Goal: Task Accomplishment & Management: Manage account settings

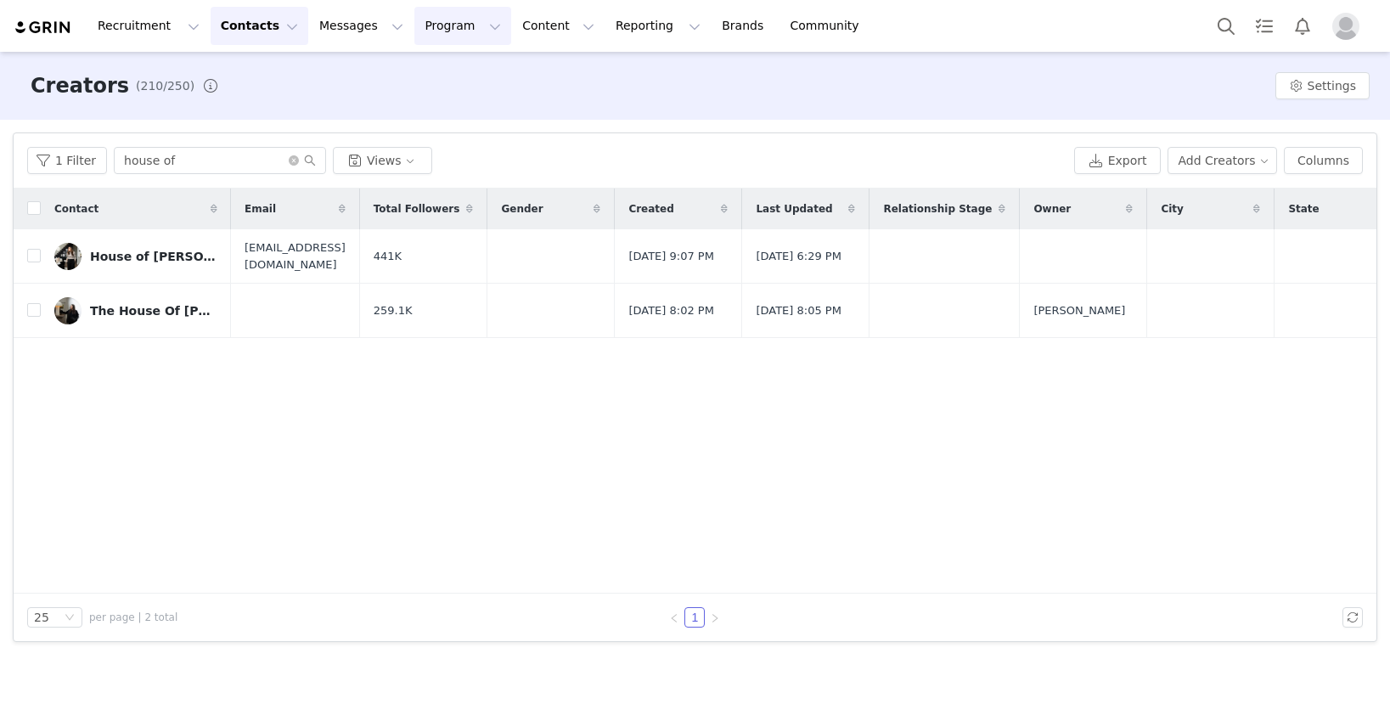
click at [447, 34] on button "Program Program" at bounding box center [462, 26] width 97 height 38
click at [447, 84] on link "Activations" at bounding box center [455, 74] width 134 height 31
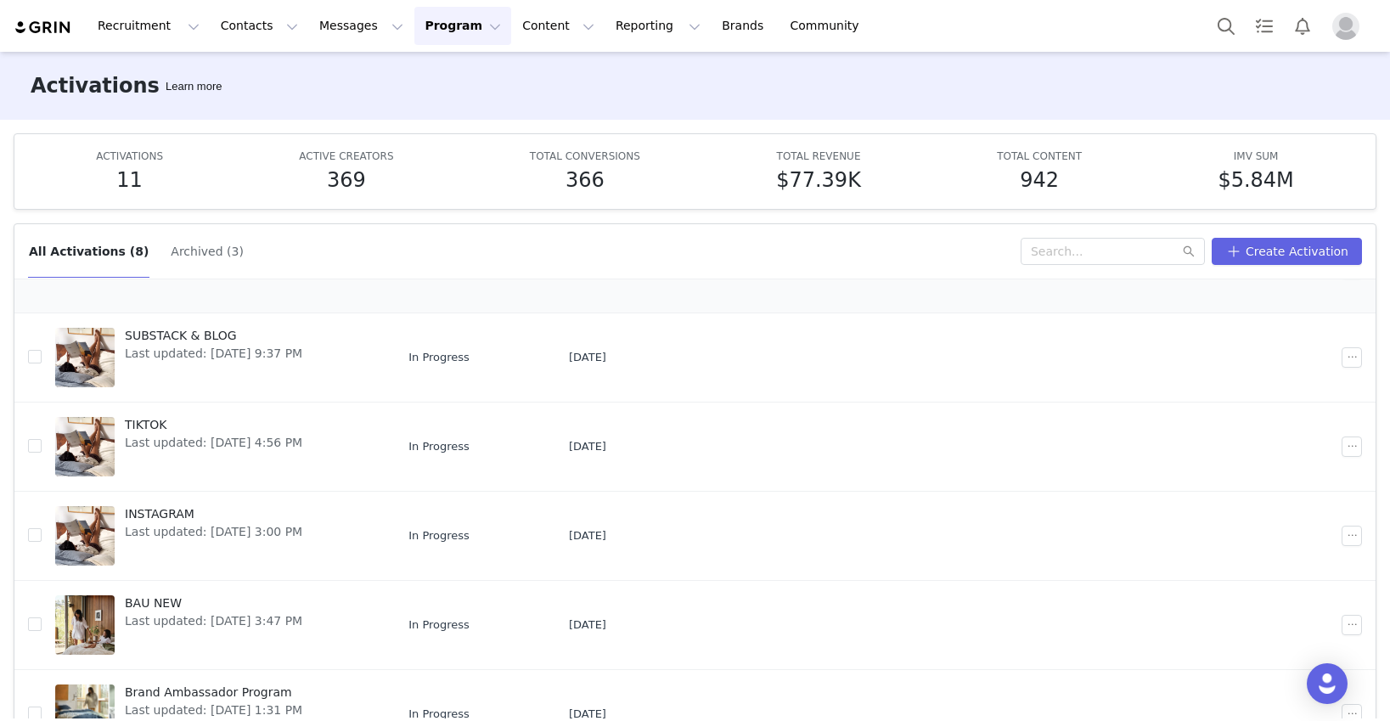
scroll to position [182, 0]
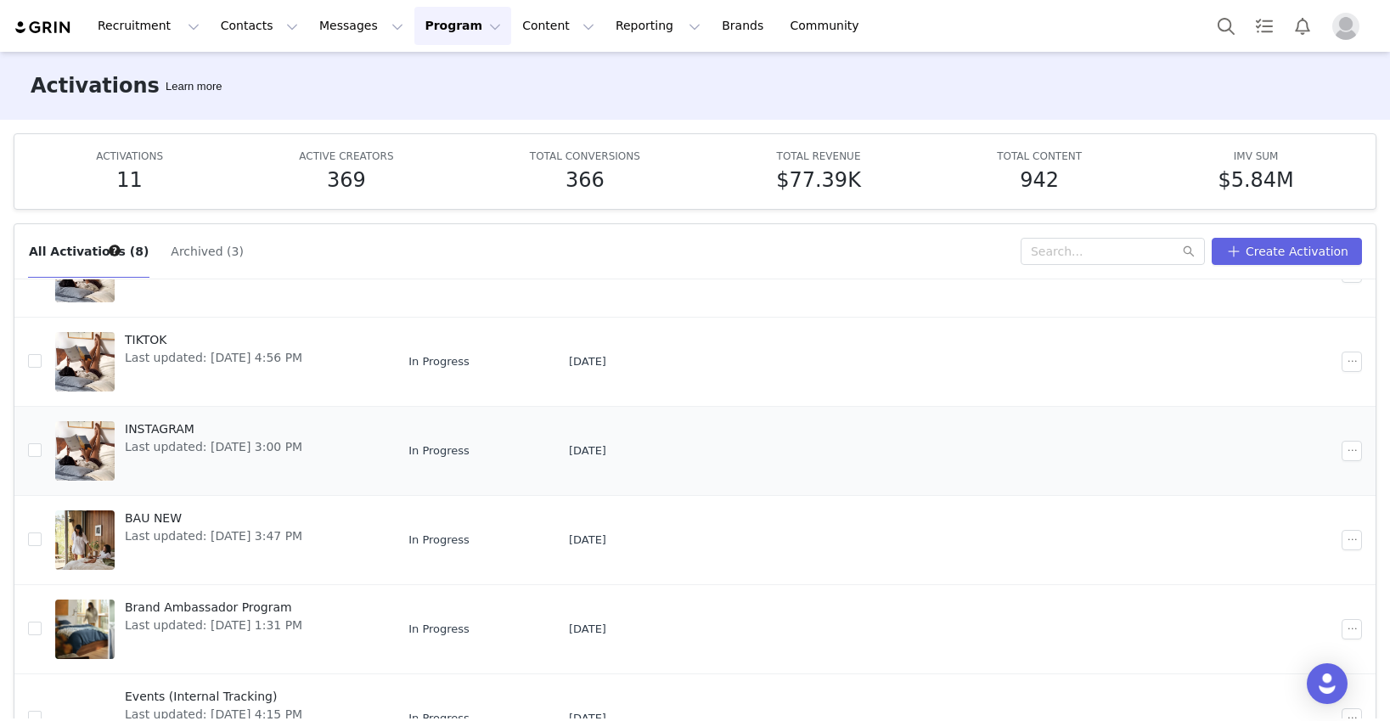
click at [264, 441] on span "Last updated: [DATE] 3:00 PM" at bounding box center [213, 447] width 177 height 18
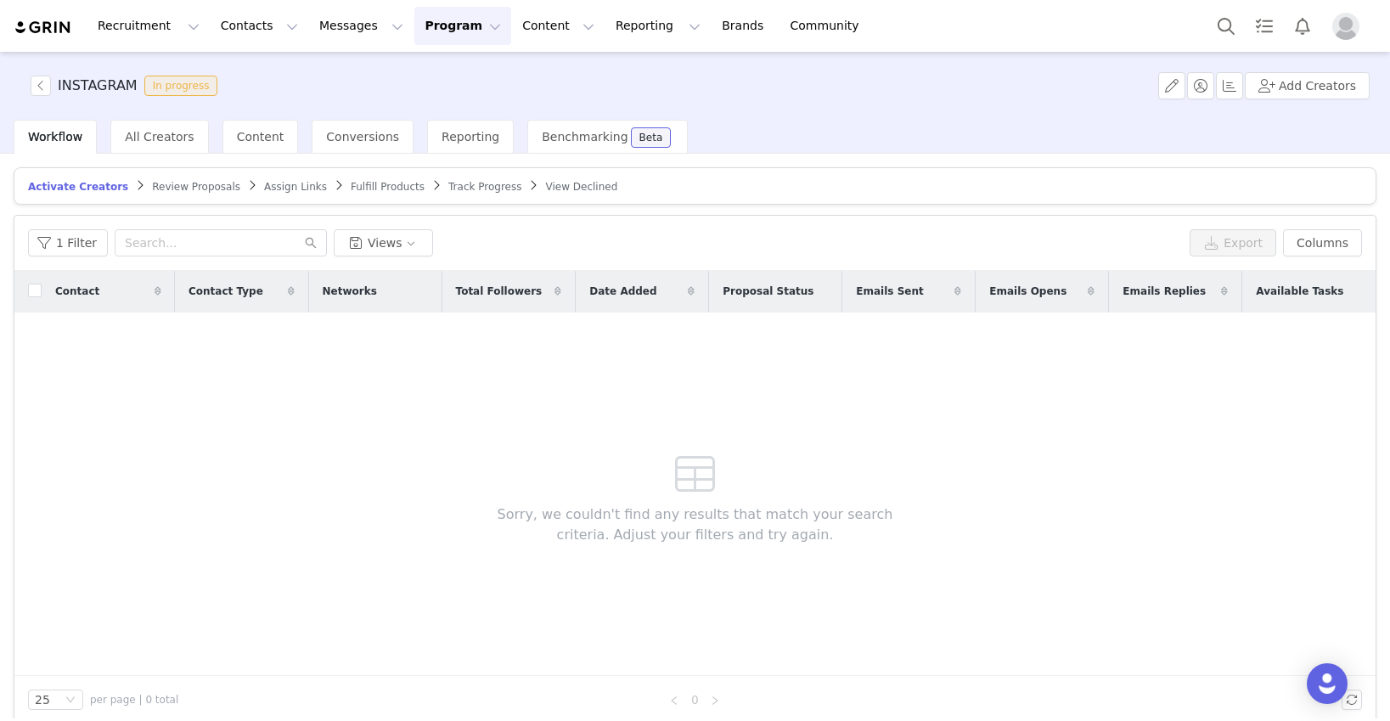
scroll to position [19, 0]
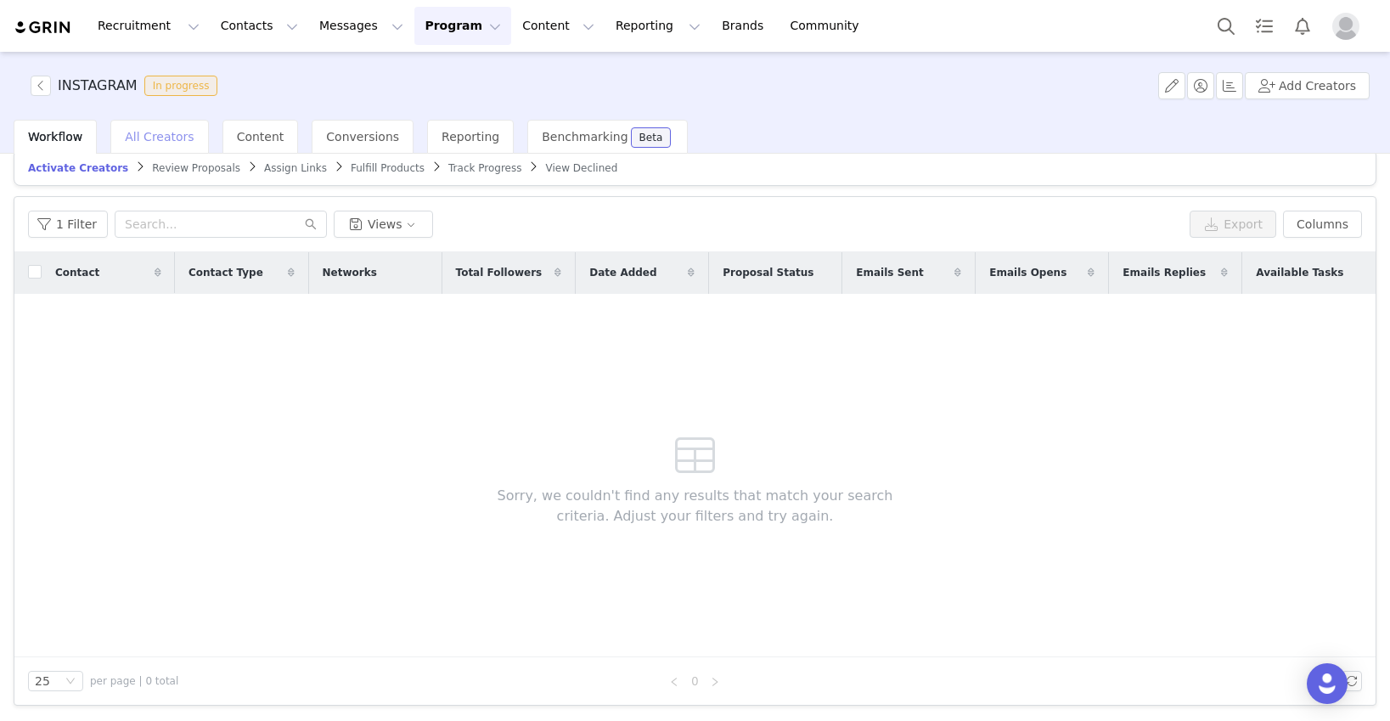
click at [147, 138] on span "All Creators" at bounding box center [159, 137] width 69 height 14
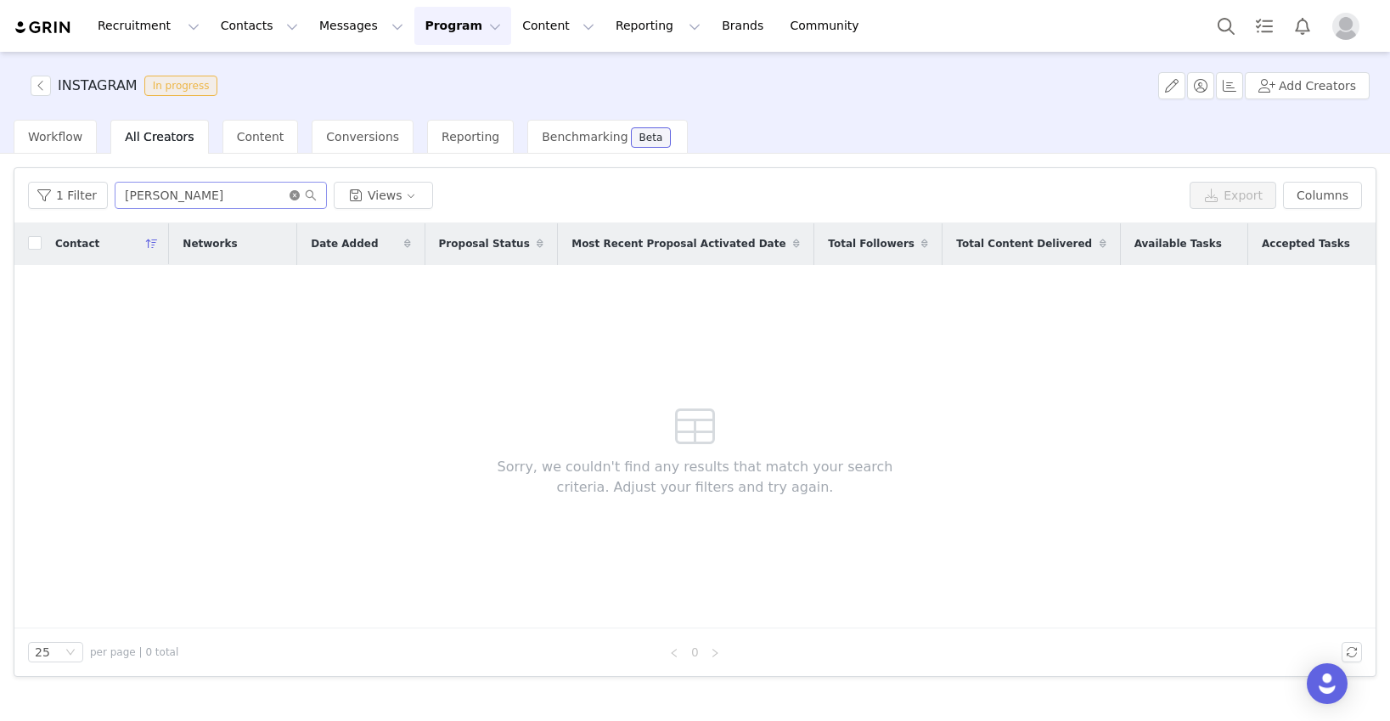
click at [289, 194] on icon "icon: close-circle" at bounding box center [294, 195] width 10 height 10
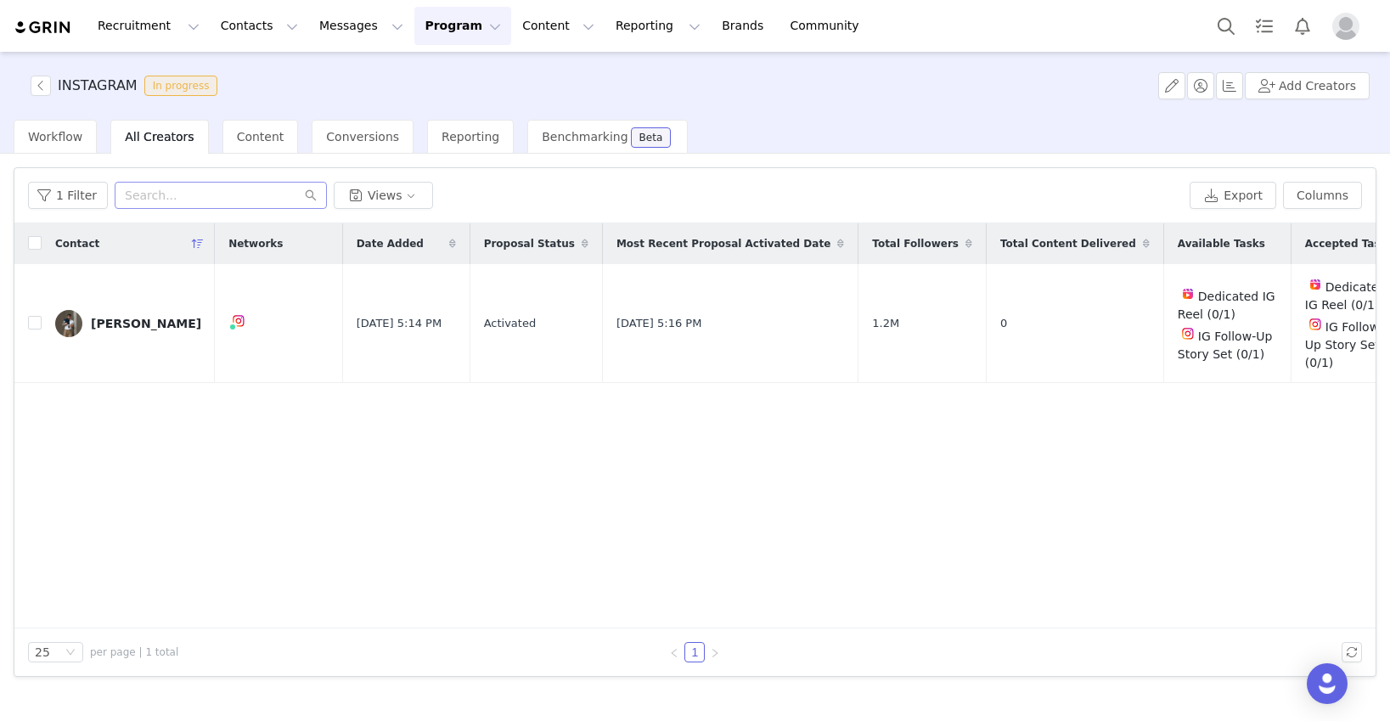
click at [160, 144] on div "All Creators" at bounding box center [159, 137] width 98 height 34
click at [357, 132] on span "Conversions" at bounding box center [362, 137] width 73 height 14
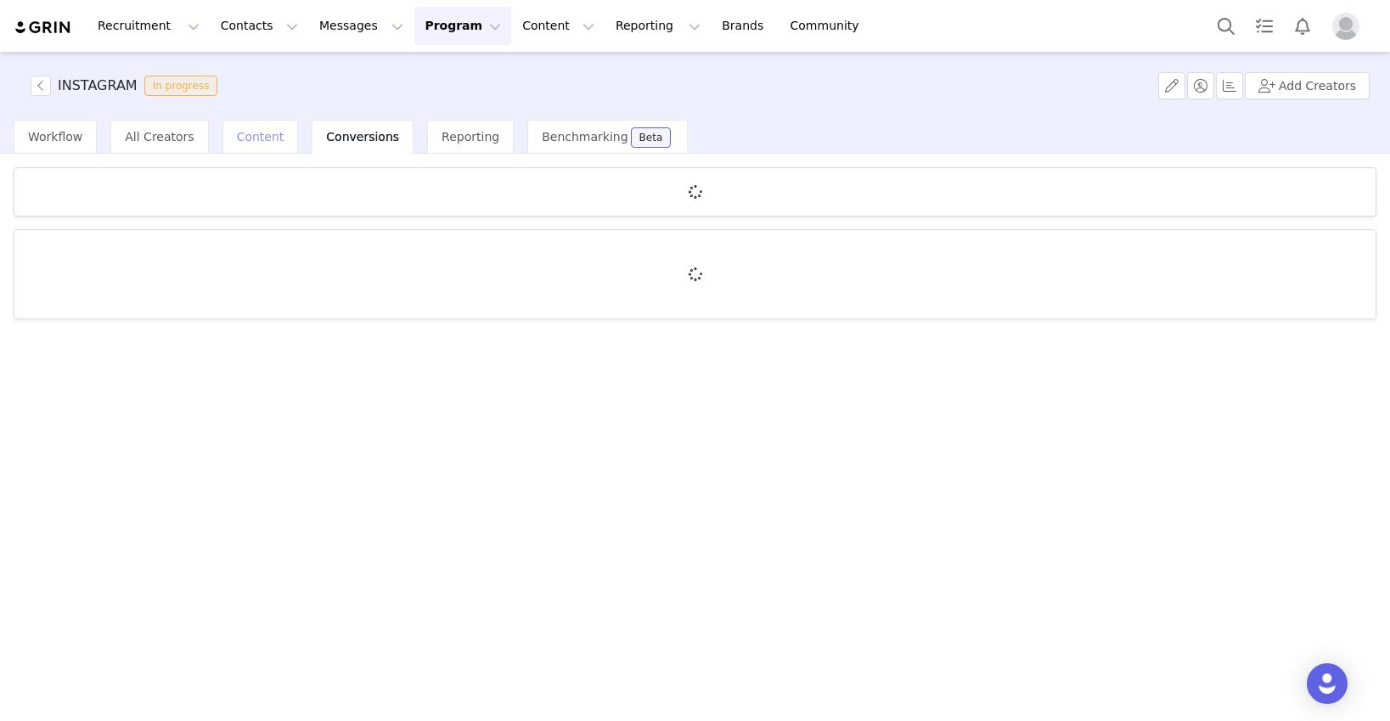
click at [269, 137] on span "Content" at bounding box center [261, 137] width 48 height 14
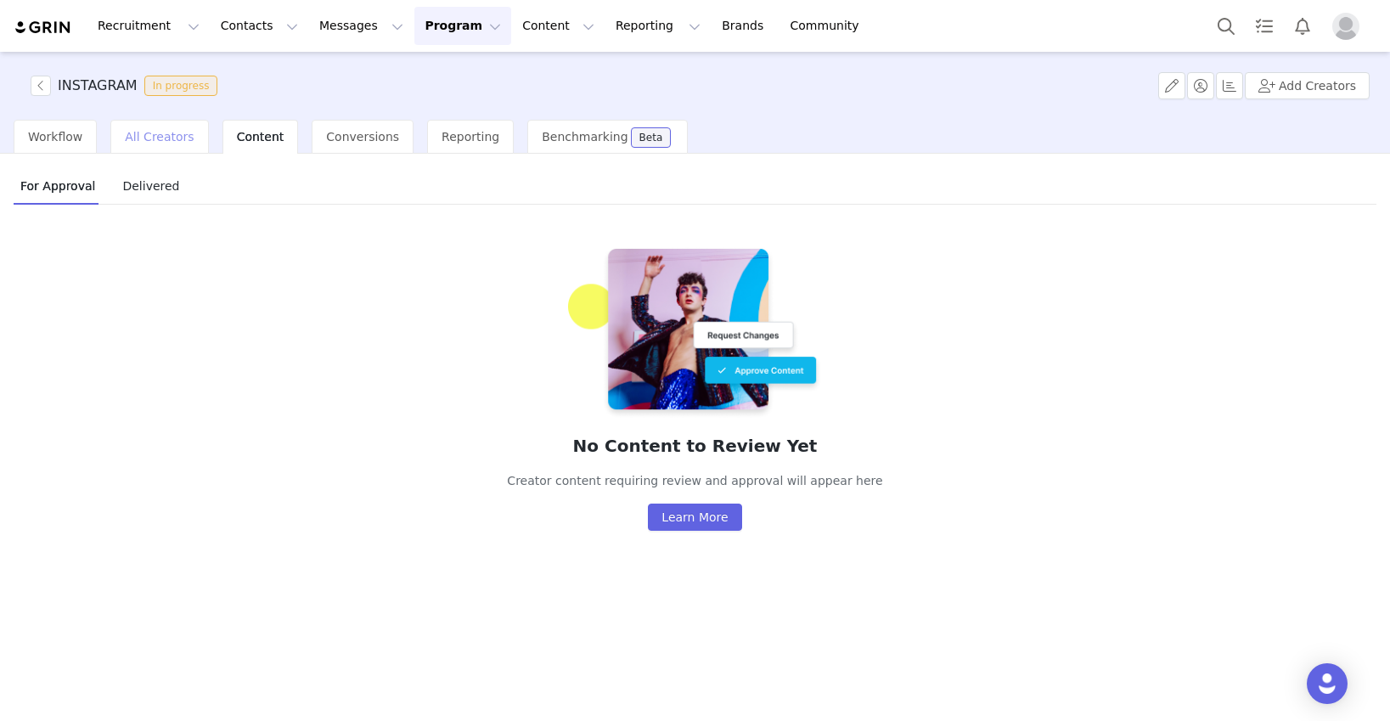
click at [166, 138] on span "All Creators" at bounding box center [159, 137] width 69 height 14
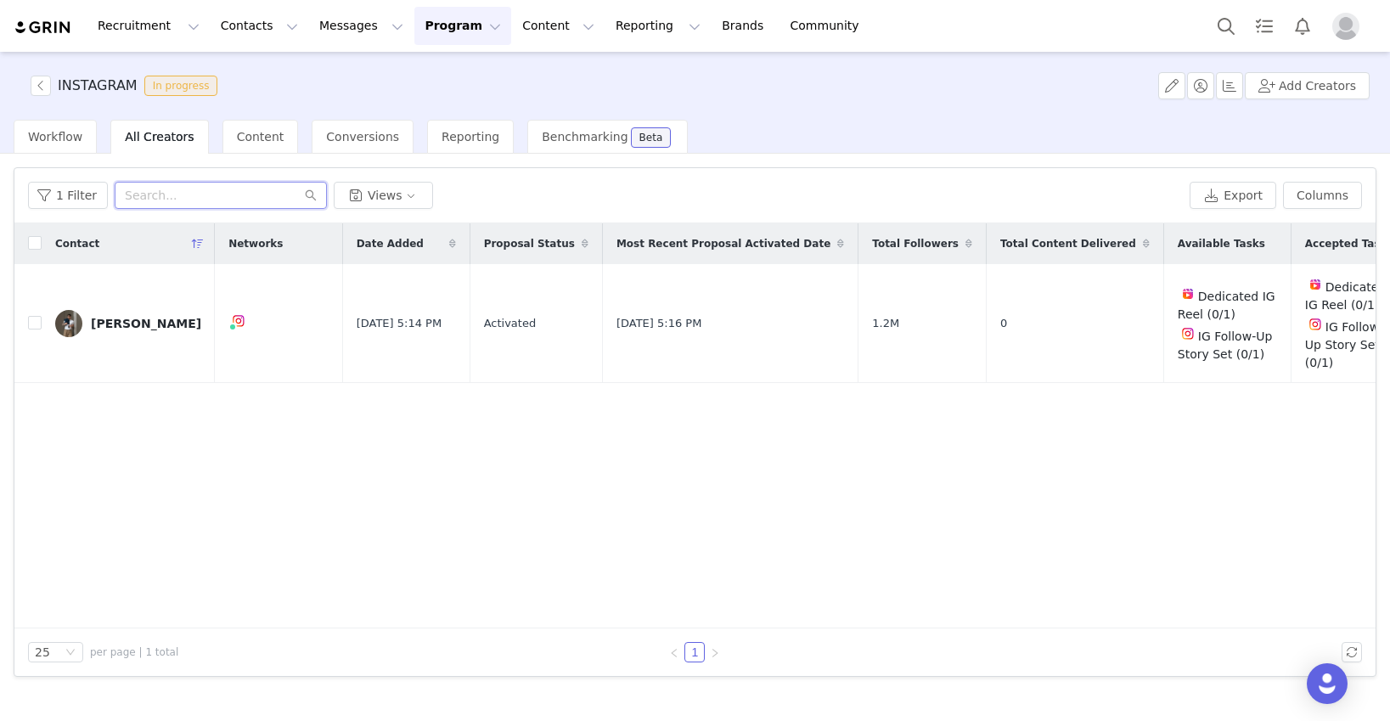
click at [262, 199] on input "text" at bounding box center [221, 195] width 212 height 27
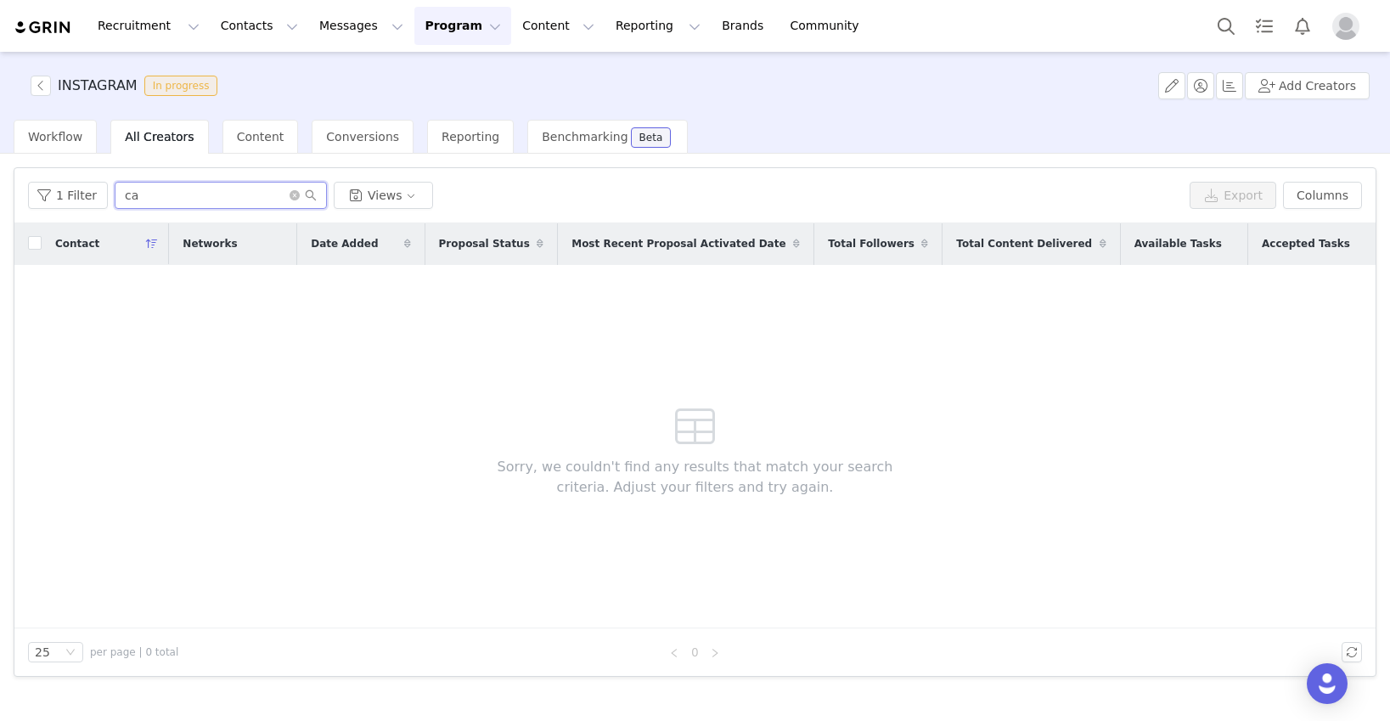
type input "c"
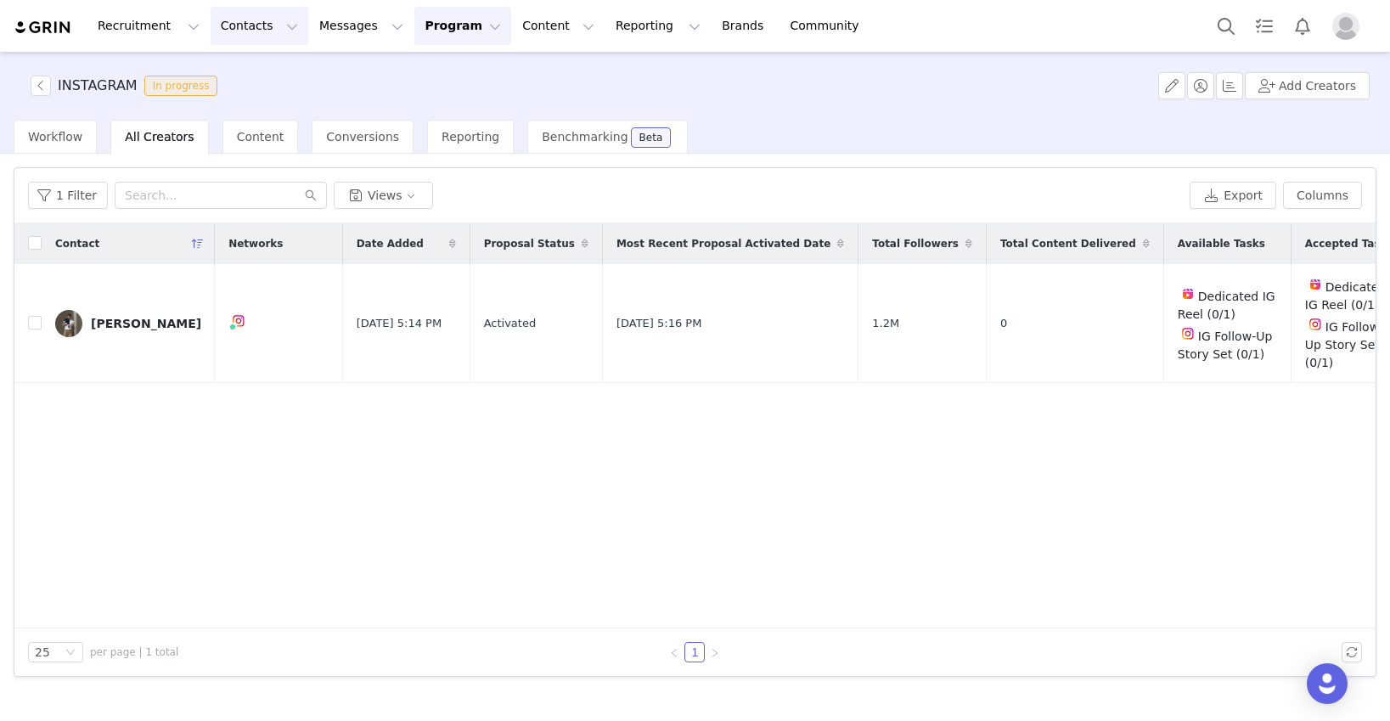
click at [254, 31] on button "Contacts Contacts" at bounding box center [260, 26] width 98 height 38
click at [455, 33] on button "Program Program" at bounding box center [462, 26] width 97 height 38
click at [449, 77] on p "Activations" at bounding box center [434, 75] width 65 height 18
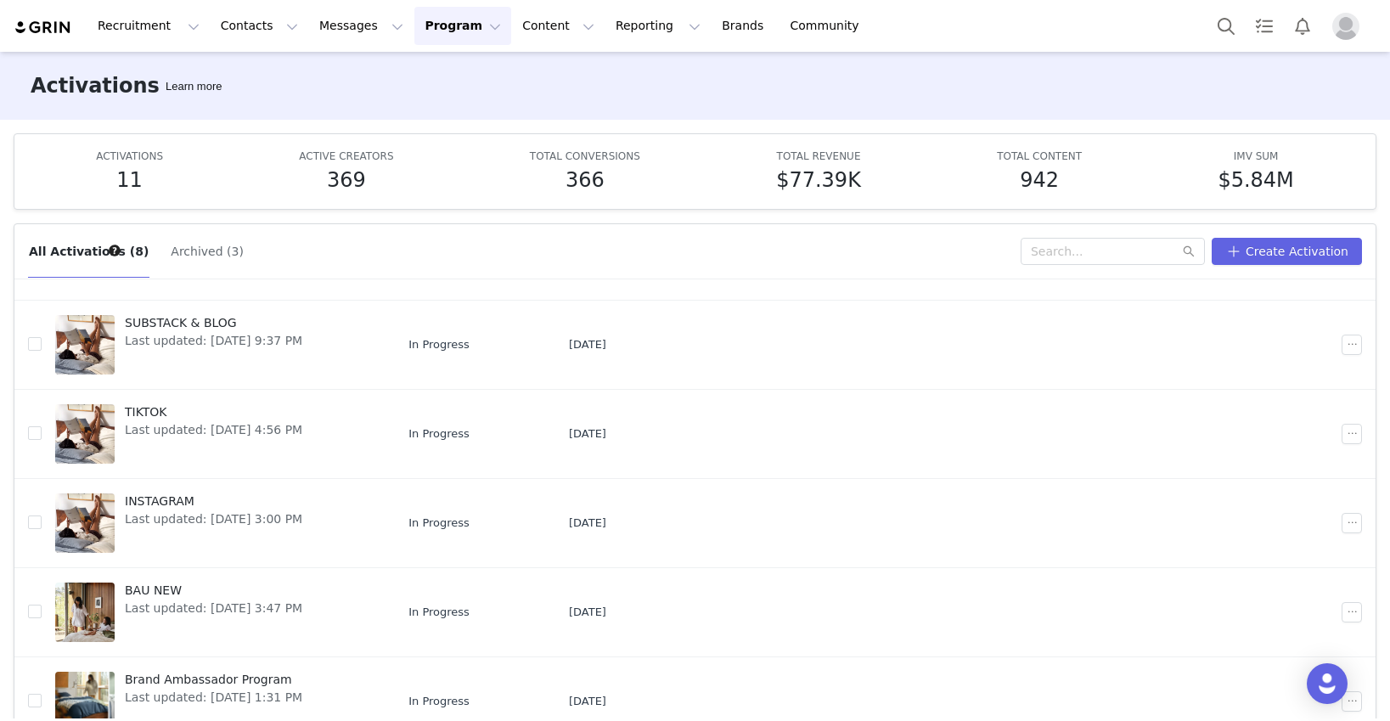
scroll to position [110, 0]
click at [174, 505] on span "INSTAGRAM" at bounding box center [213, 501] width 177 height 18
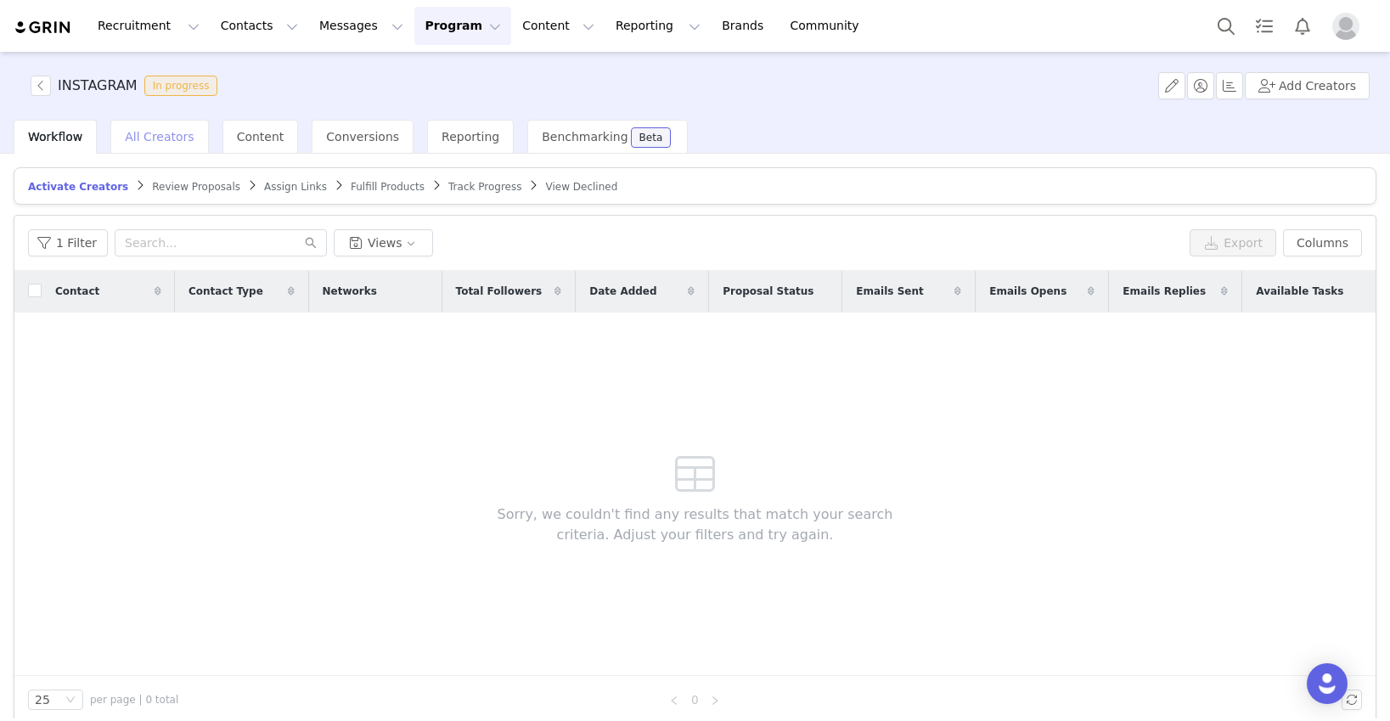
click at [182, 136] on span "All Creators" at bounding box center [159, 137] width 69 height 14
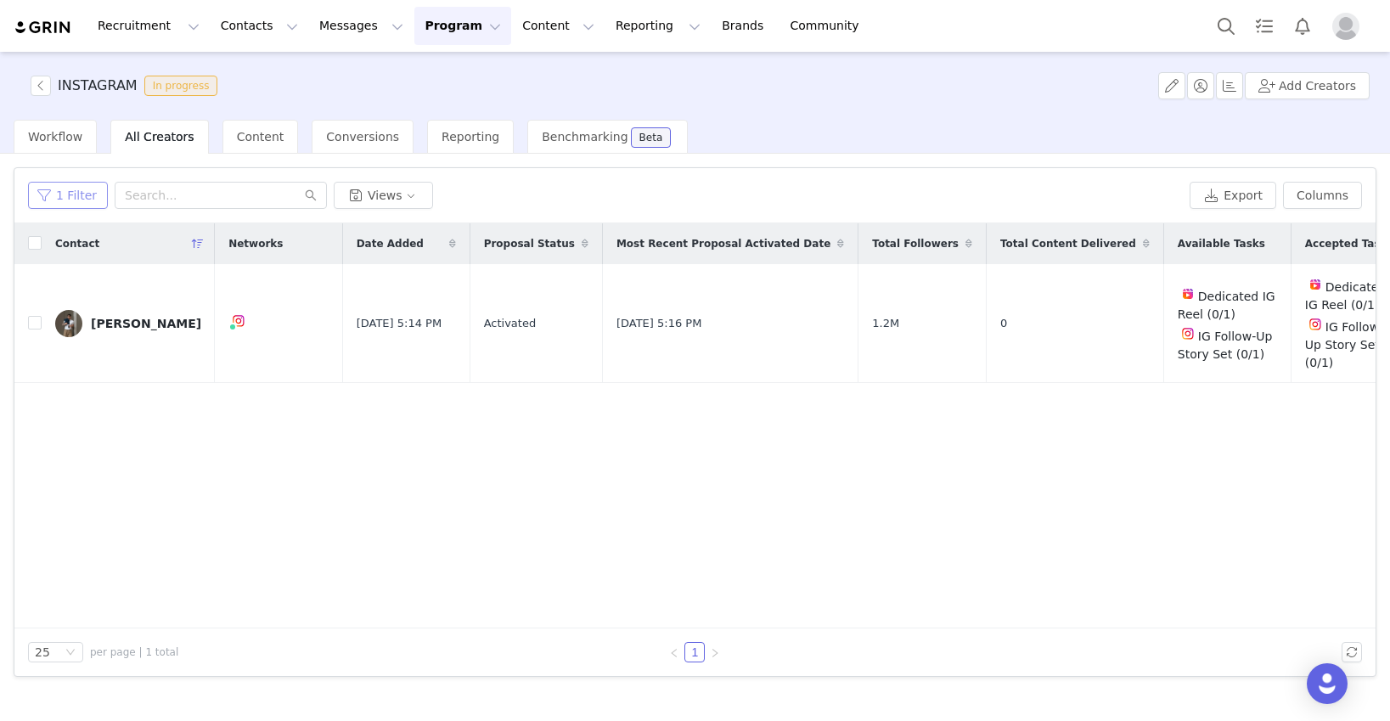
click at [76, 193] on button "1 Filter" at bounding box center [68, 195] width 80 height 27
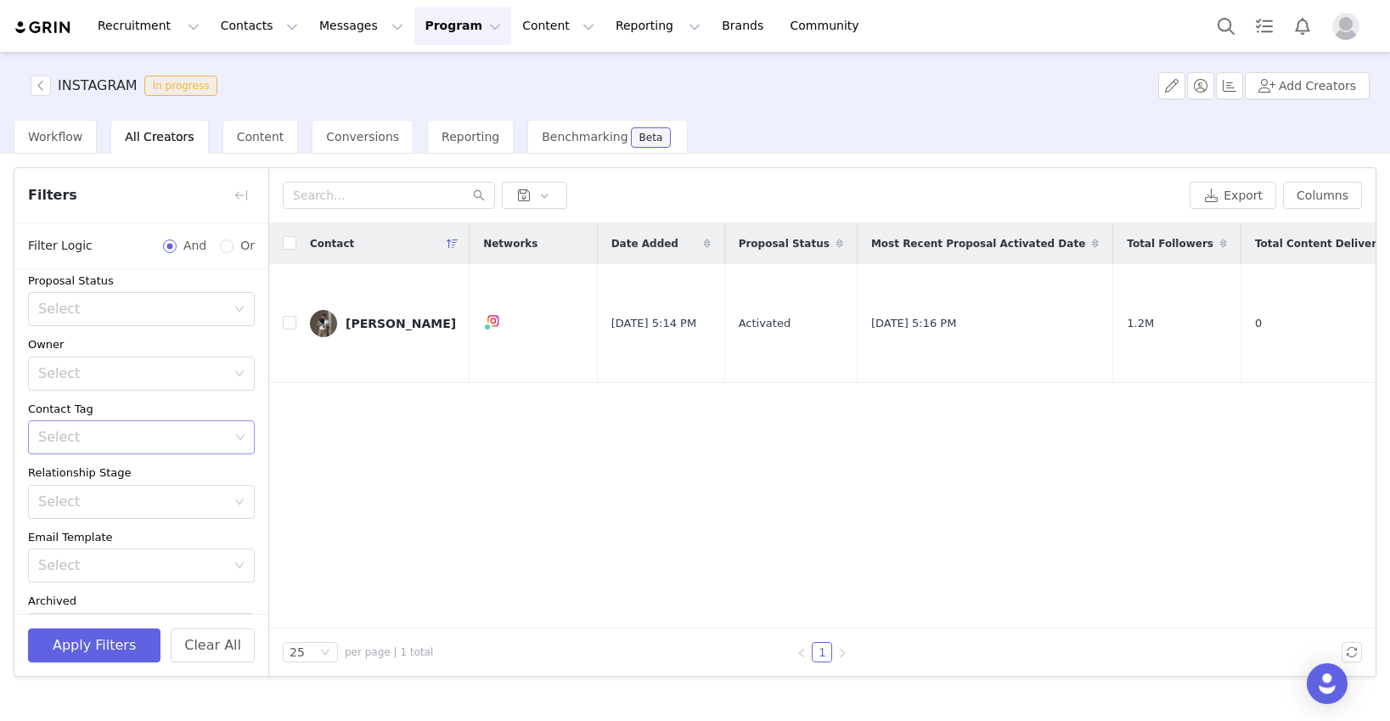
scroll to position [176, 0]
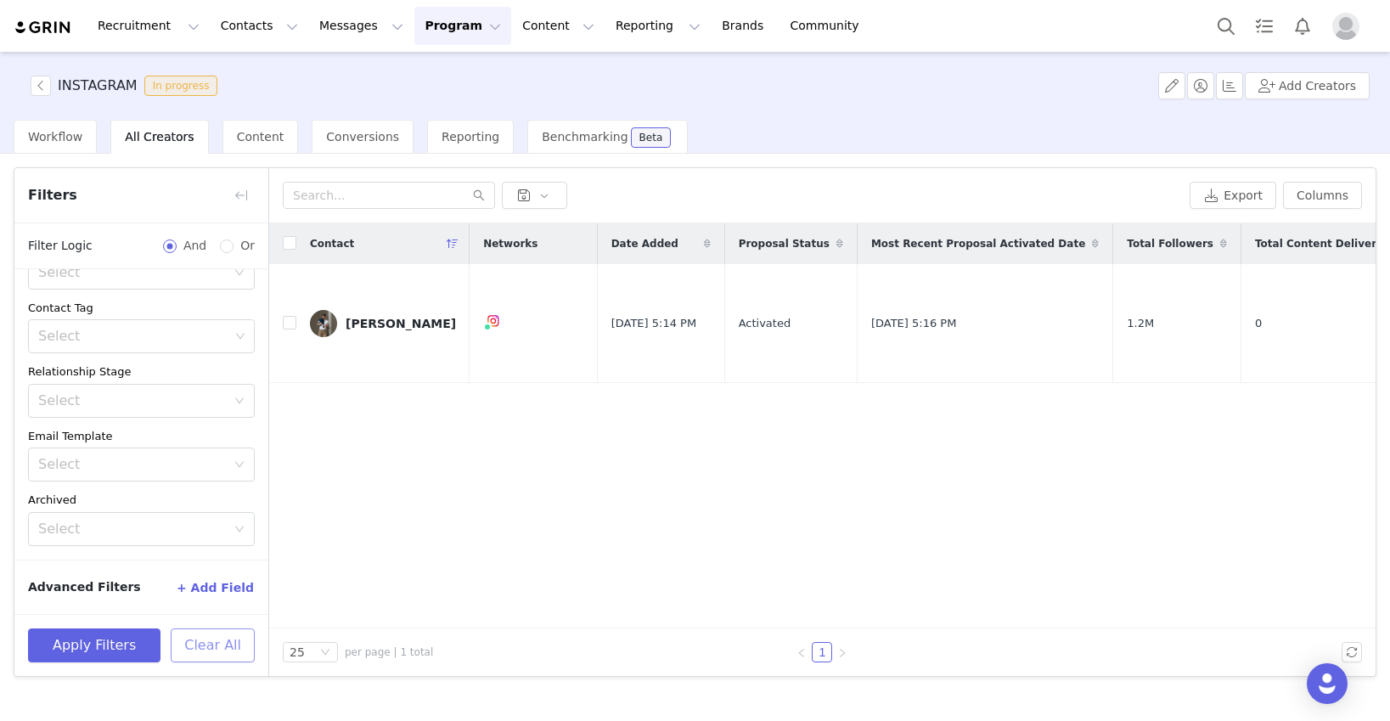
click at [206, 653] on button "Clear All" at bounding box center [213, 645] width 84 height 34
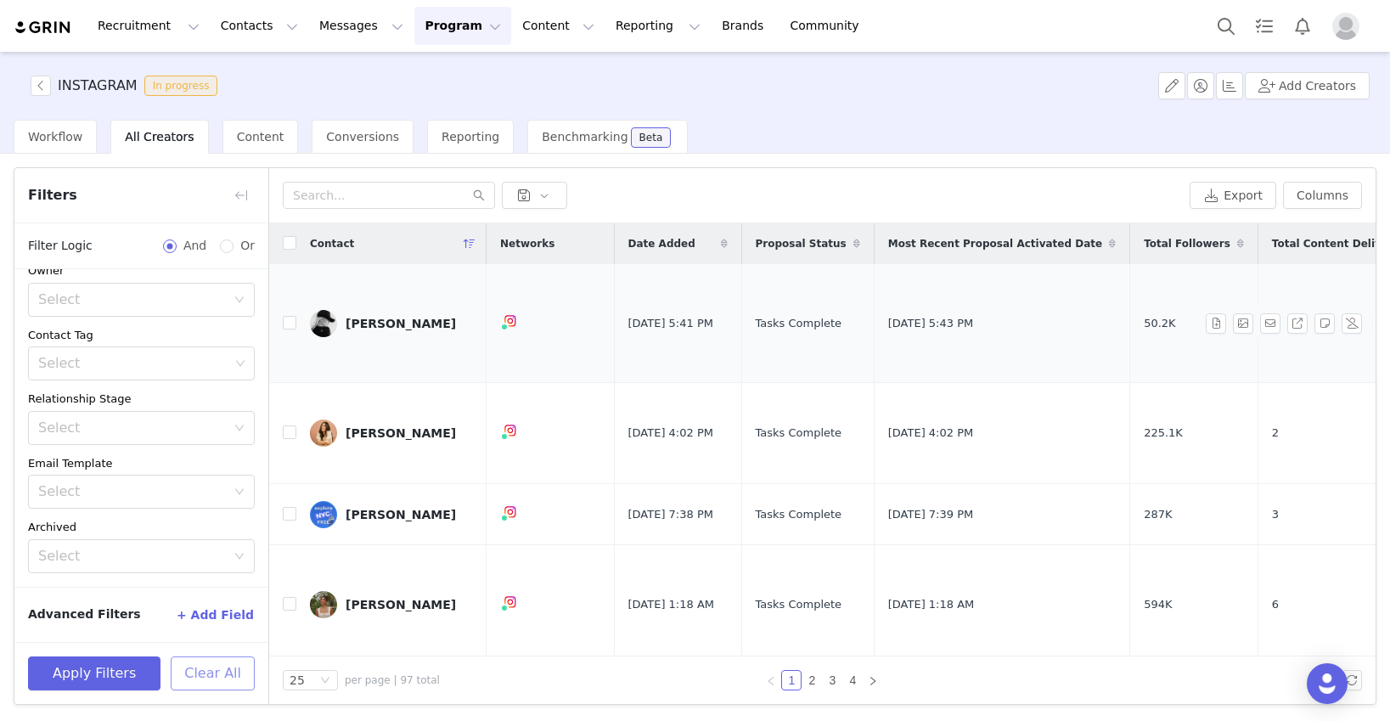
scroll to position [148, 0]
click at [336, 199] on input "text" at bounding box center [389, 195] width 212 height 27
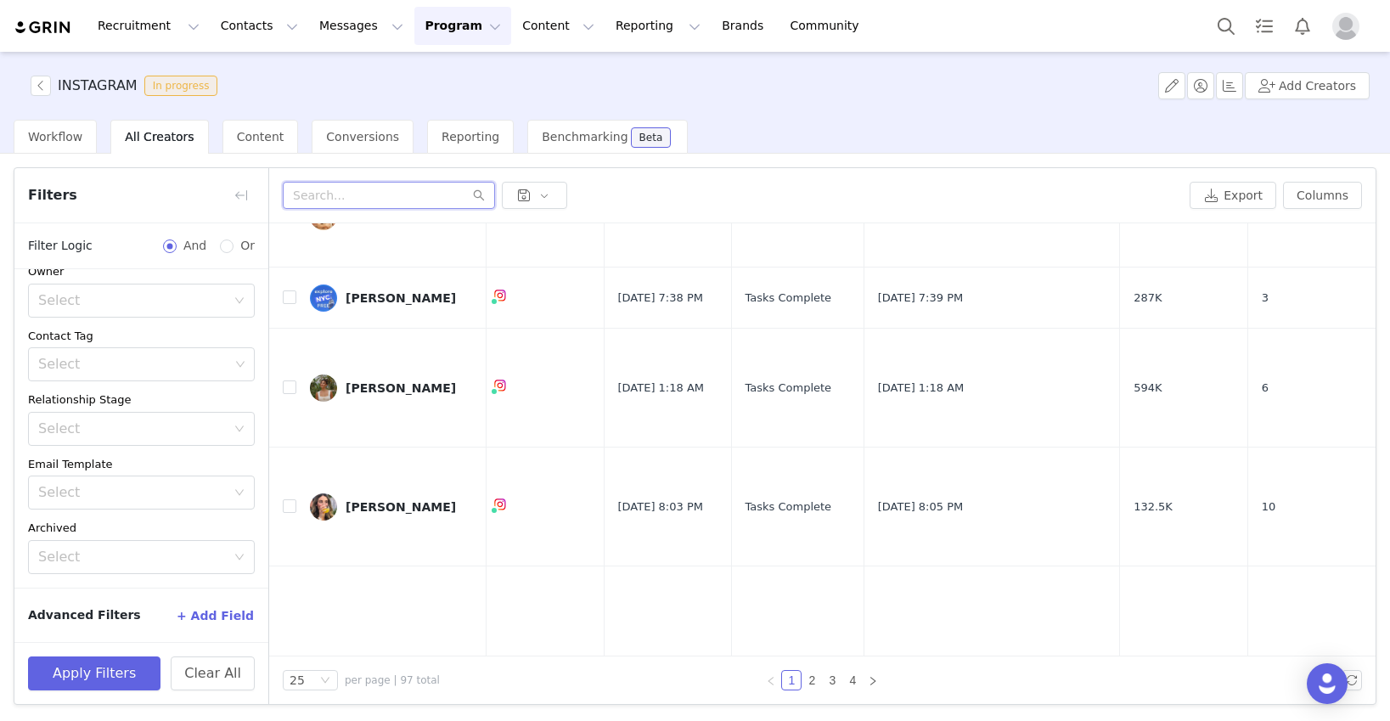
scroll to position [0, 10]
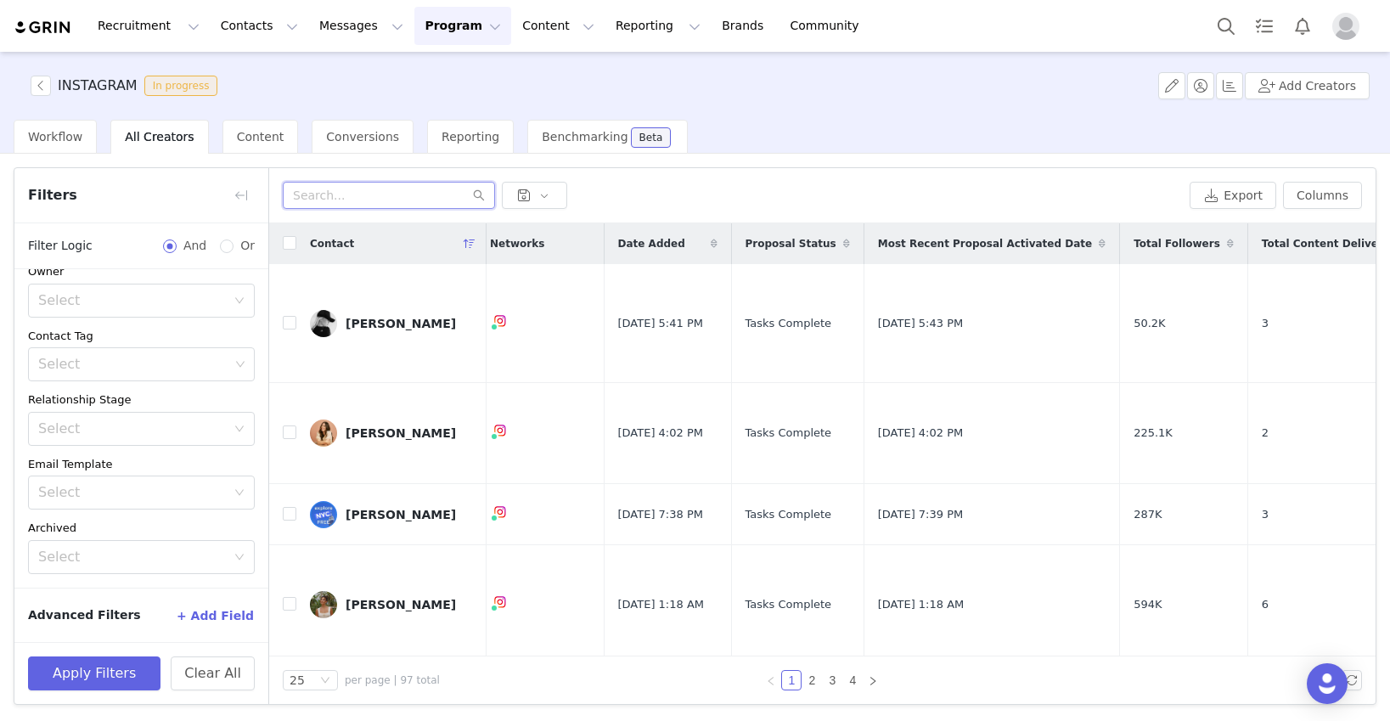
click at [411, 193] on input "text" at bounding box center [389, 195] width 212 height 27
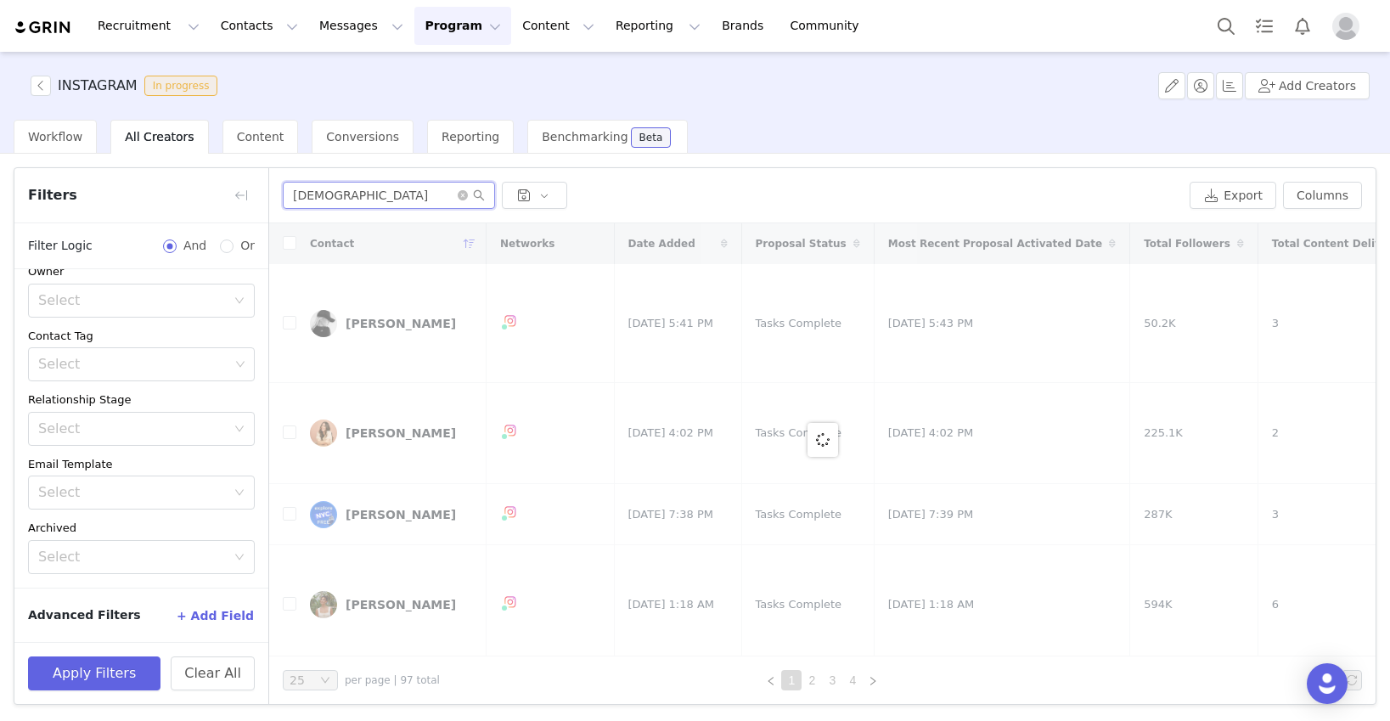
type input "[PERSON_NAME]"
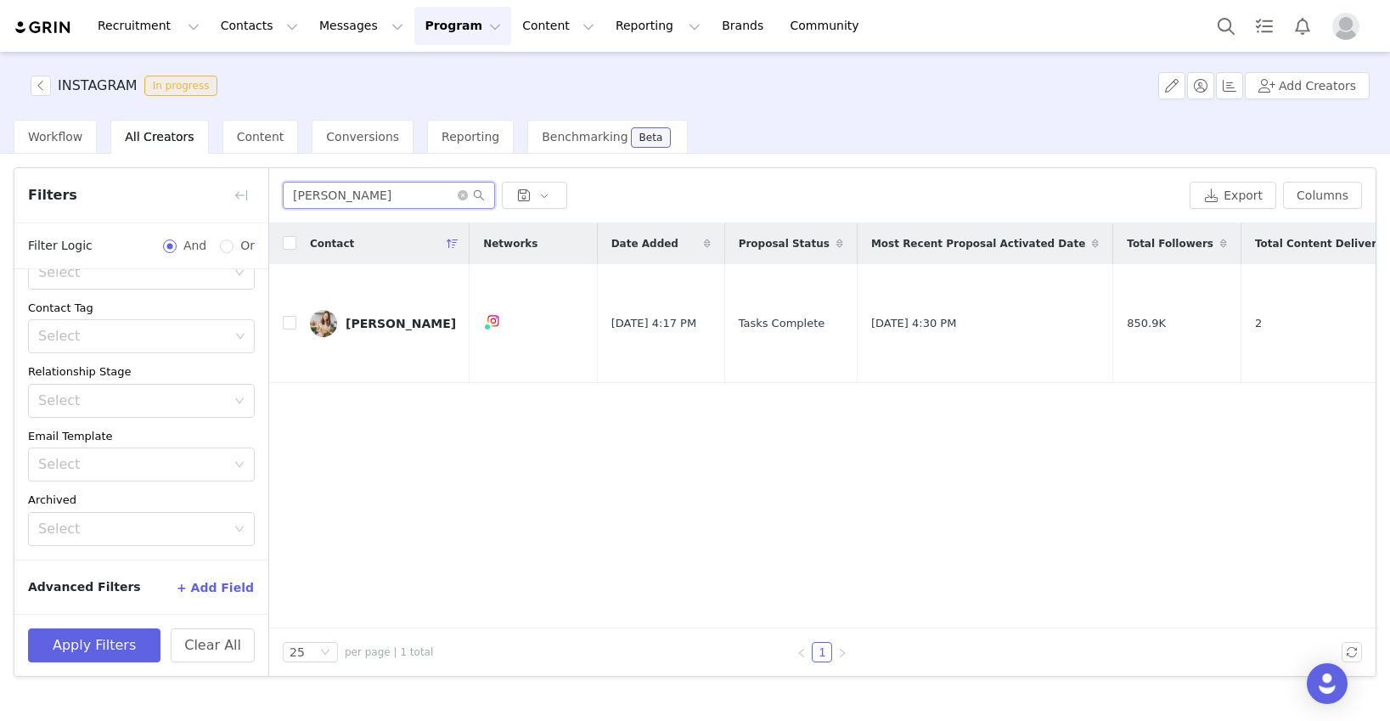
drag, startPoint x: 336, startPoint y: 196, endPoint x: 258, endPoint y: 196, distance: 78.1
click at [258, 196] on article "Filters Filter Logic And Or Date Added ~ Proposal Status Select Owner Select Co…" at bounding box center [695, 421] width 1362 height 509
type input "[PERSON_NAME]"
click at [459, 195] on icon "icon: close-circle" at bounding box center [463, 195] width 10 height 10
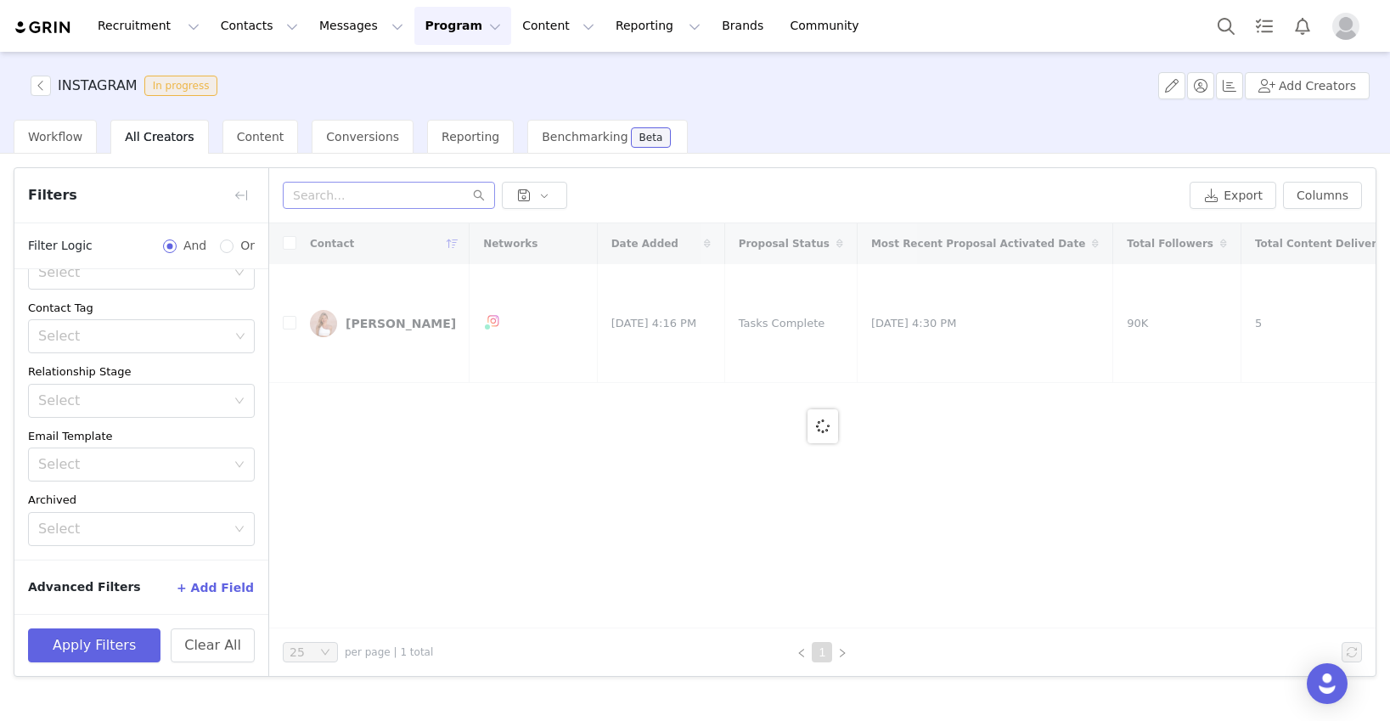
click at [445, 21] on button "Program Program" at bounding box center [462, 26] width 97 height 38
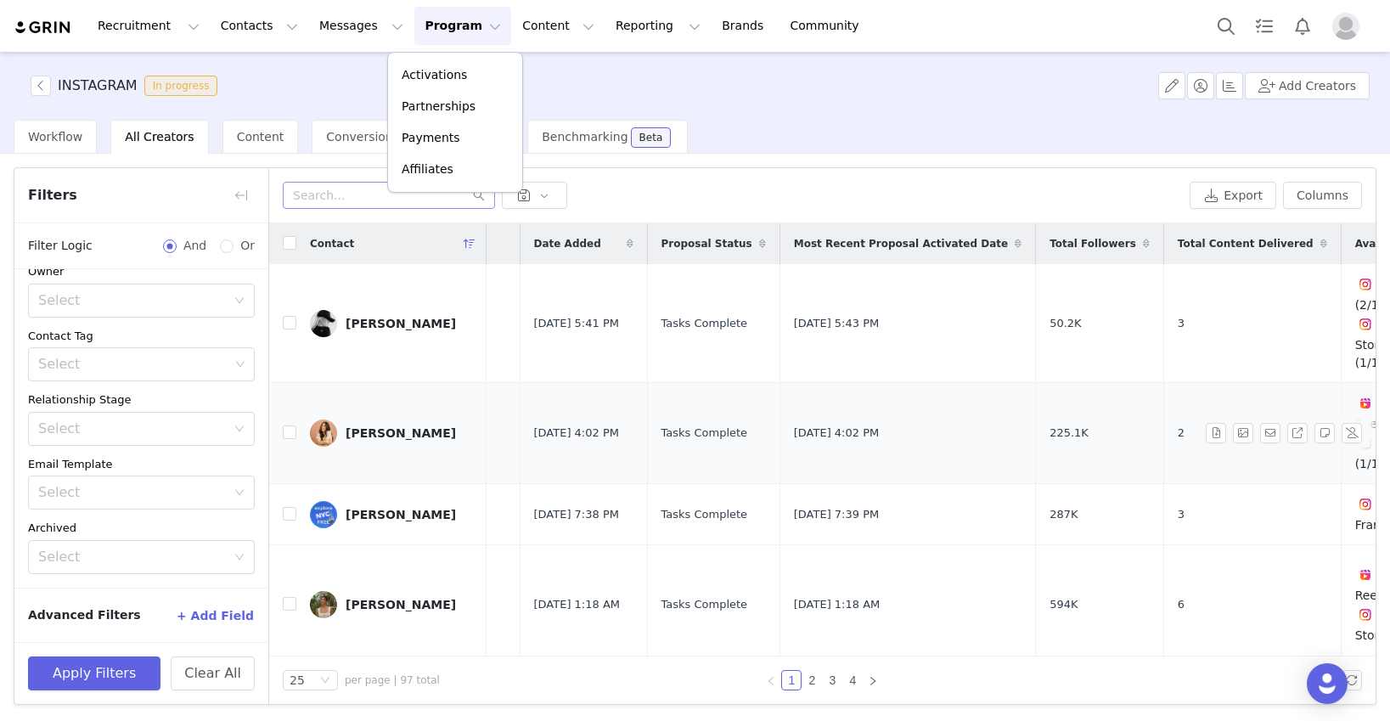
scroll to position [0, 268]
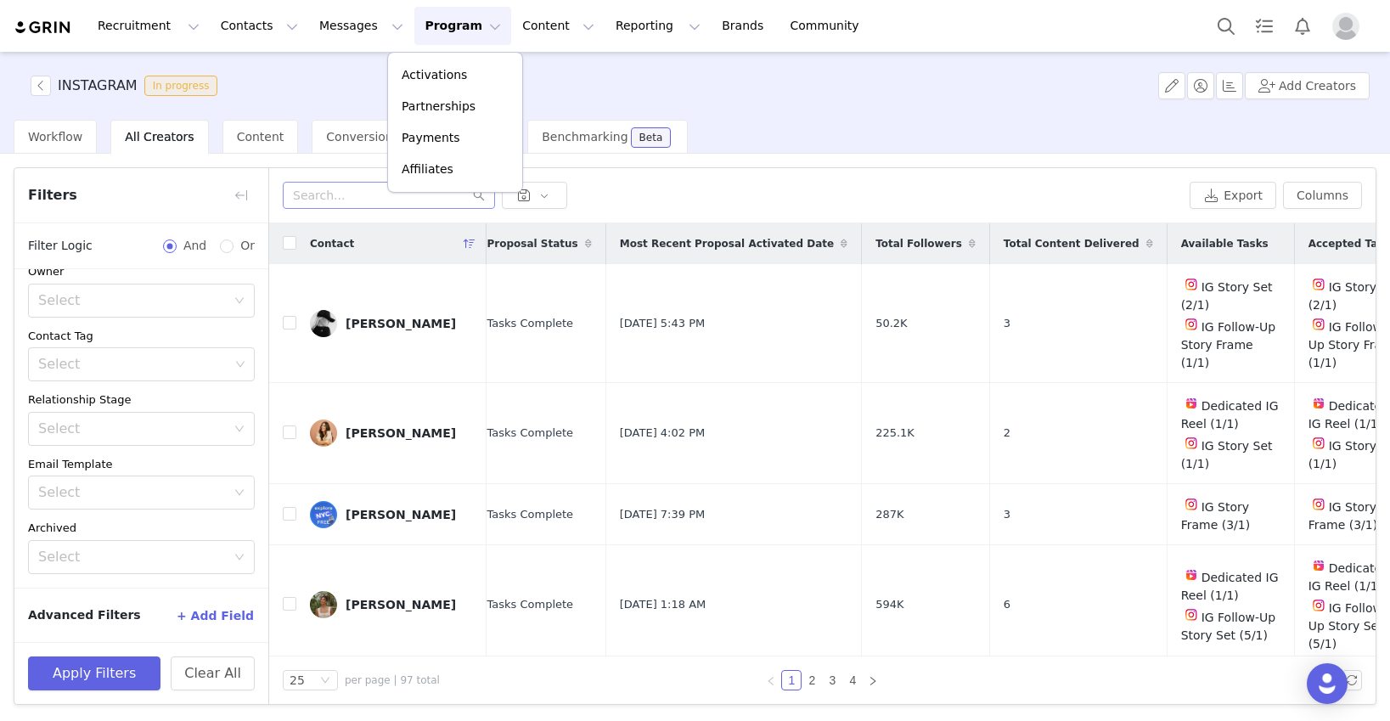
click at [279, 77] on div "INSTAGRAM In progress Add Creators" at bounding box center [695, 86] width 1390 height 68
click at [42, 87] on button "button" at bounding box center [41, 86] width 20 height 20
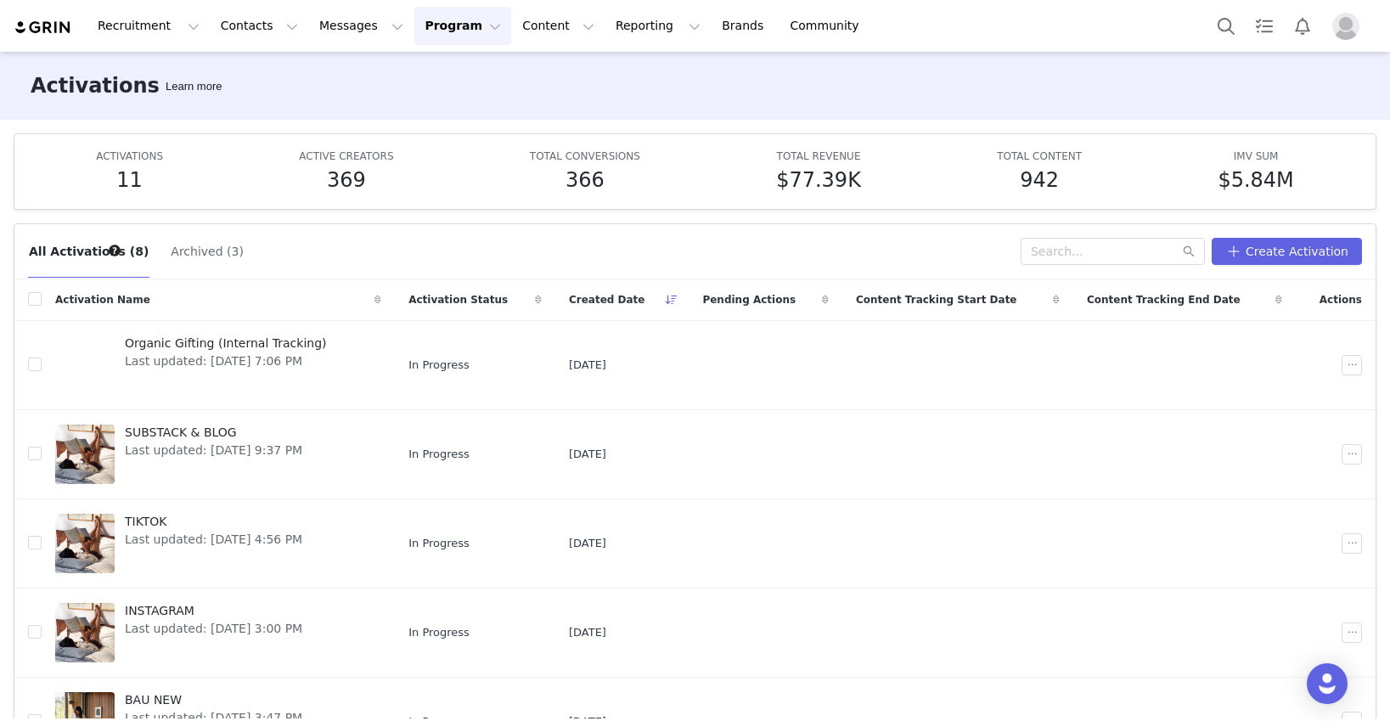
click at [442, 29] on button "Program Program" at bounding box center [462, 26] width 97 height 38
click at [440, 81] on p "Activations" at bounding box center [434, 75] width 65 height 18
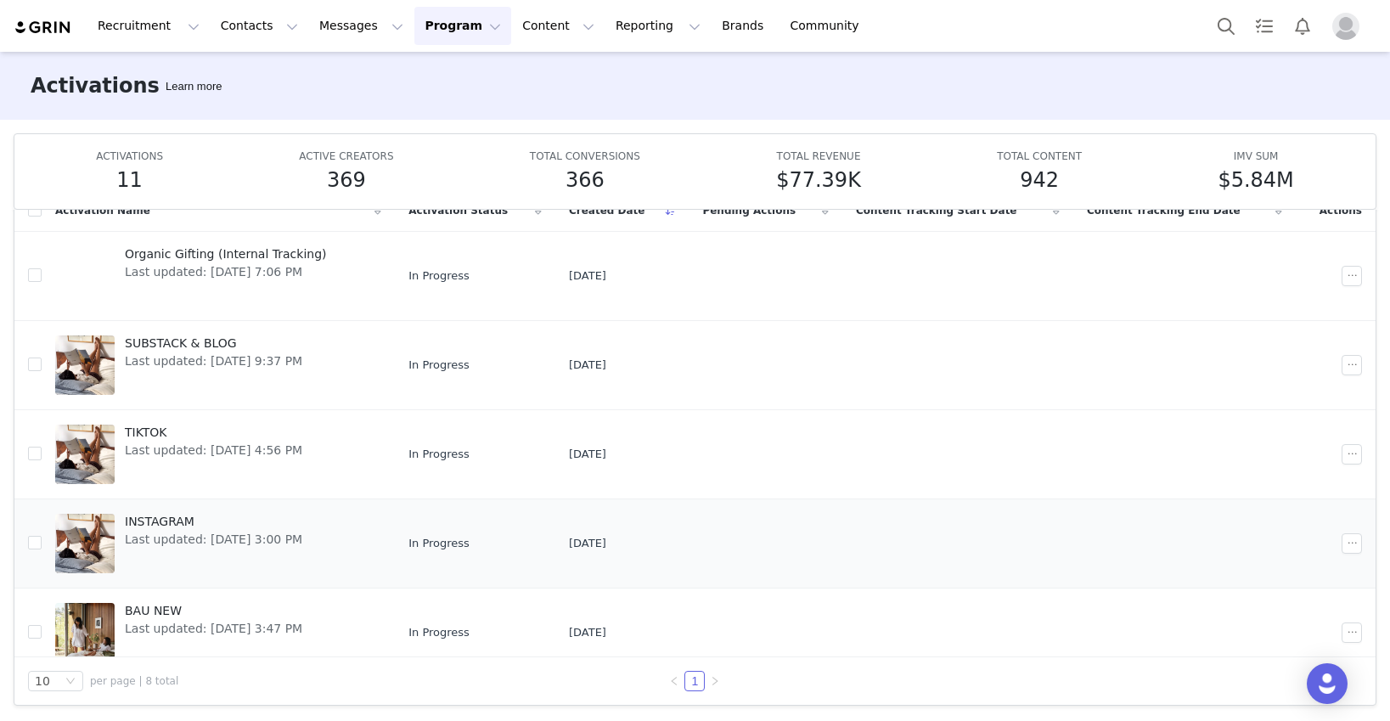
click at [163, 531] on span "Last updated: Jul 23, 2025 3:00 PM" at bounding box center [213, 540] width 177 height 18
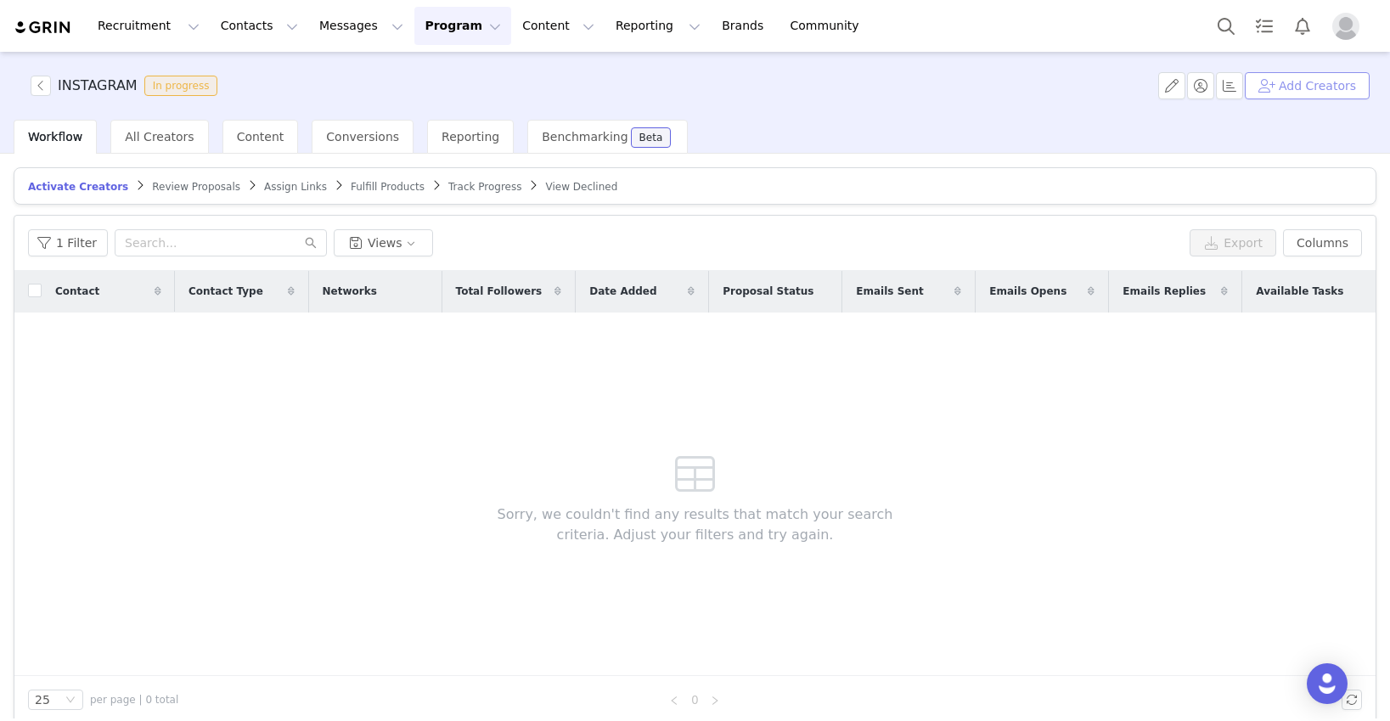
click at [1285, 90] on button "Add Creators" at bounding box center [1306, 85] width 125 height 27
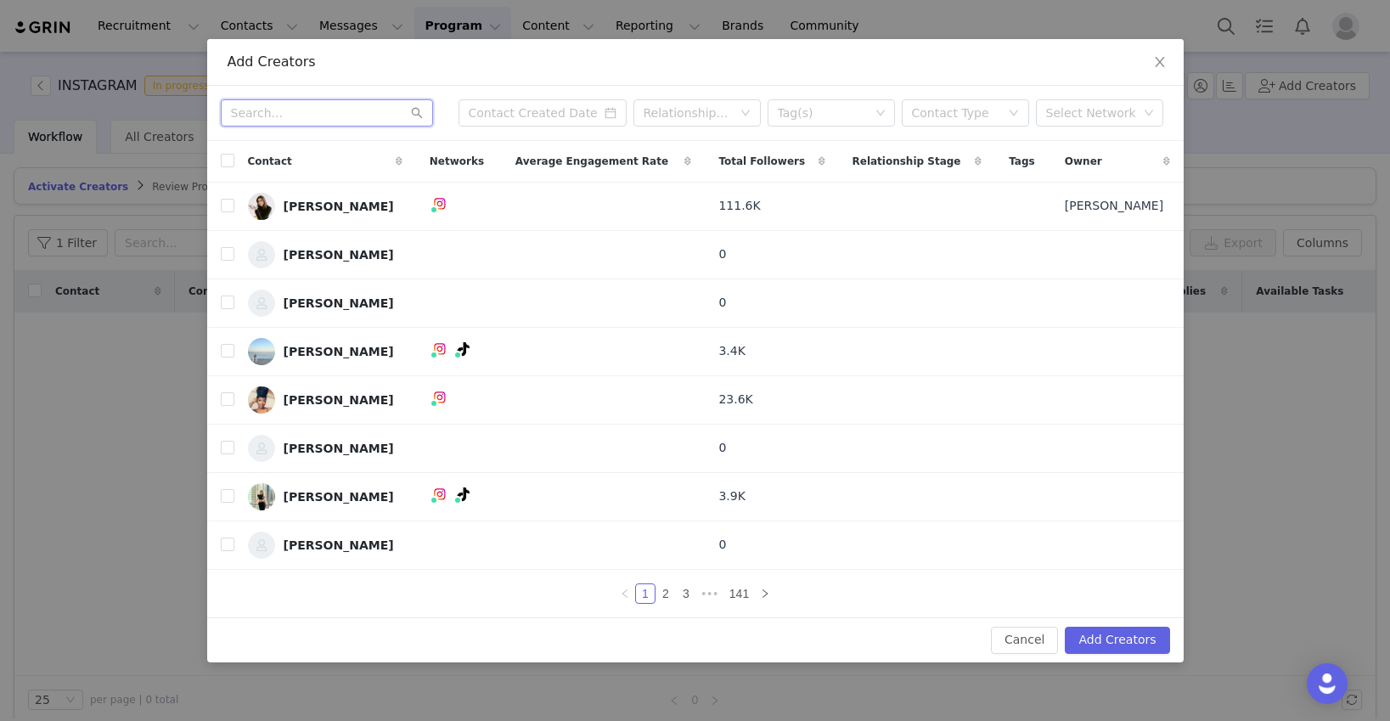
click at [332, 115] on input "text" at bounding box center [327, 112] width 212 height 27
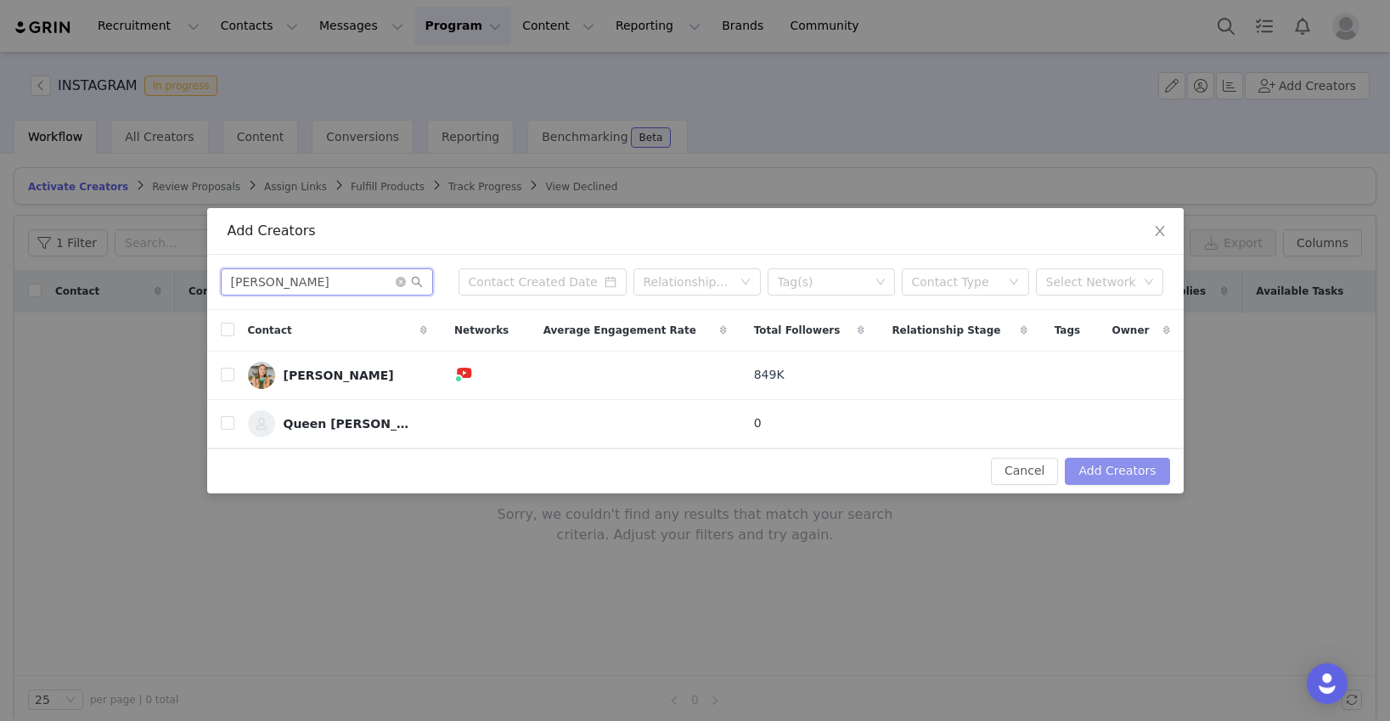
type input "caitlin"
click at [1106, 472] on button "Add Creators" at bounding box center [1117, 471] width 104 height 27
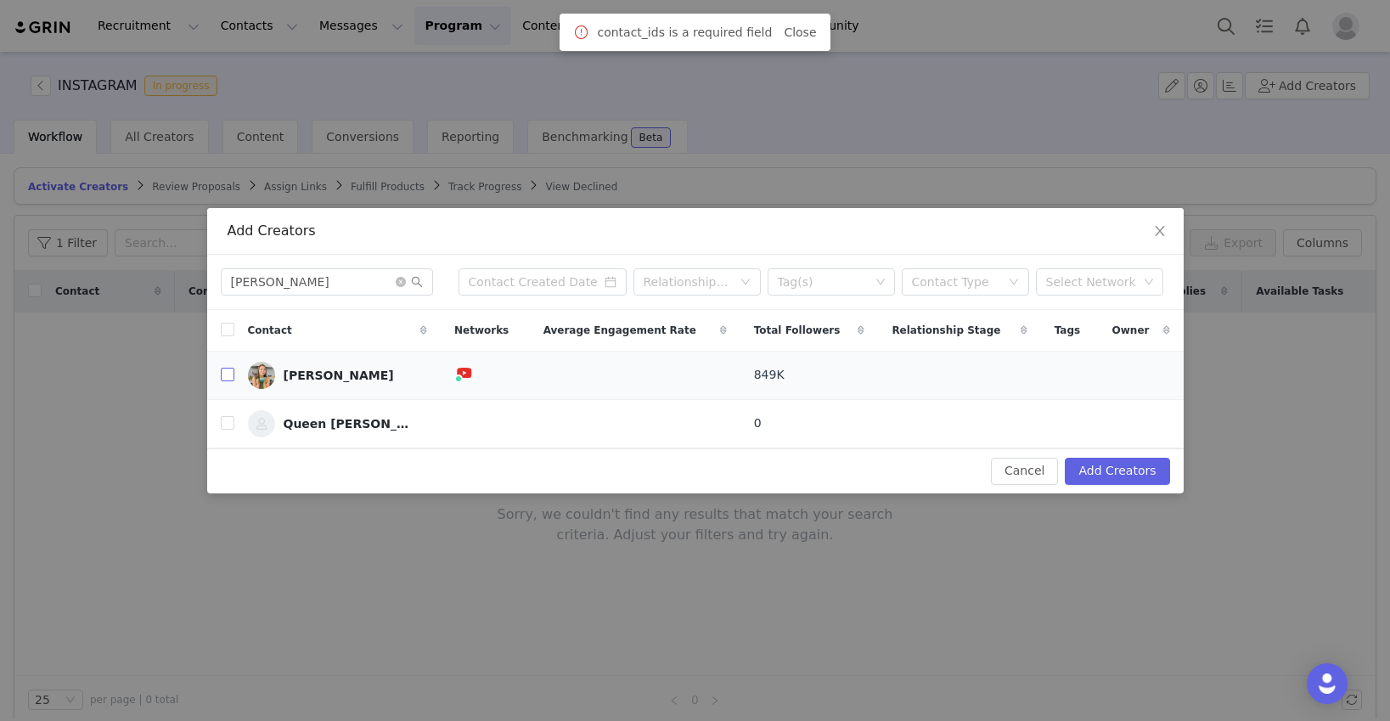
click at [225, 378] on input "checkbox" at bounding box center [228, 375] width 14 height 14
checkbox input "true"
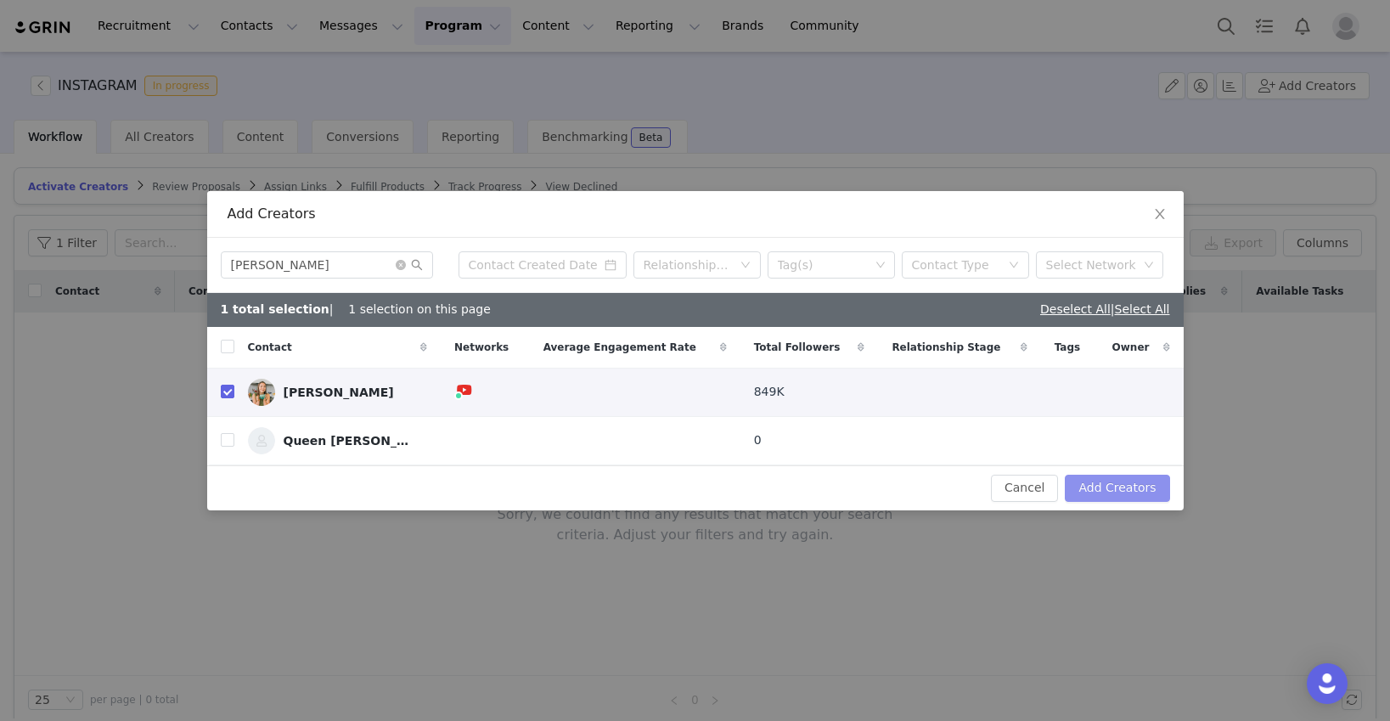
click at [1113, 481] on button "Add Creators" at bounding box center [1117, 488] width 104 height 27
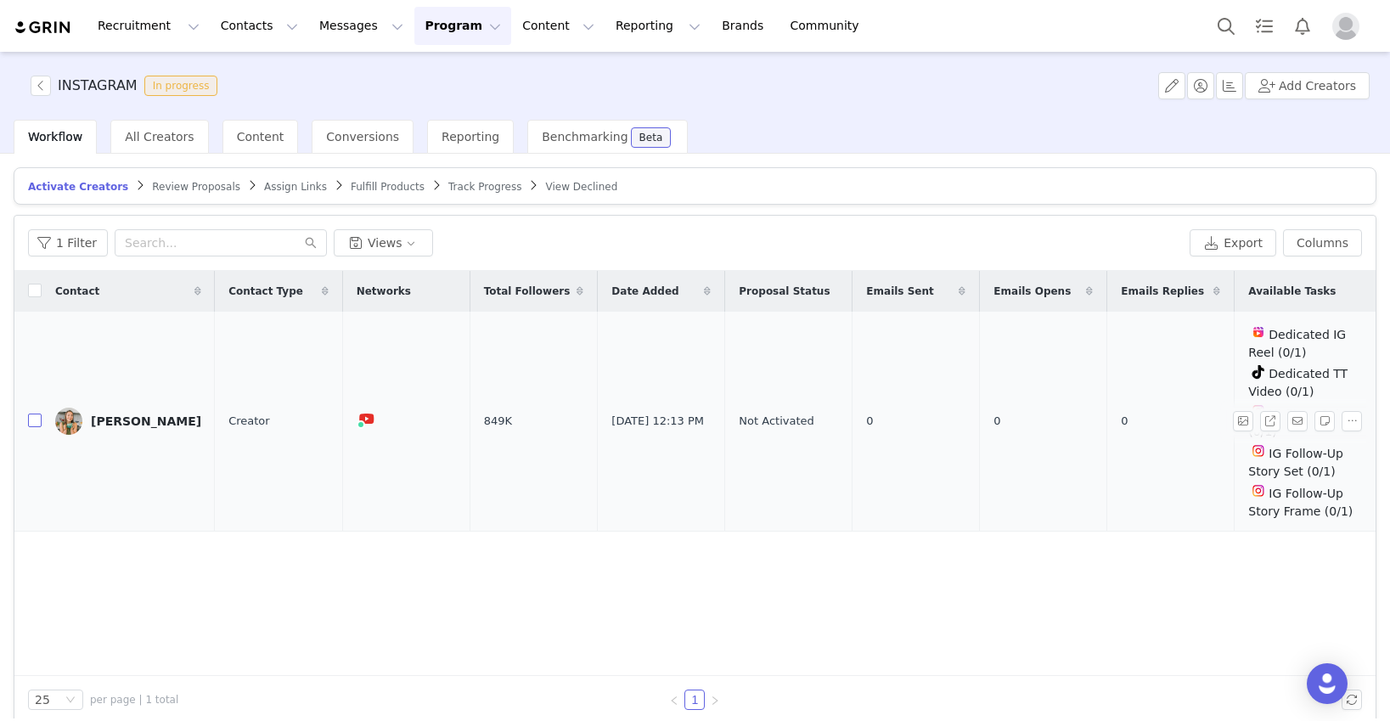
click at [31, 420] on input "checkbox" at bounding box center [35, 420] width 14 height 14
checkbox input "true"
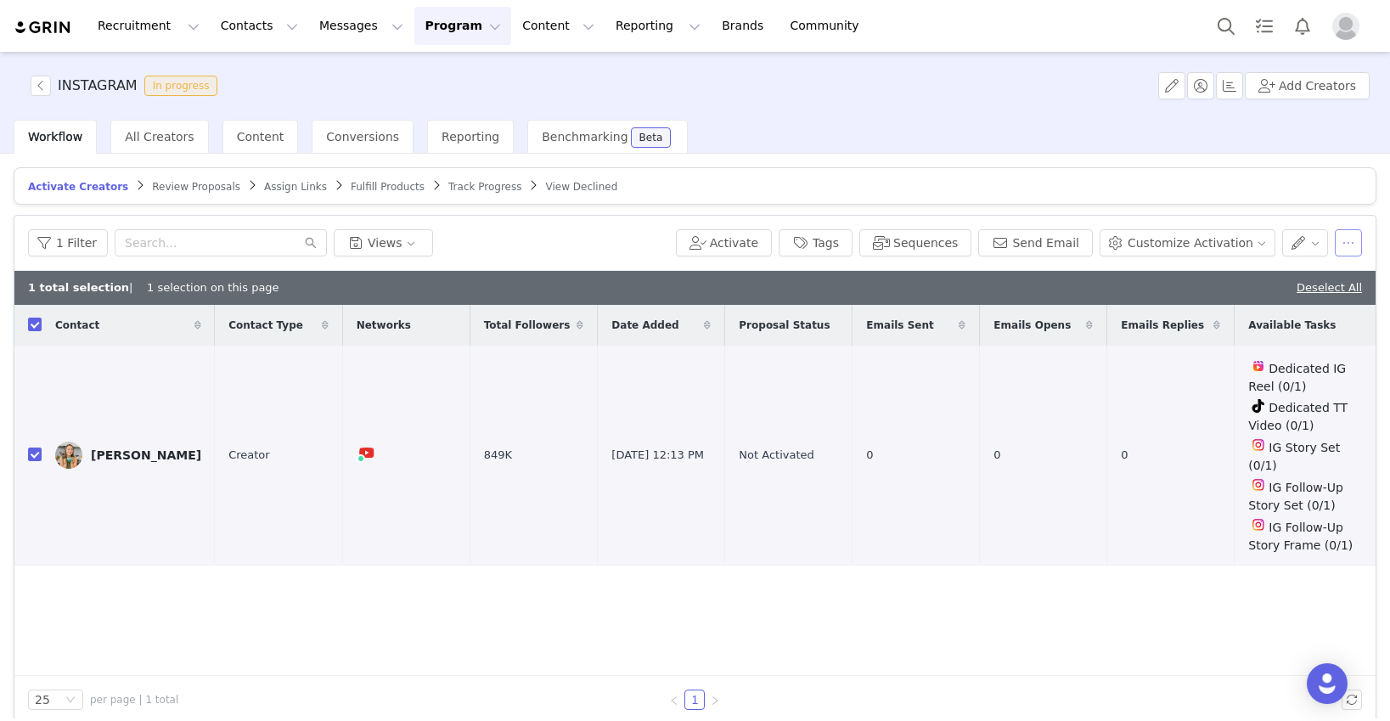
click at [1354, 248] on button "button" at bounding box center [1347, 242] width 27 height 27
click at [1116, 183] on article "Activate Creators Review Proposals Assign Links Fulfill Products Track Progress…" at bounding box center [695, 185] width 1362 height 37
click at [1307, 244] on button "button" at bounding box center [1305, 242] width 47 height 27
click at [937, 189] on article "Activate Creators Review Proposals Assign Links Fulfill Products Track Progress…" at bounding box center [695, 185] width 1362 height 37
click at [825, 248] on button "Tags" at bounding box center [815, 242] width 74 height 27
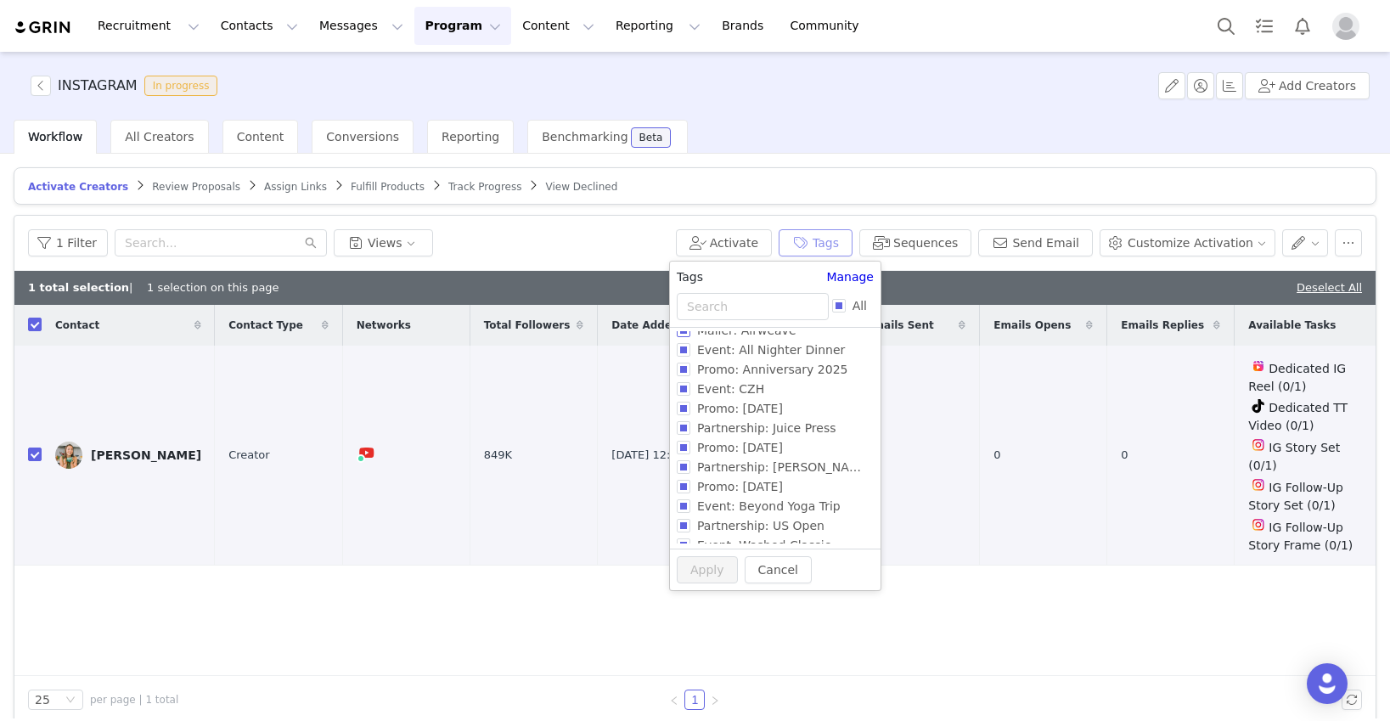
scroll to position [104, 0]
click at [871, 153] on div "Workflow All Creators Content Conversions Reporting Benchmarking Beta" at bounding box center [702, 137] width 1376 height 34
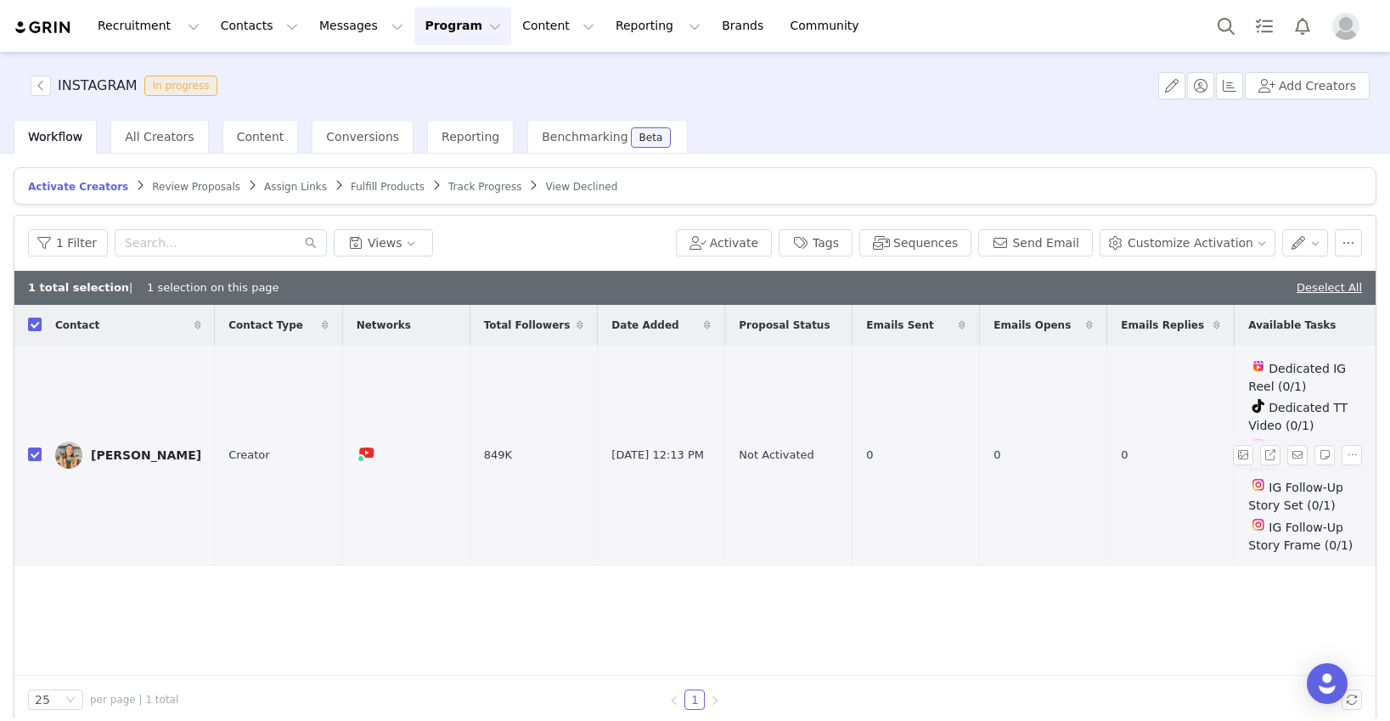
click at [109, 448] on div "[PERSON_NAME]" at bounding box center [146, 455] width 110 height 14
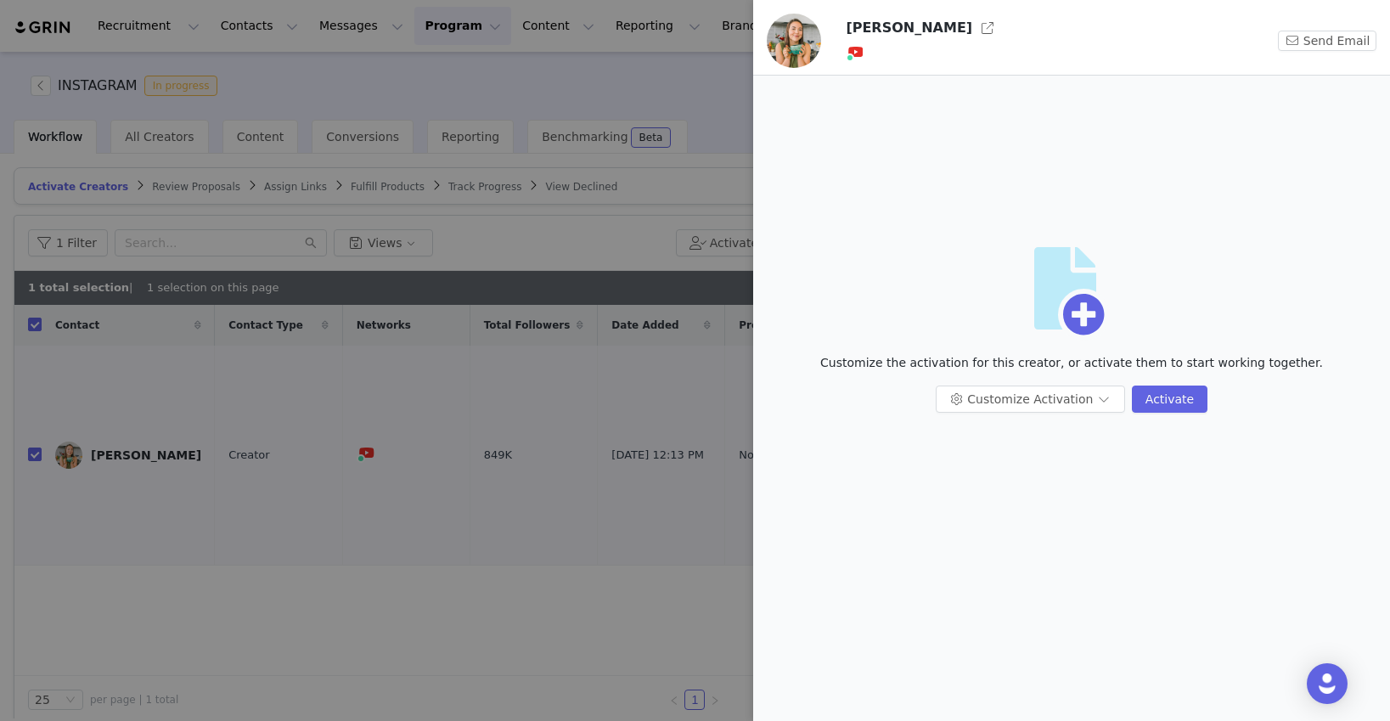
click at [304, 48] on div at bounding box center [695, 360] width 1390 height 721
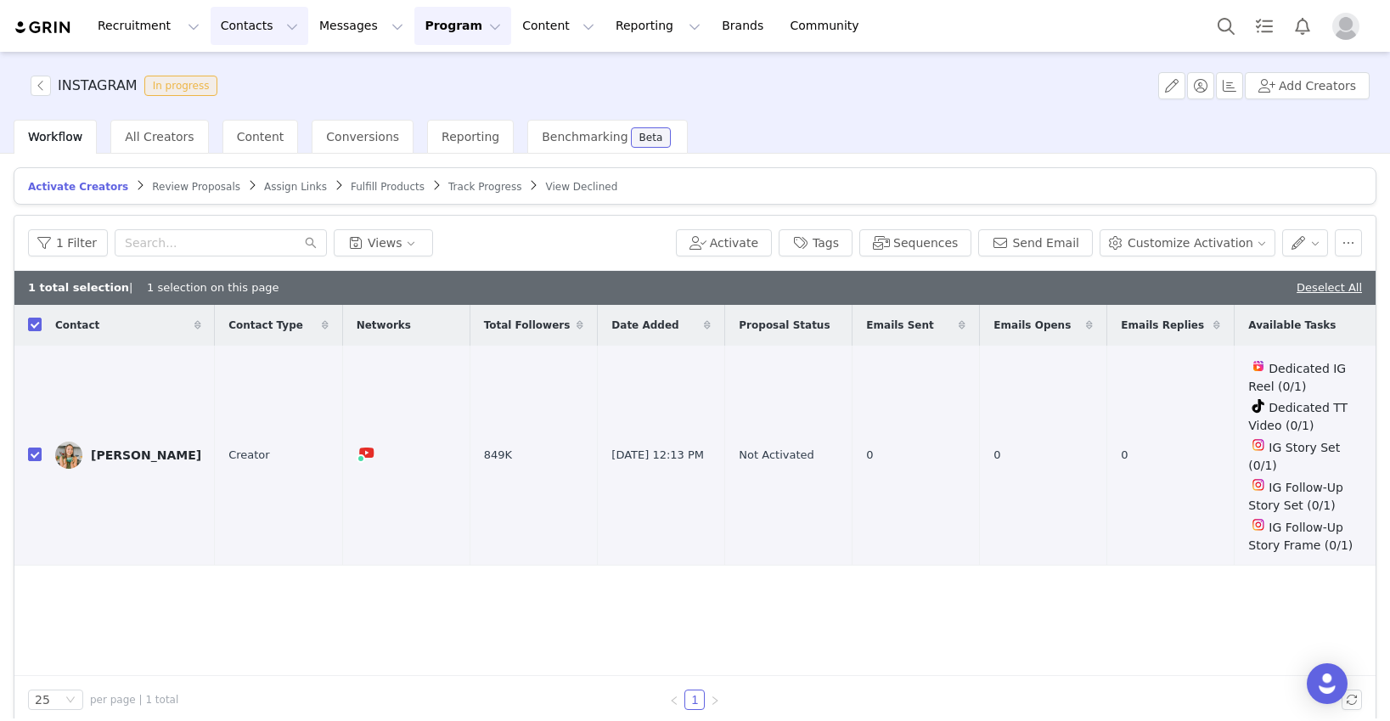
click at [244, 31] on button "Contacts Contacts" at bounding box center [260, 26] width 98 height 38
click at [1358, 246] on button "button" at bounding box center [1347, 242] width 27 height 27
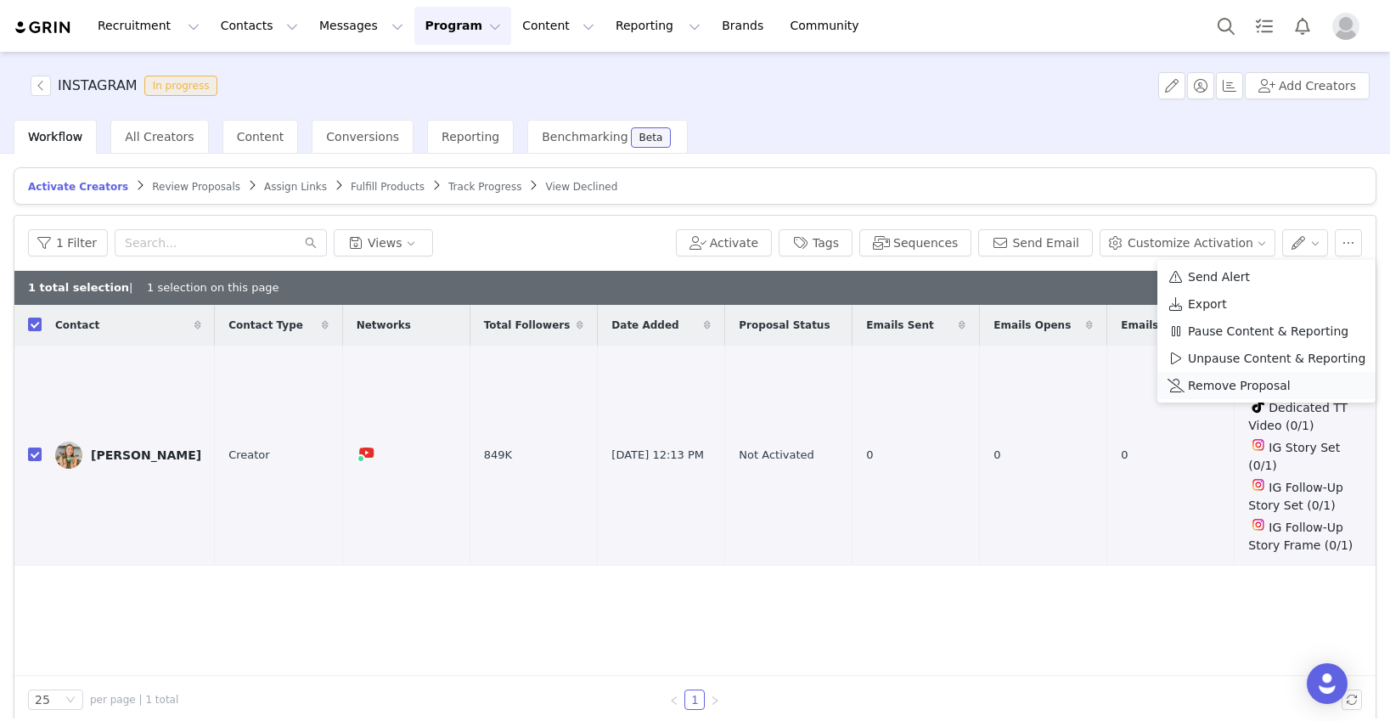
click at [1251, 388] on span "Remove Proposal" at bounding box center [1239, 385] width 103 height 19
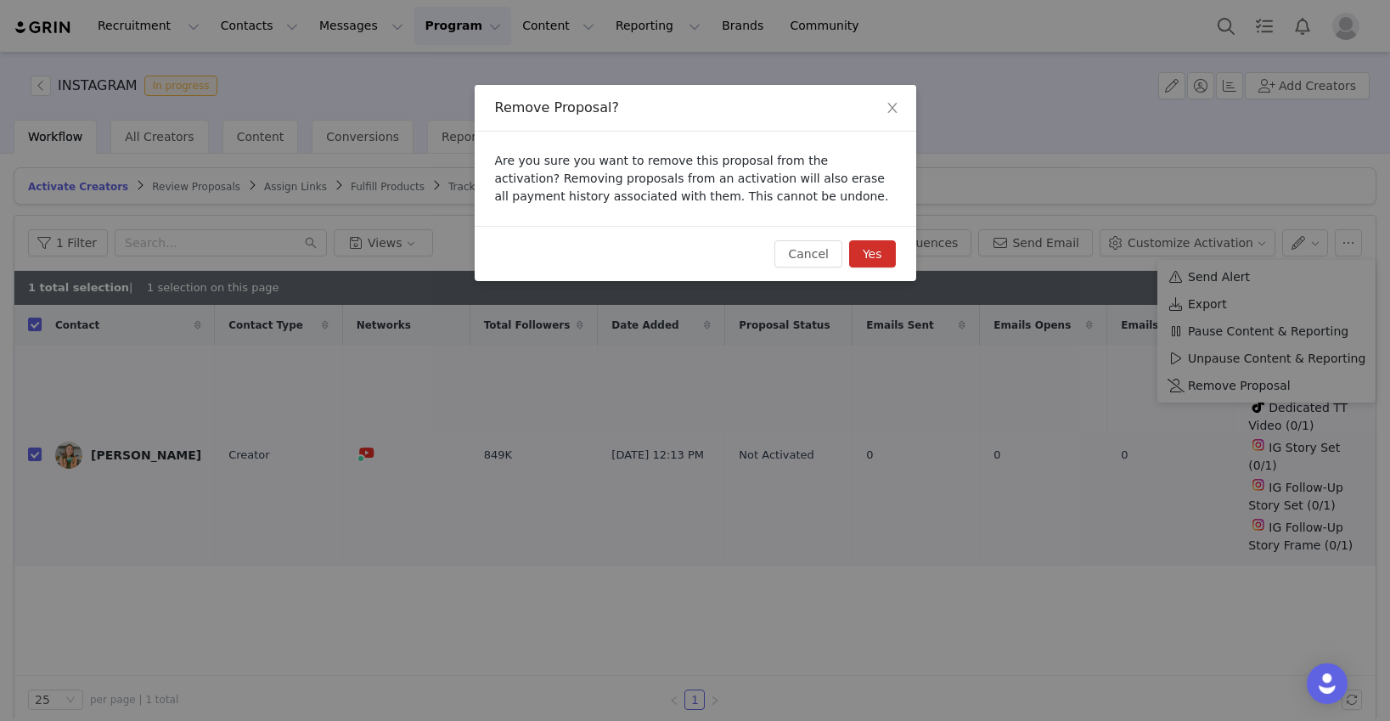
click at [878, 254] on button "Yes" at bounding box center [872, 253] width 47 height 27
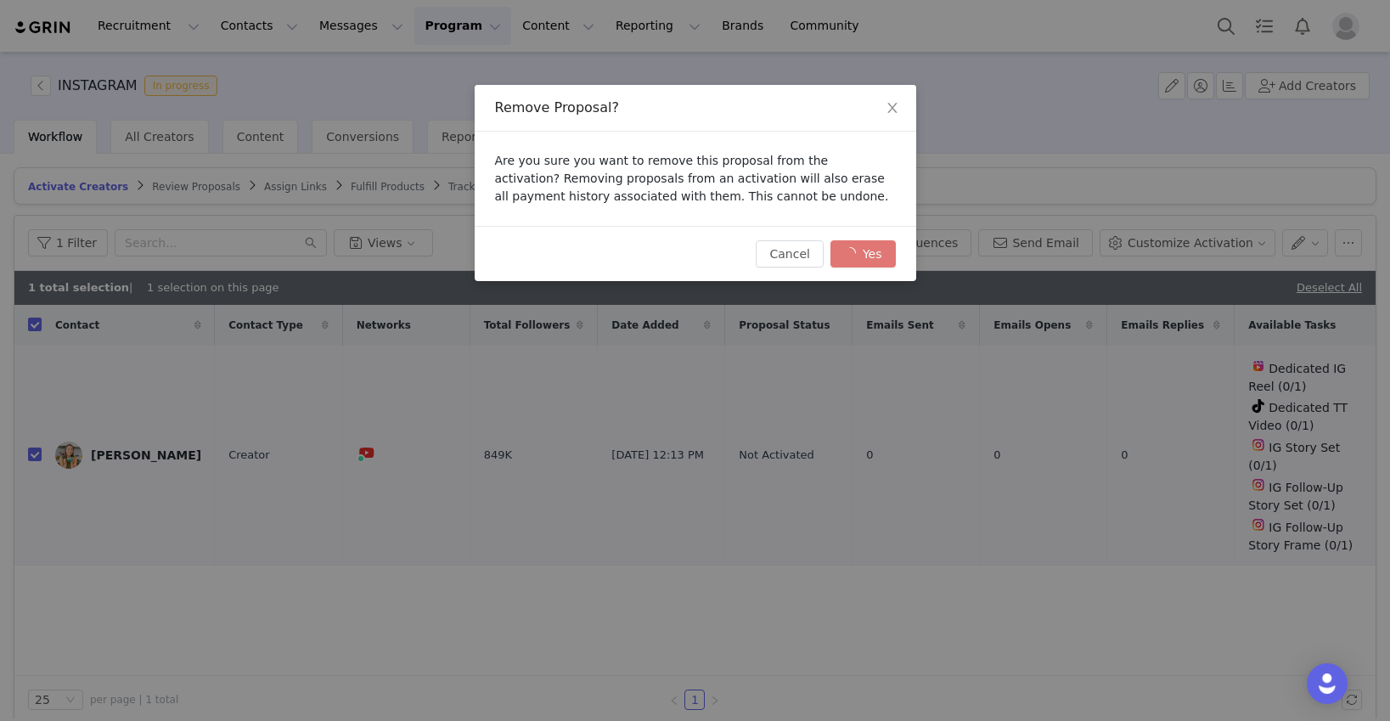
checkbox input "false"
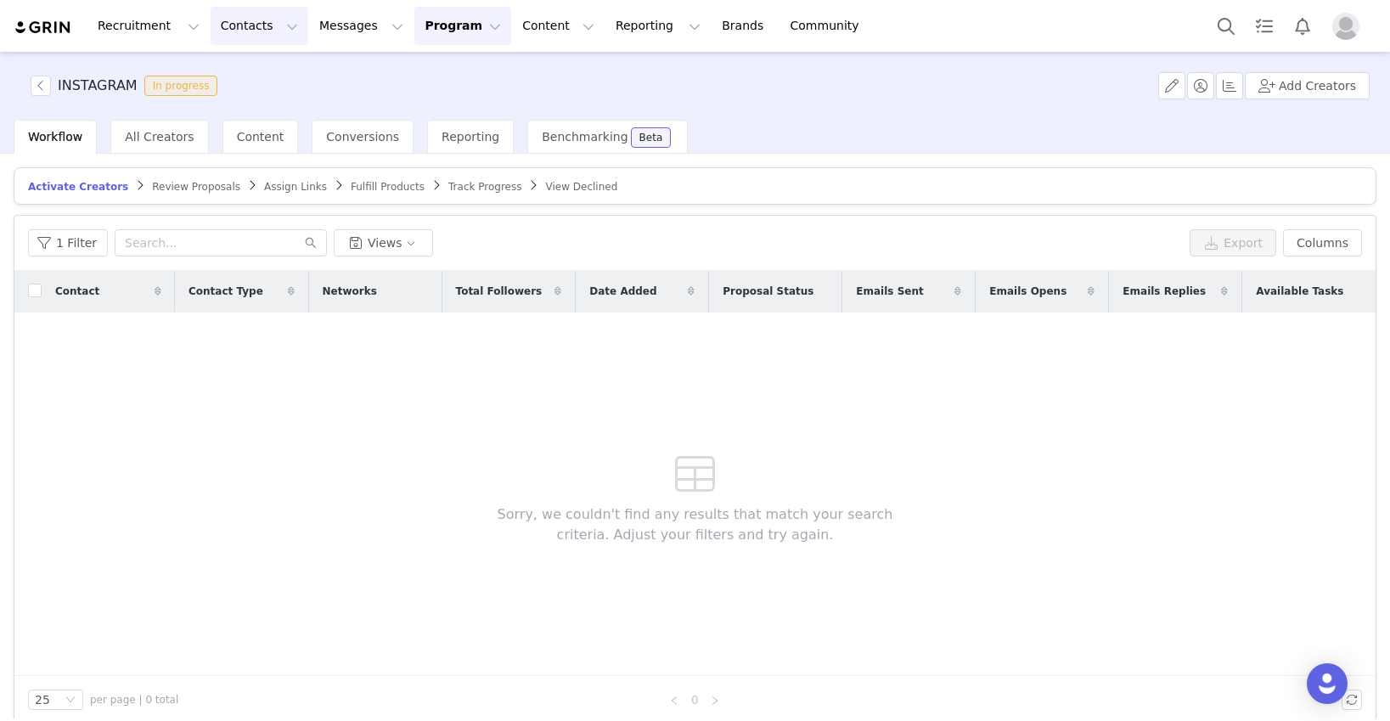
click at [267, 30] on button "Contacts Contacts" at bounding box center [260, 26] width 98 height 38
click at [245, 77] on p "Creators" at bounding box center [237, 75] width 51 height 18
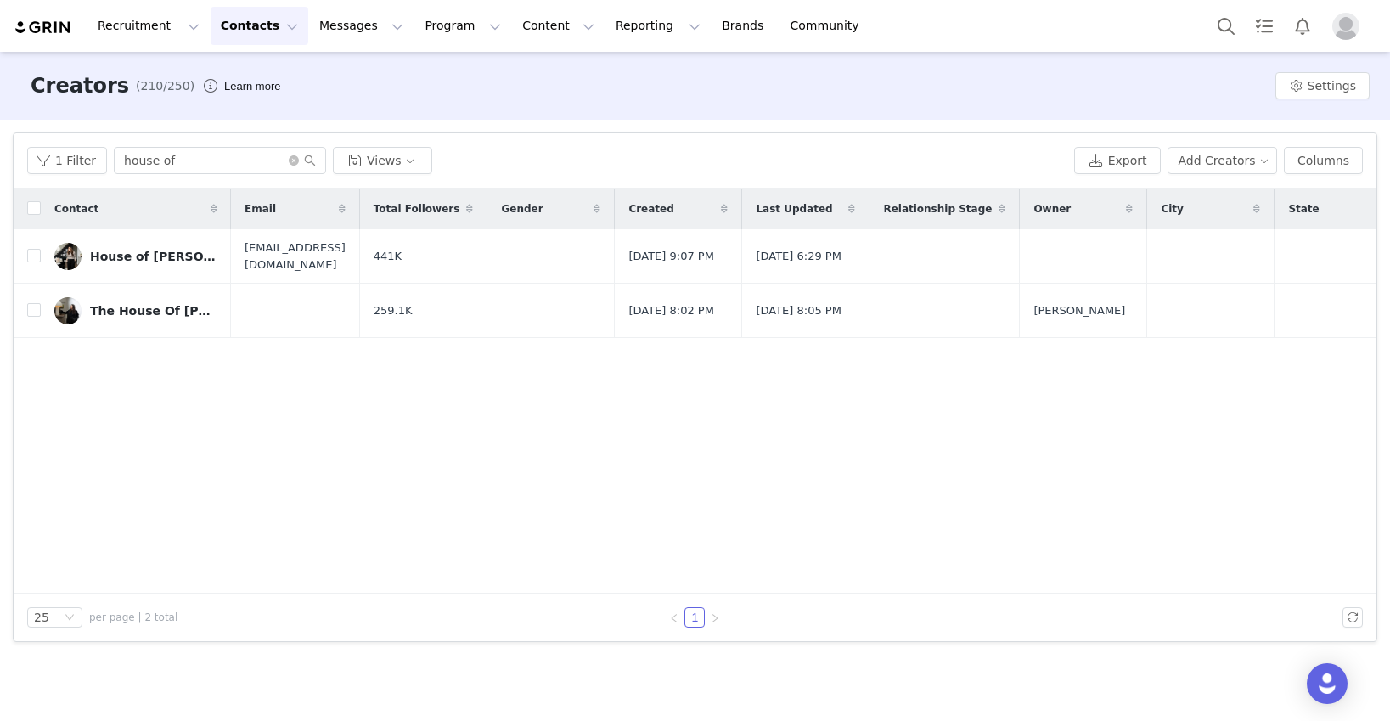
click at [297, 438] on div "Contact Email Total Followers Gender Created Last Updated Relationship Stage Ow…" at bounding box center [695, 390] width 1362 height 405
click at [289, 160] on icon "icon: close-circle" at bounding box center [294, 160] width 10 height 10
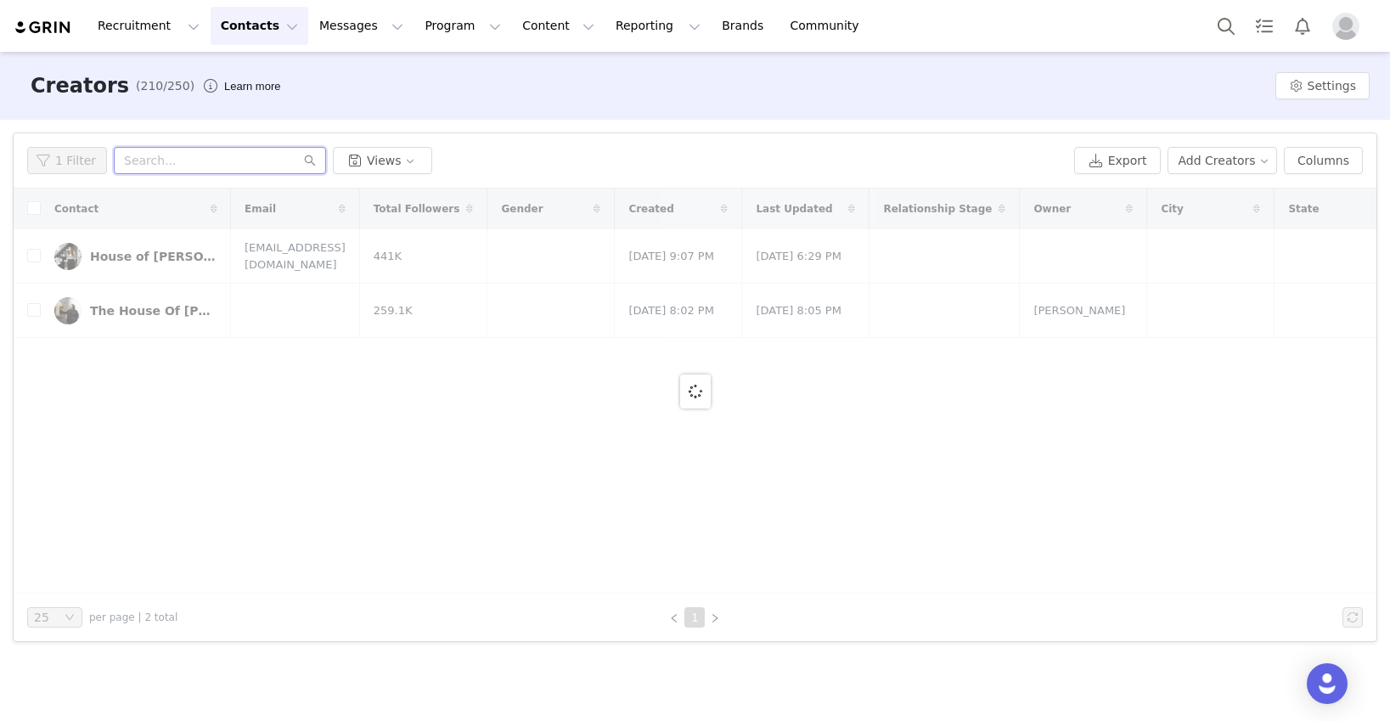
click at [234, 162] on input "text" at bounding box center [220, 160] width 212 height 27
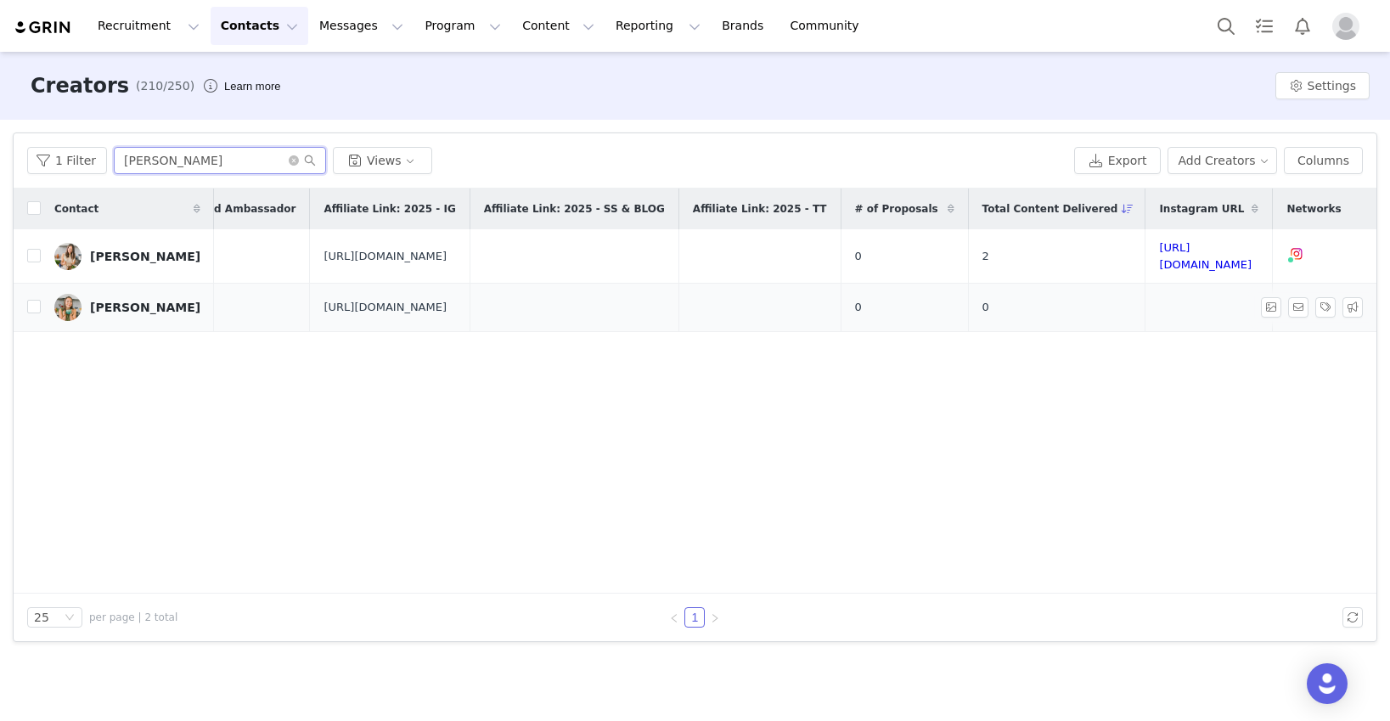
scroll to position [0, 1926]
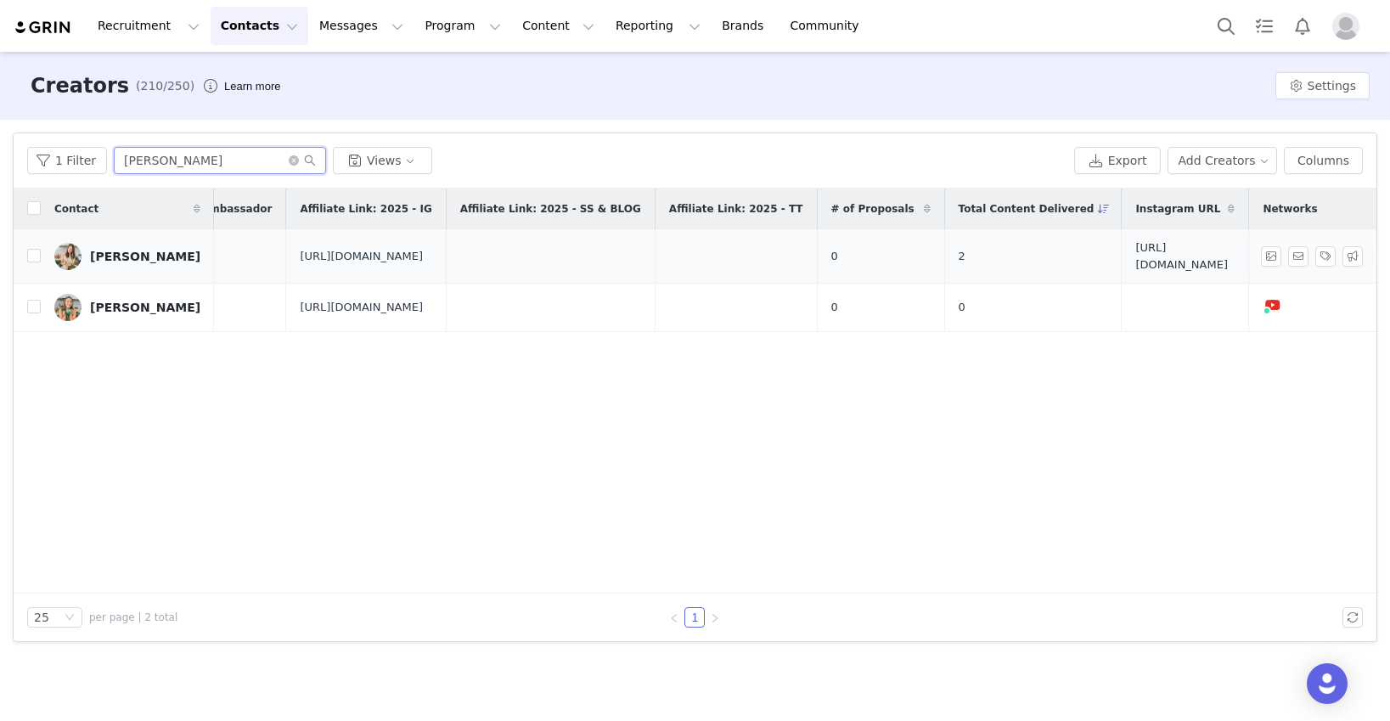
type input "caitlin"
click at [1185, 258] on link "https://www.instagram.com/frommybowl" at bounding box center [1181, 256] width 93 height 30
click at [454, 27] on button "Program Program" at bounding box center [462, 26] width 97 height 38
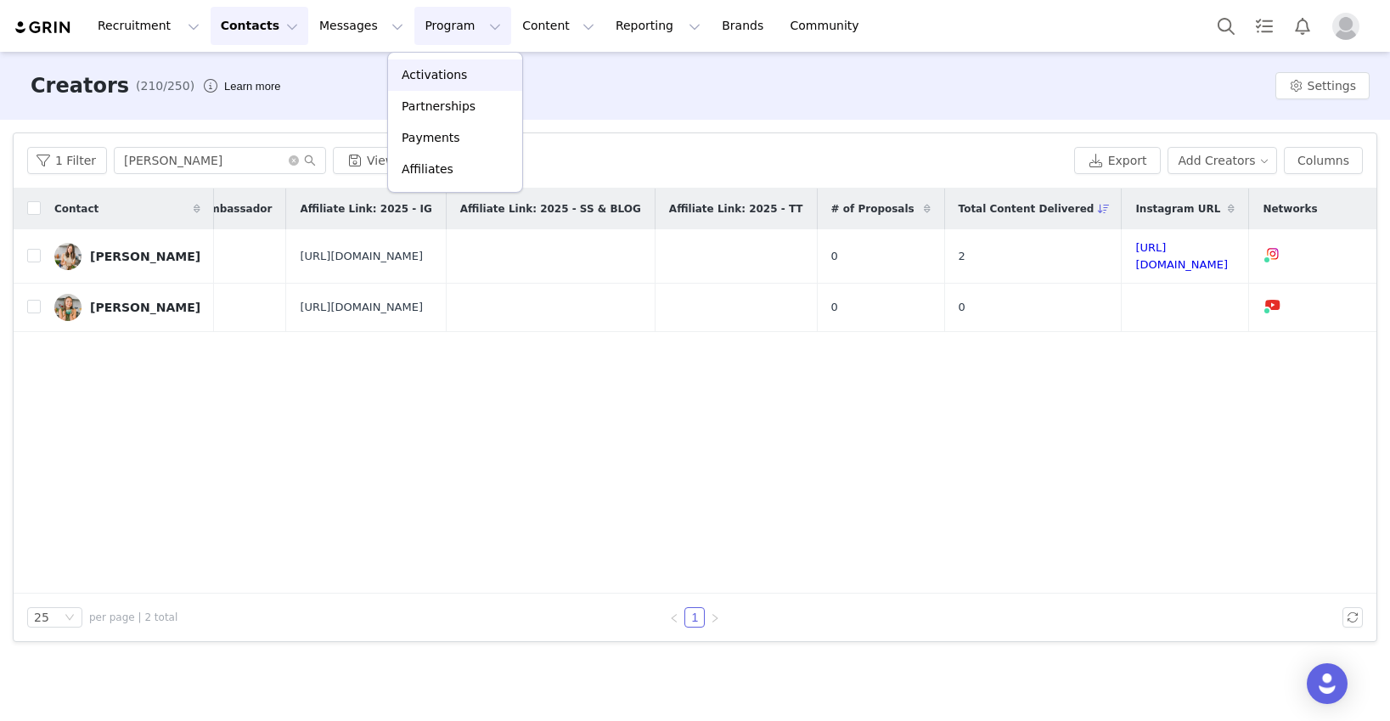
click at [451, 81] on p "Activations" at bounding box center [434, 75] width 65 height 18
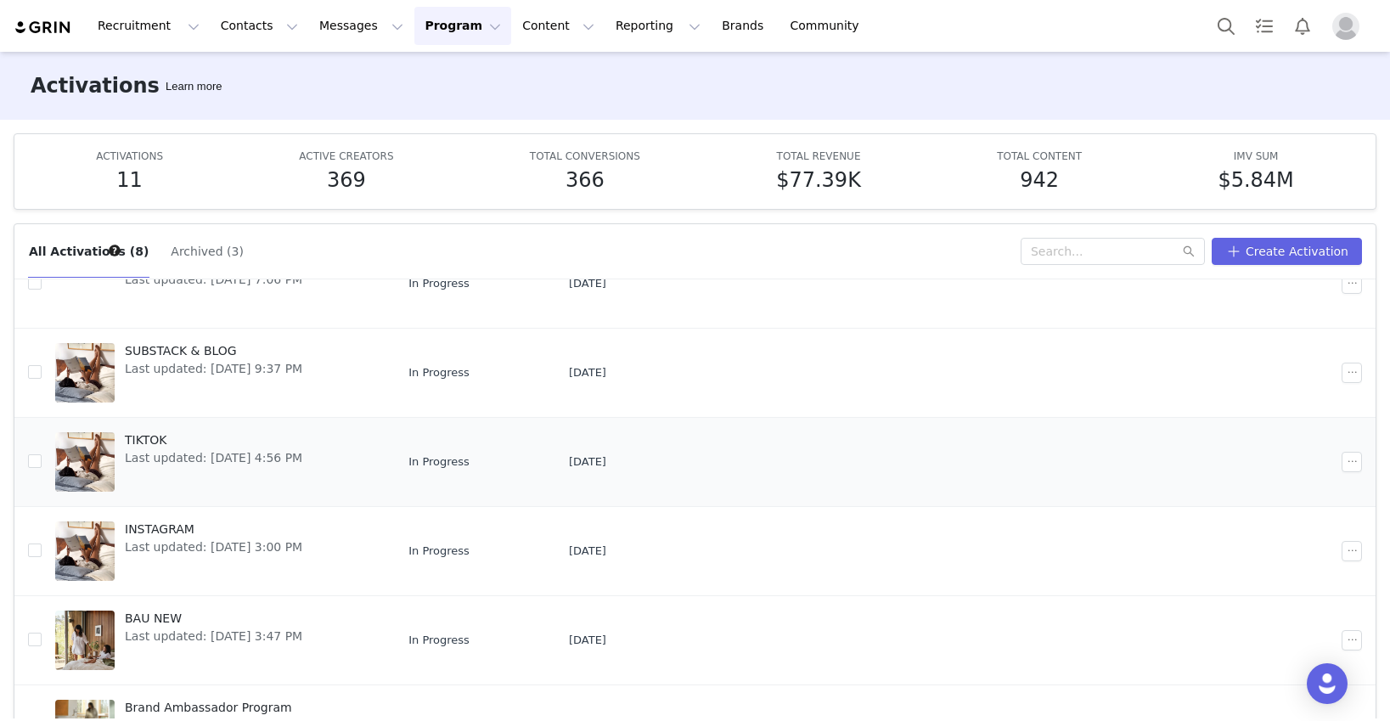
scroll to position [96, 0]
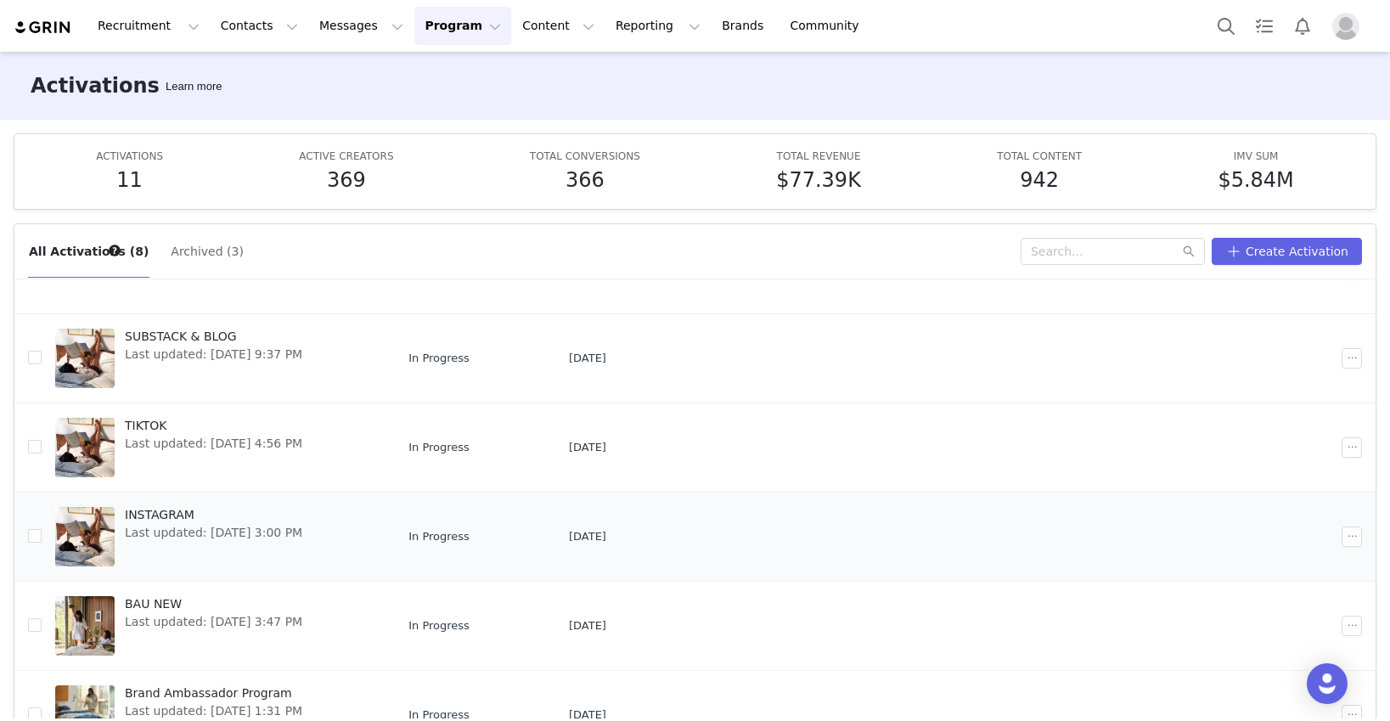
click at [170, 503] on div "INSTAGRAM Last updated: Jul 23, 2025 3:00 PM" at bounding box center [214, 537] width 198 height 68
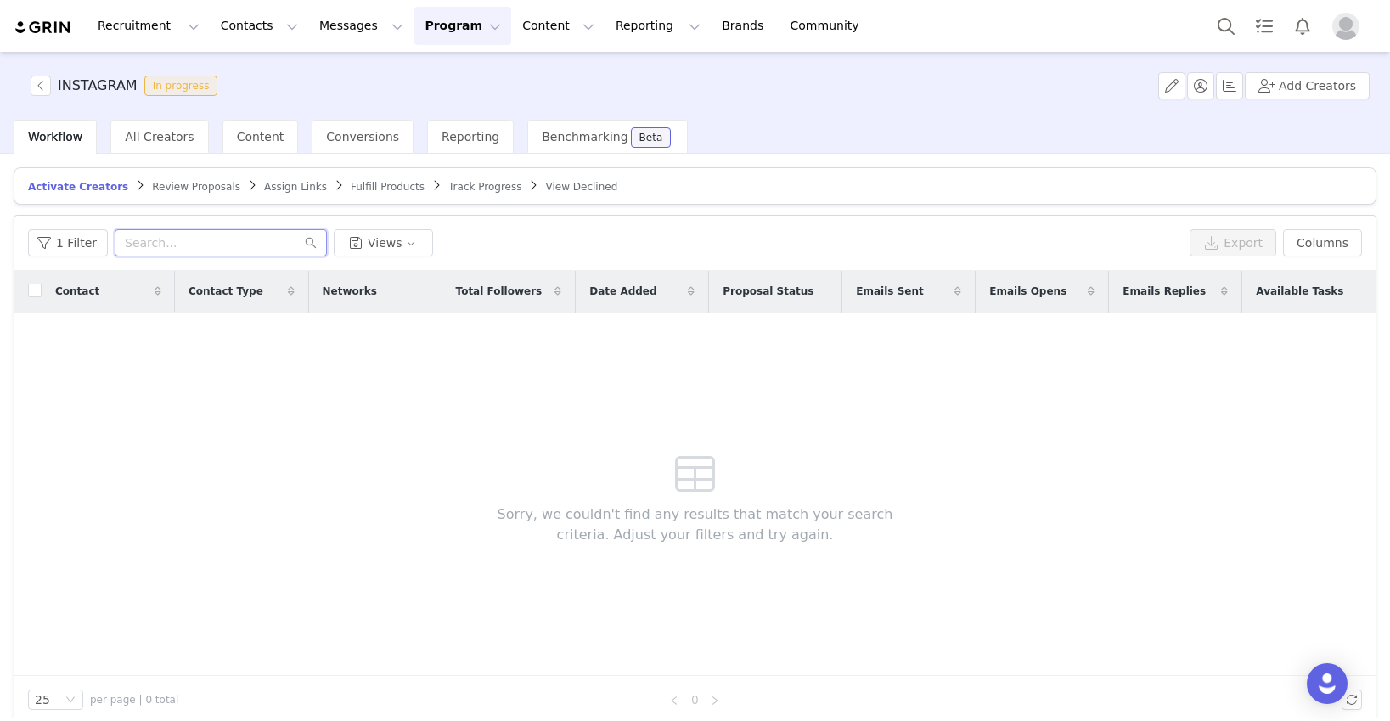
click at [204, 242] on input "text" at bounding box center [221, 242] width 212 height 27
drag, startPoint x: 196, startPoint y: 238, endPoint x: 55, endPoint y: 238, distance: 140.9
click at [55, 238] on div "1 Filter caitlin Views" at bounding box center [605, 242] width 1155 height 27
click at [176, 239] on input "frommy" at bounding box center [221, 242] width 212 height 27
type input "frommy"
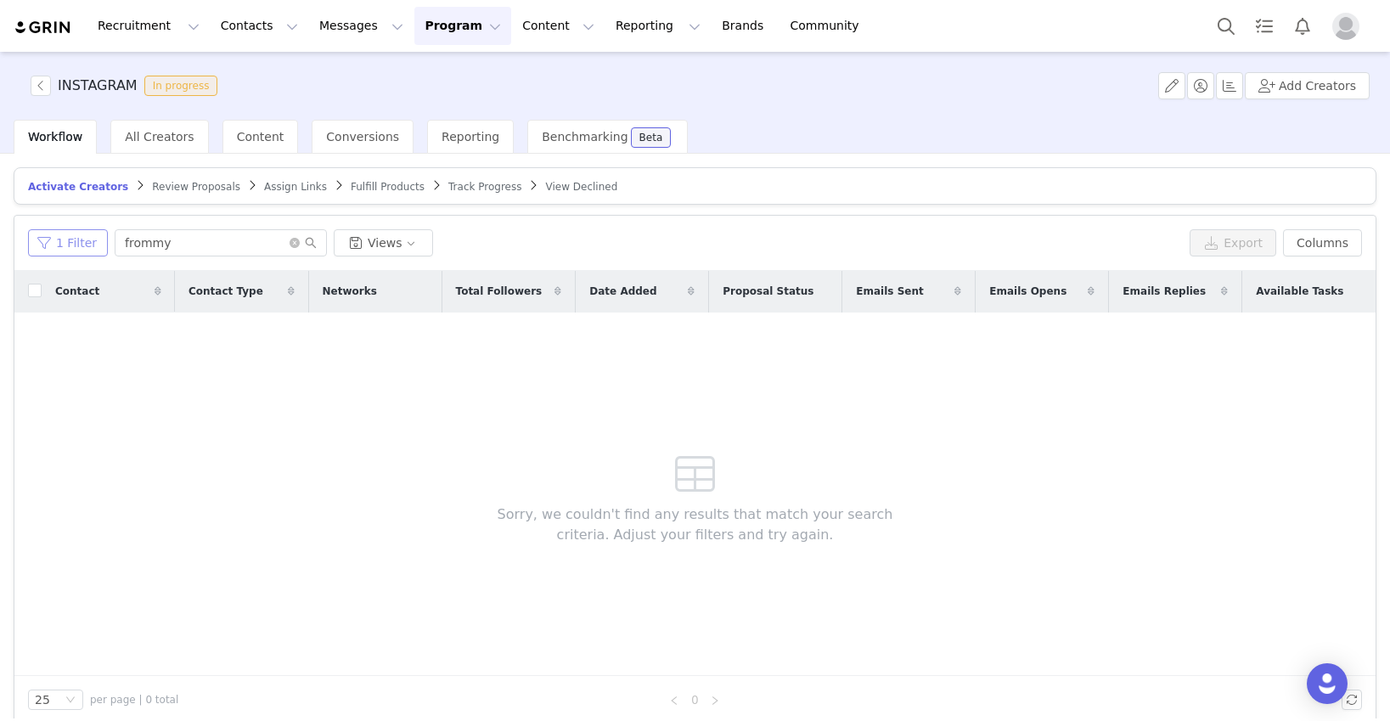
click at [98, 246] on button "1 Filter" at bounding box center [68, 242] width 80 height 27
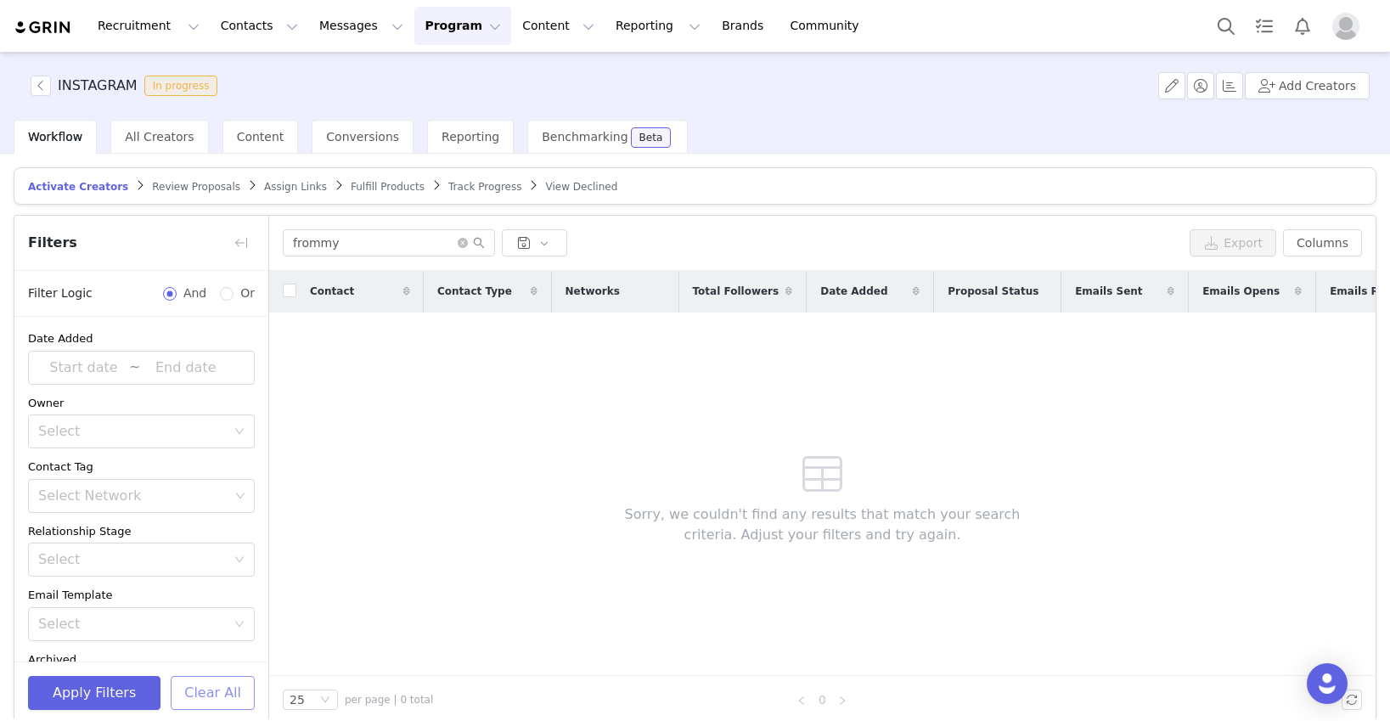
click at [221, 694] on button "Clear All" at bounding box center [213, 693] width 84 height 34
click at [435, 441] on div "Contact Contact Type Networks Total Followers Date Added Proposal Status Emails…" at bounding box center [822, 473] width 1106 height 405
click at [359, 240] on input "frommy" at bounding box center [389, 242] width 212 height 27
click at [241, 244] on button "button" at bounding box center [241, 242] width 27 height 27
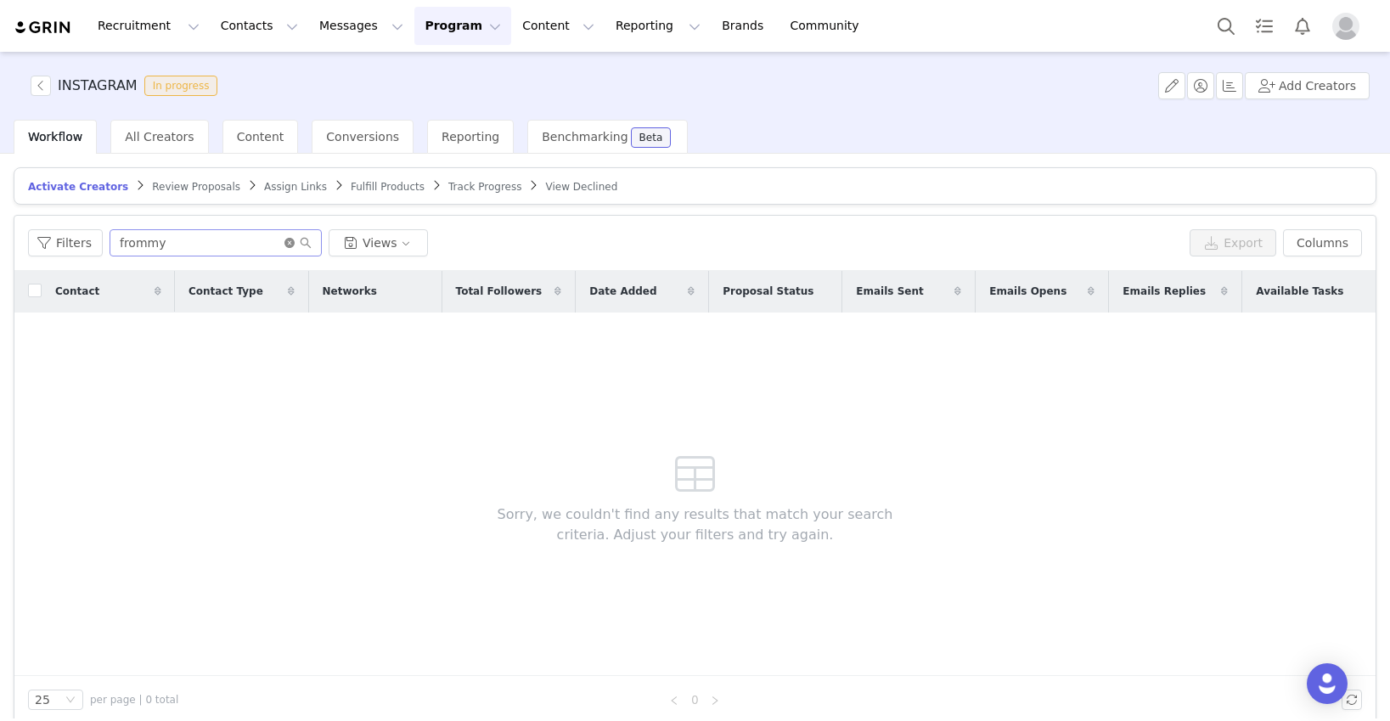
click at [284, 242] on icon "icon: close-circle" at bounding box center [289, 243] width 10 height 10
click at [267, 237] on input "text" at bounding box center [216, 242] width 212 height 27
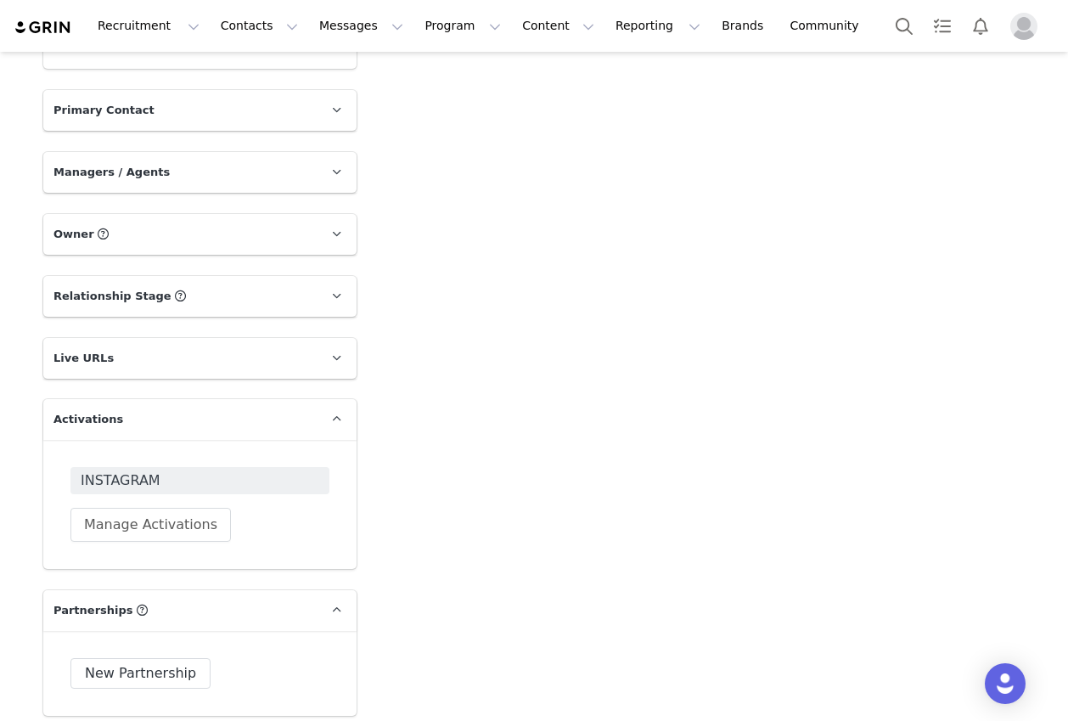
scroll to position [1458, 0]
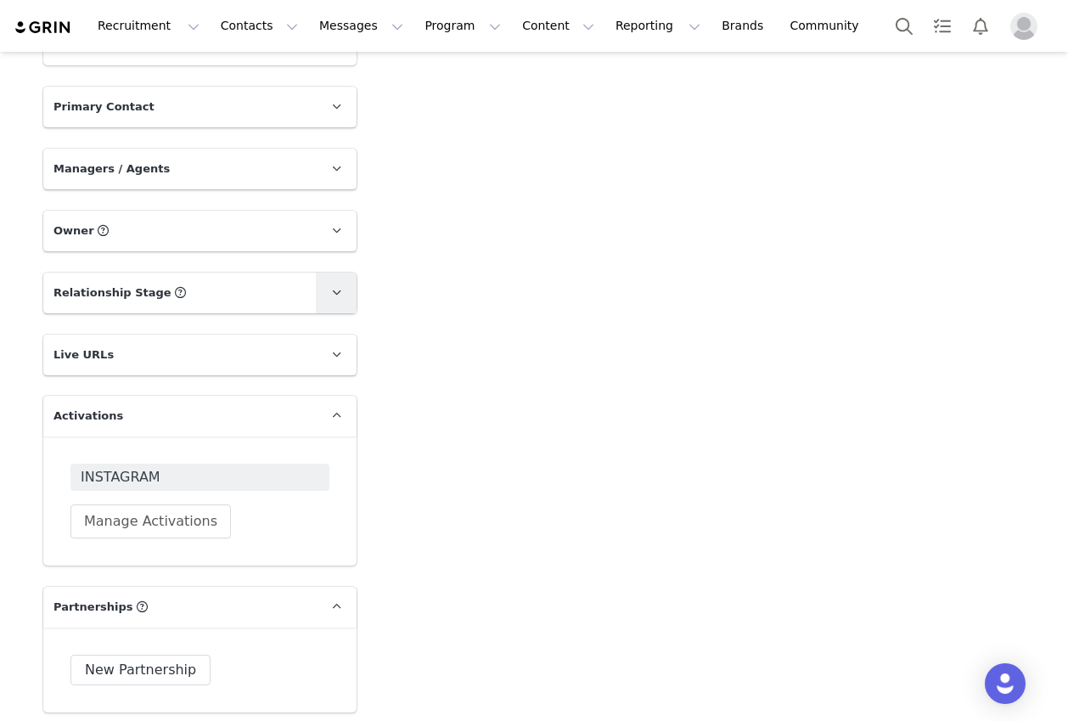
click at [324, 287] on link at bounding box center [336, 292] width 41 height 41
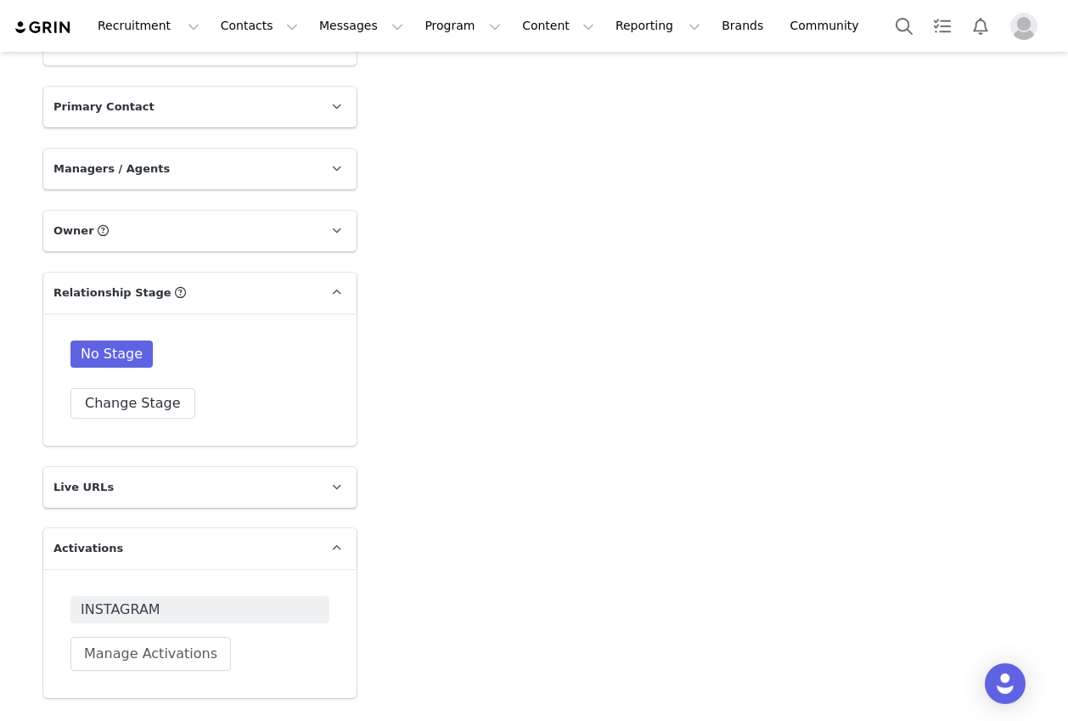
click at [431, 302] on div "Add Note Send Email Send Alert Tasks System Font 12pt To open the popup, press …" at bounding box center [701, 76] width 668 height 2823
click at [332, 291] on icon at bounding box center [336, 292] width 9 height 11
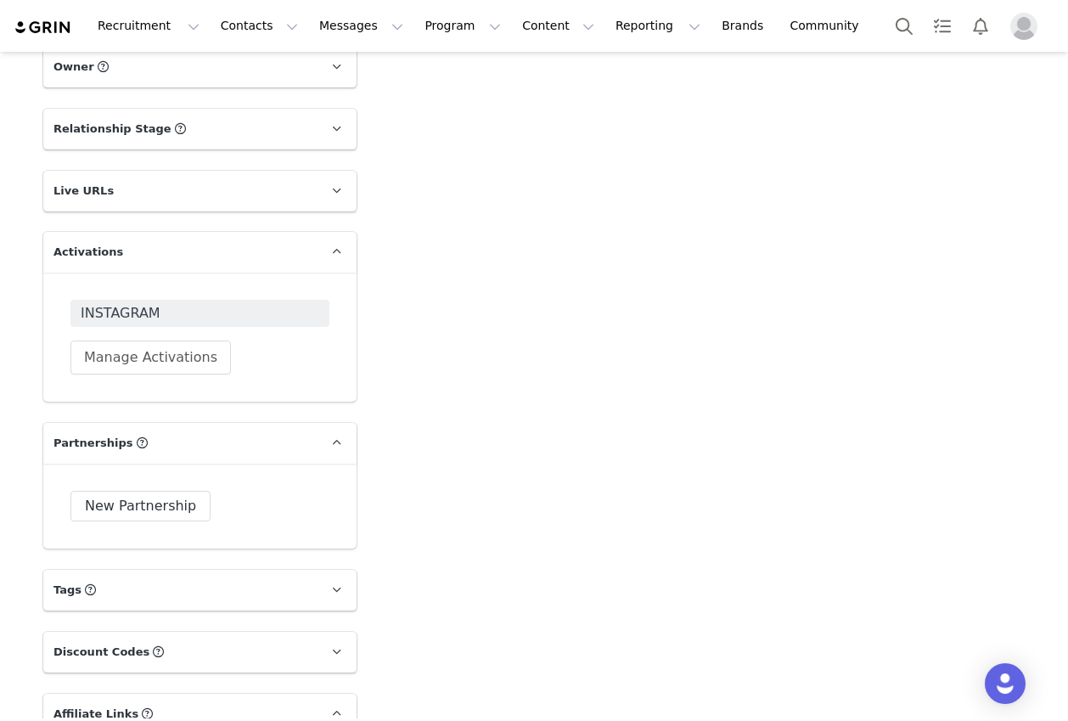
scroll to position [1627, 0]
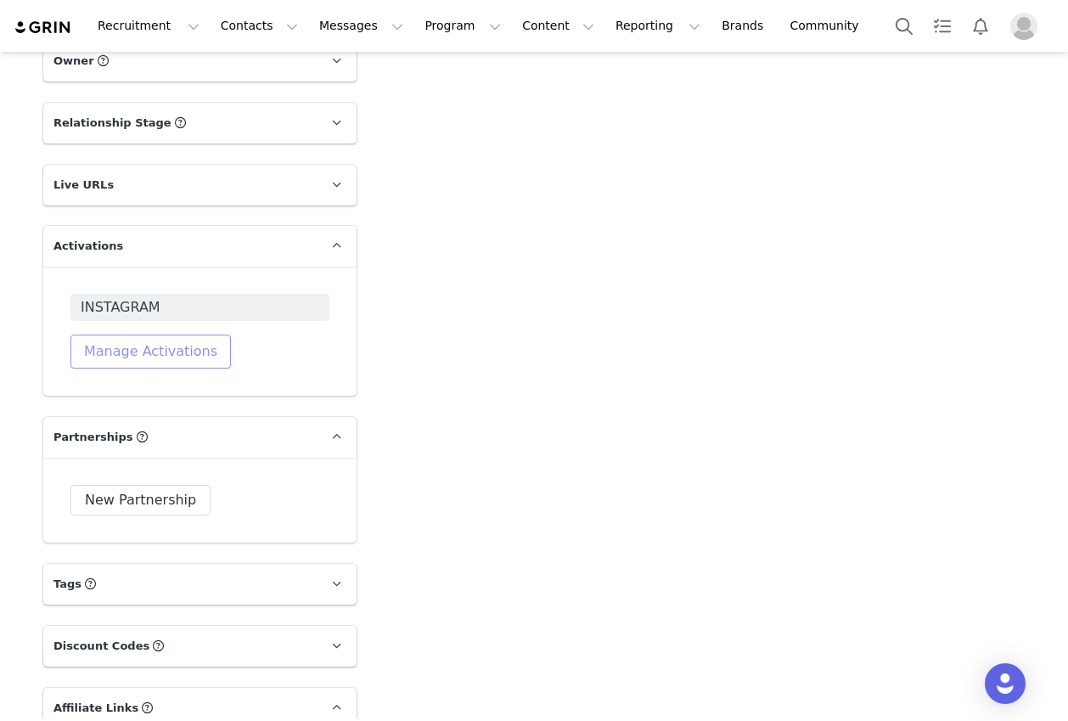
click at [171, 349] on button "Manage Activations" at bounding box center [150, 351] width 160 height 34
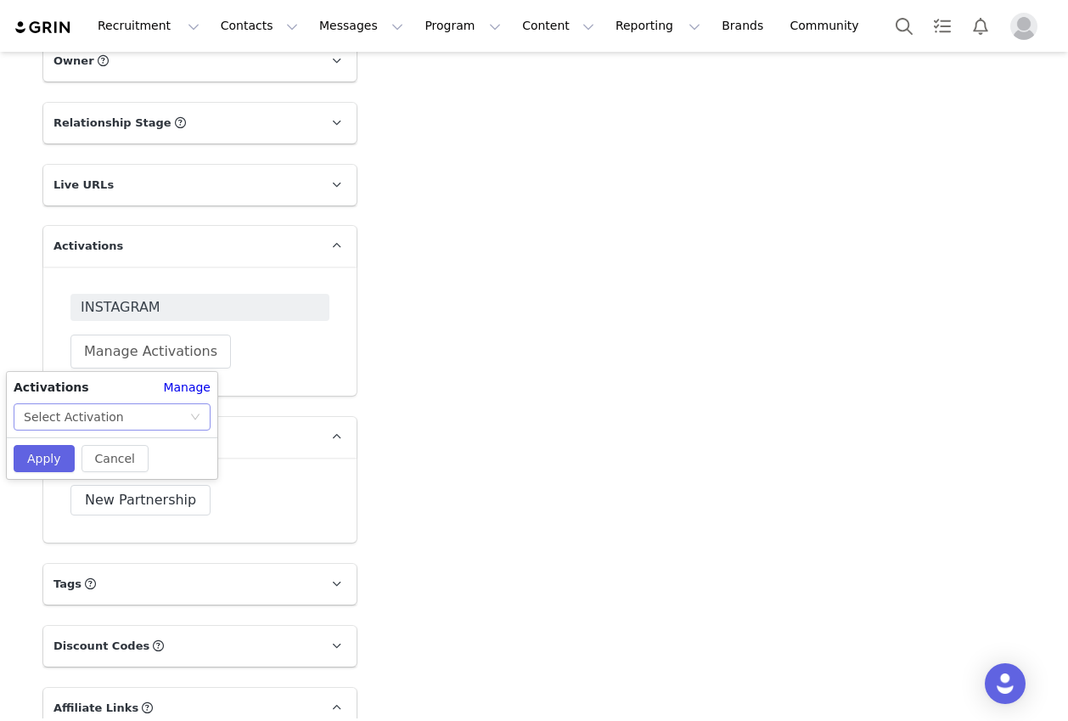
click at [105, 421] on div "Select Activation" at bounding box center [74, 416] width 100 height 25
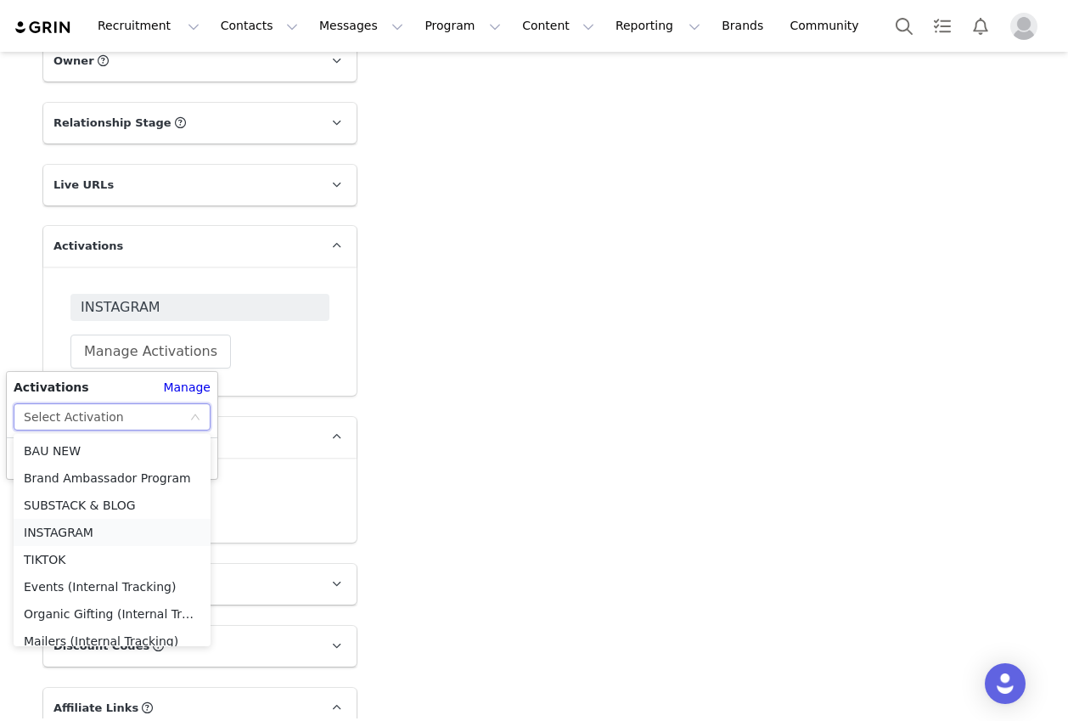
scroll to position [12, 0]
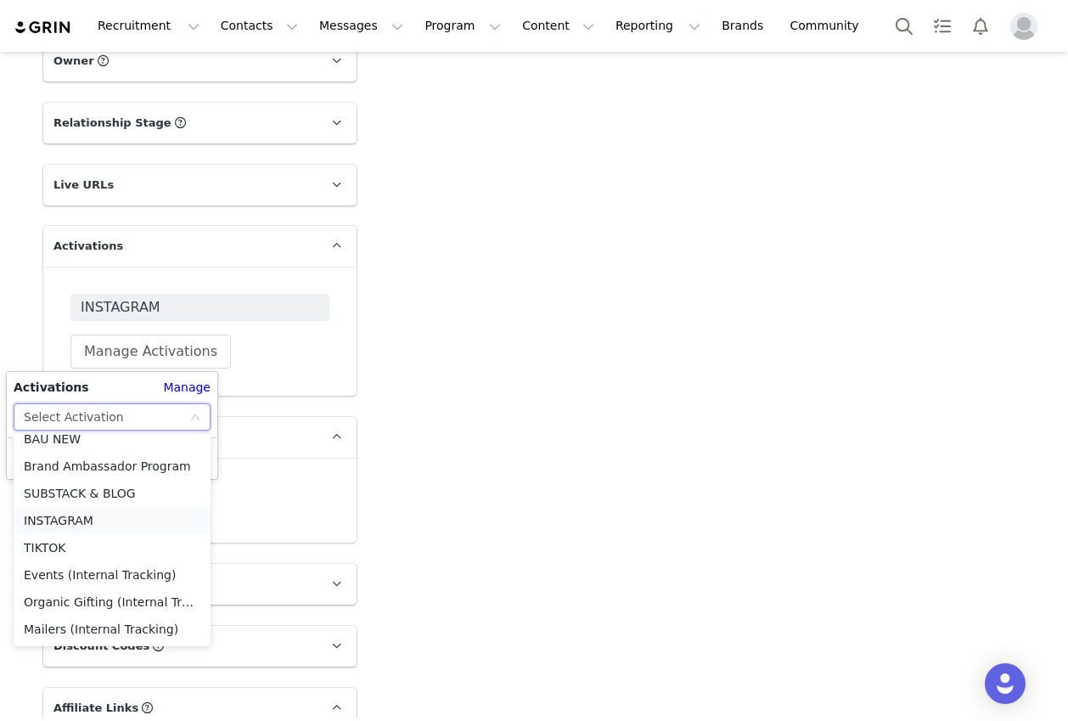
click at [98, 521] on li "INSTAGRAM" at bounding box center [112, 520] width 197 height 27
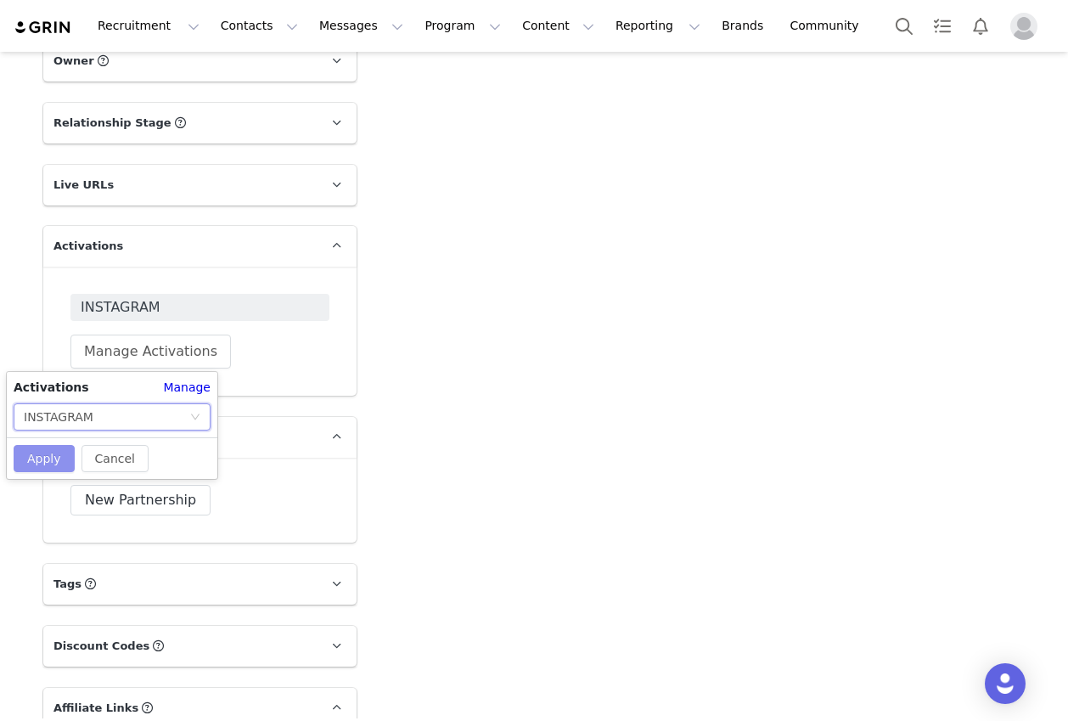
click at [40, 458] on button "Apply" at bounding box center [44, 458] width 61 height 27
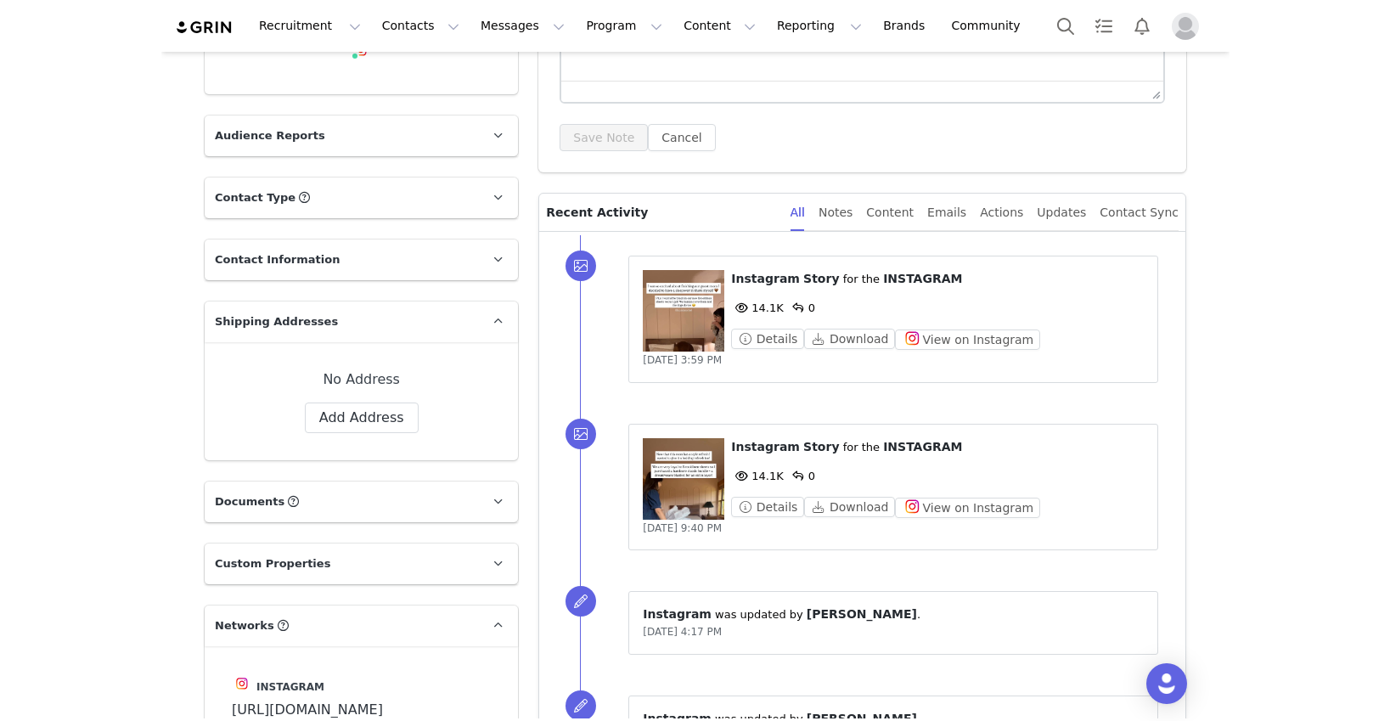
scroll to position [0, 0]
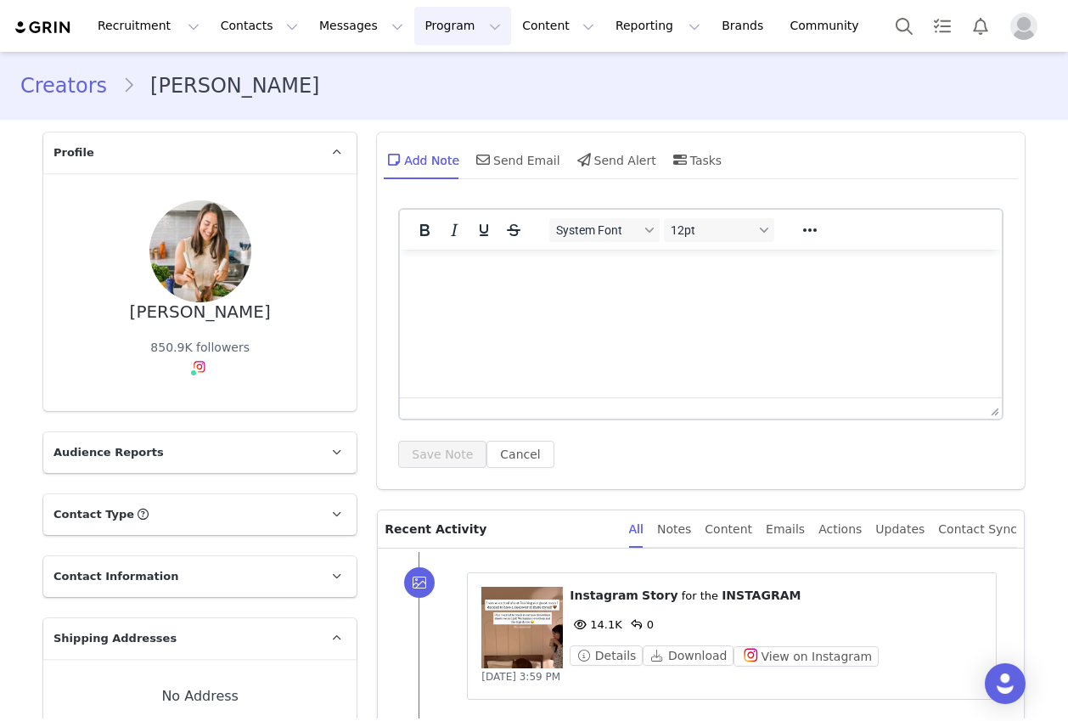
click at [436, 29] on button "Program Program" at bounding box center [462, 26] width 97 height 38
click at [441, 78] on p "Activations" at bounding box center [434, 75] width 65 height 18
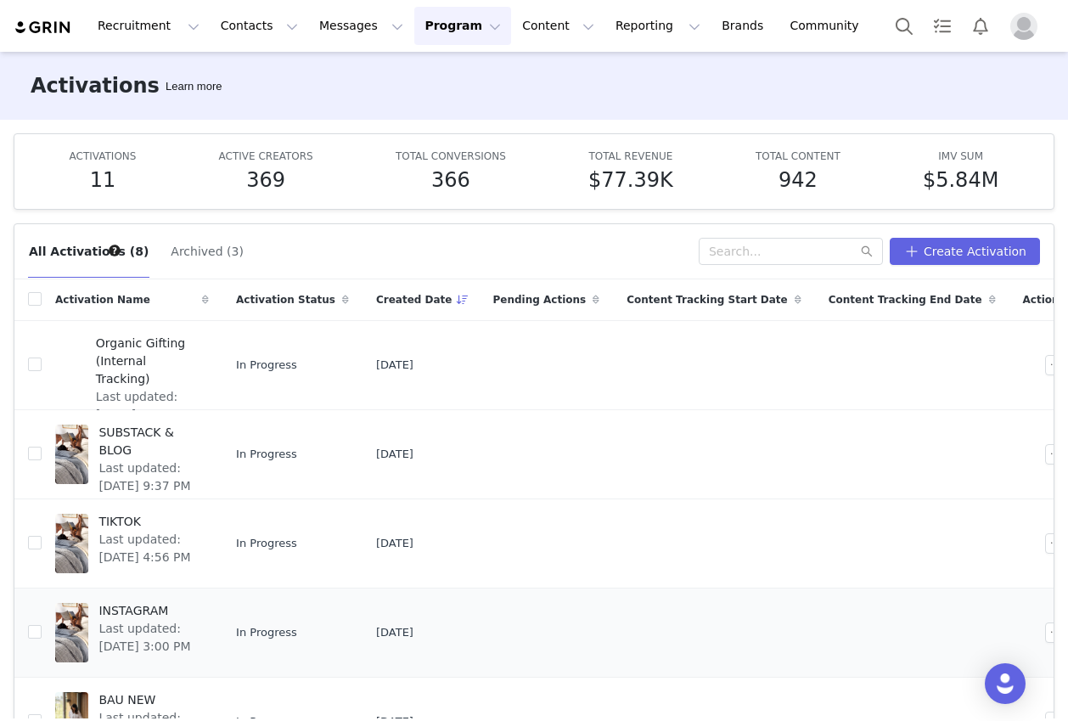
click at [152, 633] on span "Last updated: [DATE] 3:00 PM" at bounding box center [148, 638] width 100 height 36
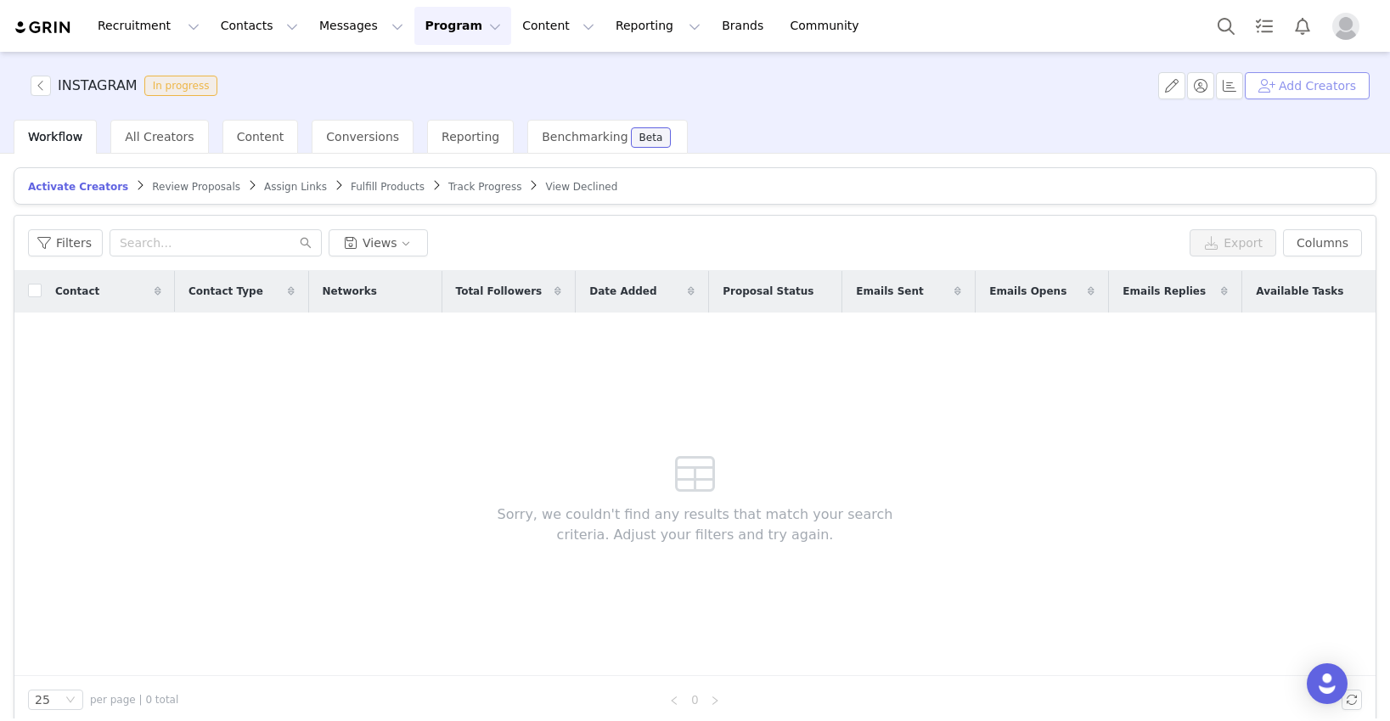
click at [1067, 82] on button "Add Creators" at bounding box center [1306, 85] width 125 height 27
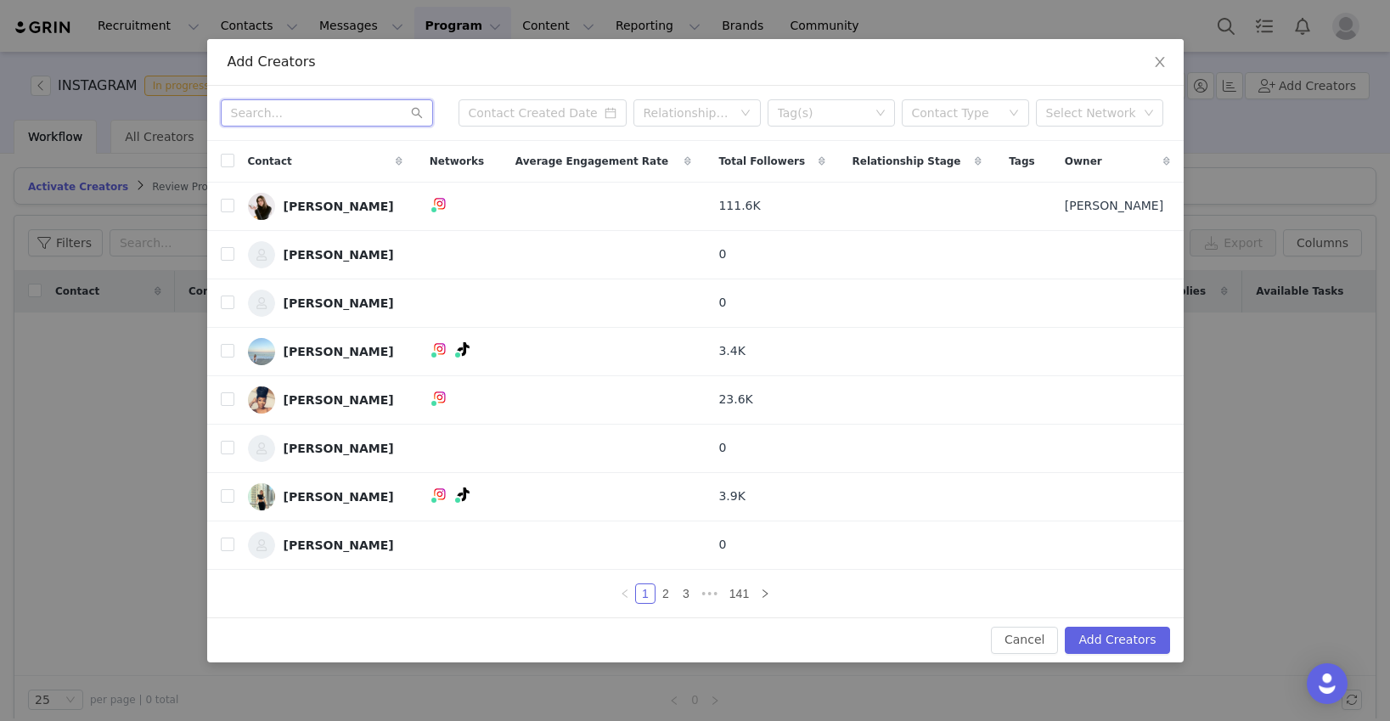
click at [327, 115] on input "text" at bounding box center [327, 112] width 212 height 27
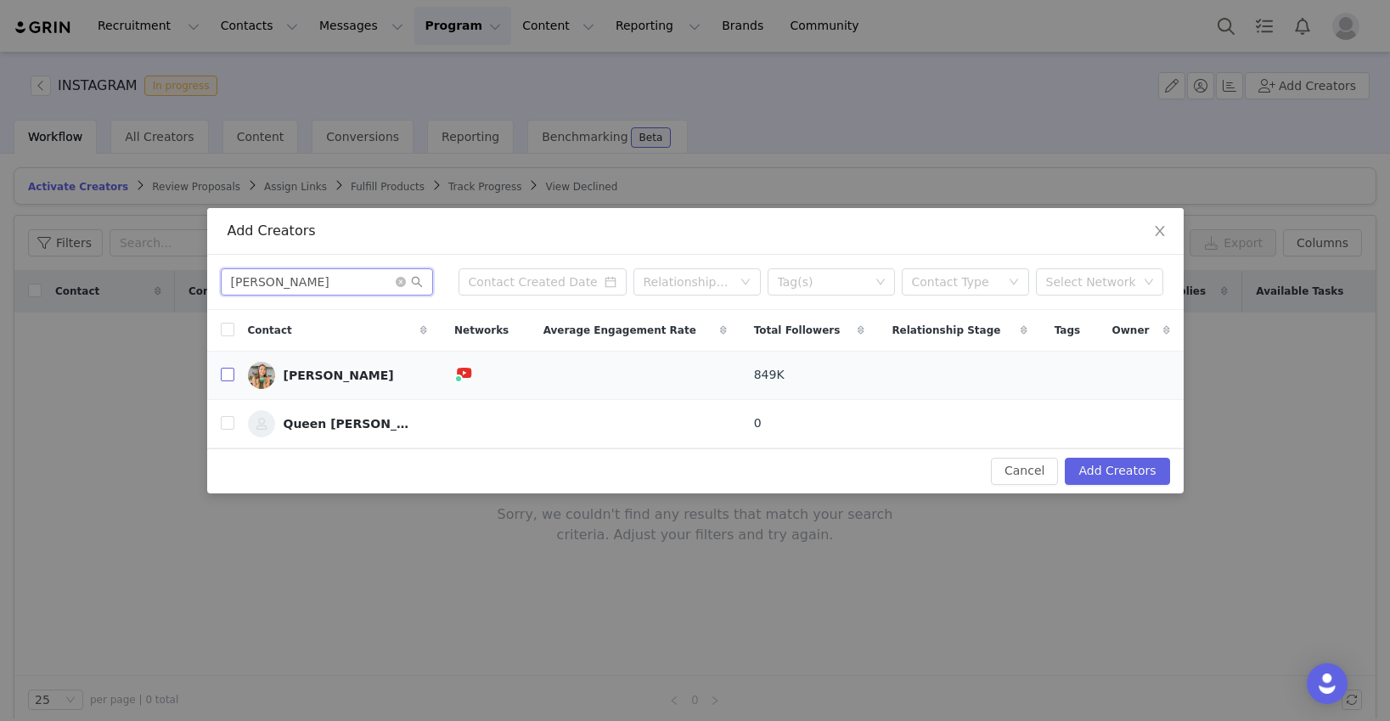
type input "caitlin"
click at [227, 379] on input "checkbox" at bounding box center [228, 375] width 14 height 14
checkbox input "true"
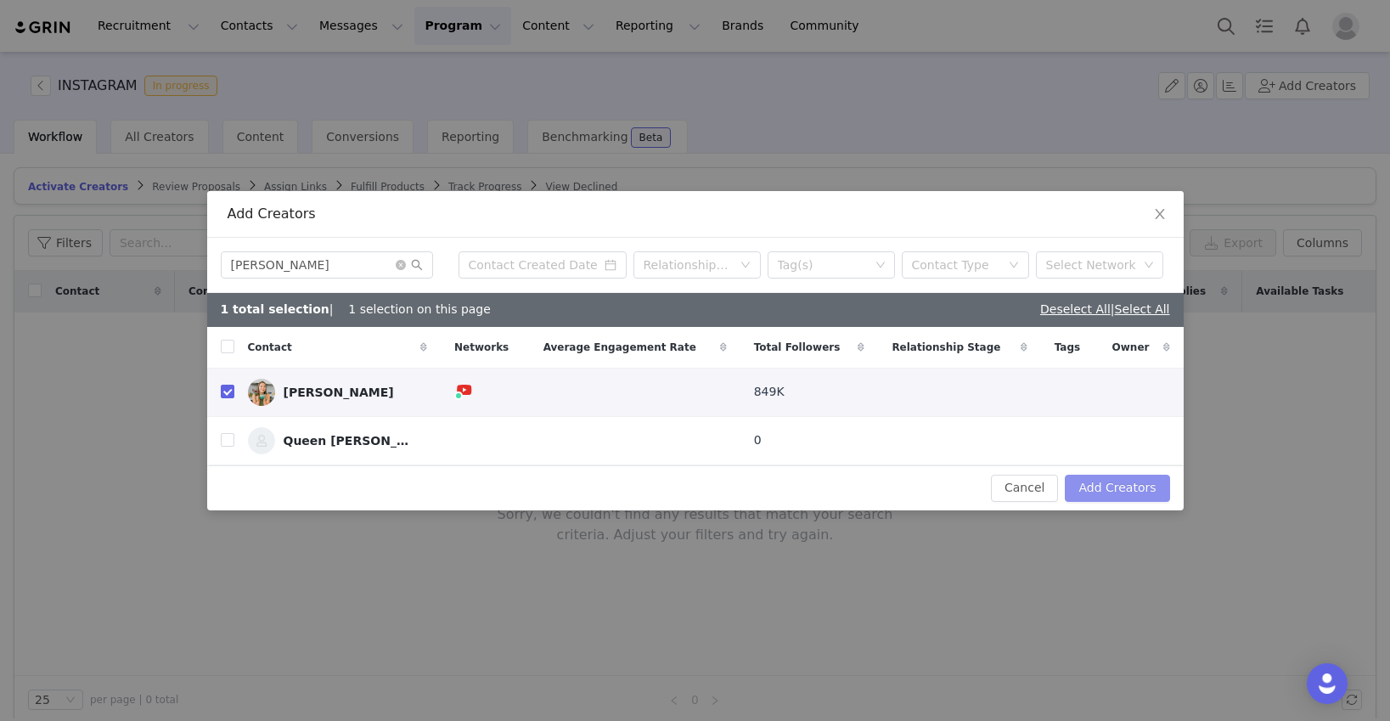
click at [1067, 486] on button "Add Creators" at bounding box center [1117, 488] width 104 height 27
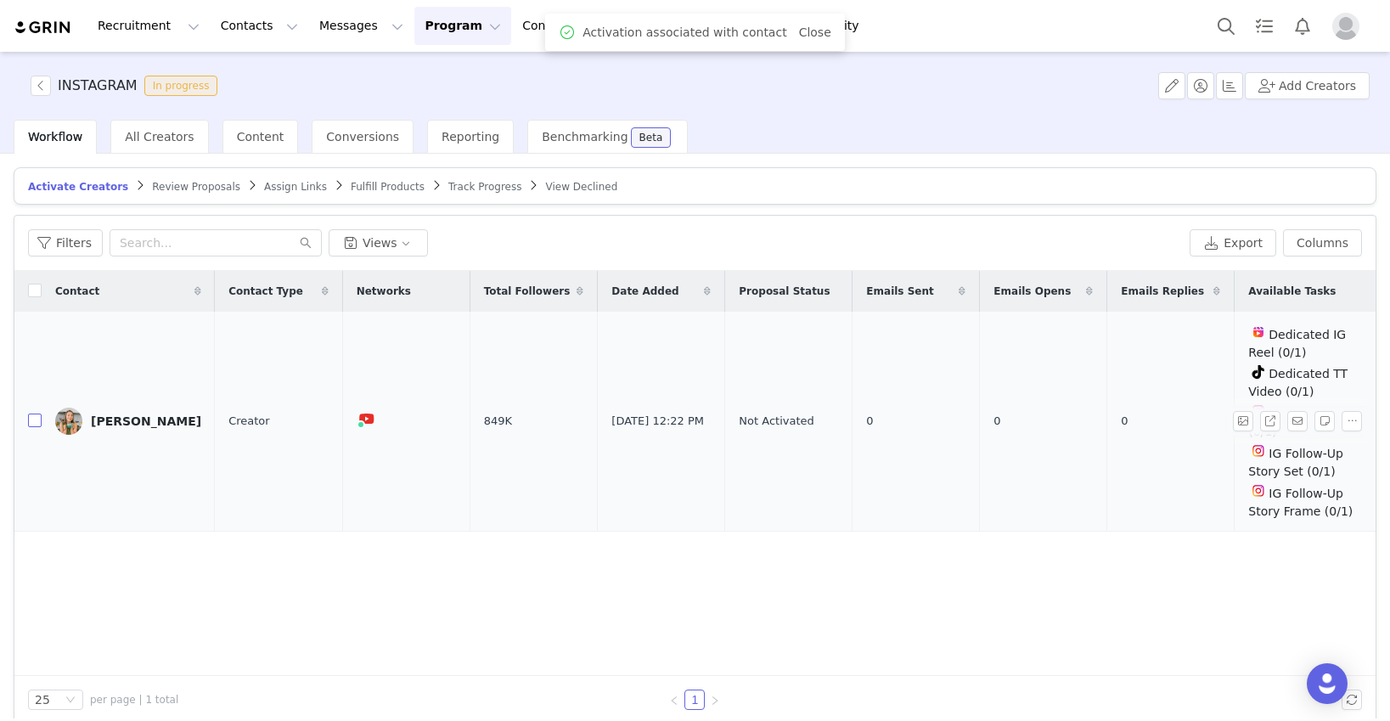
click at [35, 416] on input "checkbox" at bounding box center [35, 420] width 14 height 14
checkbox input "true"
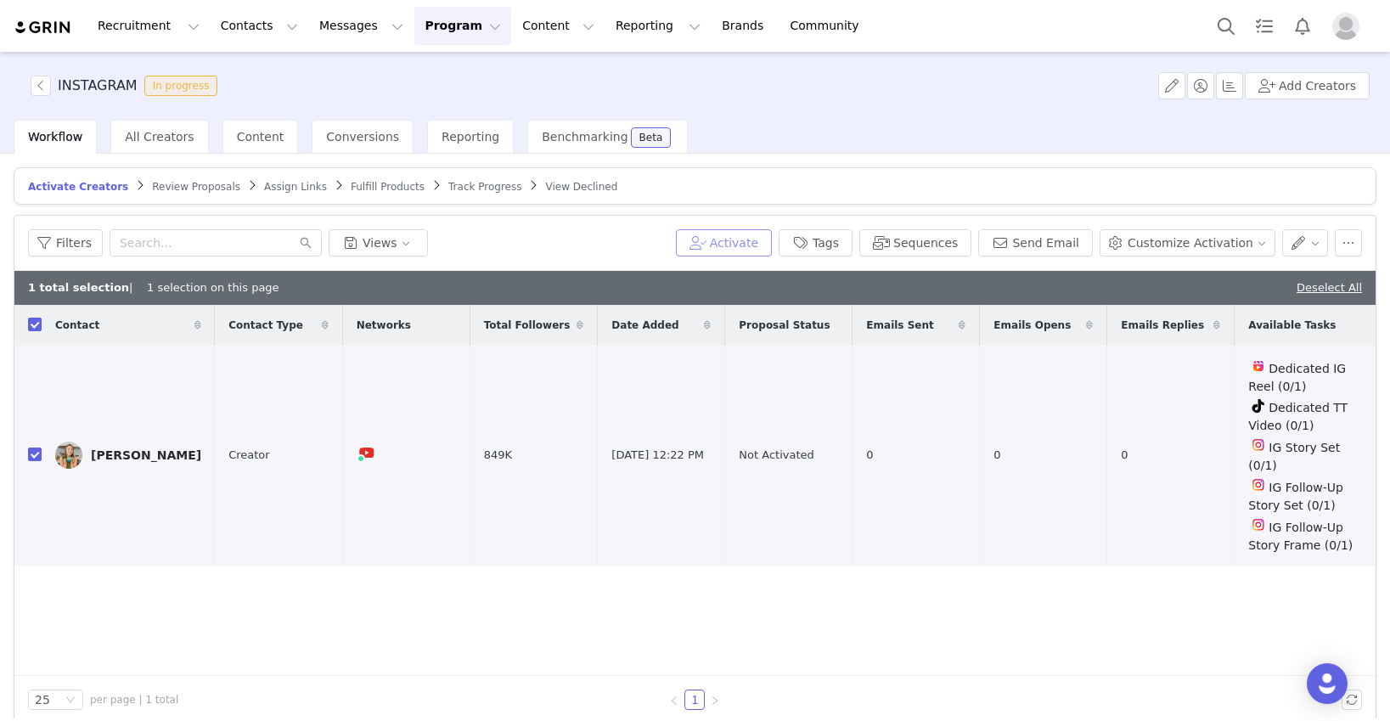
click at [756, 244] on button "Activate" at bounding box center [724, 242] width 96 height 27
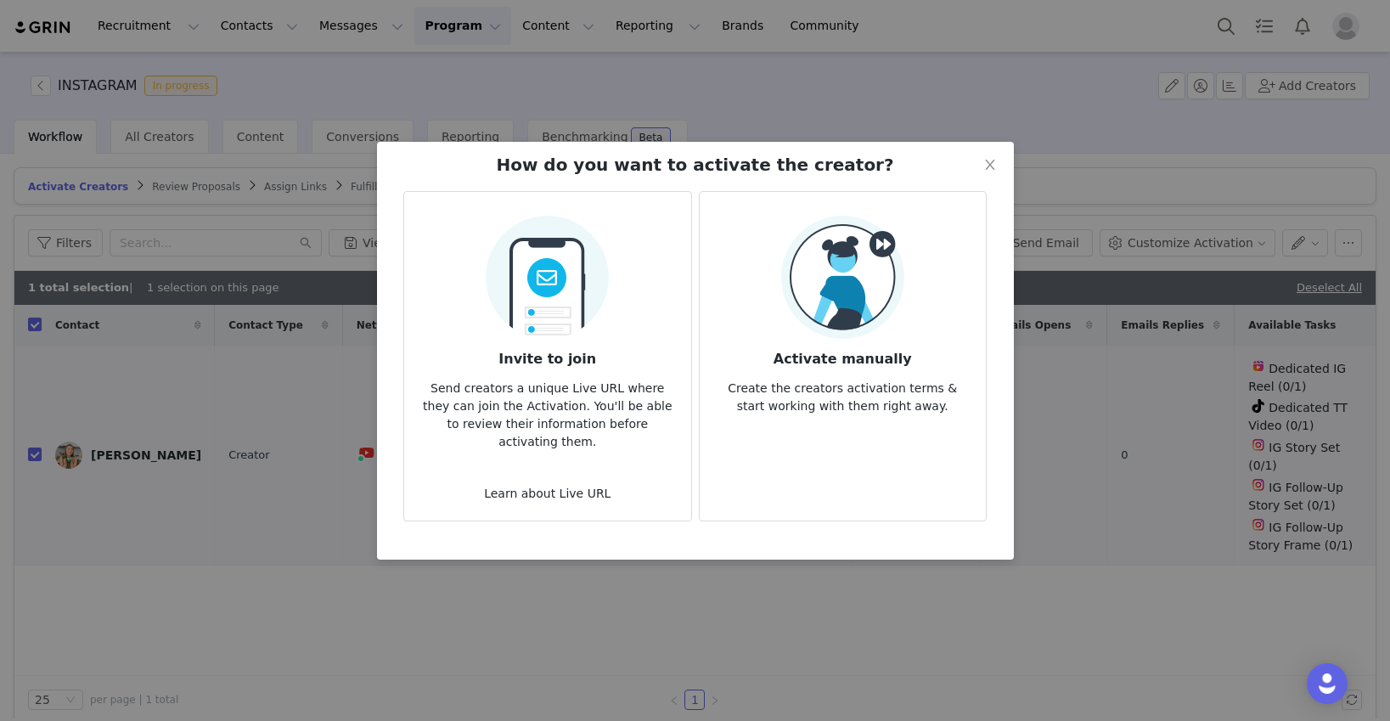
click at [821, 368] on h3 "Activate manually" at bounding box center [842, 354] width 259 height 31
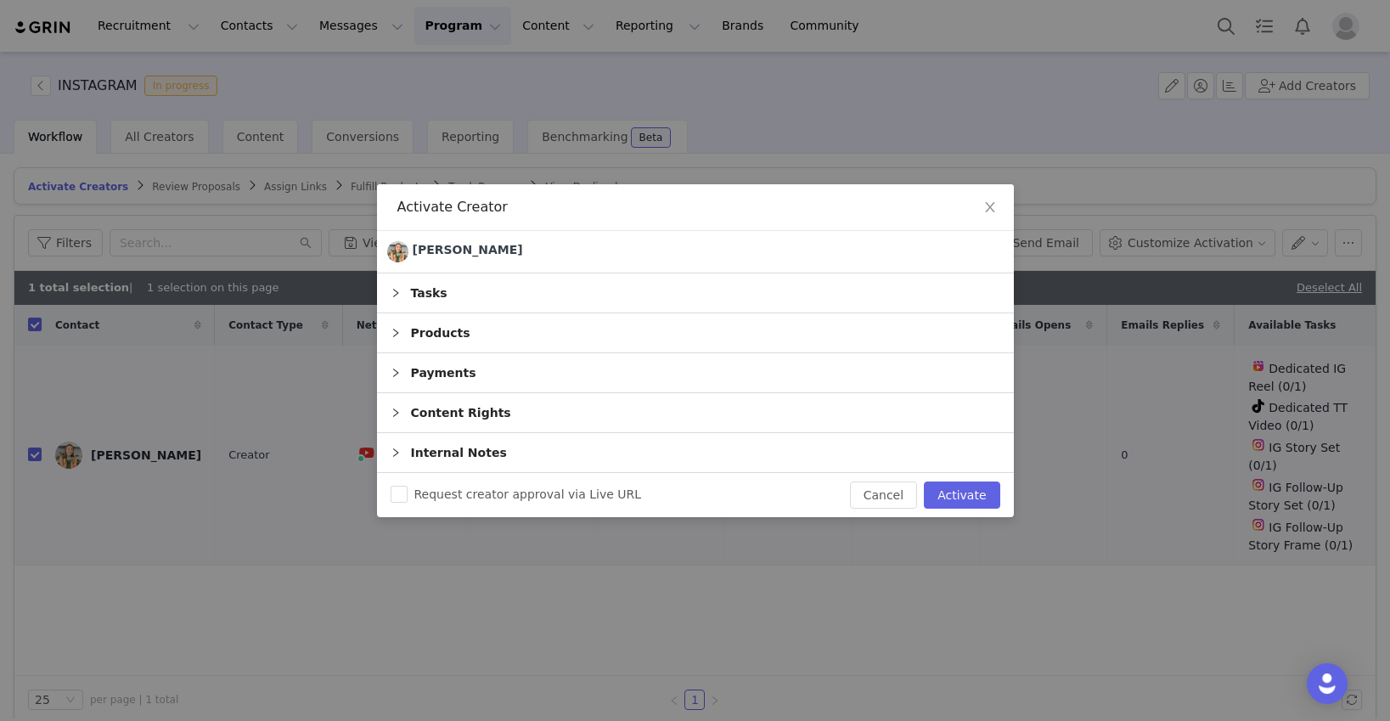
click at [395, 294] on icon "icon: right" at bounding box center [395, 292] width 5 height 8
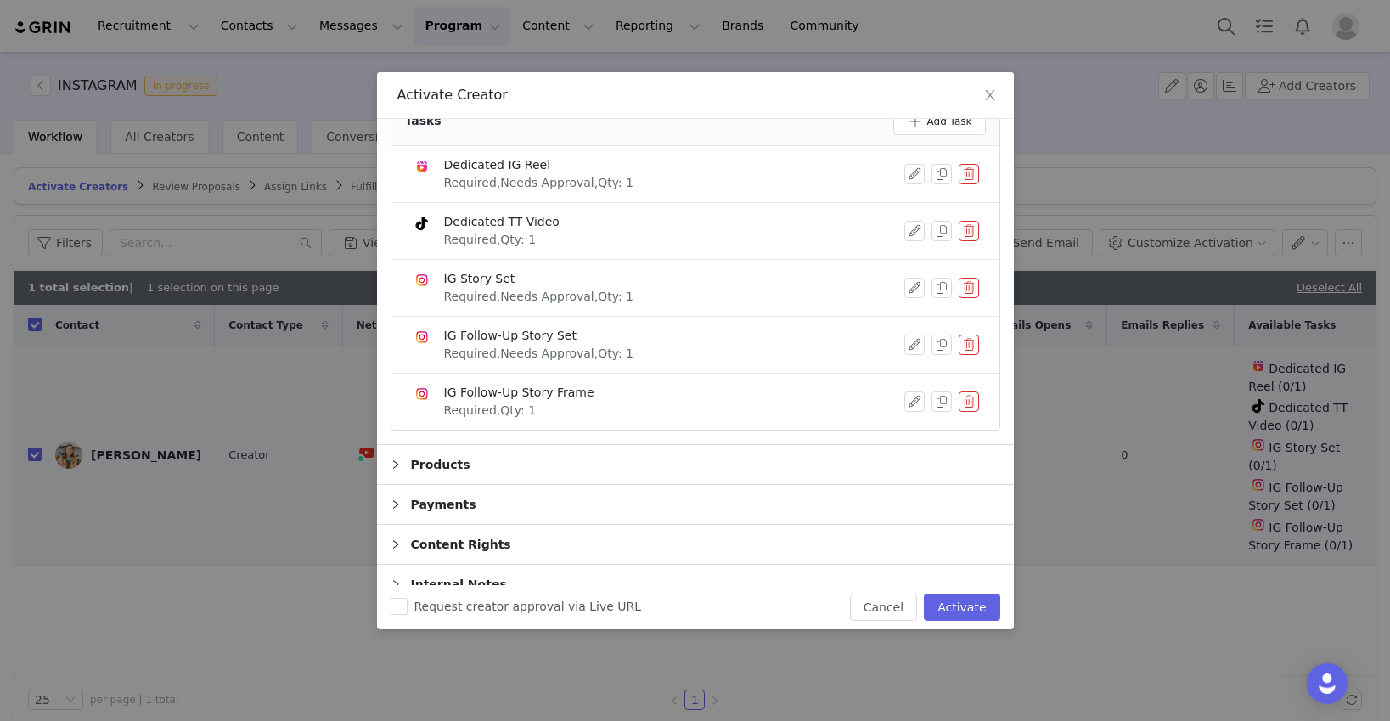
scroll to position [138, 0]
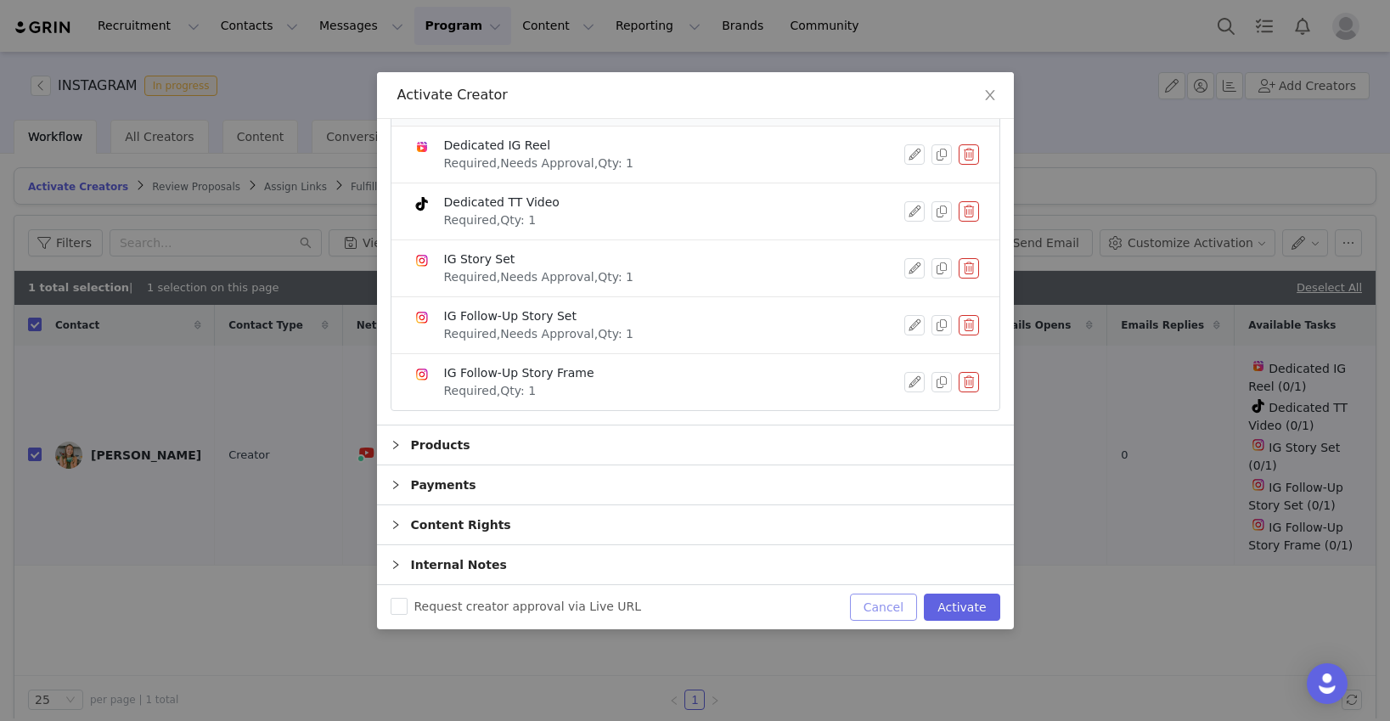
click at [890, 602] on button "Cancel" at bounding box center [883, 606] width 67 height 27
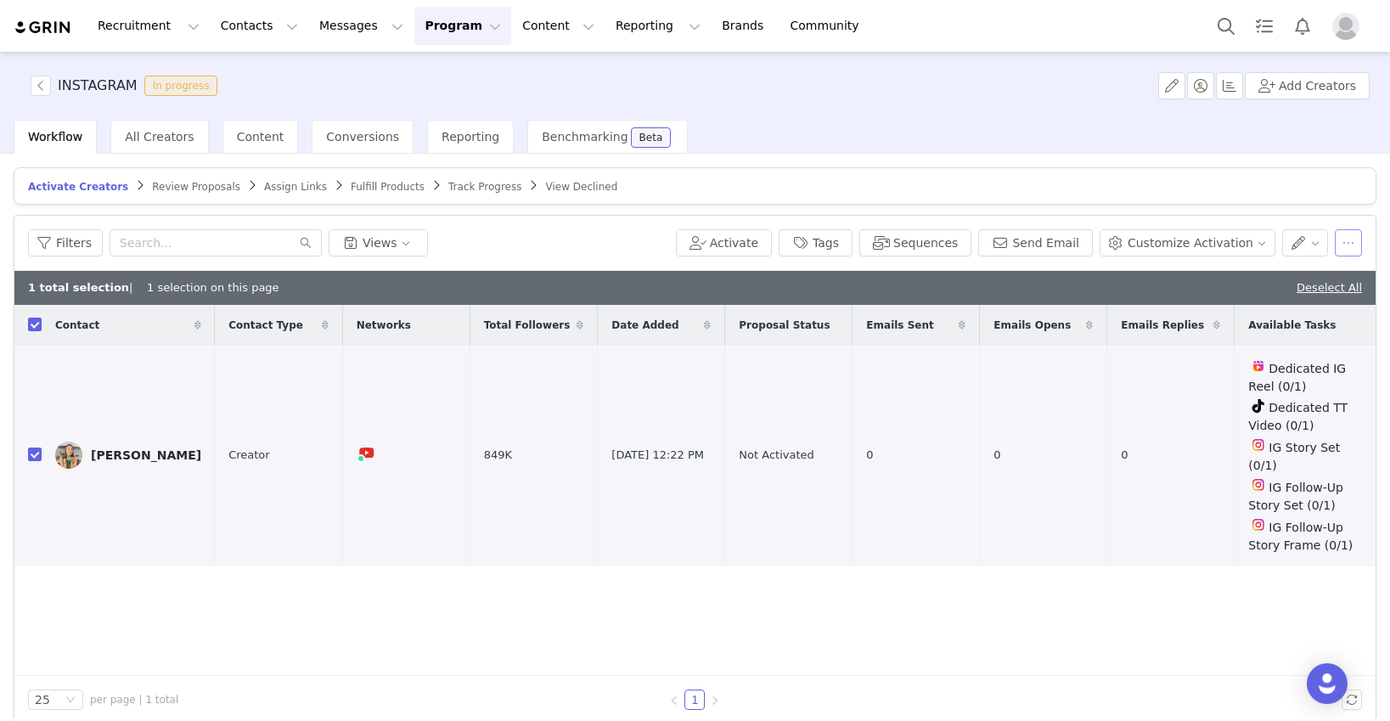
click at [1067, 245] on button "button" at bounding box center [1347, 242] width 27 height 27
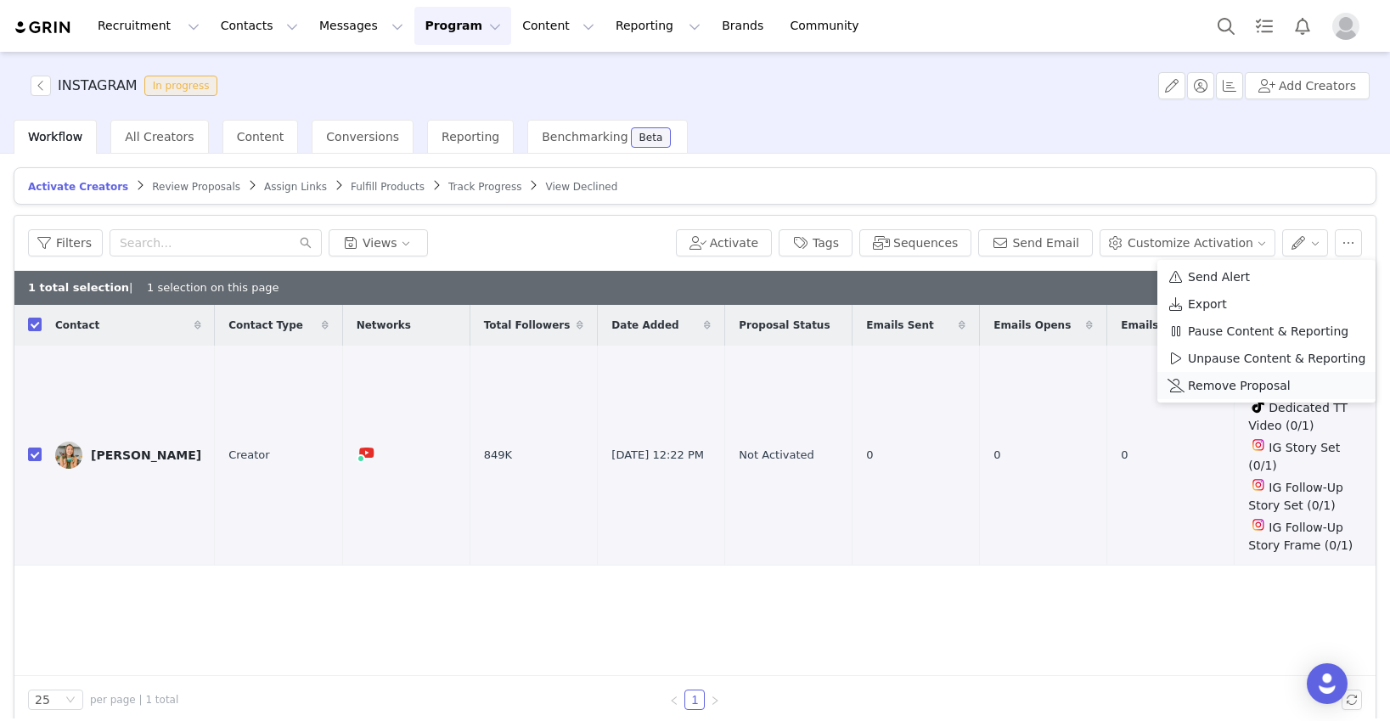
click at [1067, 382] on span "Remove Proposal" at bounding box center [1239, 385] width 103 height 19
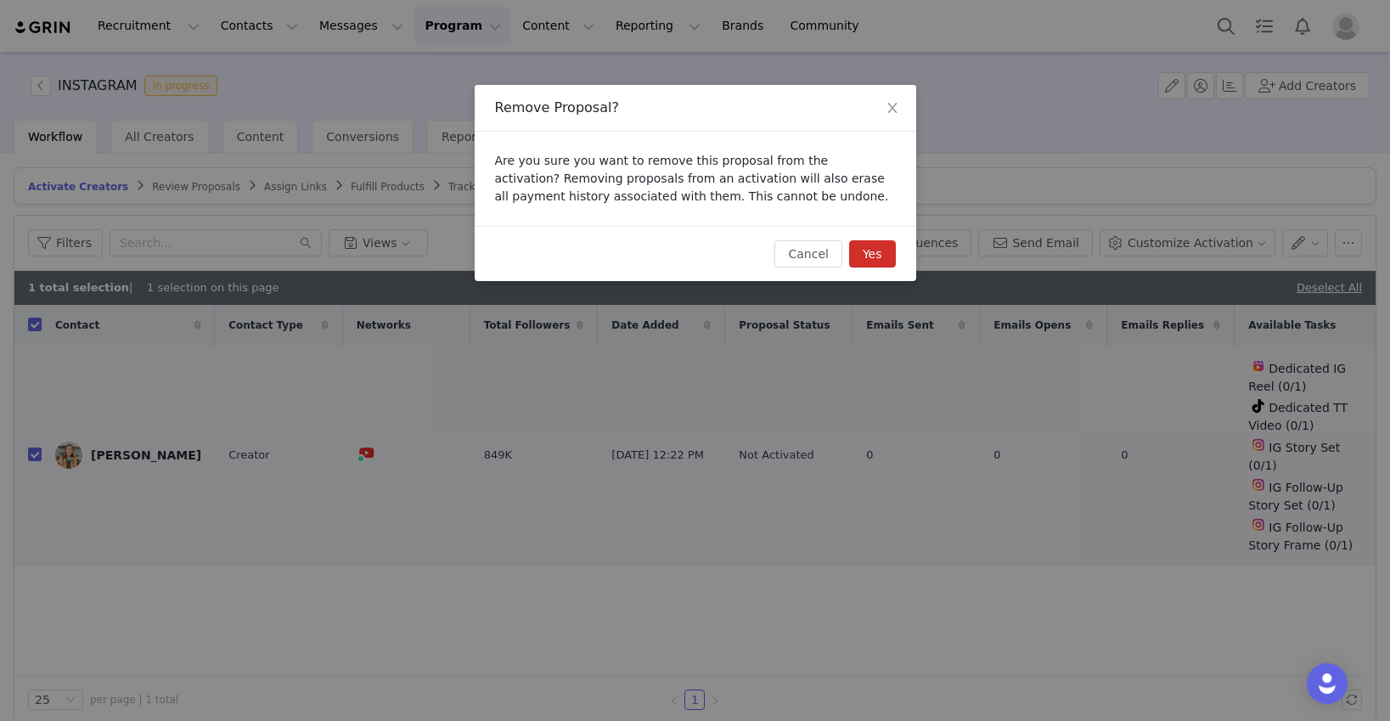
click at [864, 250] on button "Yes" at bounding box center [872, 253] width 47 height 27
checkbox input "false"
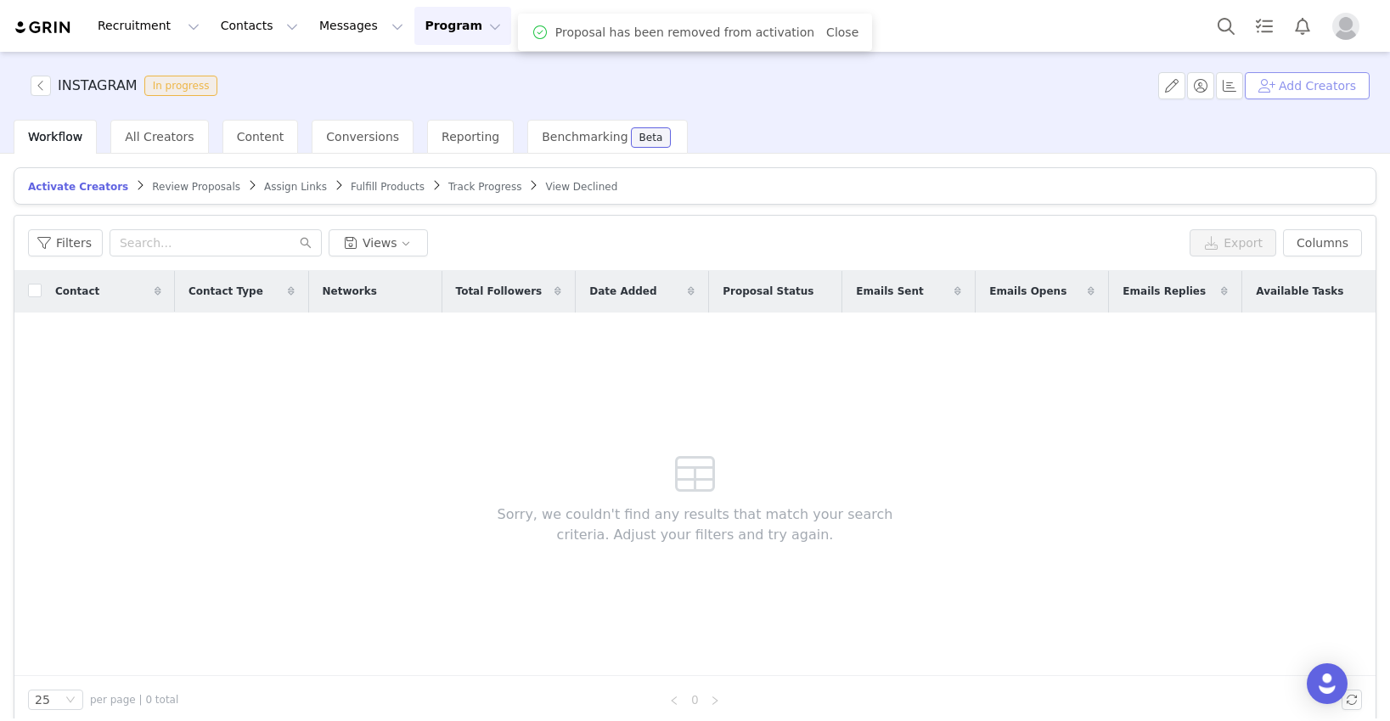
click at [1067, 91] on button "Add Creators" at bounding box center [1306, 85] width 125 height 27
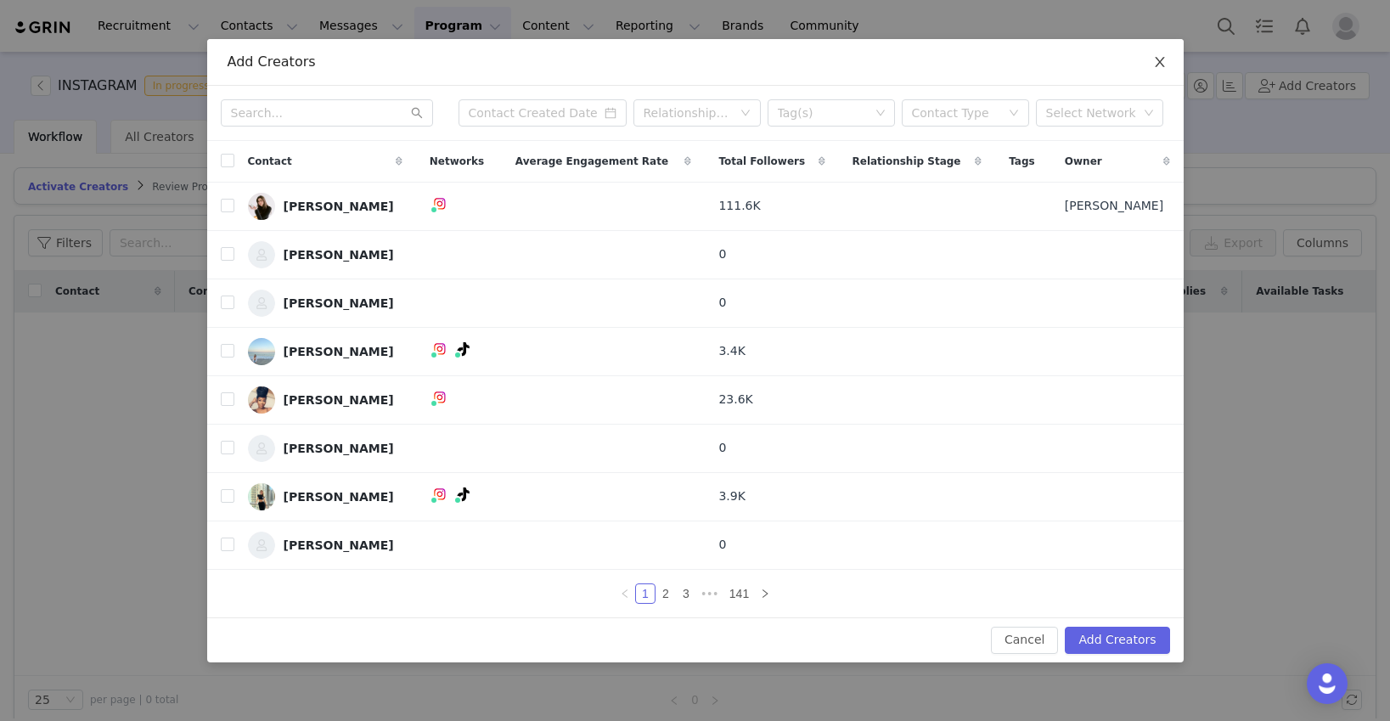
click at [1067, 59] on icon "icon: close" at bounding box center [1160, 62] width 14 height 14
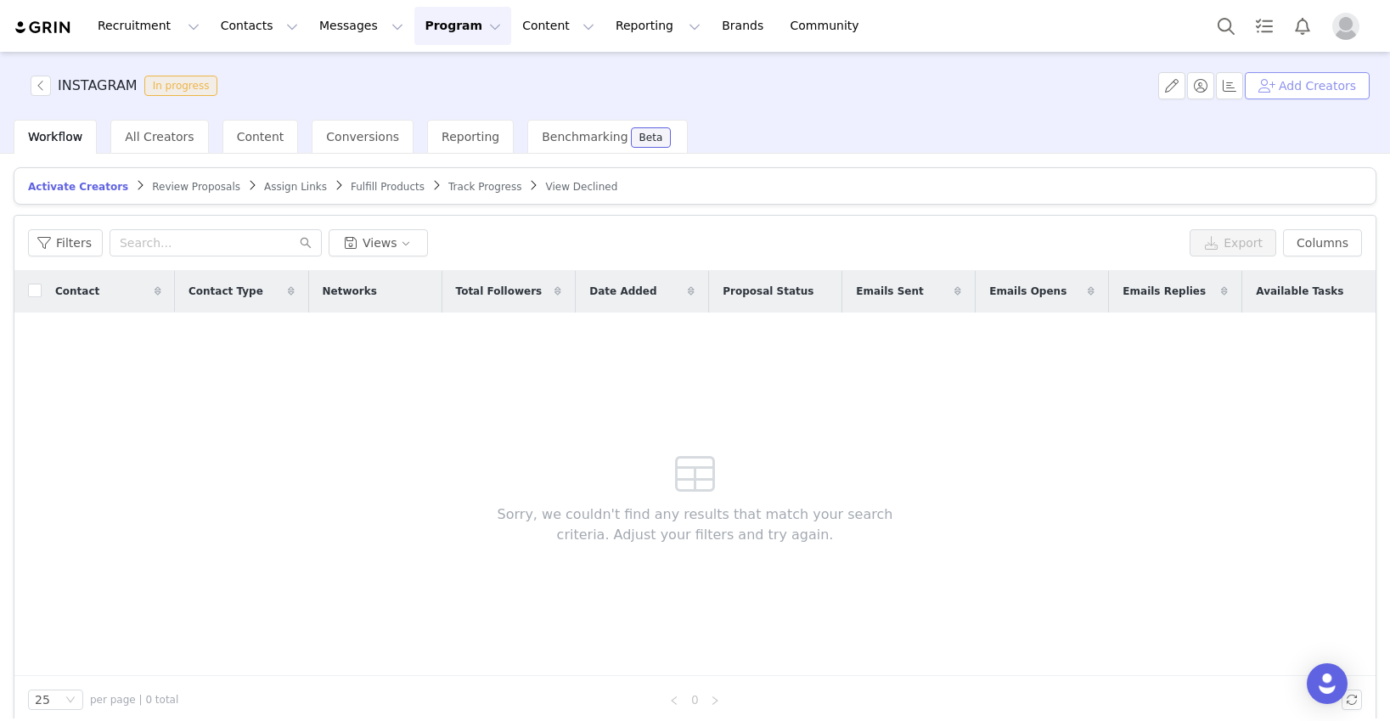
click at [1067, 84] on button "Add Creators" at bounding box center [1306, 85] width 125 height 27
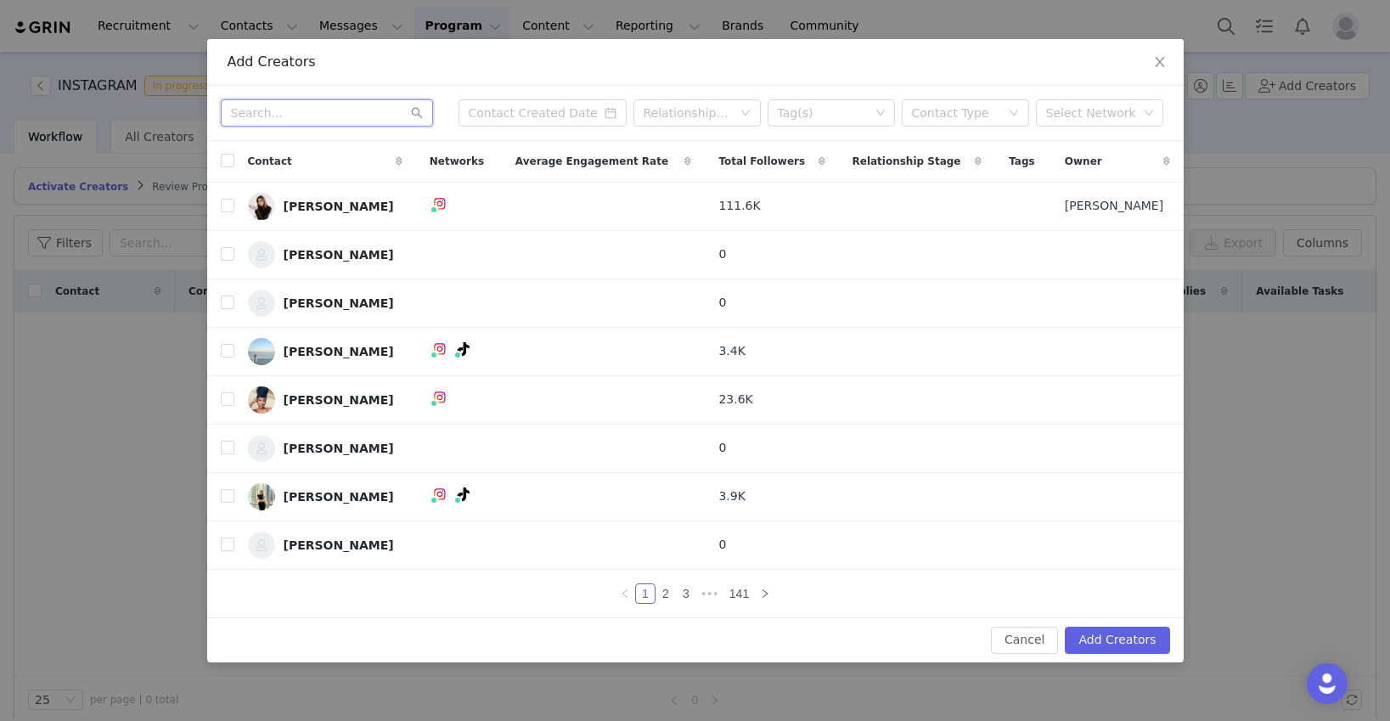
click at [336, 108] on input "text" at bounding box center [327, 112] width 212 height 27
click at [1067, 59] on icon "icon: close" at bounding box center [1160, 62] width 14 height 14
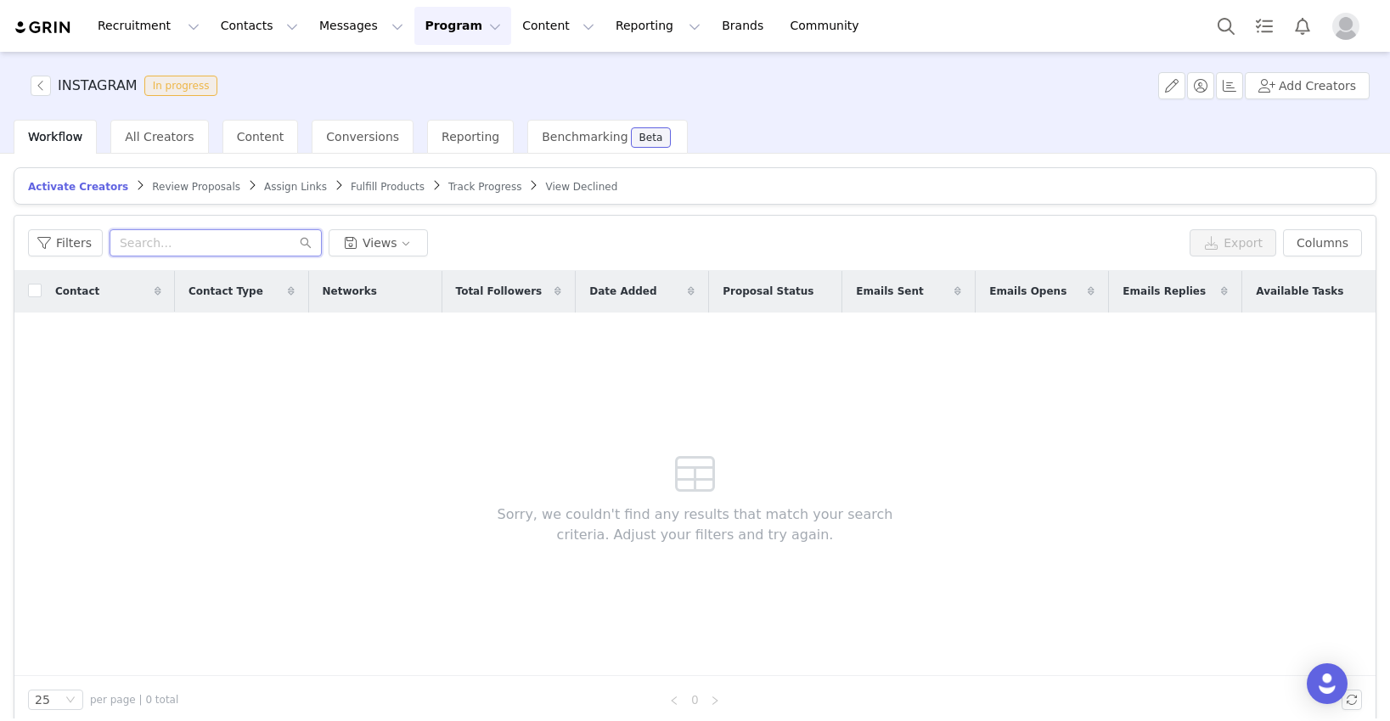
click at [211, 239] on input "text" at bounding box center [216, 242] width 212 height 27
click at [166, 145] on div "All Creators" at bounding box center [159, 137] width 98 height 34
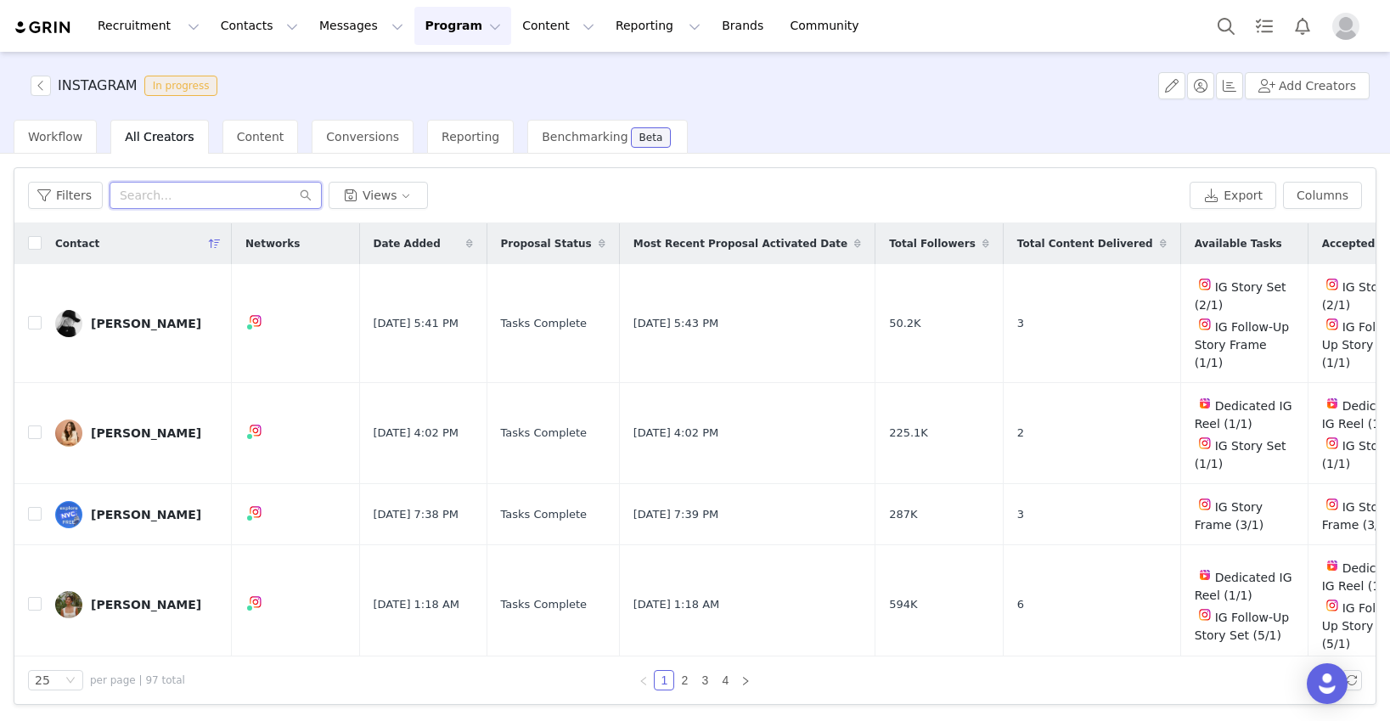
click at [162, 194] on input "text" at bounding box center [216, 195] width 212 height 27
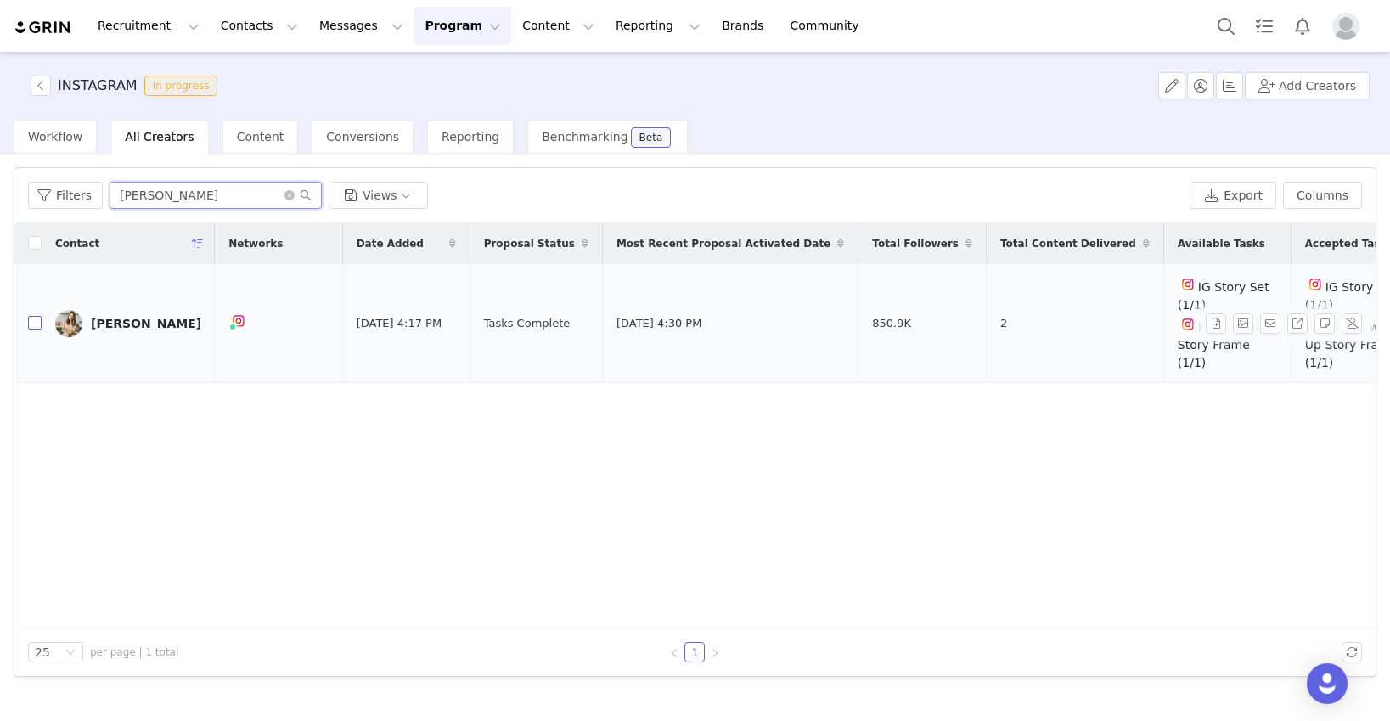
type input "caitlin"
click at [35, 316] on input "checkbox" at bounding box center [35, 323] width 14 height 14
checkbox input "true"
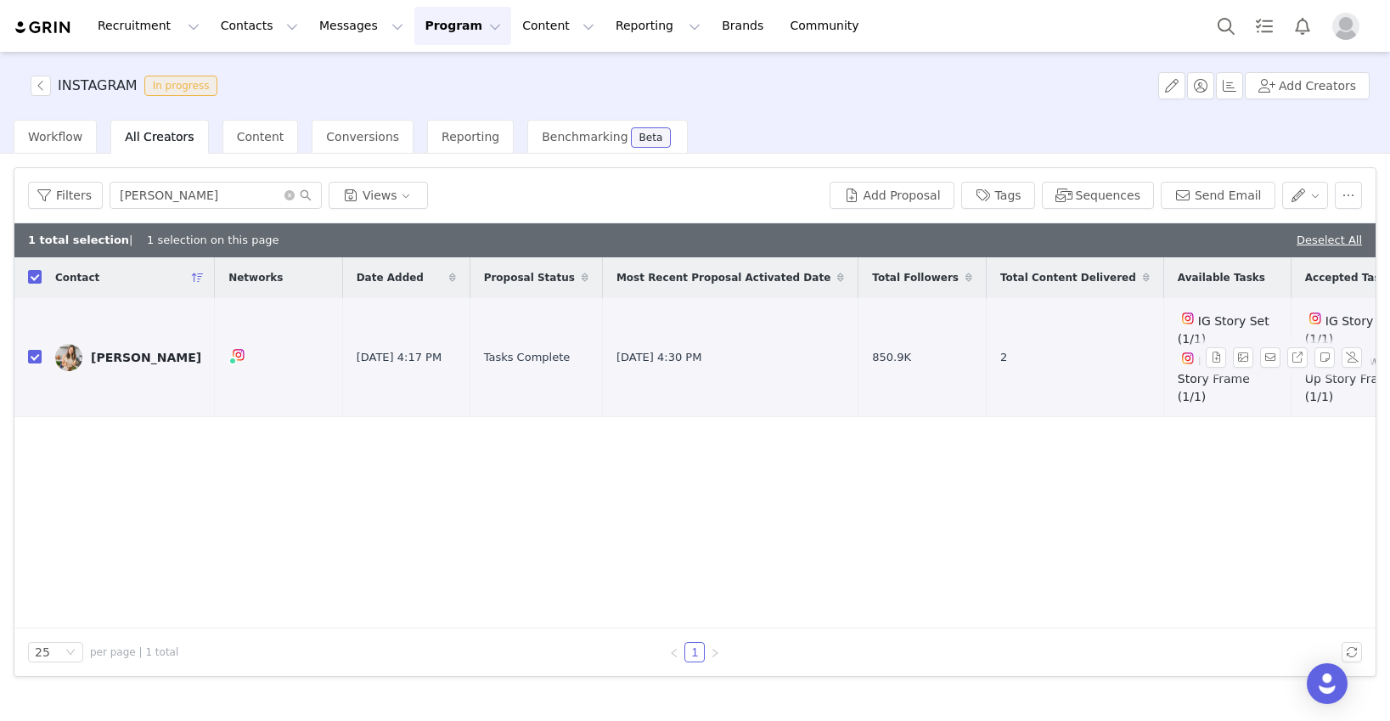
click at [99, 351] on div "[PERSON_NAME]" at bounding box center [146, 358] width 110 height 14
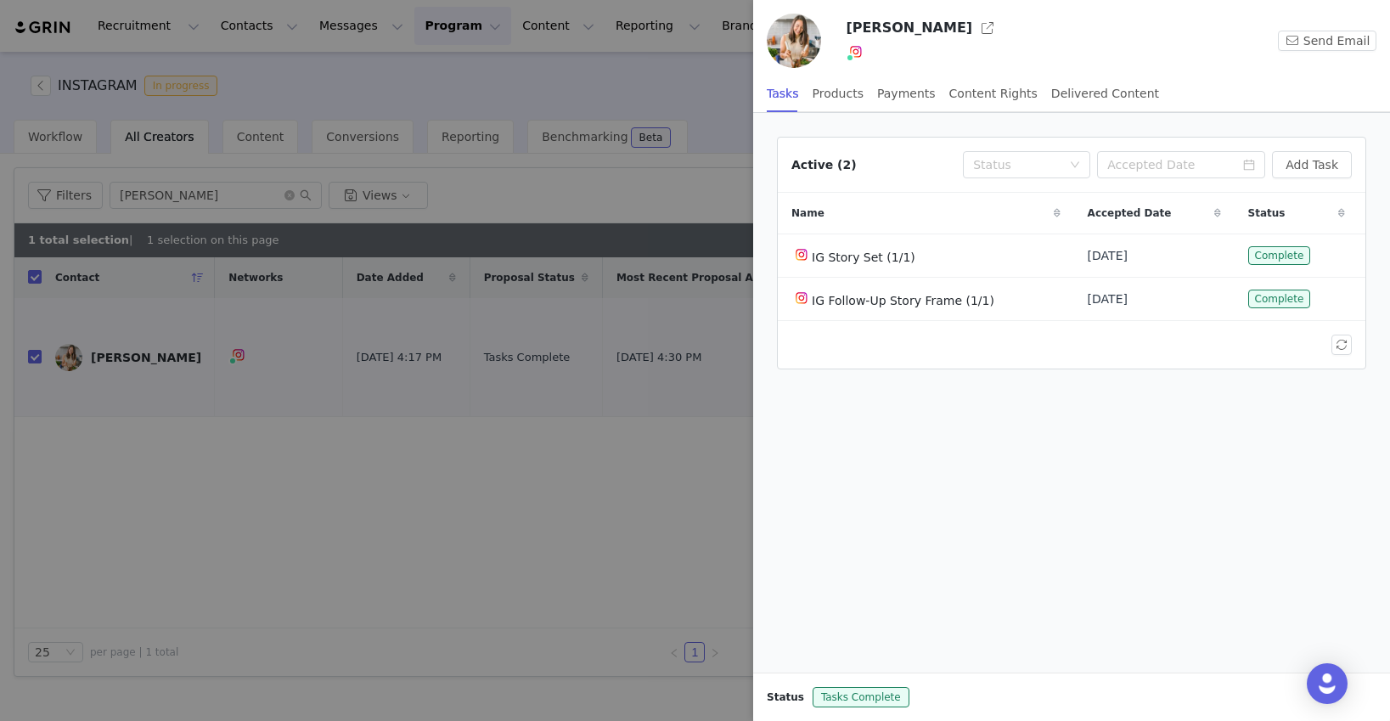
click at [804, 46] on img at bounding box center [794, 41] width 54 height 54
click at [976, 28] on button "button" at bounding box center [987, 27] width 27 height 27
click at [682, 95] on div at bounding box center [695, 360] width 1390 height 721
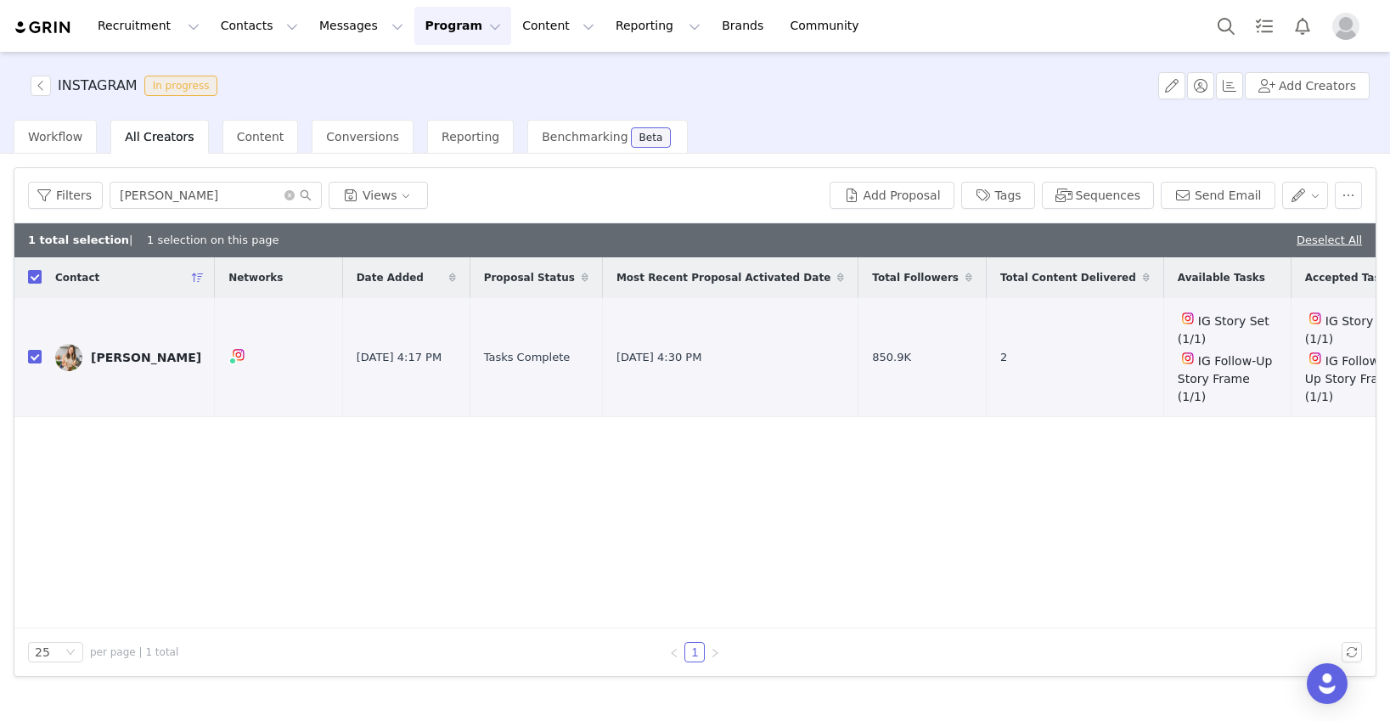
click at [35, 275] on input "checkbox" at bounding box center [35, 277] width 14 height 14
checkbox input "false"
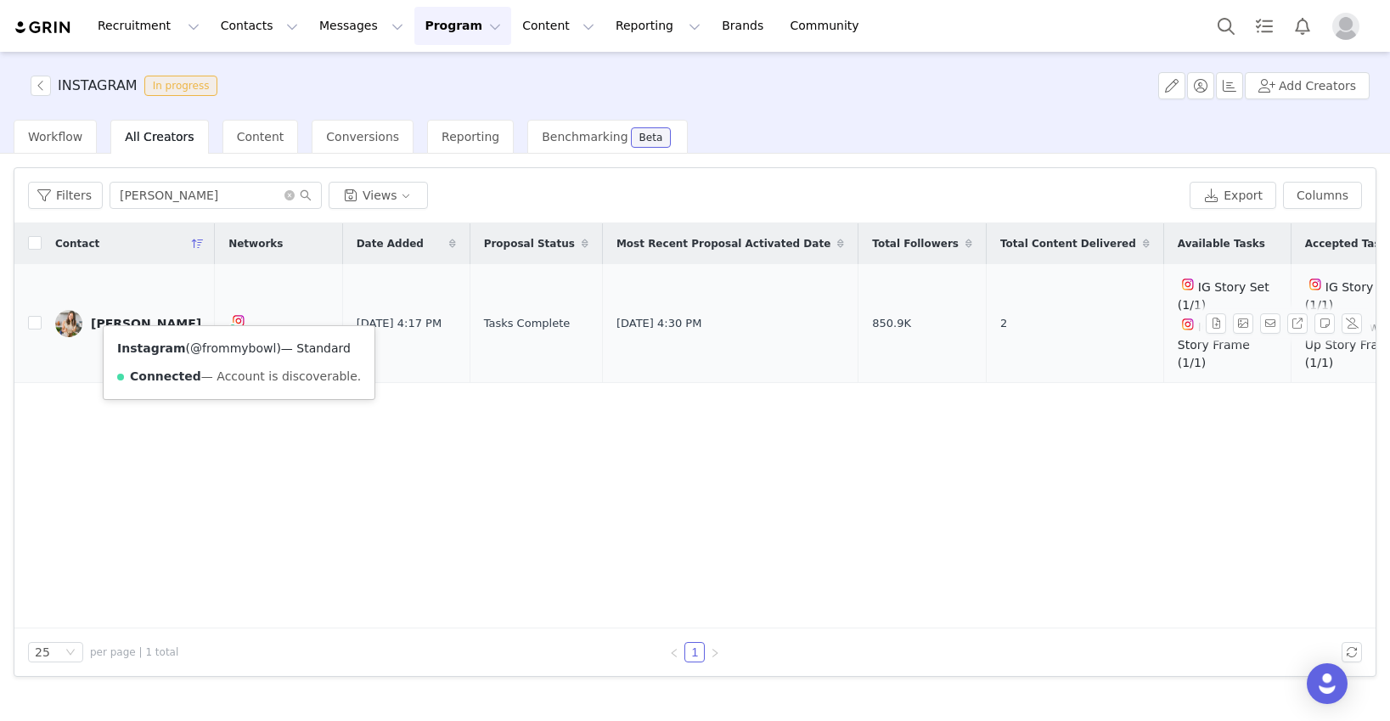
click at [232, 346] on link "@frommybowl" at bounding box center [233, 348] width 86 height 14
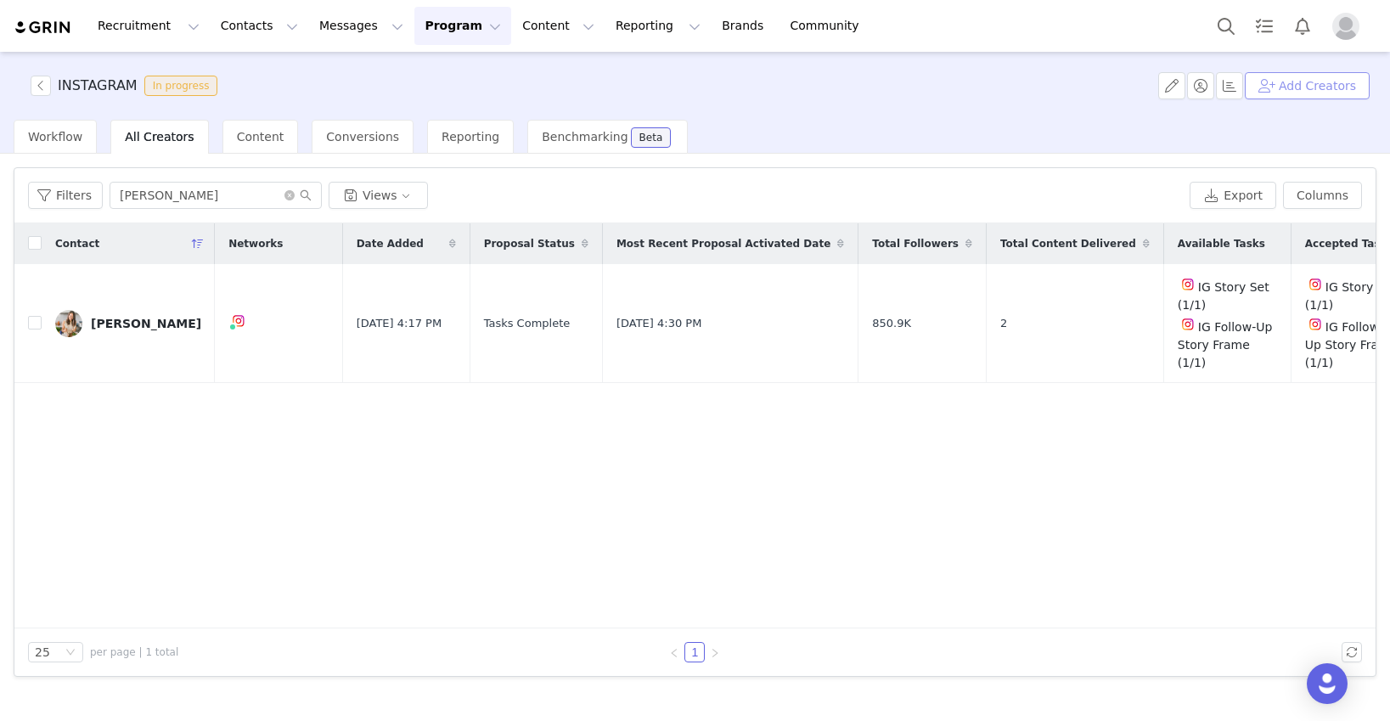
click at [1067, 93] on button "Add Creators" at bounding box center [1306, 85] width 125 height 27
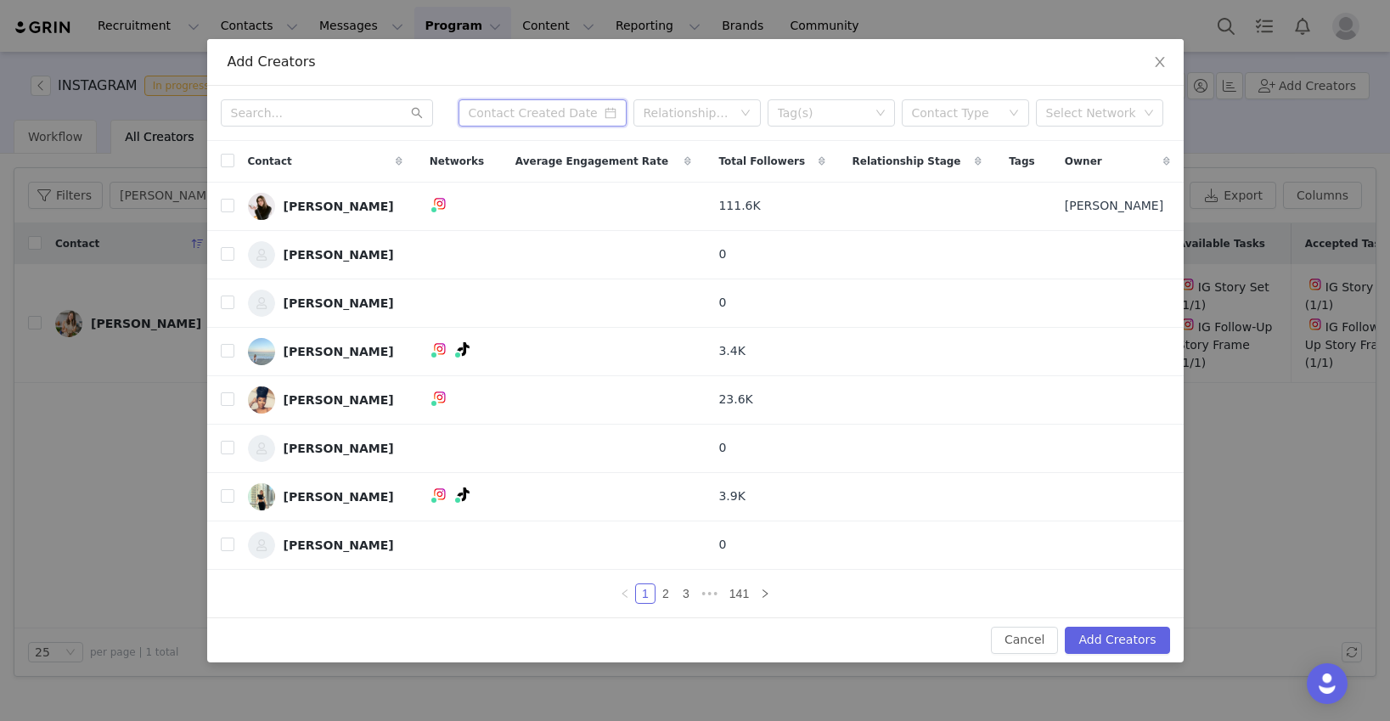
click at [552, 116] on input at bounding box center [542, 112] width 168 height 27
click at [871, 114] on div "Tag(s)" at bounding box center [825, 112] width 104 height 25
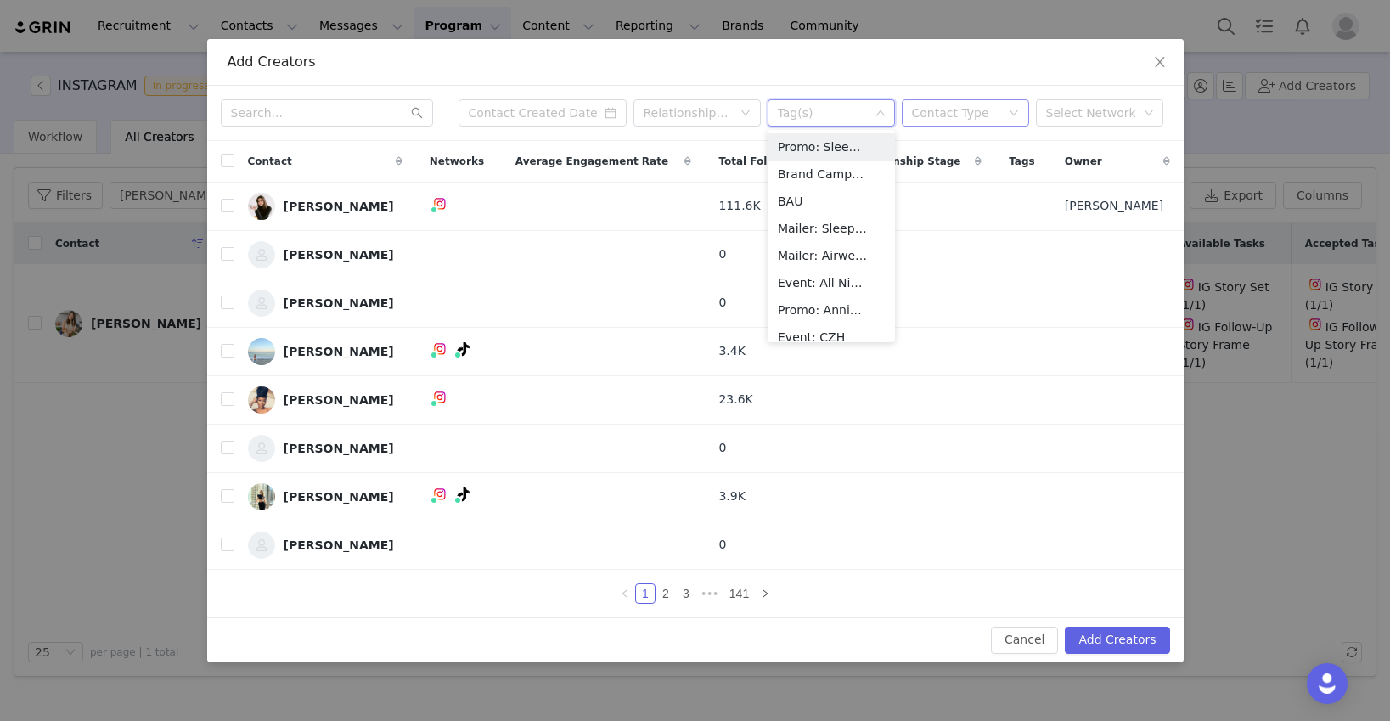
click at [940, 116] on div "Contact Type" at bounding box center [956, 112] width 88 height 17
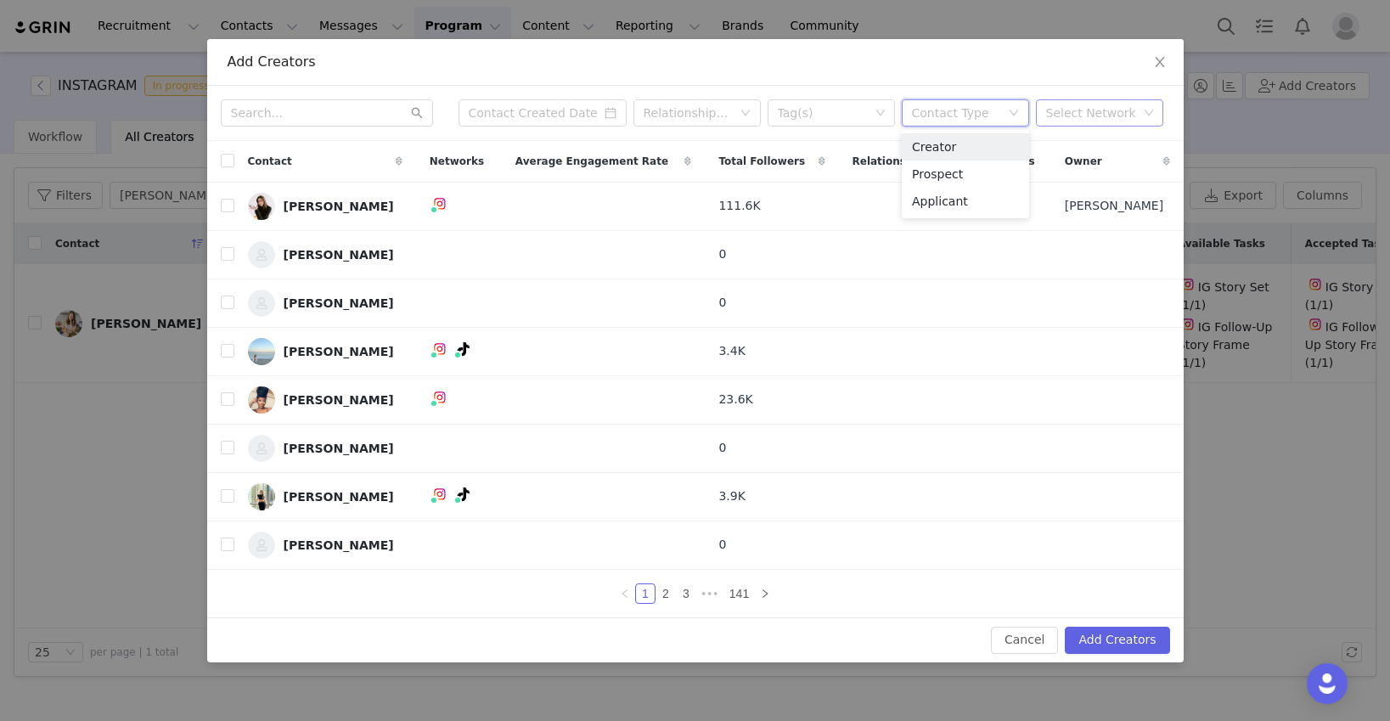
click at [1067, 111] on div "Select Network" at bounding box center [1092, 112] width 92 height 17
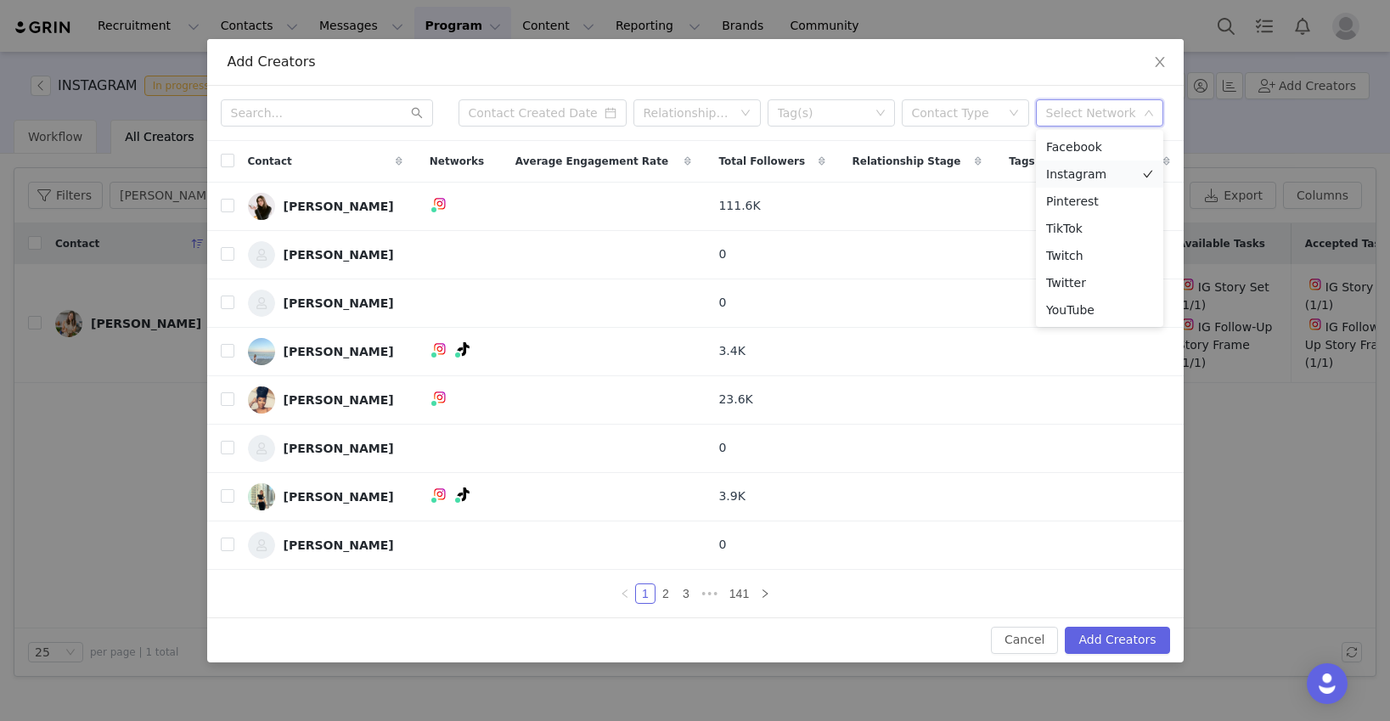
click at [1067, 166] on li "Instagram" at bounding box center [1099, 173] width 127 height 27
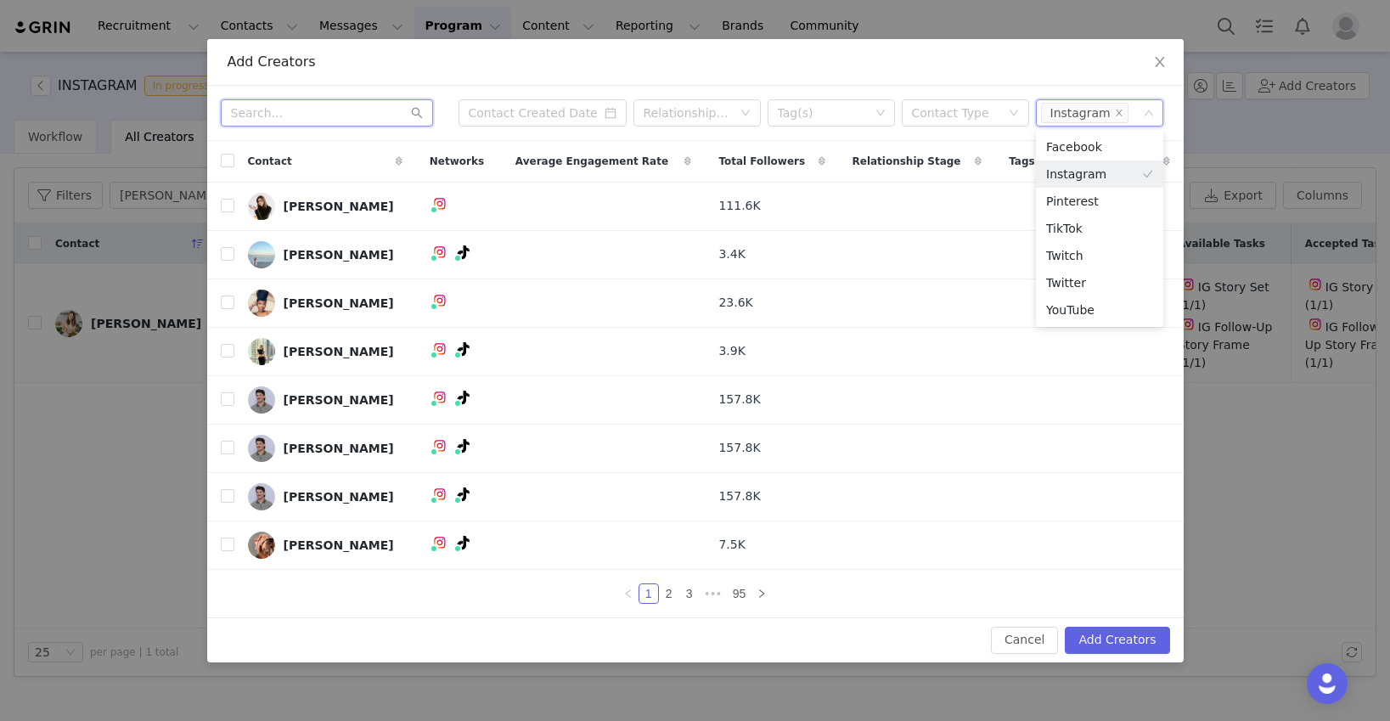
click at [349, 109] on input "text" at bounding box center [327, 112] width 212 height 27
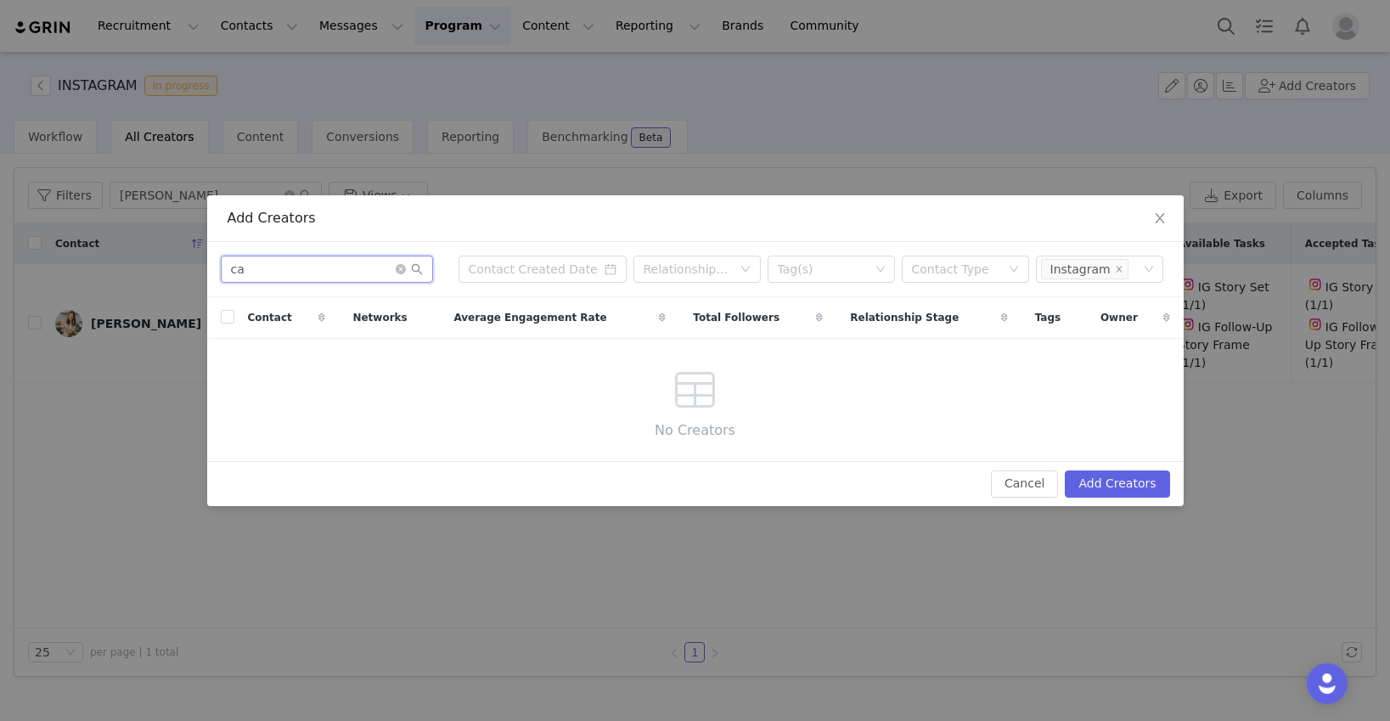
type input "c"
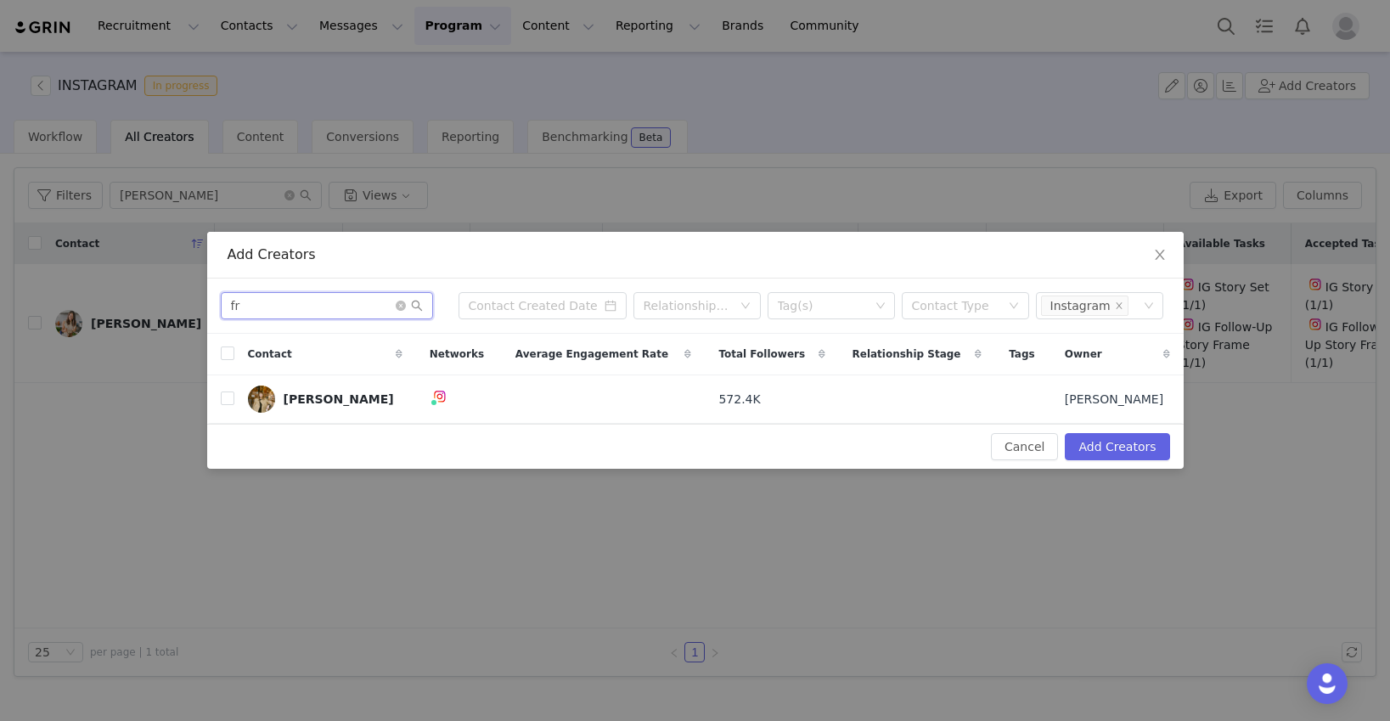
type input "f"
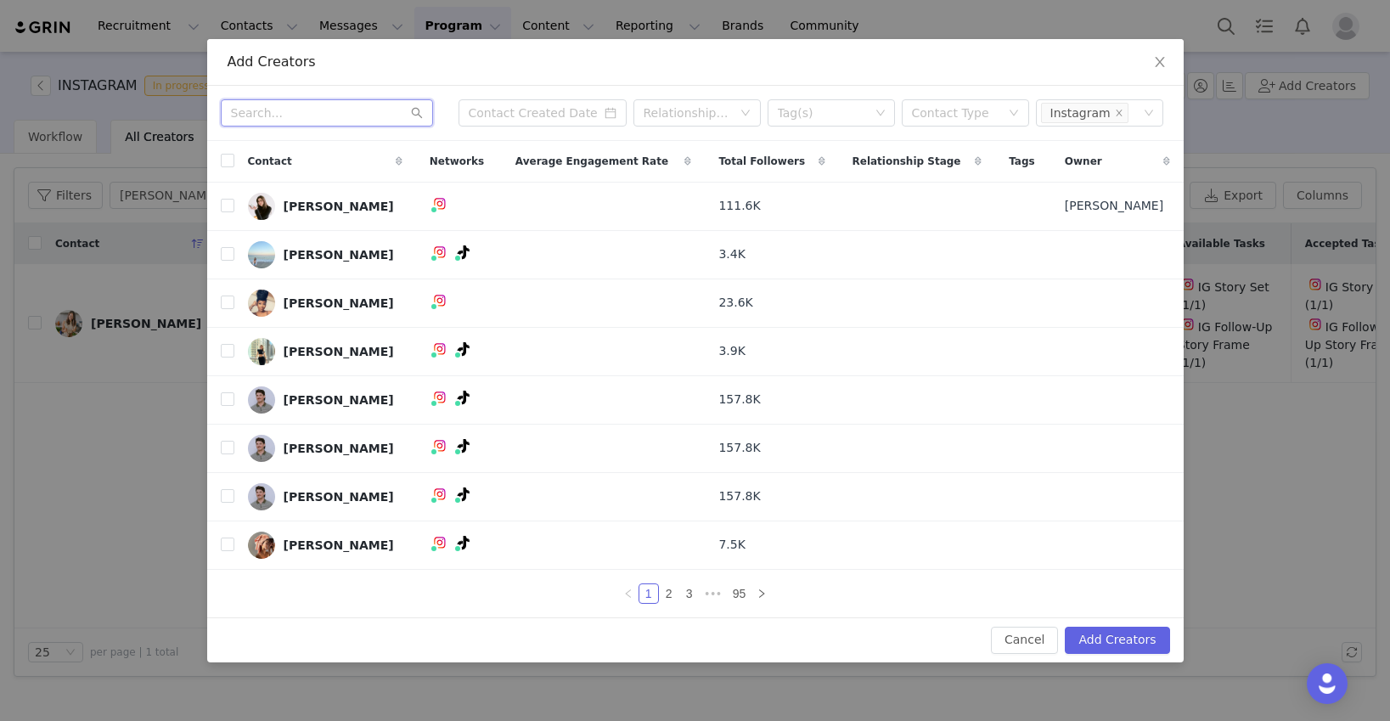
click at [288, 121] on input "text" at bounding box center [327, 112] width 212 height 27
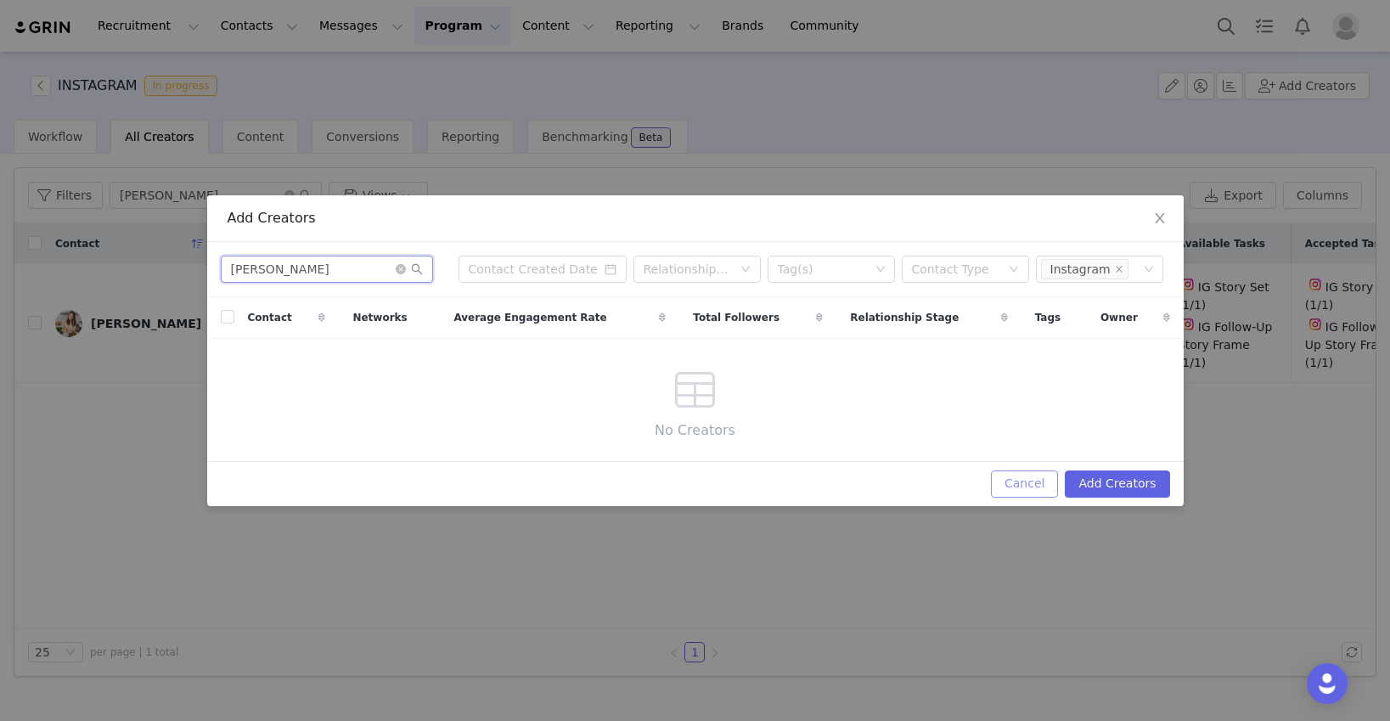
type input "shayla"
click at [1038, 487] on button "Cancel" at bounding box center [1024, 483] width 67 height 27
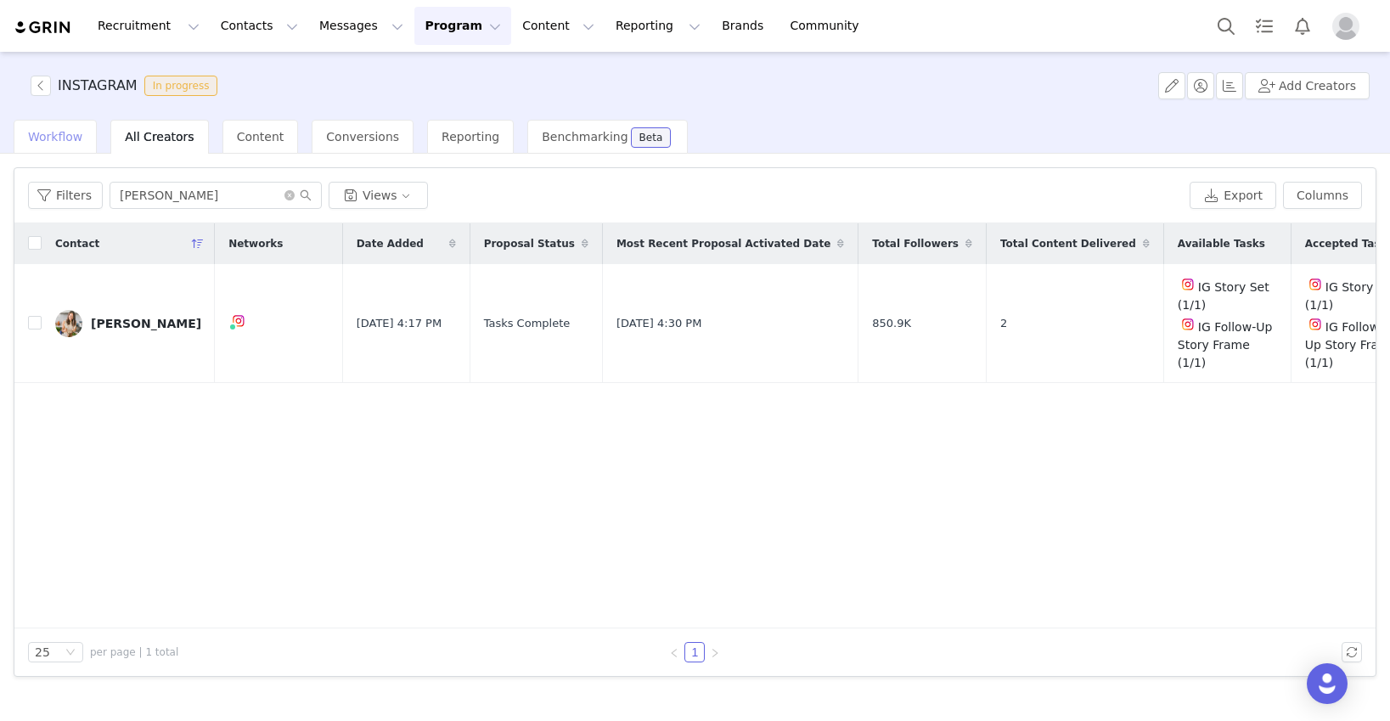
click at [74, 135] on span "Workflow" at bounding box center [55, 137] width 54 height 14
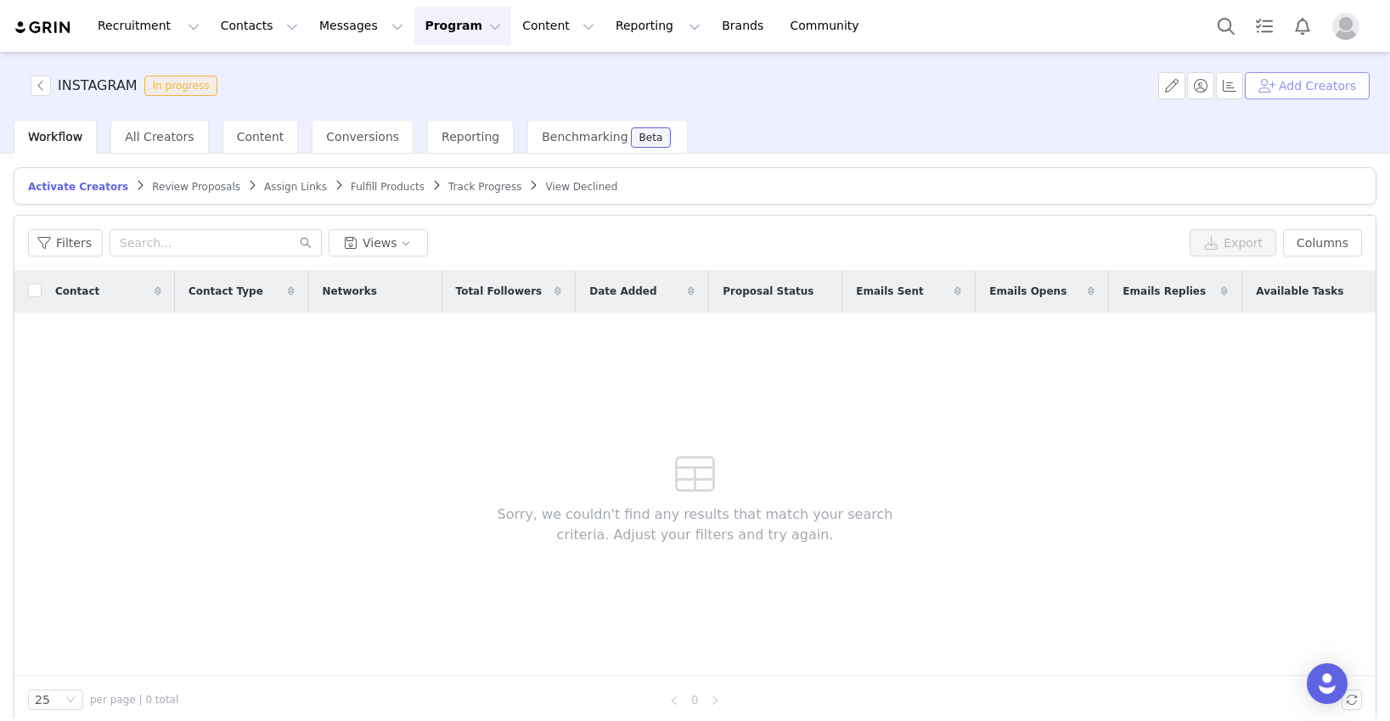
click at [1067, 91] on button "Add Creators" at bounding box center [1306, 85] width 125 height 27
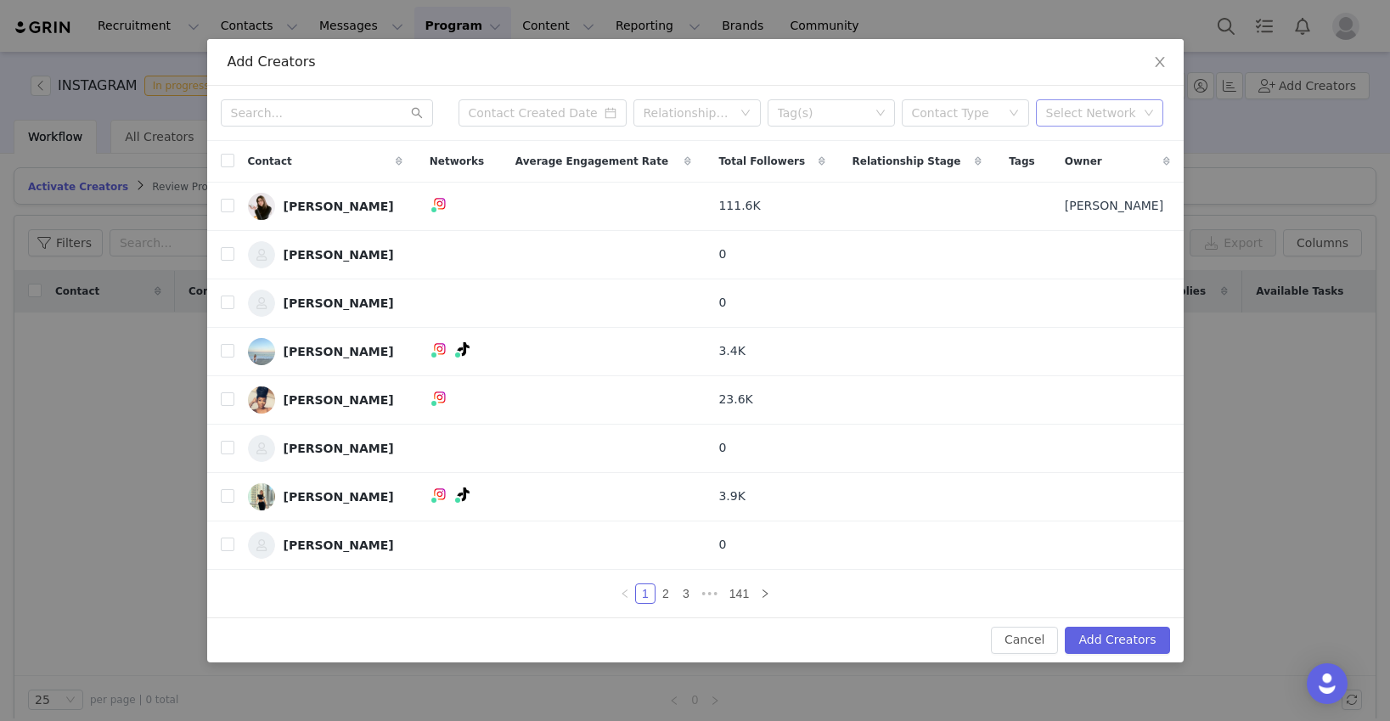
click at [1067, 114] on div "Select Network" at bounding box center [1092, 112] width 92 height 17
click at [342, 115] on input "text" at bounding box center [327, 112] width 212 height 27
click at [126, 403] on div "Add Creators Relationship Stage Tag(s) Contact Type Select Network Contact Netw…" at bounding box center [695, 360] width 1390 height 721
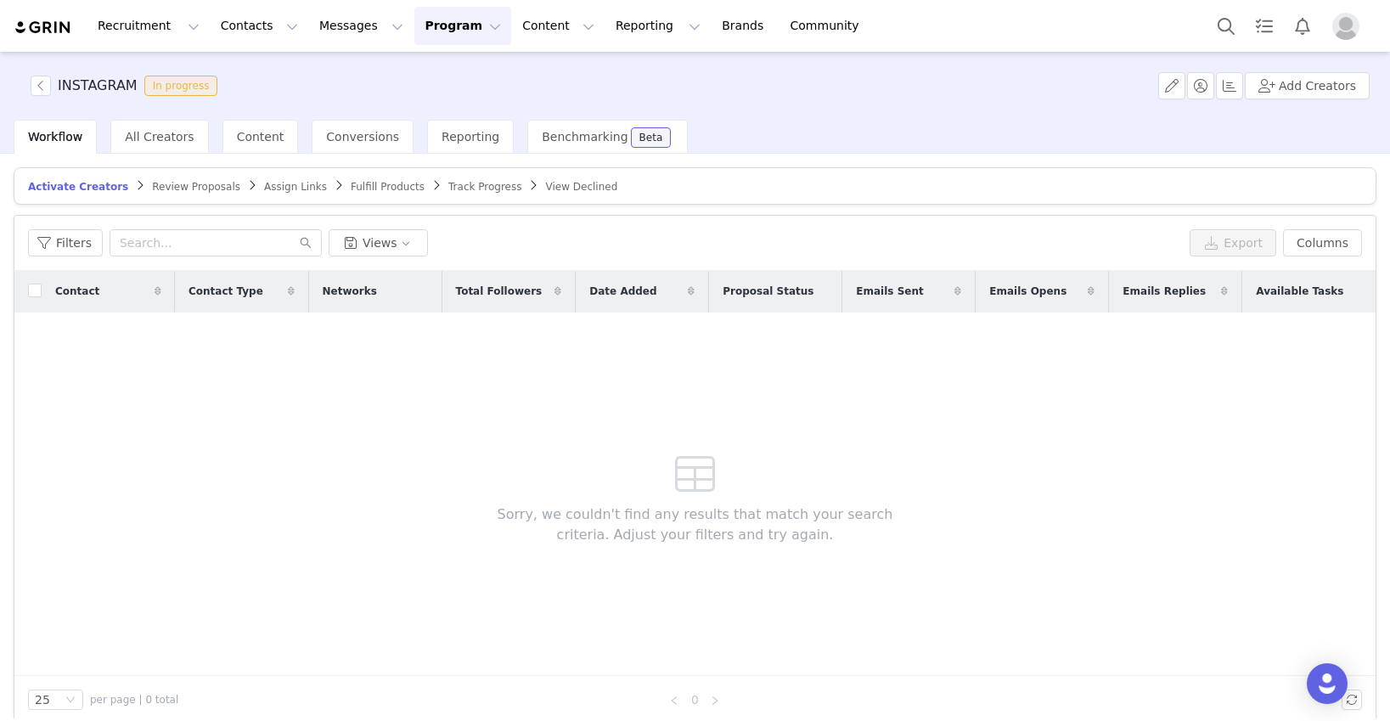
click at [450, 21] on button "Program Program" at bounding box center [462, 26] width 97 height 38
click at [437, 75] on p "Activations" at bounding box center [434, 75] width 65 height 18
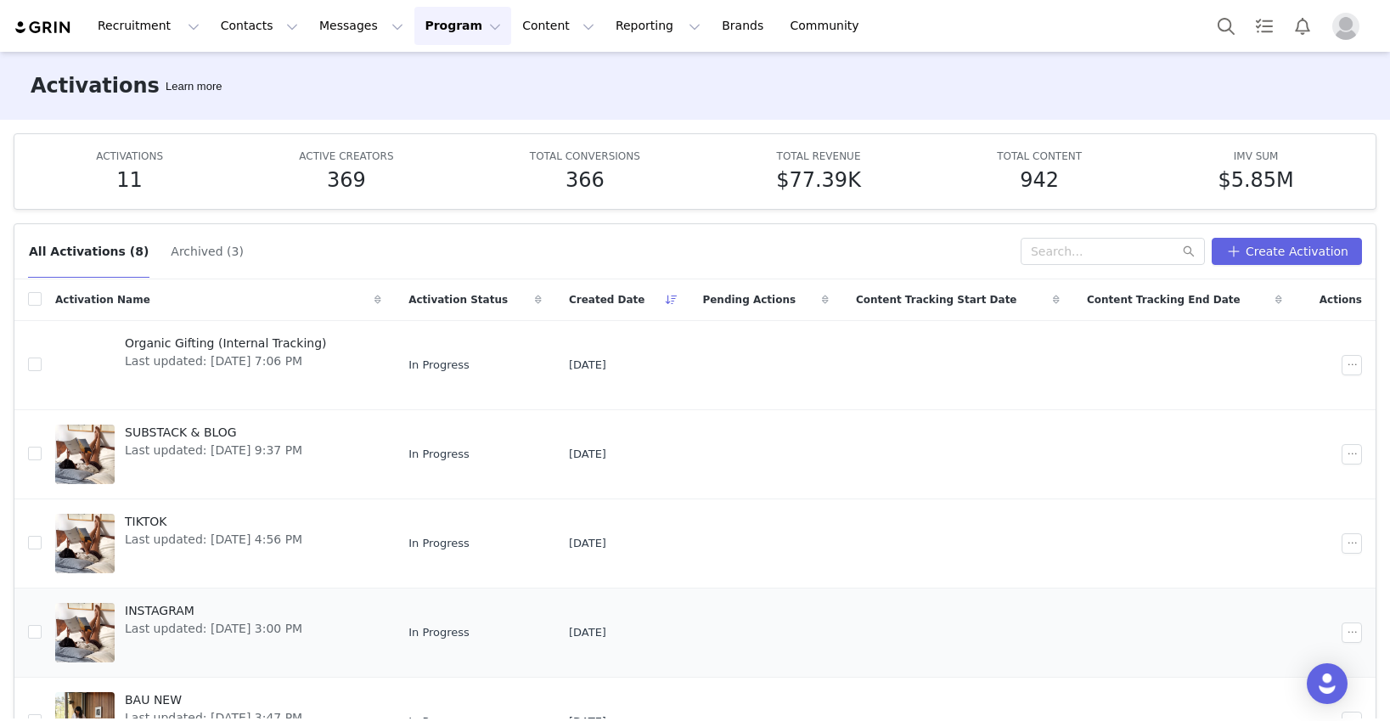
click at [261, 631] on span "Last updated: Jul 23, 2025 3:00 PM" at bounding box center [213, 629] width 177 height 18
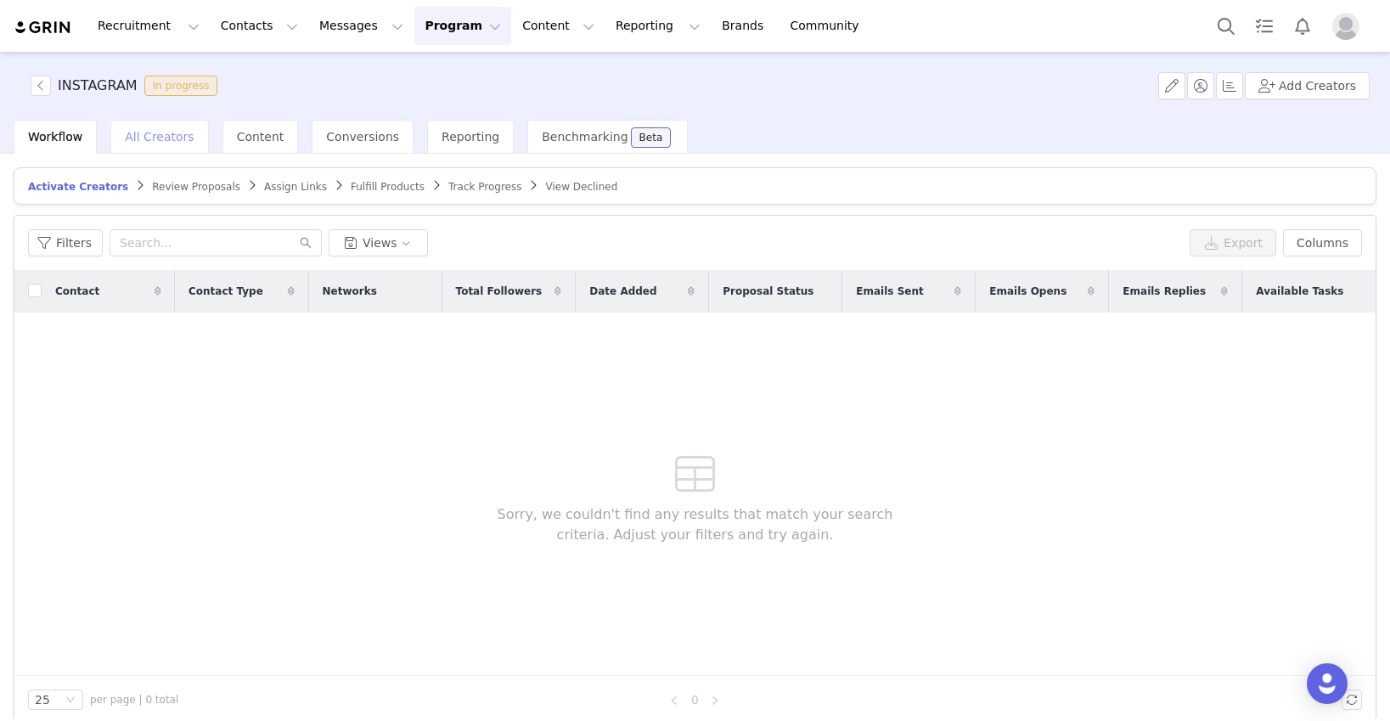
click at [167, 145] on div "All Creators" at bounding box center [159, 137] width 98 height 34
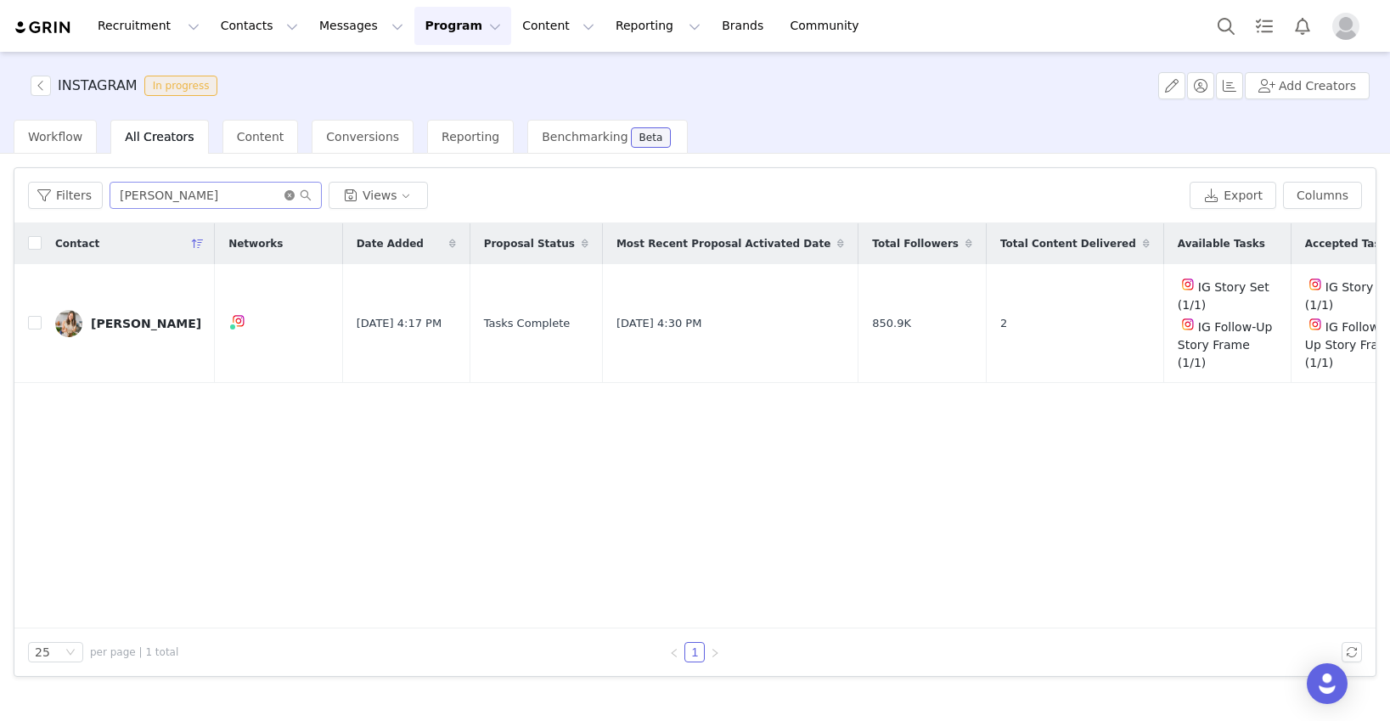
click at [284, 199] on icon "icon: close-circle" at bounding box center [289, 195] width 10 height 10
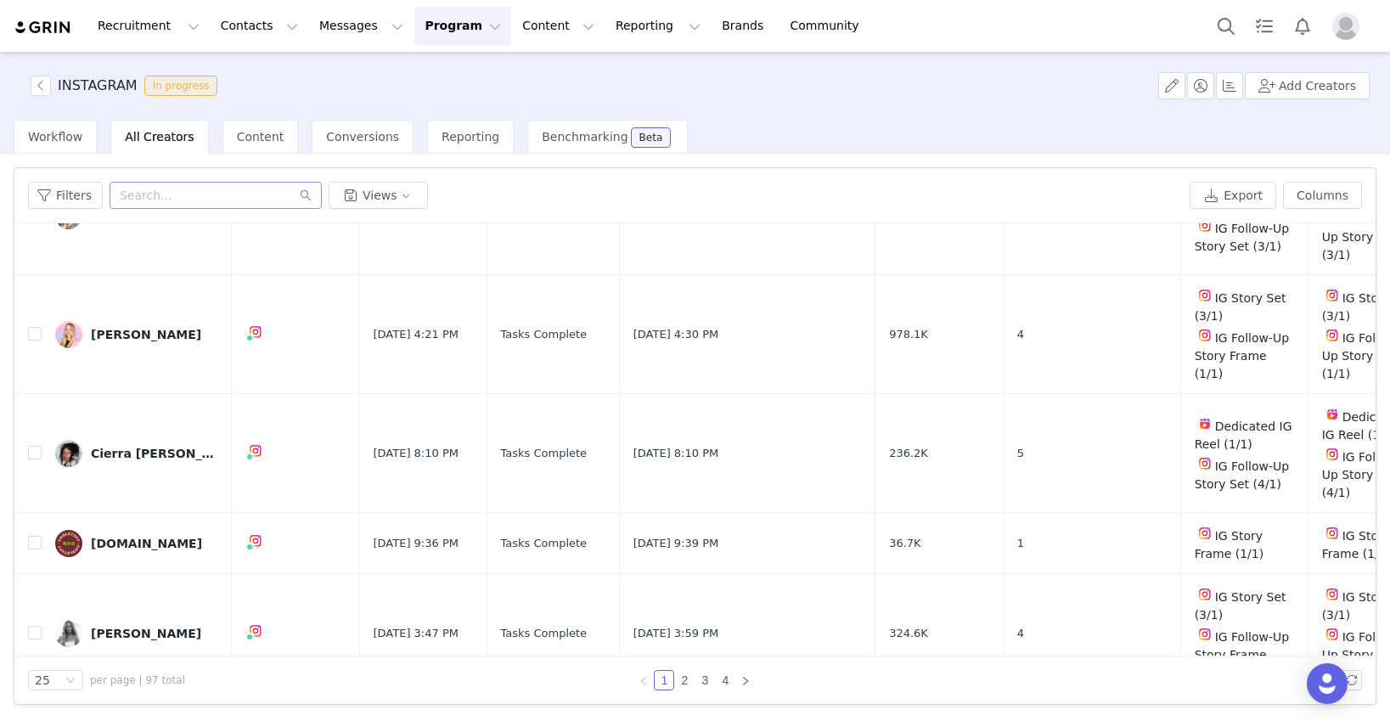
scroll to position [2171, 0]
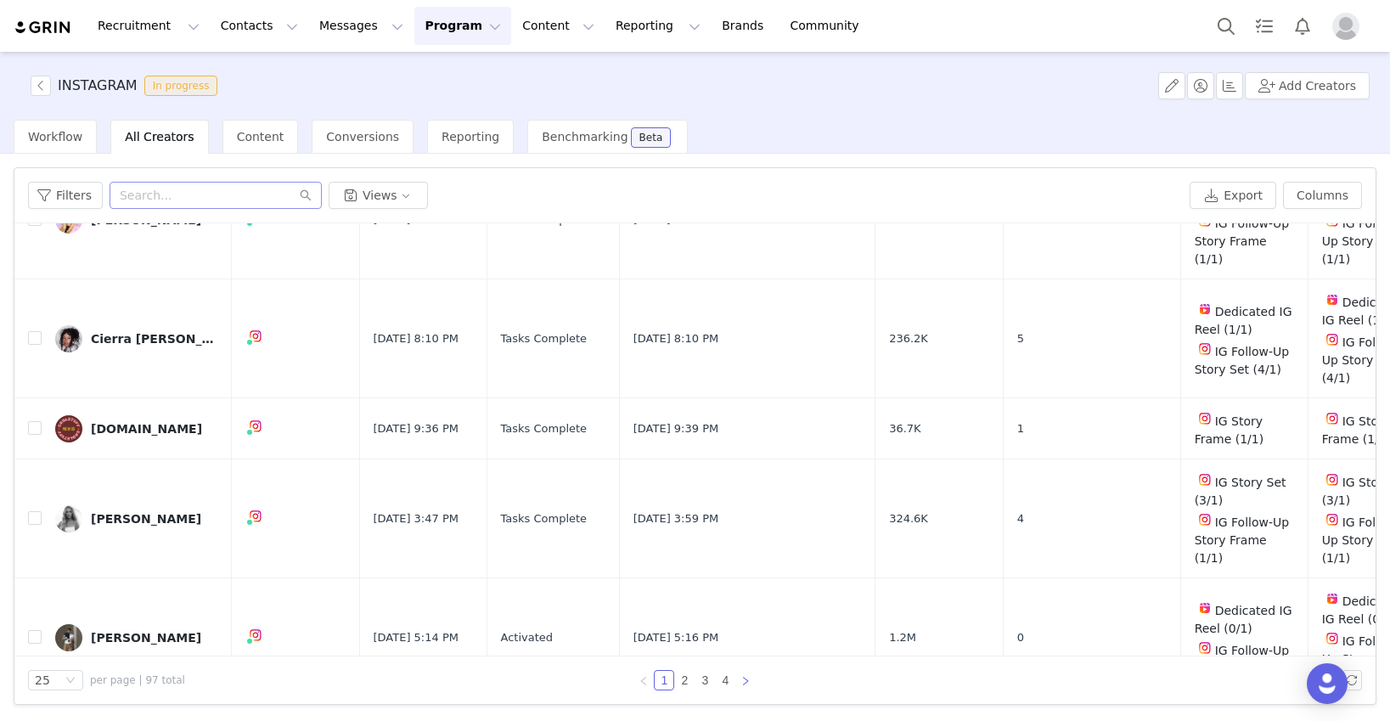
click at [744, 679] on icon "icon: right" at bounding box center [745, 681] width 10 height 10
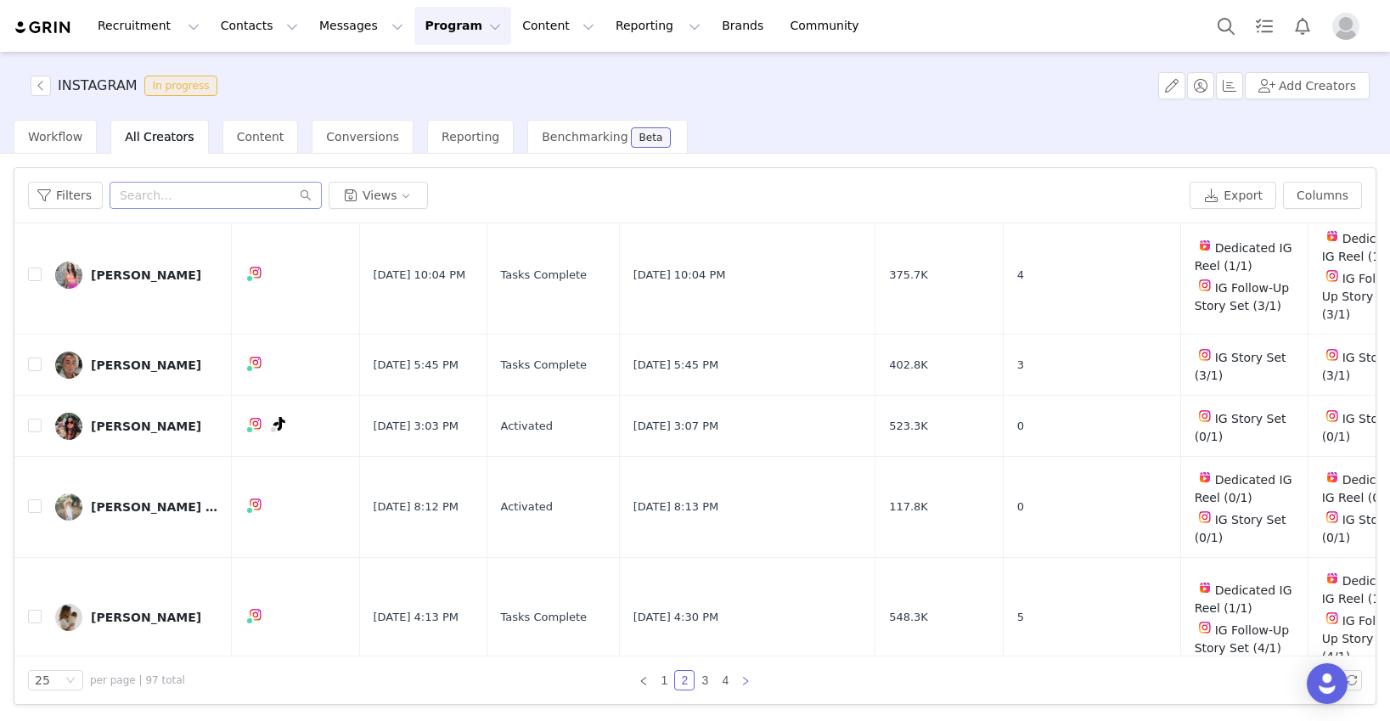
scroll to position [1885, 0]
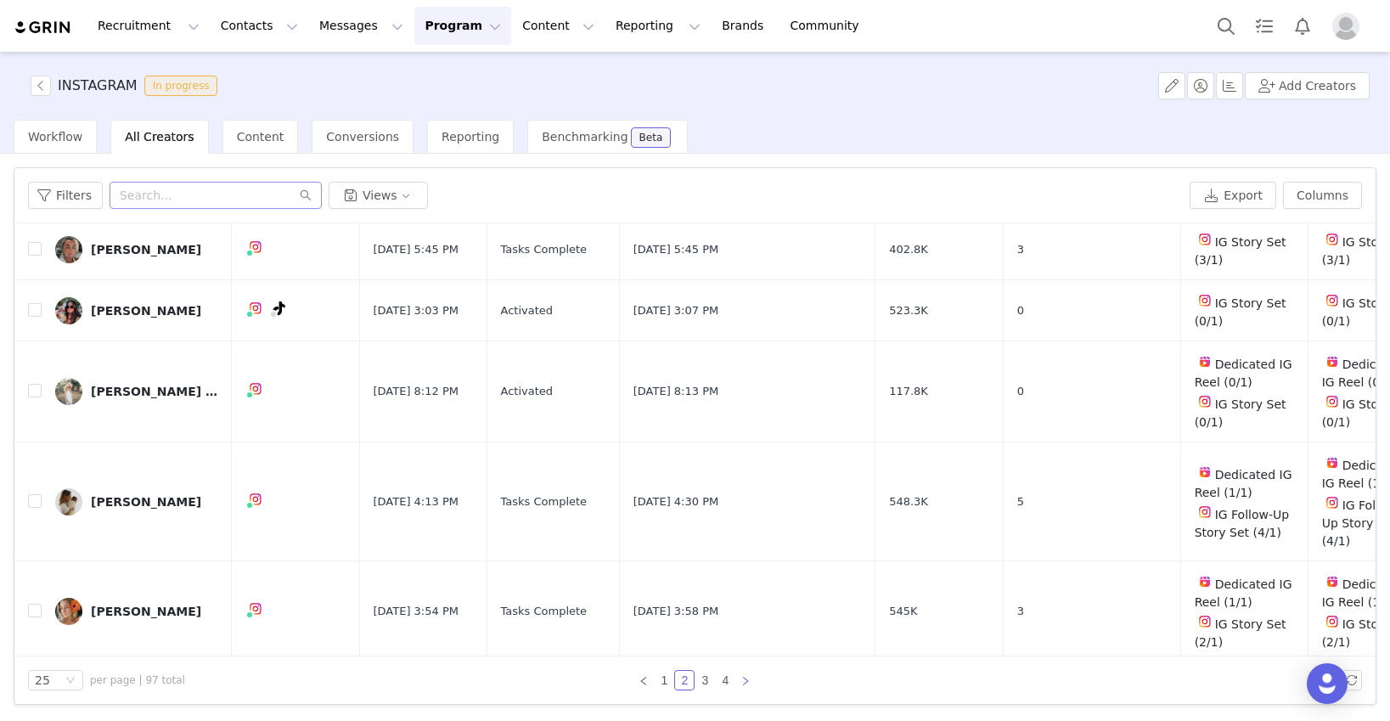
click at [745, 684] on icon "icon: right" at bounding box center [745, 681] width 10 height 10
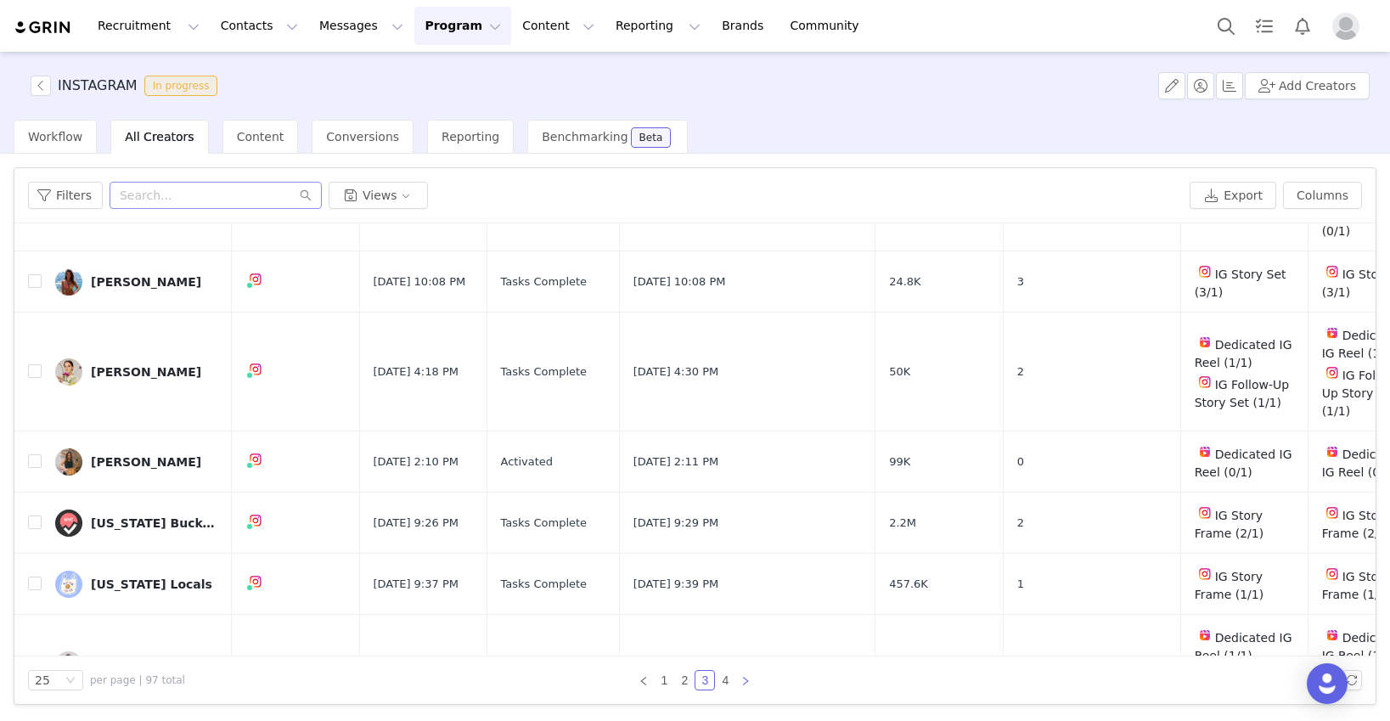
scroll to position [2082, 0]
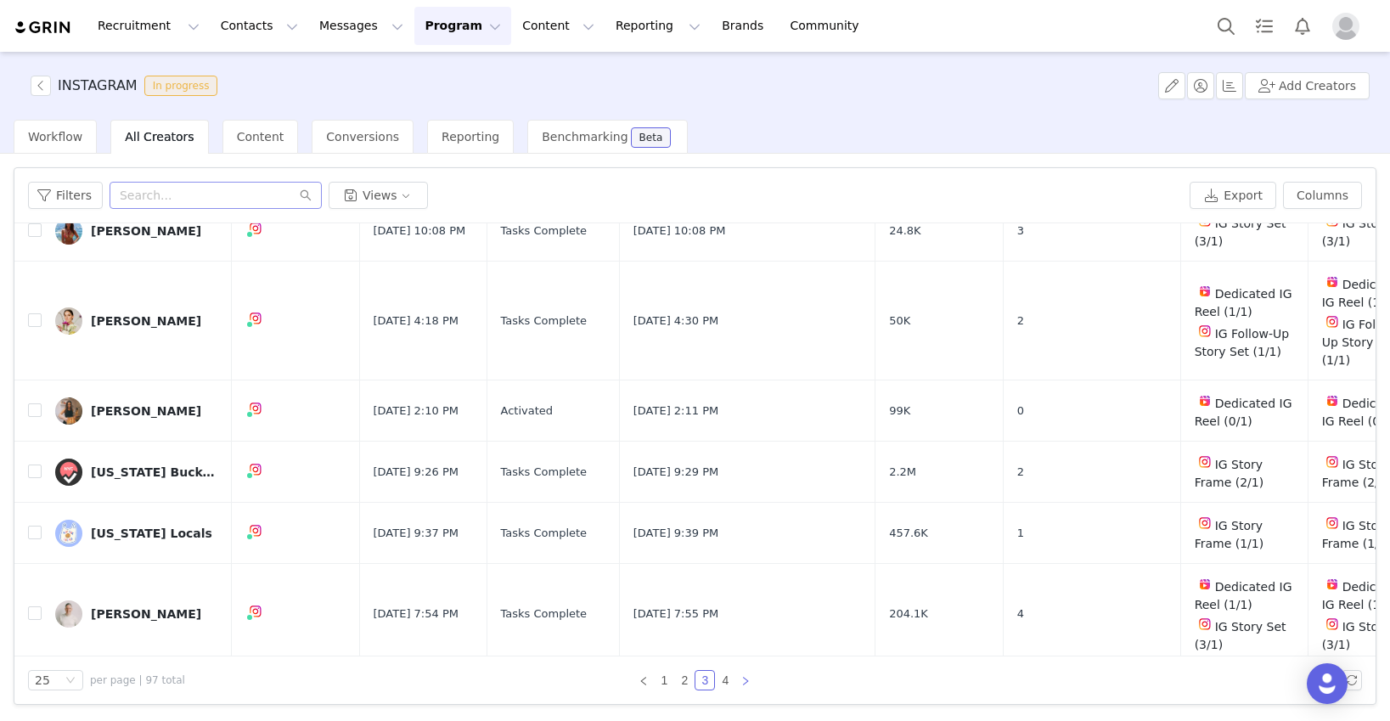
click at [748, 679] on icon "icon: right" at bounding box center [745, 681] width 10 height 10
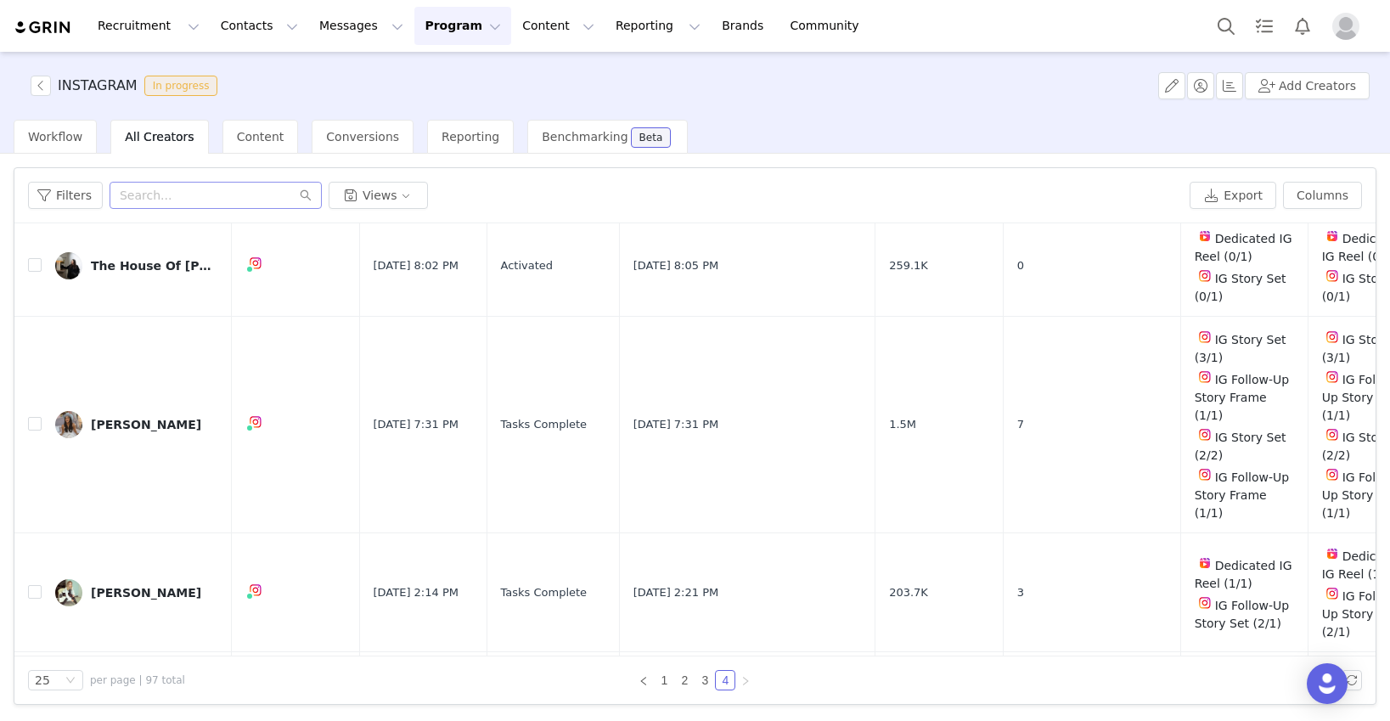
scroll to position [2051, 0]
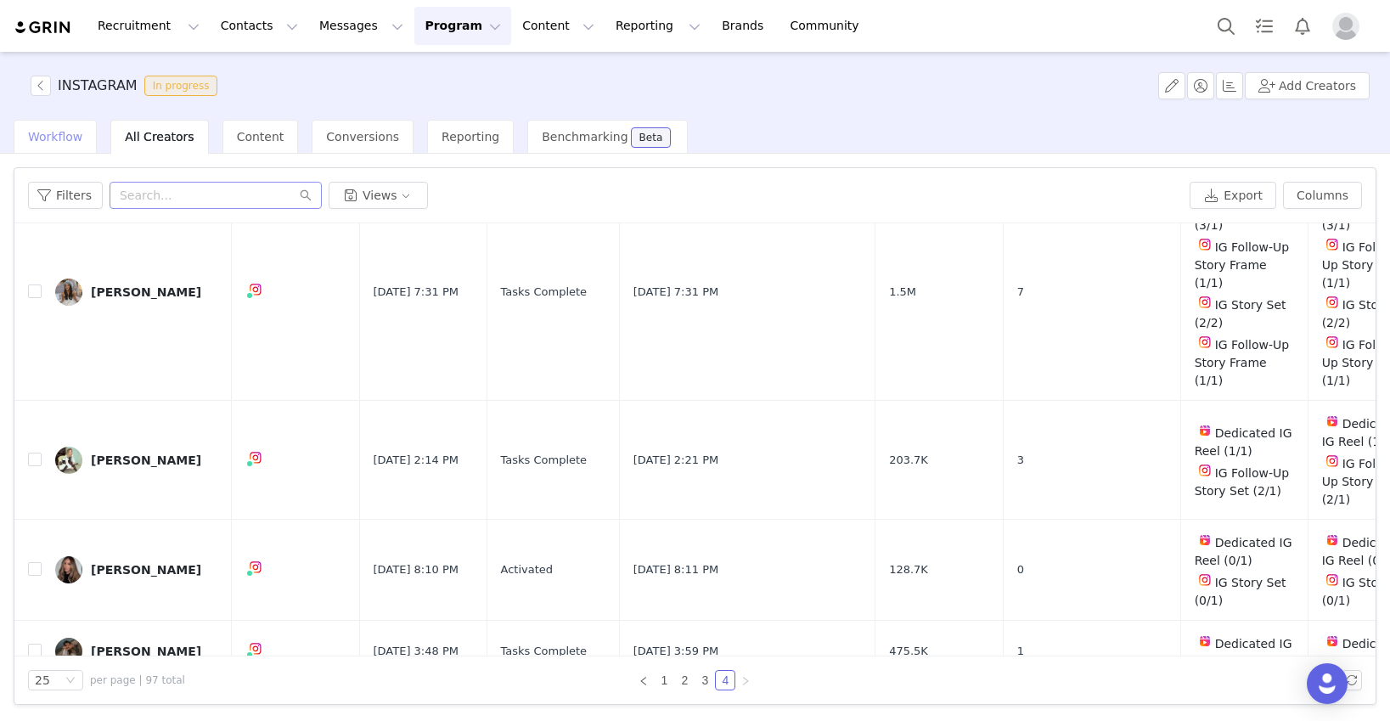
click at [68, 134] on span "Workflow" at bounding box center [55, 137] width 54 height 14
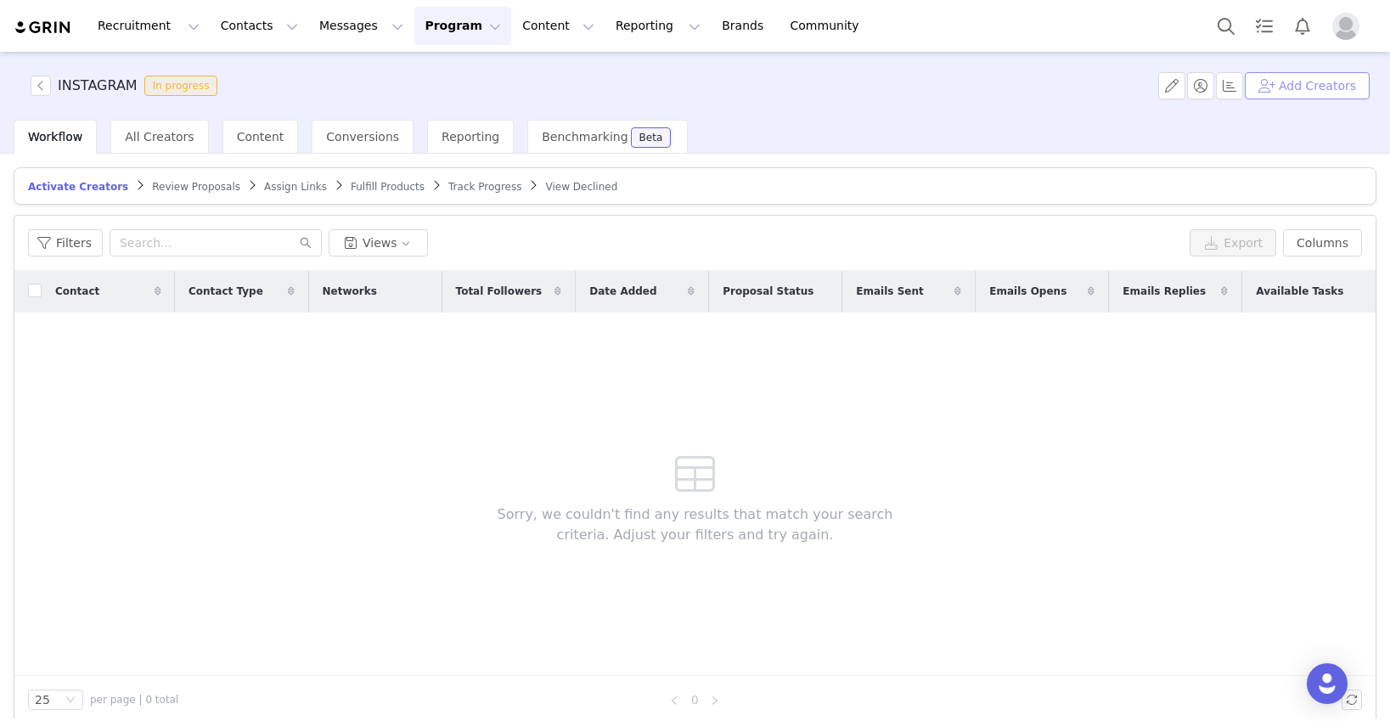
click at [1067, 87] on button "Add Creators" at bounding box center [1306, 85] width 125 height 27
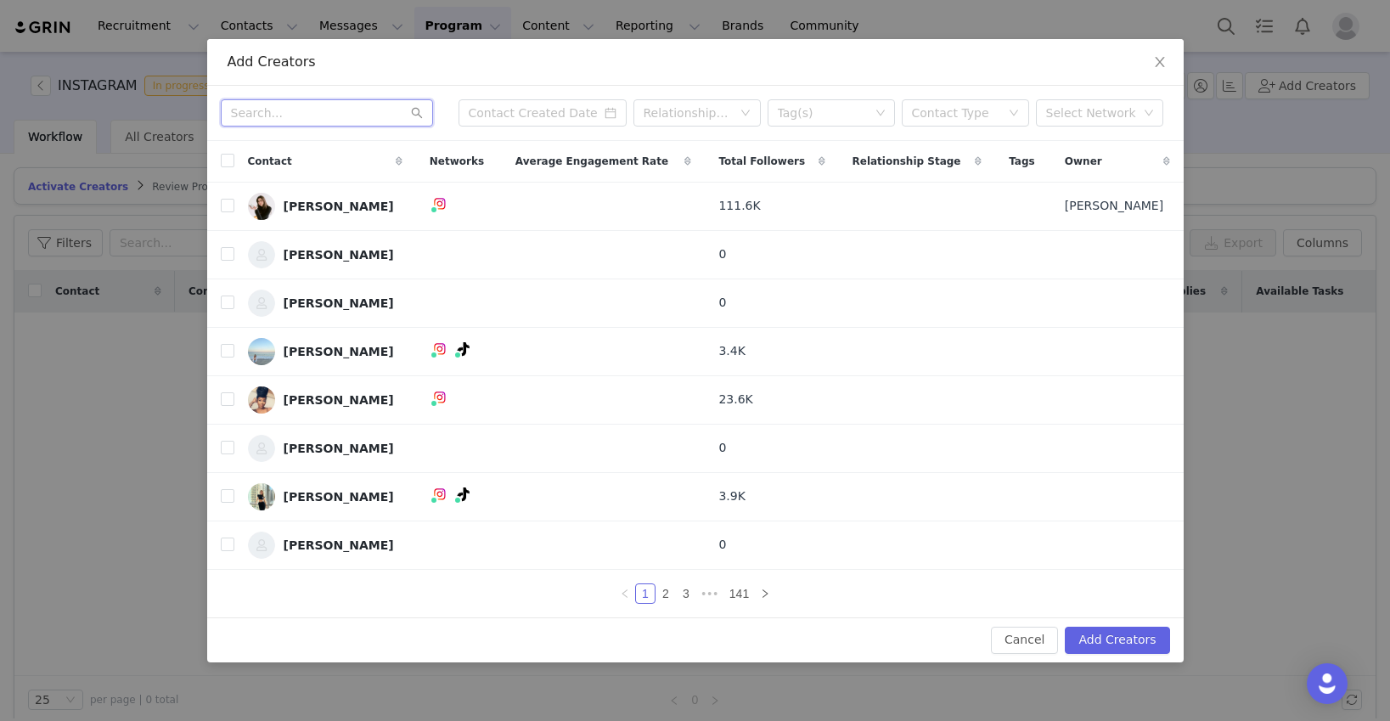
click at [312, 106] on input "text" at bounding box center [327, 112] width 212 height 27
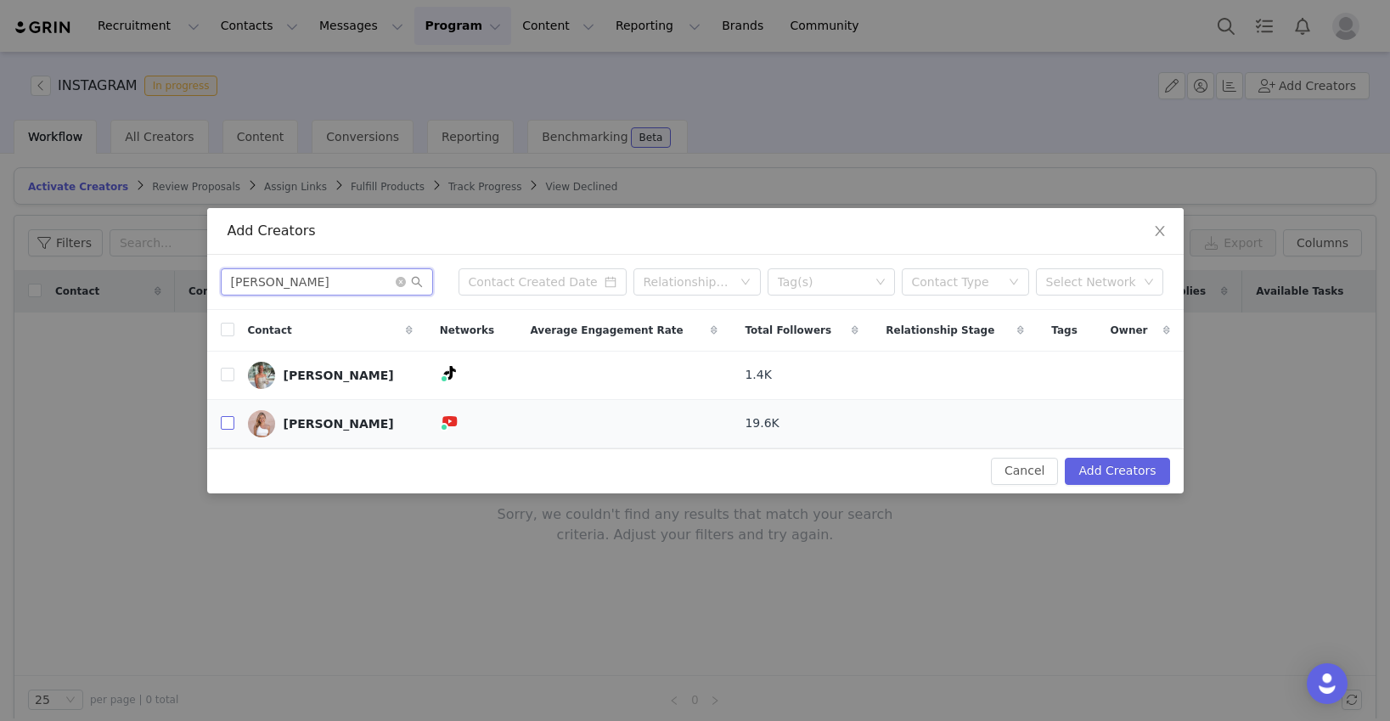
type input "shayla"
click at [230, 420] on input "checkbox" at bounding box center [228, 423] width 14 height 14
checkbox input "true"
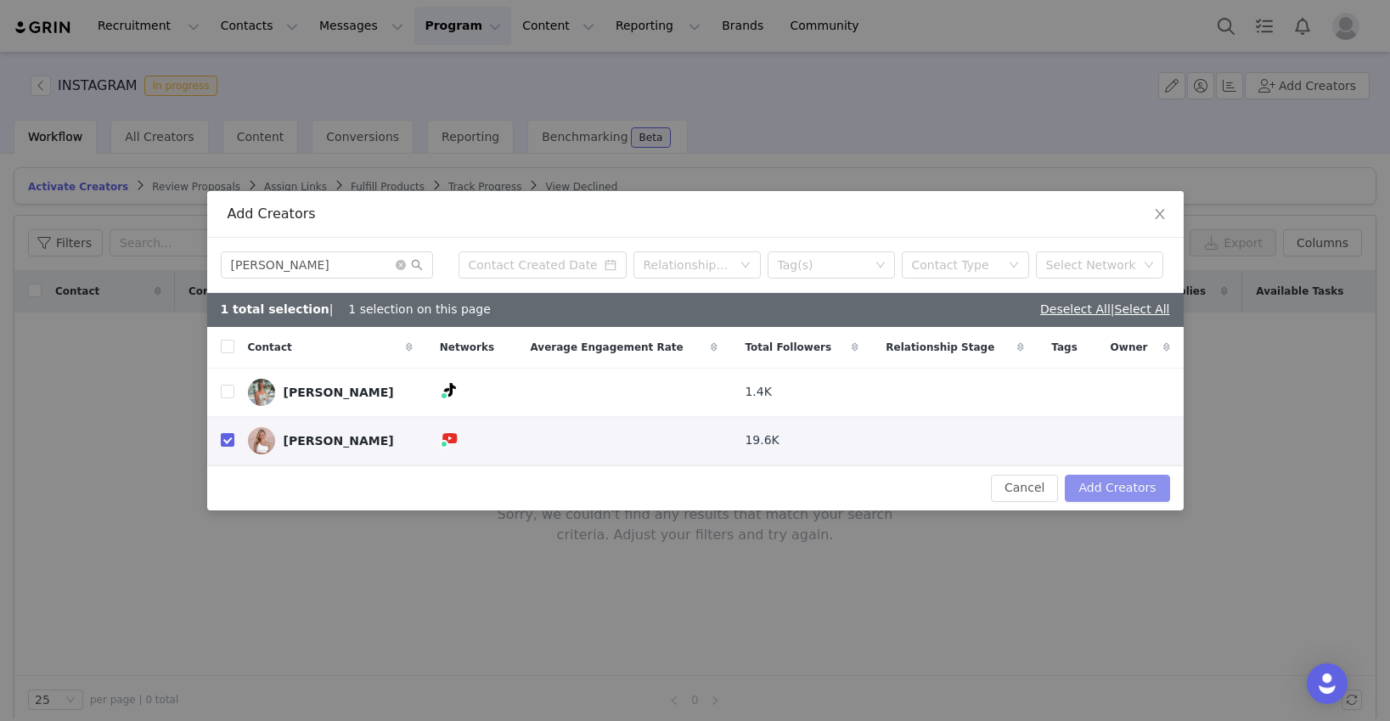
click at [1067, 486] on button "Add Creators" at bounding box center [1117, 488] width 104 height 27
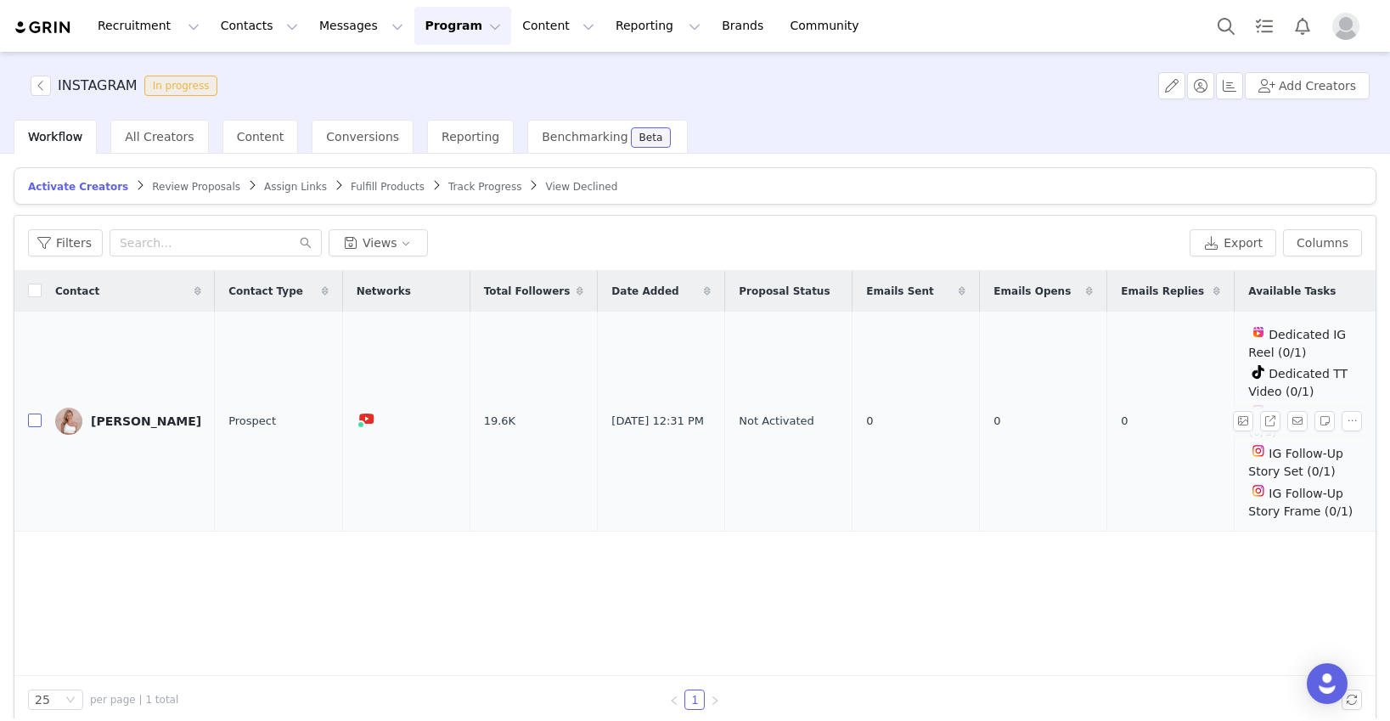
click at [28, 413] on input "checkbox" at bounding box center [35, 420] width 14 height 14
checkbox input "true"
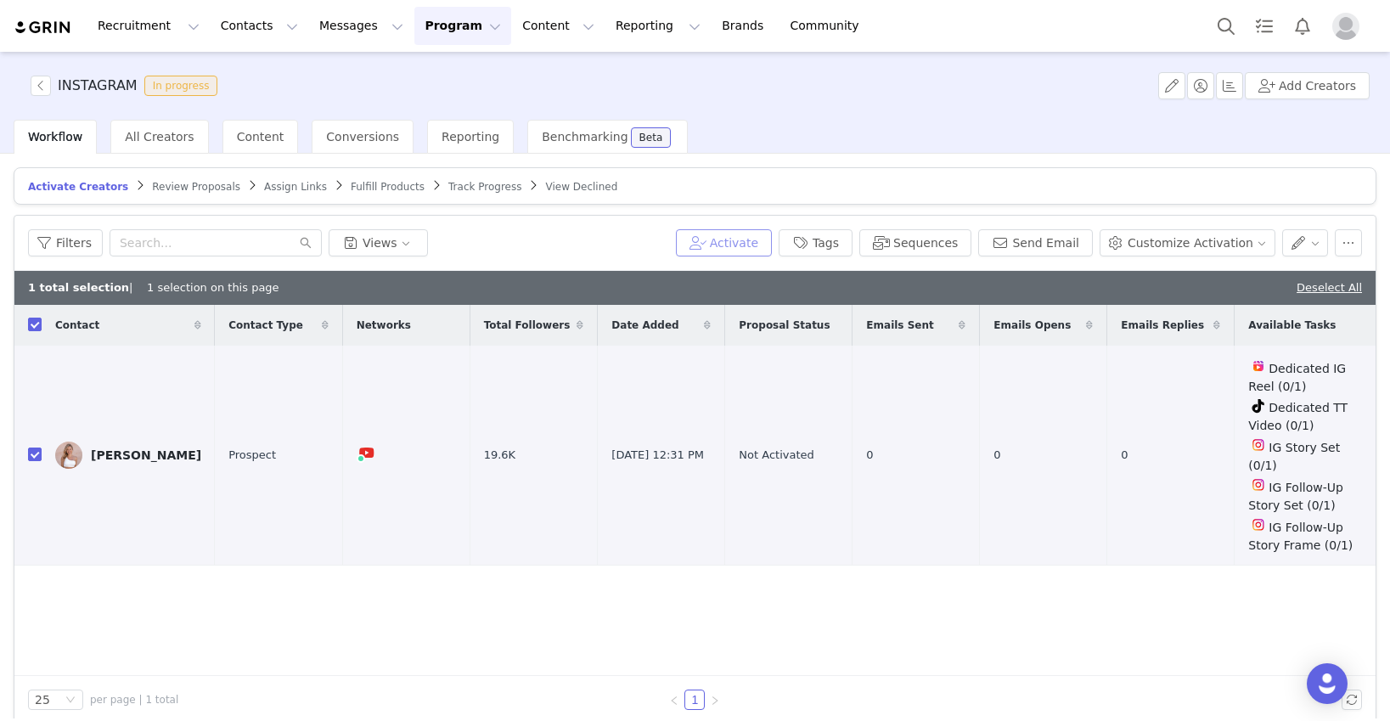
click at [771, 244] on button "Activate" at bounding box center [724, 242] width 96 height 27
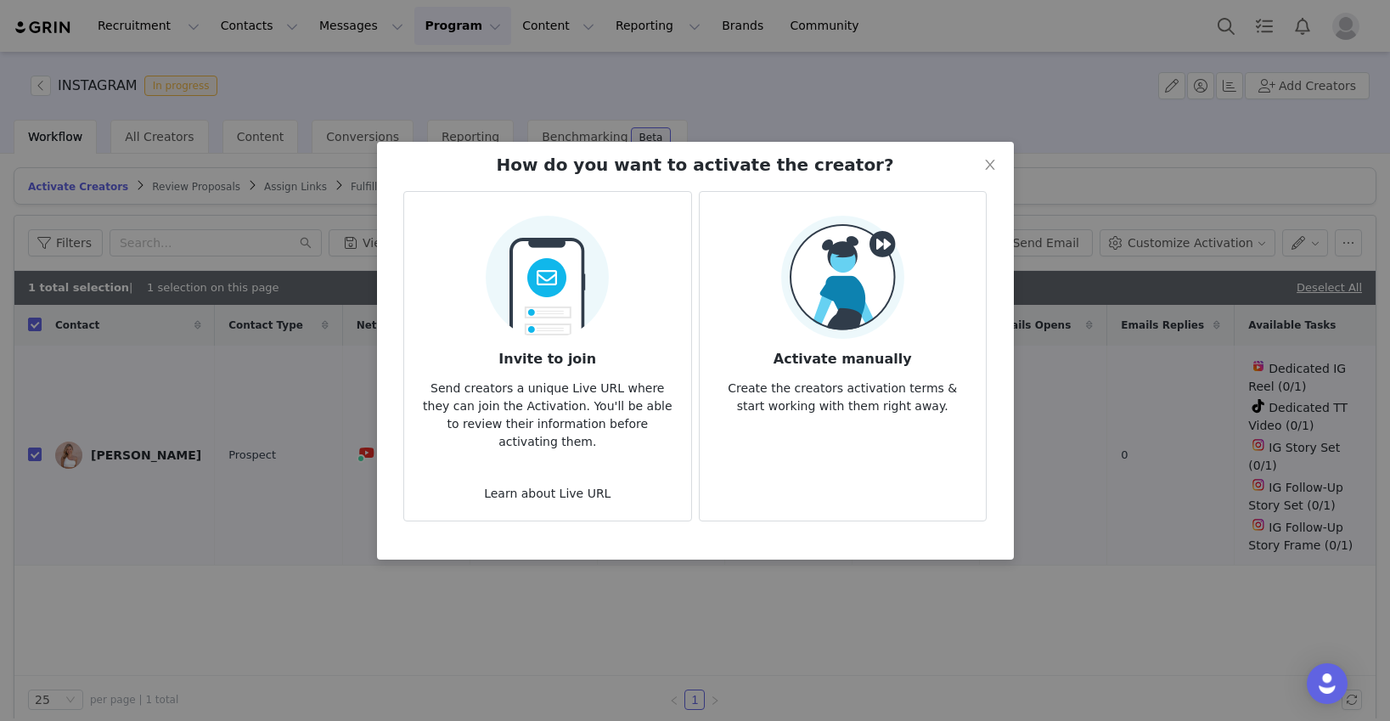
click at [827, 325] on img at bounding box center [842, 277] width 123 height 123
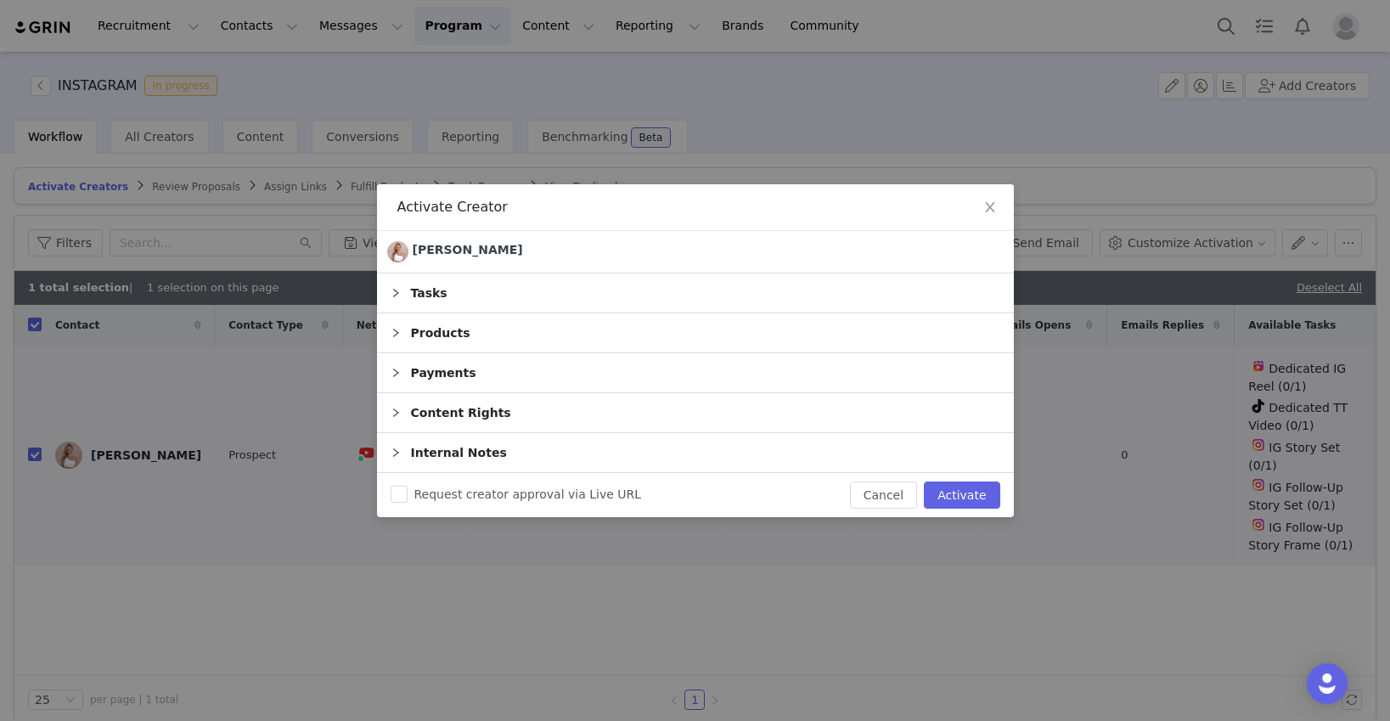
click at [390, 291] on icon "icon: right" at bounding box center [395, 293] width 10 height 10
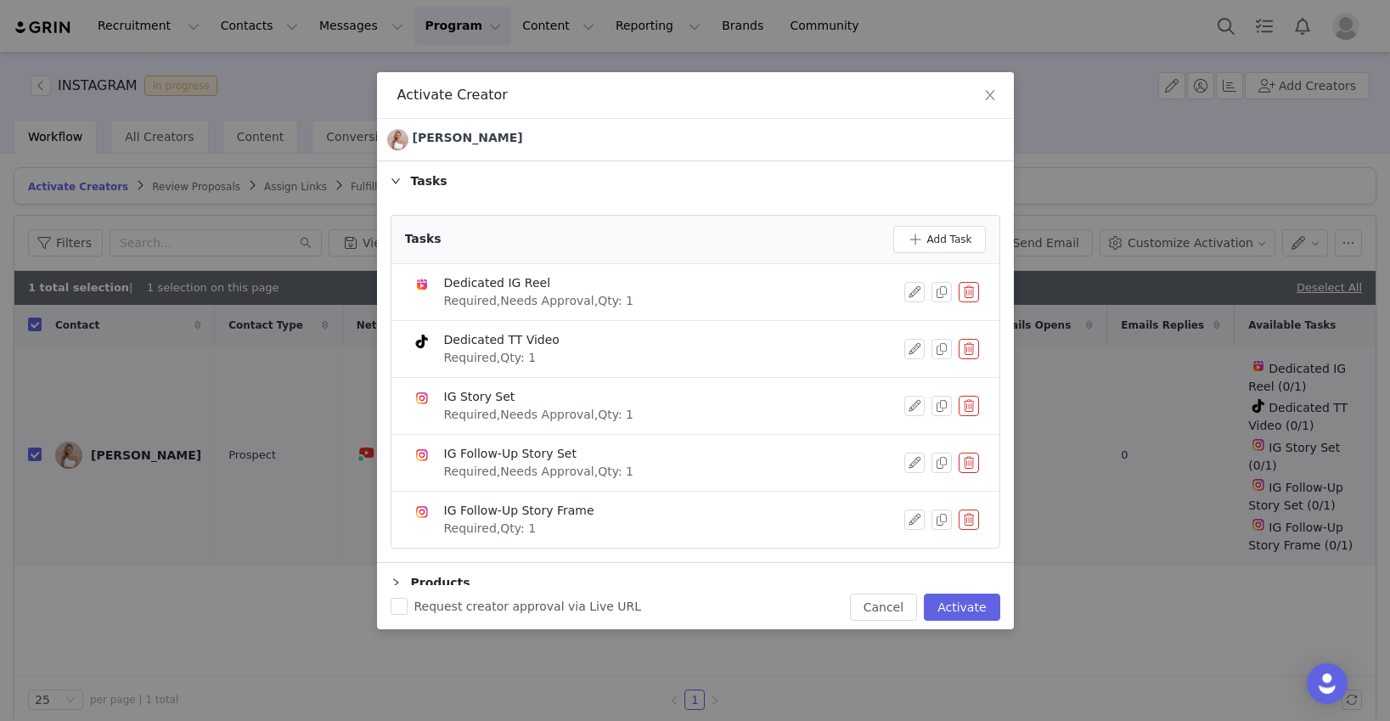
click at [965, 291] on button "button" at bounding box center [968, 292] width 20 height 20
click at [916, 323] on button "Delete" at bounding box center [907, 319] width 66 height 27
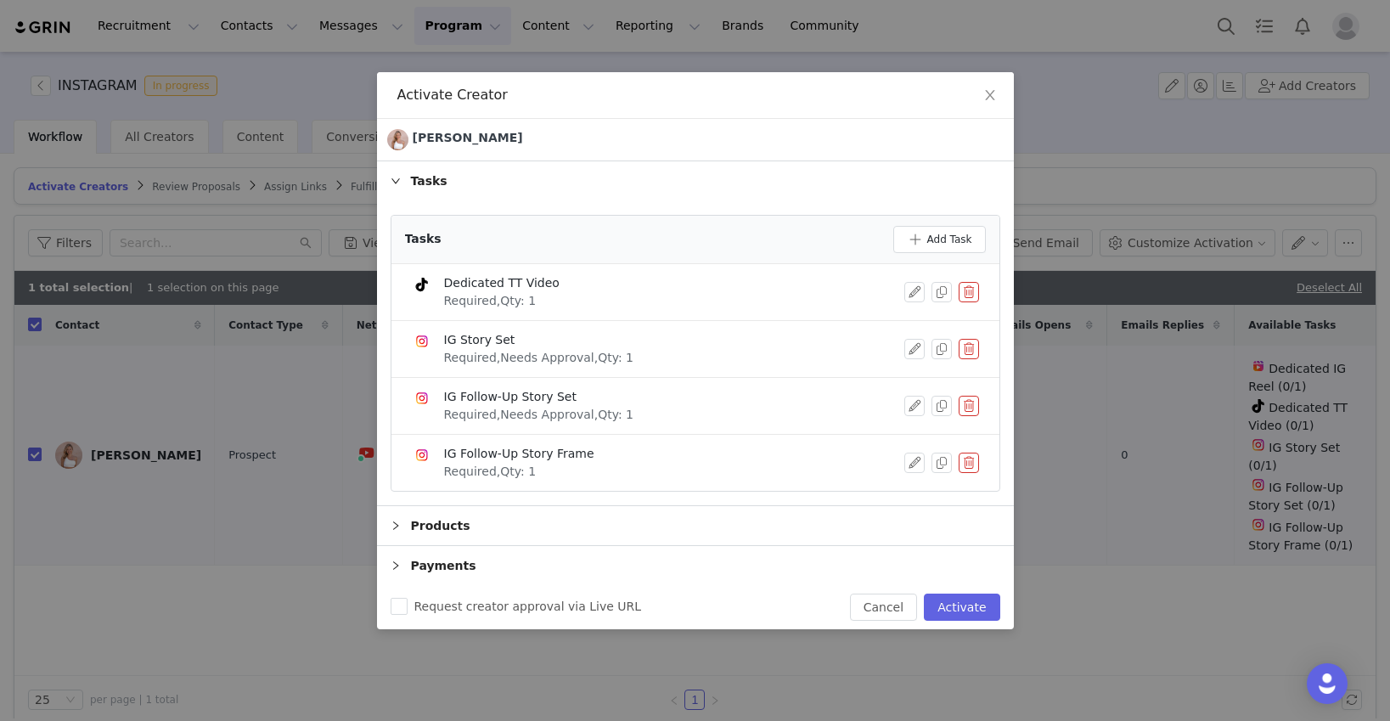
click at [969, 293] on button "button" at bounding box center [968, 292] width 20 height 20
click at [923, 323] on button "Delete" at bounding box center [907, 319] width 66 height 27
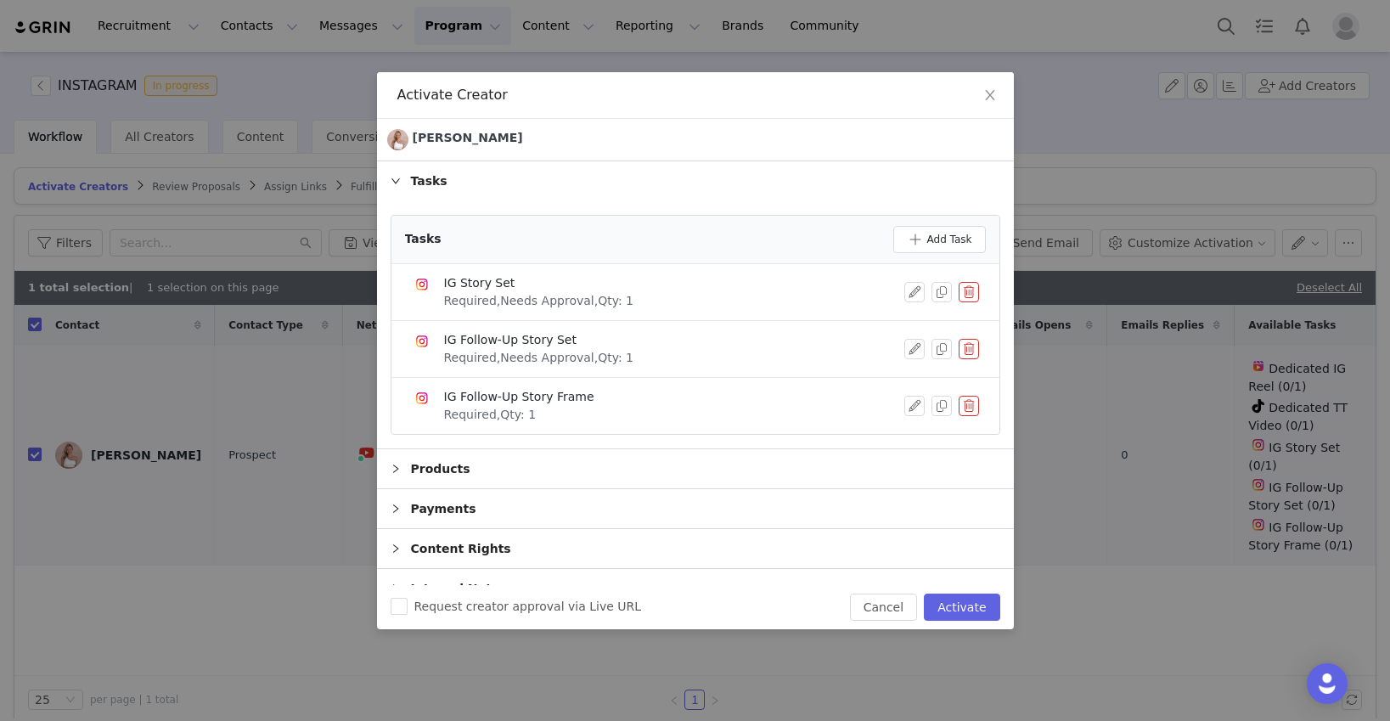
click at [968, 346] on button "button" at bounding box center [968, 349] width 20 height 20
click at [913, 381] on button "Delete" at bounding box center [907, 376] width 66 height 27
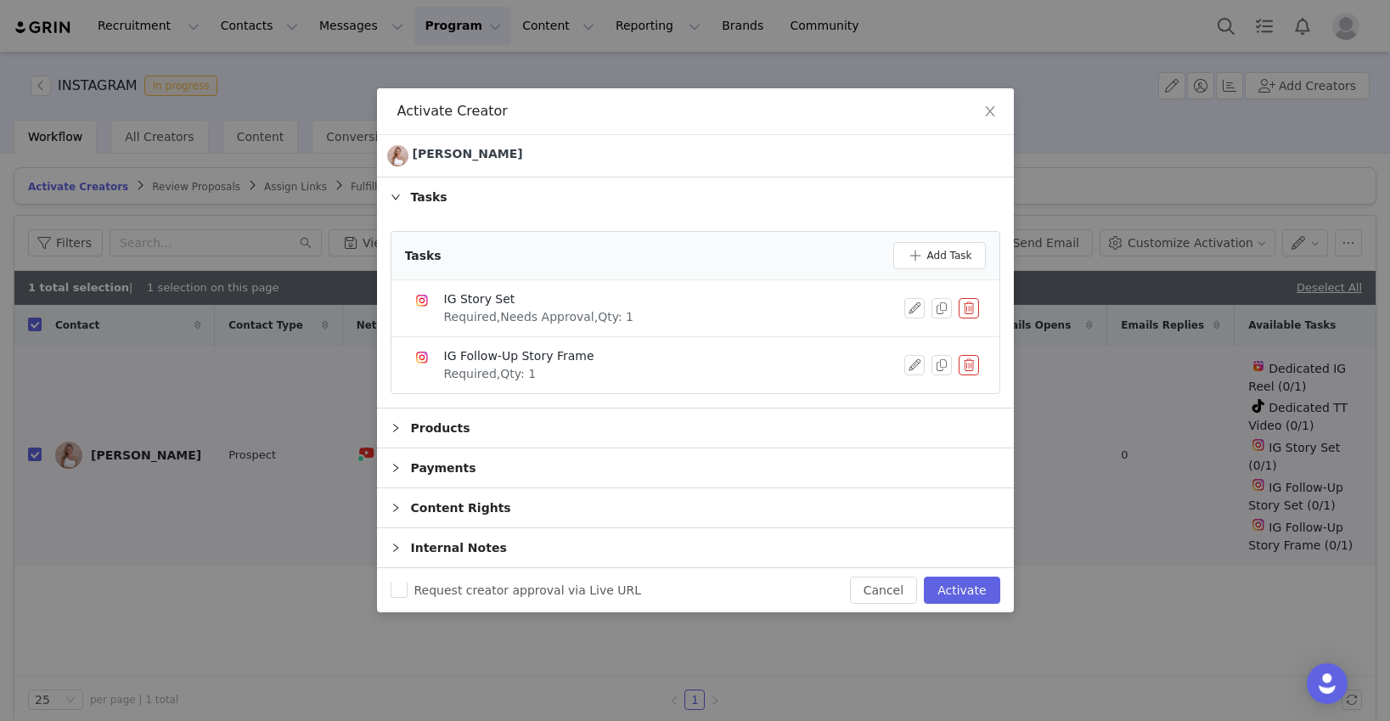
click at [972, 367] on button "button" at bounding box center [968, 365] width 20 height 20
click at [913, 385] on button "Delete" at bounding box center [907, 379] width 66 height 27
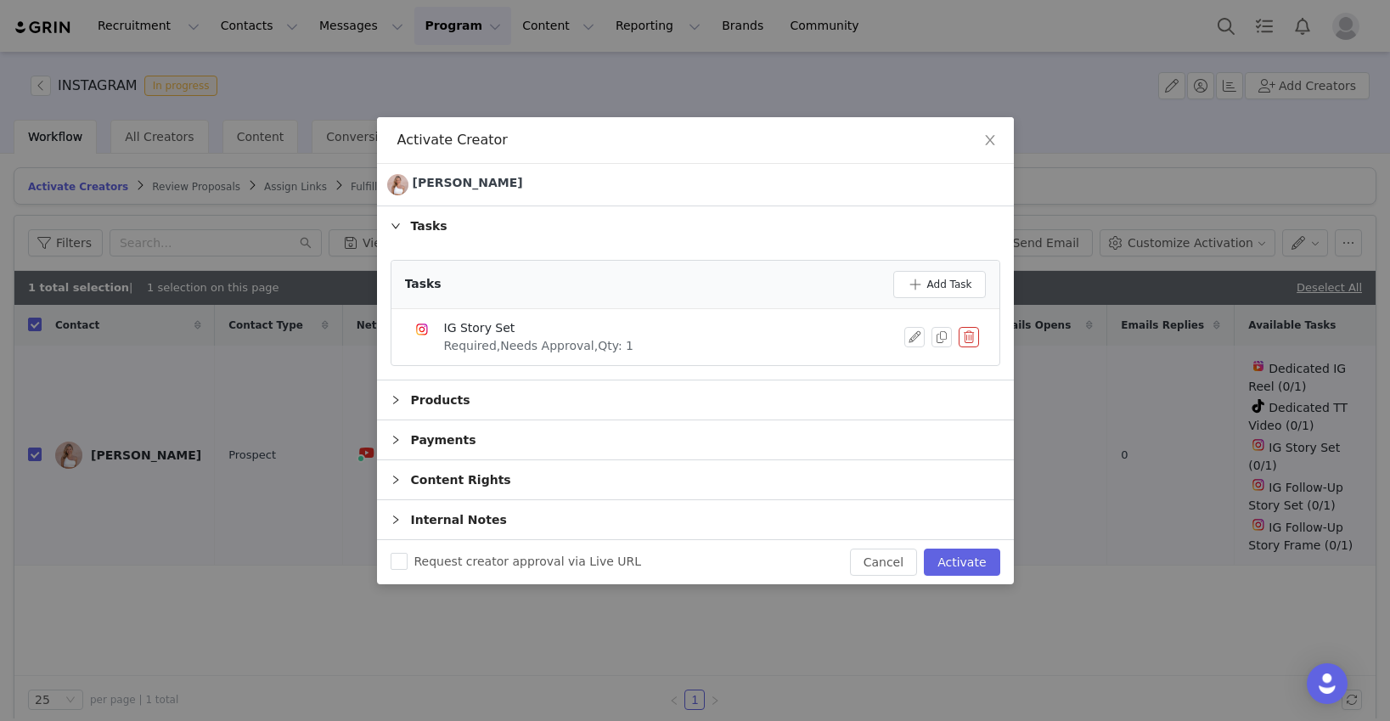
click at [398, 398] on icon "icon: right" at bounding box center [395, 400] width 10 height 10
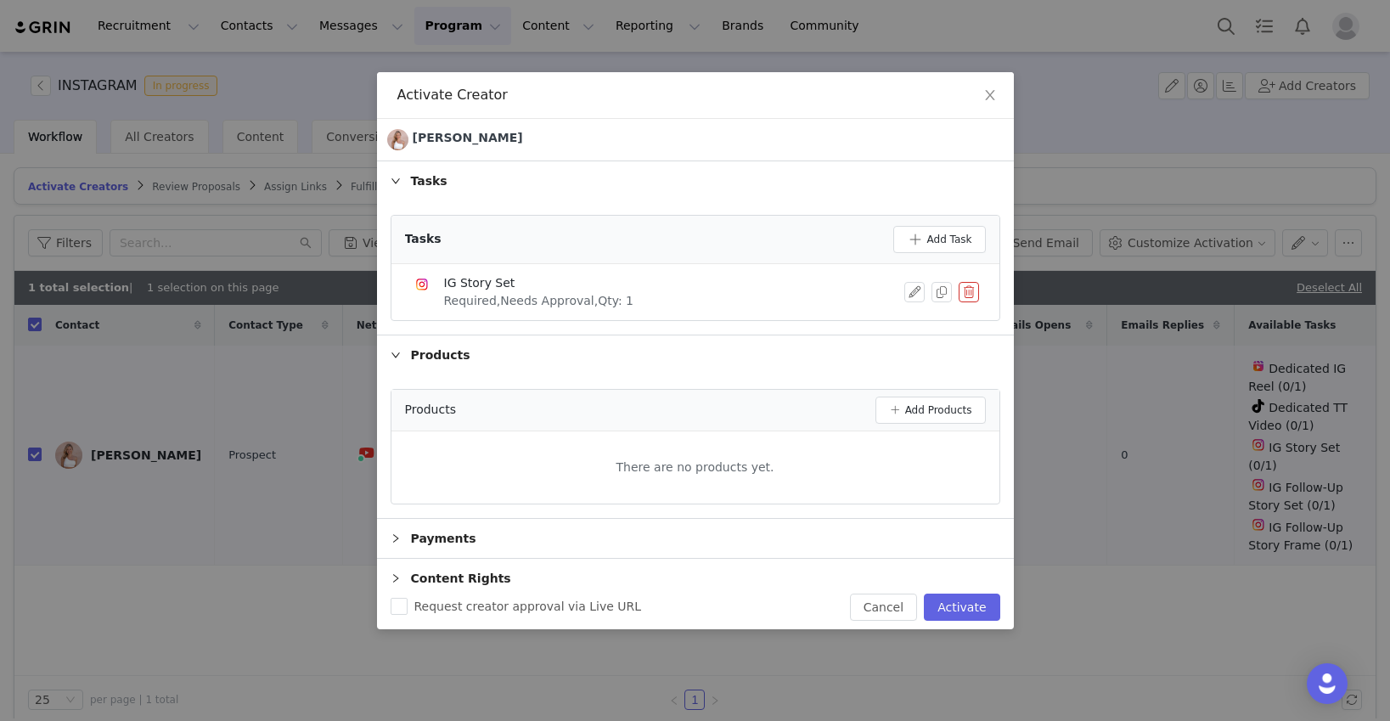
scroll to position [1, 0]
click at [397, 536] on icon "icon: right" at bounding box center [395, 537] width 10 height 10
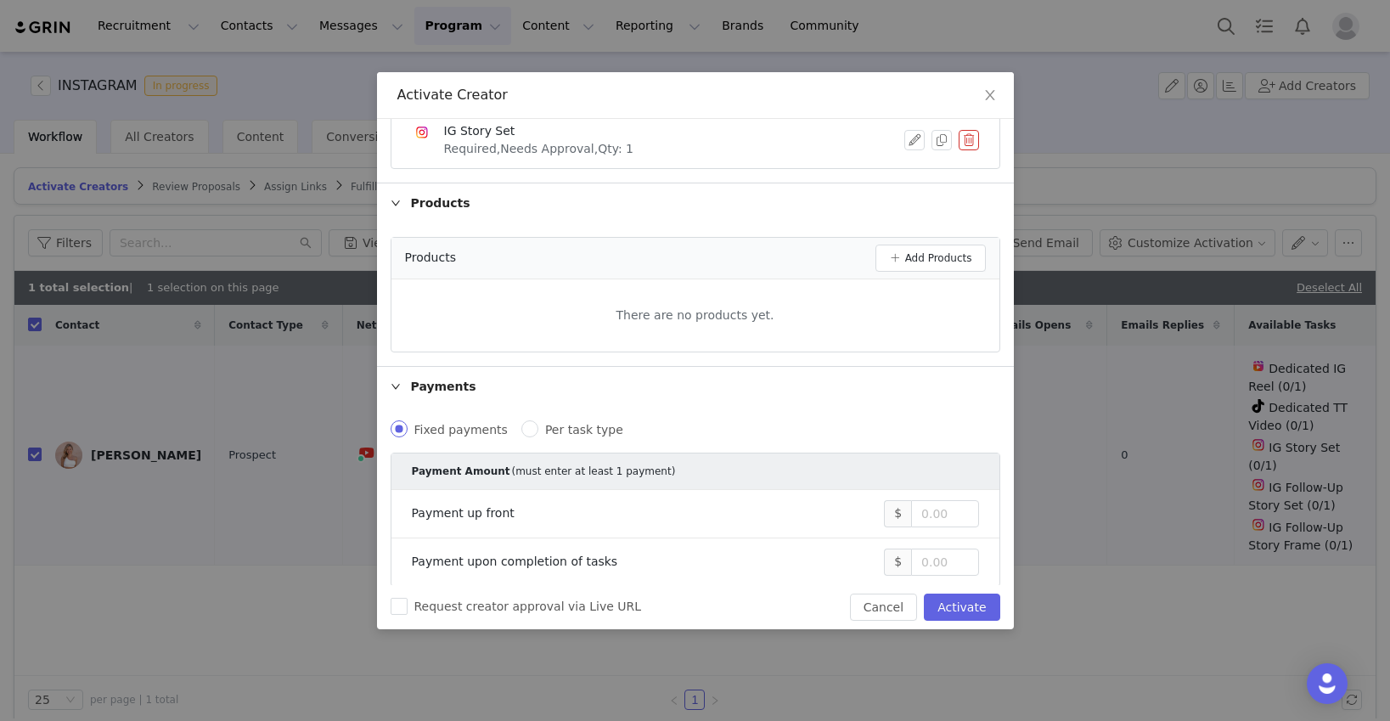
scroll to position [248, 0]
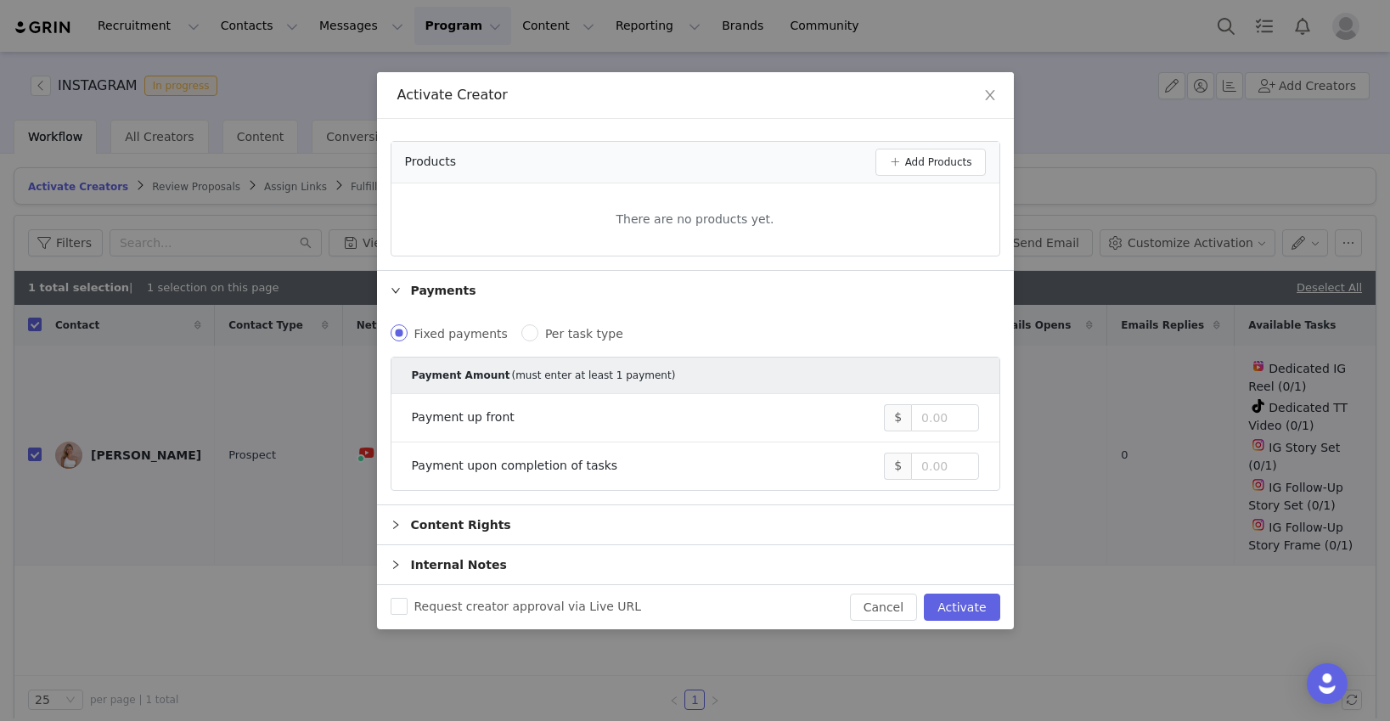
click at [393, 522] on icon "icon: right" at bounding box center [395, 525] width 10 height 10
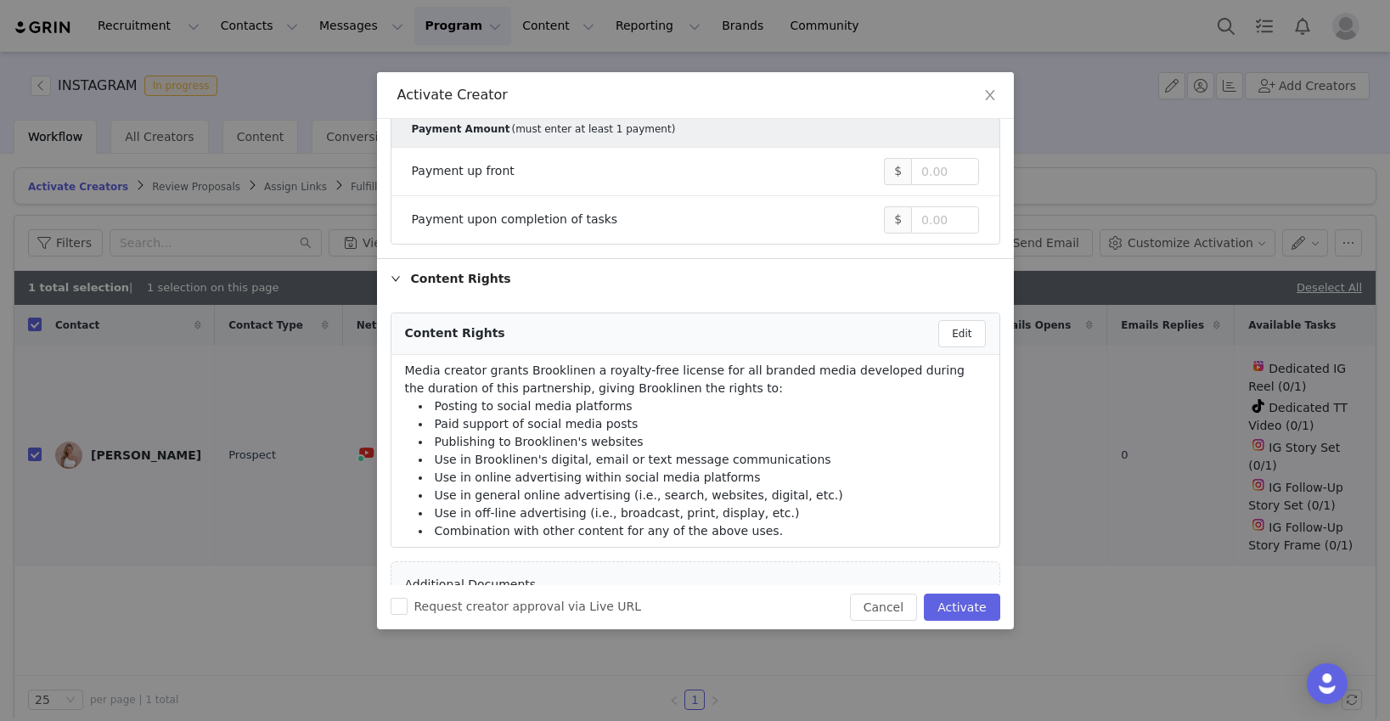
scroll to position [609, 0]
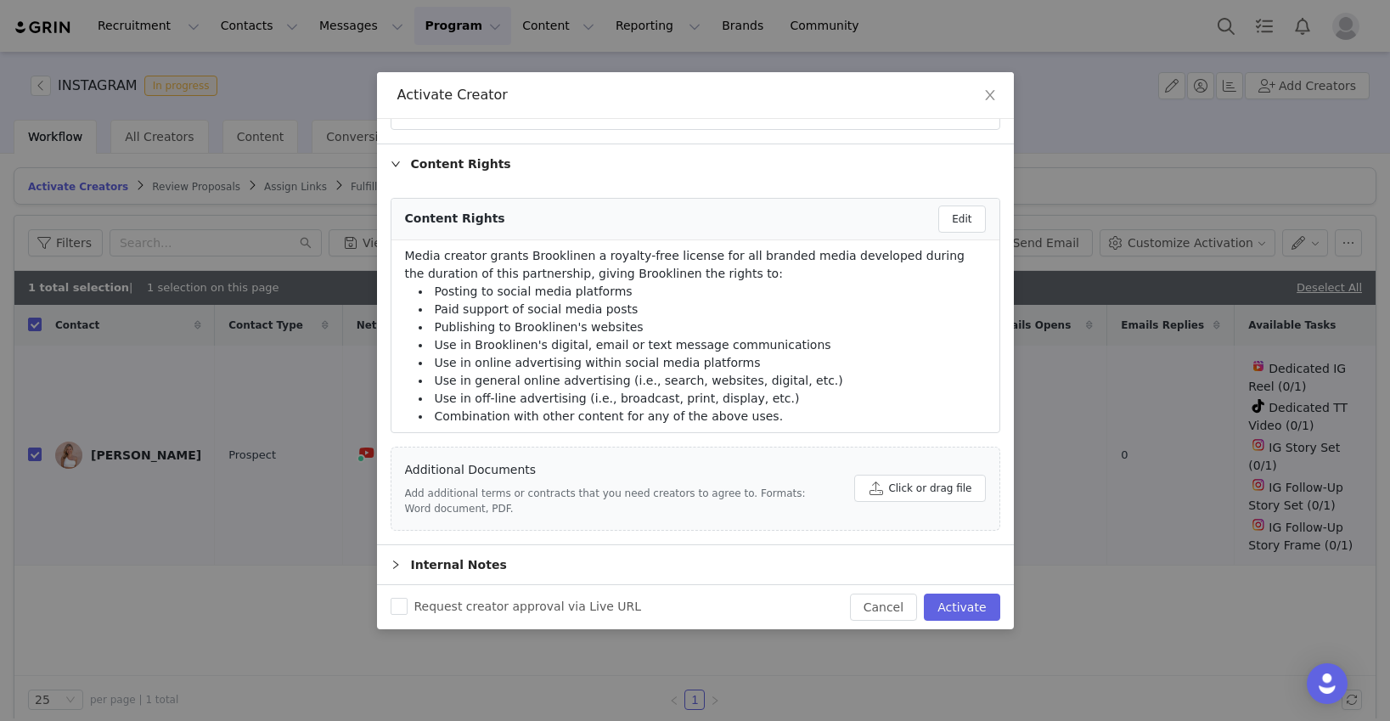
click at [395, 565] on icon "icon: right" at bounding box center [395, 564] width 10 height 10
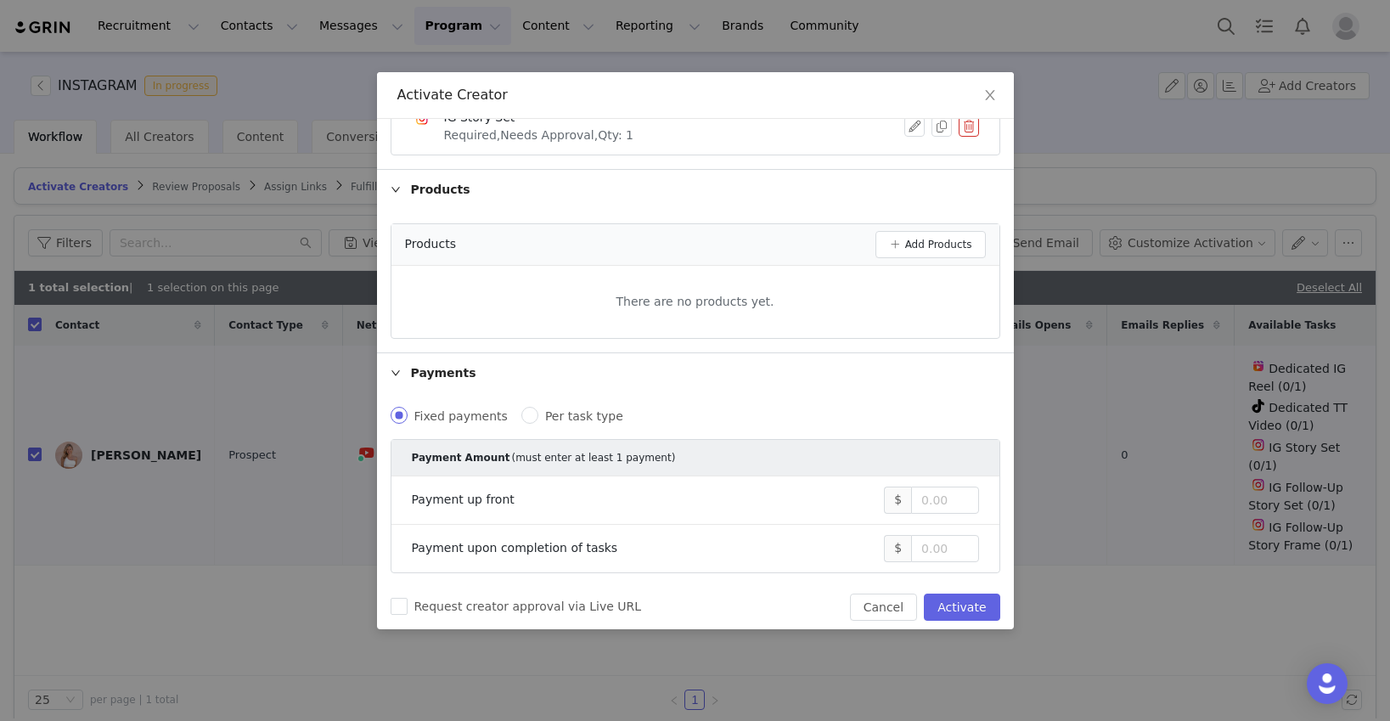
scroll to position [0, 0]
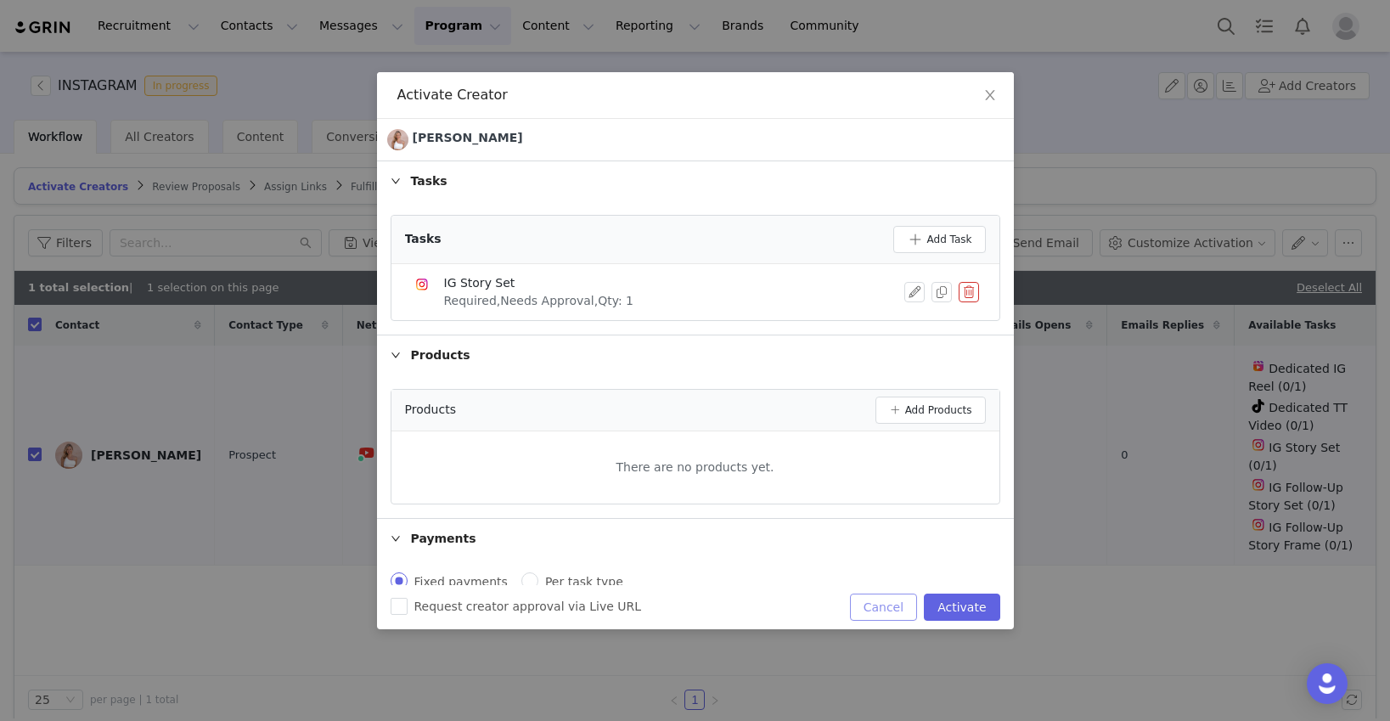
click at [875, 603] on button "Cancel" at bounding box center [883, 606] width 67 height 27
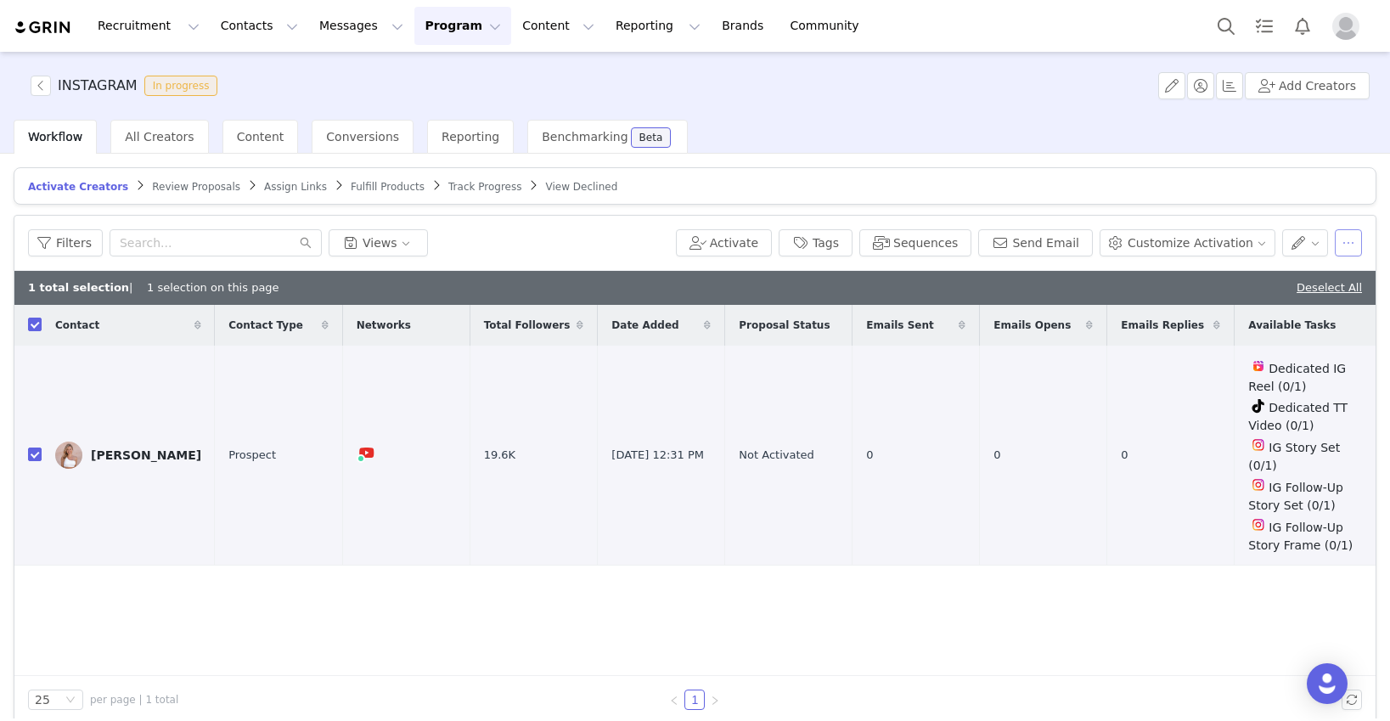
click at [1067, 244] on button "button" at bounding box center [1347, 242] width 27 height 27
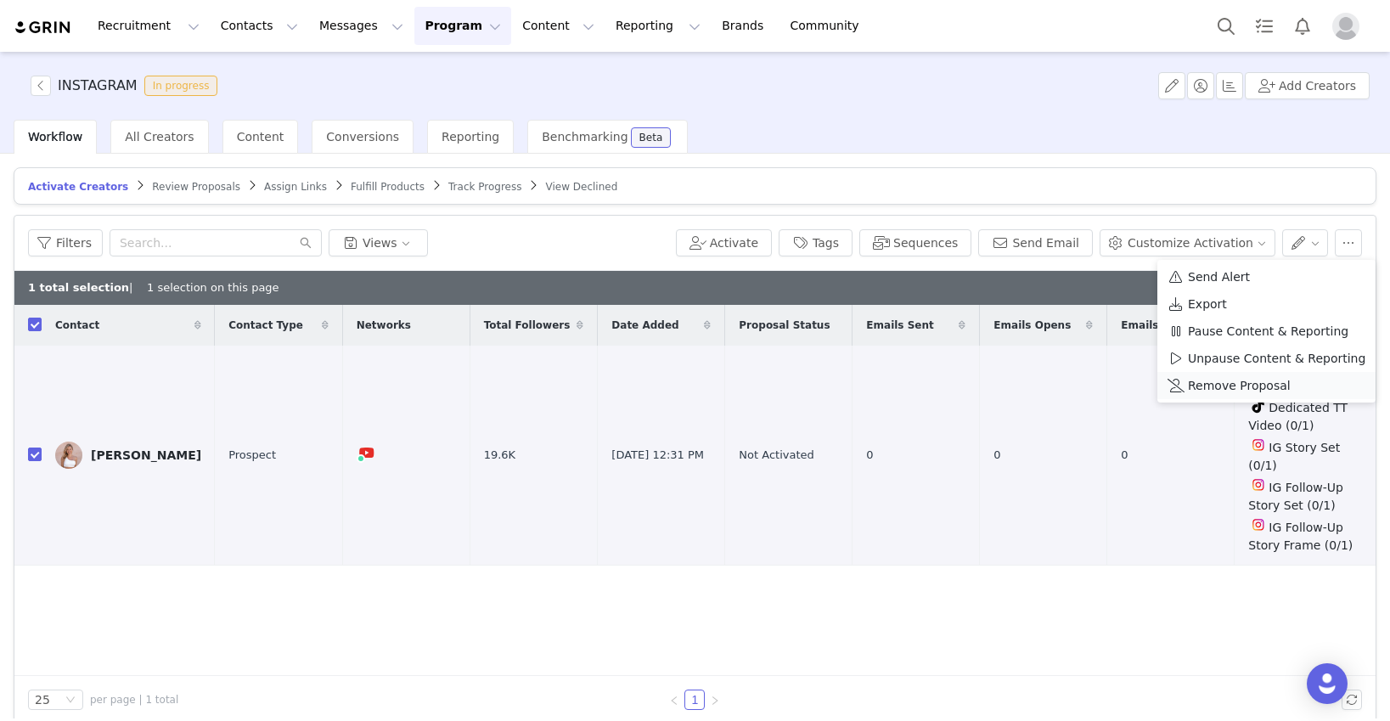
click at [1067, 381] on span "Remove Proposal" at bounding box center [1239, 385] width 103 height 19
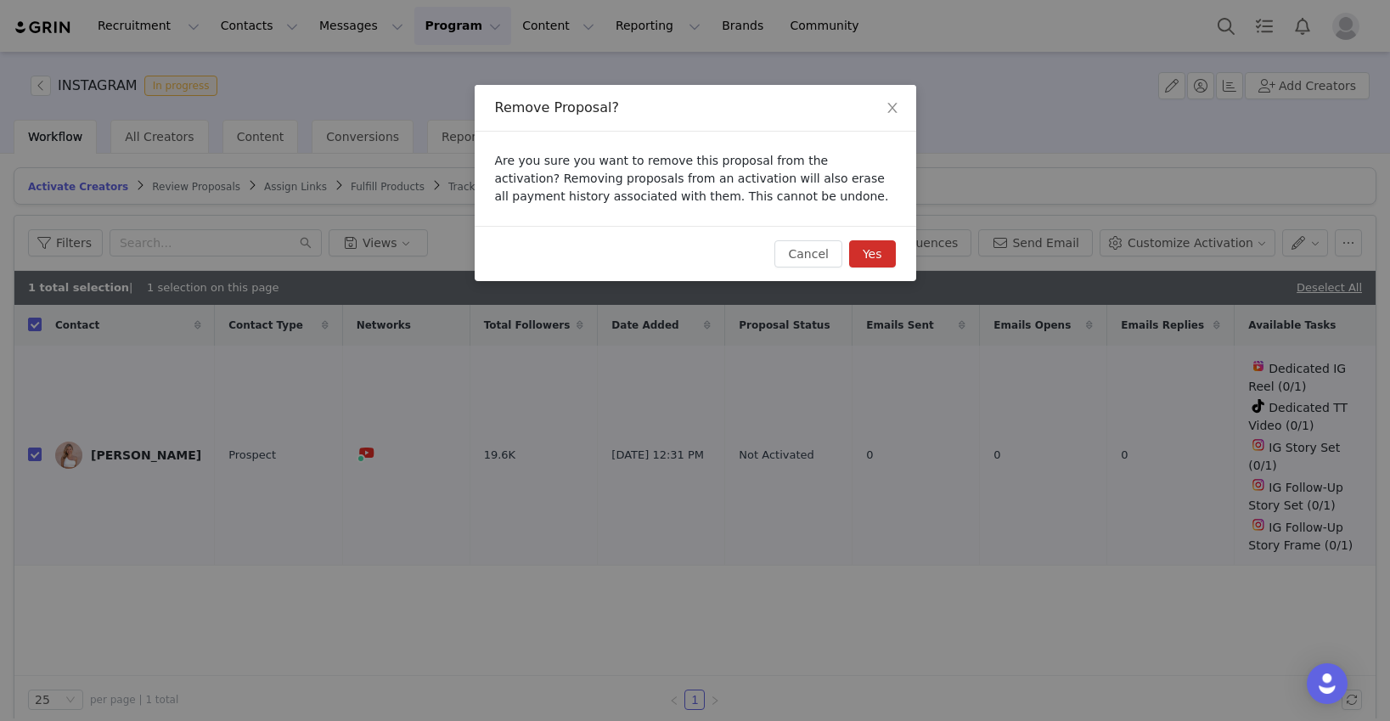
click at [878, 253] on button "Yes" at bounding box center [872, 253] width 47 height 27
checkbox input "false"
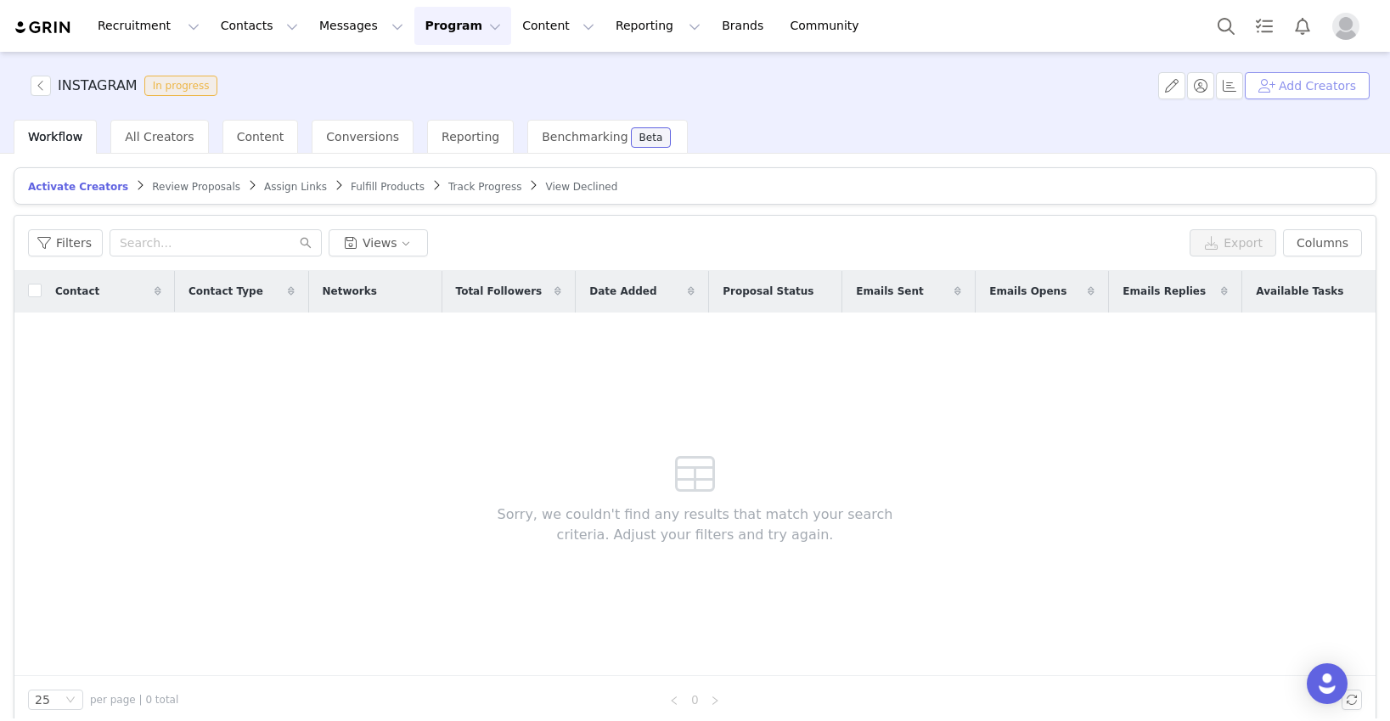
click at [1067, 80] on button "Add Creators" at bounding box center [1306, 85] width 125 height 27
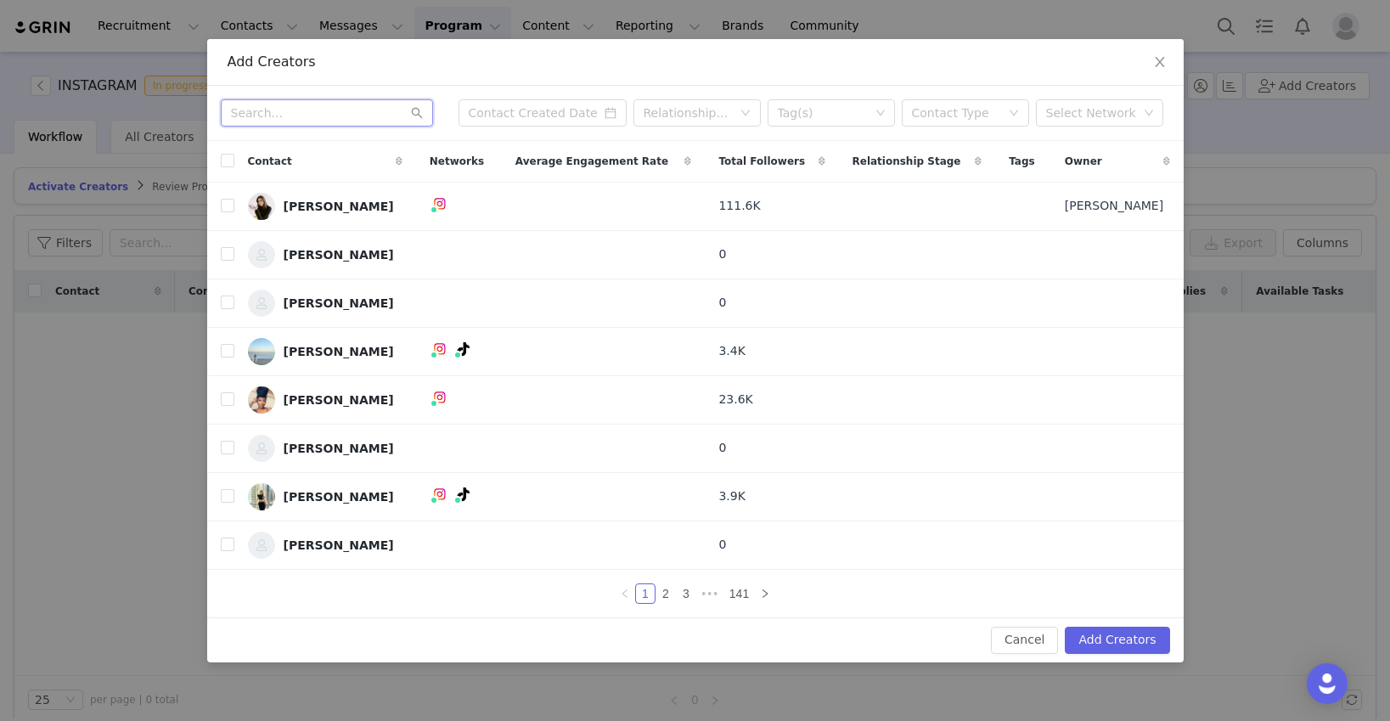
click at [337, 116] on input "text" at bounding box center [327, 112] width 212 height 27
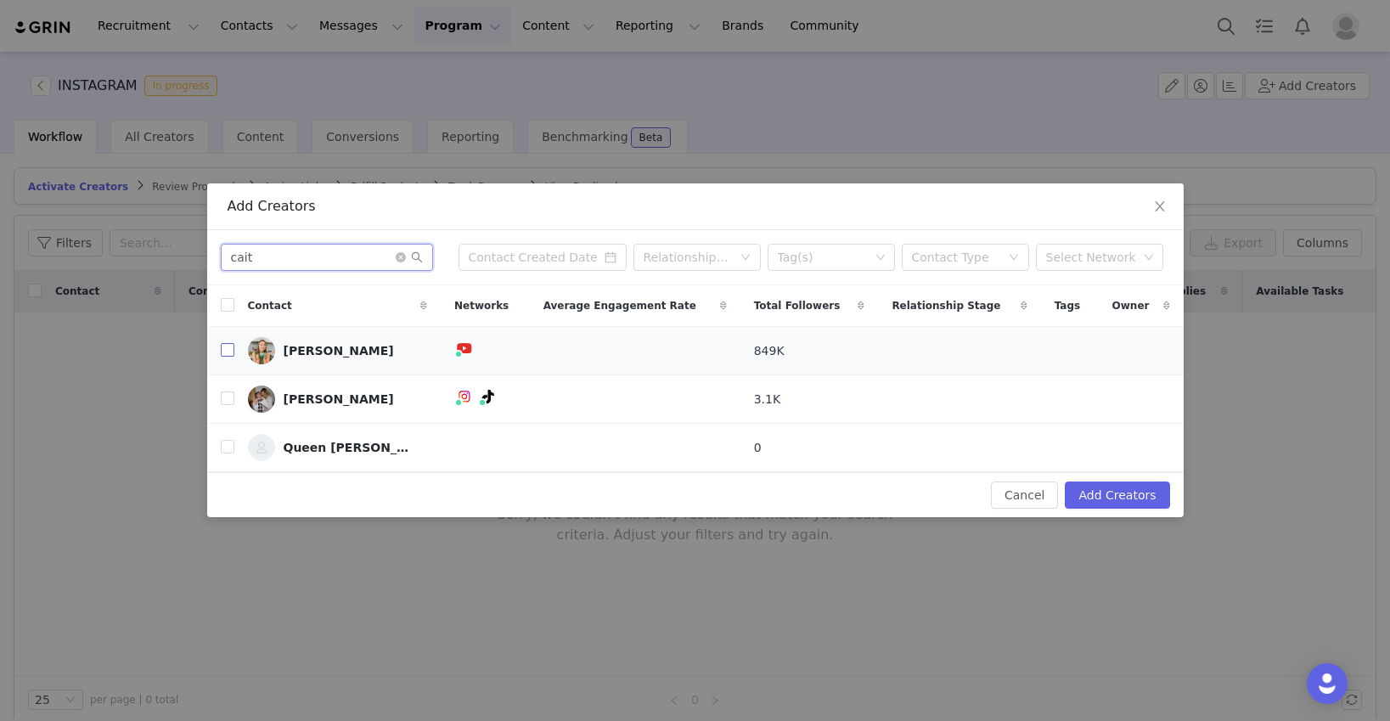
type input "cait"
click at [227, 347] on input "checkbox" at bounding box center [228, 350] width 14 height 14
checkbox input "true"
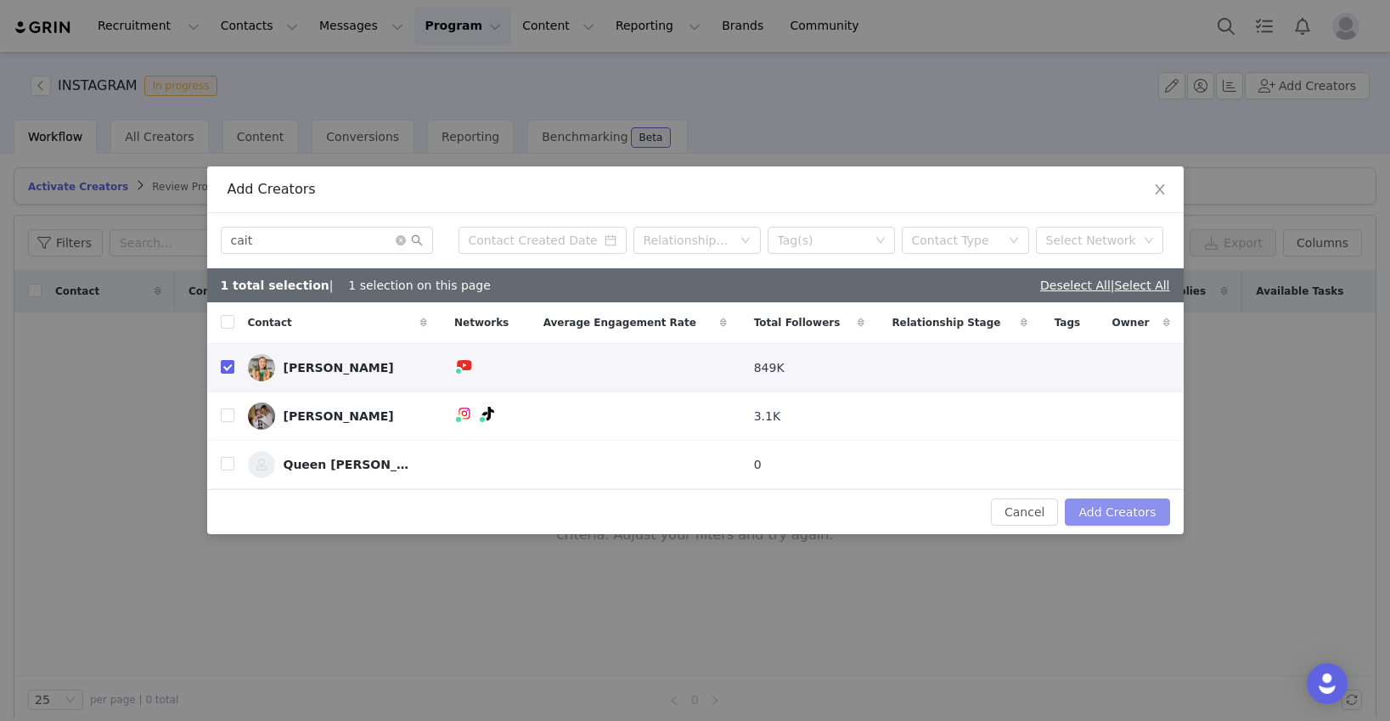
click at [1067, 508] on button "Add Creators" at bounding box center [1117, 511] width 104 height 27
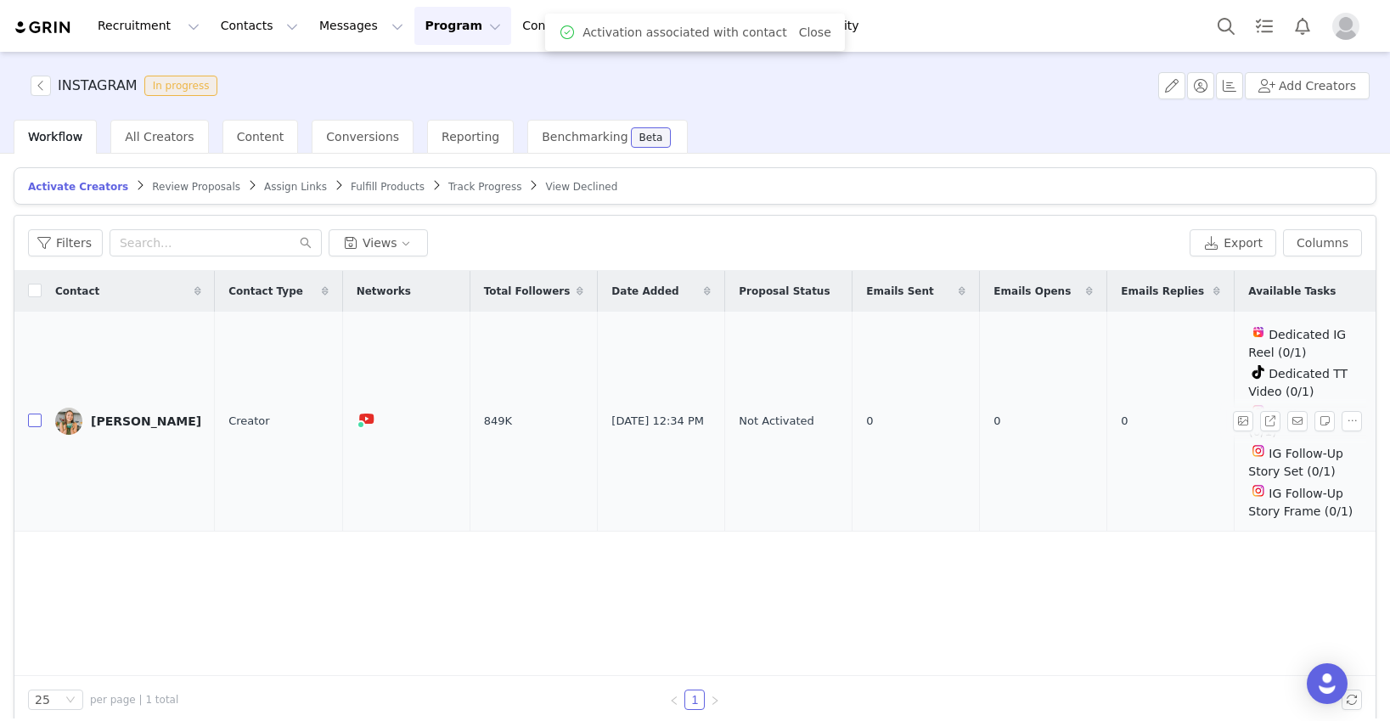
click at [37, 418] on input "checkbox" at bounding box center [35, 420] width 14 height 14
checkbox input "true"
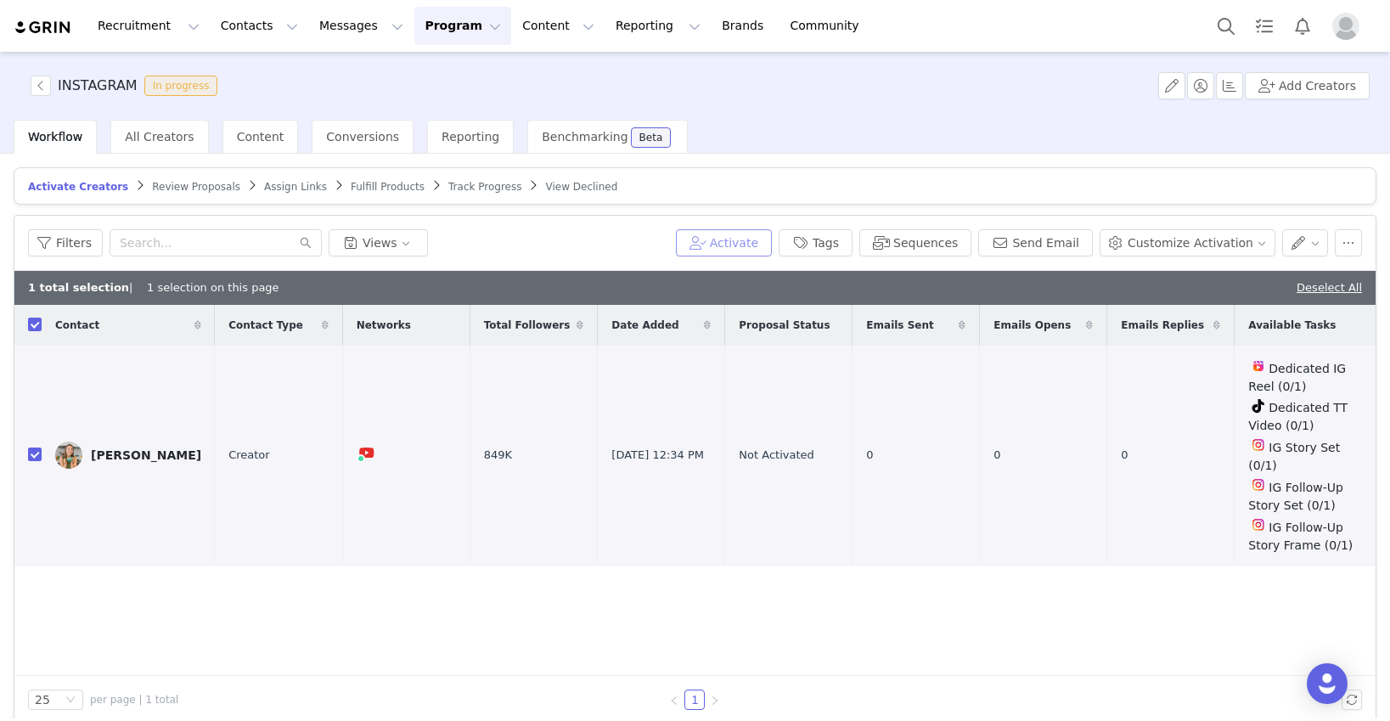
click at [755, 247] on button "Activate" at bounding box center [724, 242] width 96 height 27
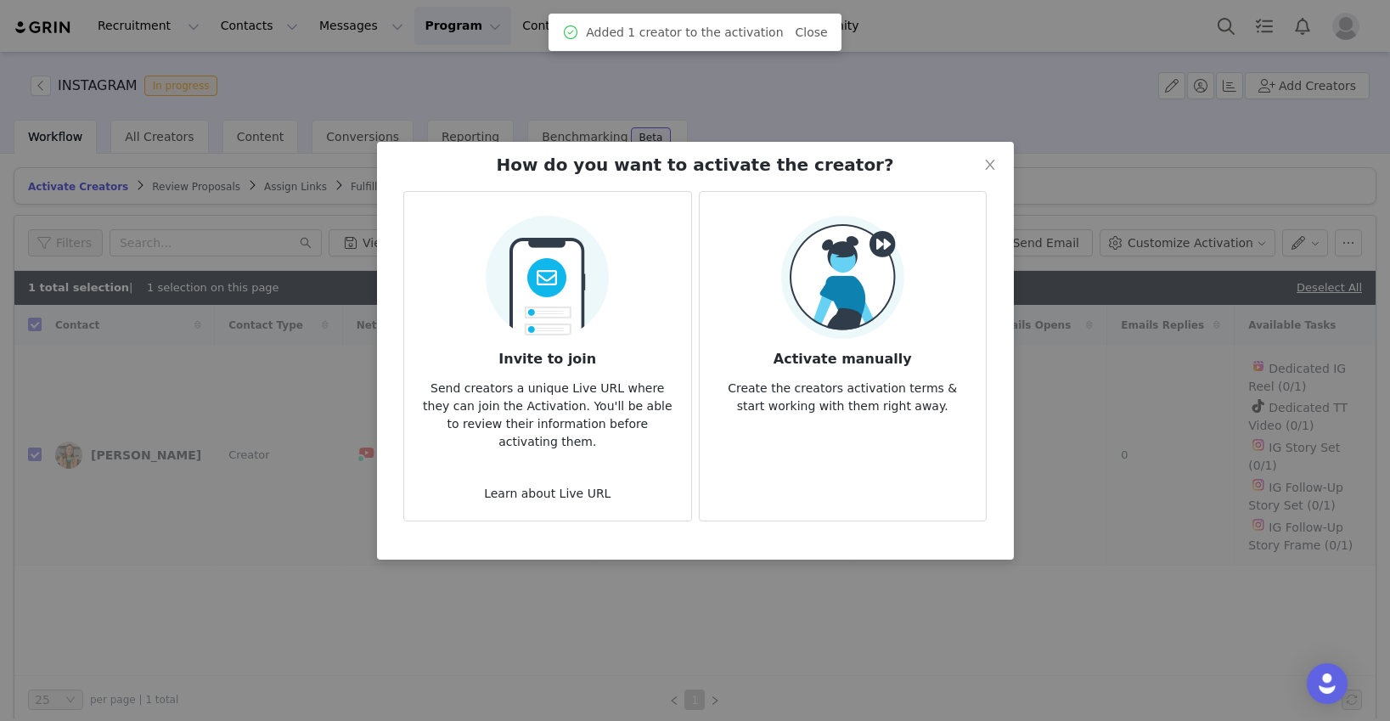
click at [835, 374] on p "Create the creators activation terms & start working with them right away." at bounding box center [842, 392] width 259 height 46
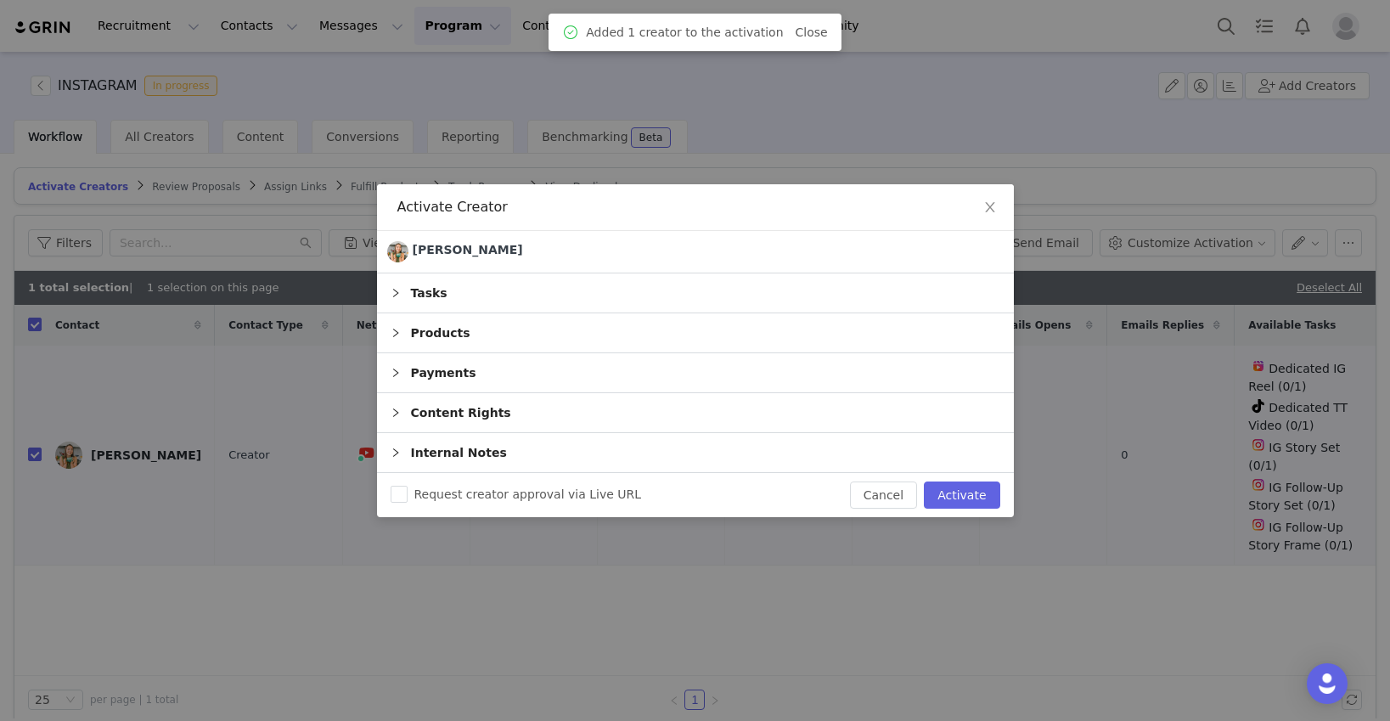
click at [394, 291] on icon "icon: right" at bounding box center [395, 293] width 10 height 10
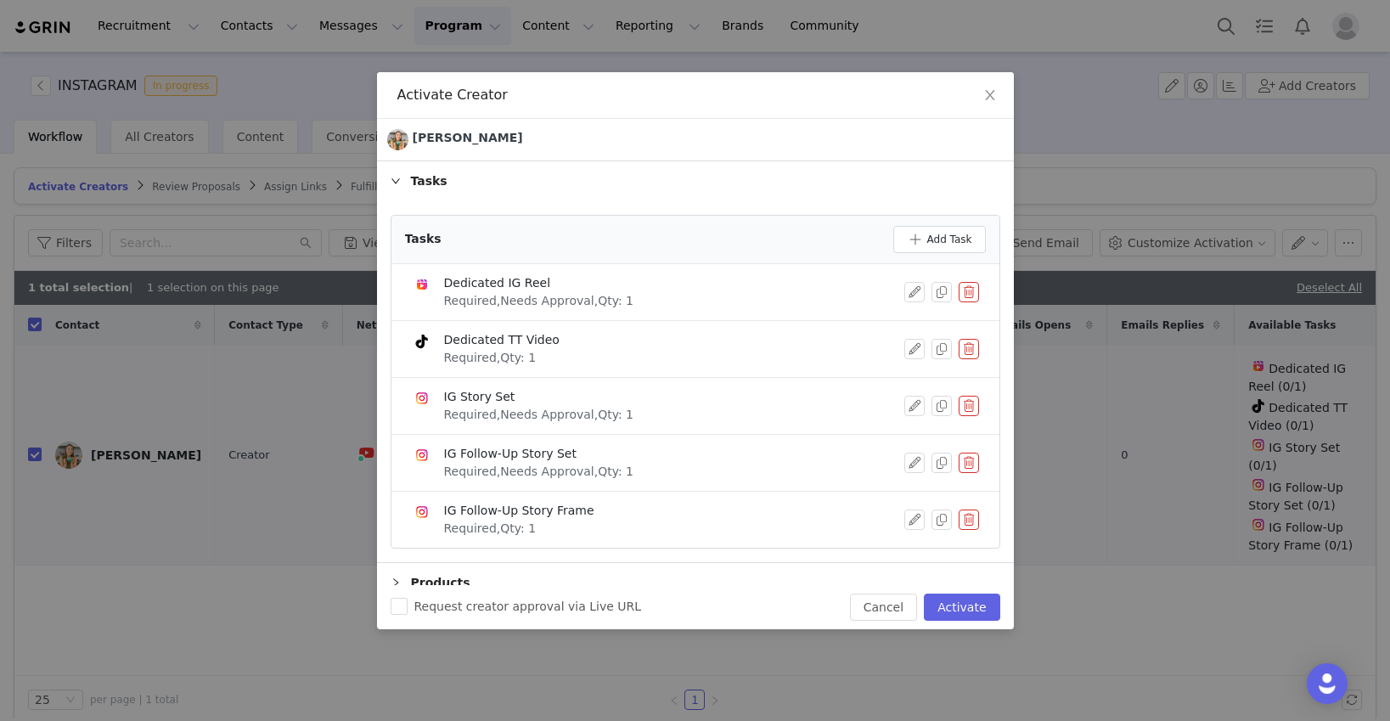
click at [969, 289] on button "button" at bounding box center [968, 292] width 20 height 20
click at [918, 313] on button "Delete" at bounding box center [907, 319] width 66 height 27
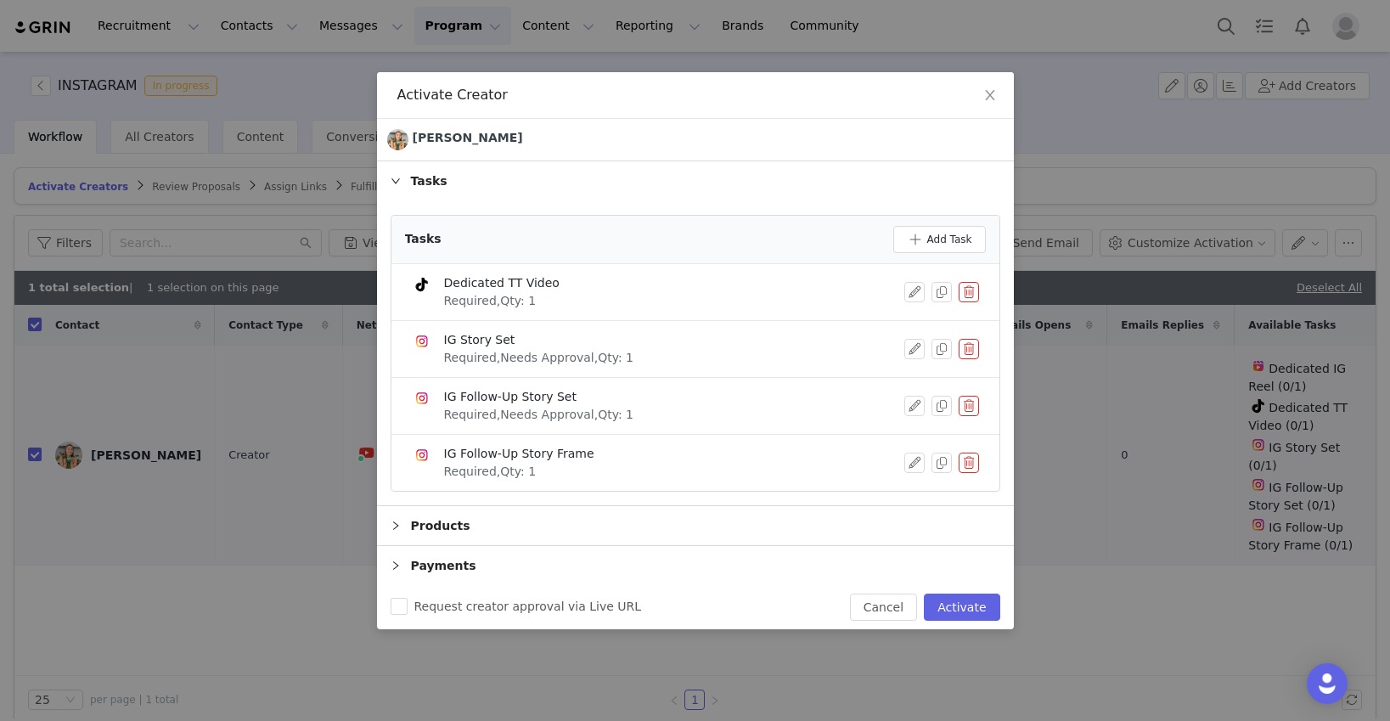
click at [969, 295] on button "button" at bounding box center [968, 292] width 20 height 20
click at [907, 325] on button "Delete" at bounding box center [907, 319] width 66 height 27
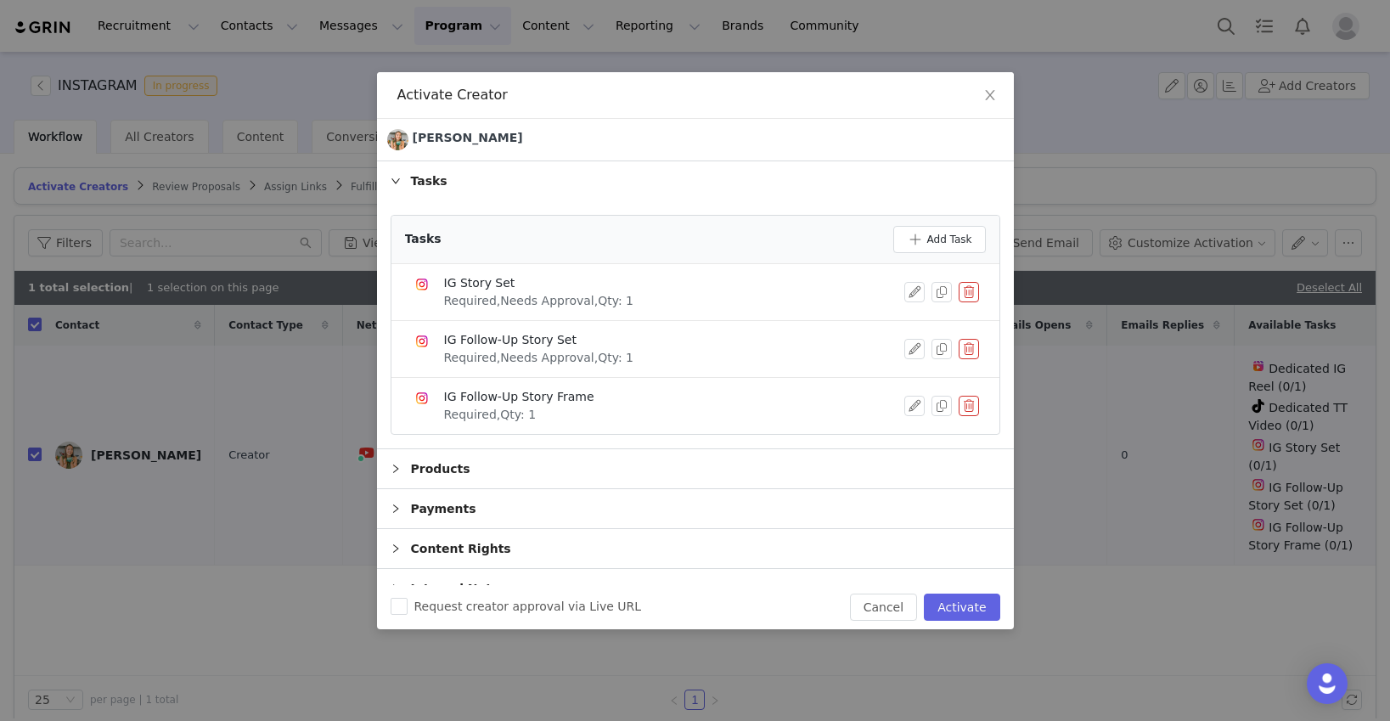
click at [969, 351] on button "button" at bounding box center [968, 349] width 20 height 20
click at [918, 381] on button "Delete" at bounding box center [907, 376] width 66 height 27
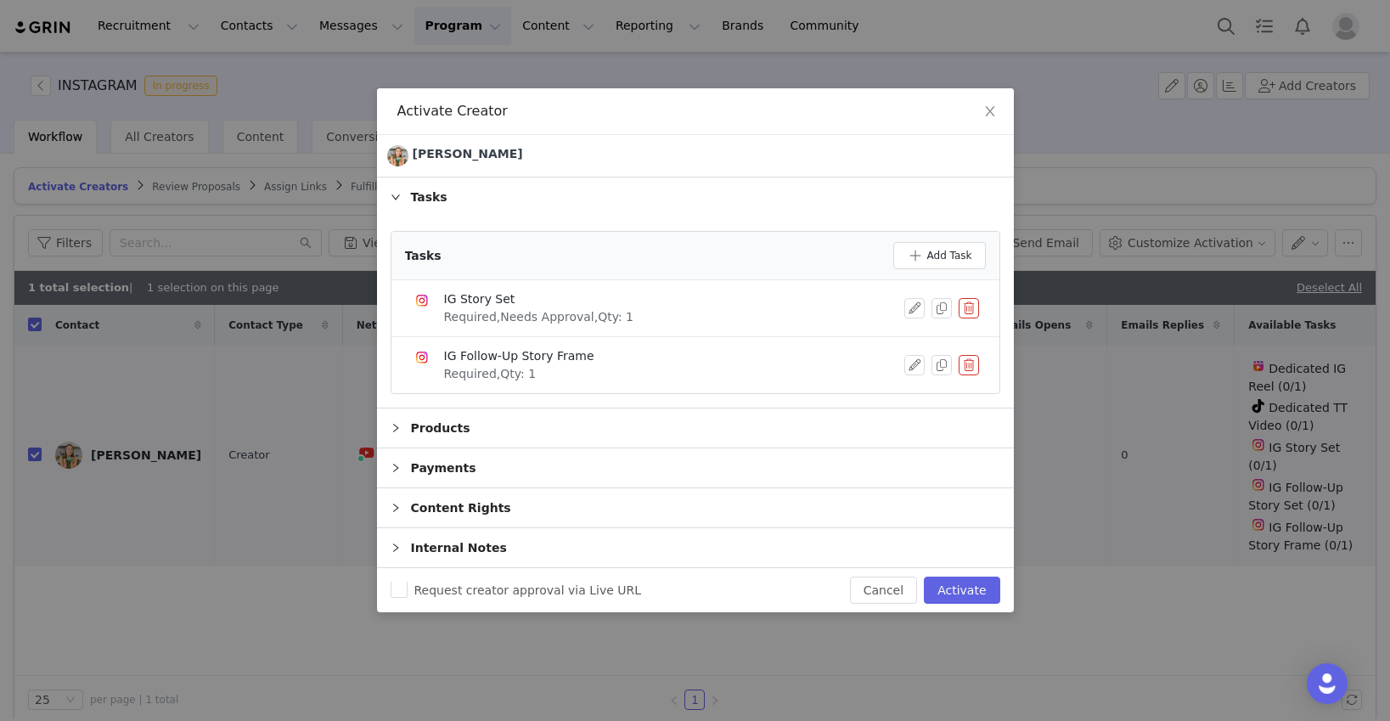
click at [964, 367] on button "button" at bounding box center [968, 365] width 20 height 20
click at [908, 379] on button "Delete" at bounding box center [907, 379] width 66 height 27
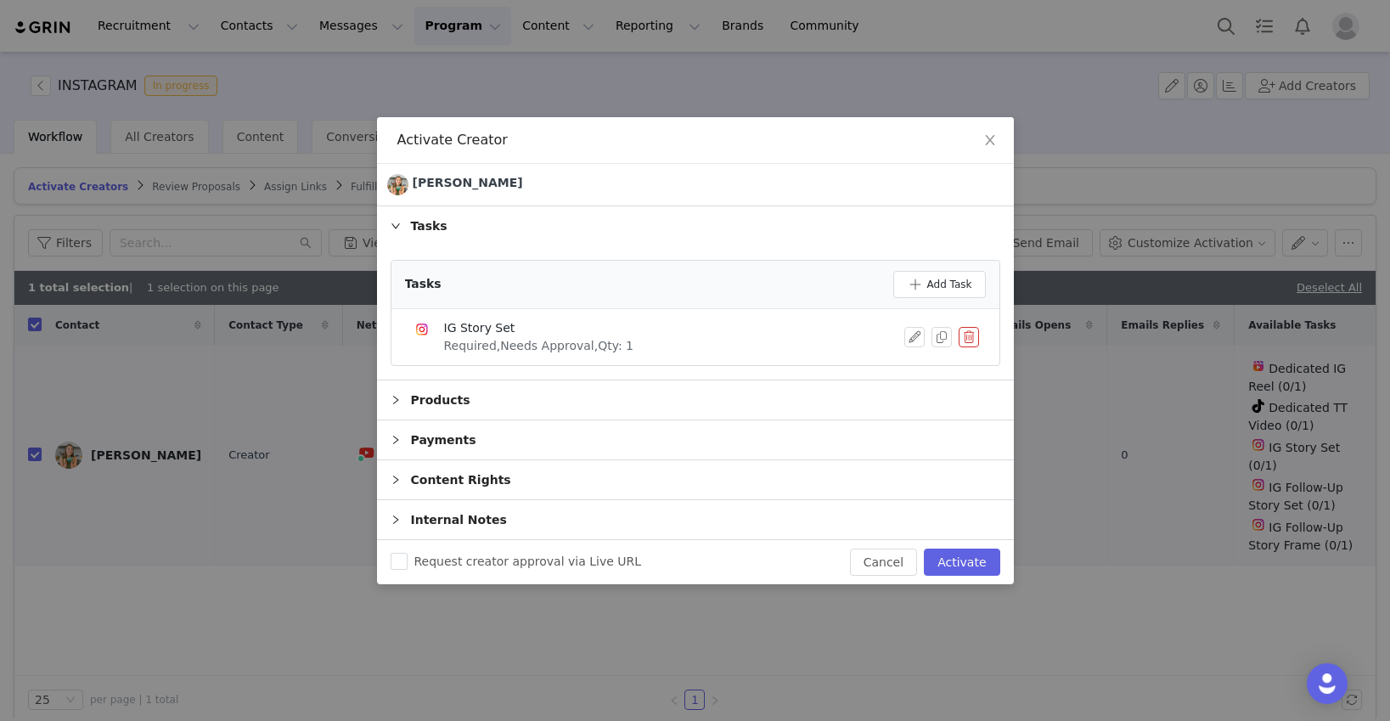
click at [396, 400] on icon "icon: right" at bounding box center [395, 399] width 5 height 8
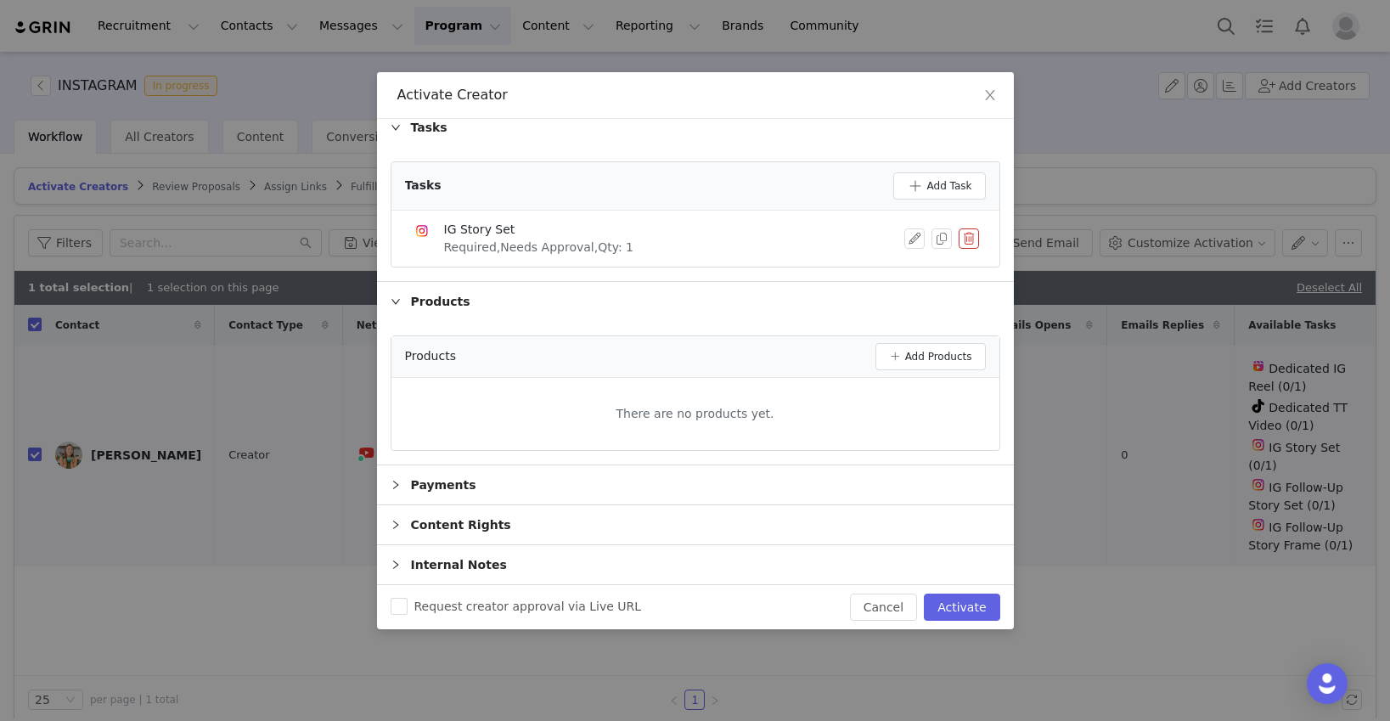
click at [396, 480] on icon "icon: right" at bounding box center [395, 485] width 10 height 10
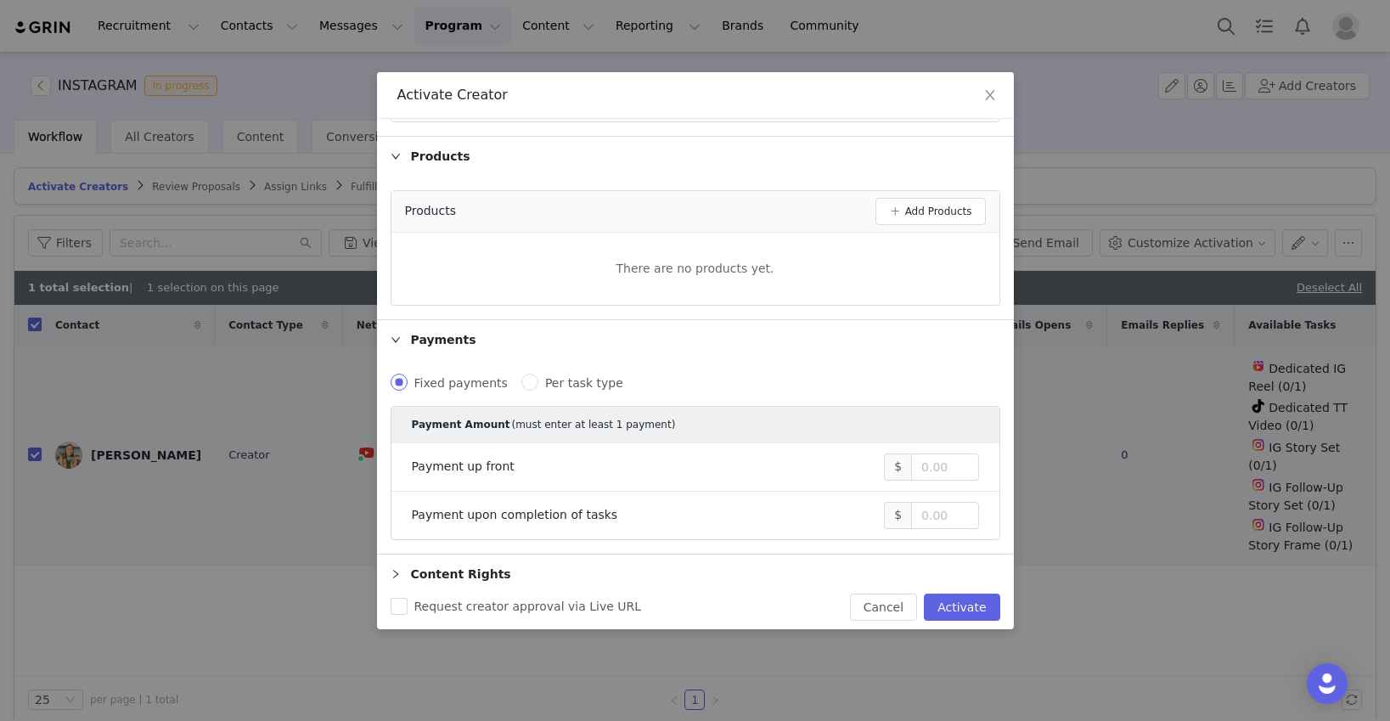
scroll to position [248, 0]
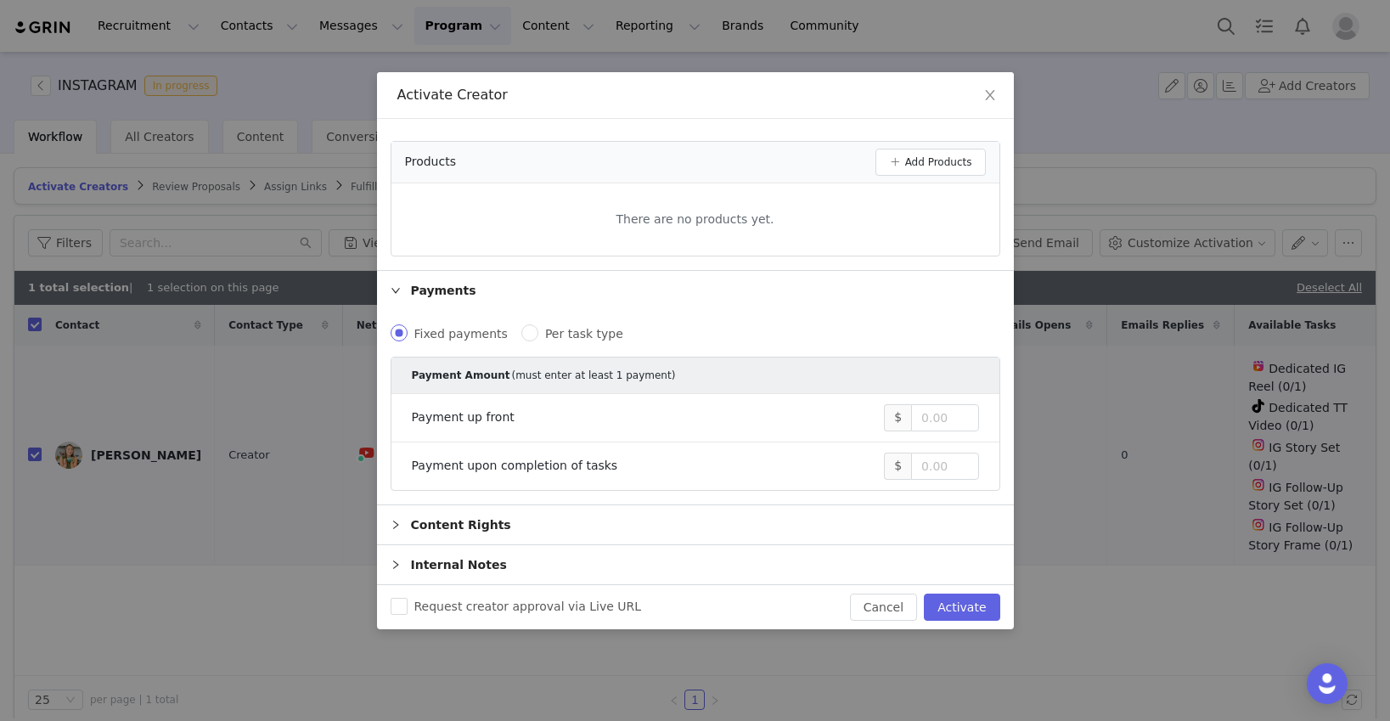
click at [397, 521] on icon "icon: right" at bounding box center [395, 525] width 10 height 10
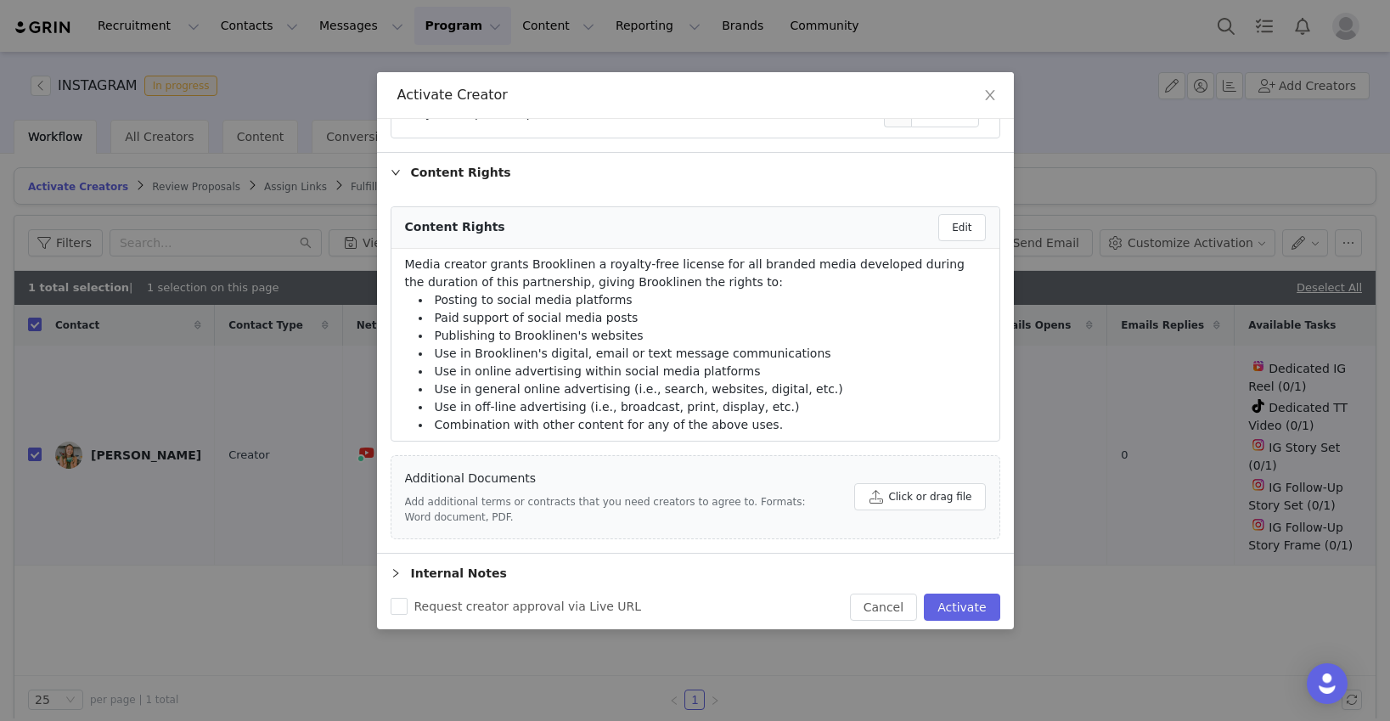
scroll to position [609, 0]
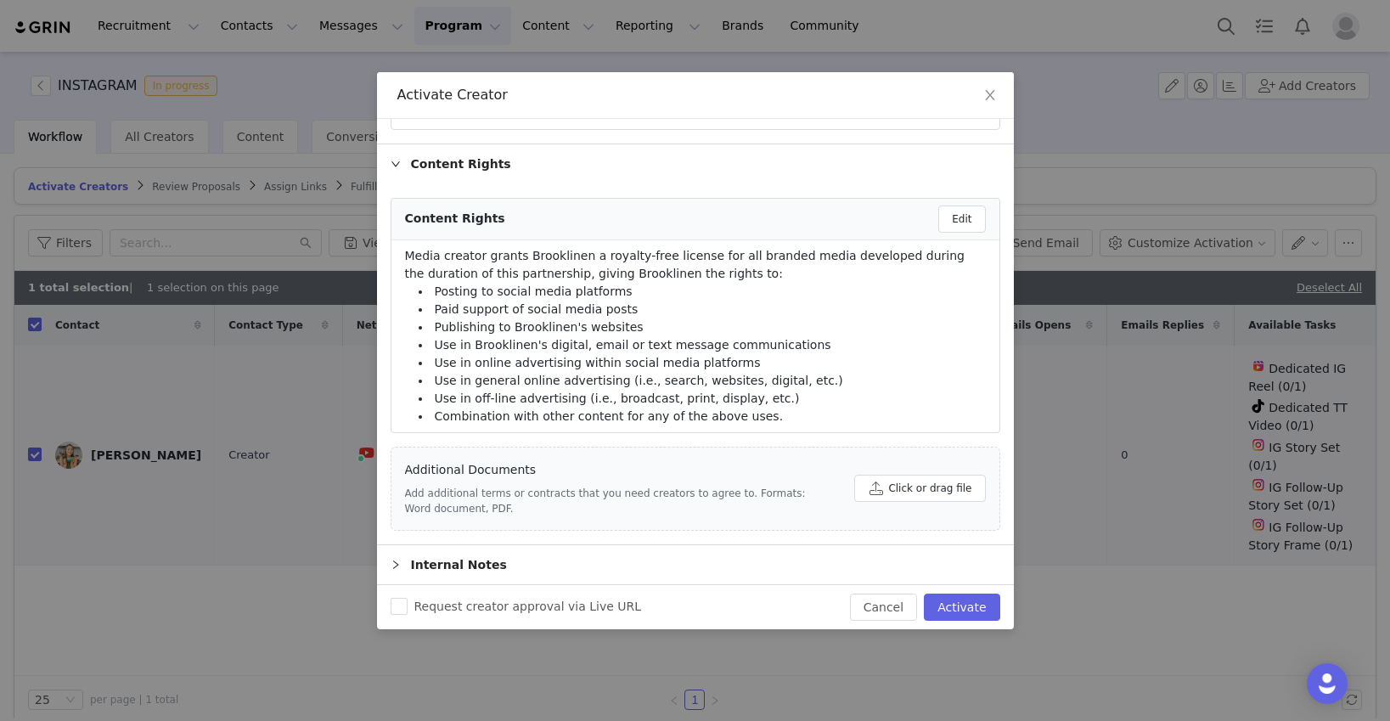
click at [396, 562] on icon "icon: right" at bounding box center [395, 564] width 10 height 10
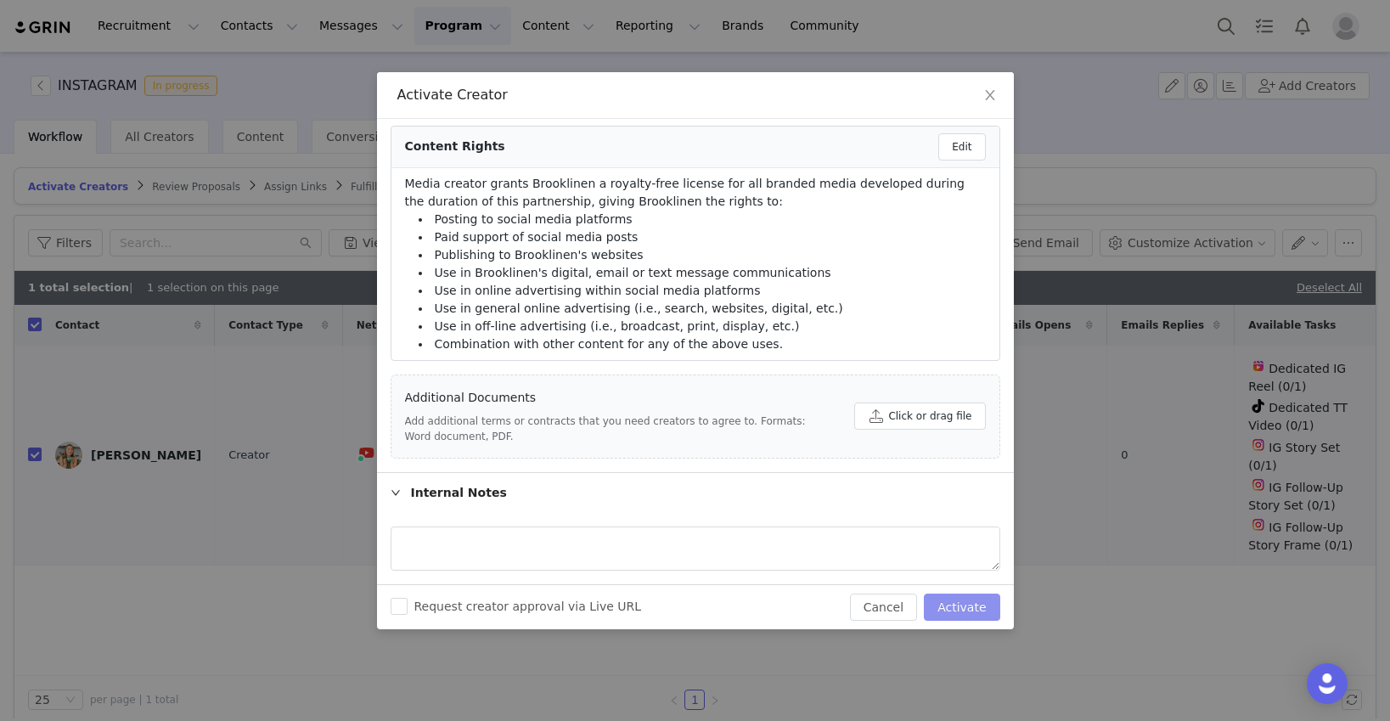
click at [975, 609] on button "Activate" at bounding box center [962, 606] width 76 height 27
checkbox input "false"
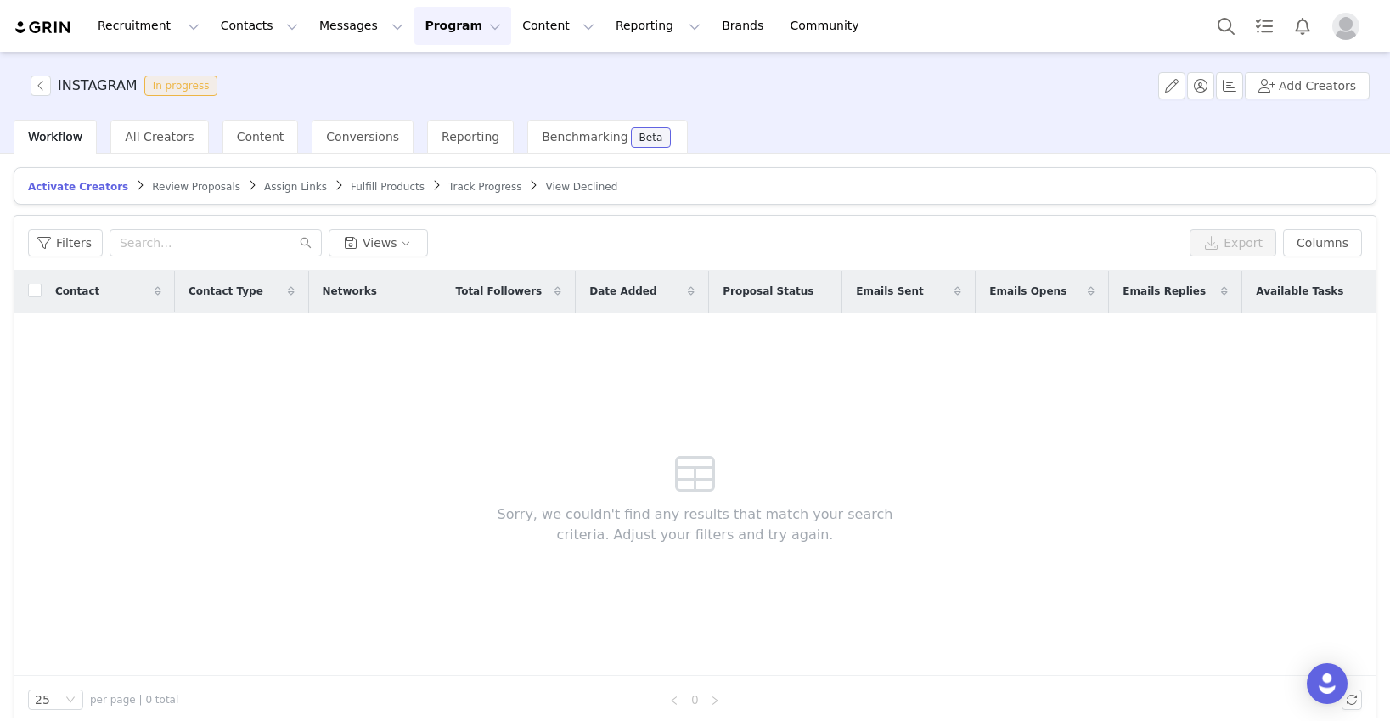
click at [195, 188] on span "Review Proposals" at bounding box center [196, 187] width 88 height 12
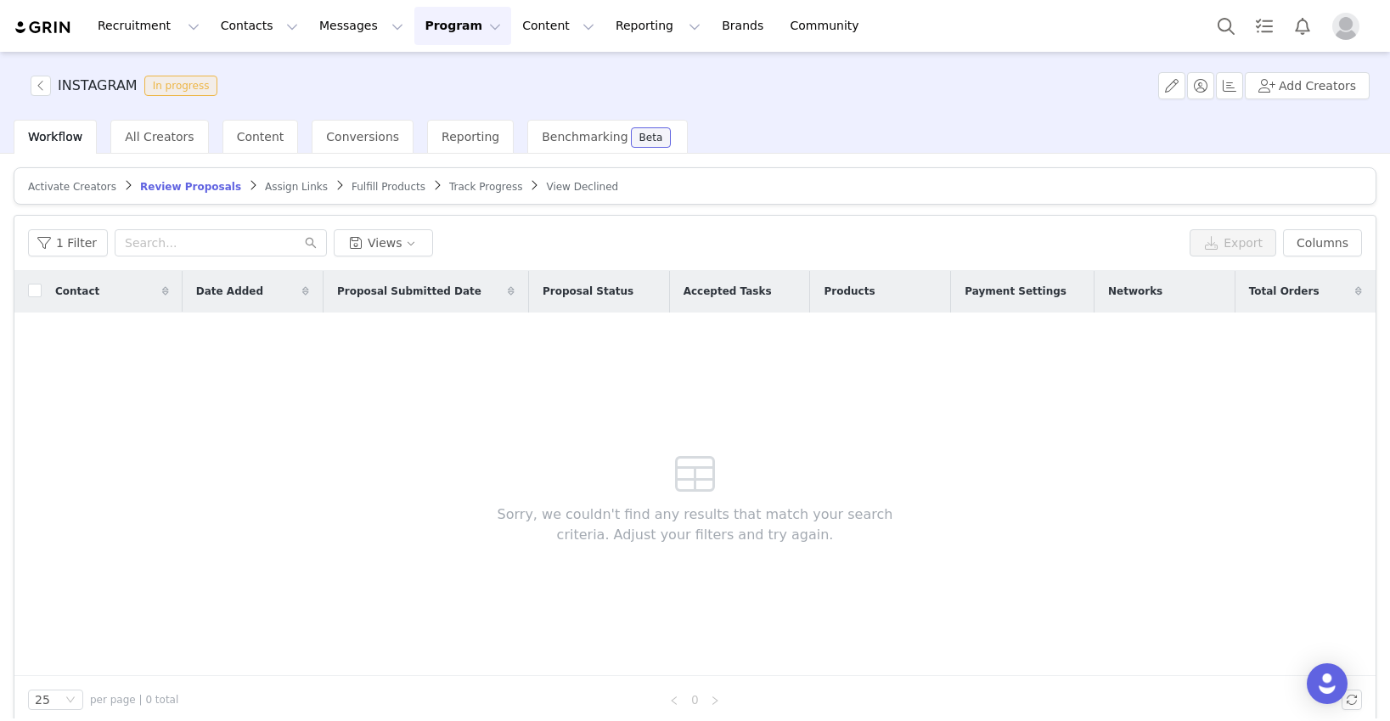
click at [271, 188] on span "Assign Links" at bounding box center [296, 187] width 63 height 12
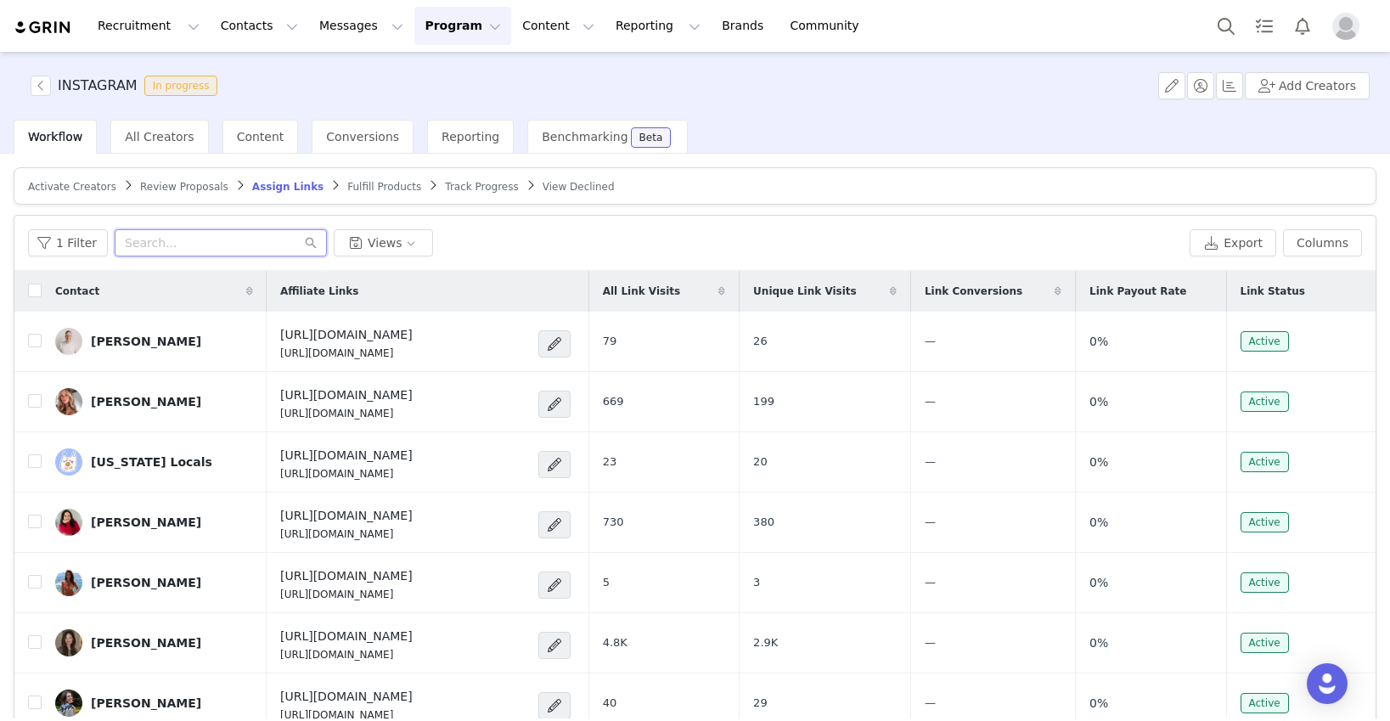
click at [169, 240] on input "text" at bounding box center [221, 242] width 212 height 27
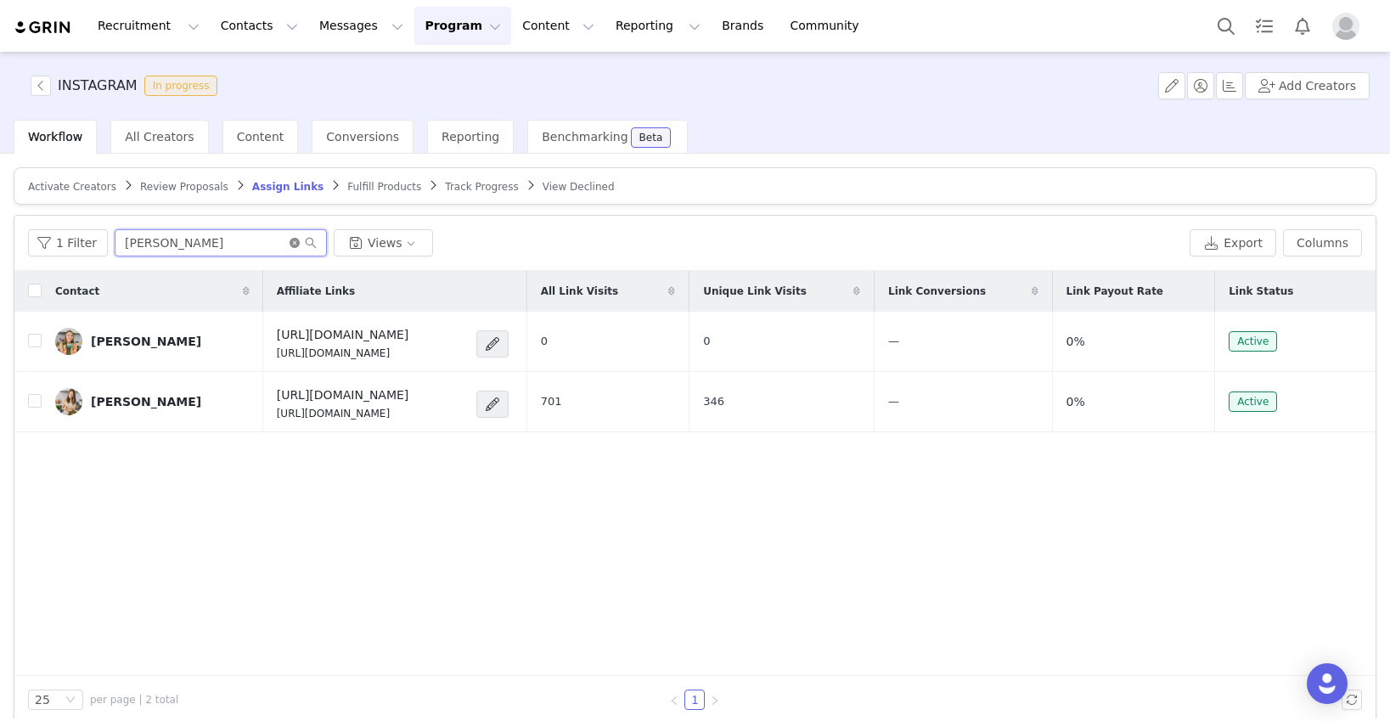
type input "caitlin"
click at [289, 241] on icon "icon: close-circle" at bounding box center [294, 243] width 10 height 10
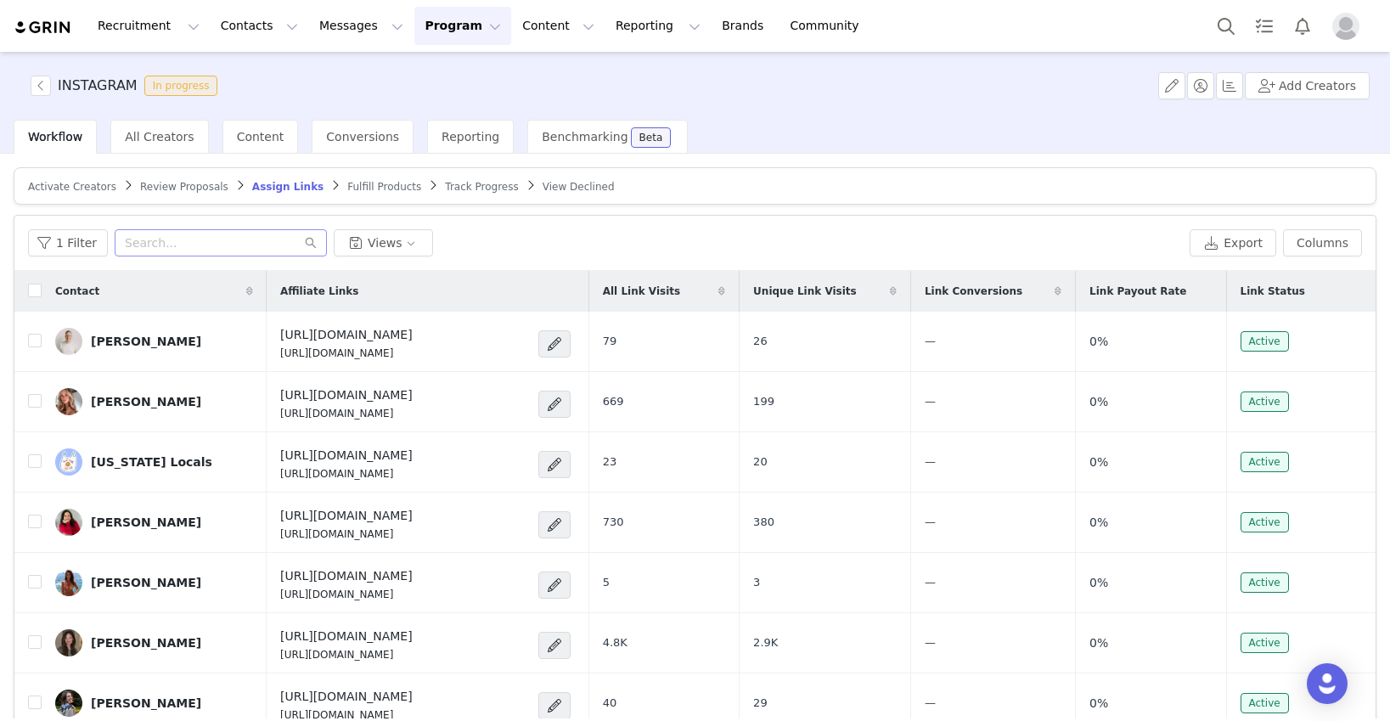
click at [381, 184] on span "Fulfill Products" at bounding box center [384, 187] width 74 height 12
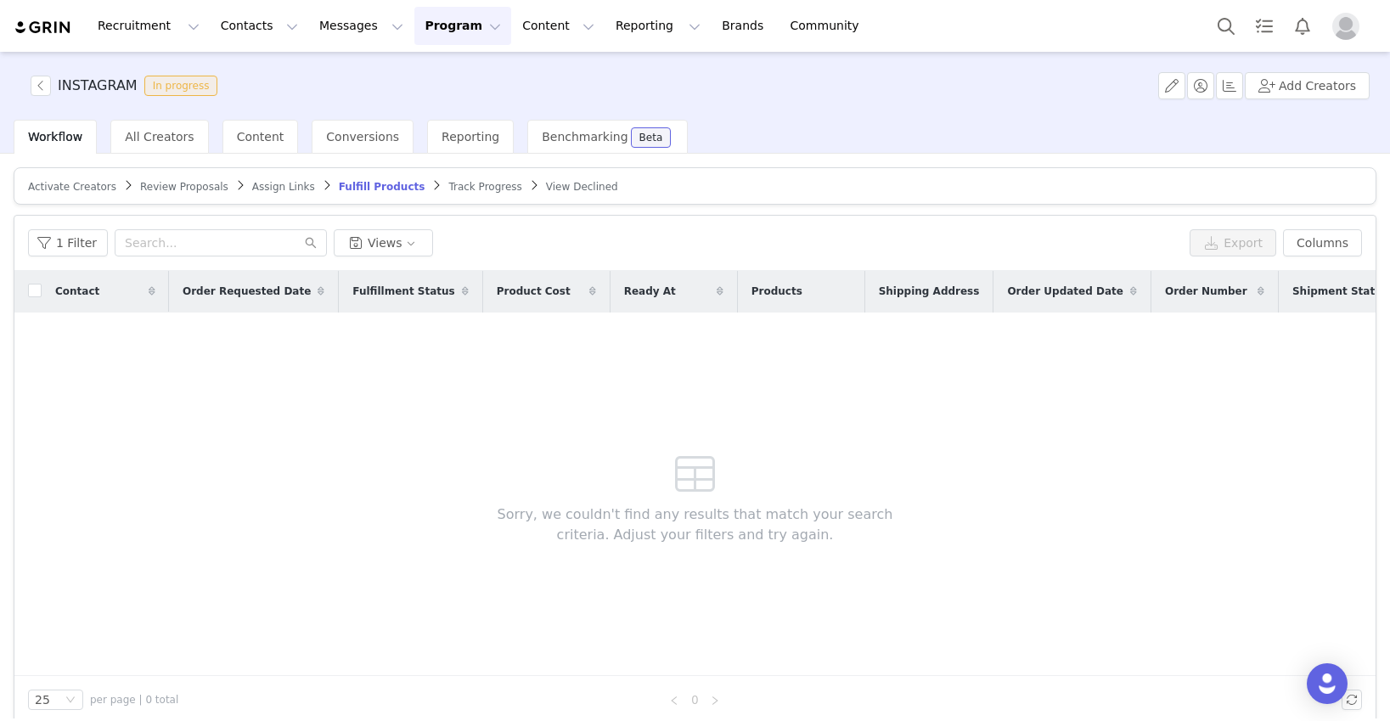
click at [448, 184] on span "Track Progress" at bounding box center [484, 187] width 73 height 12
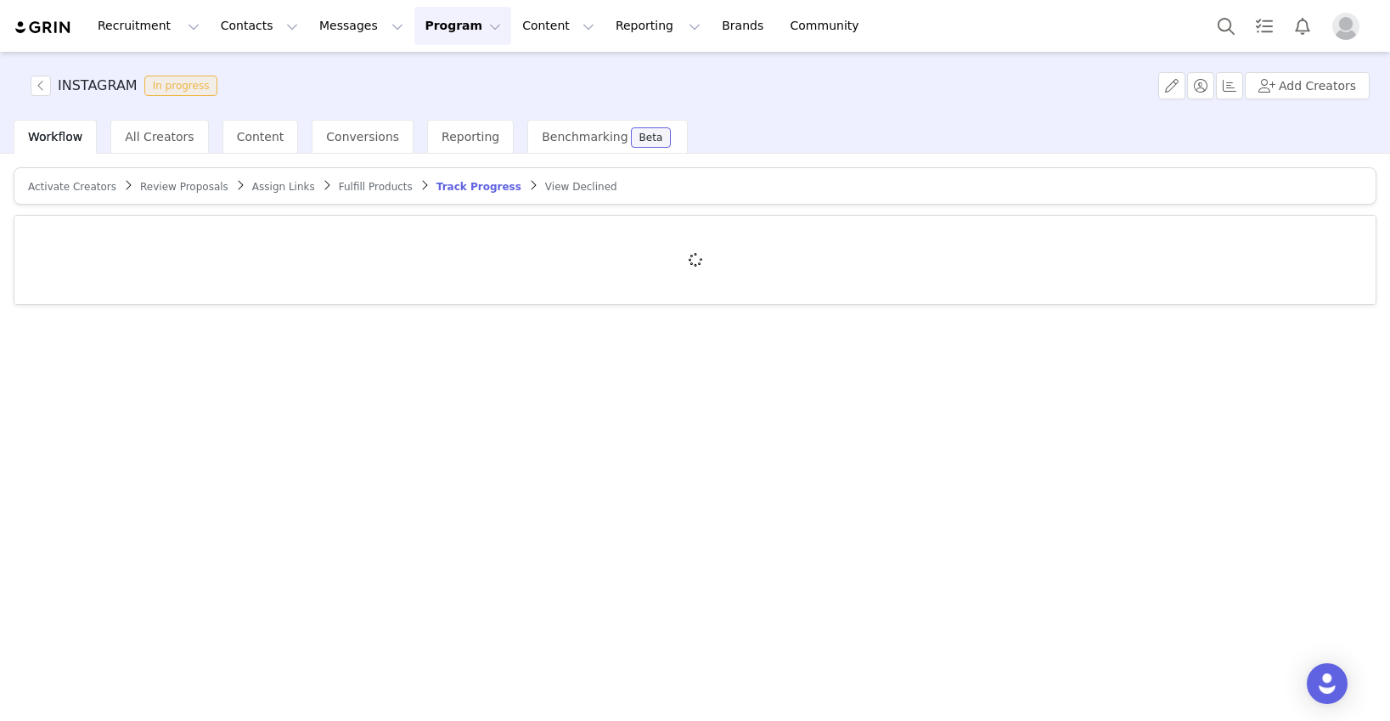
click at [545, 186] on span "View Declined" at bounding box center [581, 187] width 72 height 12
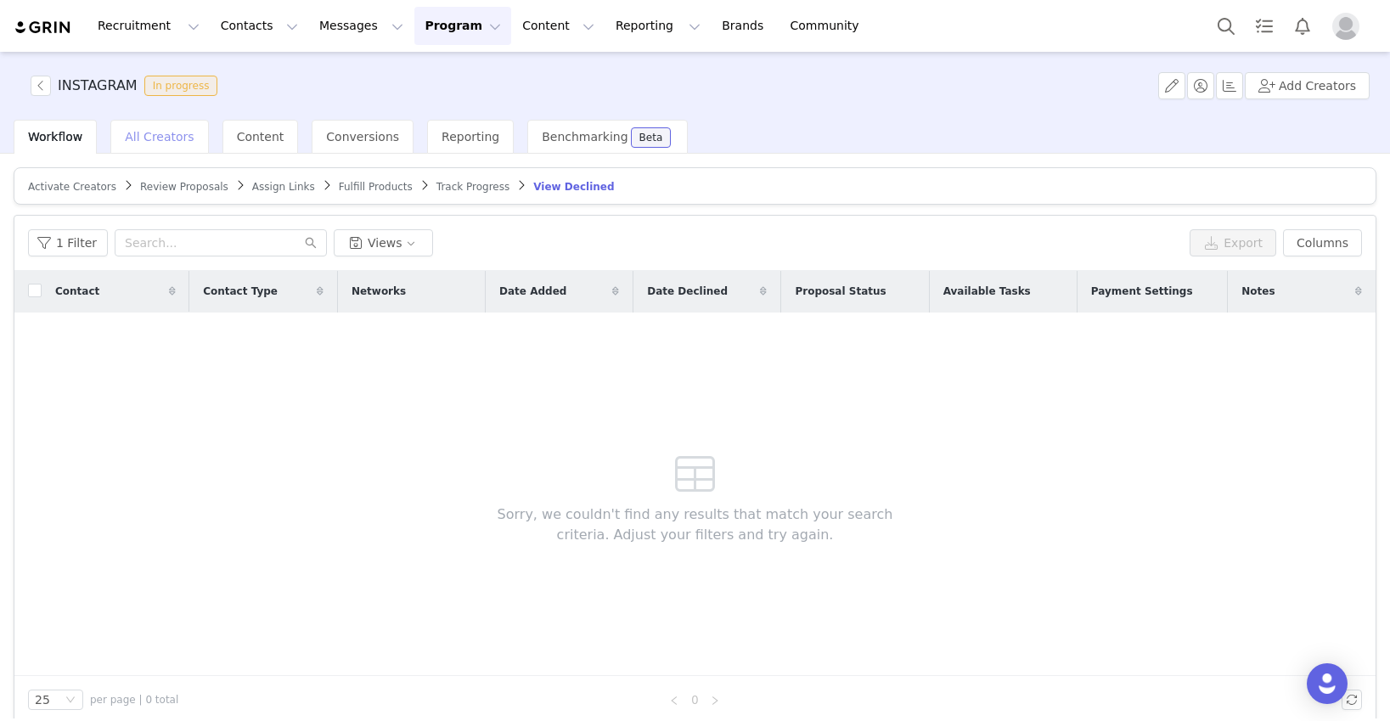
click at [169, 142] on span "All Creators" at bounding box center [159, 137] width 69 height 14
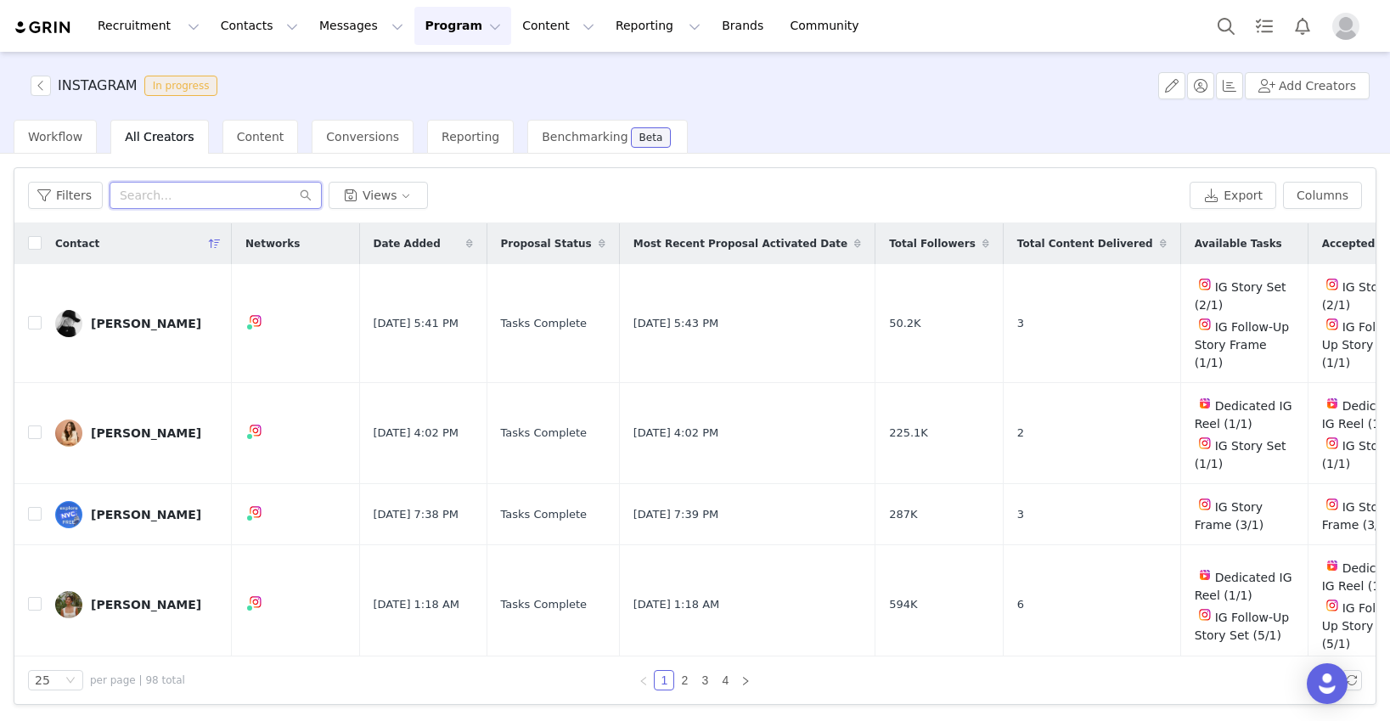
click at [182, 203] on input "text" at bounding box center [216, 195] width 212 height 27
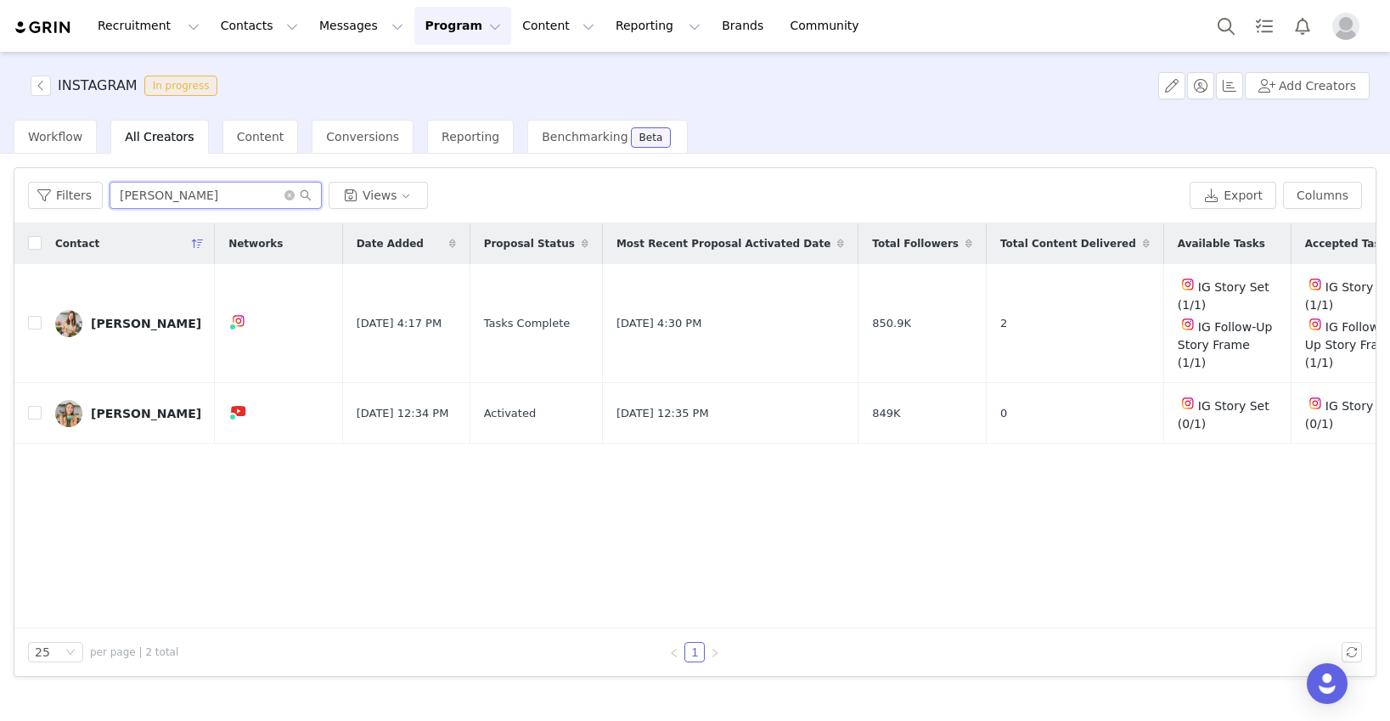
type input "caitlin"
click at [145, 407] on div "[PERSON_NAME]" at bounding box center [146, 414] width 110 height 14
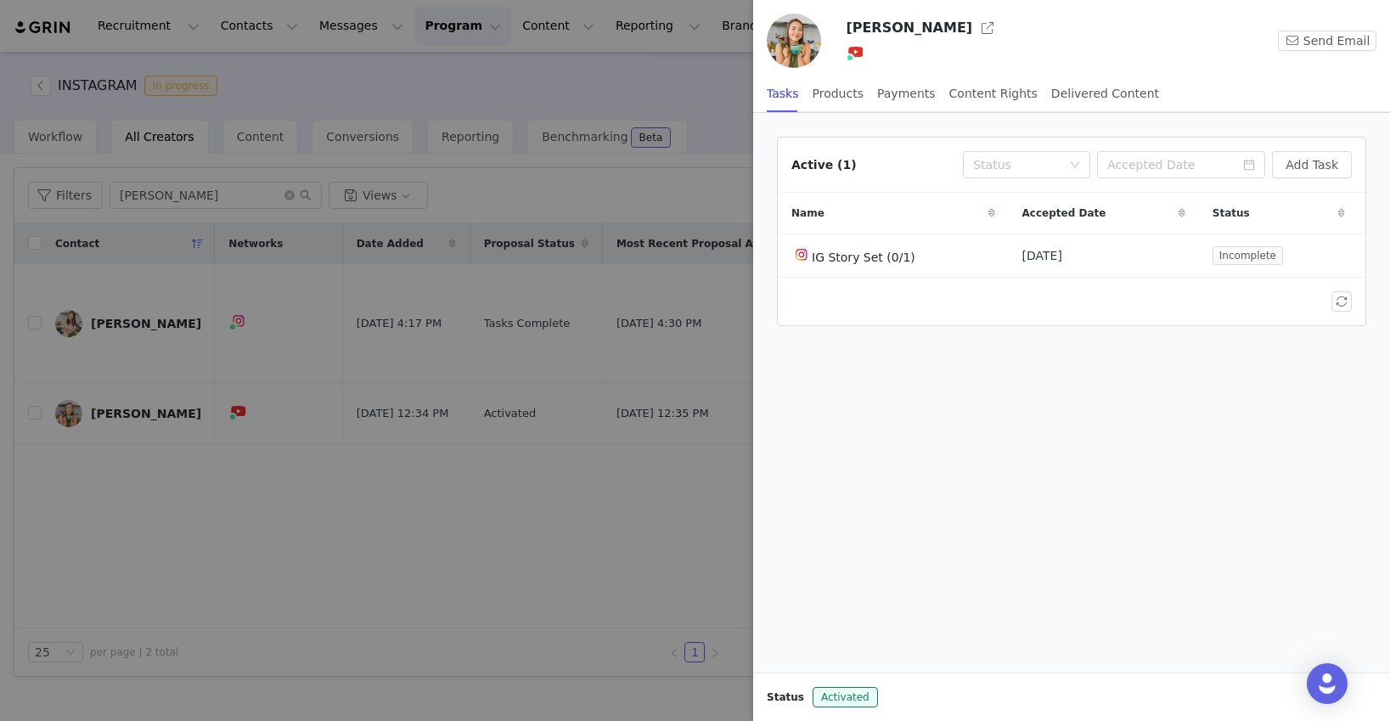
click at [798, 43] on img at bounding box center [794, 41] width 54 height 54
click at [980, 31] on button "button" at bounding box center [987, 27] width 27 height 27
click at [634, 530] on div at bounding box center [695, 360] width 1390 height 721
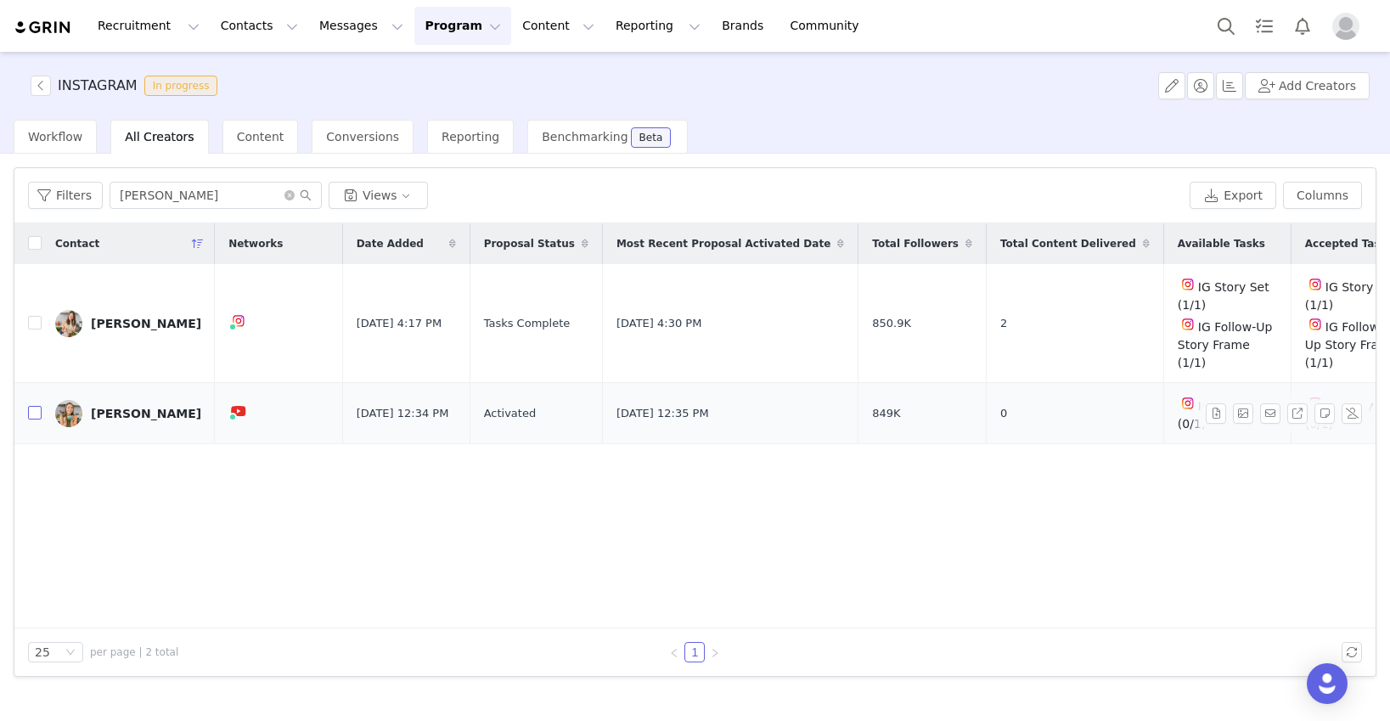
click at [34, 406] on input "checkbox" at bounding box center [35, 413] width 14 height 14
checkbox input "true"
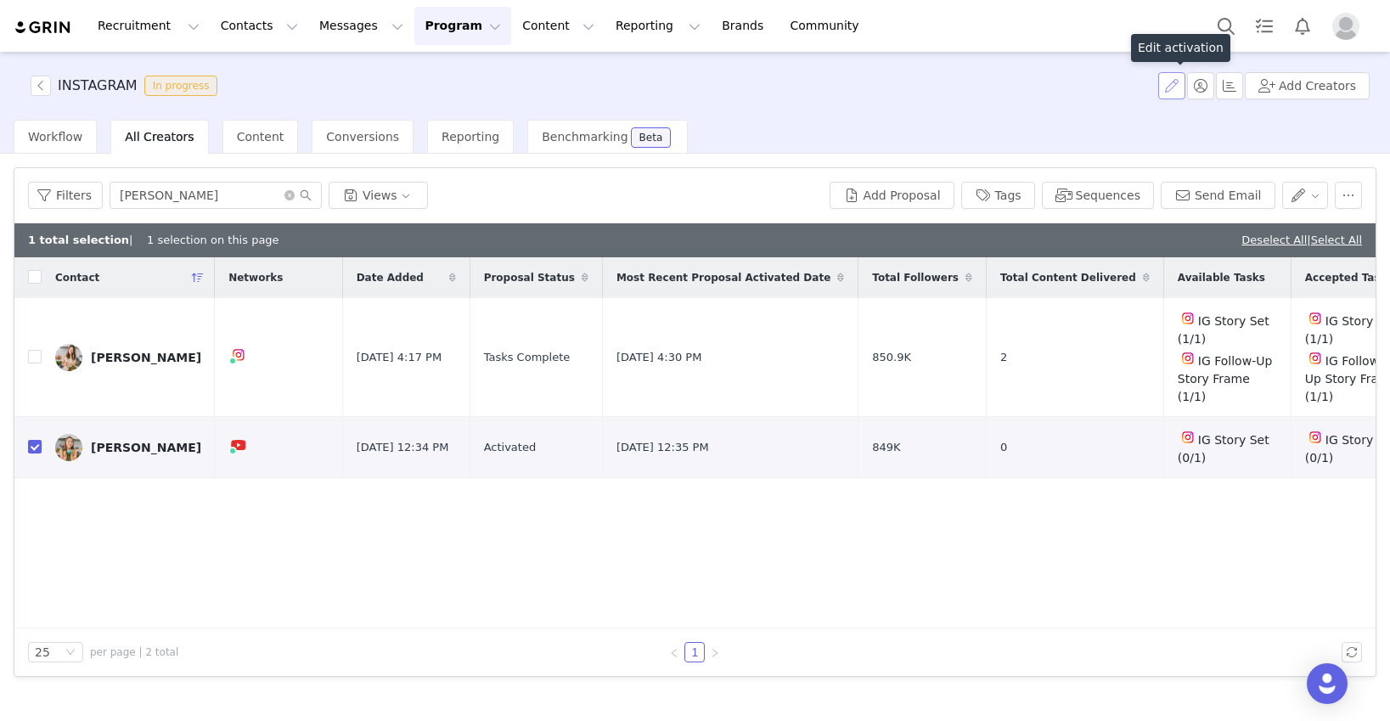
click at [1067, 89] on button "button" at bounding box center [1171, 85] width 27 height 27
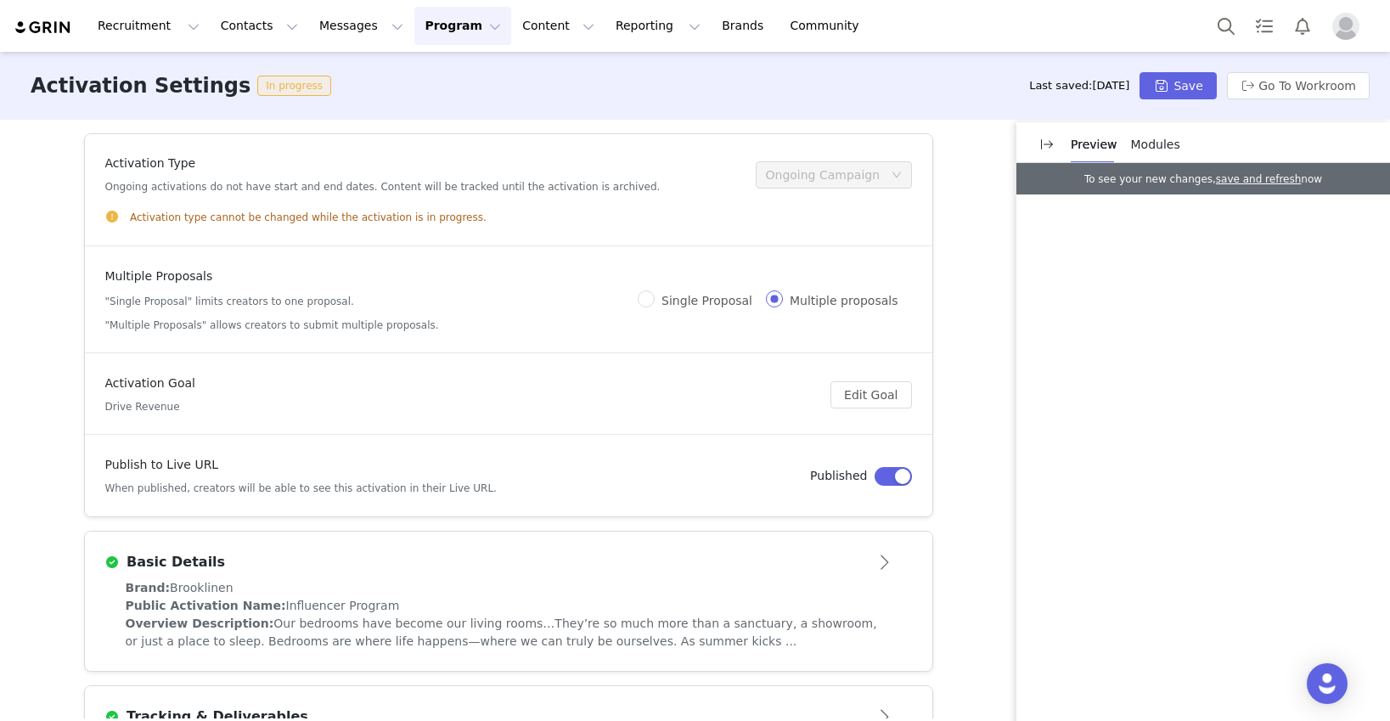
click at [444, 30] on button "Program Program" at bounding box center [462, 26] width 97 height 38
click at [438, 74] on p "Activations" at bounding box center [434, 75] width 65 height 18
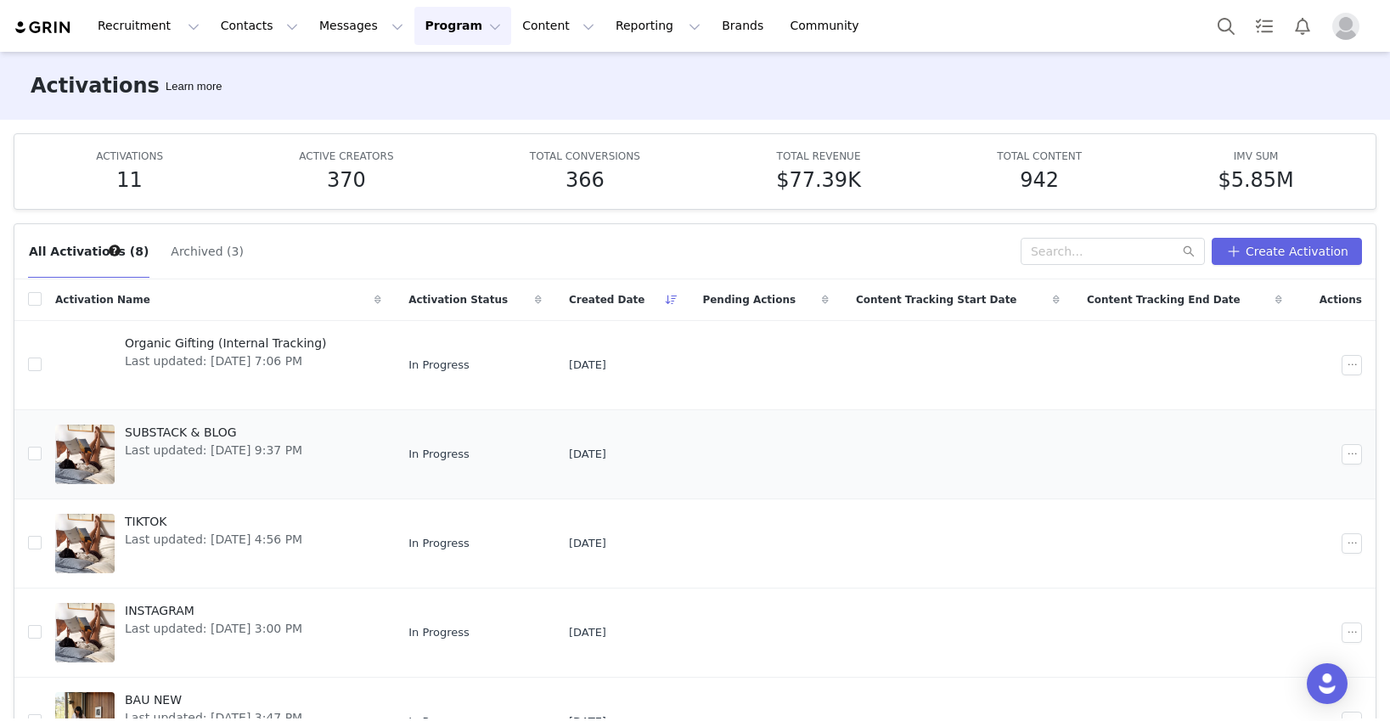
scroll to position [209, 0]
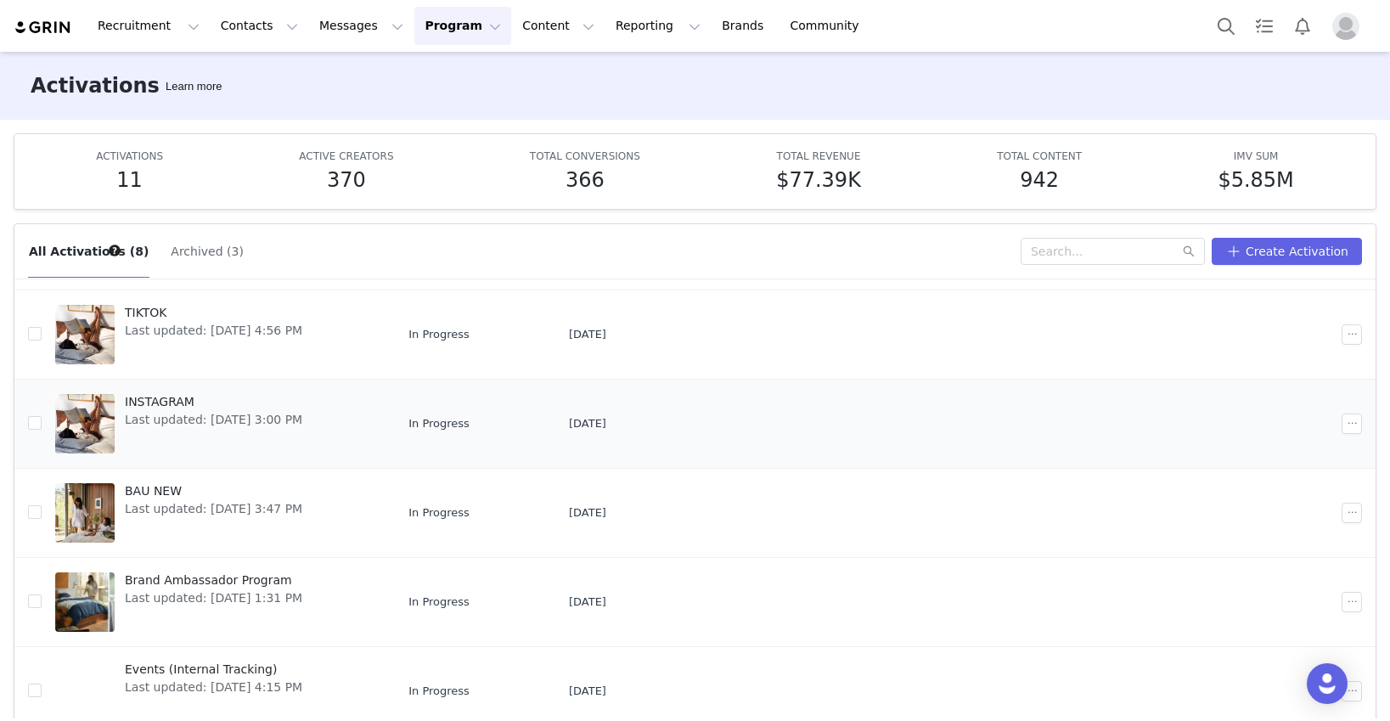
click at [173, 401] on span "INSTAGRAM" at bounding box center [213, 402] width 177 height 18
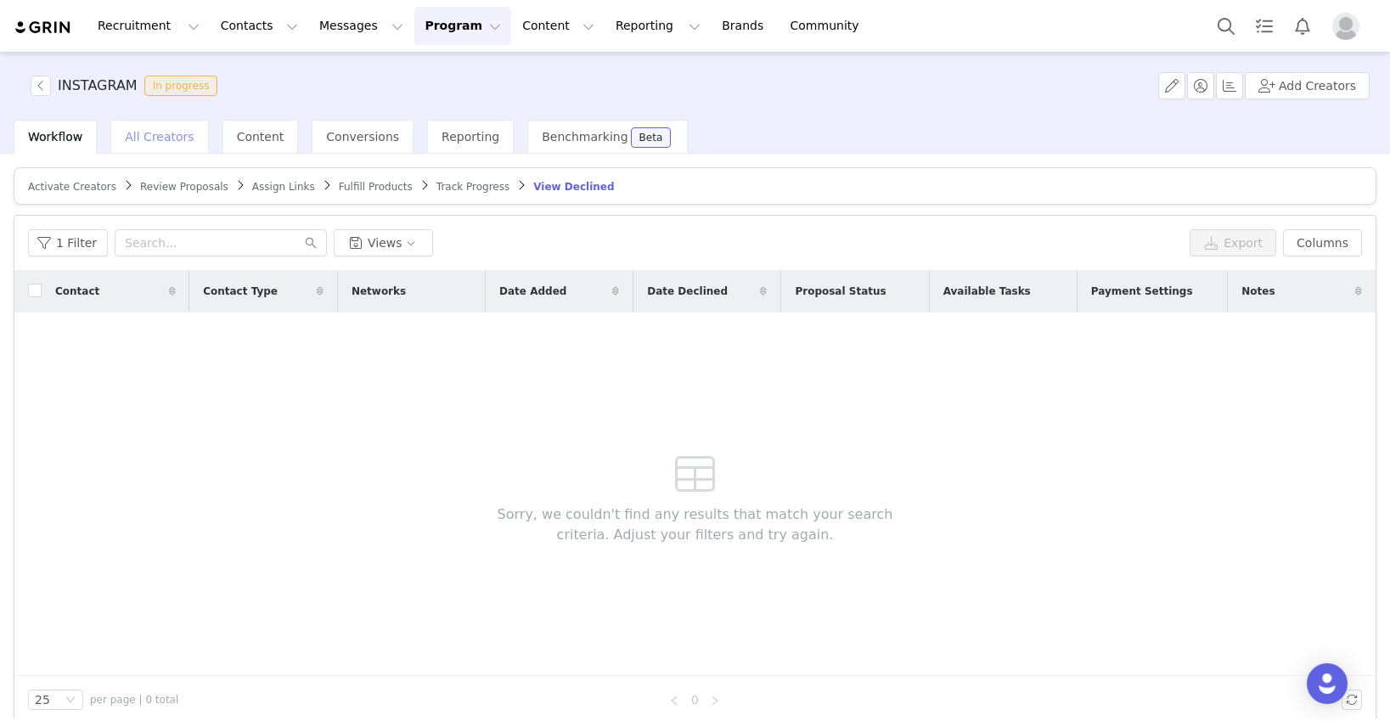
click at [188, 137] on div "All Creators" at bounding box center [159, 137] width 98 height 34
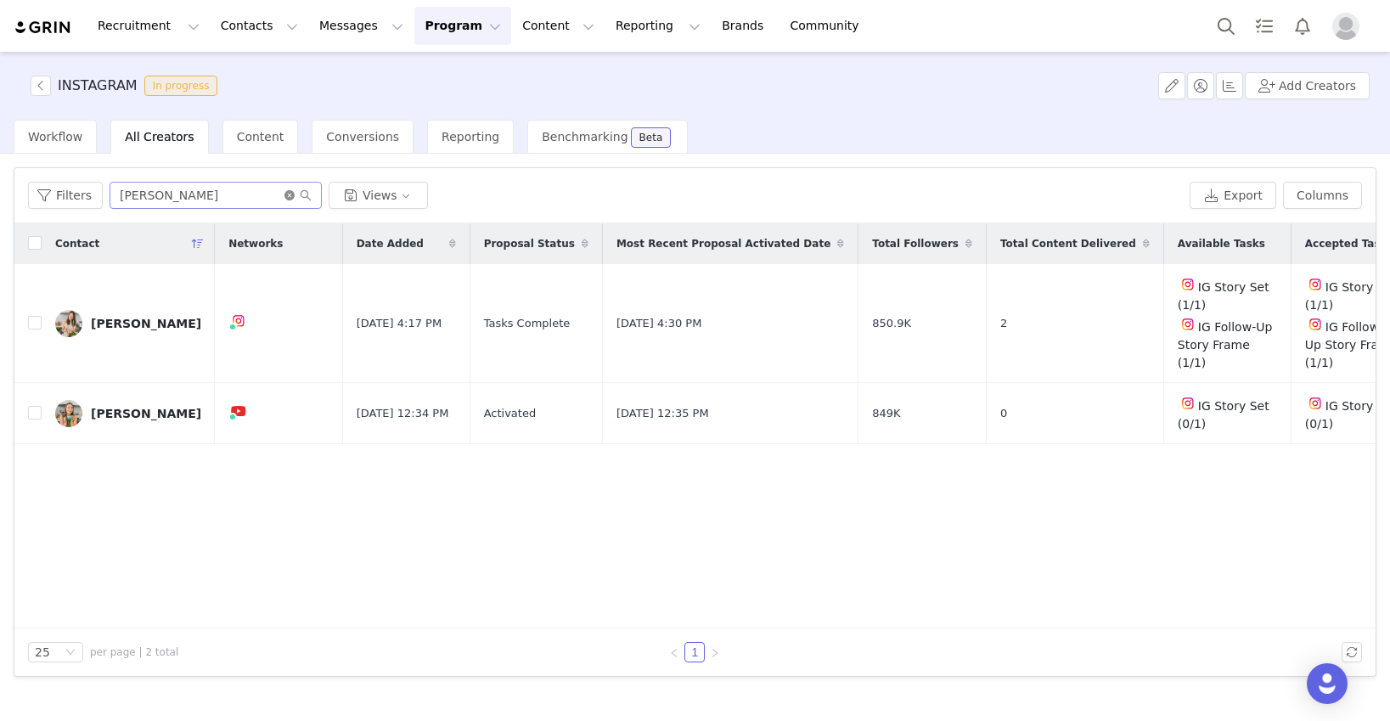
click at [289, 199] on icon "icon: close-circle" at bounding box center [289, 195] width 10 height 10
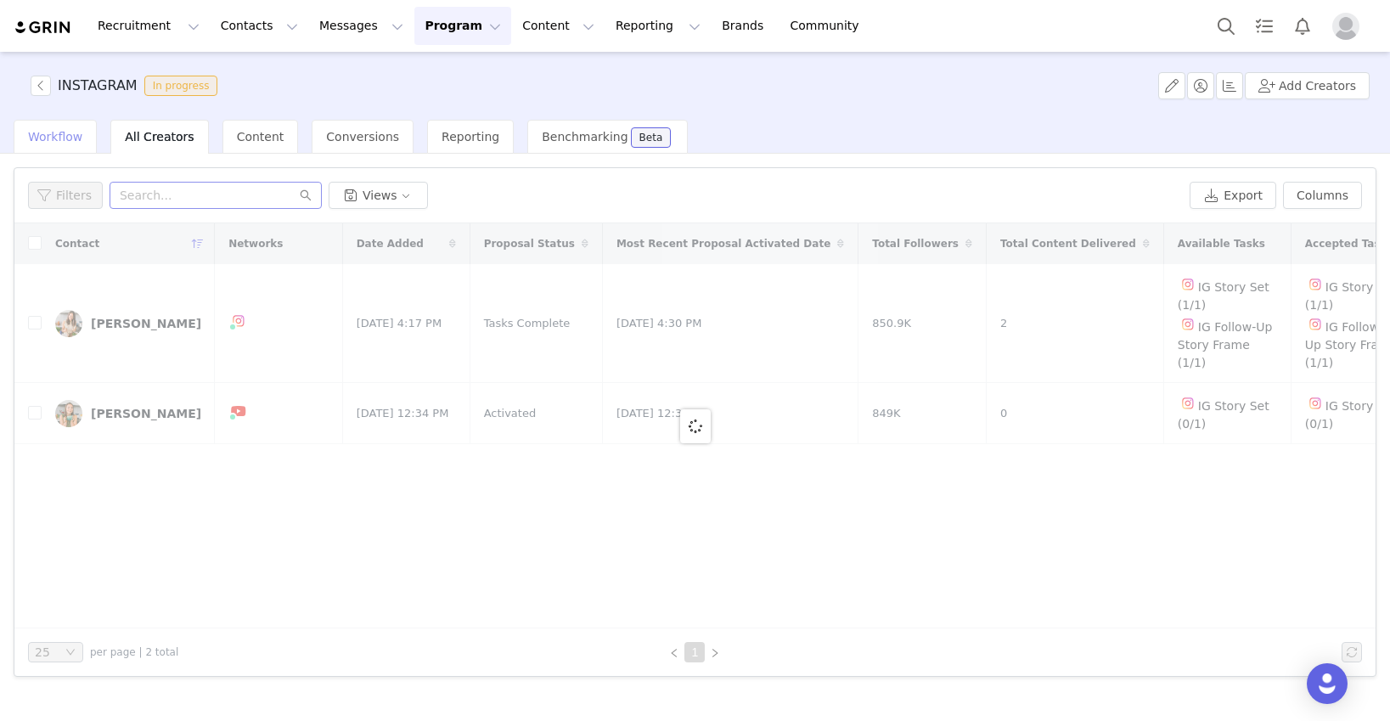
click at [56, 138] on span "Workflow" at bounding box center [55, 137] width 54 height 14
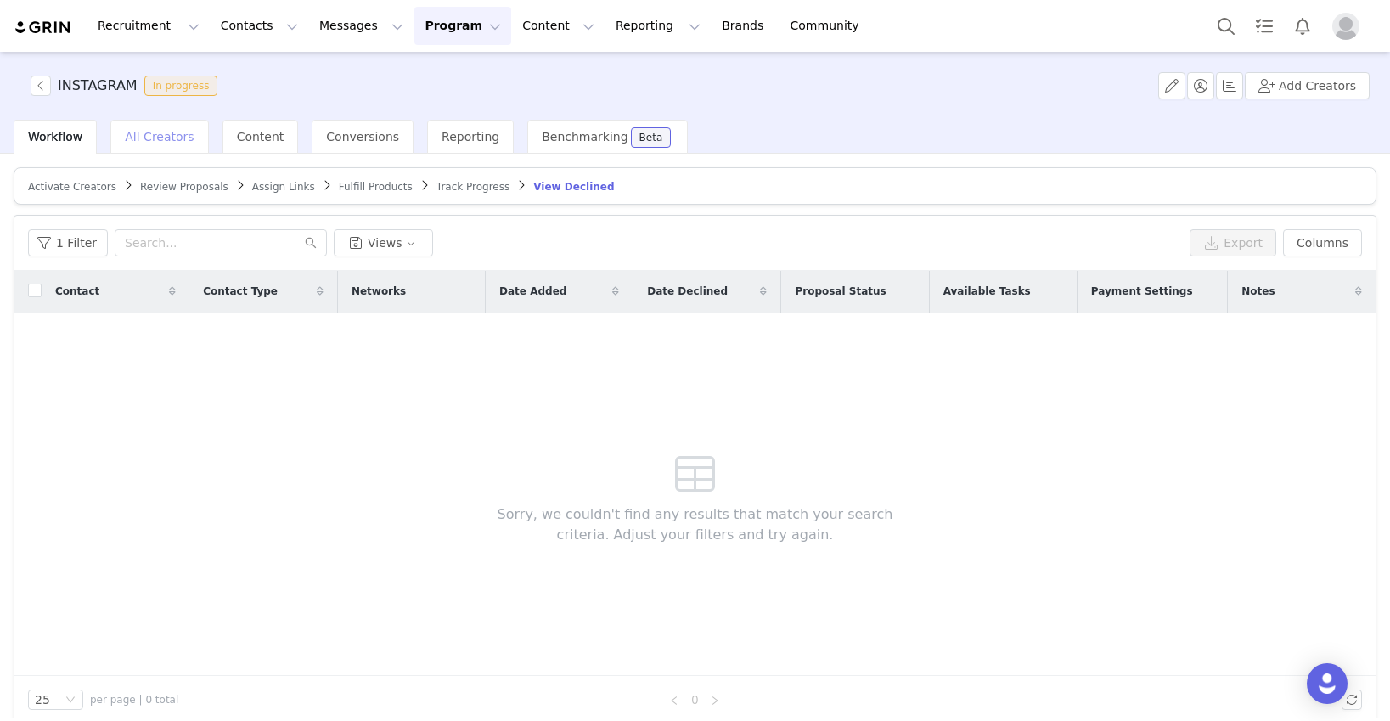
click at [169, 136] on span "All Creators" at bounding box center [159, 137] width 69 height 14
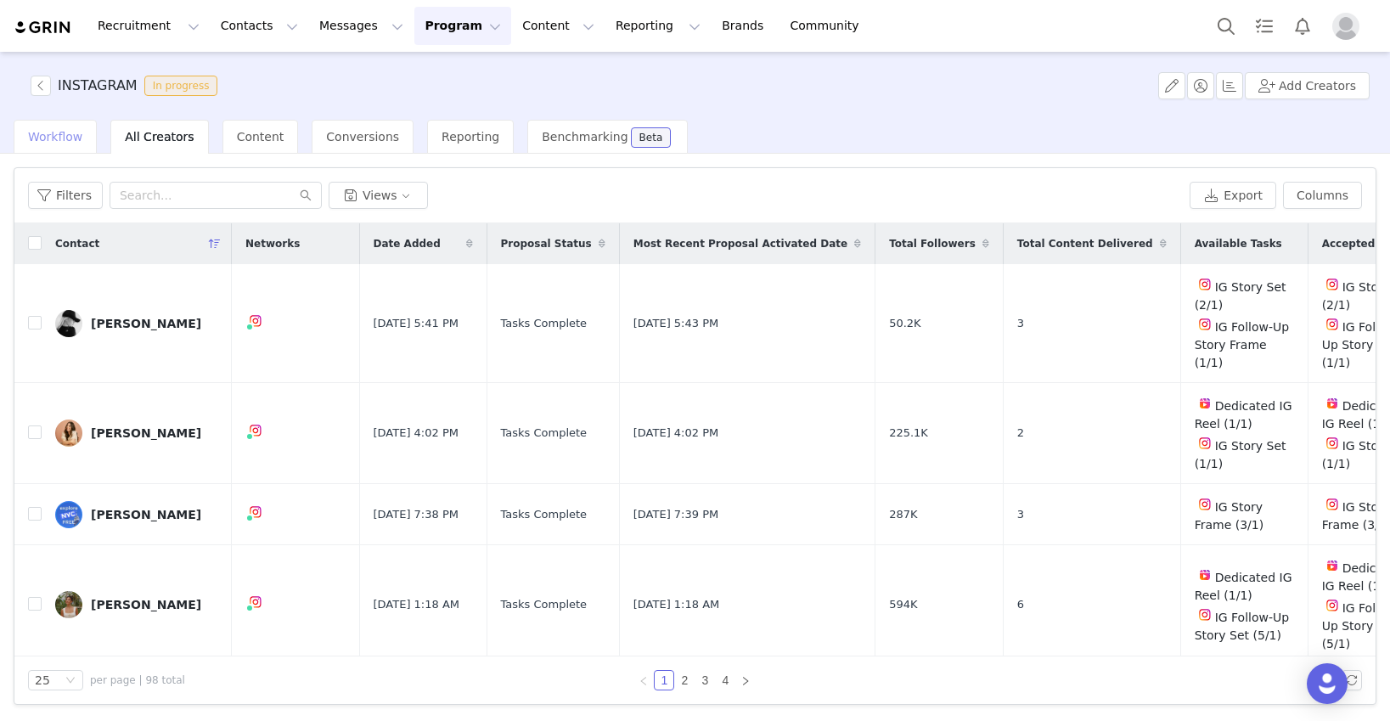
click at [66, 141] on span "Workflow" at bounding box center [55, 137] width 54 height 14
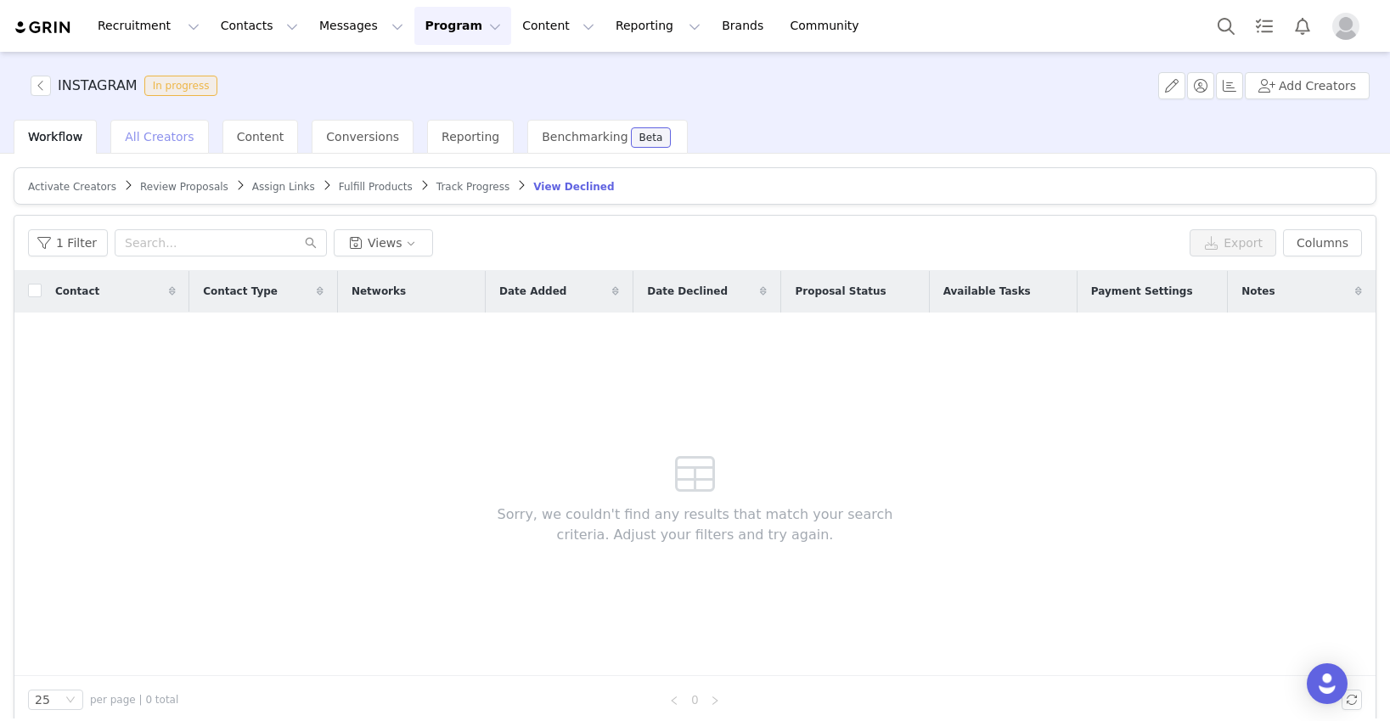
click at [178, 145] on div "All Creators" at bounding box center [159, 137] width 98 height 34
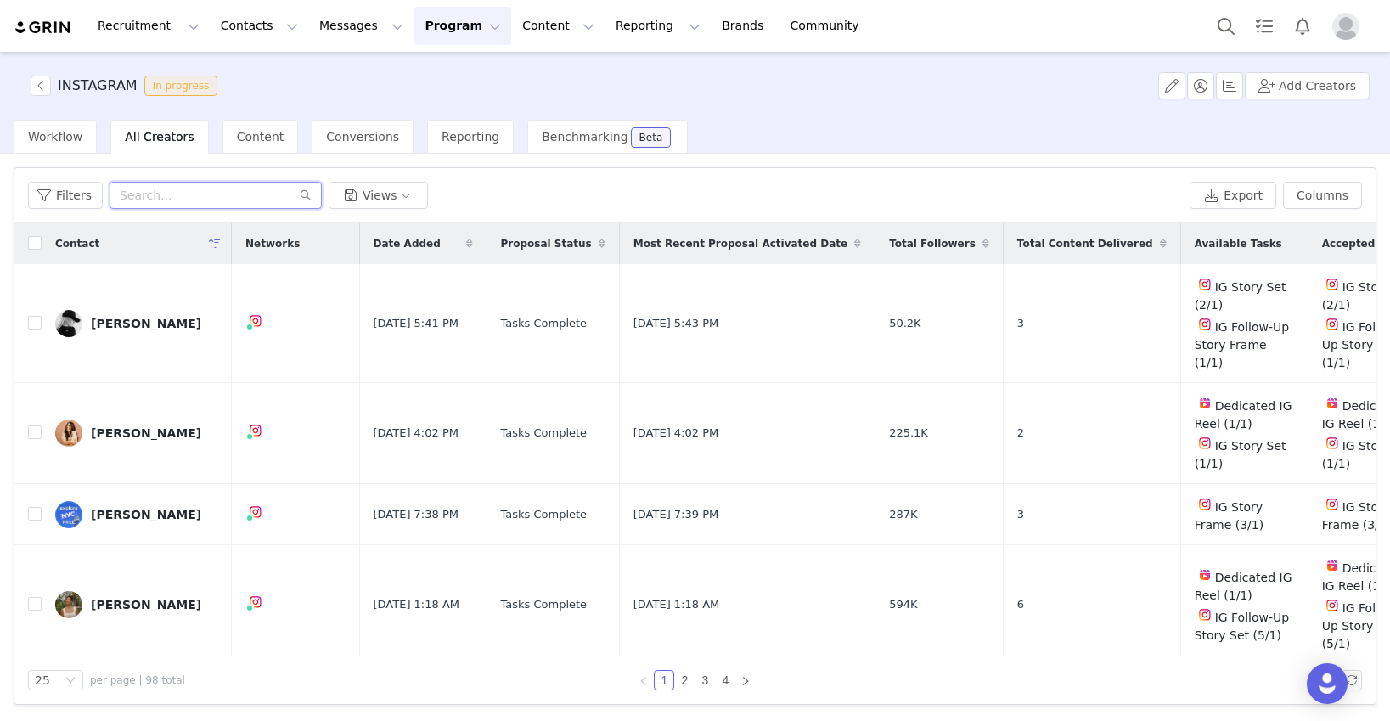
click at [210, 196] on input "text" at bounding box center [216, 195] width 212 height 27
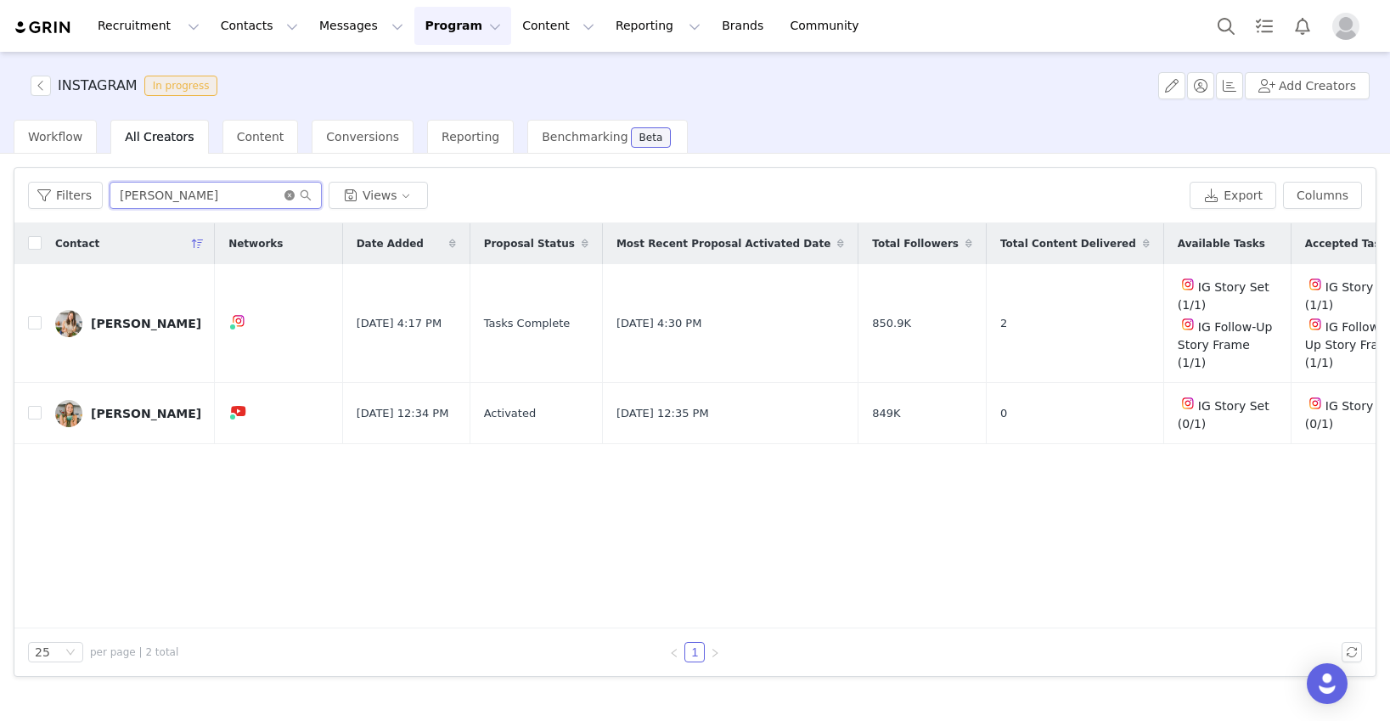
type input "caitlin"
click at [284, 195] on icon "icon: close-circle" at bounding box center [289, 195] width 10 height 10
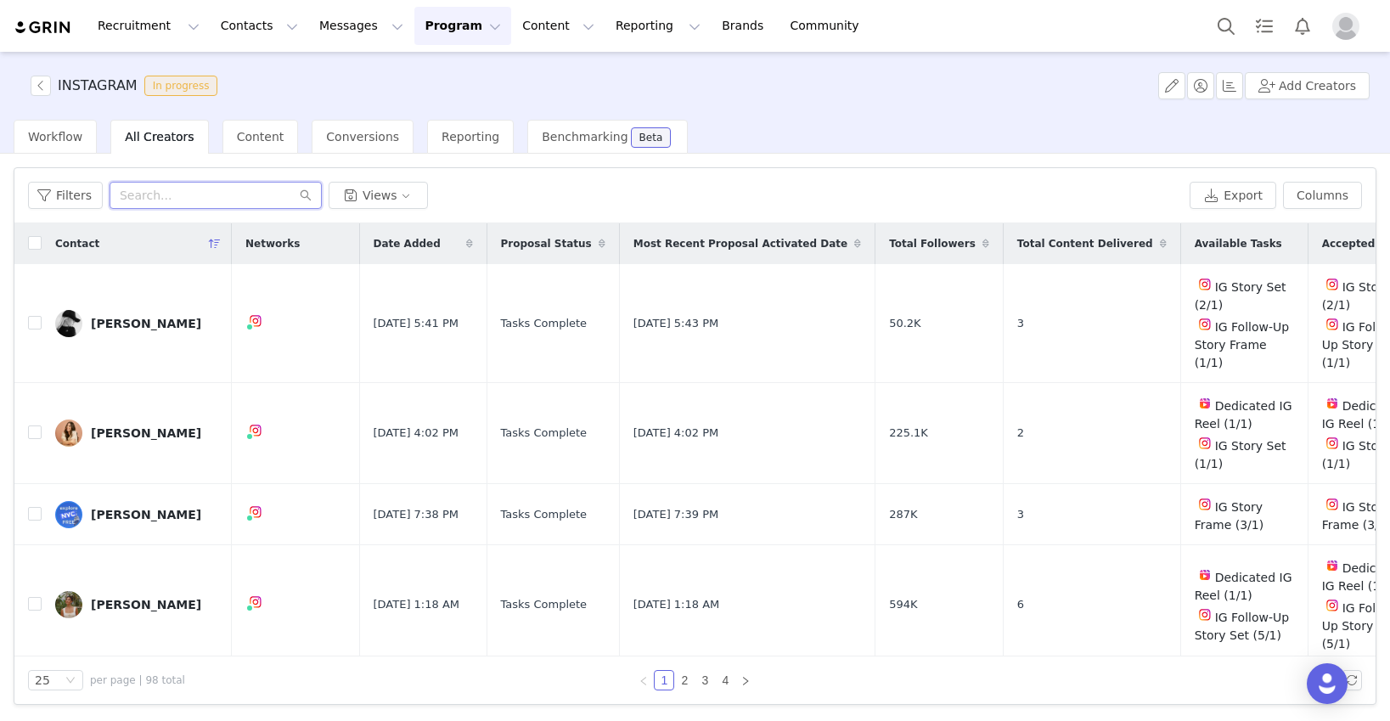
click at [174, 197] on input "text" at bounding box center [216, 195] width 212 height 27
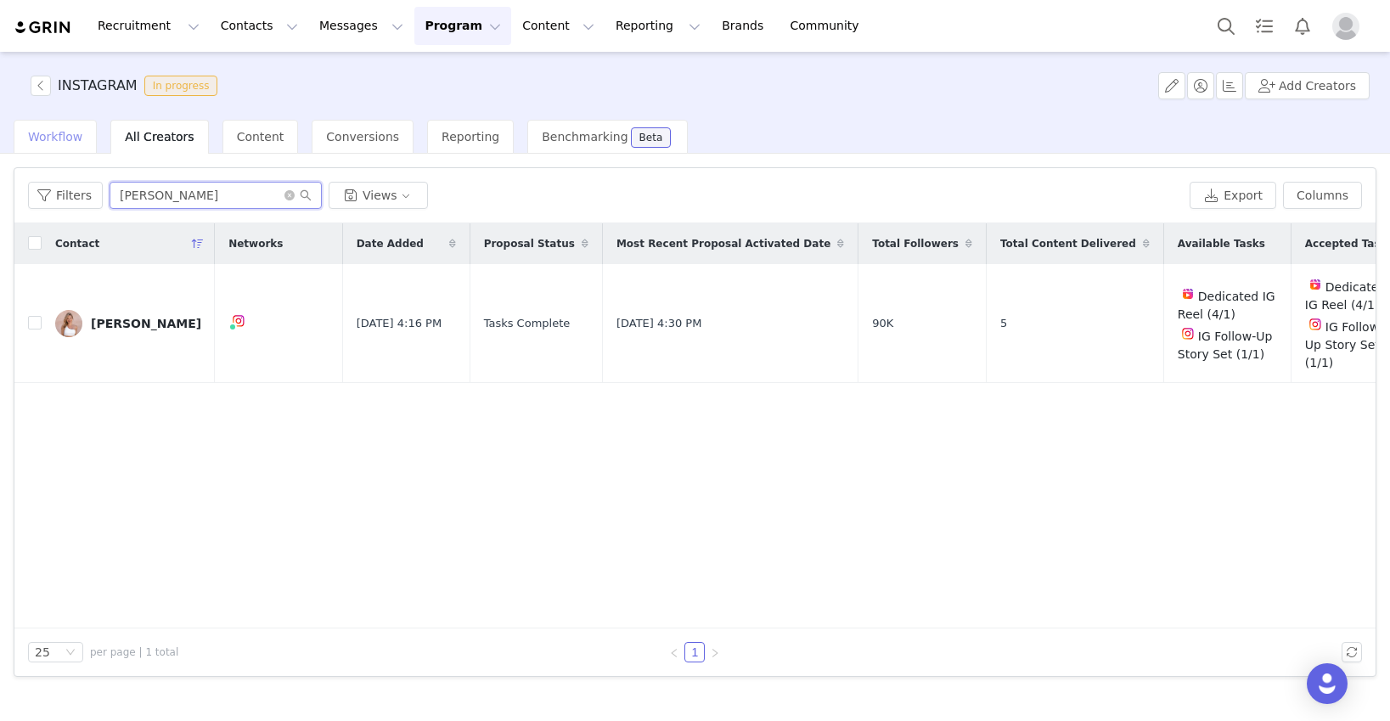
type input "shayla"
click at [50, 139] on span "Workflow" at bounding box center [55, 137] width 54 height 14
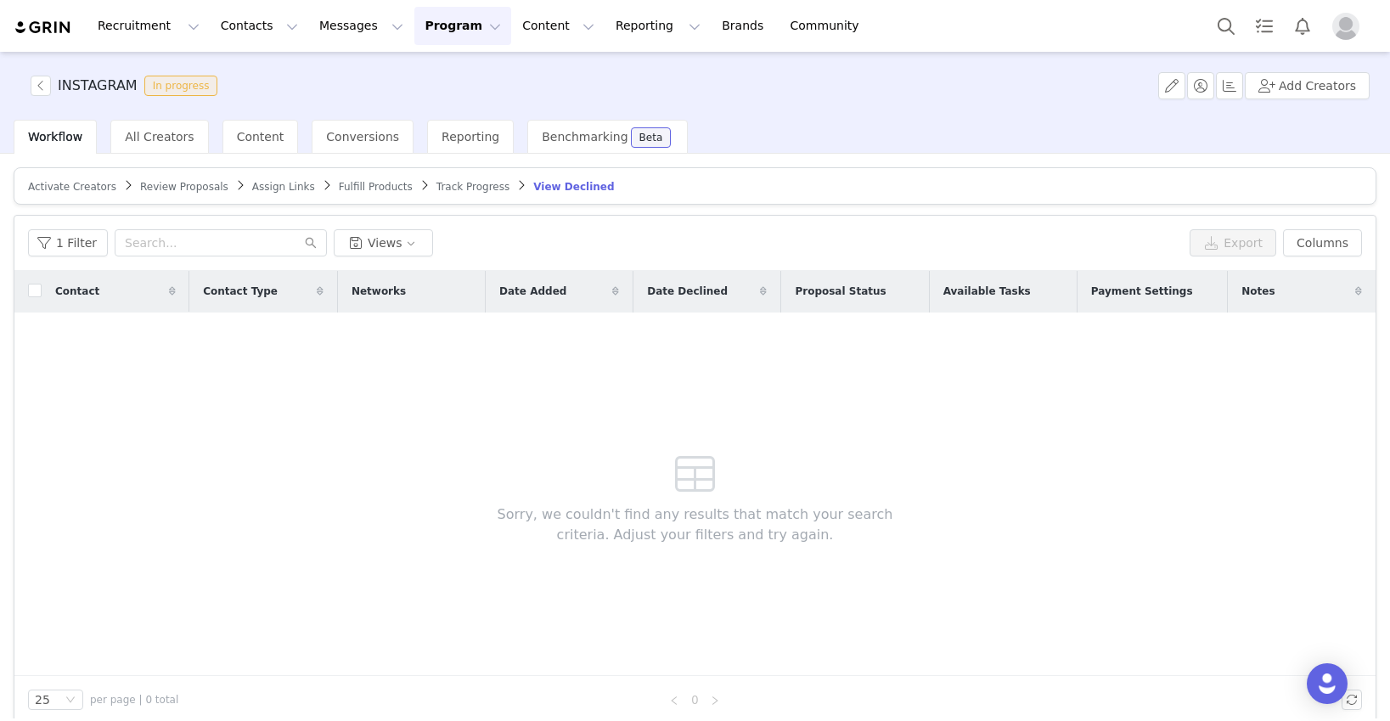
click at [288, 187] on span "Assign Links" at bounding box center [283, 187] width 63 height 12
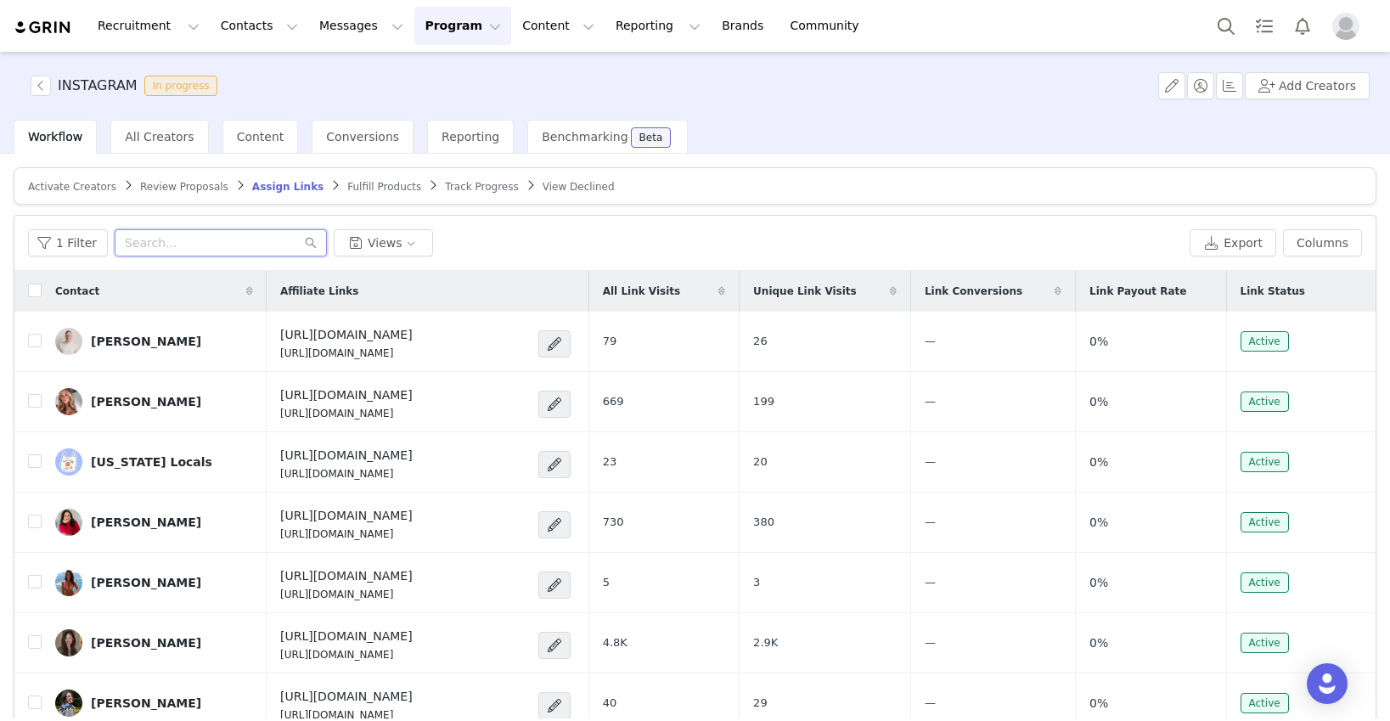
click at [243, 247] on input "text" at bounding box center [221, 242] width 212 height 27
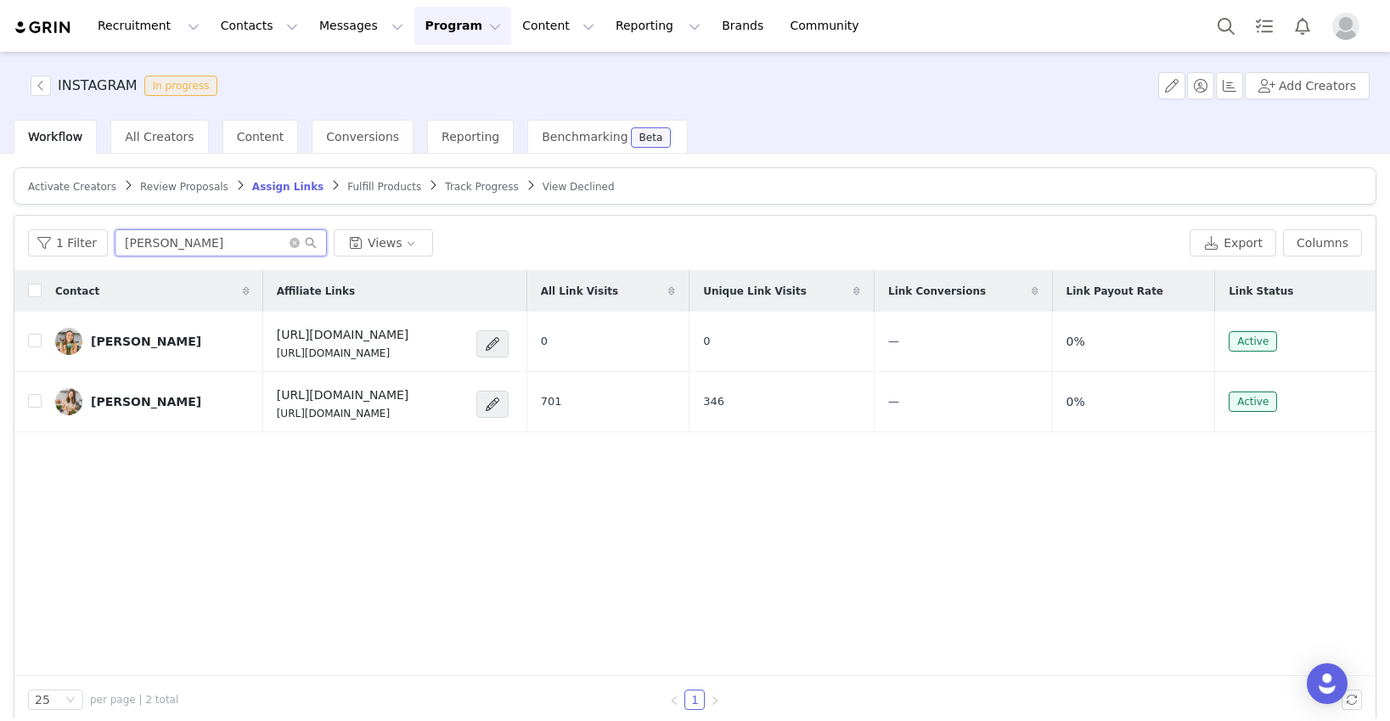
type input "caitlin"
drag, startPoint x: 163, startPoint y: 241, endPoint x: 88, endPoint y: 241, distance: 74.7
click at [89, 241] on div "1 Filter caitlin Views" at bounding box center [605, 242] width 1155 height 27
type input "shayla"
click at [289, 242] on icon "icon: close-circle" at bounding box center [294, 243] width 10 height 10
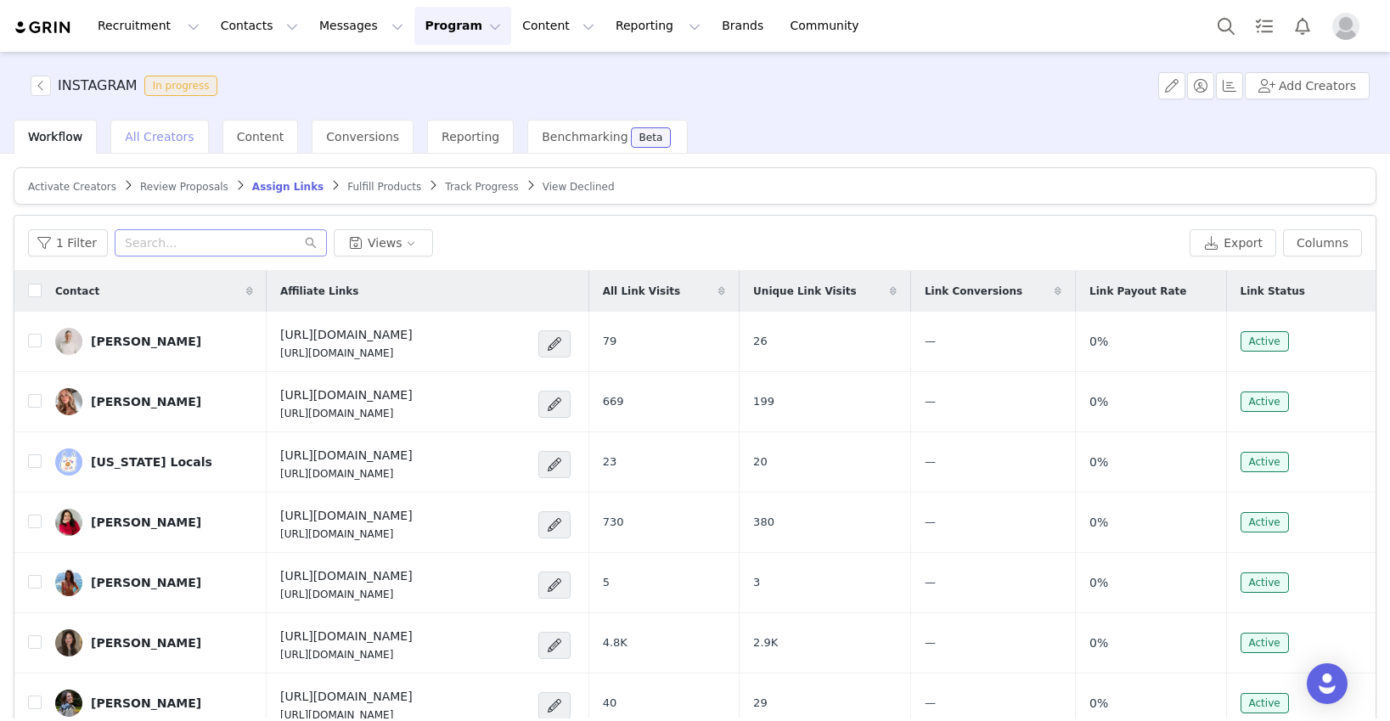
click at [179, 139] on span "All Creators" at bounding box center [159, 137] width 69 height 14
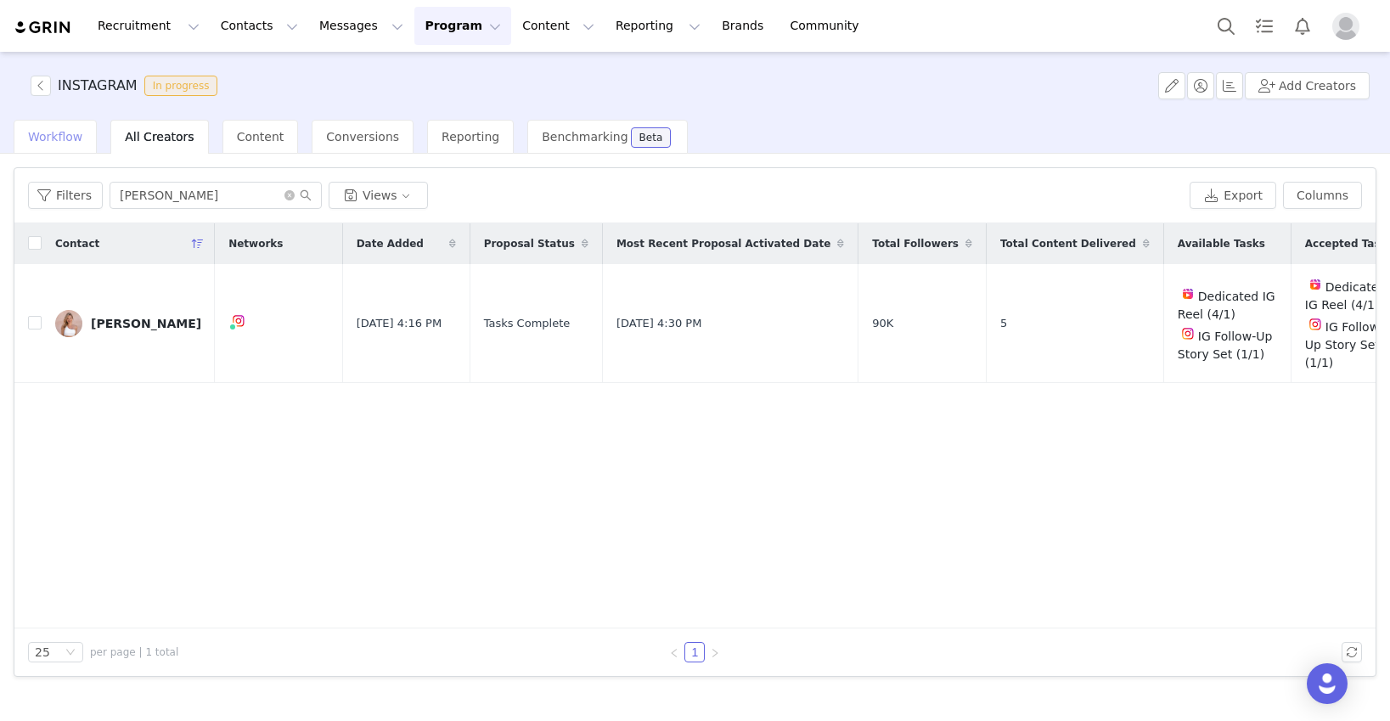
click at [60, 140] on span "Workflow" at bounding box center [55, 137] width 54 height 14
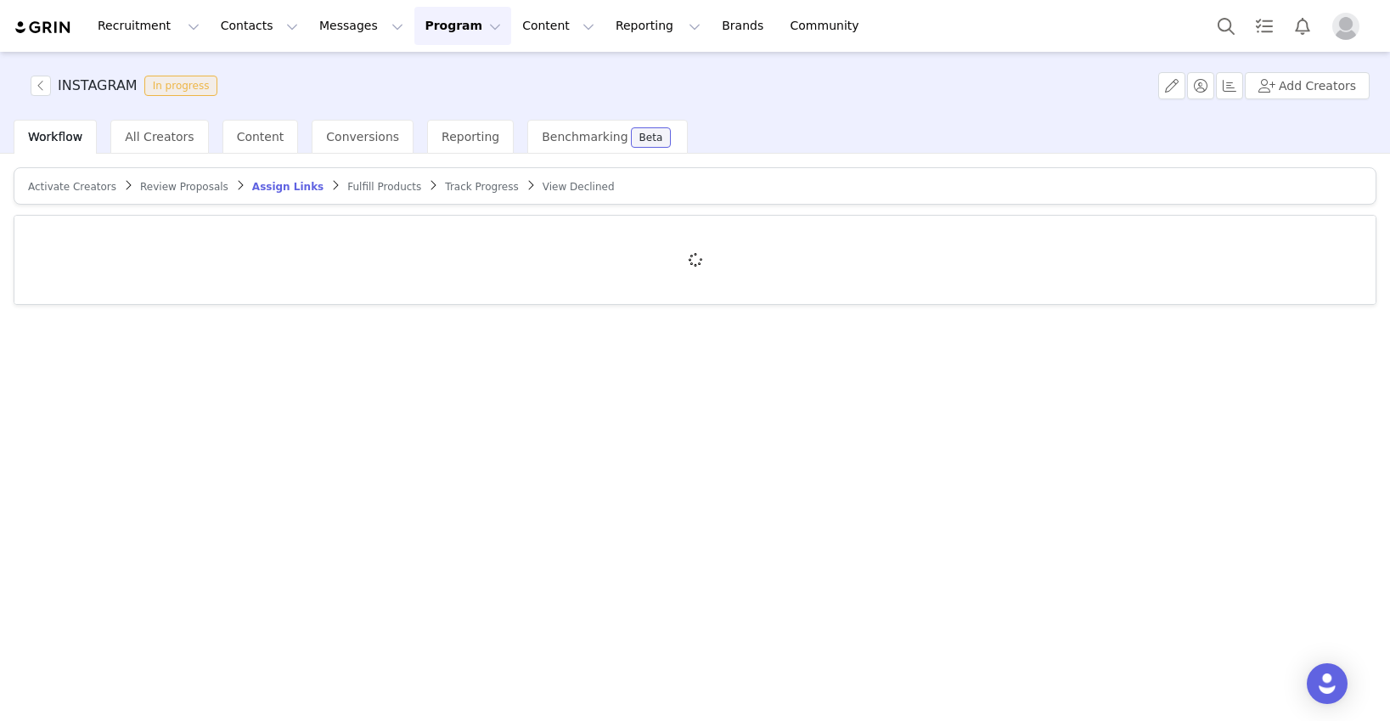
click at [85, 185] on span "Activate Creators" at bounding box center [72, 187] width 88 height 12
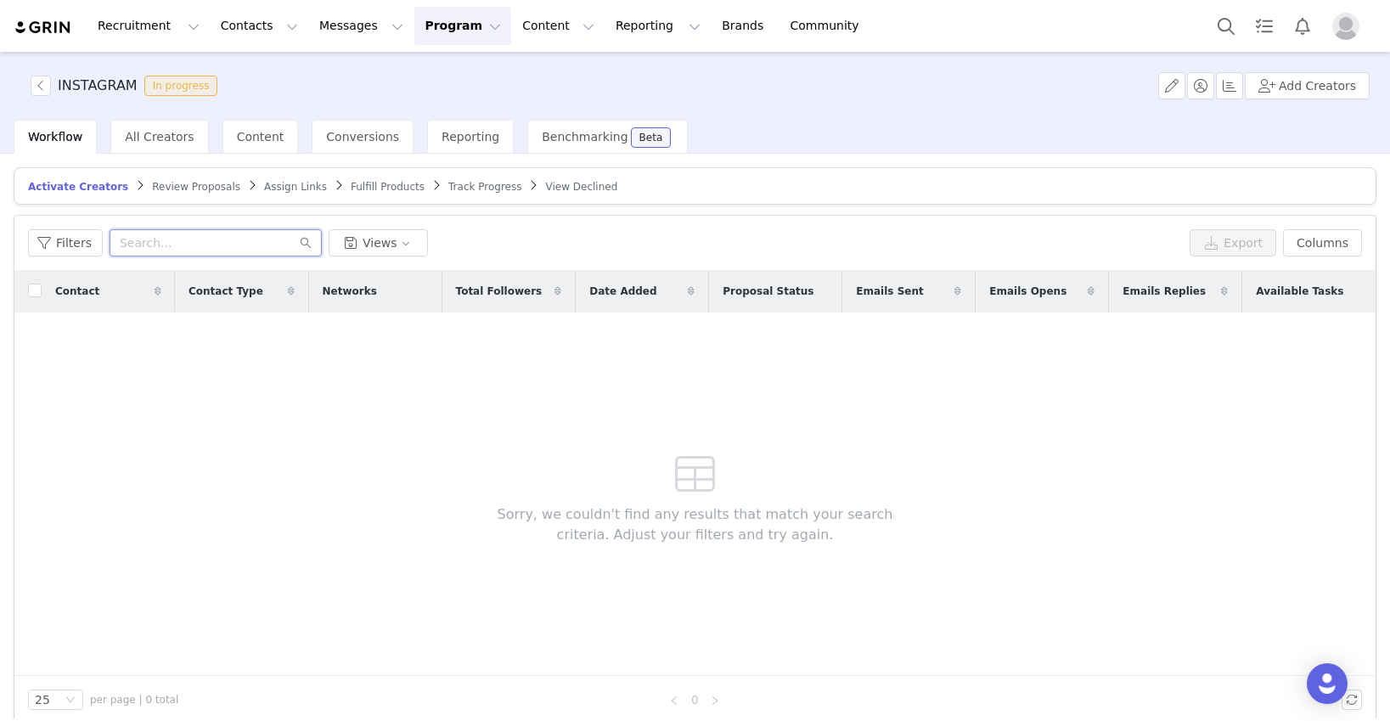
click at [174, 239] on input "text" at bounding box center [216, 242] width 212 height 27
click at [1067, 81] on button "Add Creators" at bounding box center [1306, 85] width 125 height 27
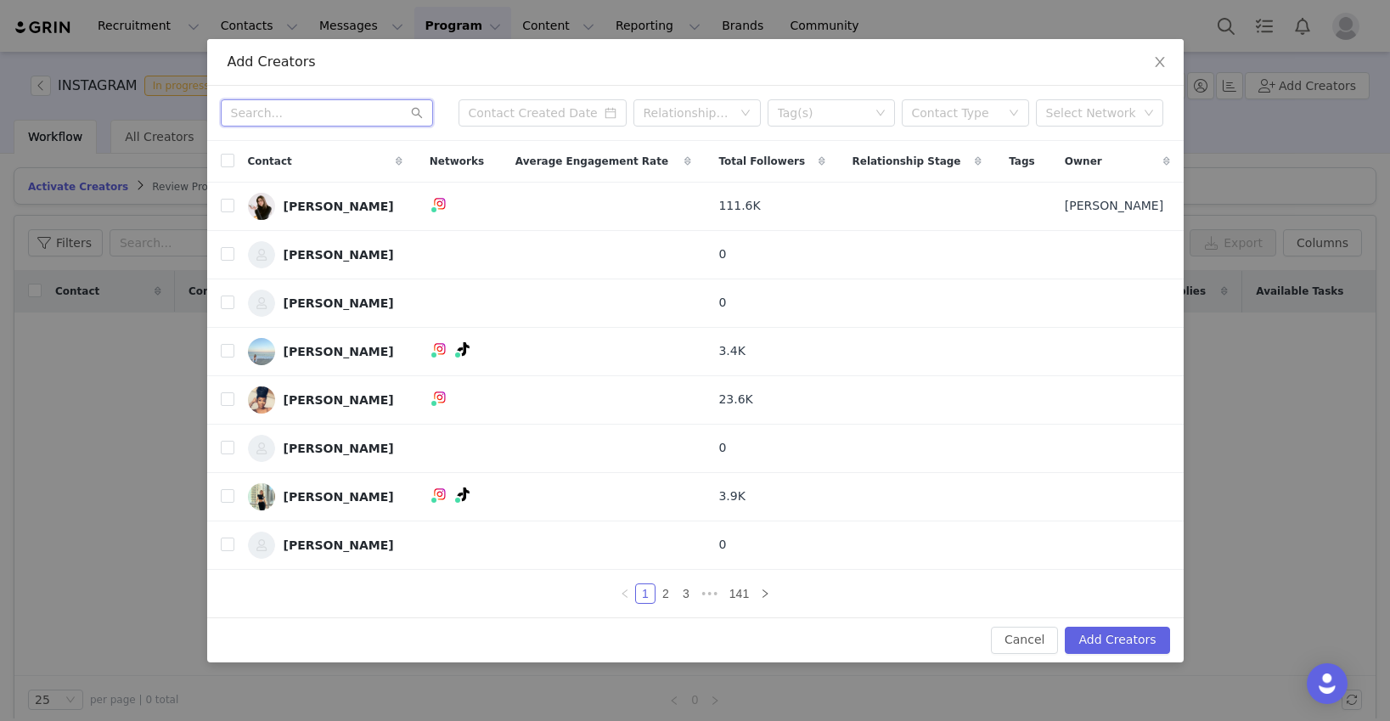
click at [346, 106] on input "text" at bounding box center [327, 112] width 212 height 27
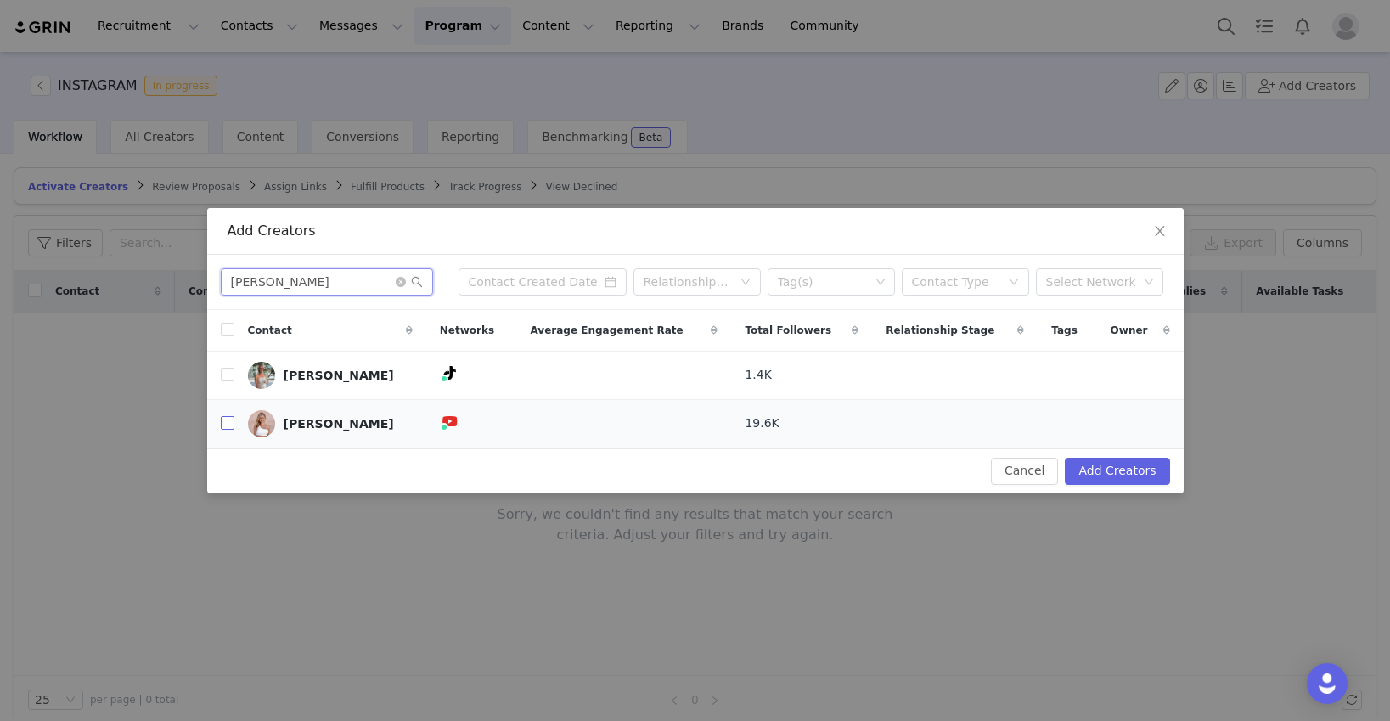
type input "shayla"
click at [226, 422] on input "checkbox" at bounding box center [228, 423] width 14 height 14
checkbox input "true"
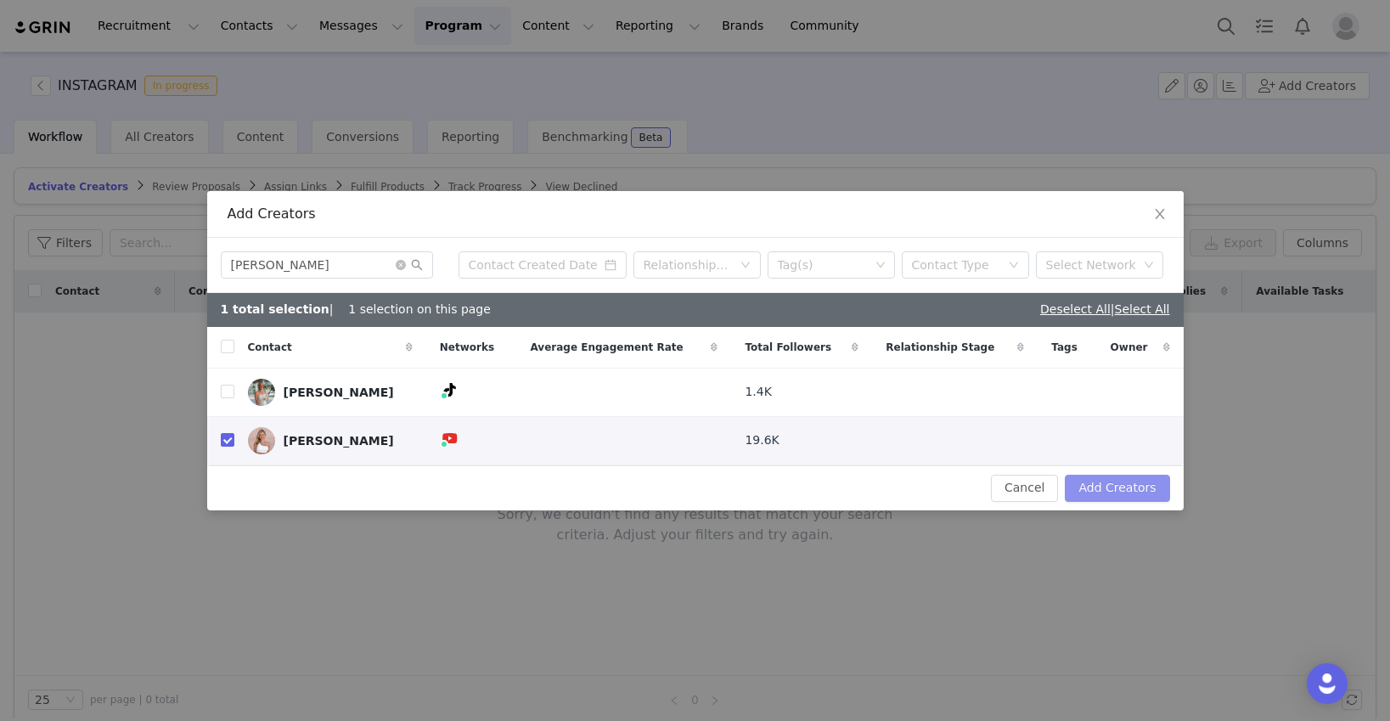
click at [1067, 489] on button "Add Creators" at bounding box center [1117, 488] width 104 height 27
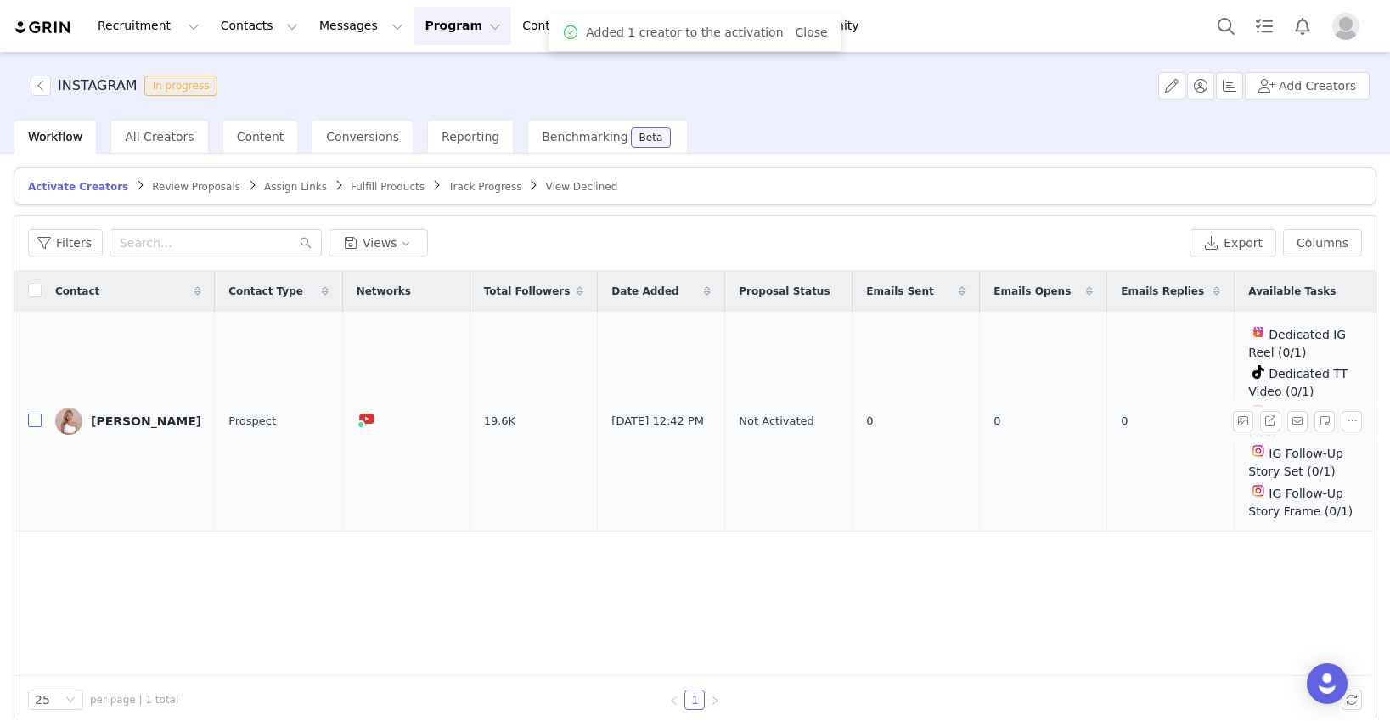
click at [34, 413] on input "checkbox" at bounding box center [35, 420] width 14 height 14
checkbox input "true"
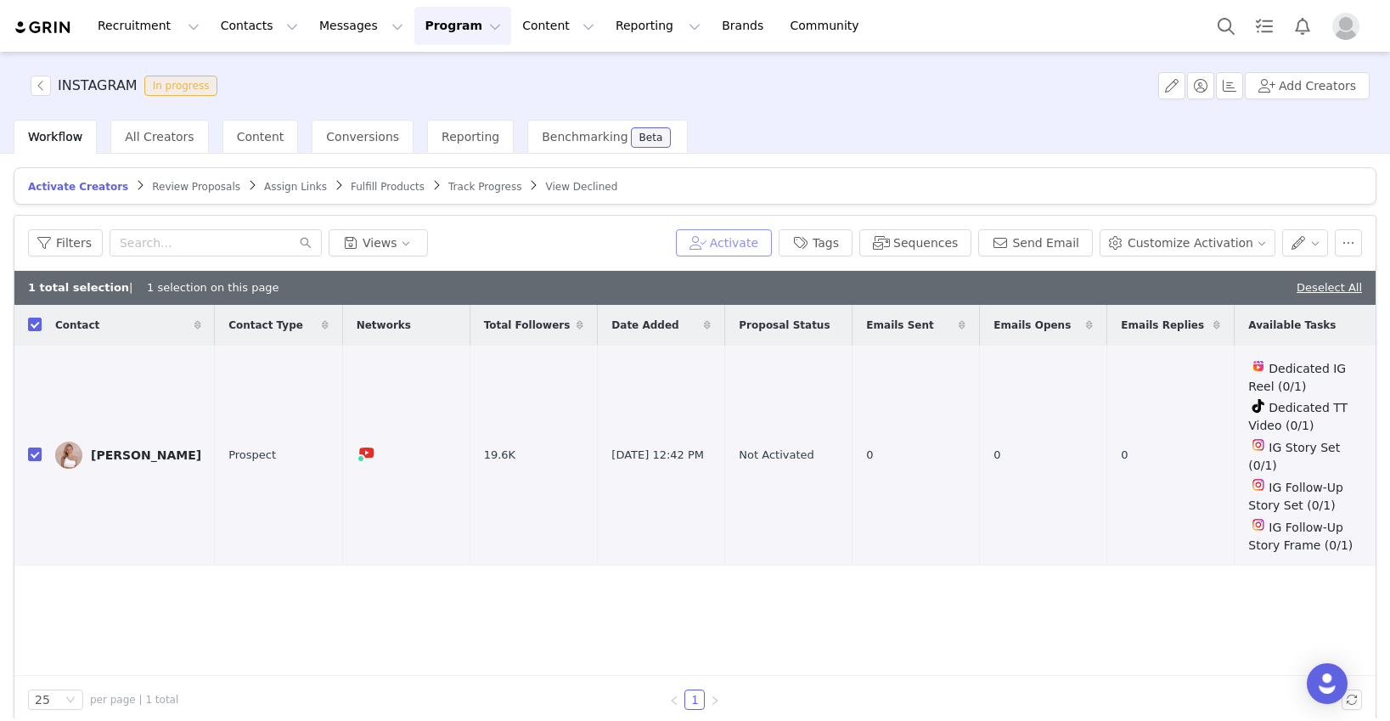
click at [770, 239] on button "Activate" at bounding box center [724, 242] width 96 height 27
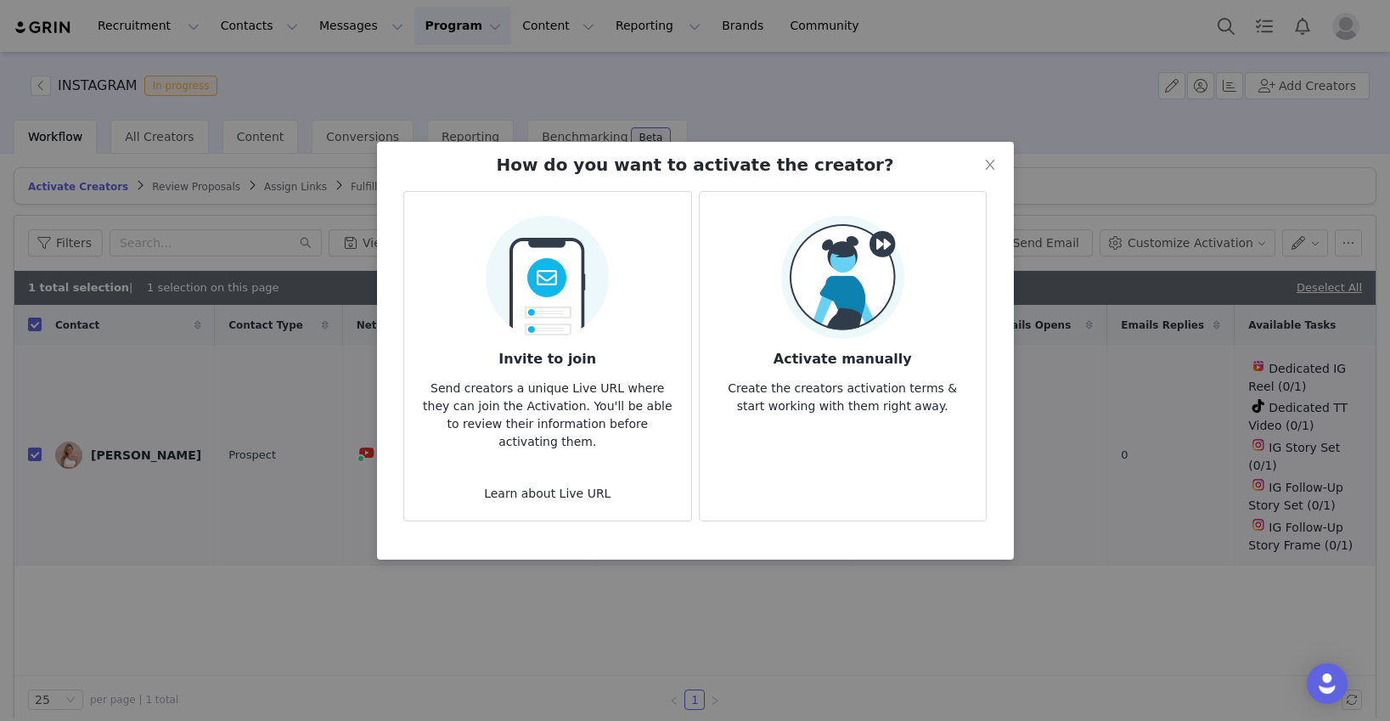
click at [827, 332] on img at bounding box center [842, 277] width 123 height 123
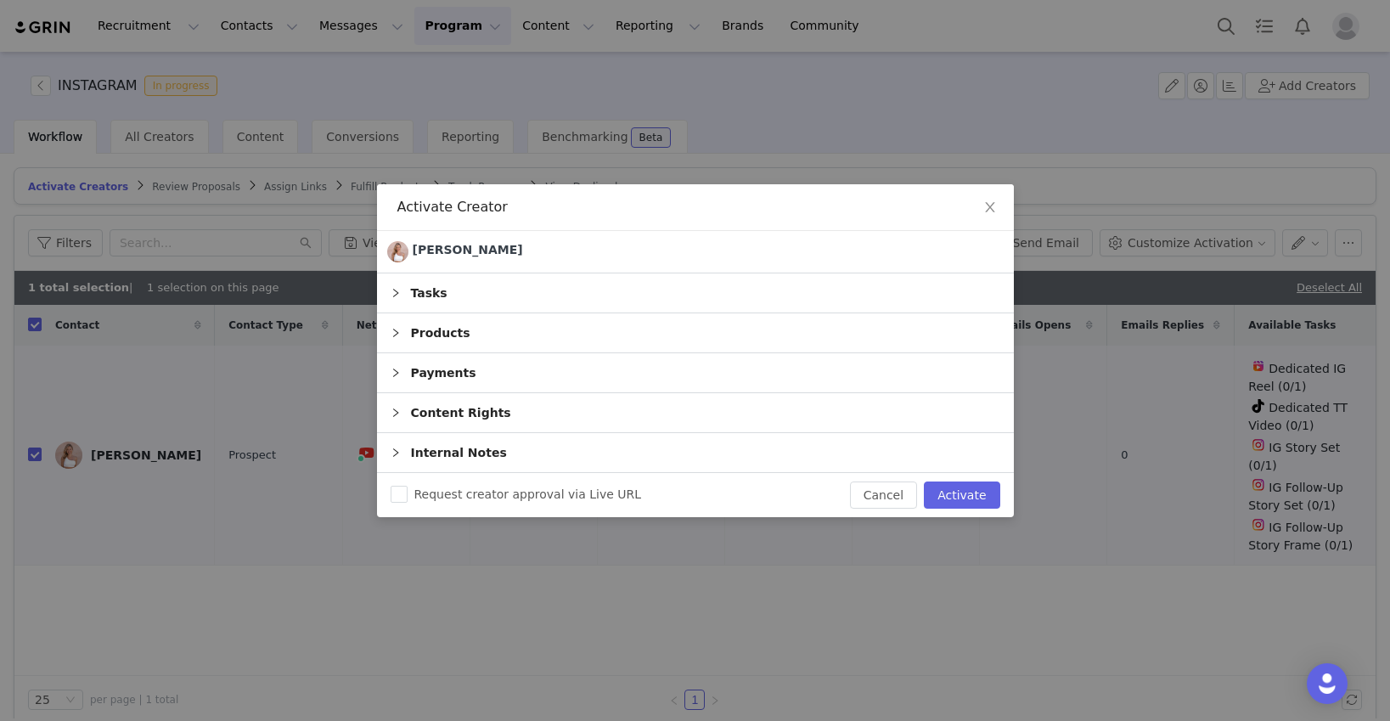
click at [392, 289] on icon "icon: right" at bounding box center [395, 293] width 10 height 10
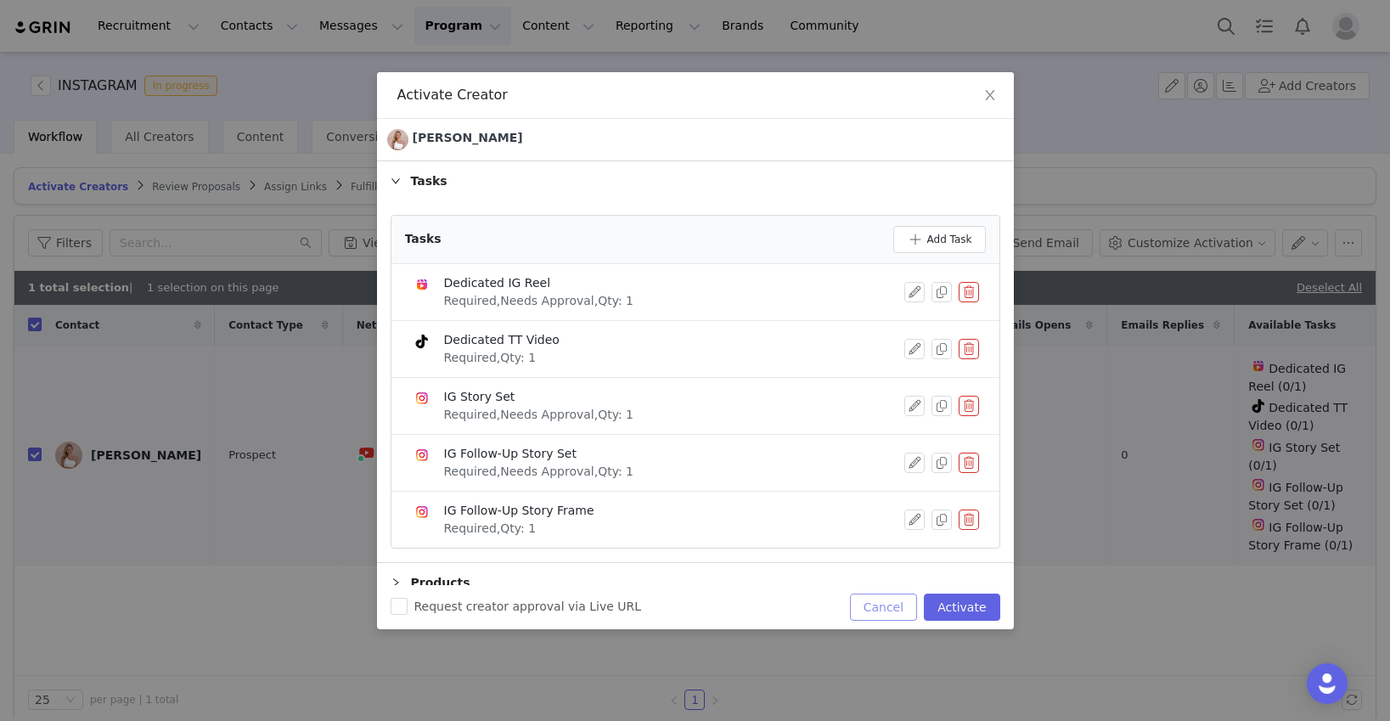
click at [885, 605] on button "Cancel" at bounding box center [883, 606] width 67 height 27
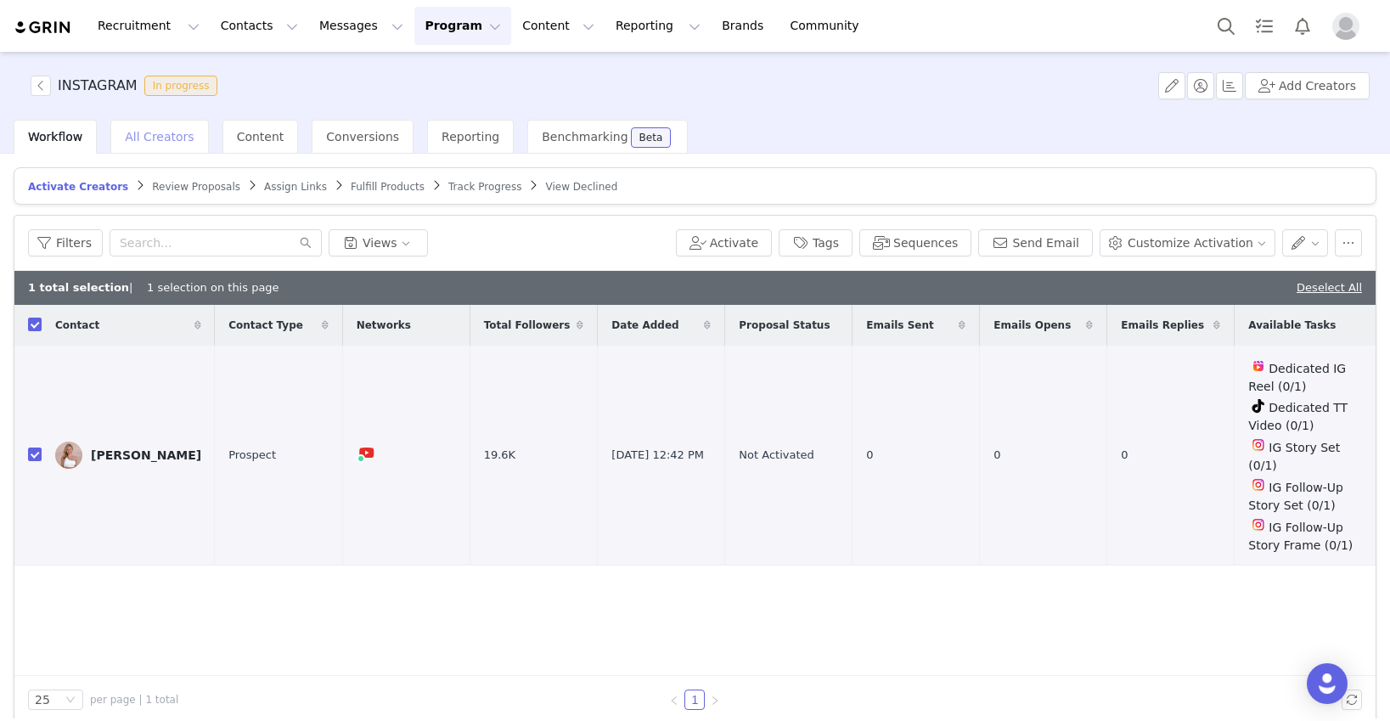
click at [177, 135] on span "All Creators" at bounding box center [159, 137] width 69 height 14
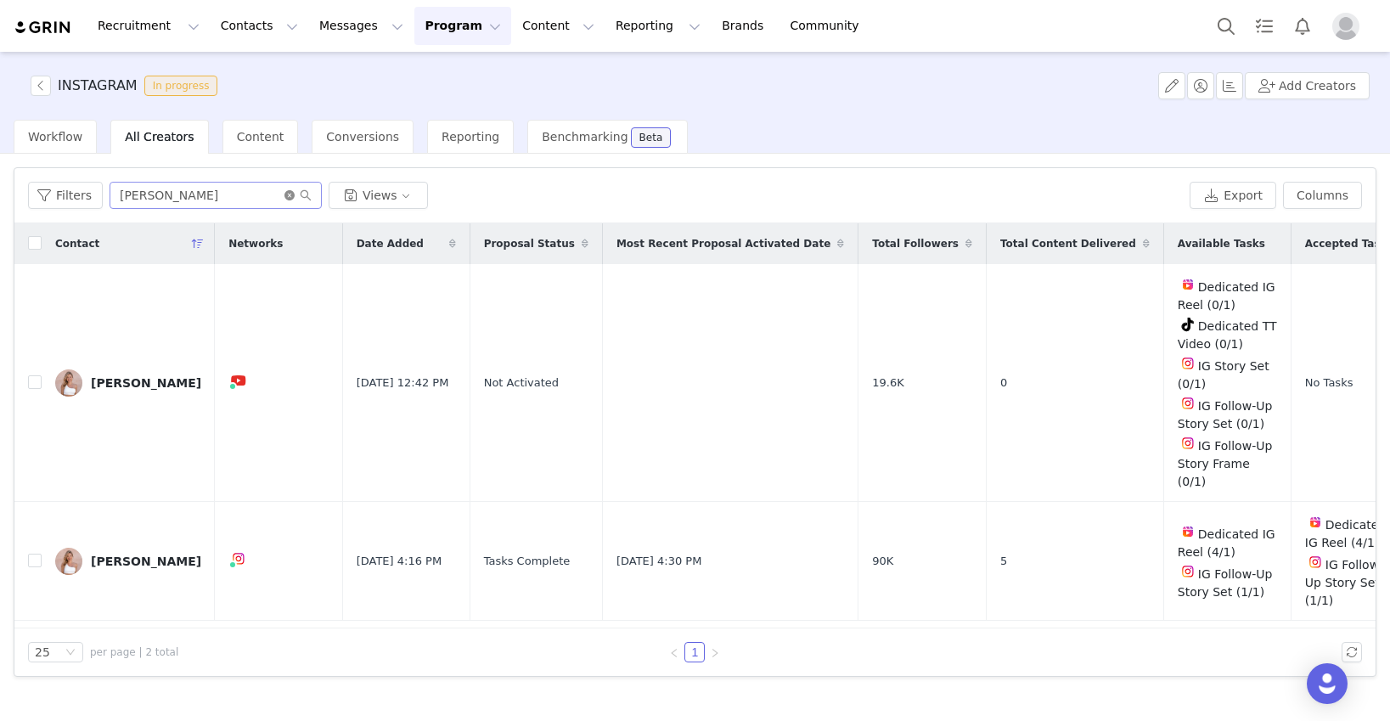
click at [287, 192] on icon "icon: close-circle" at bounding box center [289, 195] width 10 height 10
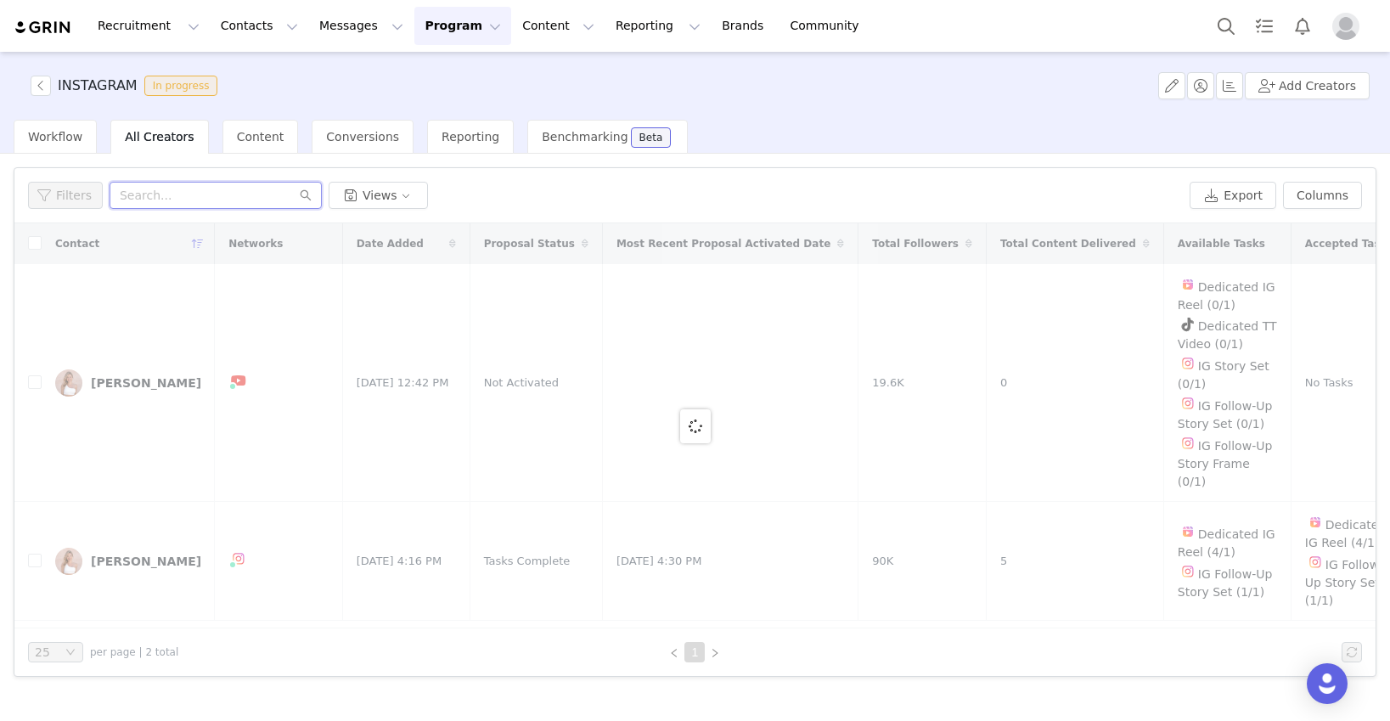
click at [287, 192] on input "text" at bounding box center [216, 195] width 212 height 27
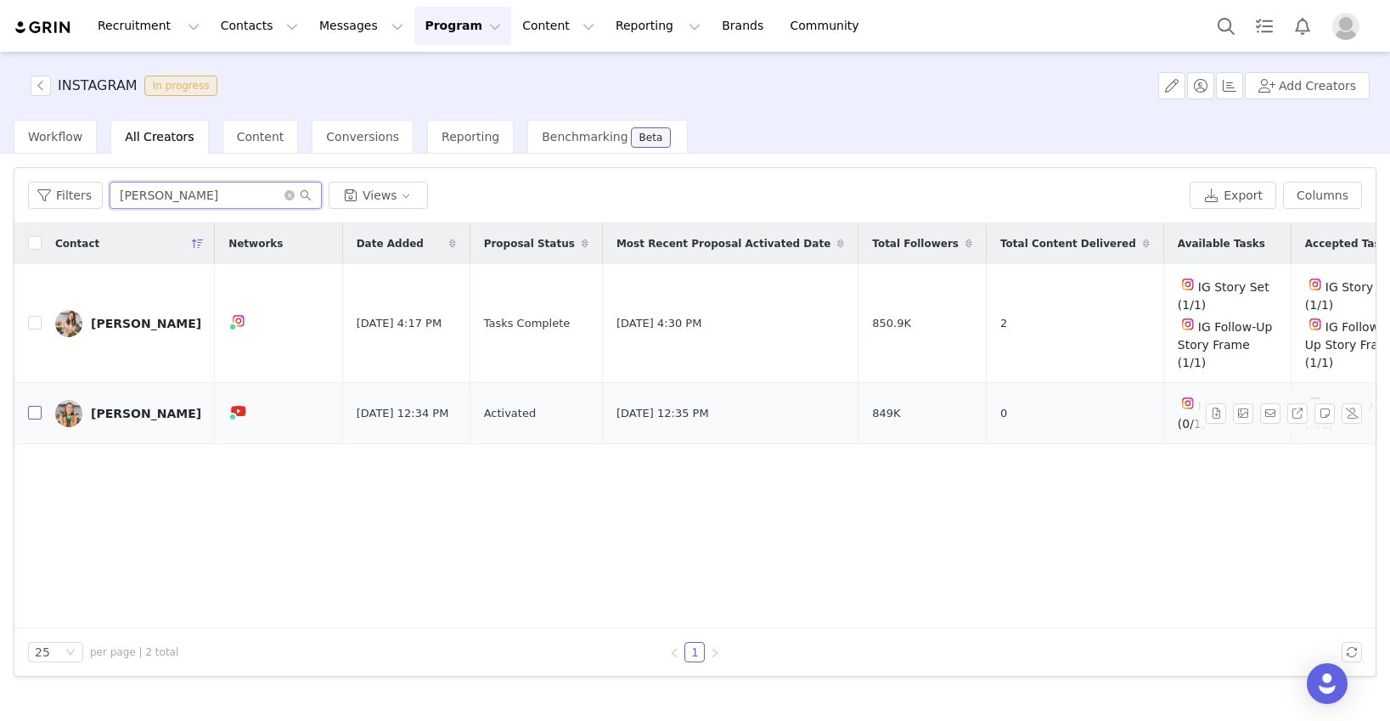
type input "caitlin"
click at [32, 406] on input "checkbox" at bounding box center [35, 413] width 14 height 14
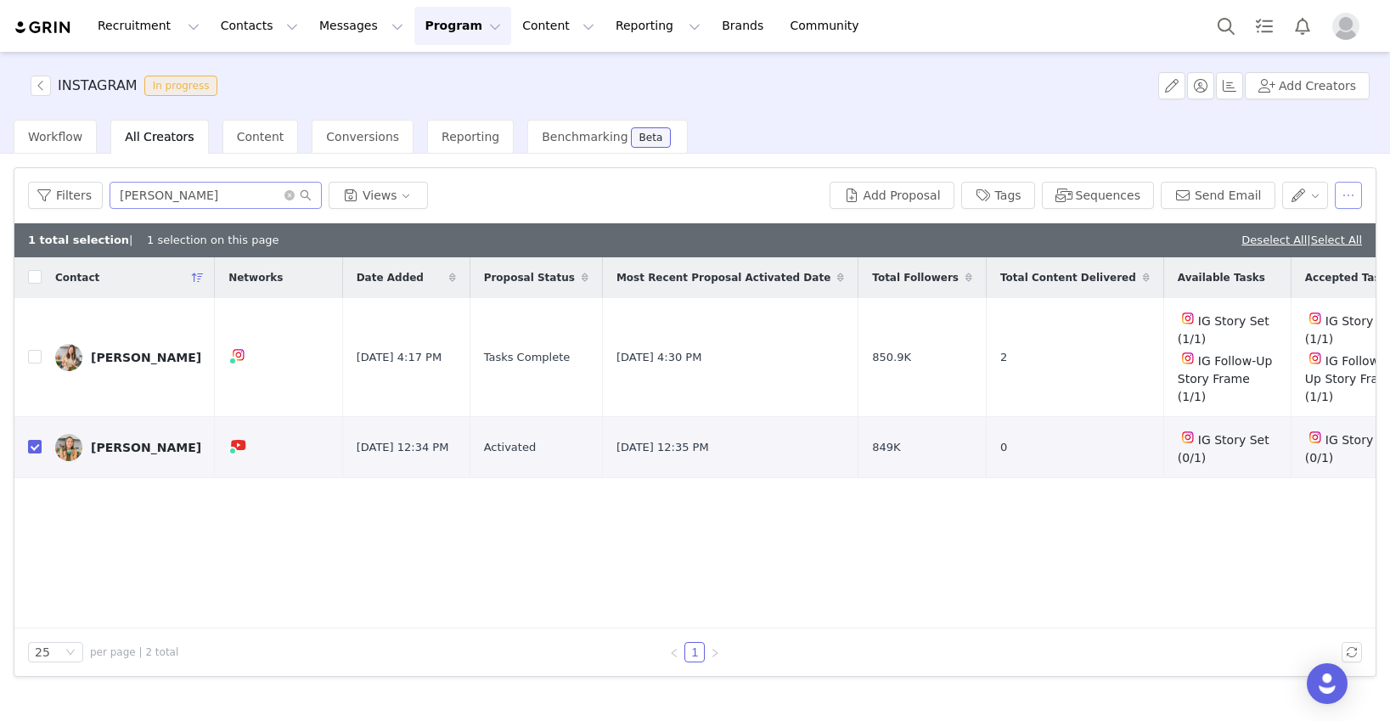
click at [1067, 192] on button "button" at bounding box center [1347, 195] width 27 height 27
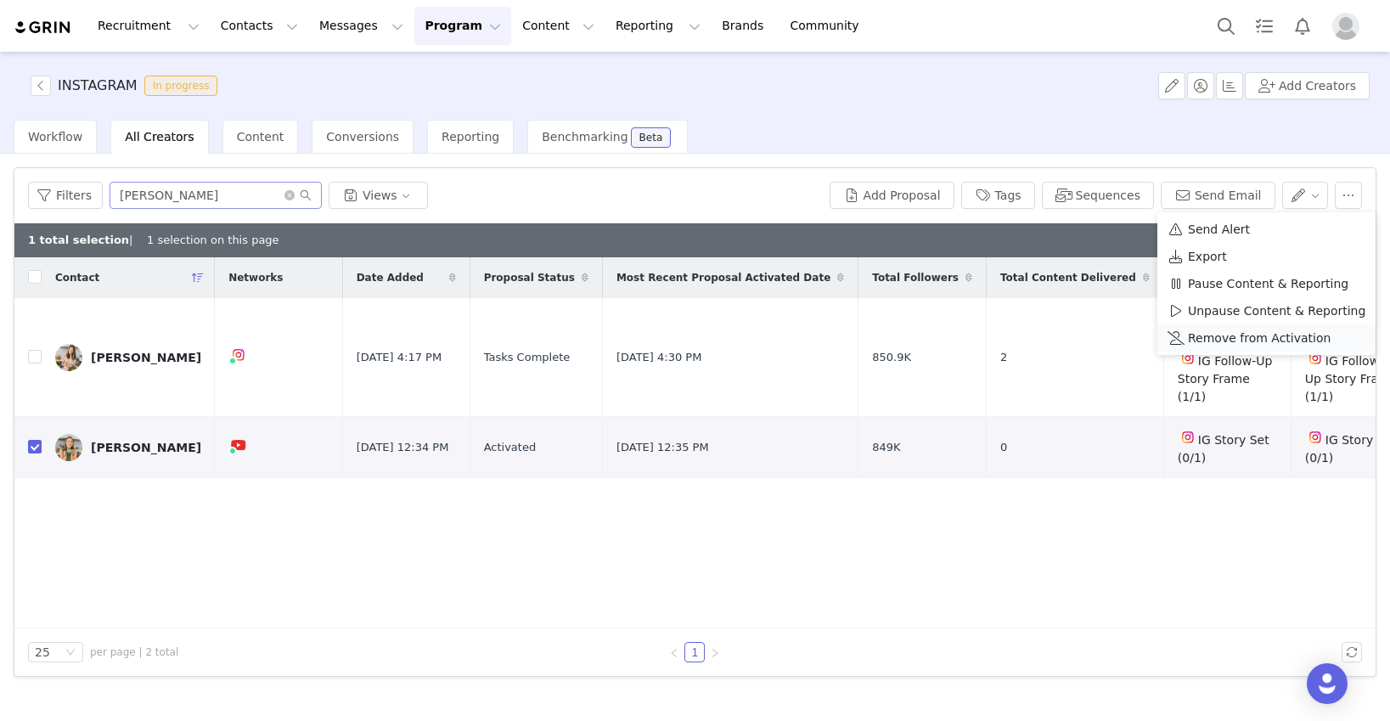
click at [1067, 335] on span "Remove from Activation" at bounding box center [1259, 338] width 143 height 19
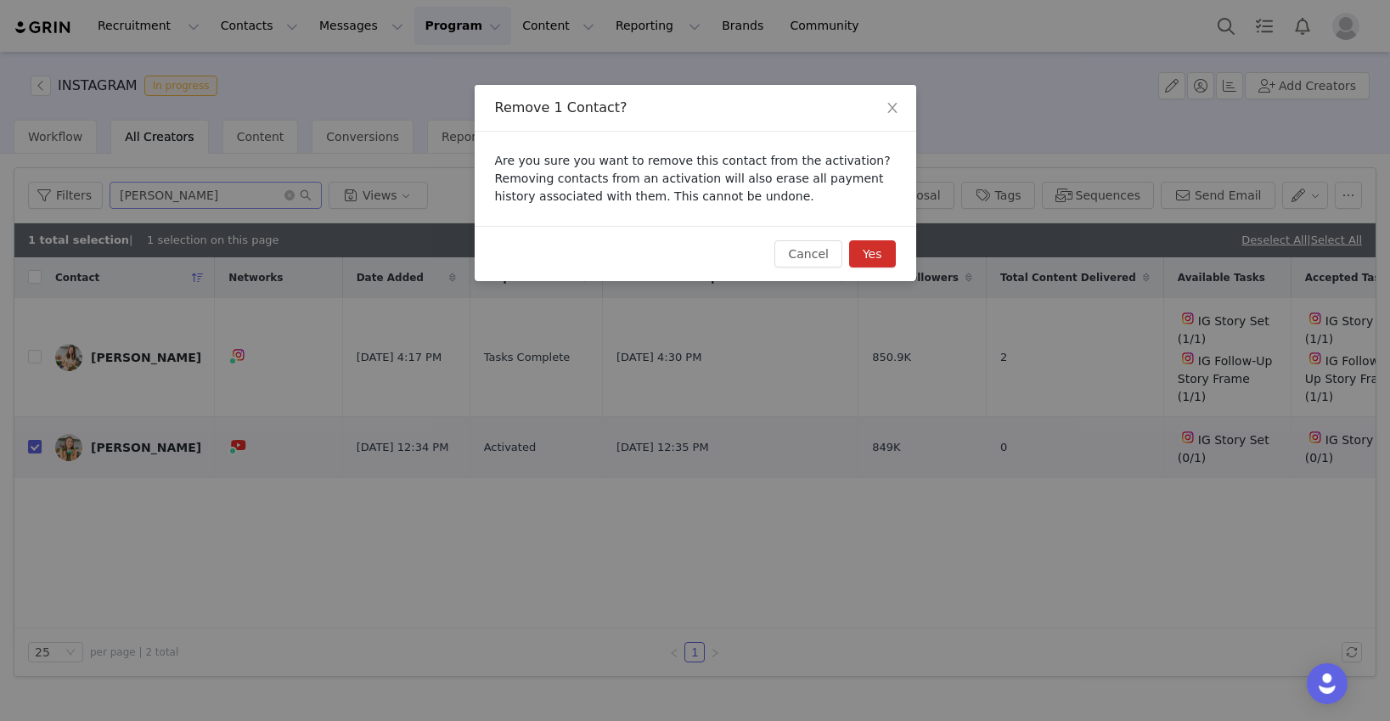
click at [888, 254] on button "Yes" at bounding box center [872, 253] width 47 height 27
checkbox input "false"
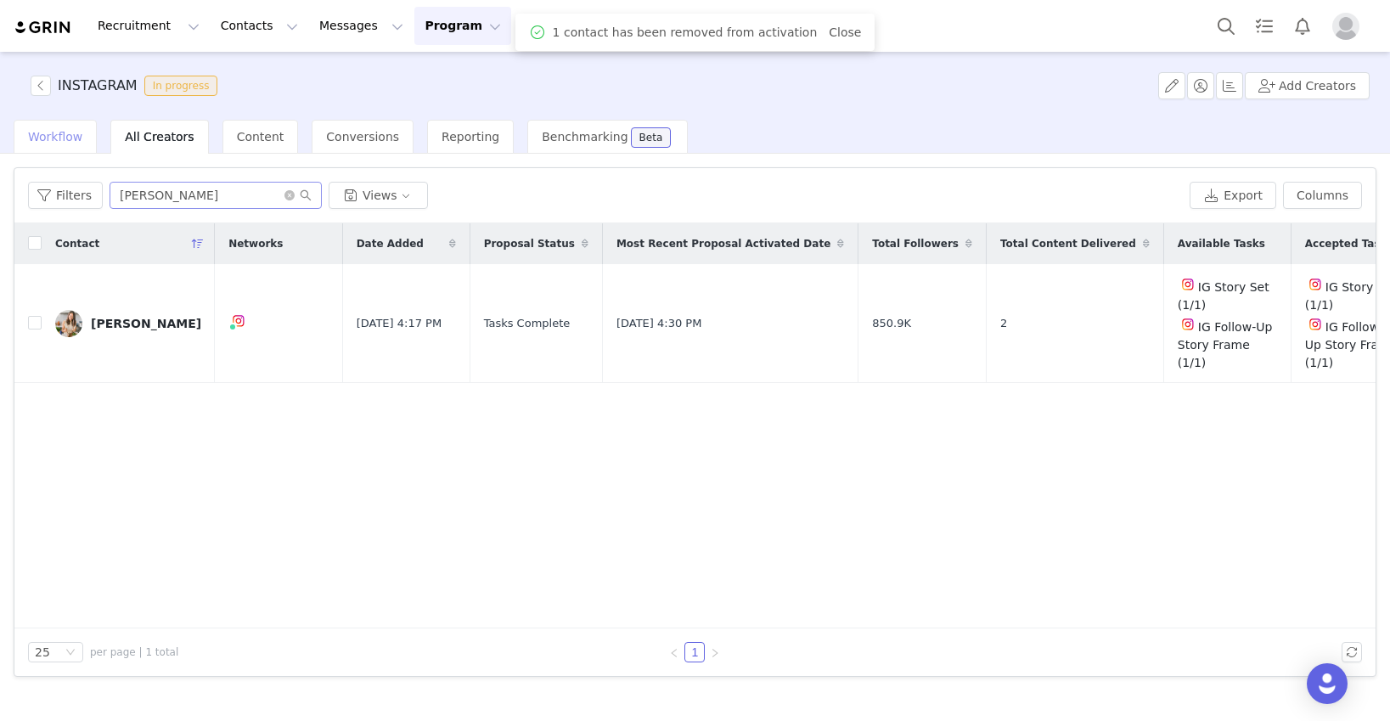
click at [59, 147] on div "Workflow" at bounding box center [55, 137] width 83 height 34
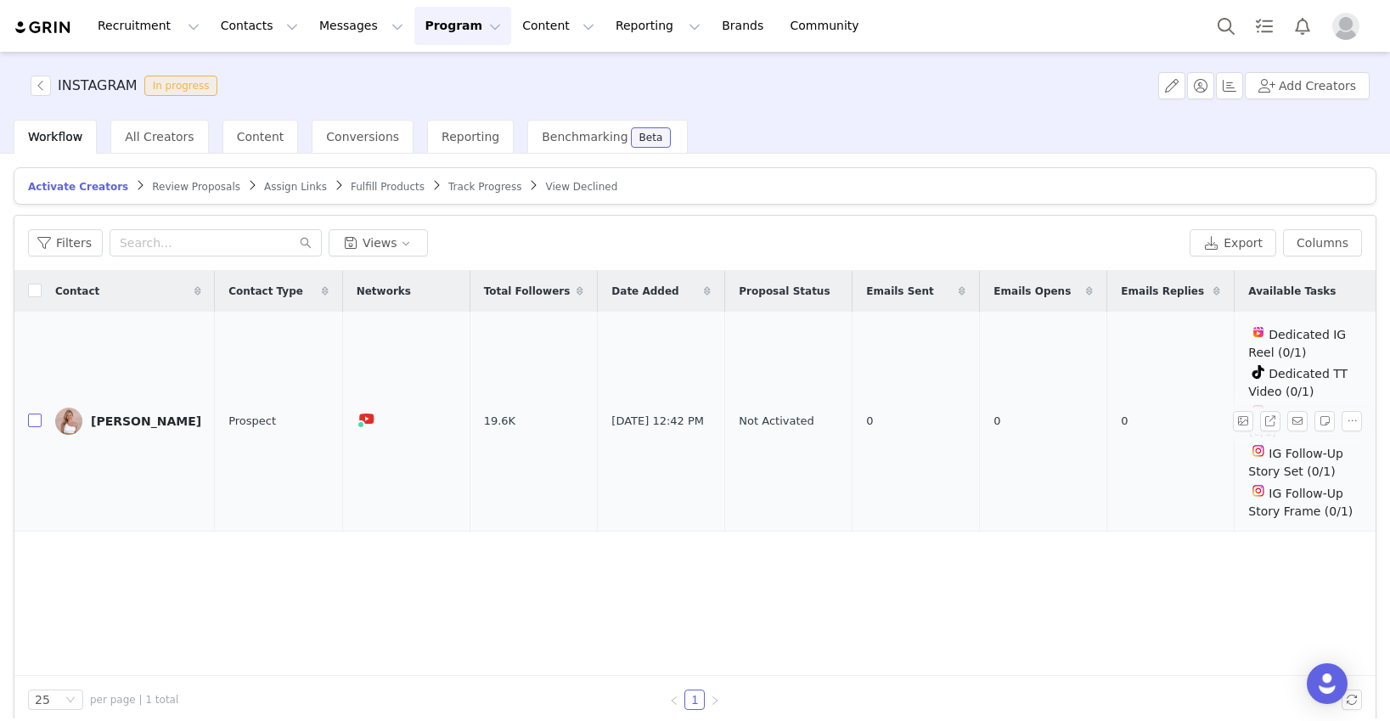
click at [31, 413] on input "checkbox" at bounding box center [35, 420] width 14 height 14
checkbox input "true"
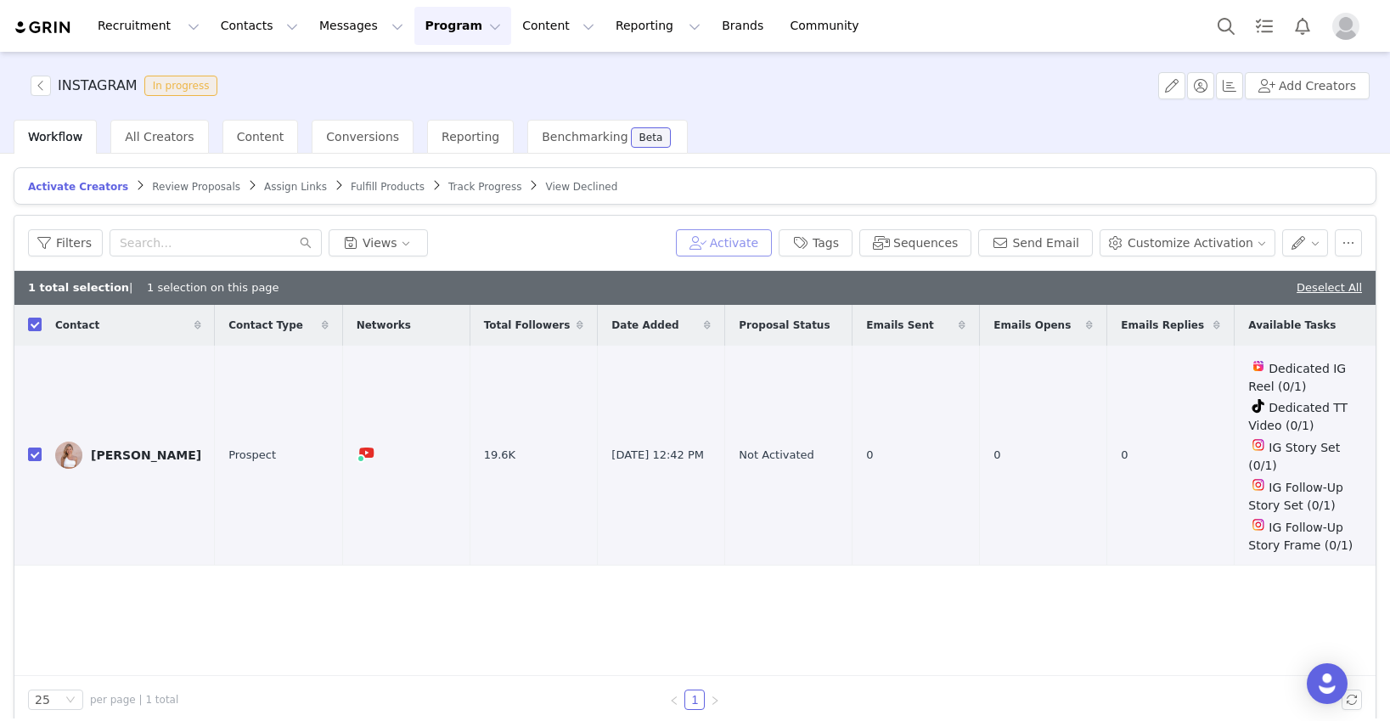
click at [750, 245] on button "Activate" at bounding box center [724, 242] width 96 height 27
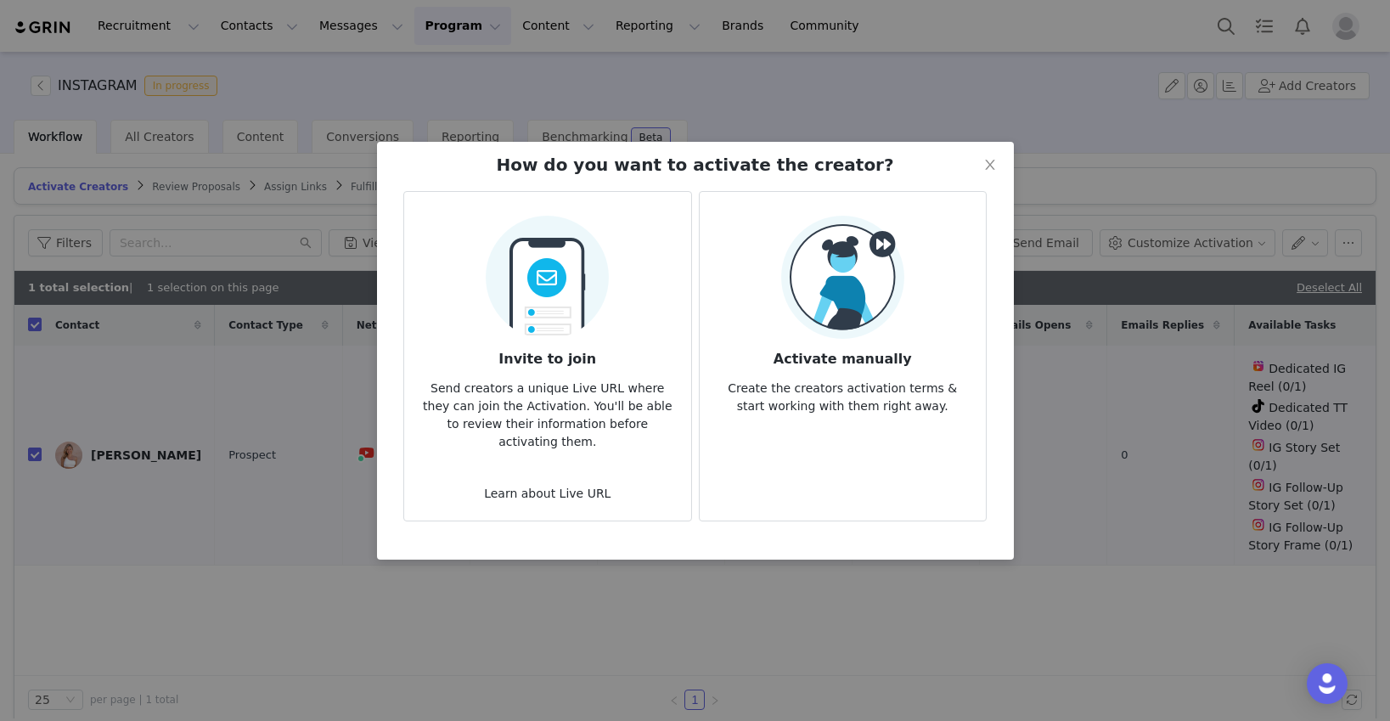
click at [858, 316] on img at bounding box center [842, 277] width 123 height 123
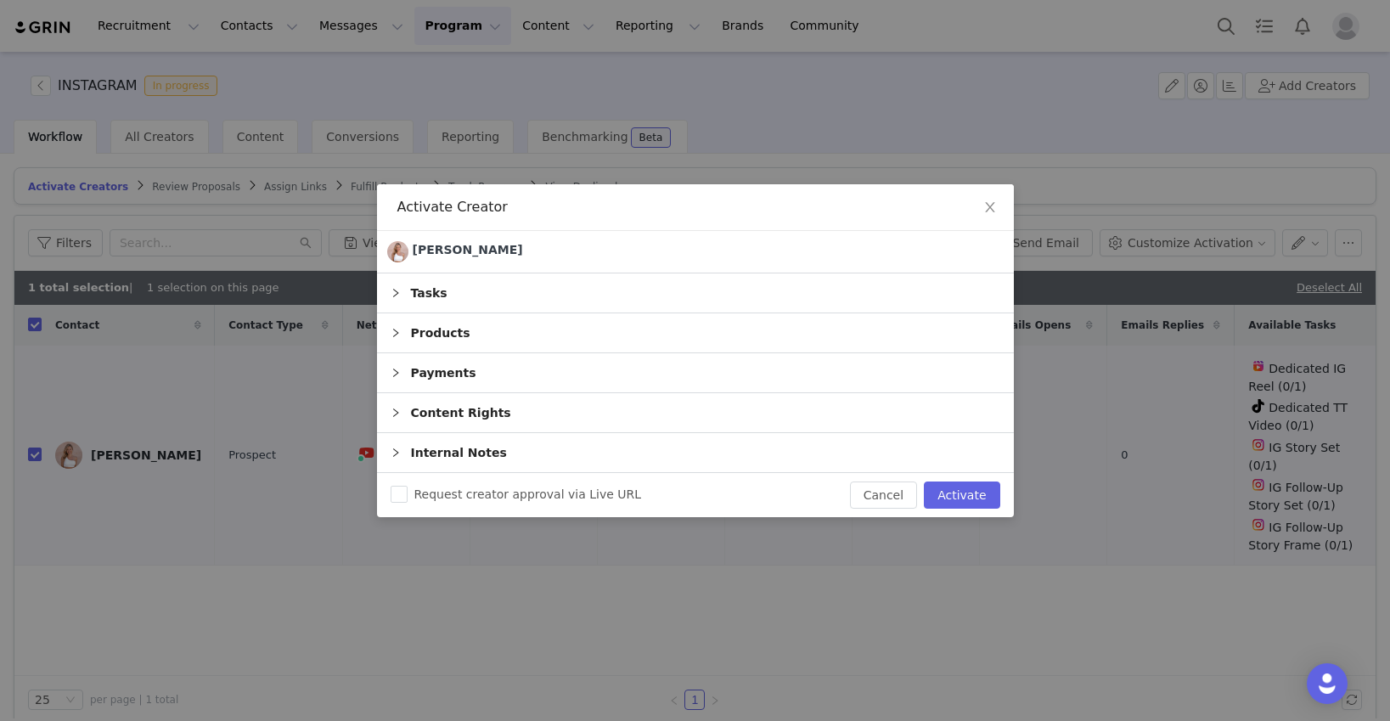
click at [396, 291] on icon "icon: right" at bounding box center [395, 292] width 5 height 8
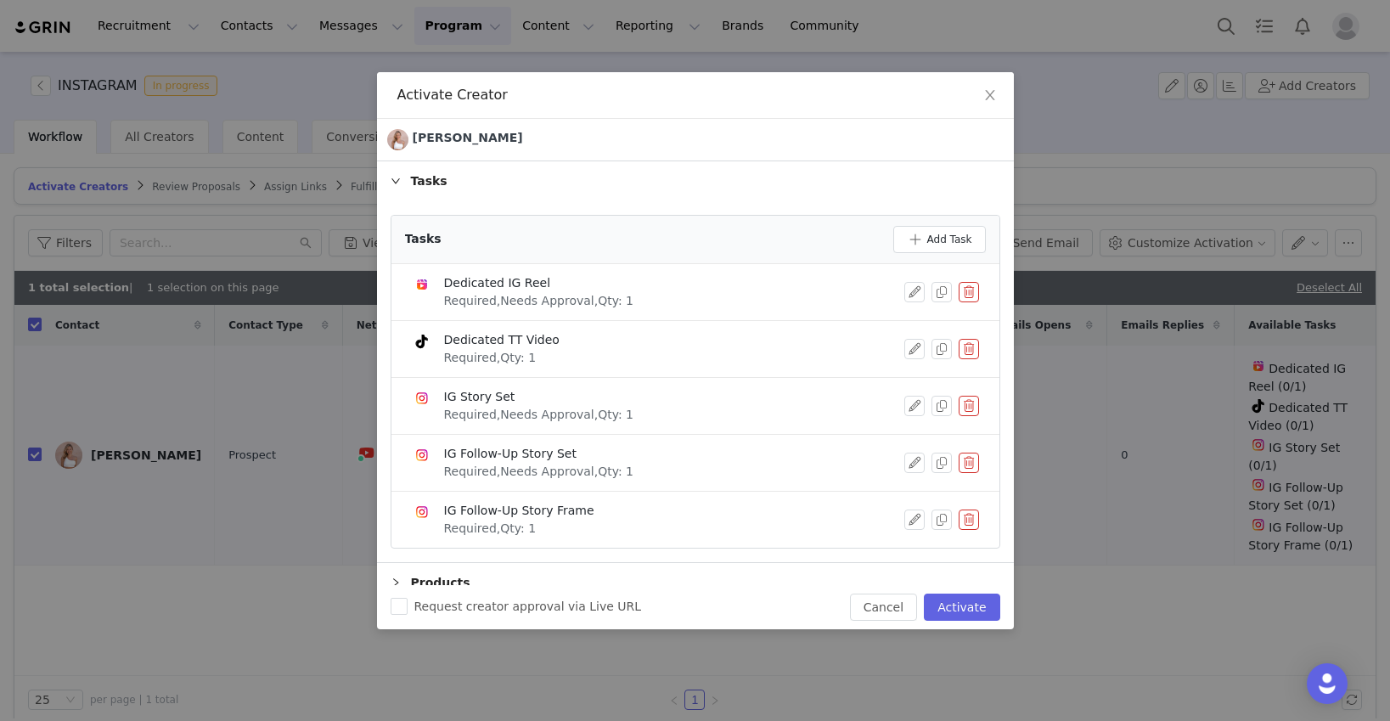
click at [968, 289] on button "button" at bounding box center [968, 292] width 20 height 20
click at [918, 329] on button "Delete" at bounding box center [907, 319] width 66 height 27
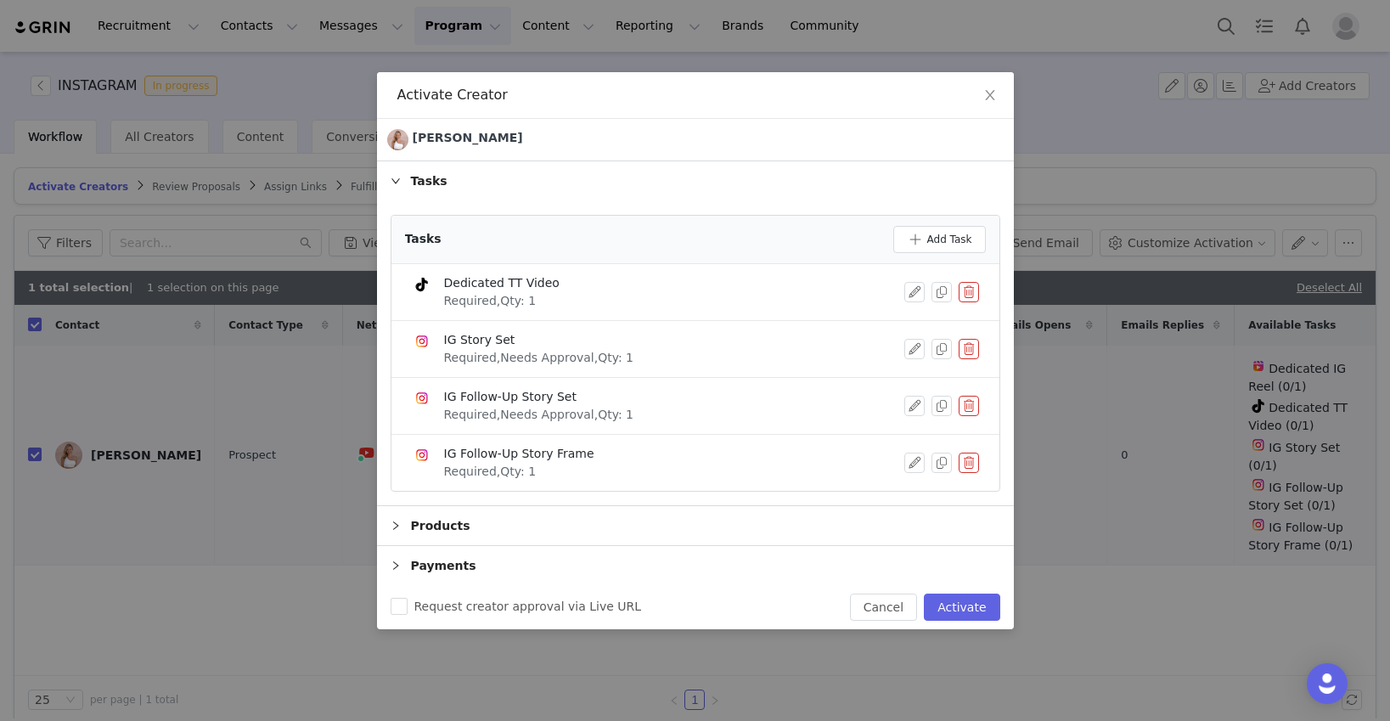
click at [971, 290] on button "button" at bounding box center [968, 292] width 20 height 20
click at [919, 318] on button "Delete" at bounding box center [907, 319] width 66 height 27
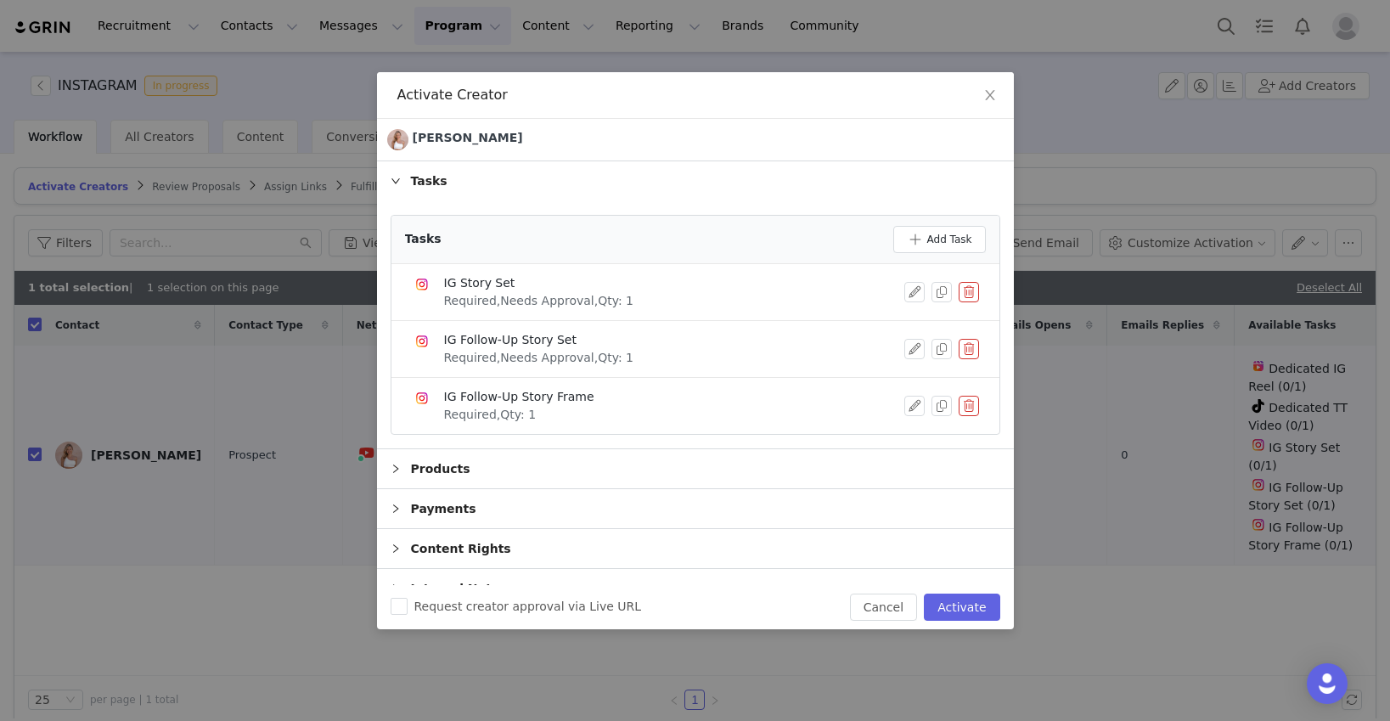
click at [967, 343] on button "button" at bounding box center [968, 349] width 20 height 20
click at [908, 376] on button "Delete" at bounding box center [907, 376] width 66 height 27
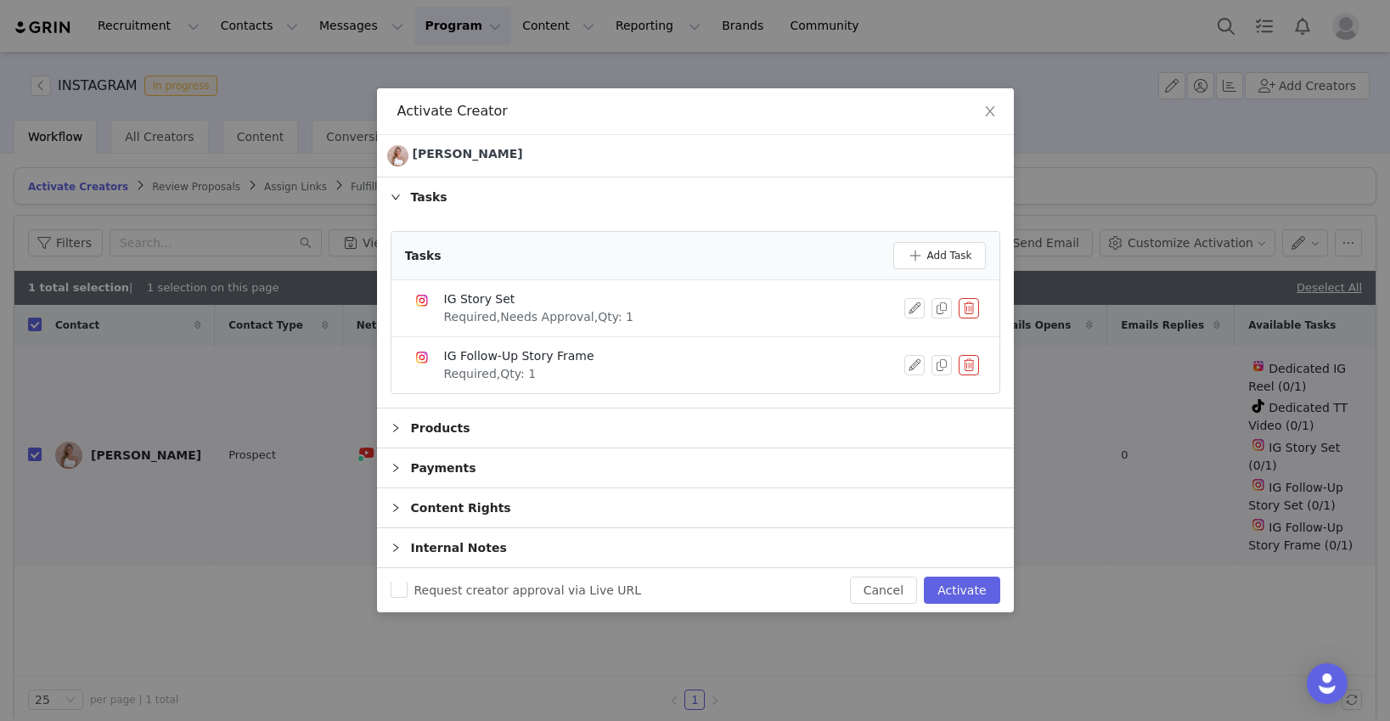
click at [969, 366] on button "button" at bounding box center [968, 365] width 20 height 20
click at [930, 377] on button "Delete" at bounding box center [907, 379] width 66 height 27
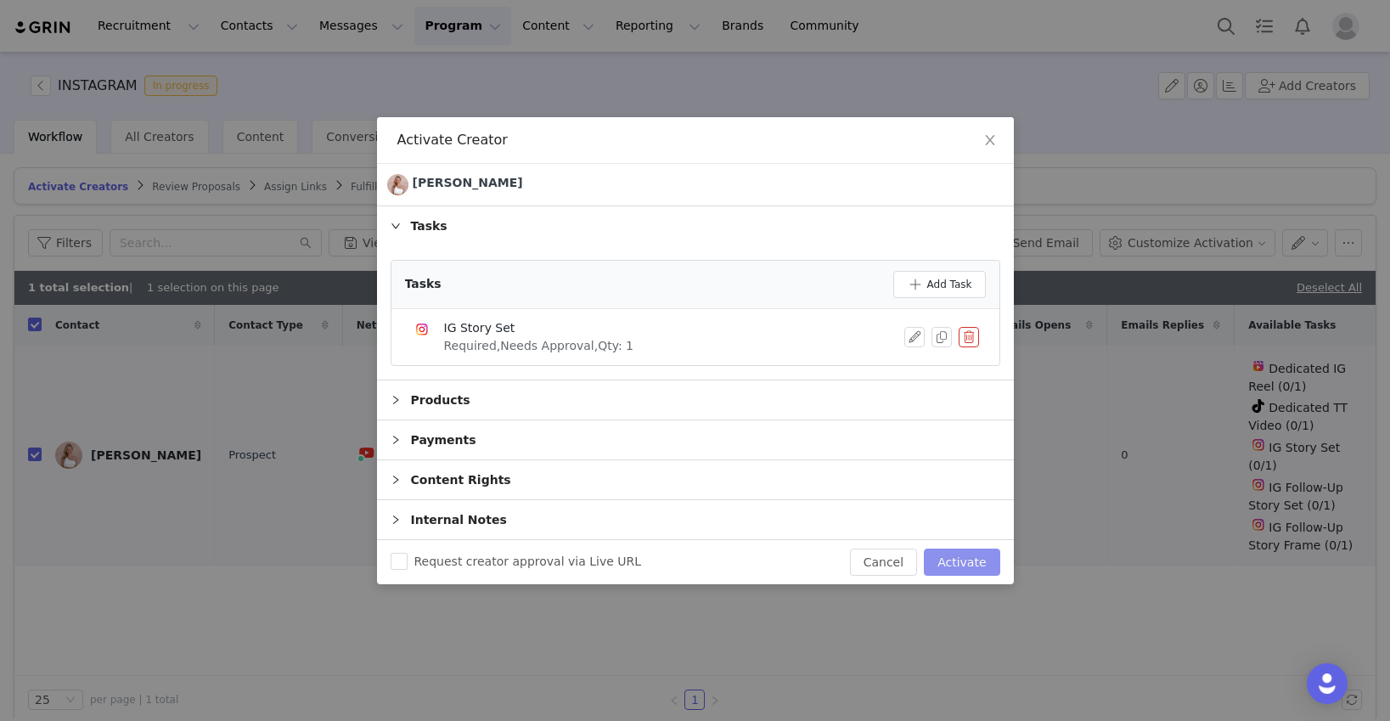
click at [972, 558] on button "Activate" at bounding box center [962, 561] width 76 height 27
checkbox input "false"
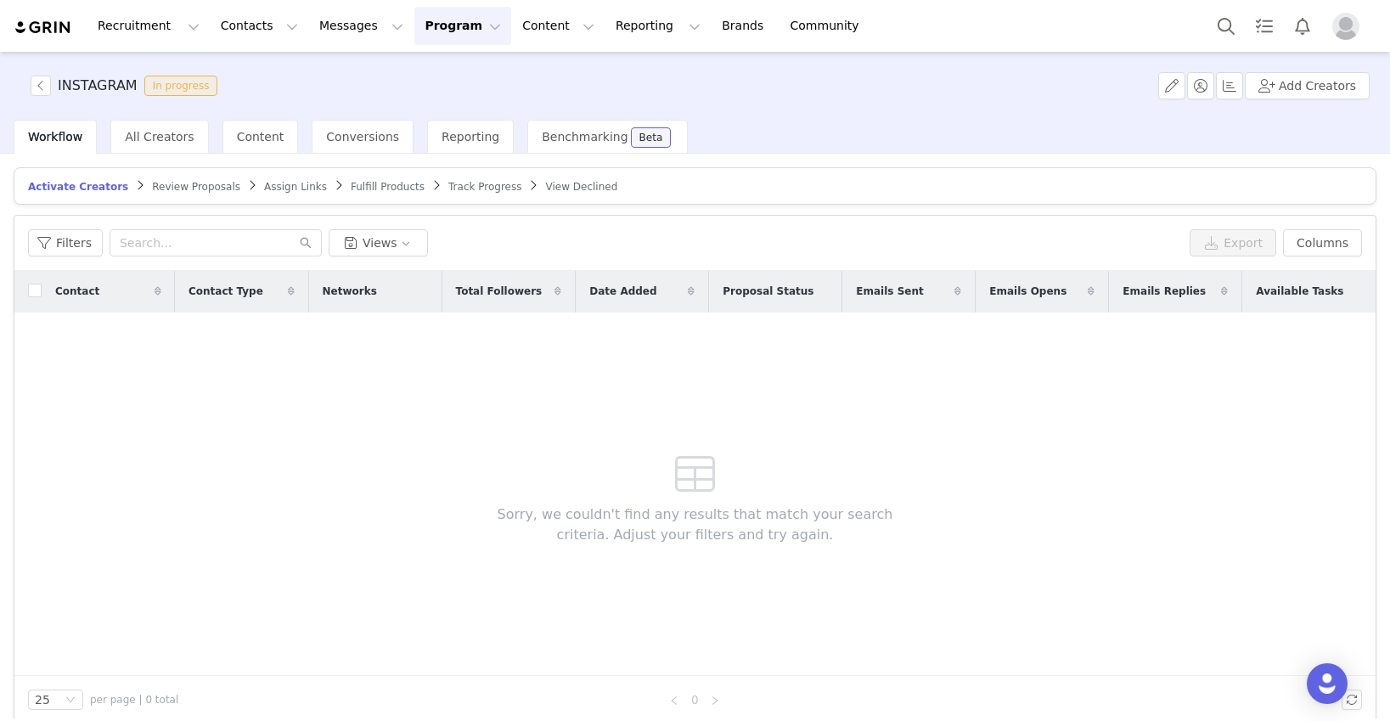
click at [280, 185] on span "Assign Links" at bounding box center [295, 187] width 63 height 12
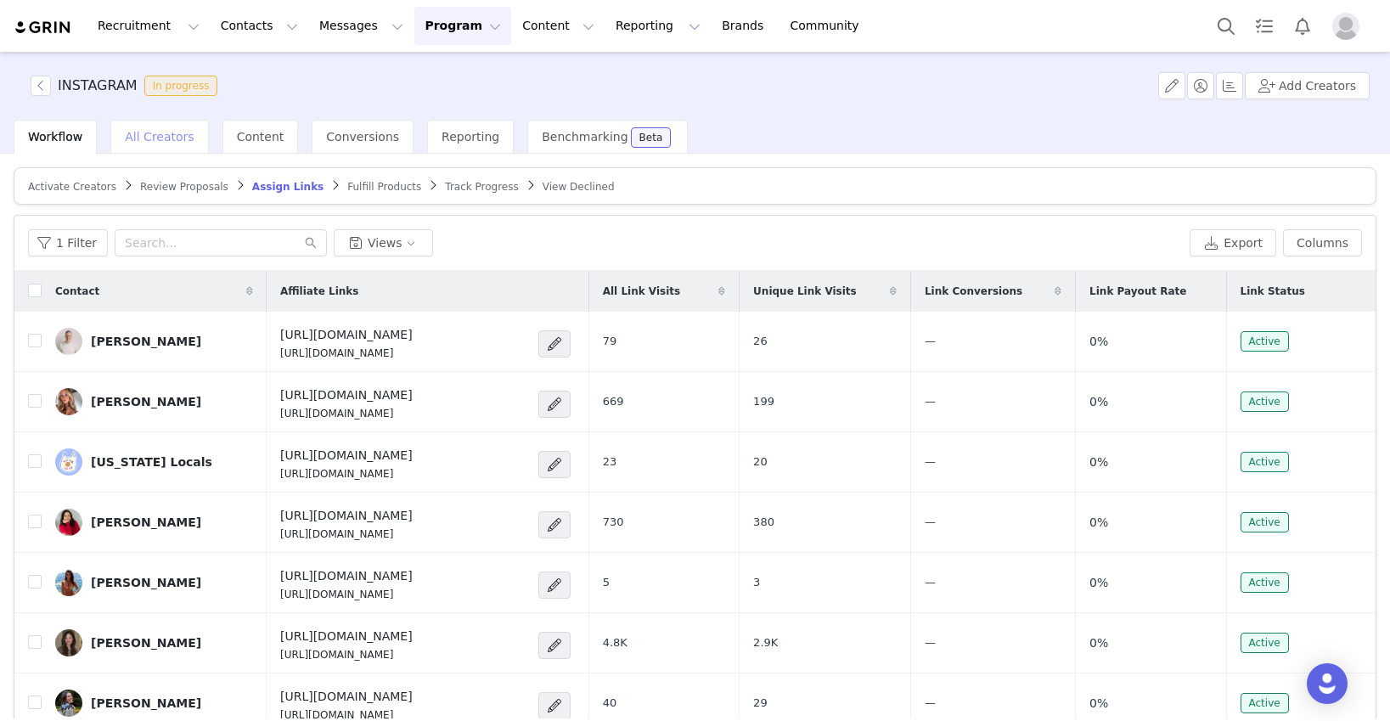
click at [174, 138] on span "All Creators" at bounding box center [159, 137] width 69 height 14
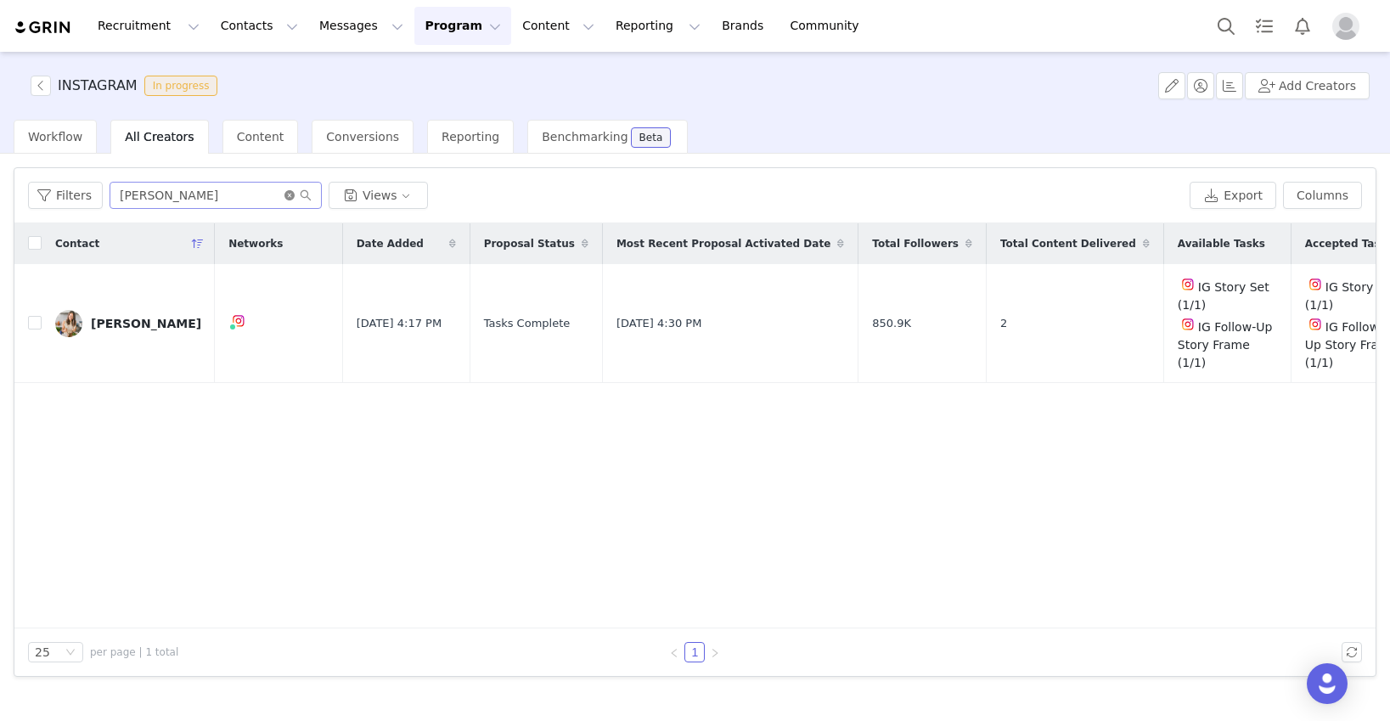
click at [284, 194] on icon "icon: close-circle" at bounding box center [289, 195] width 10 height 10
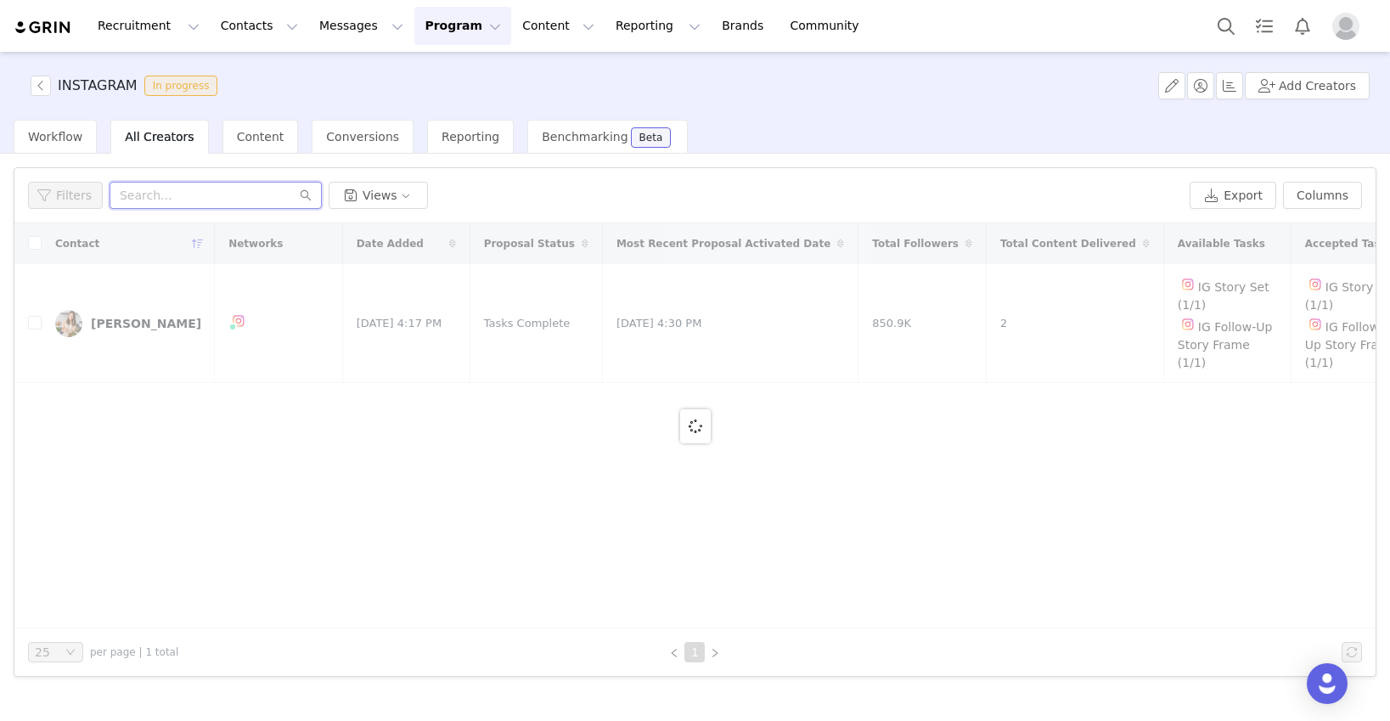
click at [227, 197] on input "text" at bounding box center [216, 195] width 212 height 27
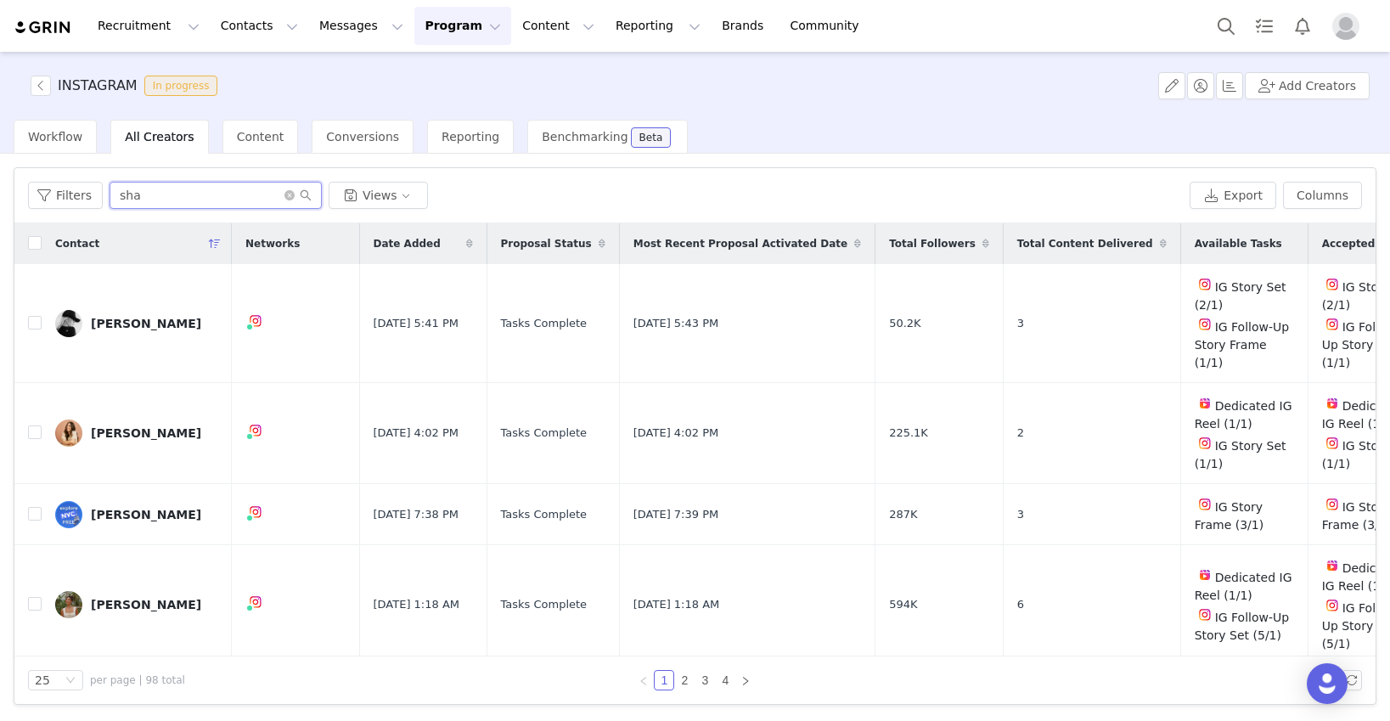
type input "shay"
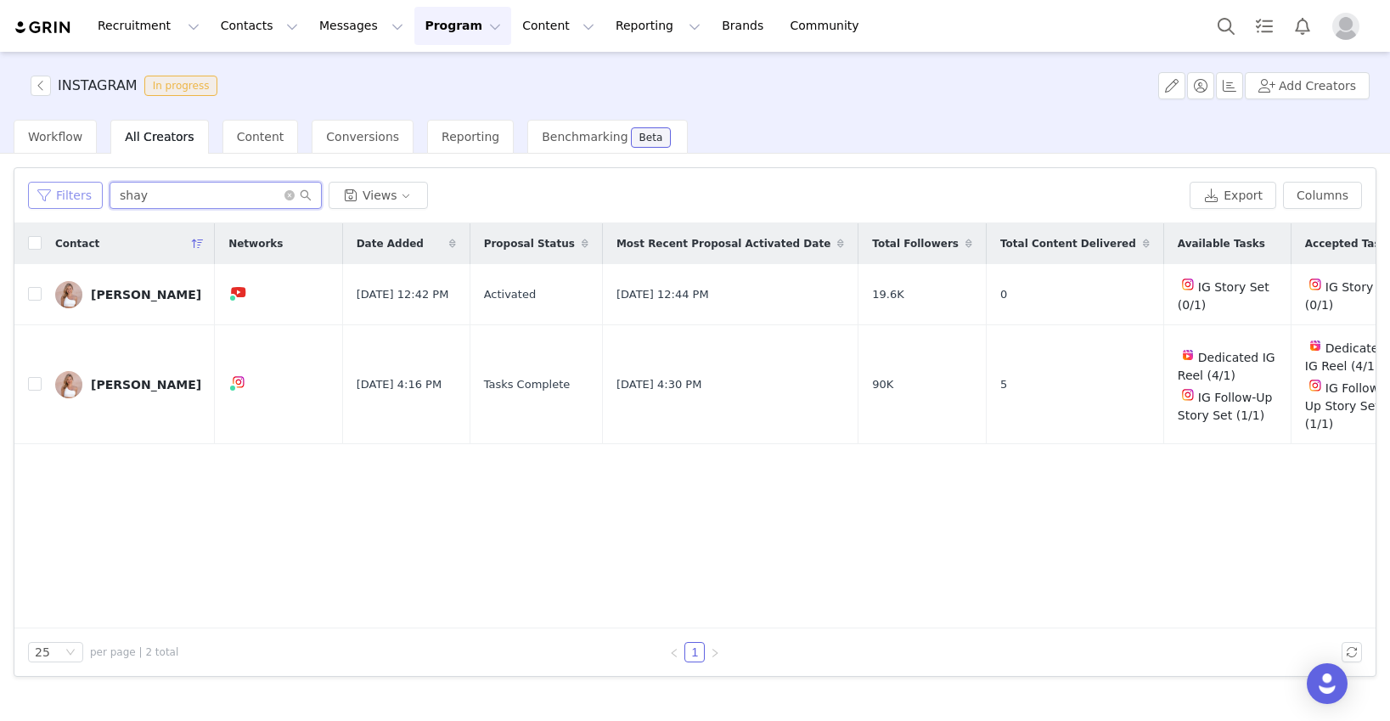
drag, startPoint x: 163, startPoint y: 192, endPoint x: 79, endPoint y: 188, distance: 84.1
click at [80, 188] on div "Filters shay Views" at bounding box center [605, 195] width 1155 height 27
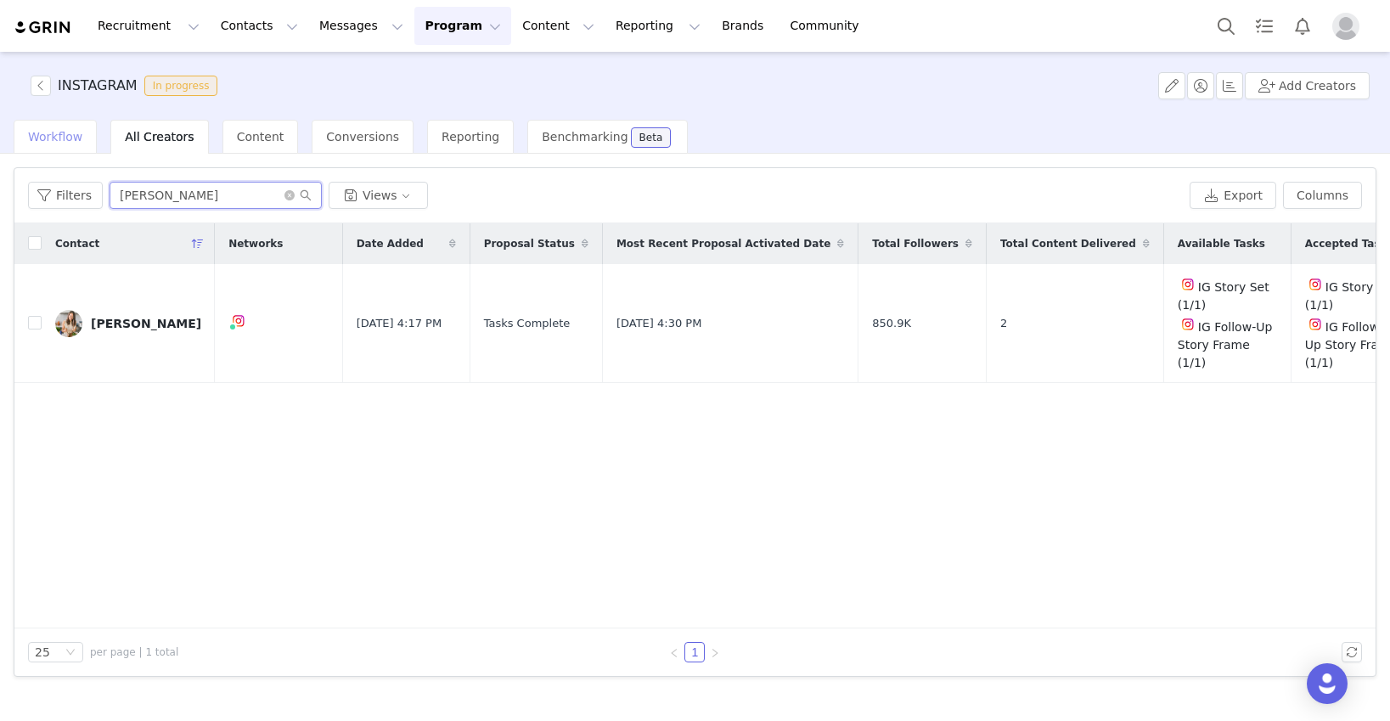
type input "caitlin"
click at [60, 143] on div "Workflow" at bounding box center [55, 137] width 83 height 34
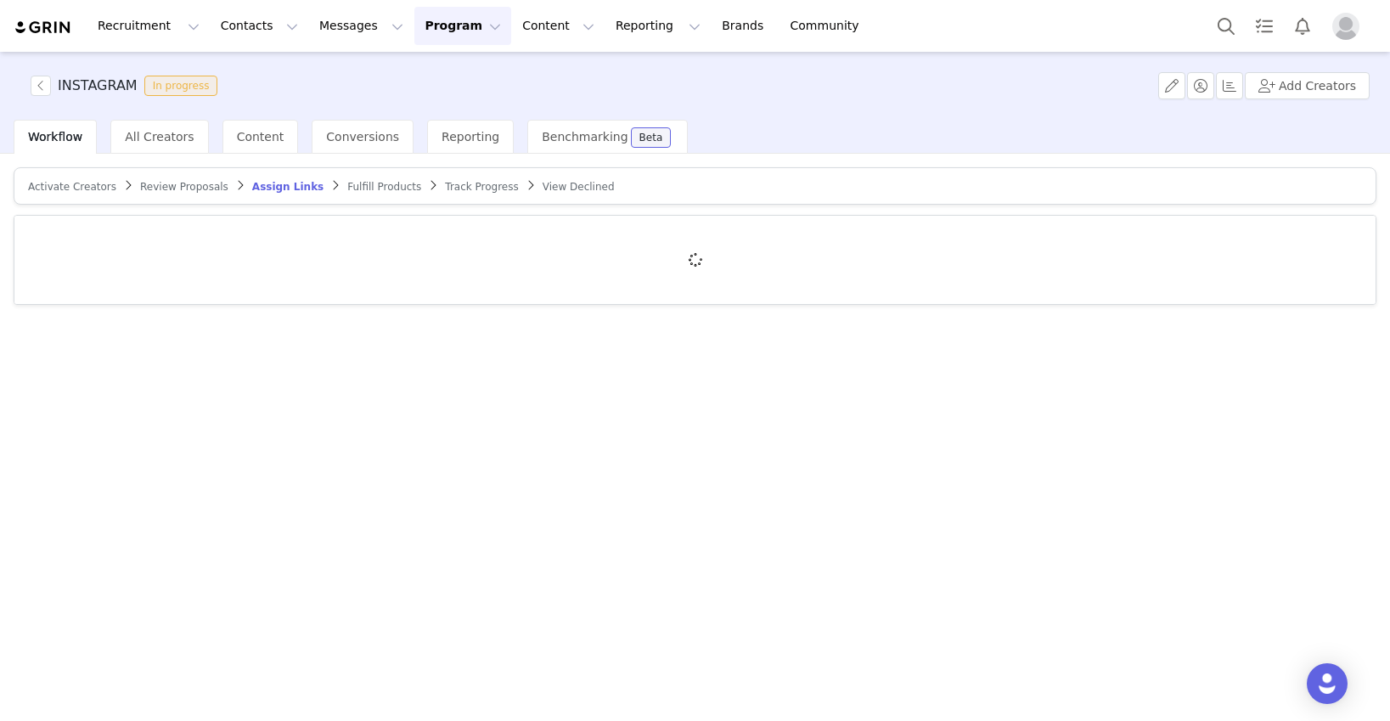
click at [81, 185] on span "Activate Creators" at bounding box center [72, 187] width 88 height 12
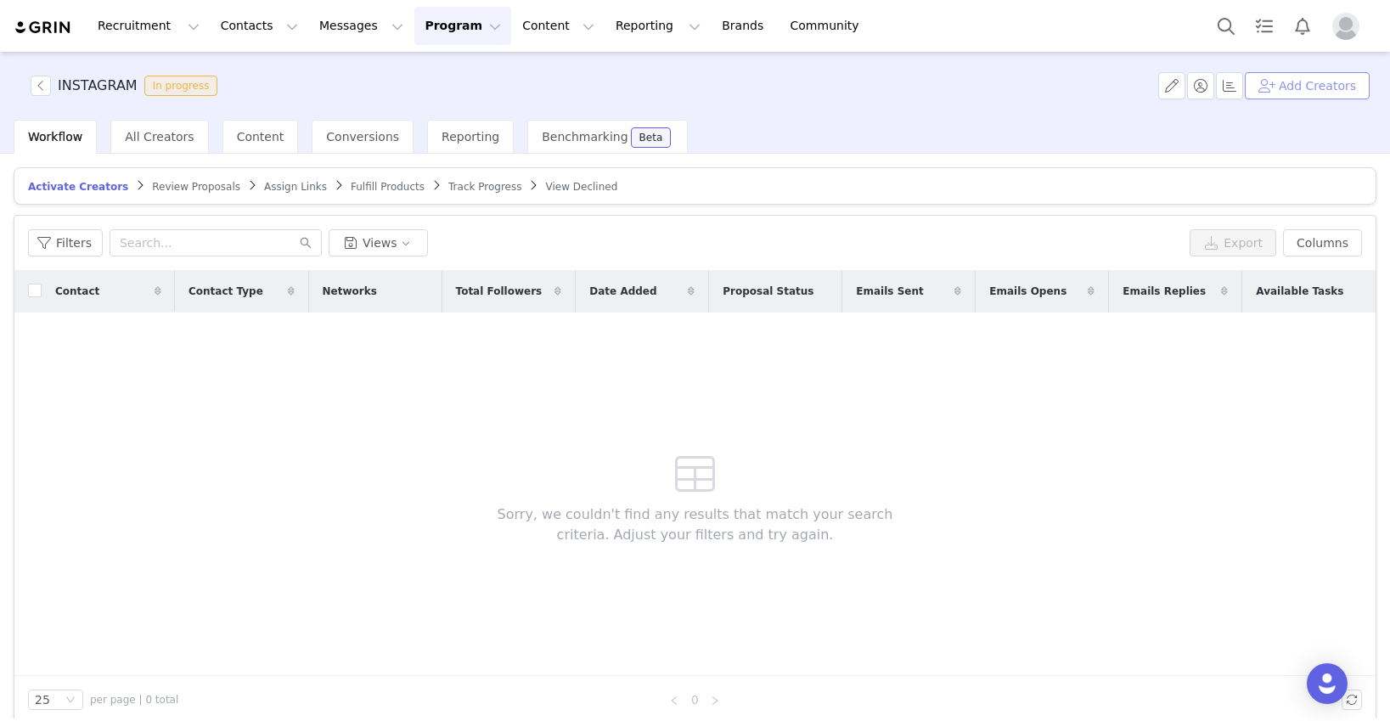
click at [1067, 86] on button "Add Creators" at bounding box center [1306, 85] width 125 height 27
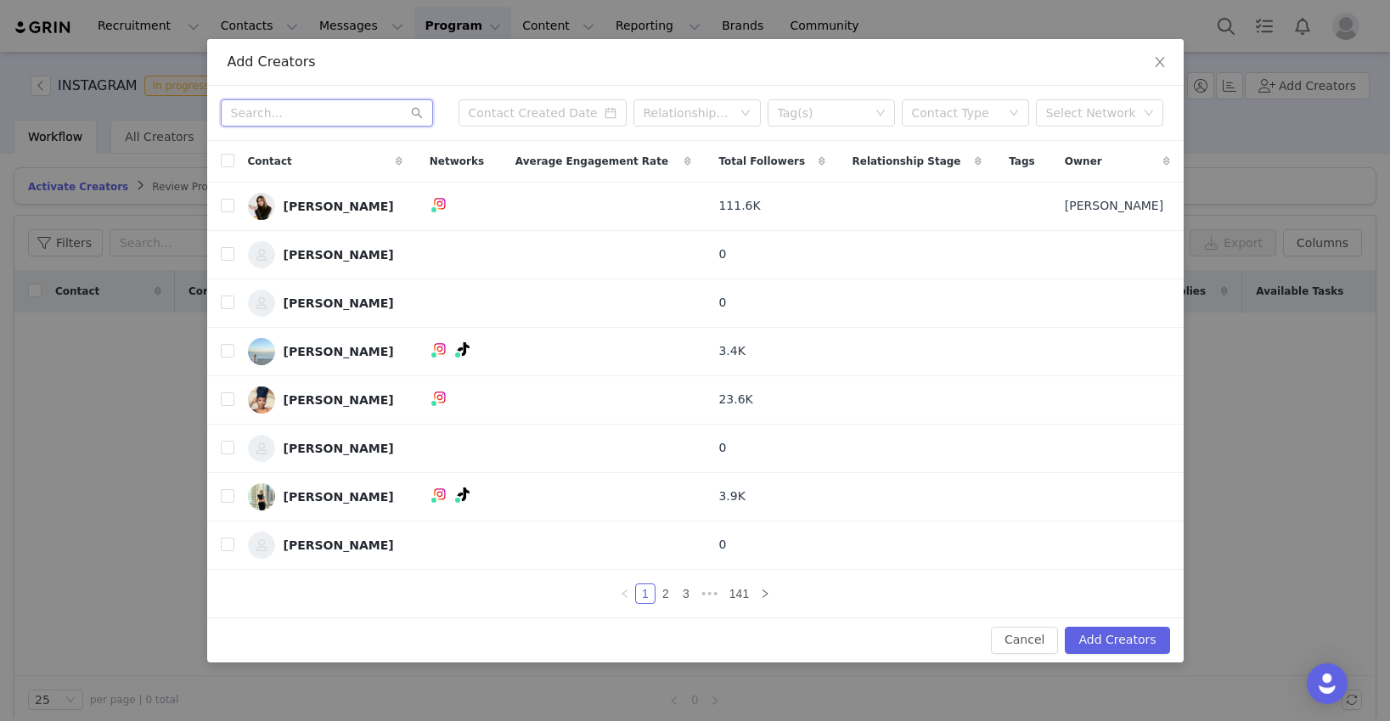
click at [318, 112] on input "text" at bounding box center [327, 112] width 212 height 27
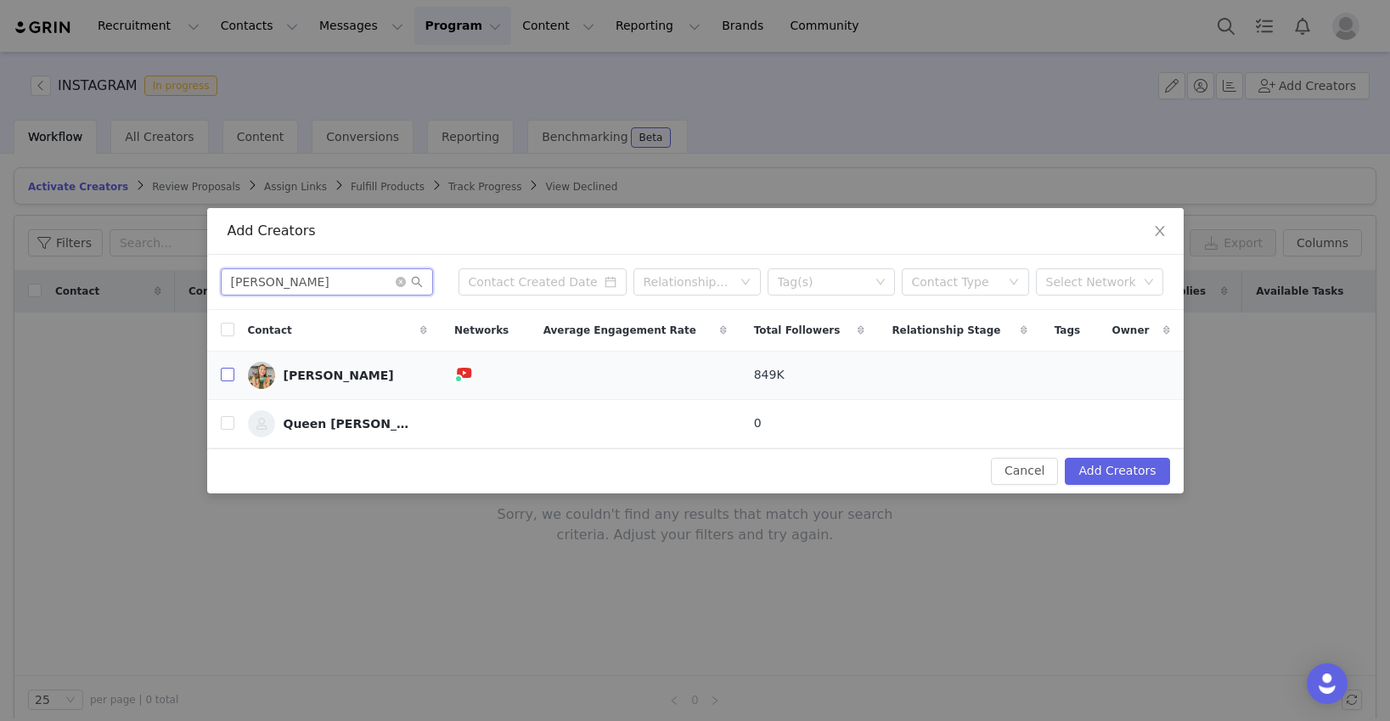
type input "caitlin"
click at [228, 372] on input "checkbox" at bounding box center [228, 375] width 14 height 14
checkbox input "true"
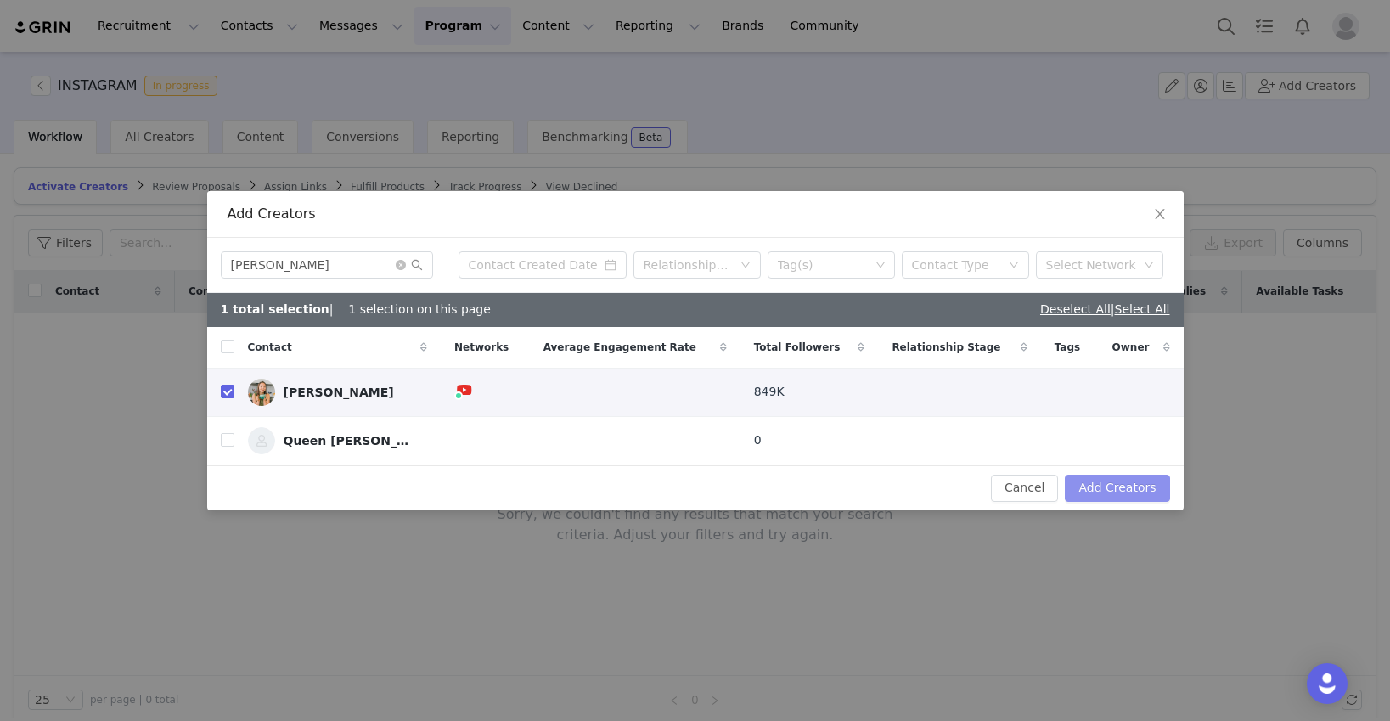
click at [1067, 487] on button "Add Creators" at bounding box center [1117, 488] width 104 height 27
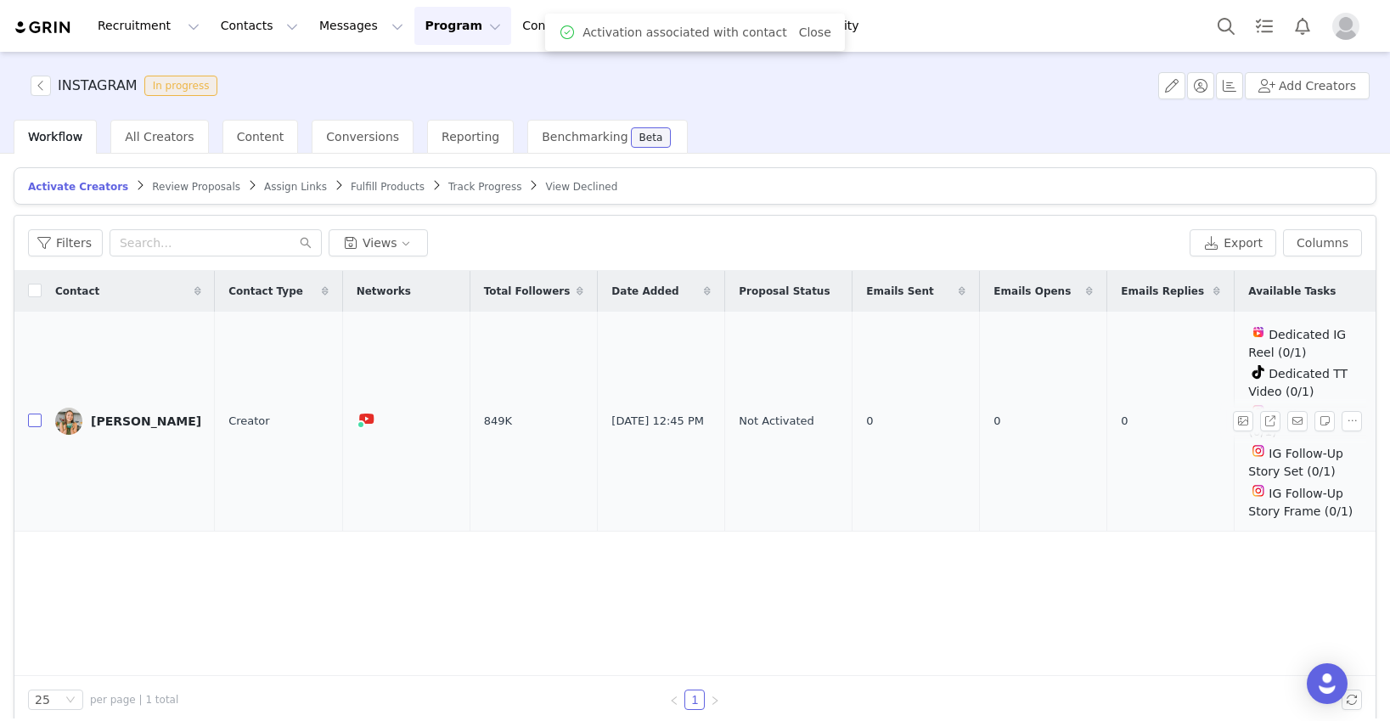
click at [36, 414] on input "checkbox" at bounding box center [35, 420] width 14 height 14
checkbox input "true"
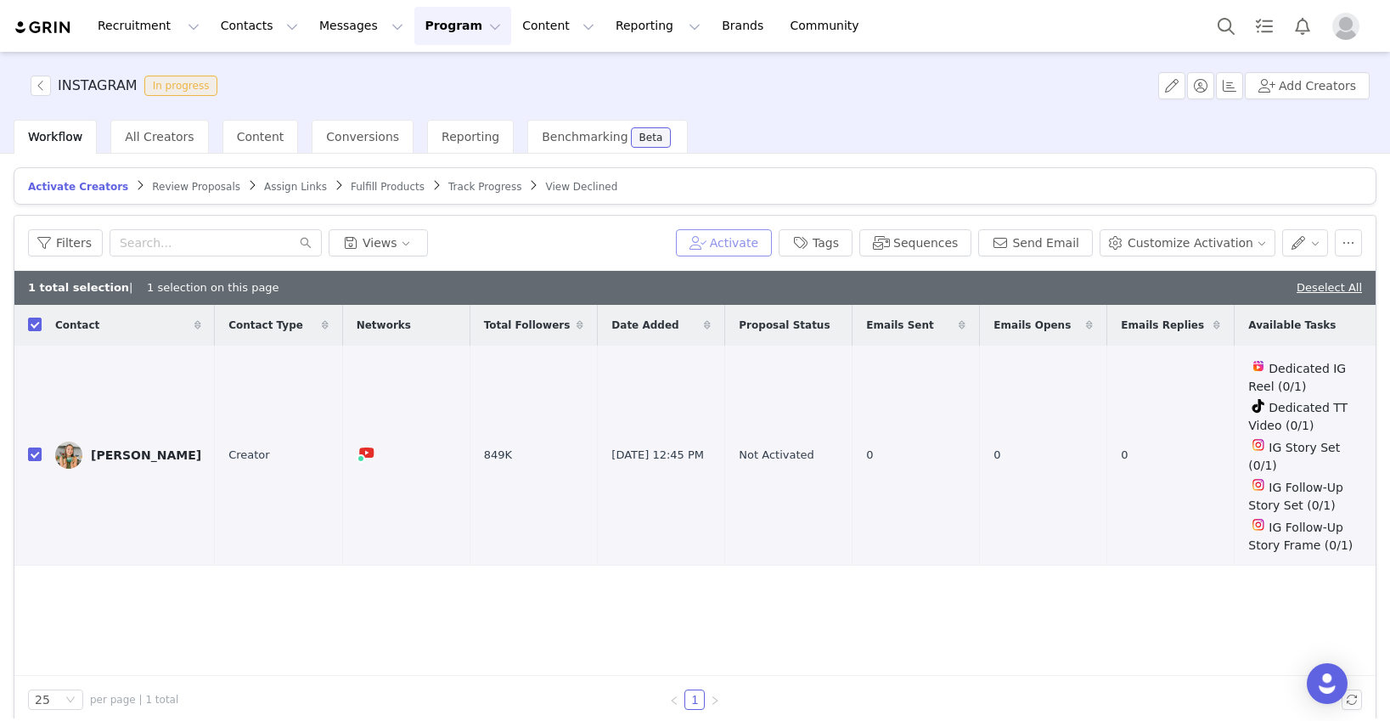
click at [739, 243] on button "Activate" at bounding box center [724, 242] width 96 height 27
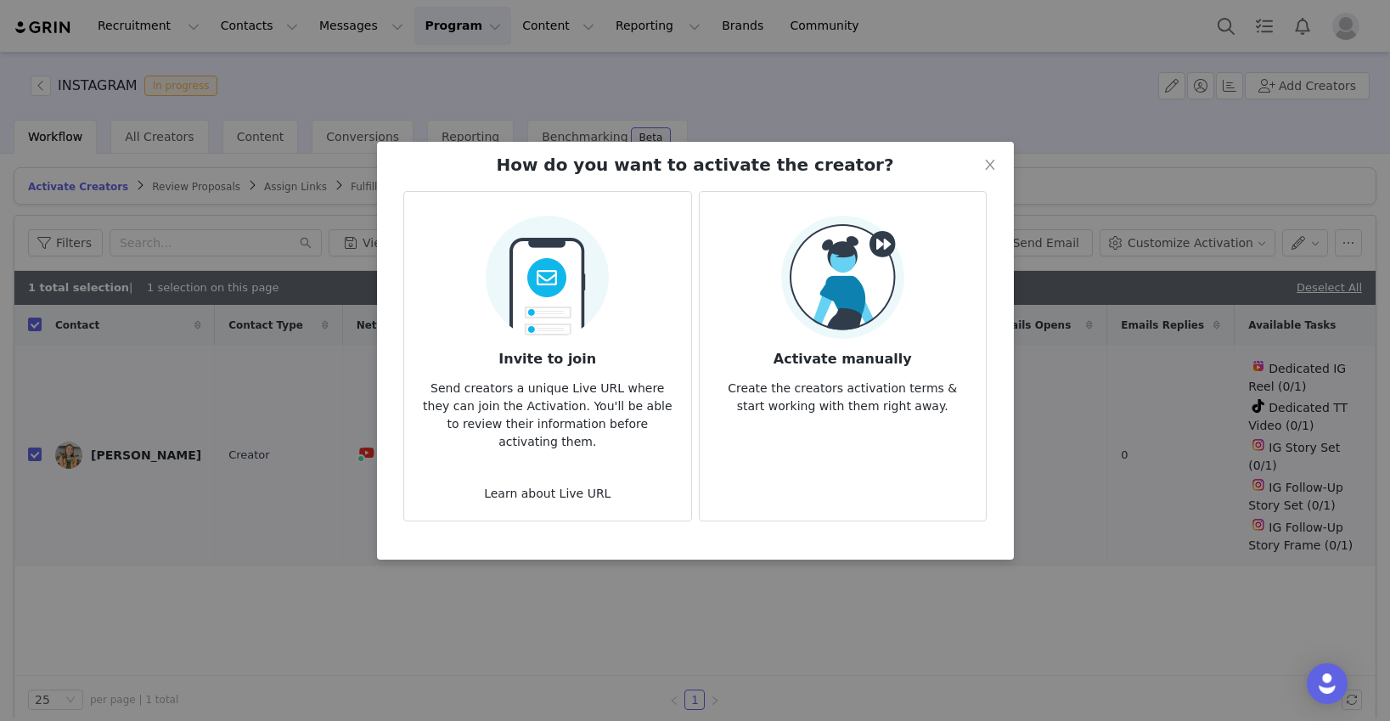
click at [827, 325] on img at bounding box center [842, 277] width 123 height 123
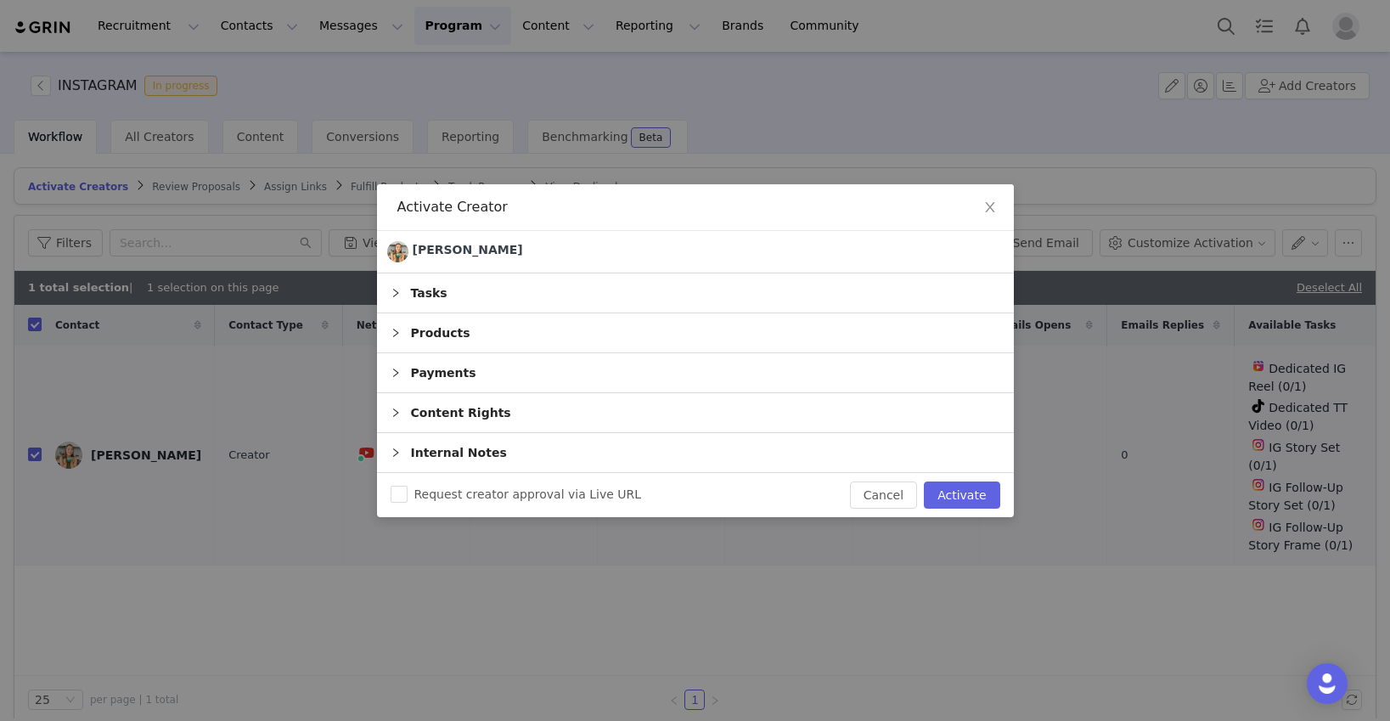
click at [396, 288] on icon "icon: right" at bounding box center [395, 293] width 10 height 10
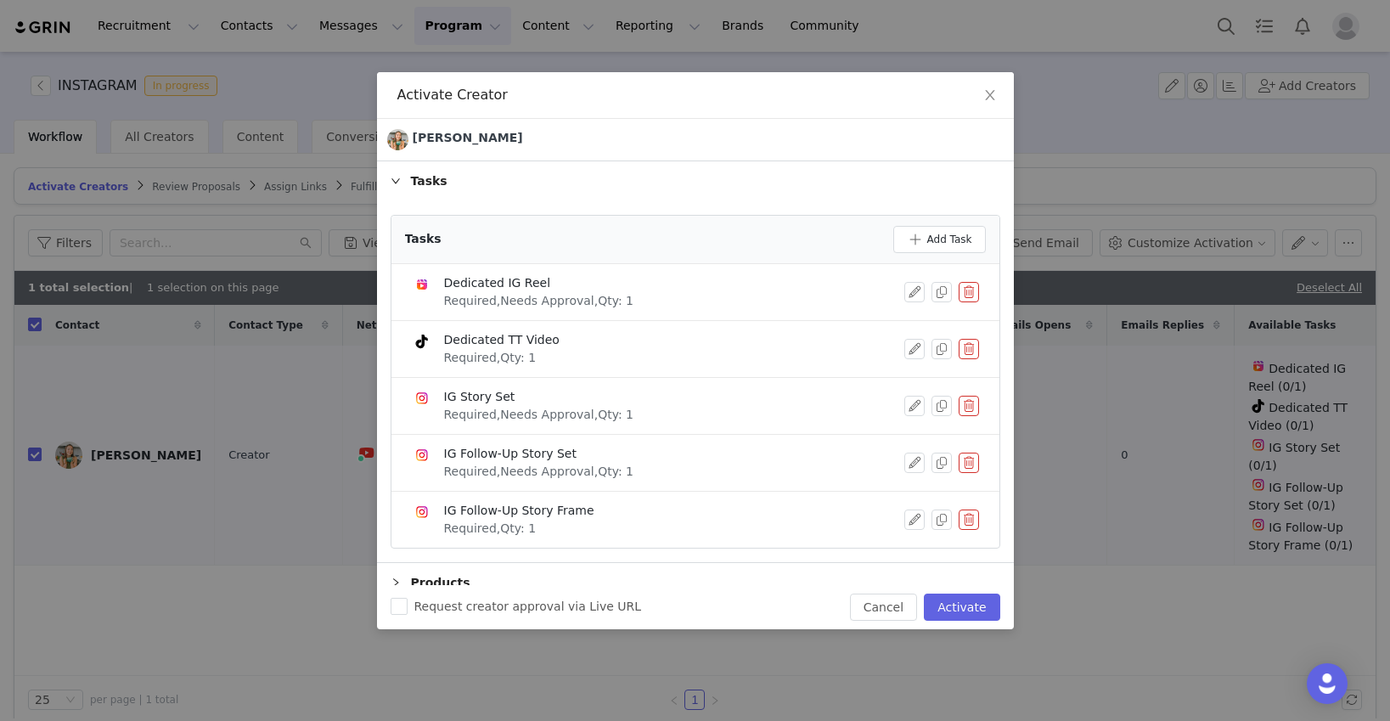
click at [969, 292] on button "button" at bounding box center [968, 292] width 20 height 20
click at [918, 320] on button "Delete" at bounding box center [907, 319] width 66 height 27
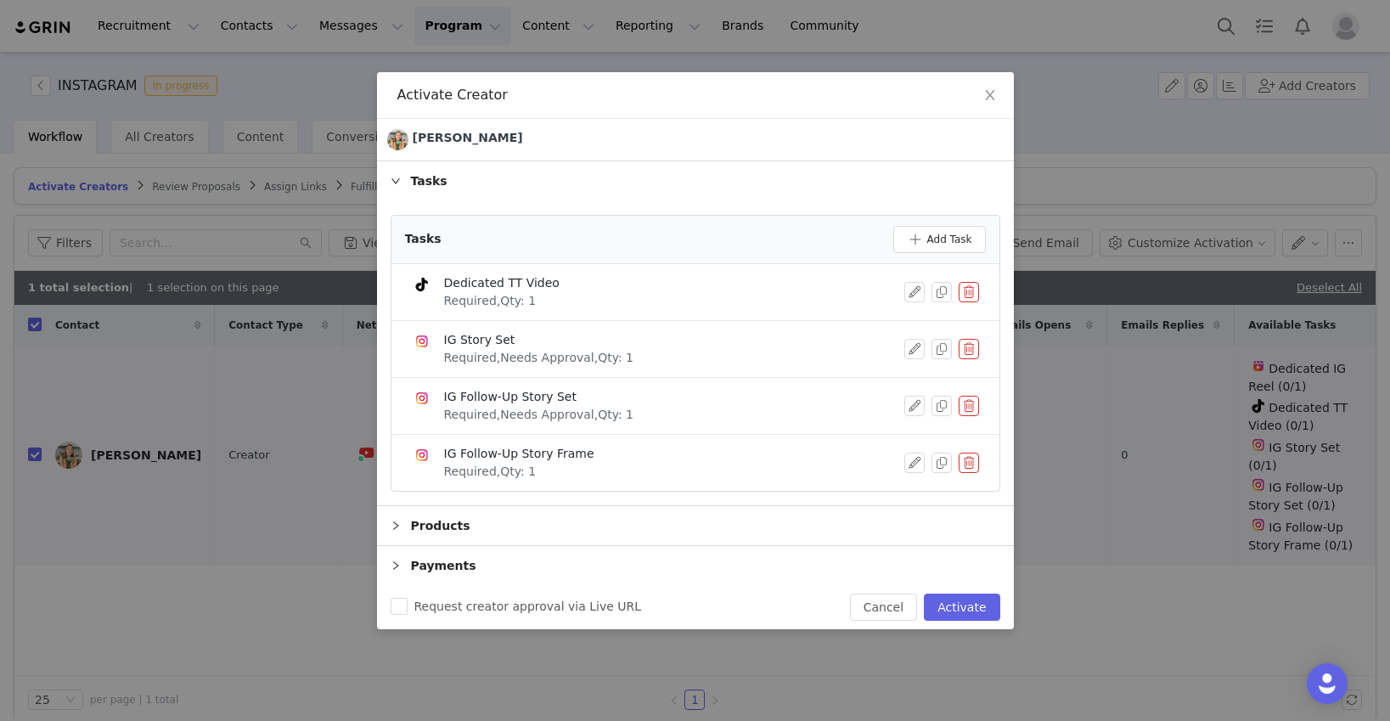
click at [965, 289] on button "button" at bounding box center [968, 292] width 20 height 20
click at [902, 320] on button "Delete" at bounding box center [907, 319] width 66 height 27
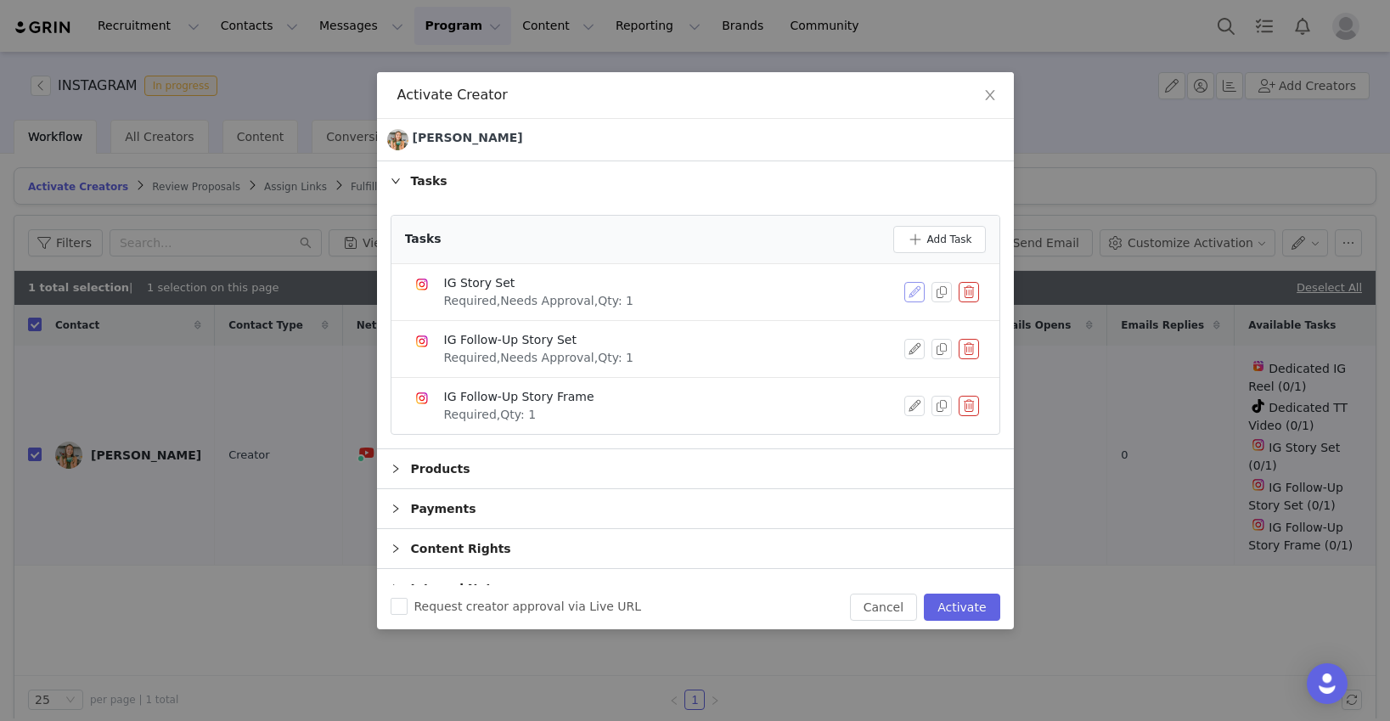
click at [915, 292] on button "button" at bounding box center [914, 292] width 20 height 20
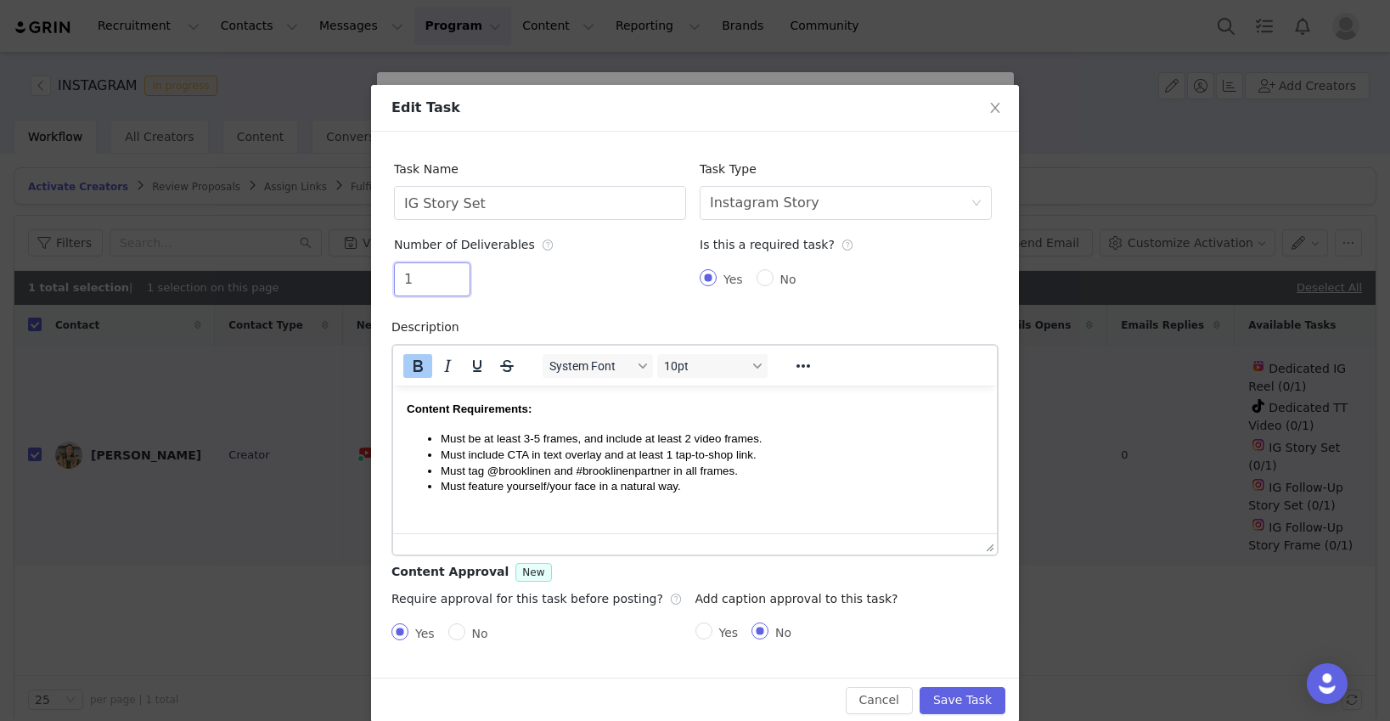
drag, startPoint x: 422, startPoint y: 285, endPoint x: 381, endPoint y: 283, distance: 40.8
click at [381, 283] on div "Task Name IG Story Set Task Type Select task type Instagram Story Number of Del…" at bounding box center [695, 405] width 648 height 546
type input "2"
click at [971, 699] on button "Save Task" at bounding box center [962, 700] width 86 height 27
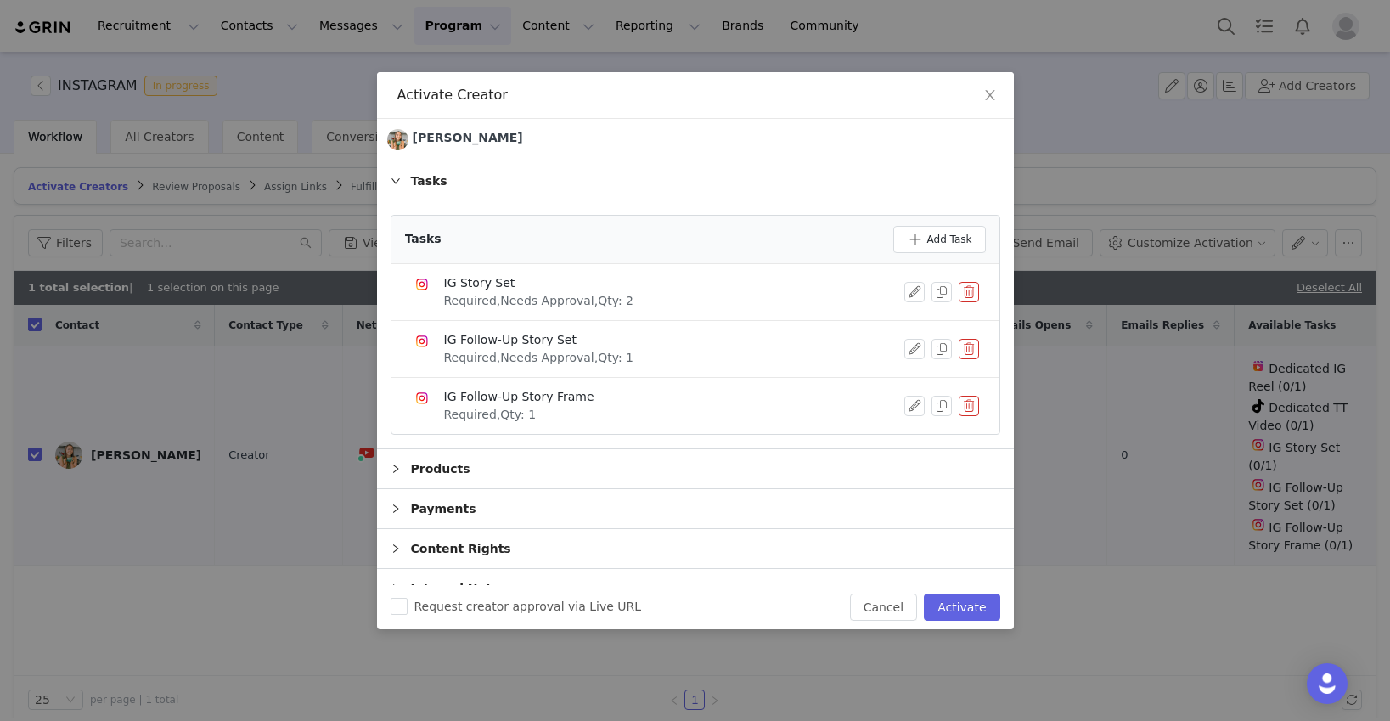
click at [965, 345] on button "button" at bounding box center [968, 349] width 20 height 20
click at [923, 373] on button "Delete" at bounding box center [907, 376] width 66 height 27
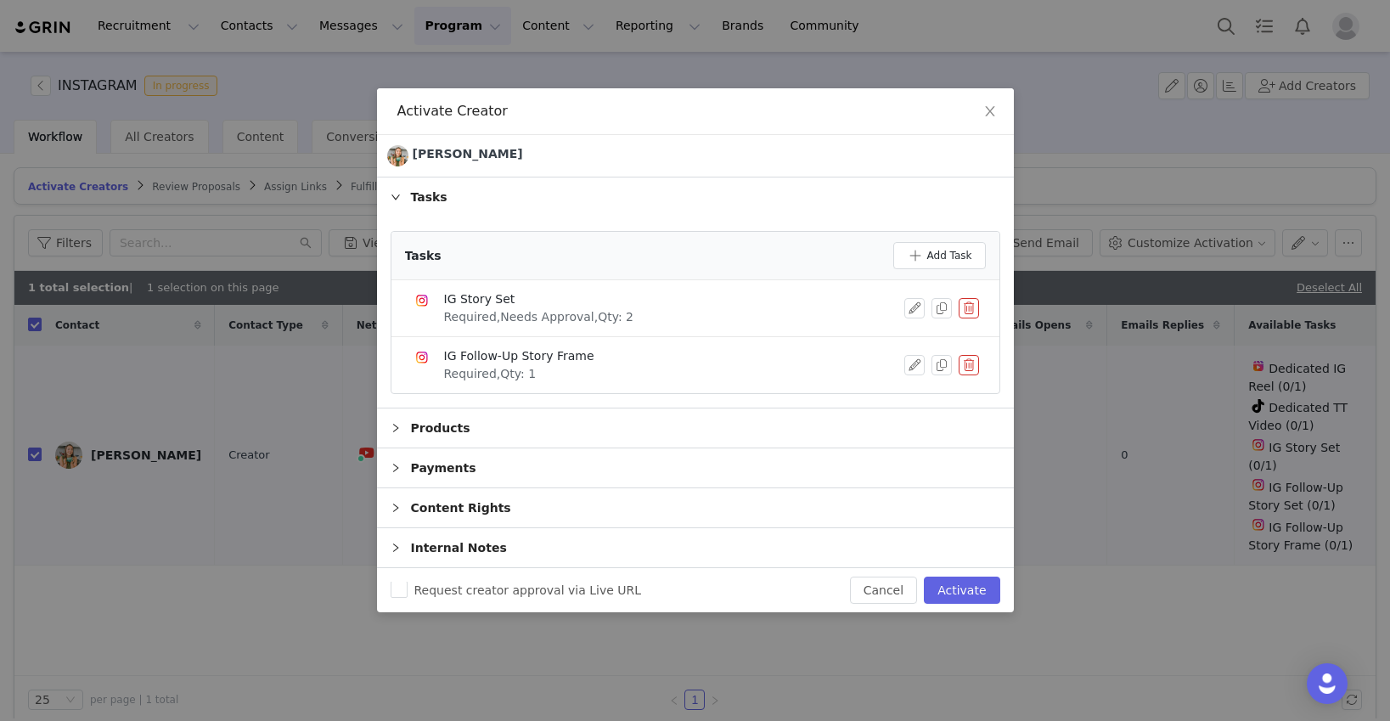
click at [965, 366] on button "button" at bounding box center [968, 365] width 20 height 20
click at [914, 379] on button "Delete" at bounding box center [907, 379] width 66 height 27
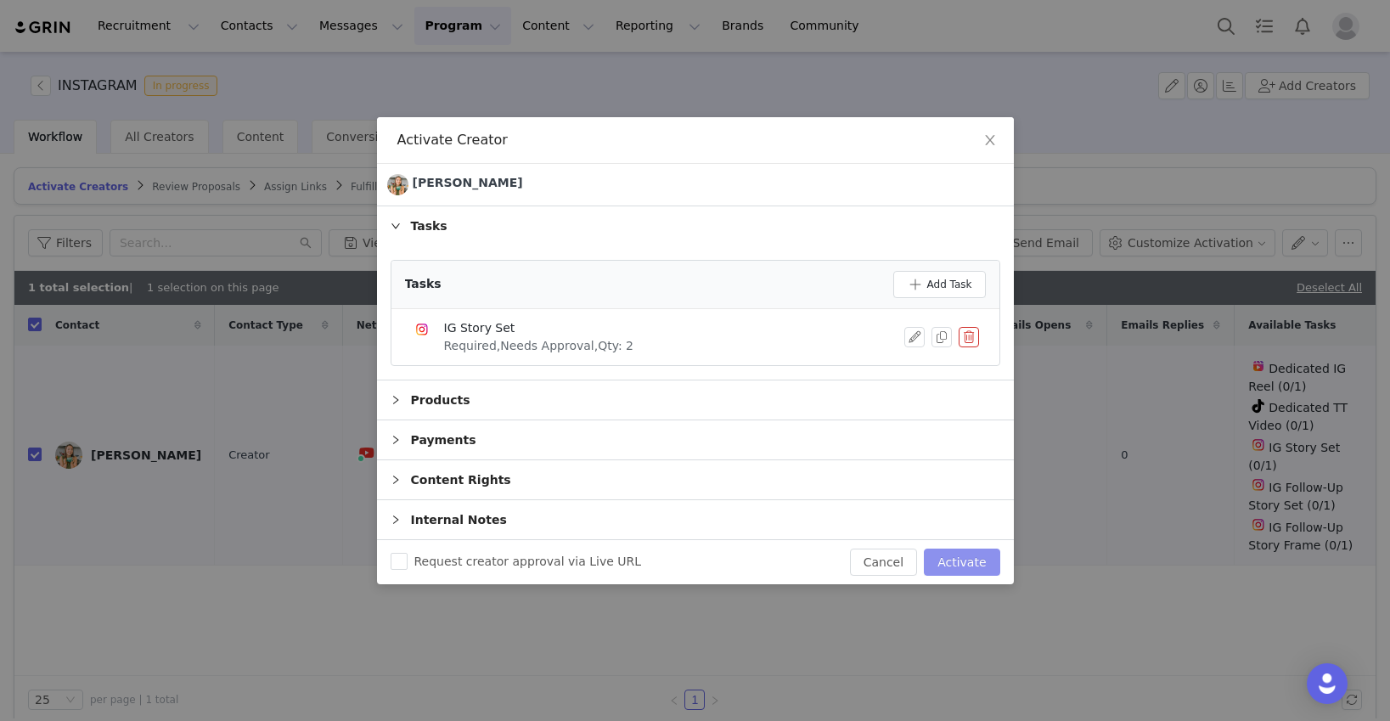
click at [966, 564] on button "Activate" at bounding box center [962, 561] width 76 height 27
checkbox input "false"
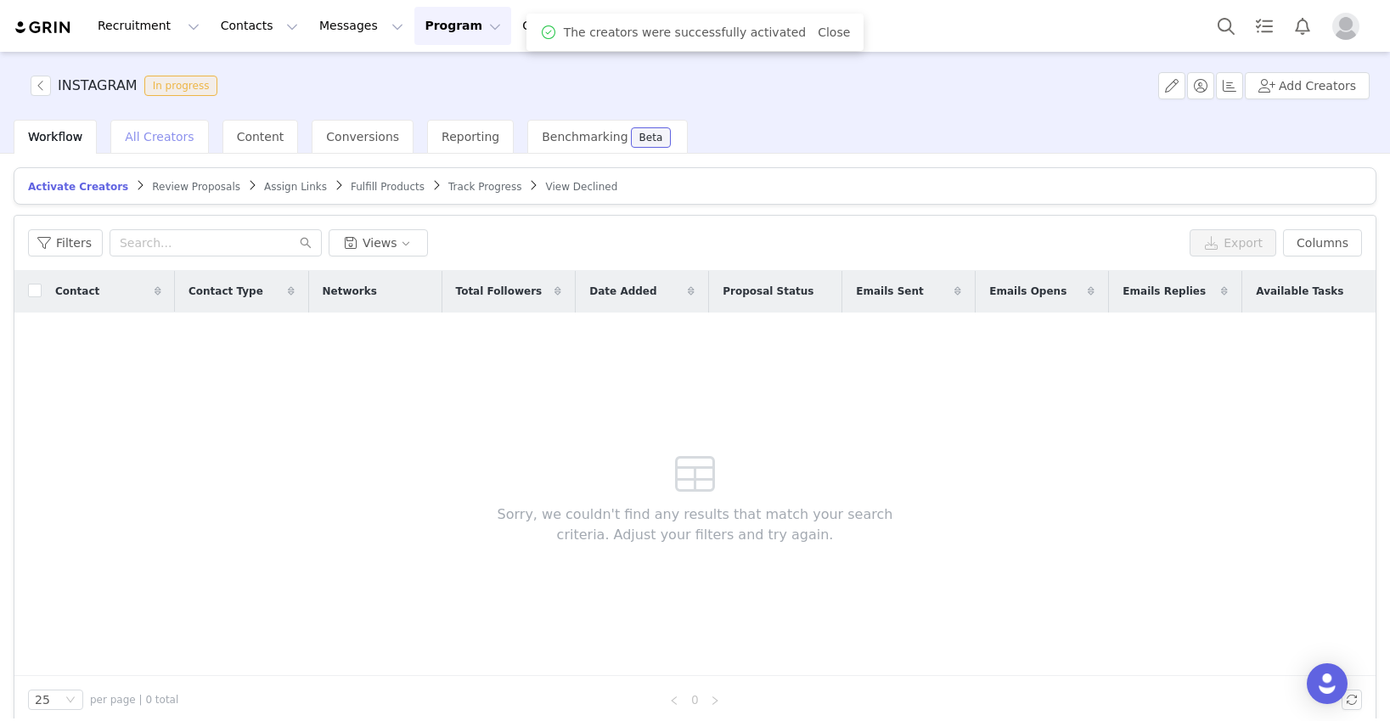
click at [179, 138] on span "All Creators" at bounding box center [159, 137] width 69 height 14
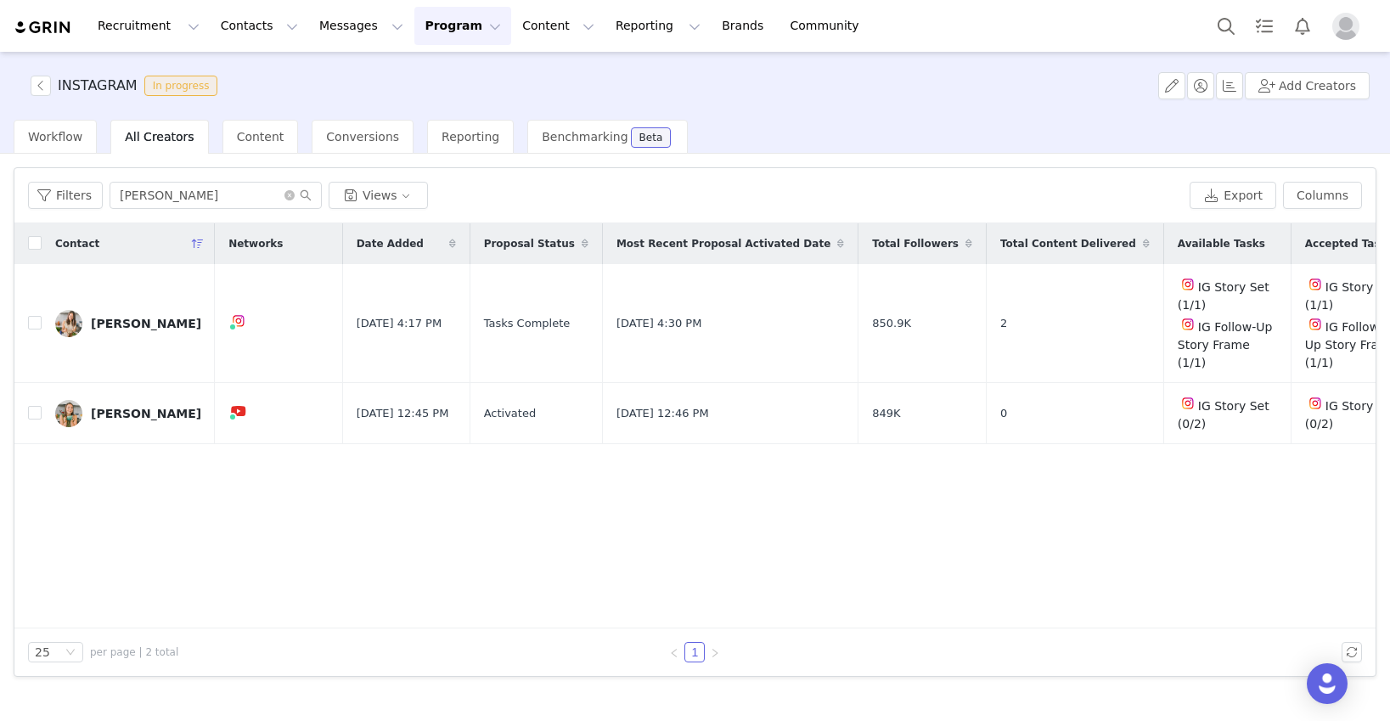
click at [447, 20] on button "Program Program" at bounding box center [462, 26] width 97 height 38
click at [424, 67] on p "Activations" at bounding box center [434, 75] width 65 height 18
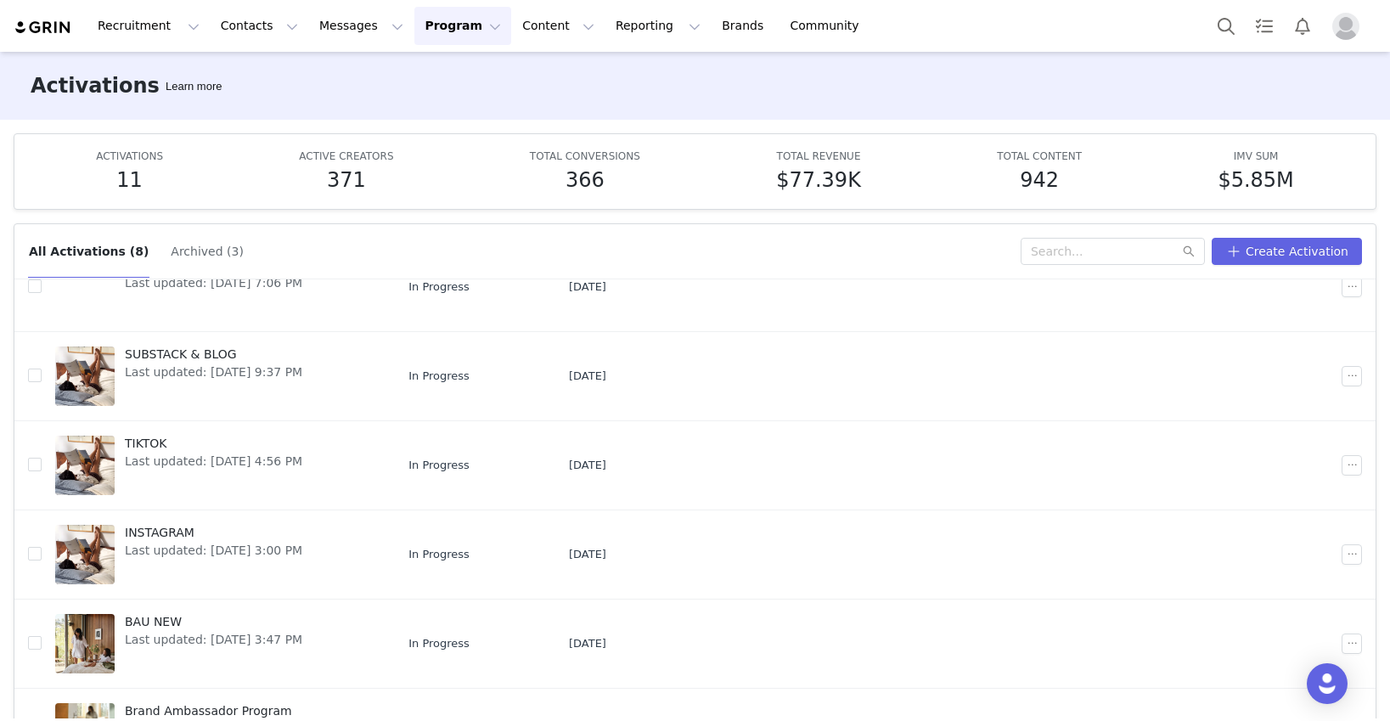
scroll to position [124, 0]
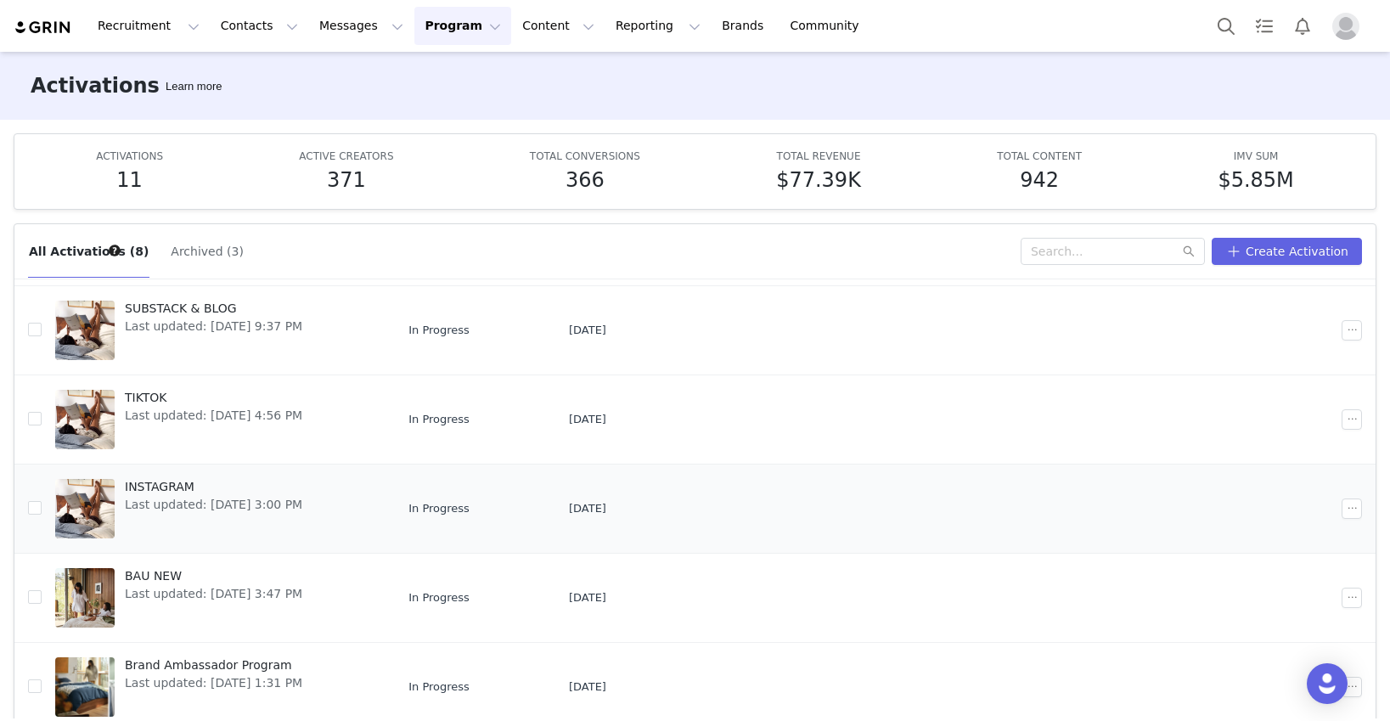
click at [181, 501] on span "Last updated: Jul 23, 2025 3:00 PM" at bounding box center [213, 505] width 177 height 18
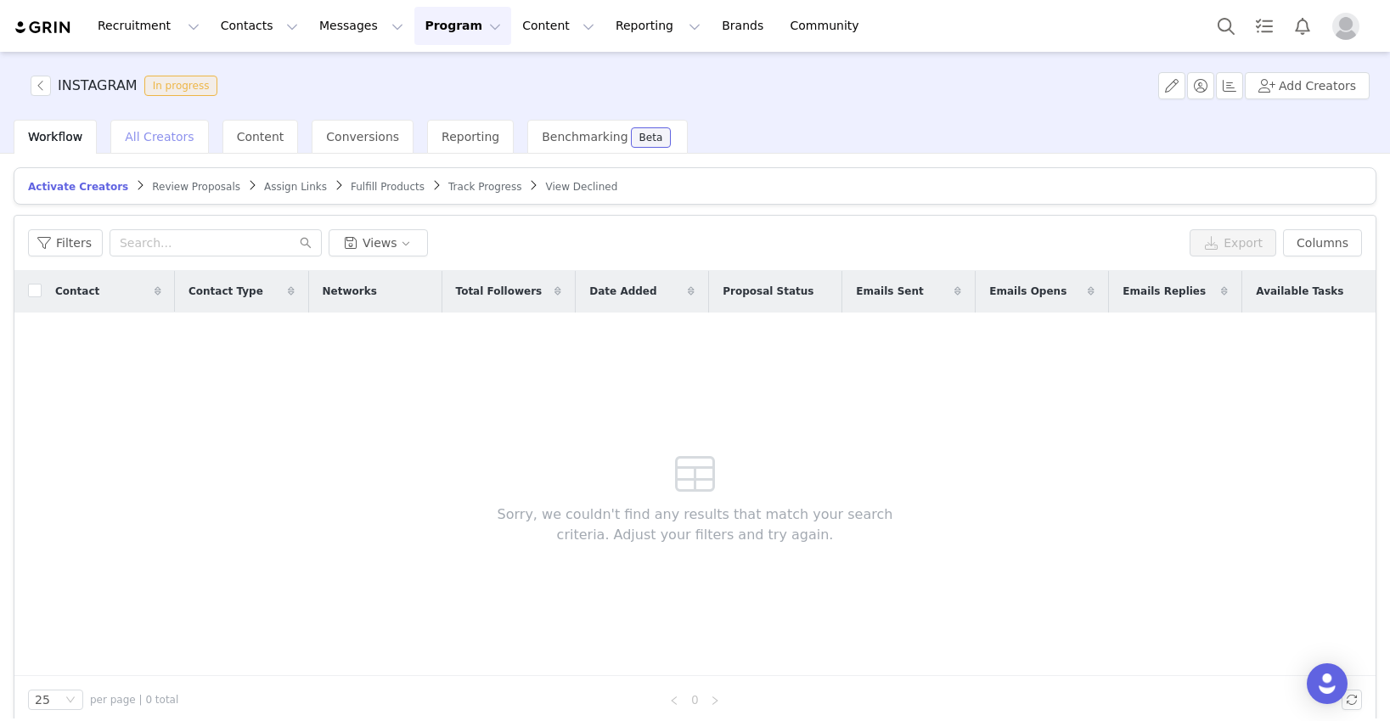
click at [175, 141] on span "All Creators" at bounding box center [159, 137] width 69 height 14
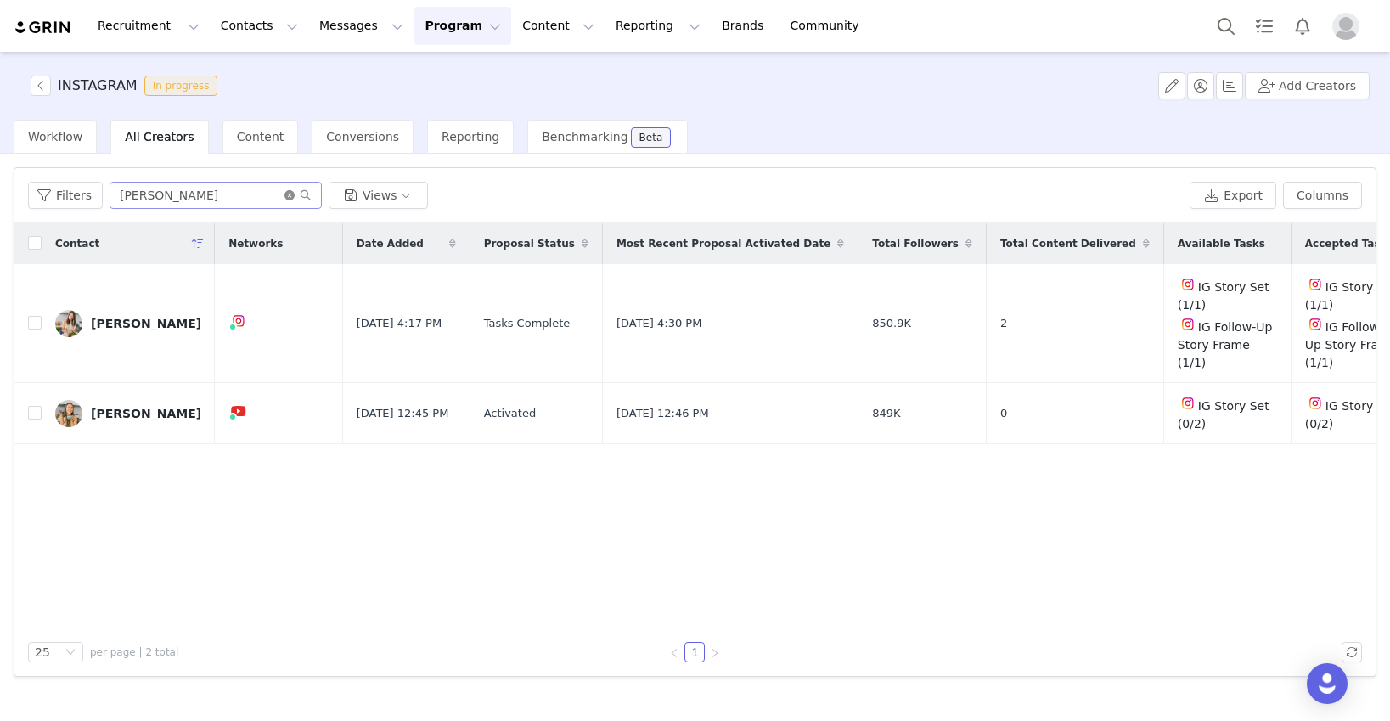
click at [284, 197] on icon "icon: close-circle" at bounding box center [289, 195] width 10 height 10
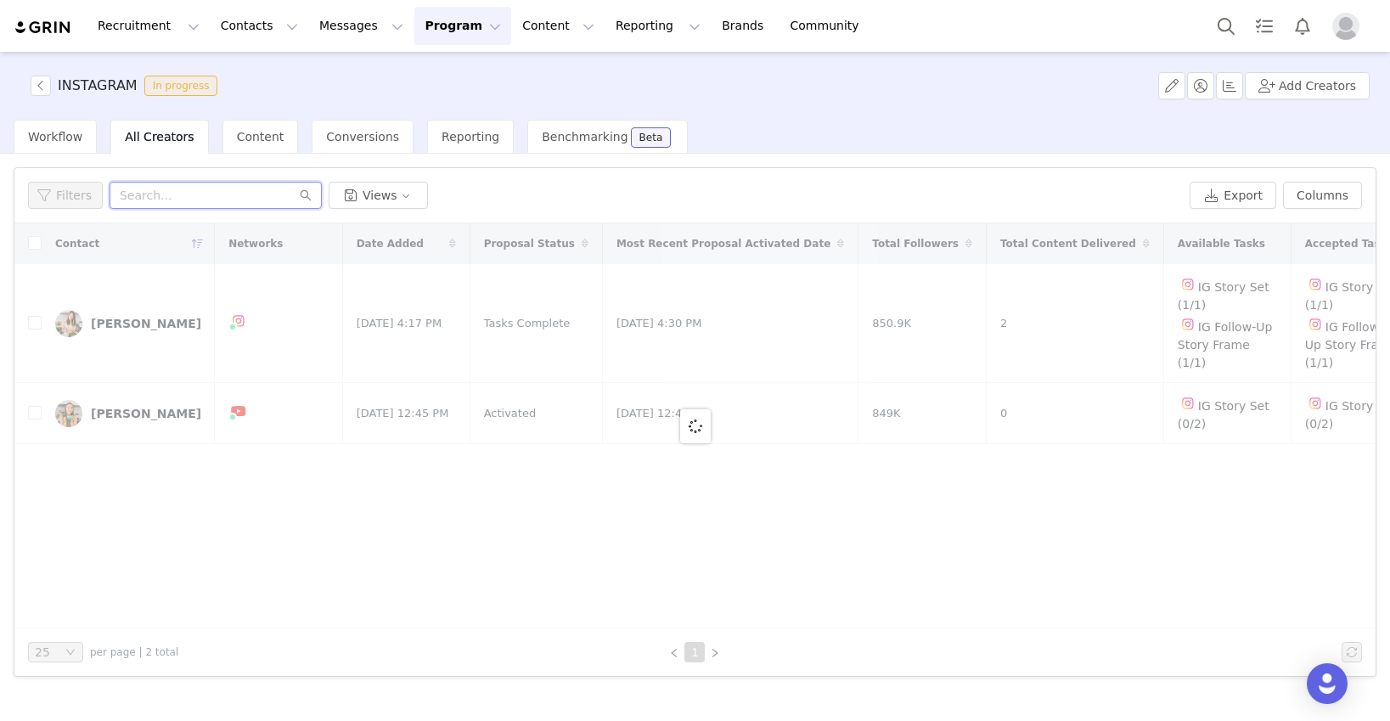
click at [238, 201] on input "text" at bounding box center [216, 195] width 212 height 27
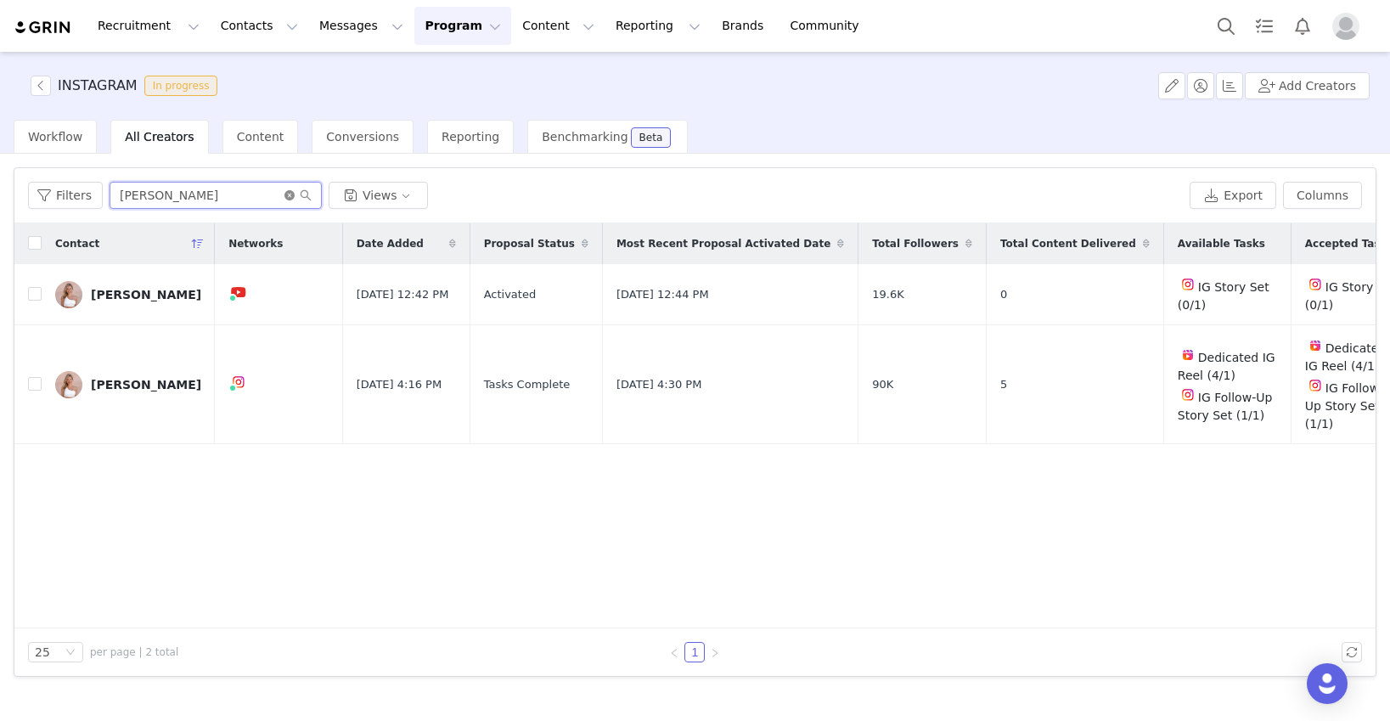
type input "shayla"
click at [286, 197] on icon "icon: close-circle" at bounding box center [289, 195] width 10 height 10
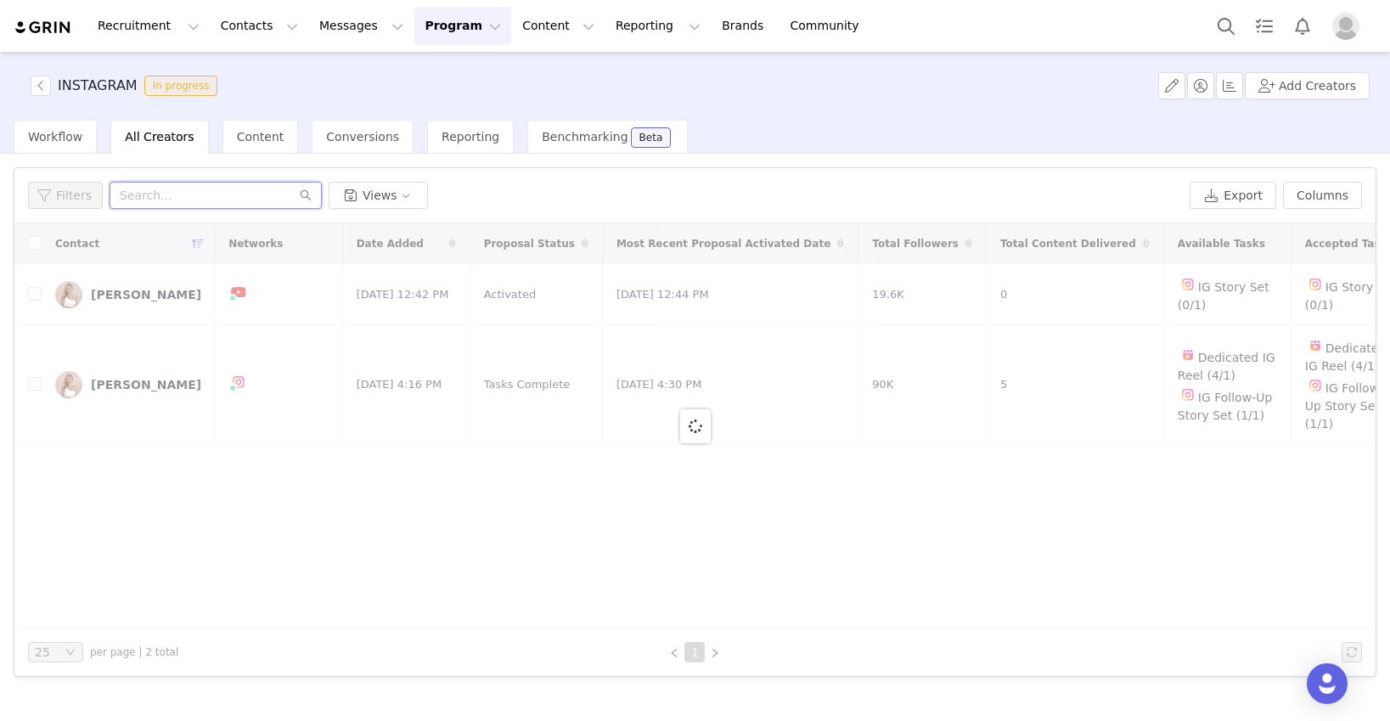
click at [249, 194] on input "text" at bounding box center [216, 195] width 212 height 27
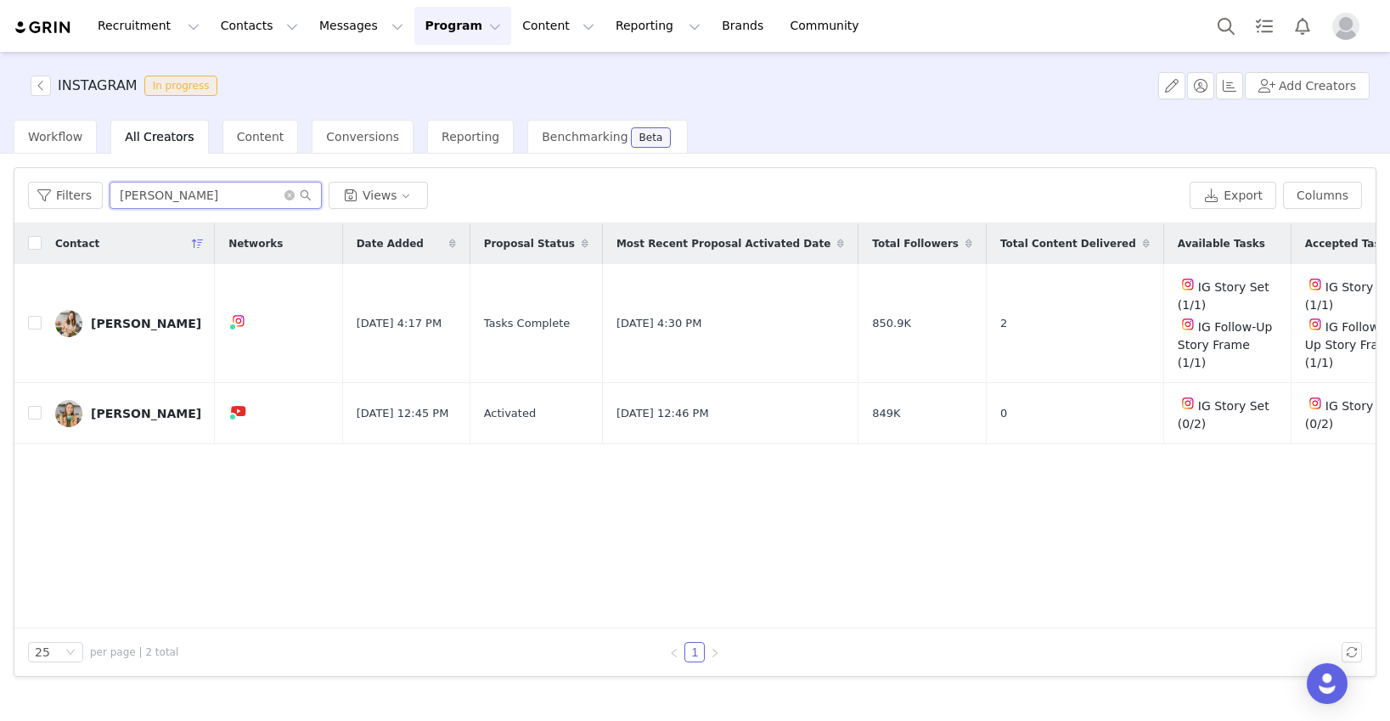
type input "caitlin"
click at [70, 138] on span "Workflow" at bounding box center [55, 137] width 54 height 14
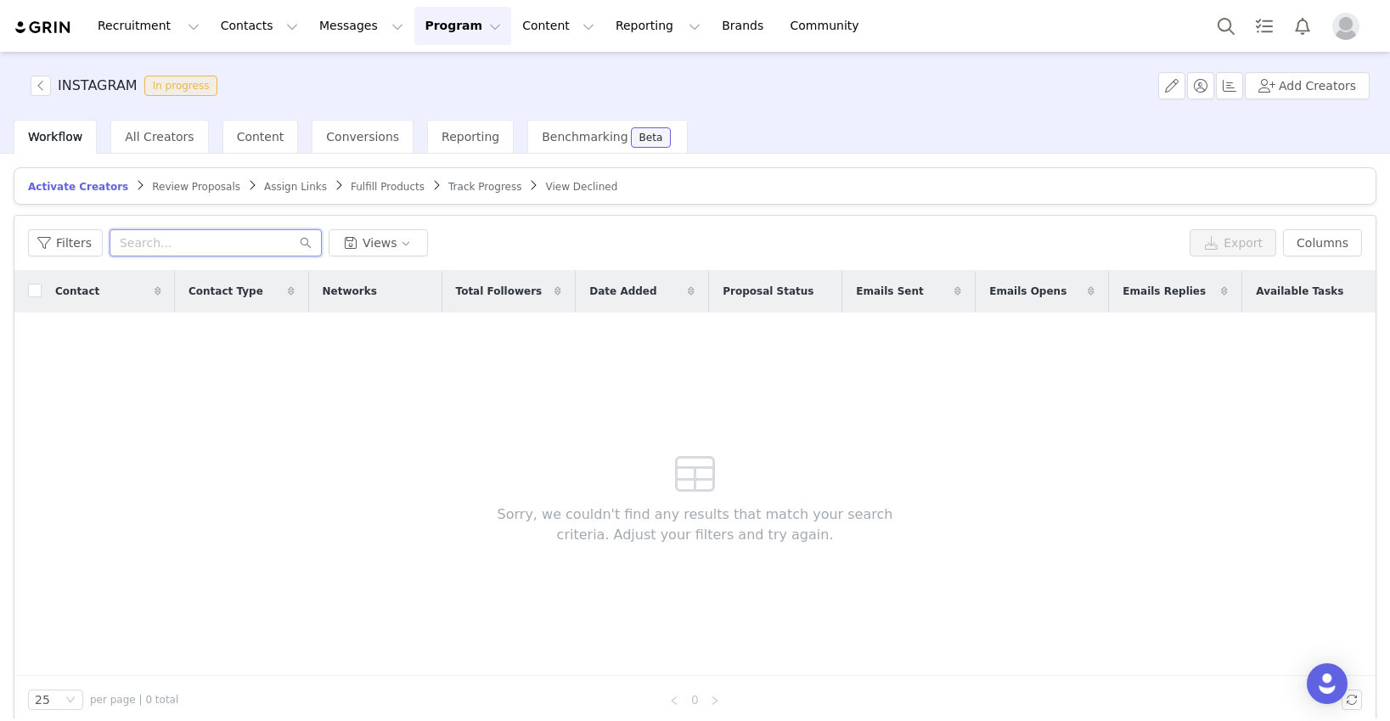
click at [183, 251] on input "text" at bounding box center [216, 242] width 212 height 27
type input "[PERSON_NAME]"
drag, startPoint x: 170, startPoint y: 242, endPoint x: 60, endPoint y: 242, distance: 109.5
click at [62, 242] on div "Filters caitlin Views" at bounding box center [605, 242] width 1155 height 27
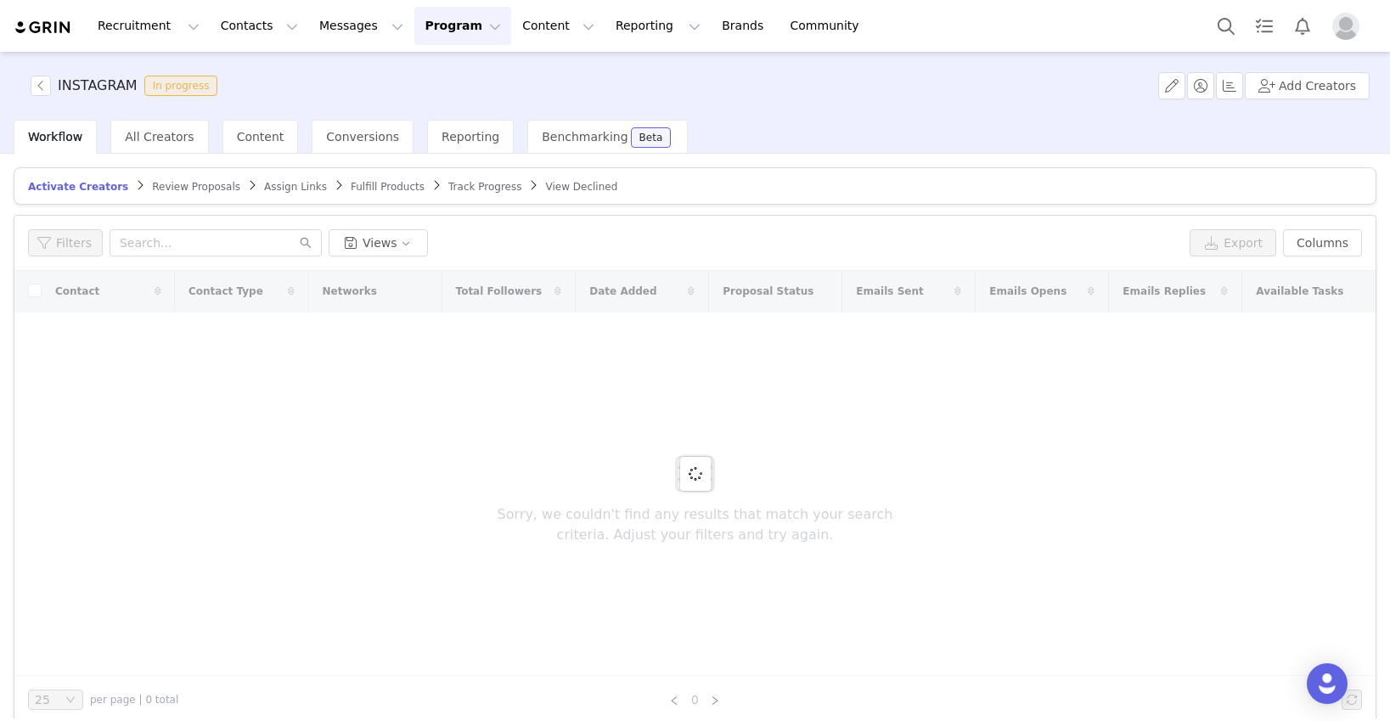
click at [161, 183] on span "Review Proposals" at bounding box center [196, 187] width 88 height 12
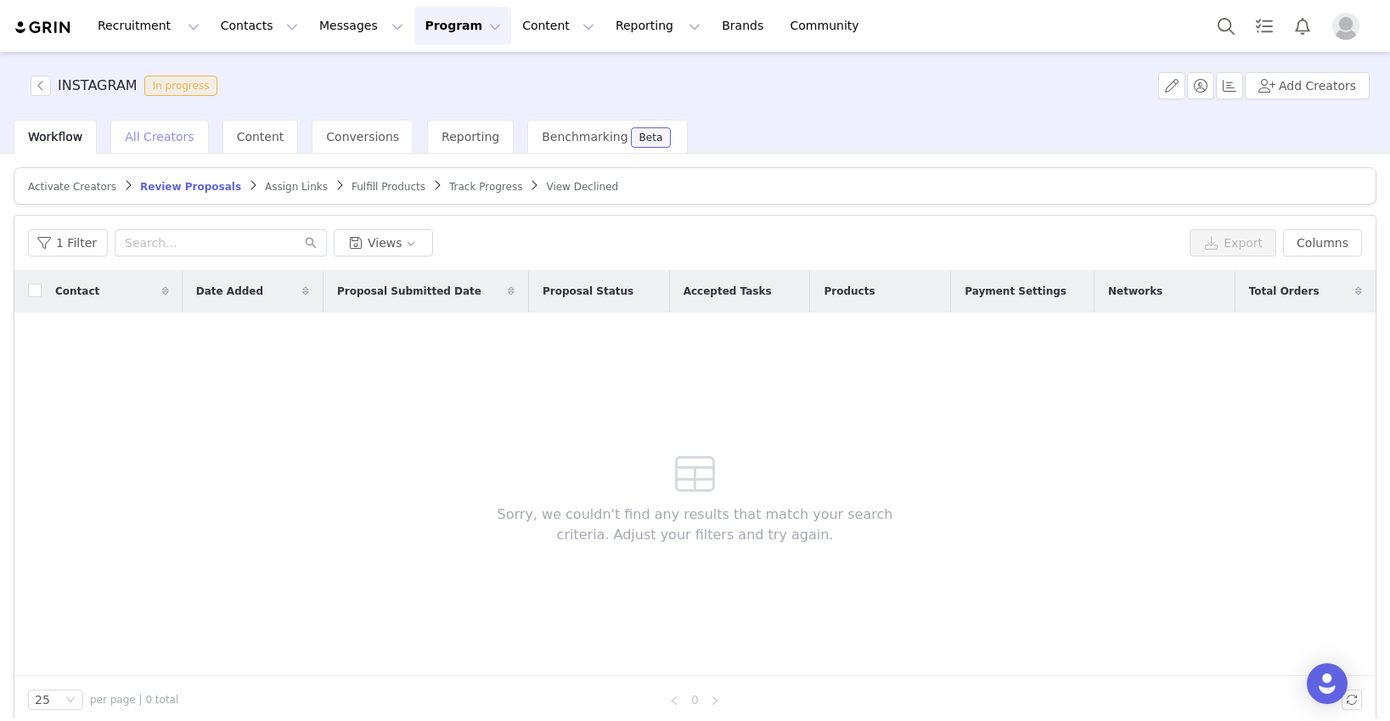
click at [177, 141] on span "All Creators" at bounding box center [159, 137] width 69 height 14
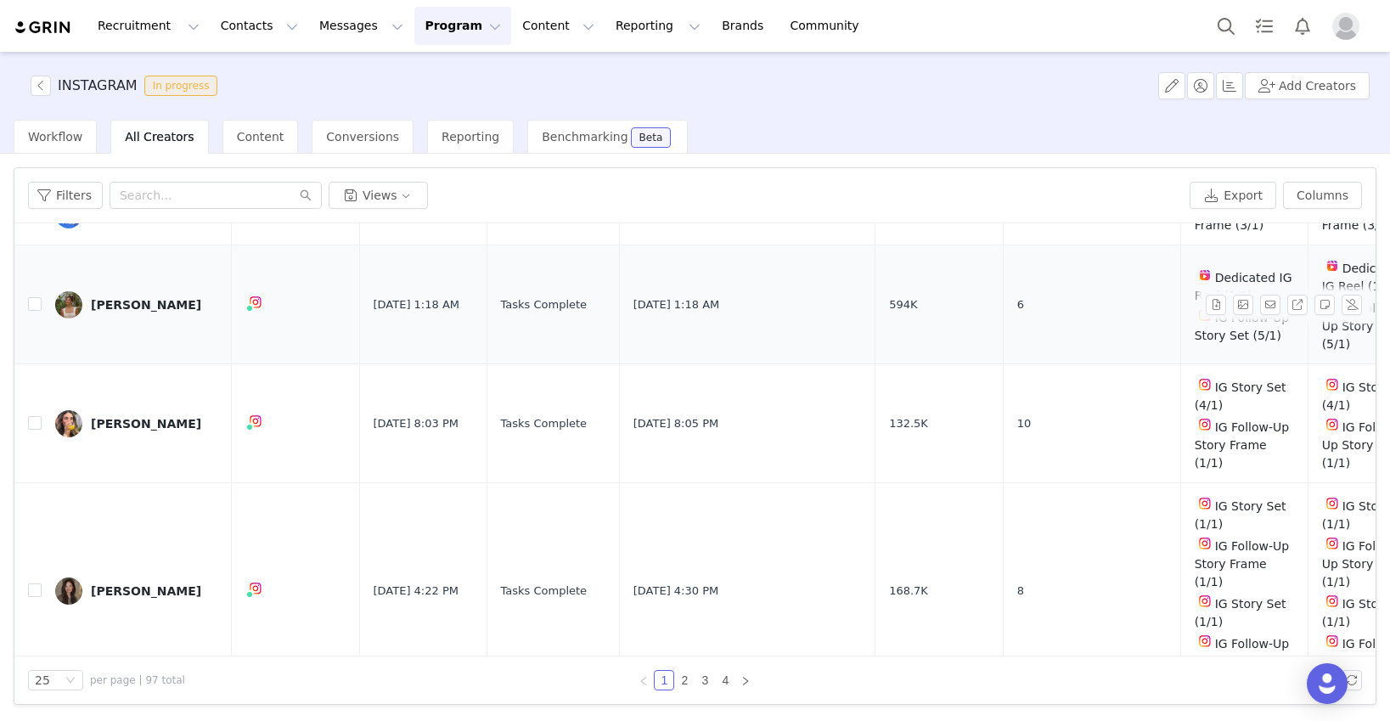
scroll to position [253, 0]
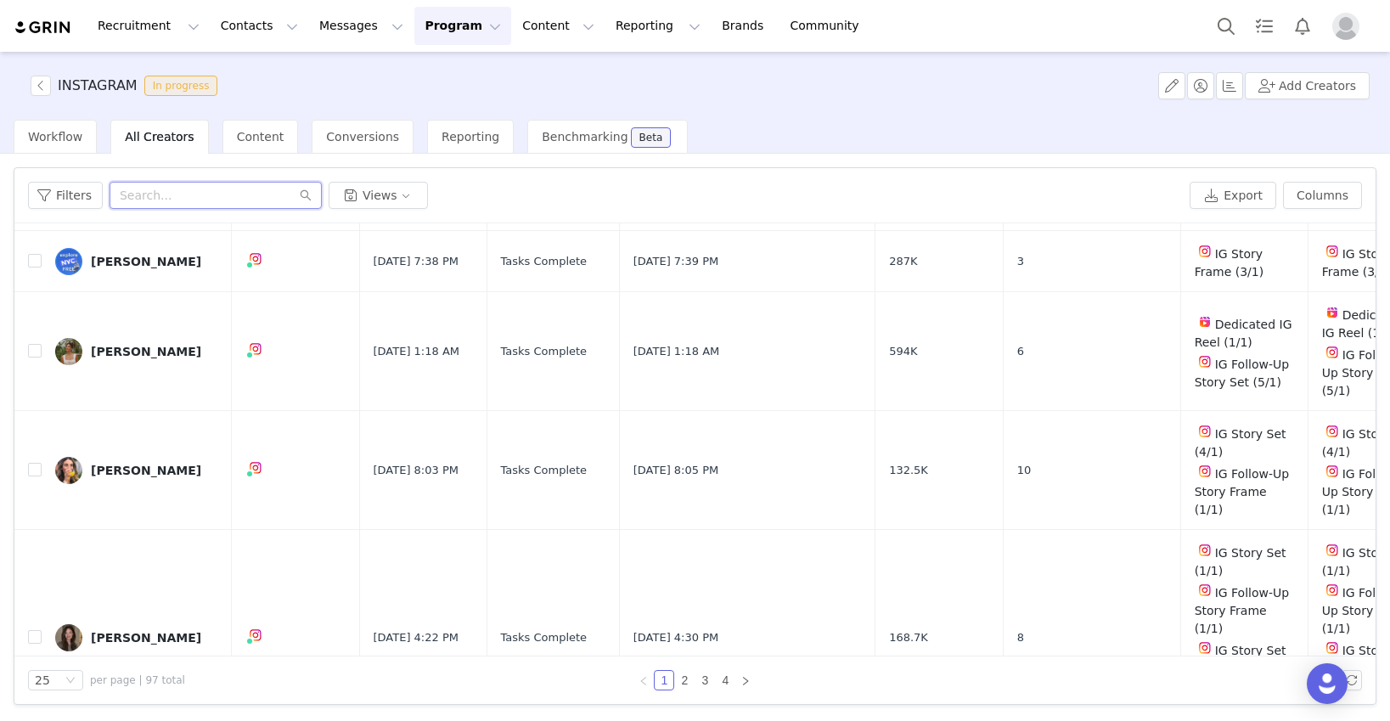
click at [230, 203] on input "text" at bounding box center [216, 195] width 212 height 27
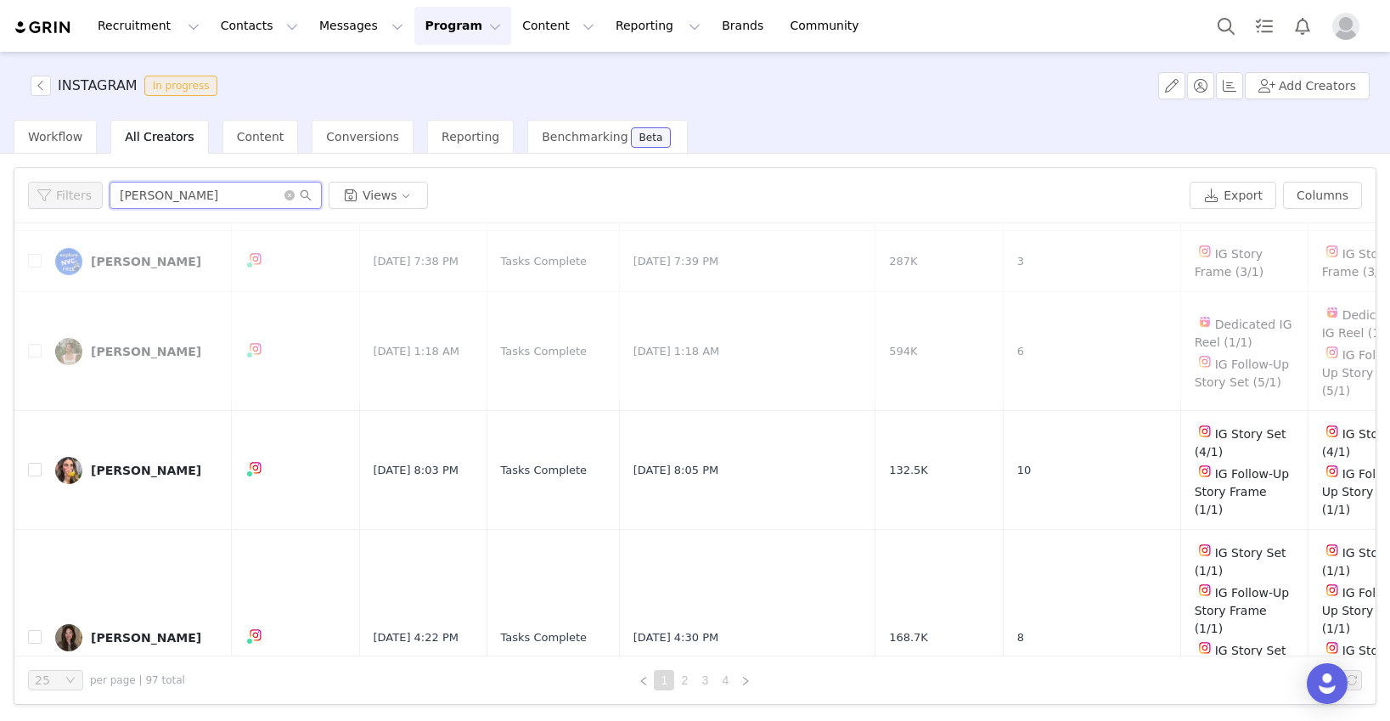
scroll to position [0, 0]
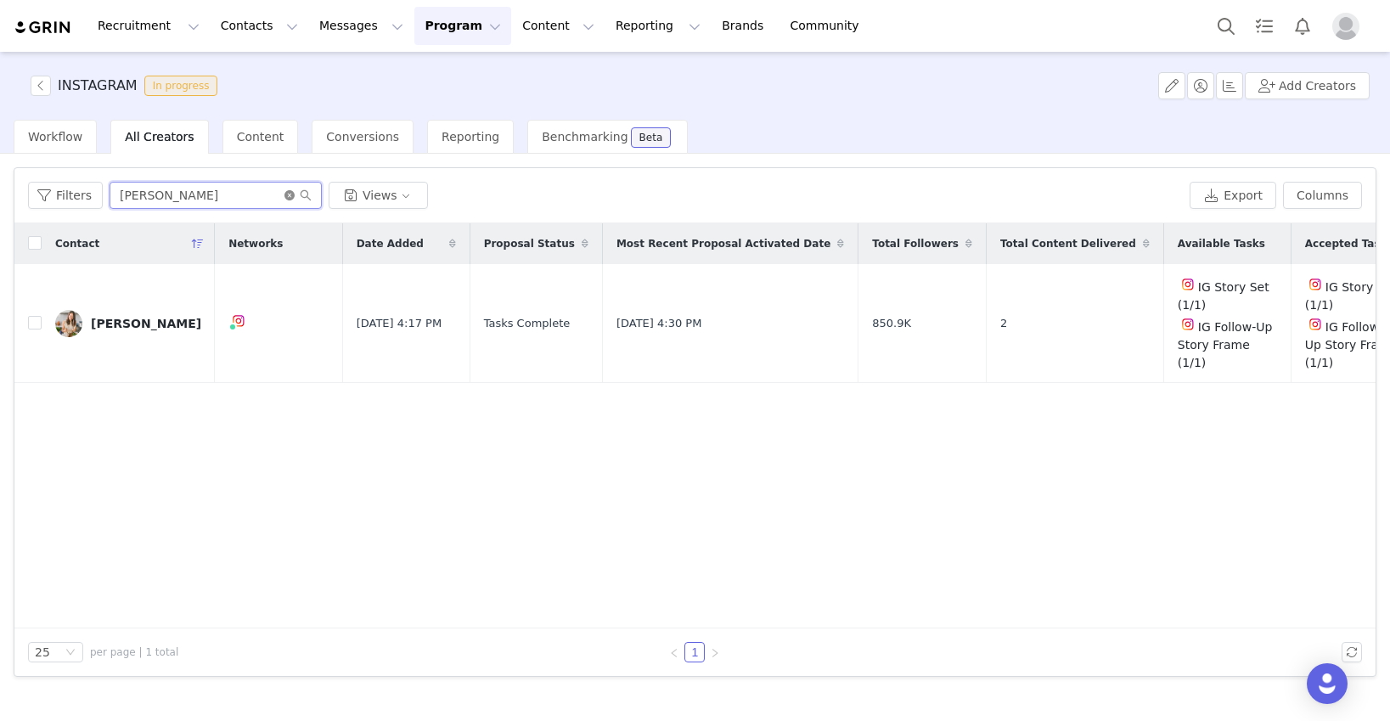
type input "[PERSON_NAME]"
click at [286, 196] on icon "icon: close-circle" at bounding box center [289, 195] width 10 height 10
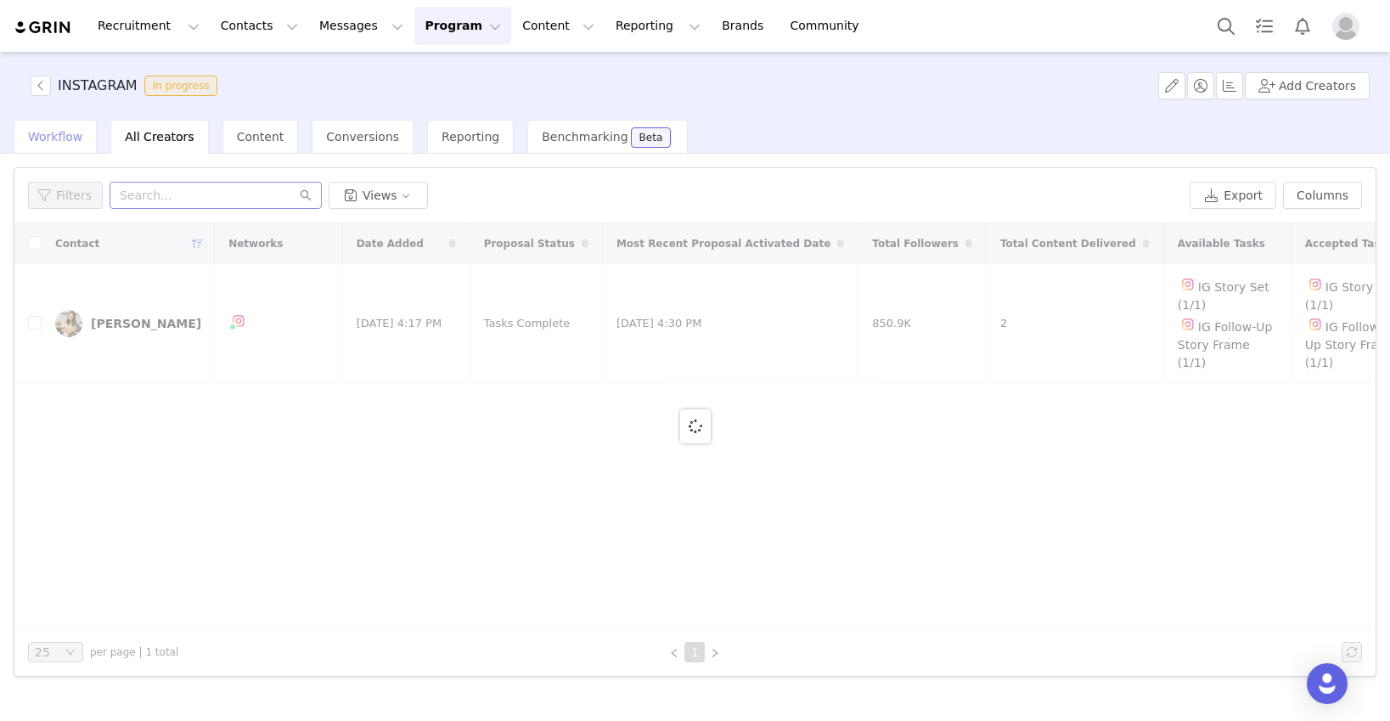
click at [60, 136] on span "Workflow" at bounding box center [55, 137] width 54 height 14
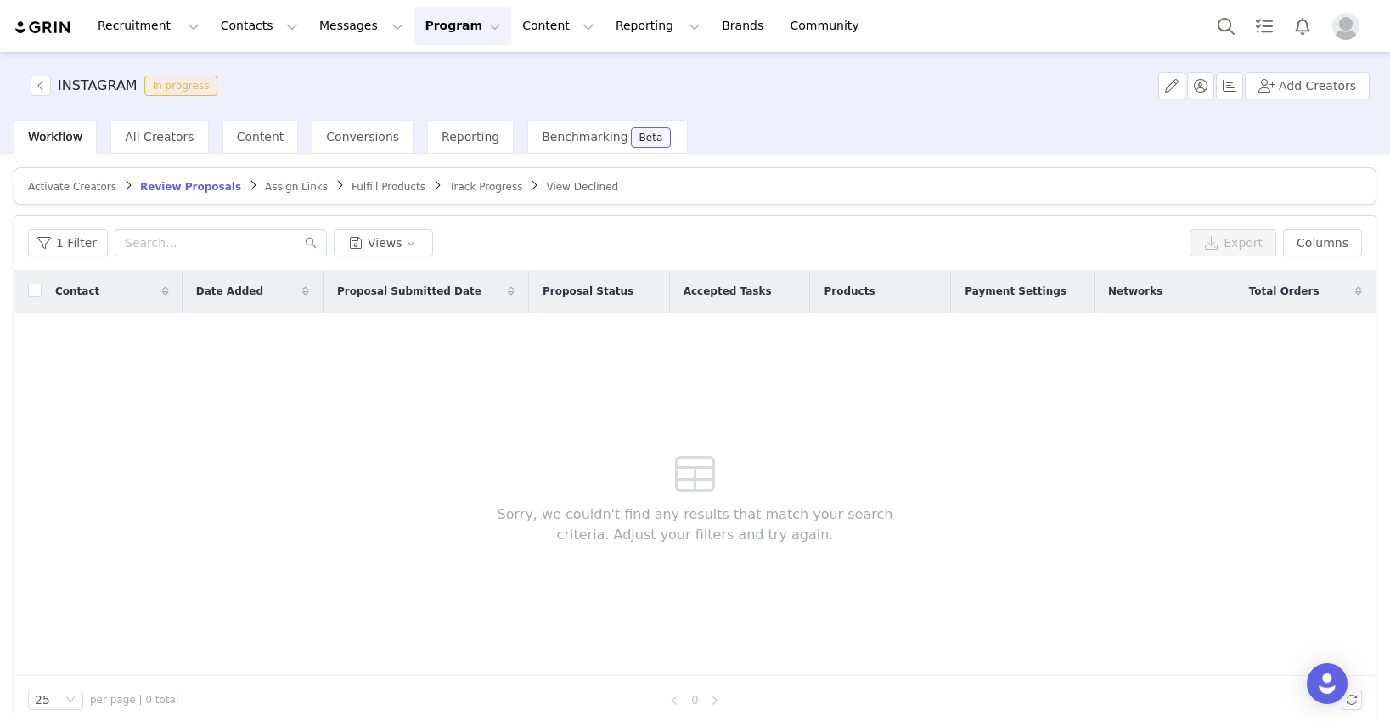
click at [75, 193] on div "Activate Creators" at bounding box center [72, 187] width 88 height 14
click at [65, 183] on span "Activate Creators" at bounding box center [72, 187] width 88 height 12
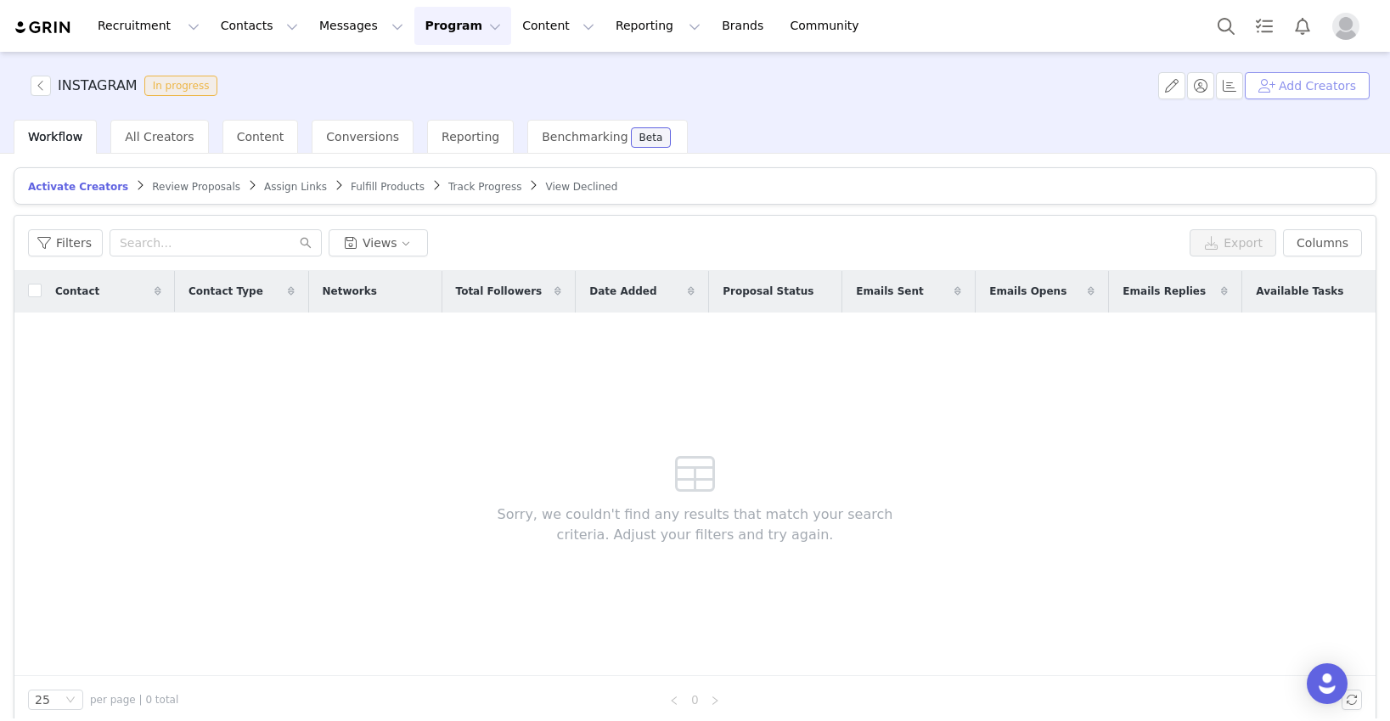
click at [1284, 85] on button "Add Creators" at bounding box center [1306, 85] width 125 height 27
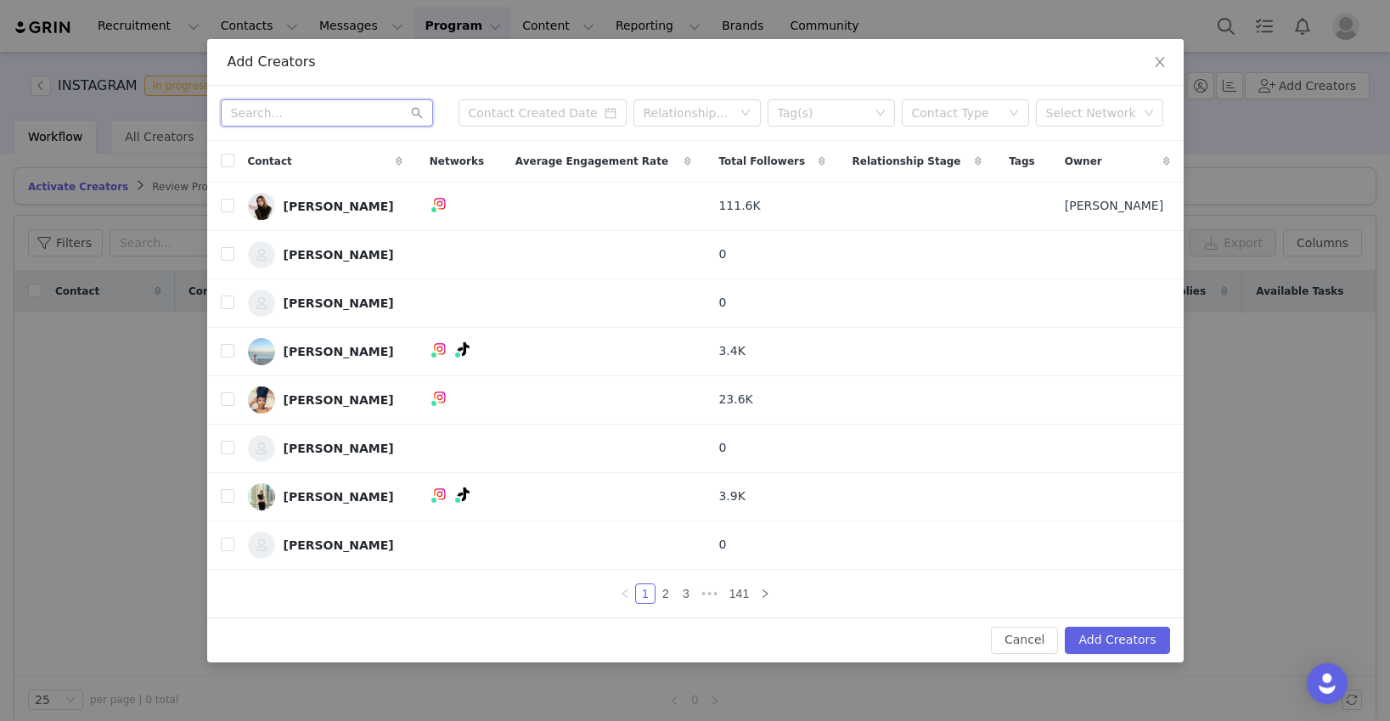
click at [357, 116] on input "text" at bounding box center [327, 112] width 212 height 27
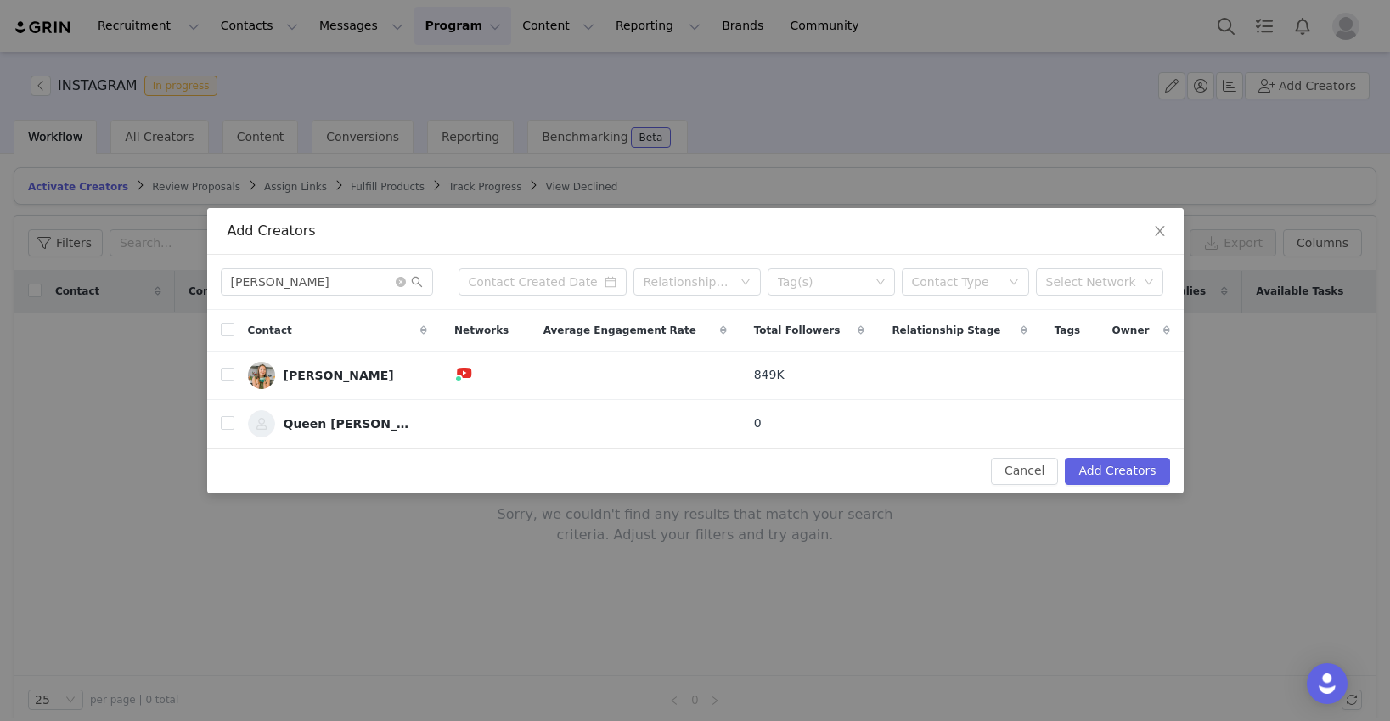
click at [492, 329] on span "Networks" at bounding box center [481, 330] width 54 height 15
click at [458, 364] on span "— Videos, Shorts, and Insights." at bounding box center [436, 369] width 215 height 31
drag, startPoint x: 317, startPoint y: 287, endPoint x: 205, endPoint y: 285, distance: 112.1
click at [205, 285] on div "Add Creators caitlin Relationship Stage Tag(s) Contact Type Select Network Cont…" at bounding box center [695, 360] width 1390 height 721
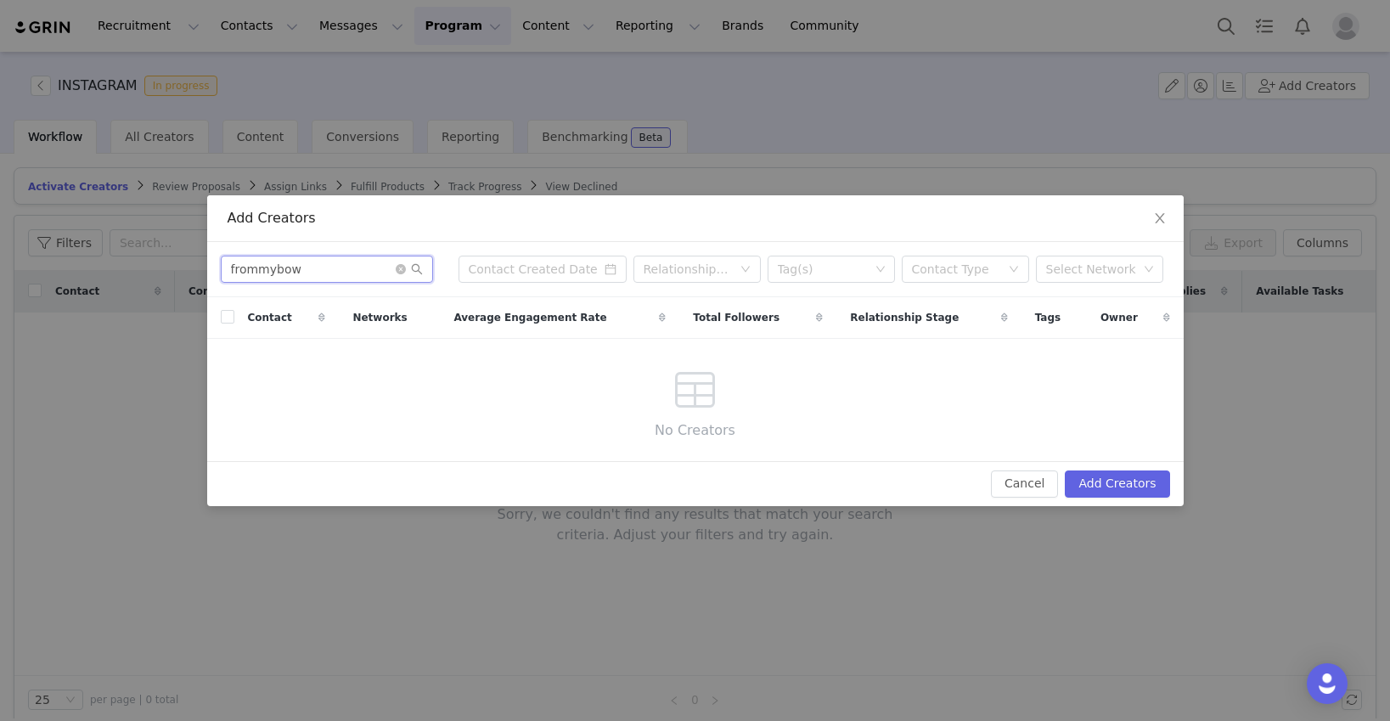
type input "frommybowl"
drag, startPoint x: 319, startPoint y: 267, endPoint x: 183, endPoint y: 267, distance: 135.8
click at [184, 267] on div "Add Creators frommybowl Relationship Stage Tag(s) Contact Type Select Network C…" at bounding box center [695, 360] width 1390 height 721
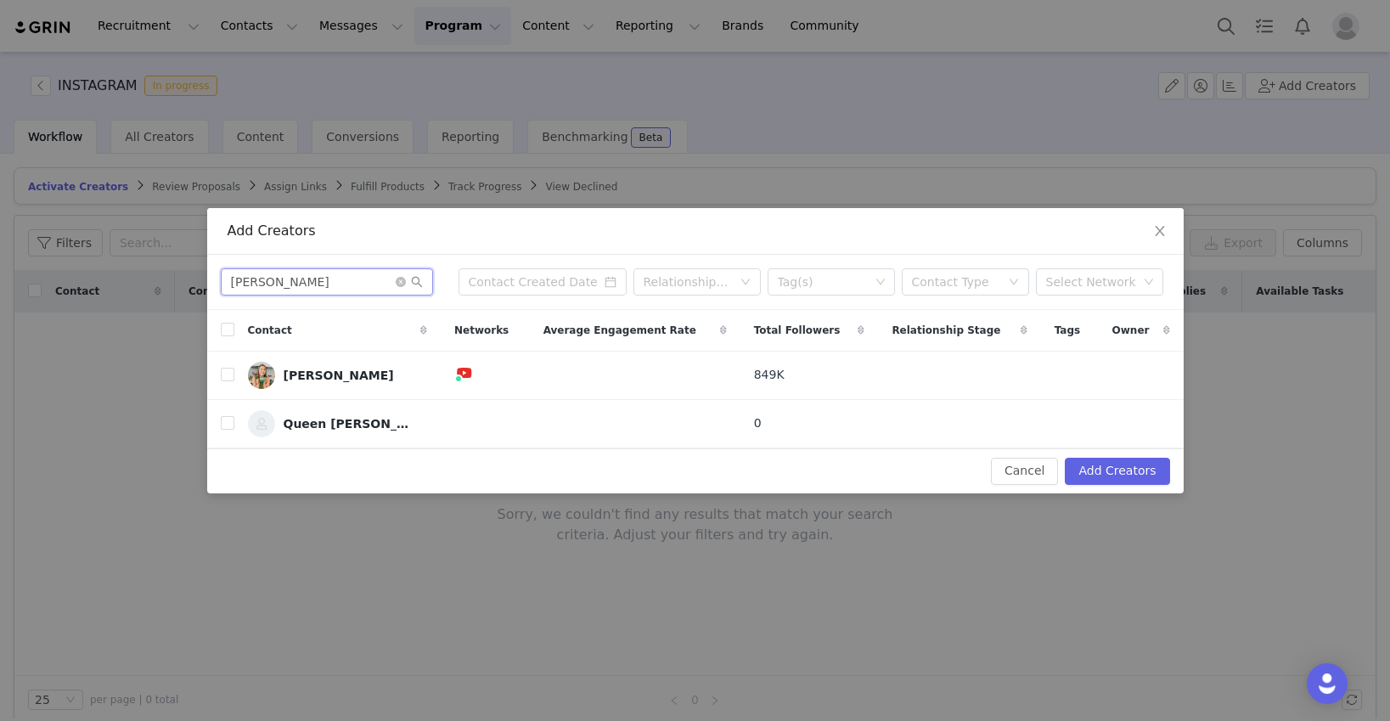
drag, startPoint x: 278, startPoint y: 278, endPoint x: 183, endPoint y: 278, distance: 95.1
click at [183, 278] on div "Add Creators caitlin Relationship Stage Tag(s) Contact Type Select Network Cont…" at bounding box center [695, 360] width 1390 height 721
type input "[PERSON_NAME]"
click at [227, 422] on input "checkbox" at bounding box center [228, 423] width 14 height 14
checkbox input "true"
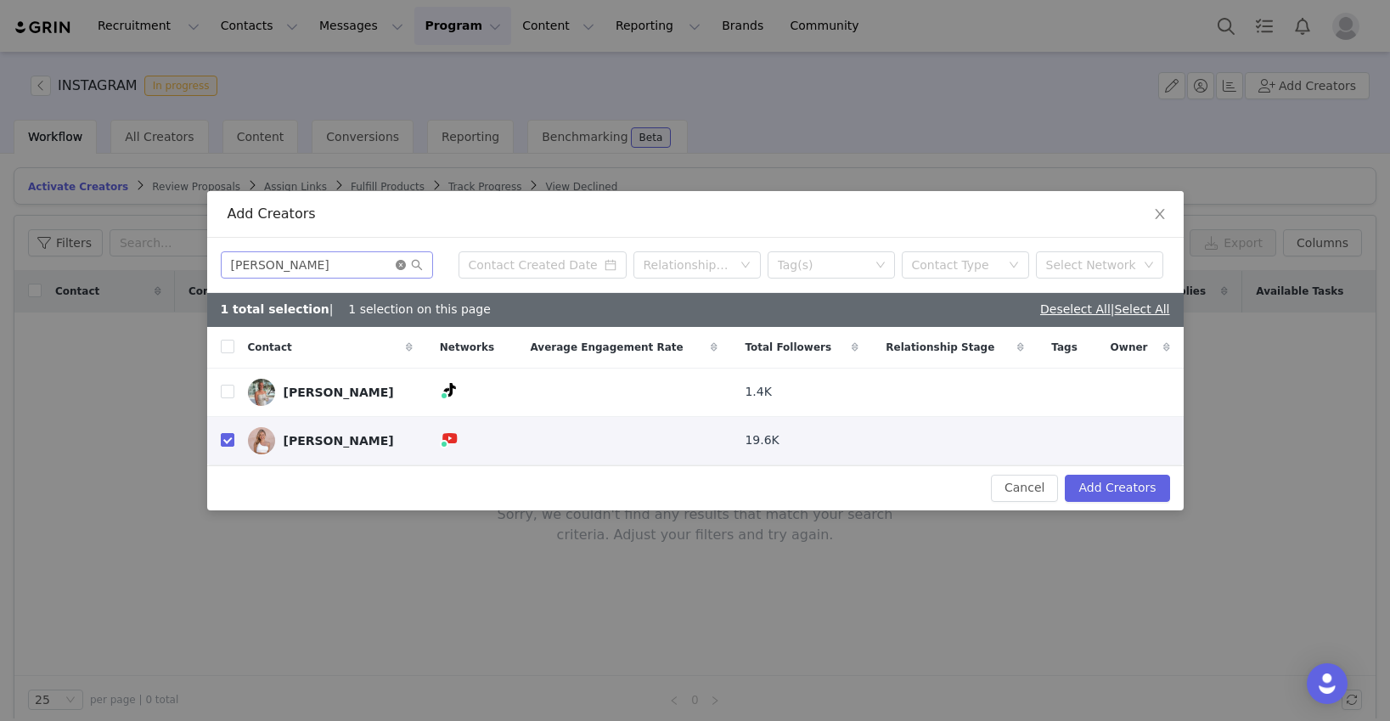
click at [397, 264] on icon "icon: close-circle" at bounding box center [401, 265] width 10 height 10
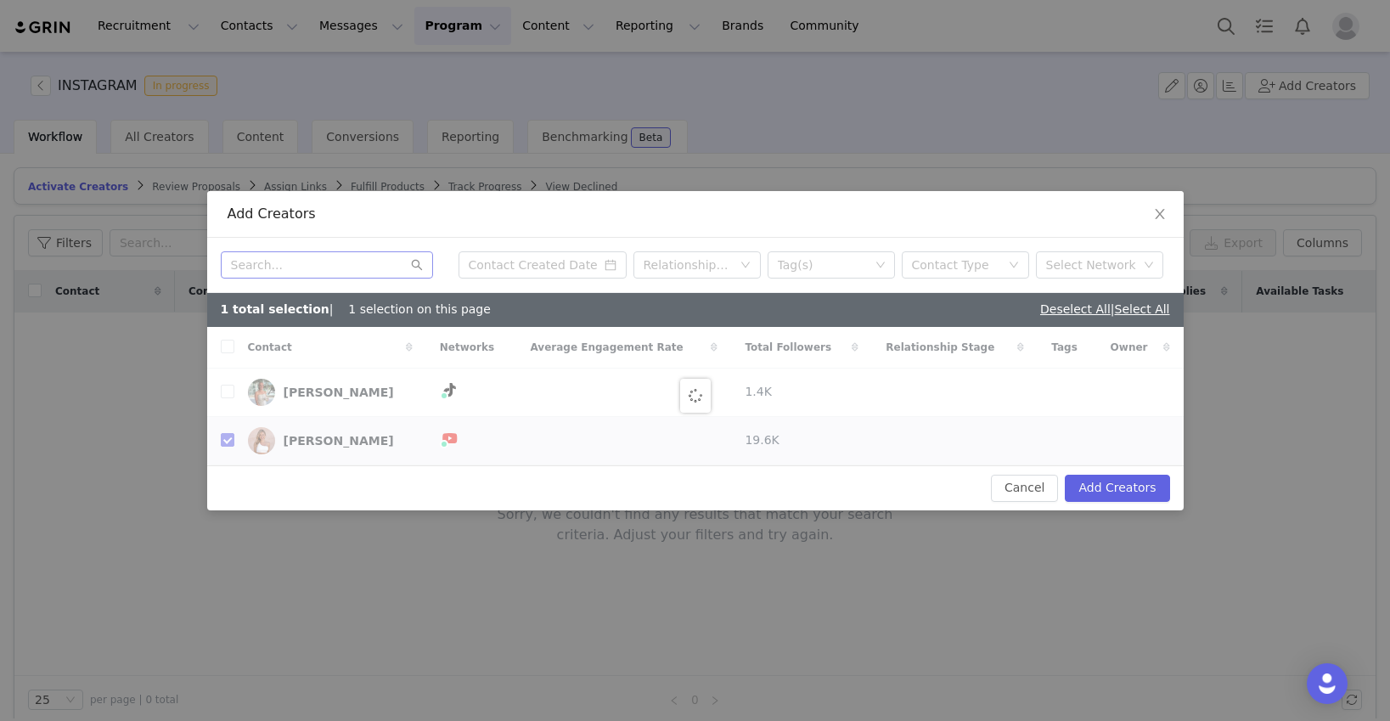
checkbox input "false"
click at [397, 427] on link "[PERSON_NAME]" at bounding box center [330, 440] width 165 height 27
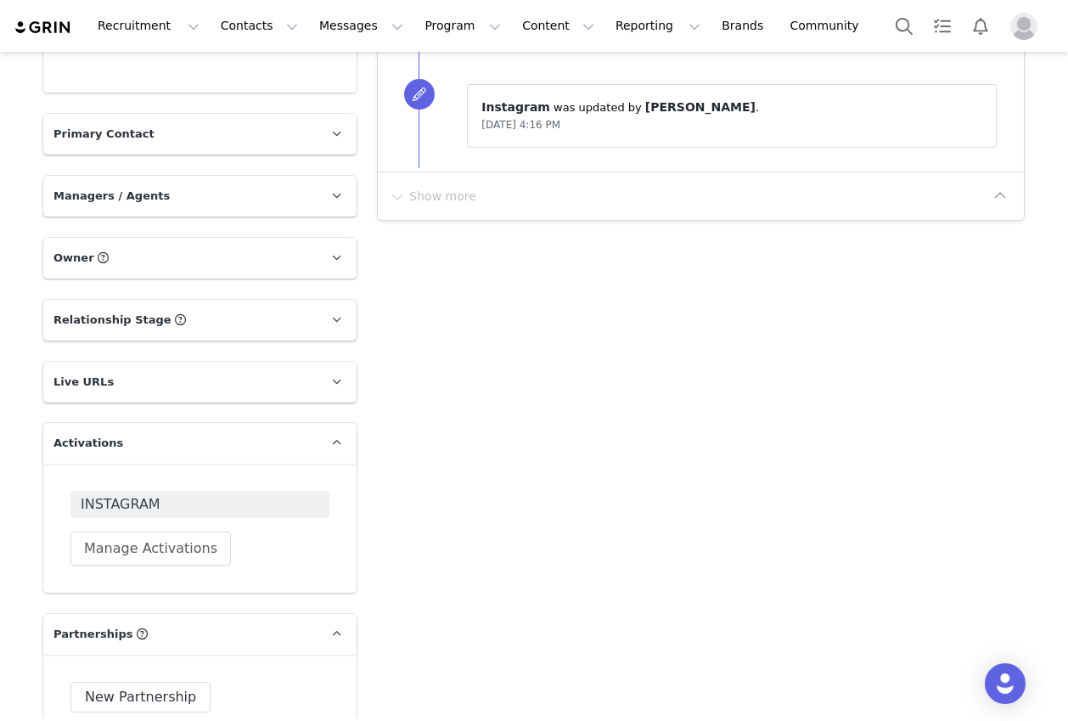
scroll to position [1436, 0]
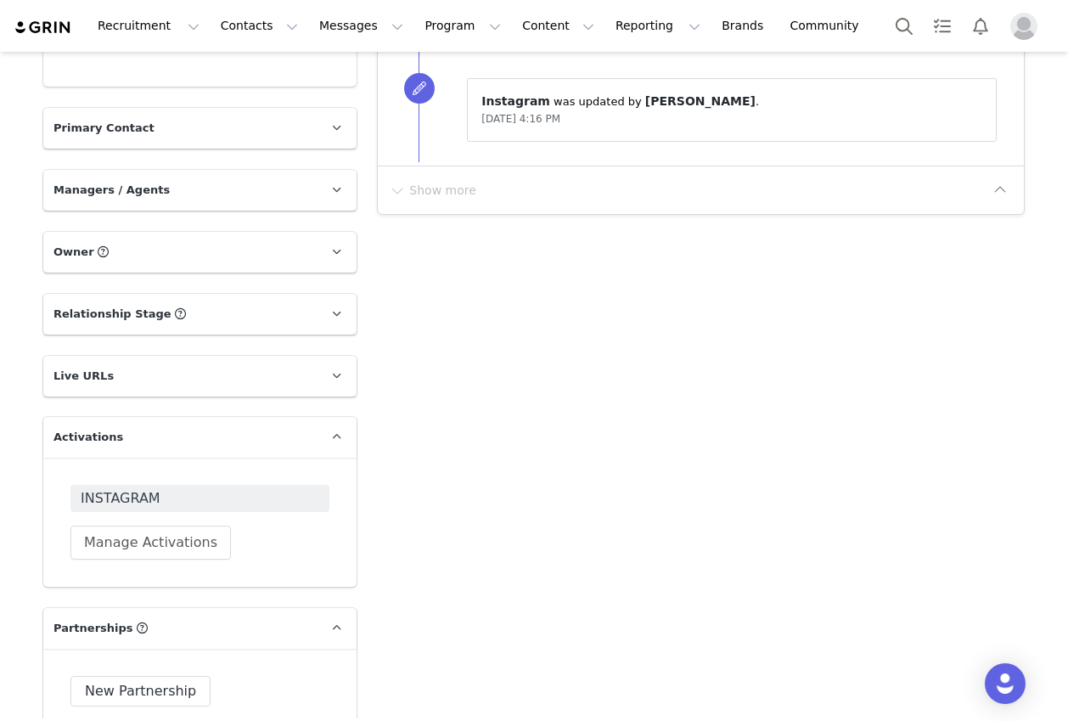
click at [301, 314] on p "Relationship Stage Use relationship stages to move contacts through a logical s…" at bounding box center [179, 314] width 272 height 41
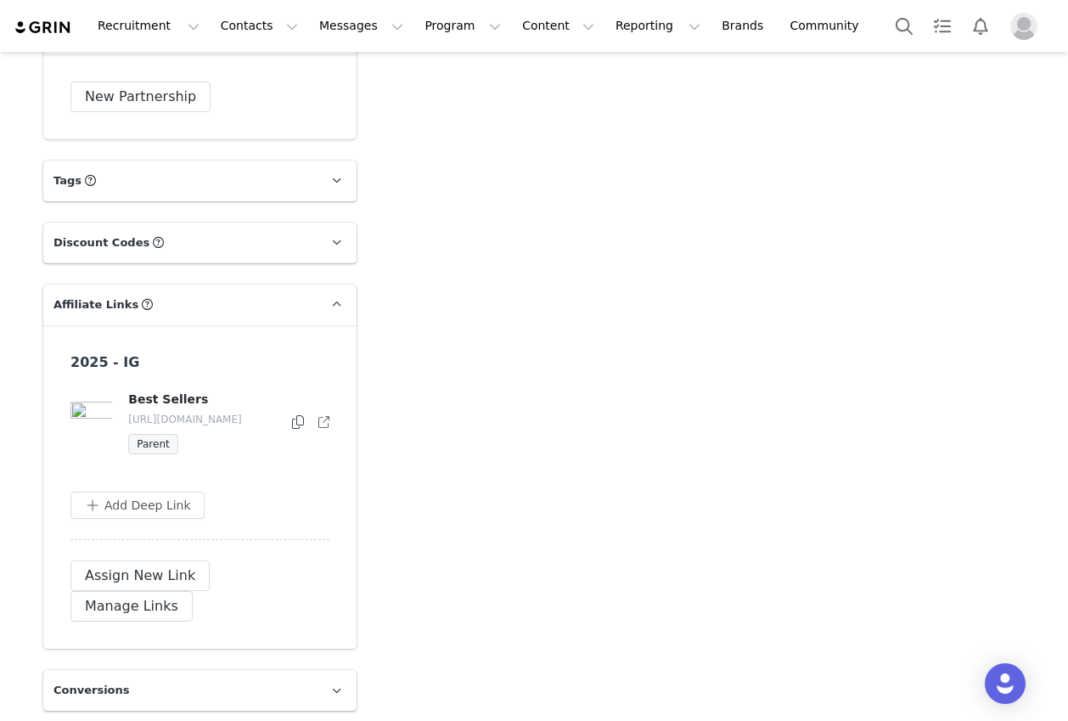
scroll to position [2186, 0]
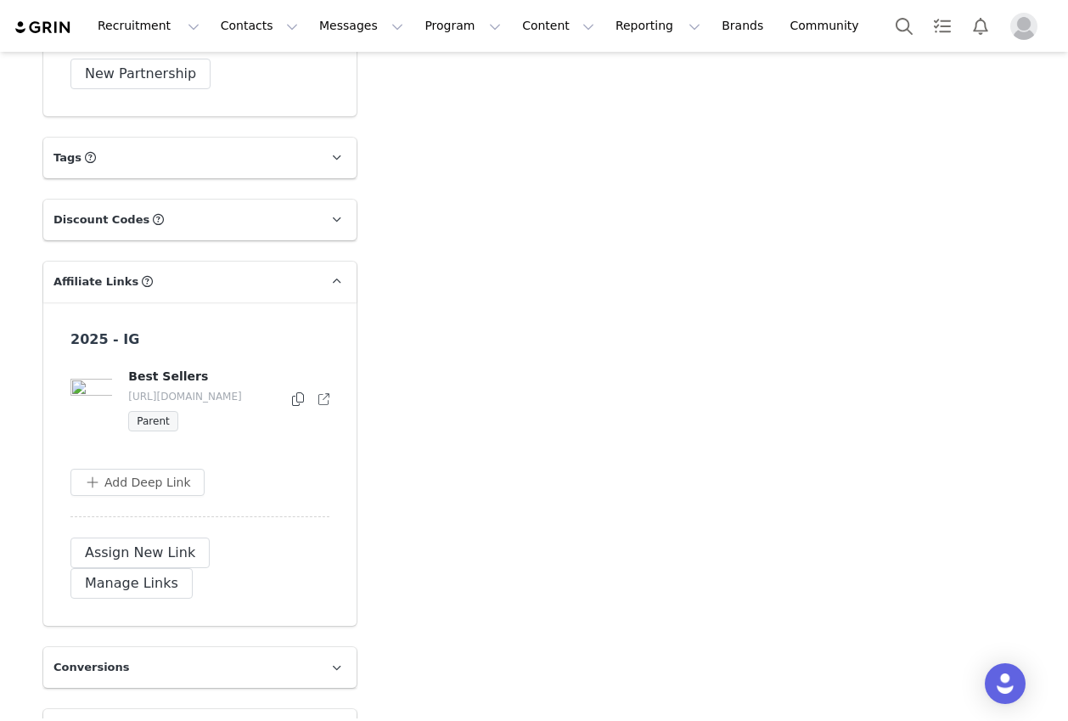
click at [303, 154] on p "Tags Keep track of your contacts by assigning them tags. You can then filter yo…" at bounding box center [179, 158] width 272 height 41
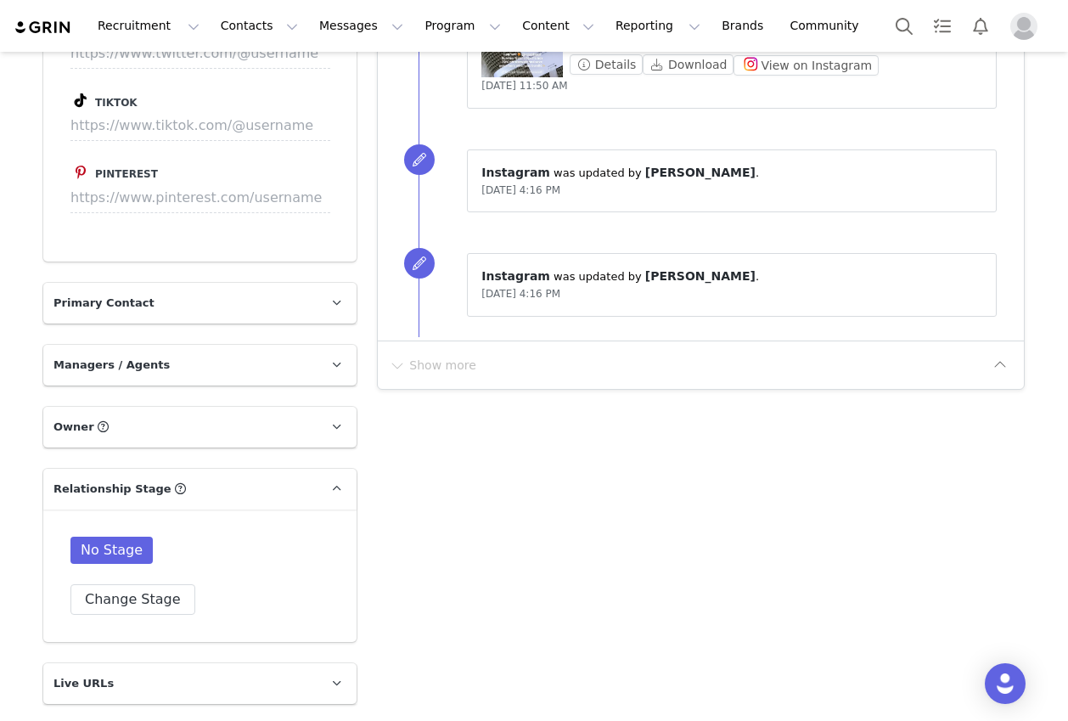
scroll to position [1263, 0]
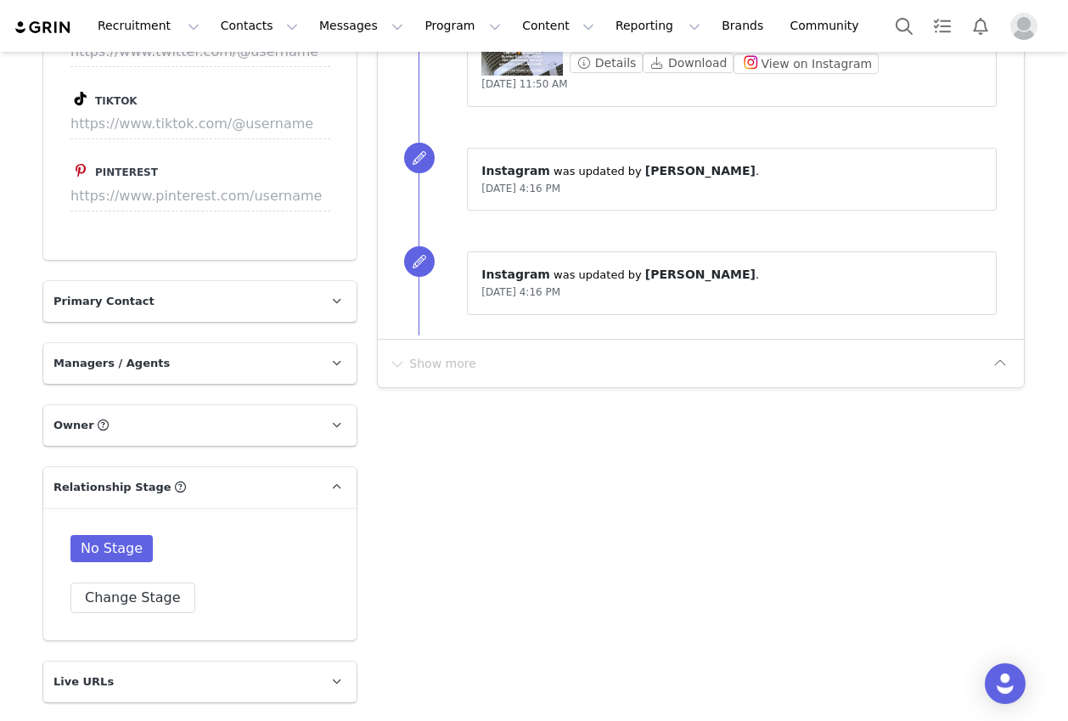
click at [275, 301] on p "Primary Contact" at bounding box center [179, 301] width 272 height 41
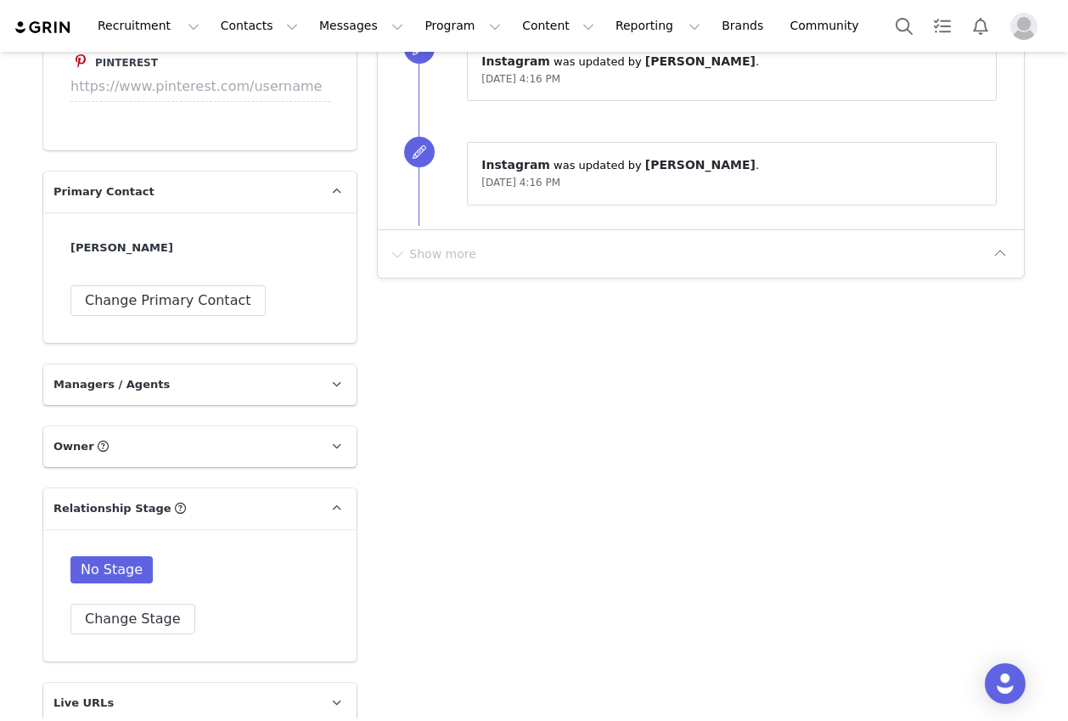
scroll to position [1417, 0]
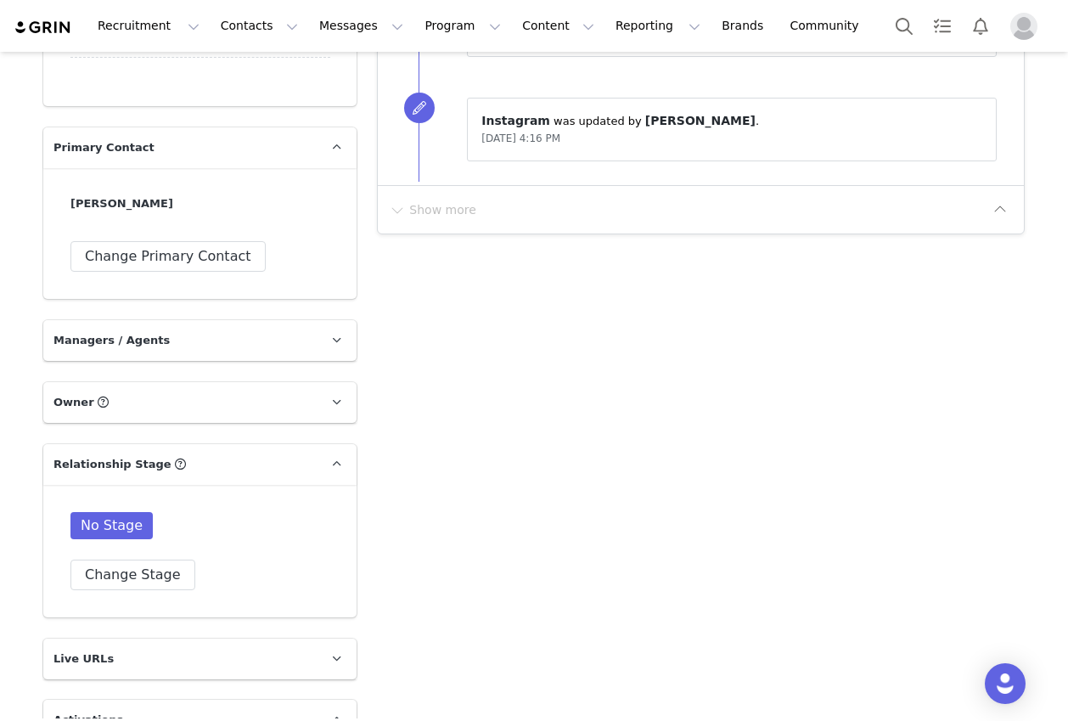
click at [262, 332] on p "Managers / Agents" at bounding box center [179, 340] width 272 height 41
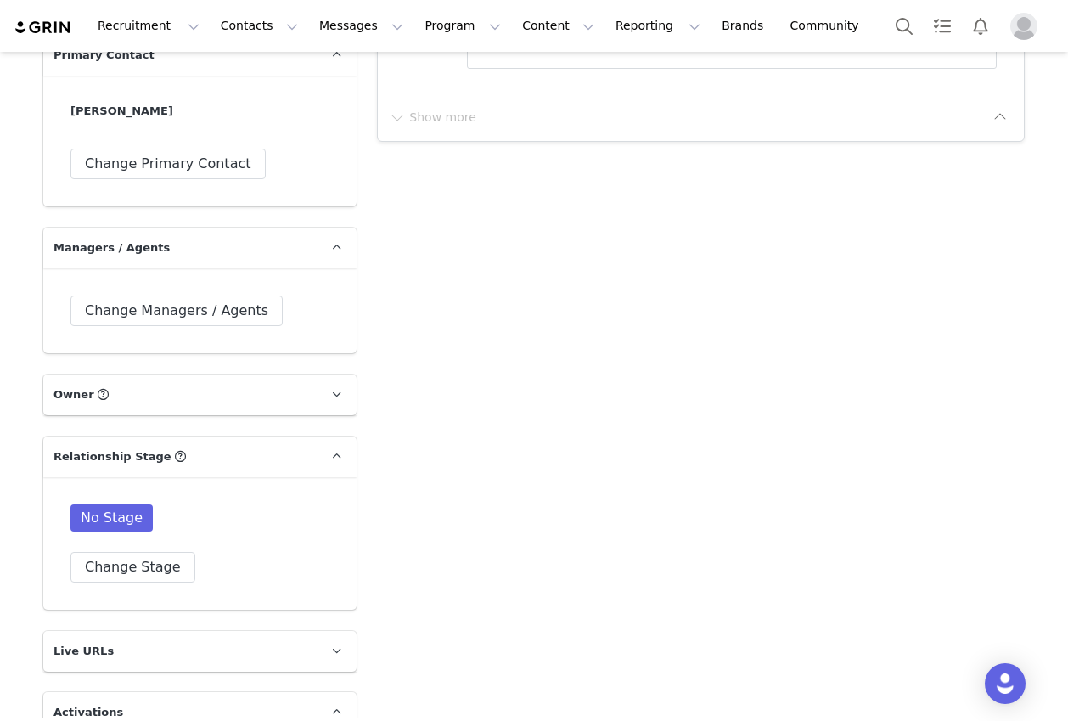
scroll to position [1593, 0]
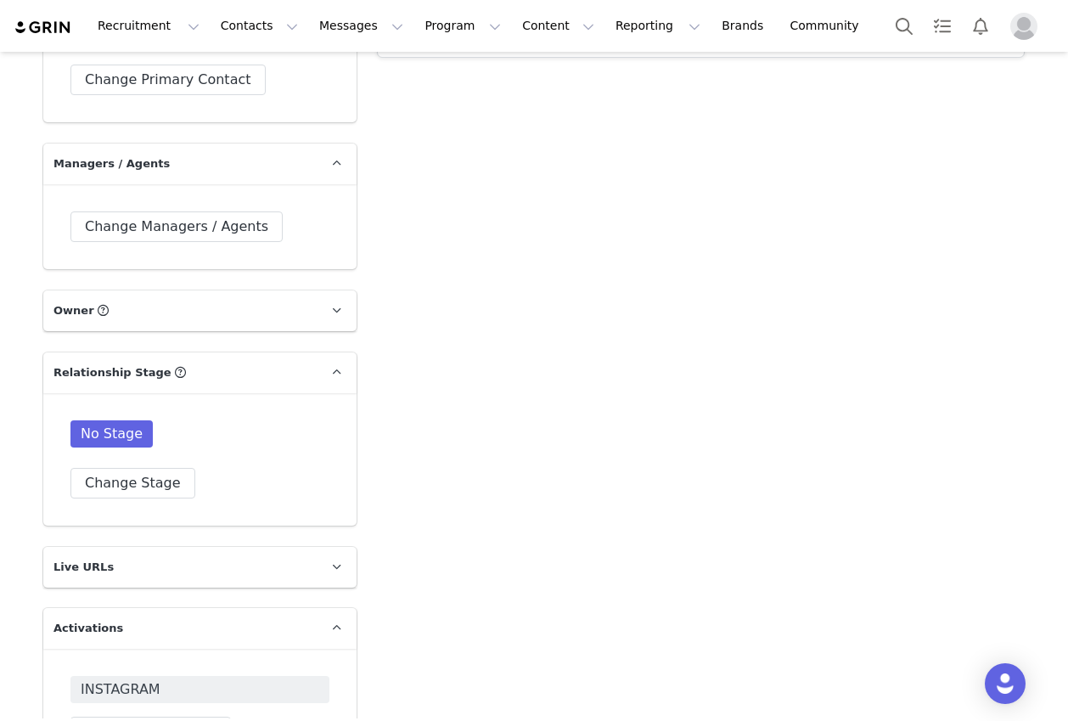
click at [247, 303] on p "Owner The account user who owns the contact" at bounding box center [179, 310] width 272 height 41
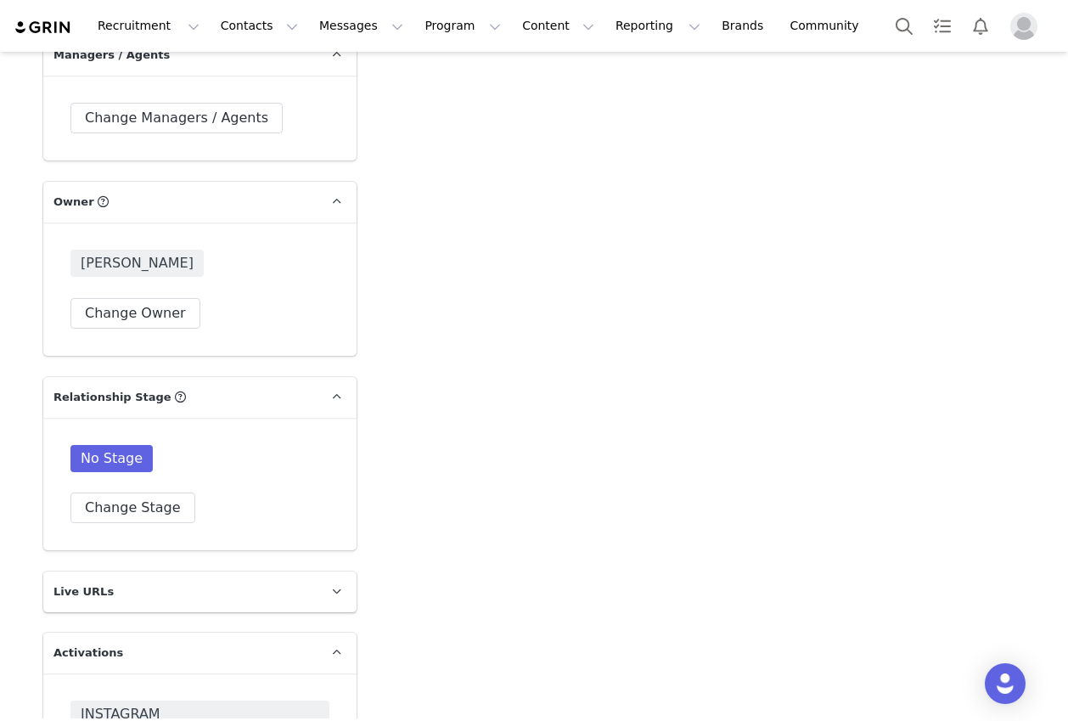
scroll to position [1773, 0]
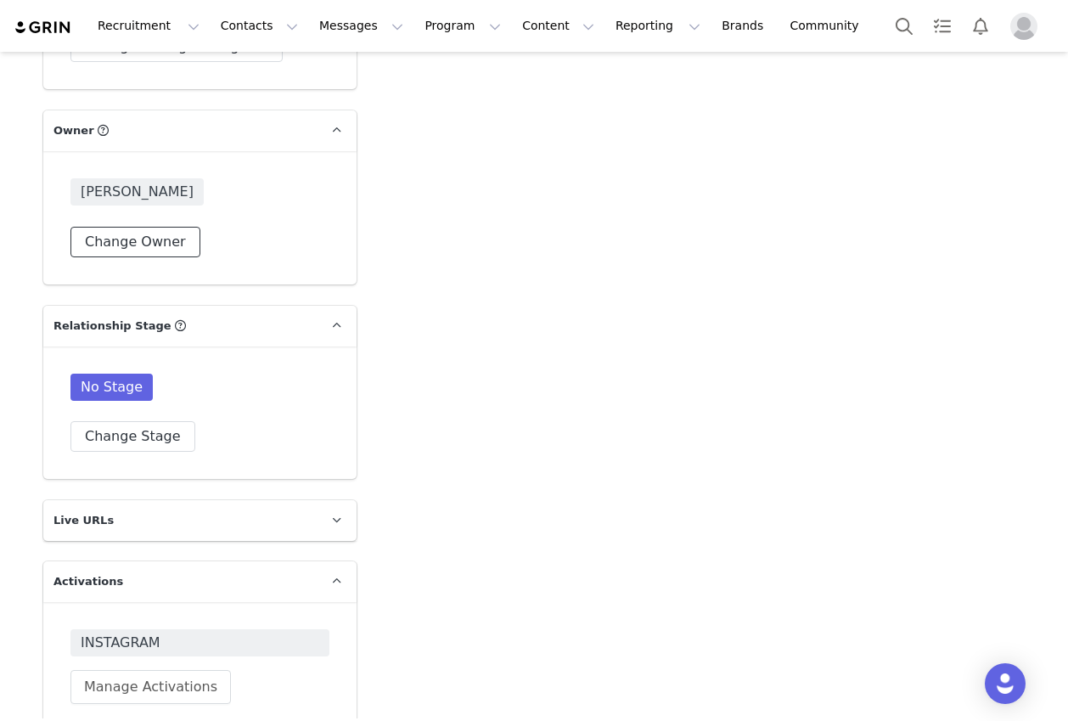
click at [166, 234] on button "Change Owner" at bounding box center [135, 242] width 130 height 31
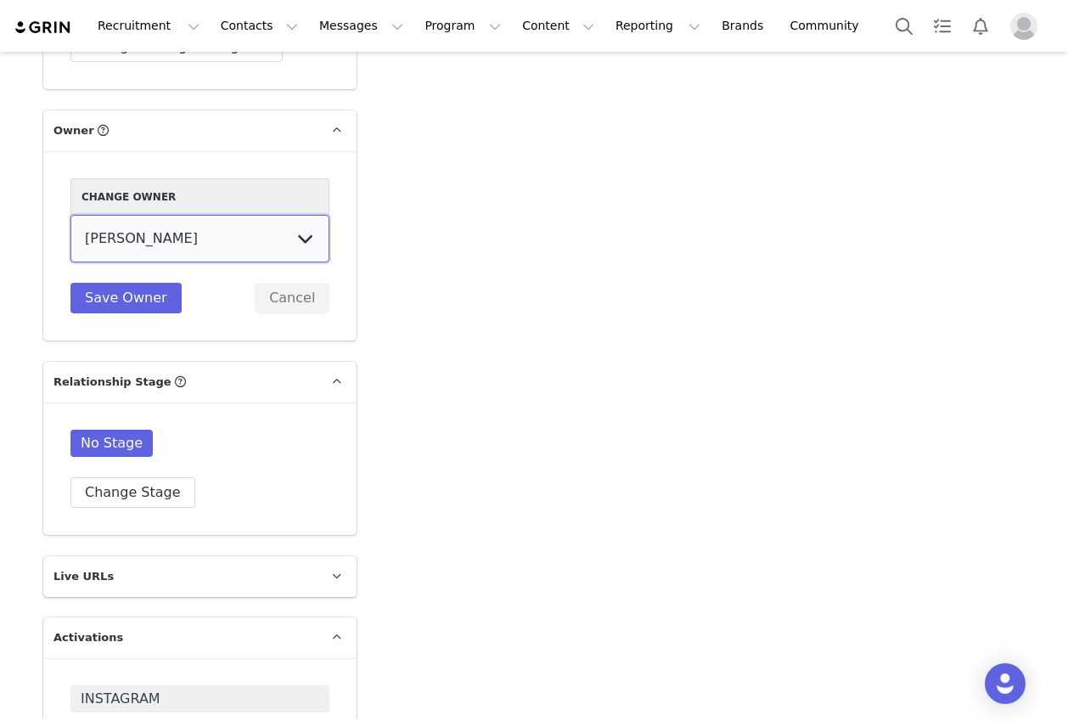
click at [296, 237] on select "Reade von Stade Sydney McGrain Jenny Lilly Nicole Loewen Eric Iversen Gabriella…" at bounding box center [199, 239] width 259 height 48
select select "8e025ec7-06d2-4955-bd24-5b6eb3eff750"
click at [70, 215] on select "Reade von Stade Sydney McGrain Jenny Lilly Nicole Loewen Eric Iversen Gabriella…" at bounding box center [199, 239] width 259 height 48
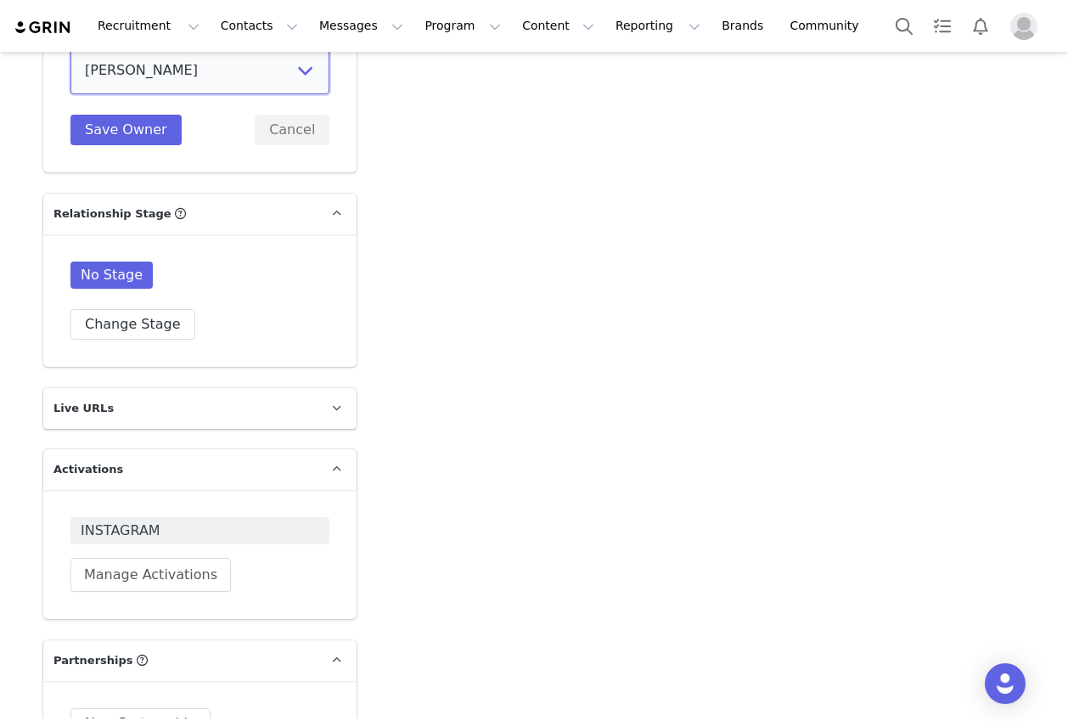
scroll to position [1980, 0]
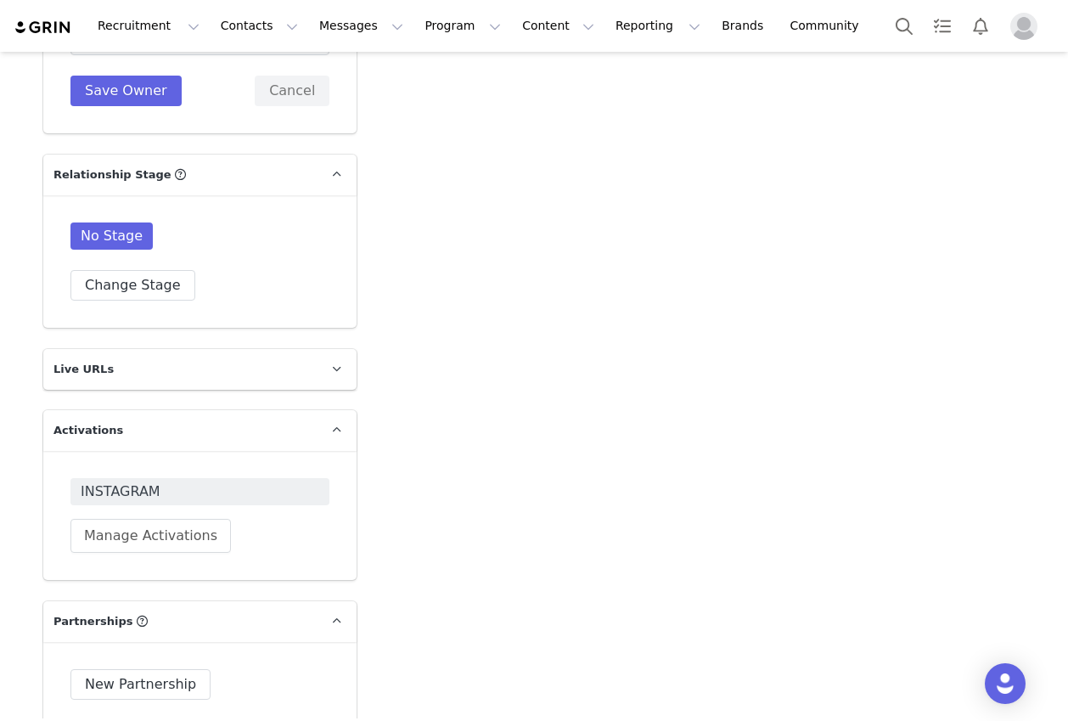
click at [232, 375] on p "Live URLs" at bounding box center [179, 369] width 272 height 41
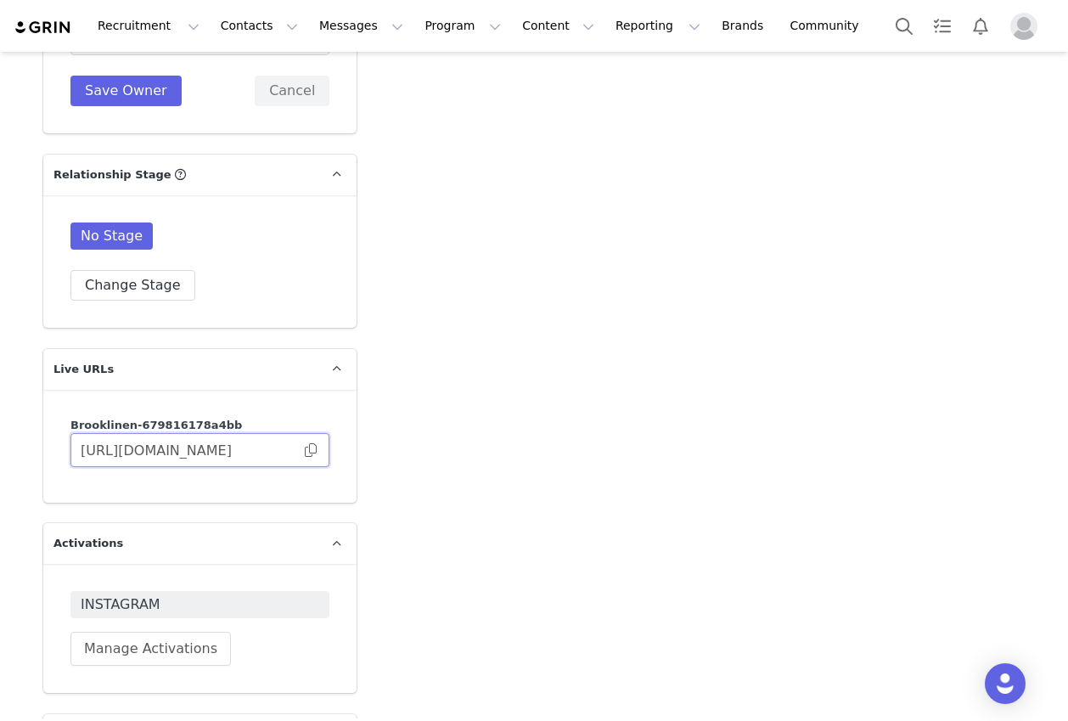
click at [221, 447] on input "https://brooklinen-679816178a4bb.grin.live/b9728940-cffa-4daf-b583-843083f35bc9" at bounding box center [199, 450] width 259 height 34
drag, startPoint x: 205, startPoint y: 447, endPoint x: 325, endPoint y: 459, distance: 121.1
click at [325, 459] on input "https://brooklinen-679816178a4bb.grin.live/b9728940-cffa-4daf-b583-843083f35bc9" at bounding box center [199, 450] width 259 height 34
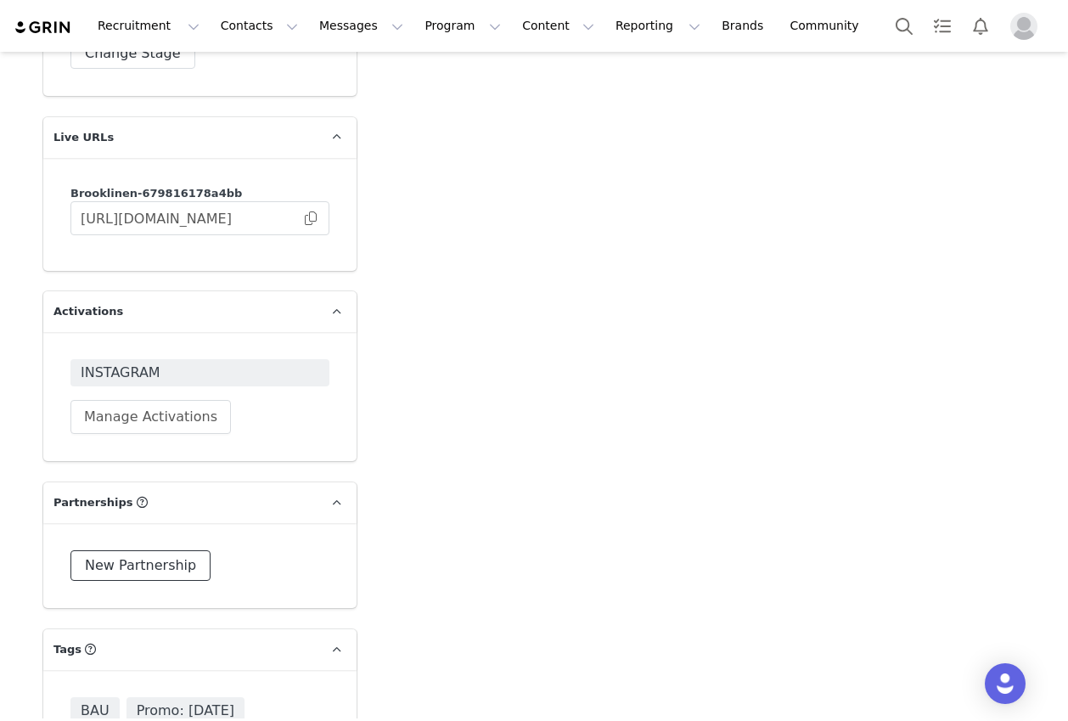
scroll to position [0, 0]
click at [167, 568] on button "New Partnership" at bounding box center [140, 565] width 140 height 31
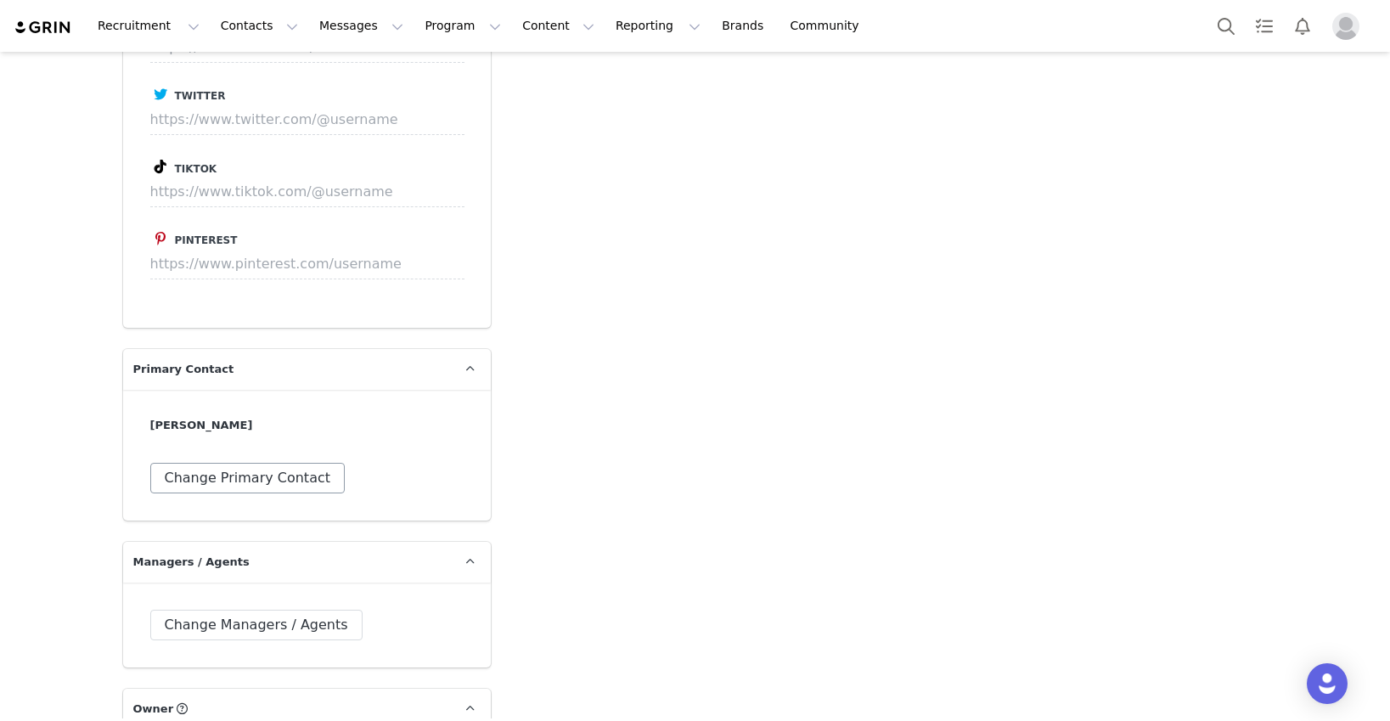
scroll to position [1196, 0]
click at [294, 476] on button "Change Primary Contact" at bounding box center [247, 477] width 195 height 31
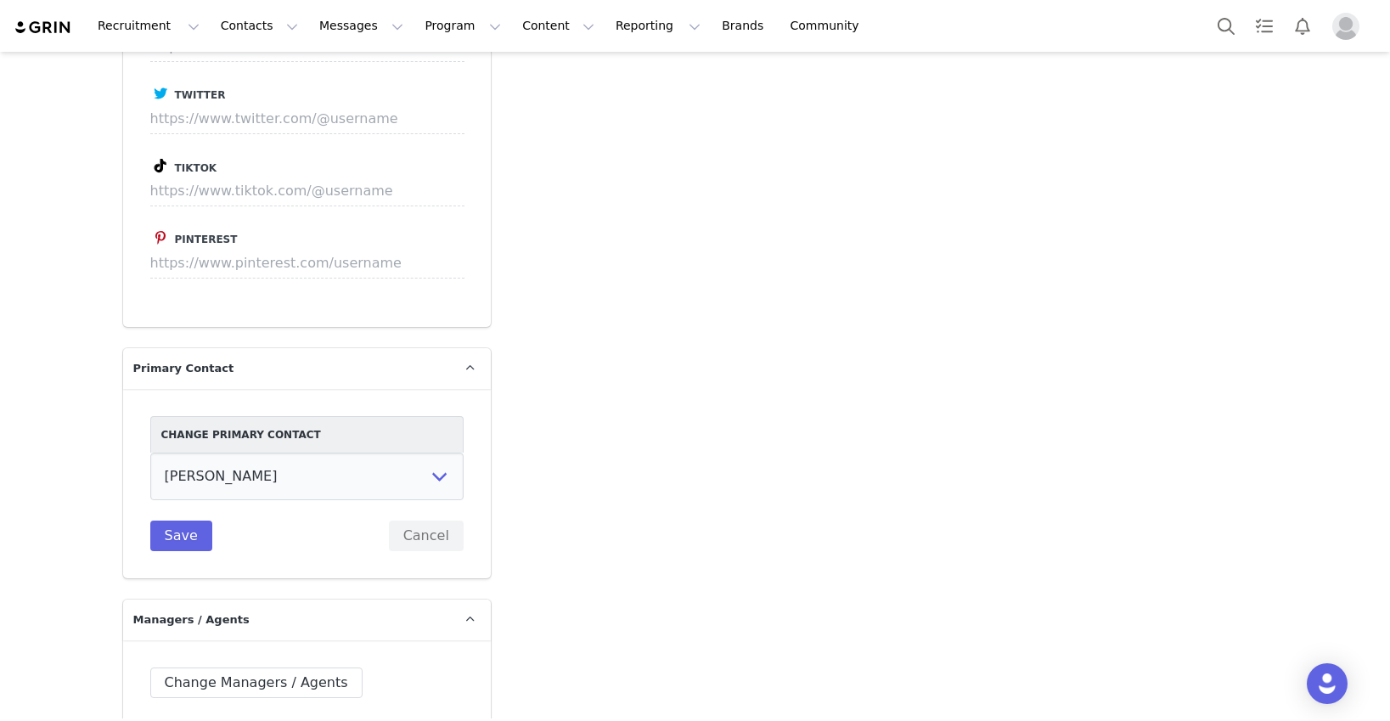
click at [493, 478] on div "Profile [PERSON_NAME] 850.9K followers Audience Reports Request a detailed repo…" at bounding box center [307, 649] width 388 height 3447
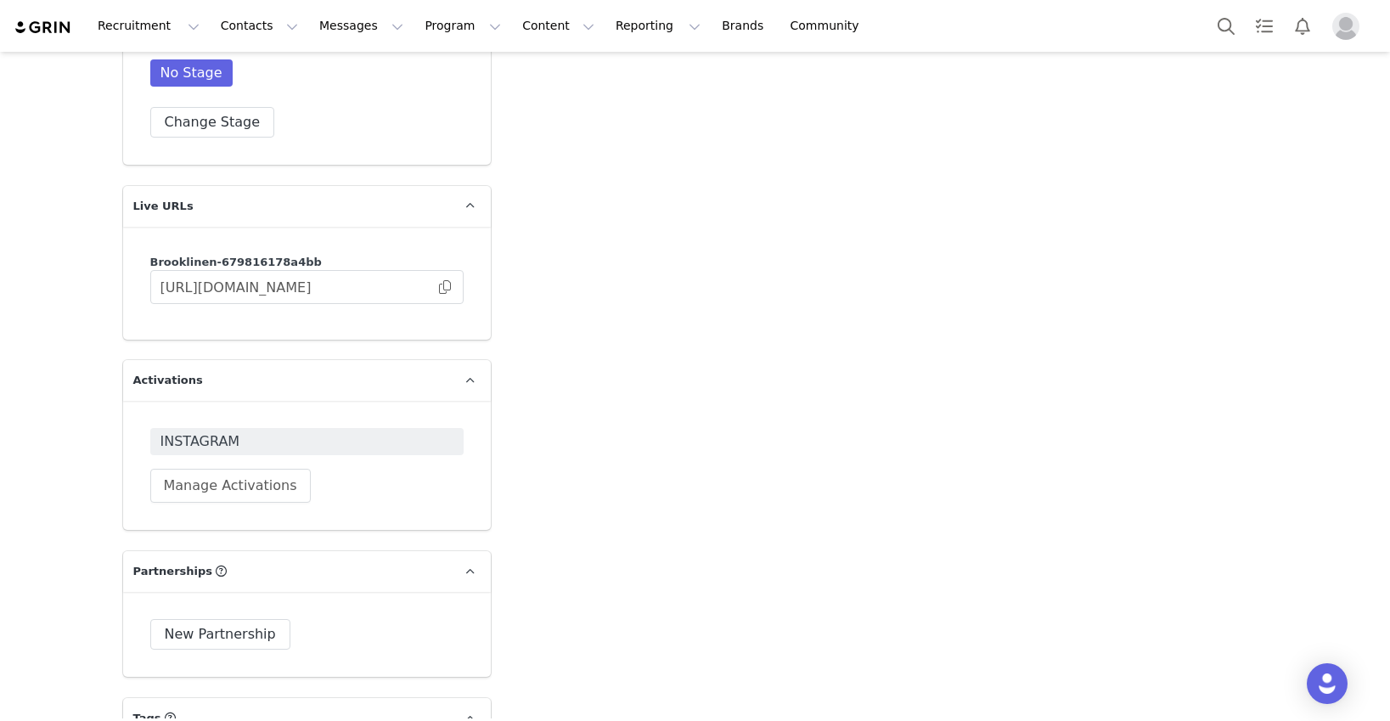
scroll to position [2177, 0]
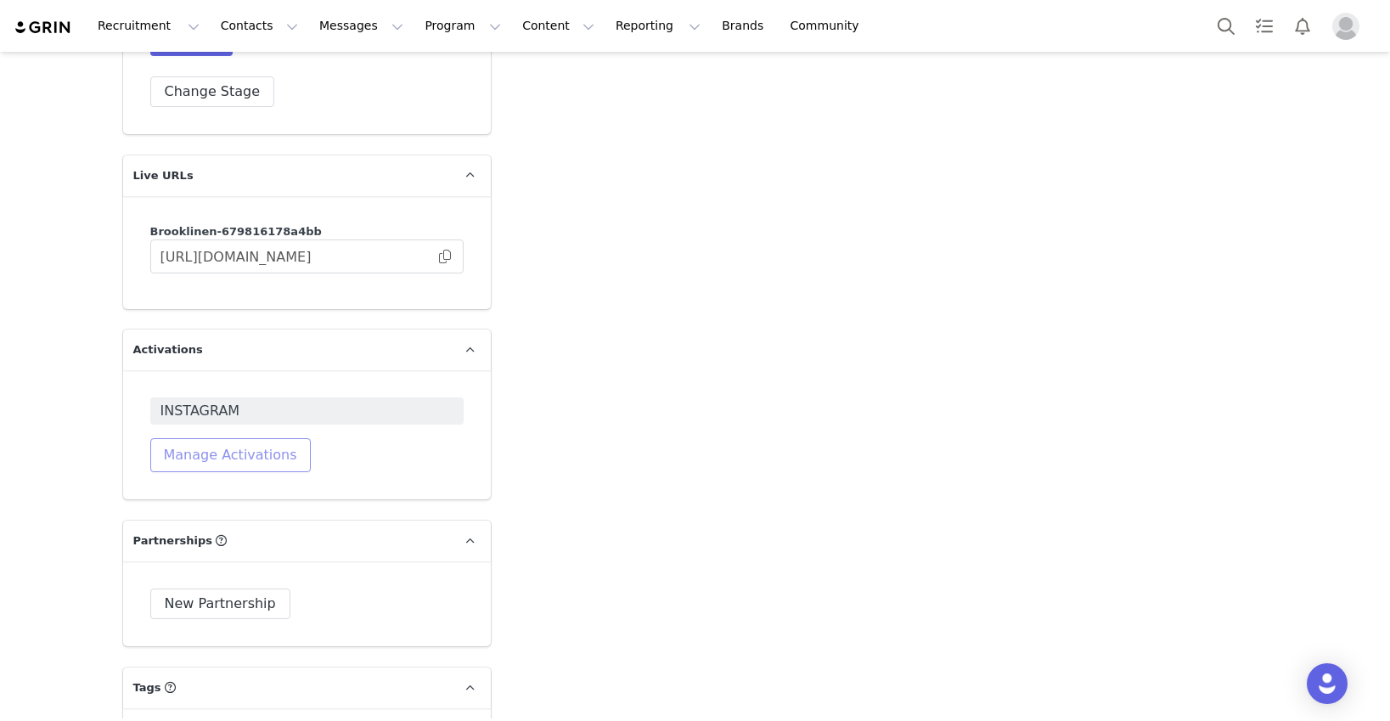
click at [244, 450] on button "Manage Activations" at bounding box center [230, 455] width 160 height 34
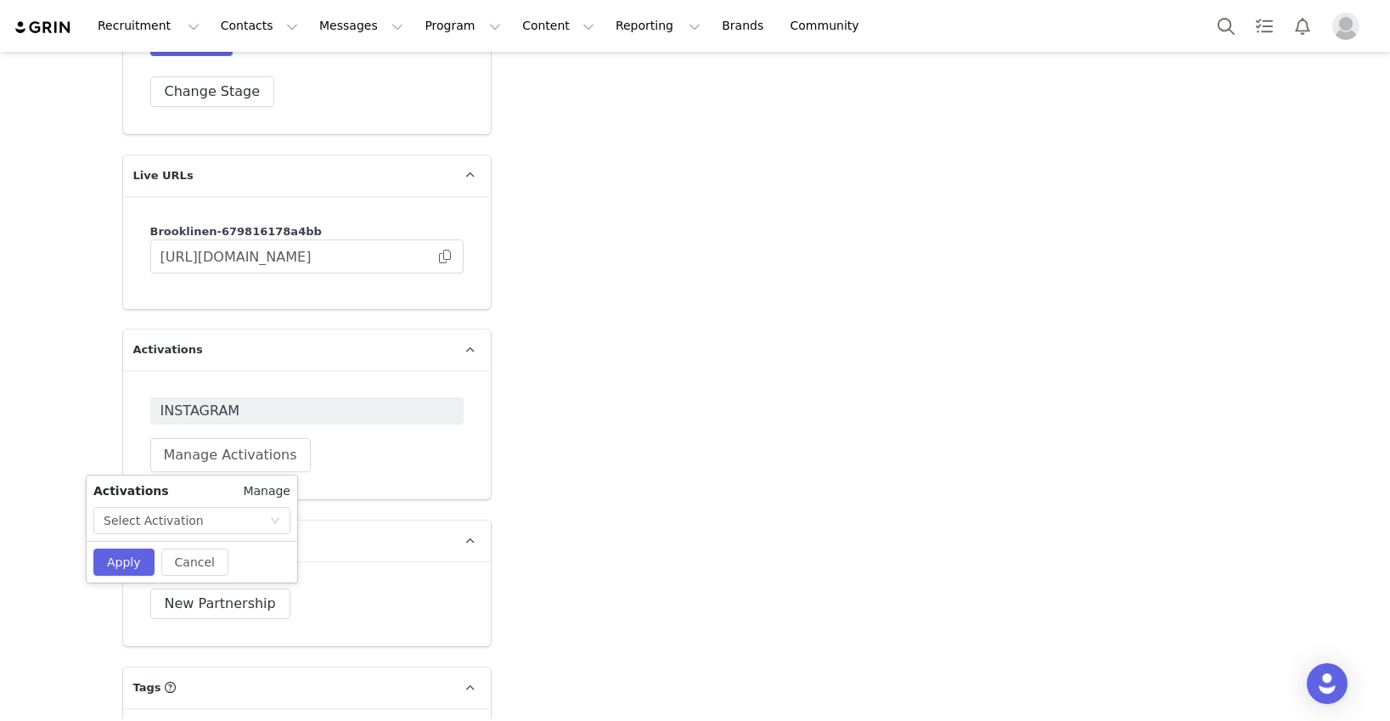
click at [261, 492] on link "Manage" at bounding box center [267, 491] width 48 height 18
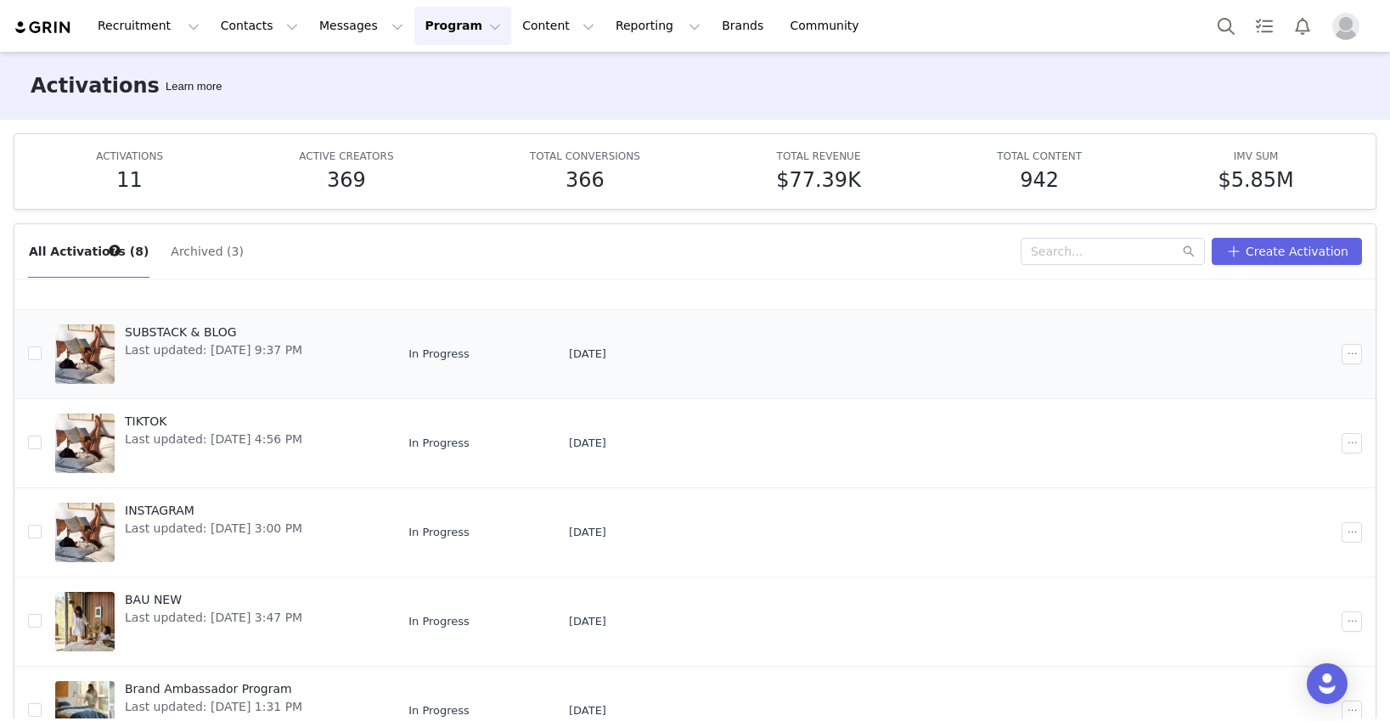
scroll to position [150, 0]
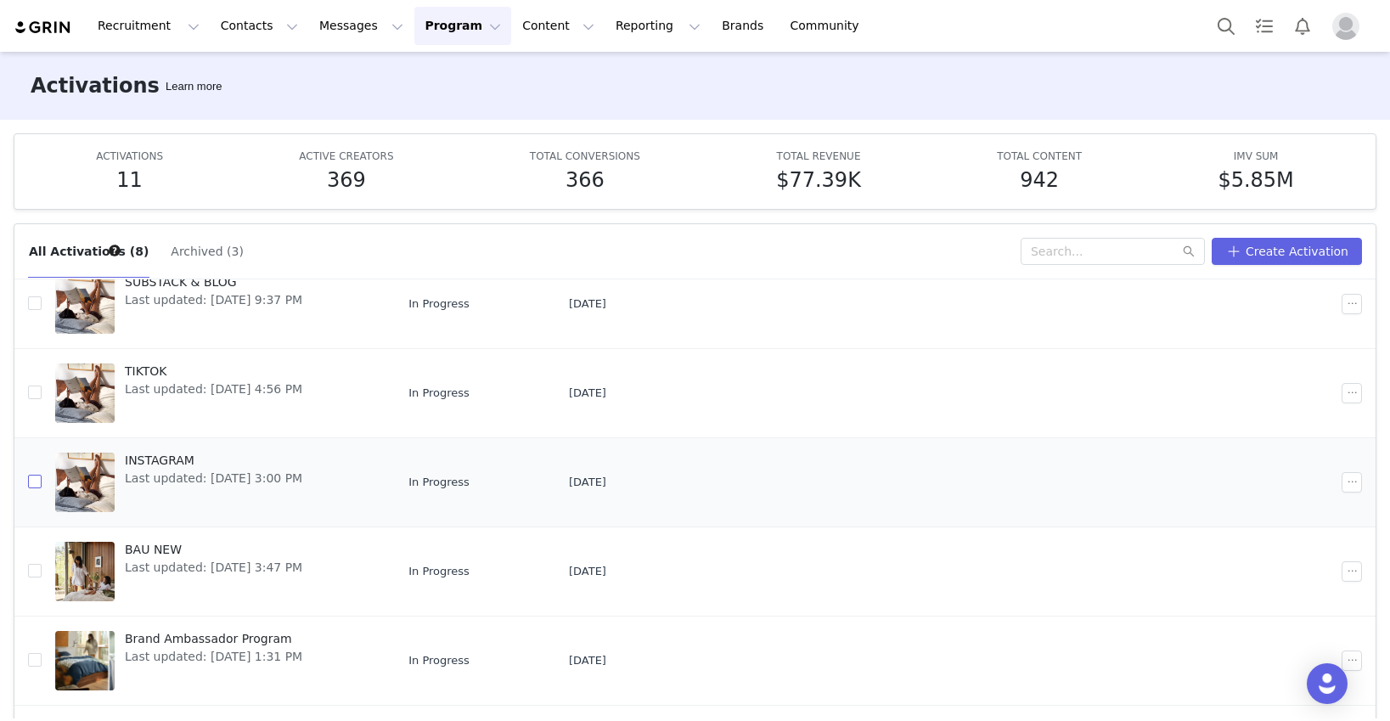
click at [31, 480] on input "checkbox" at bounding box center [35, 482] width 14 height 14
checkbox input "true"
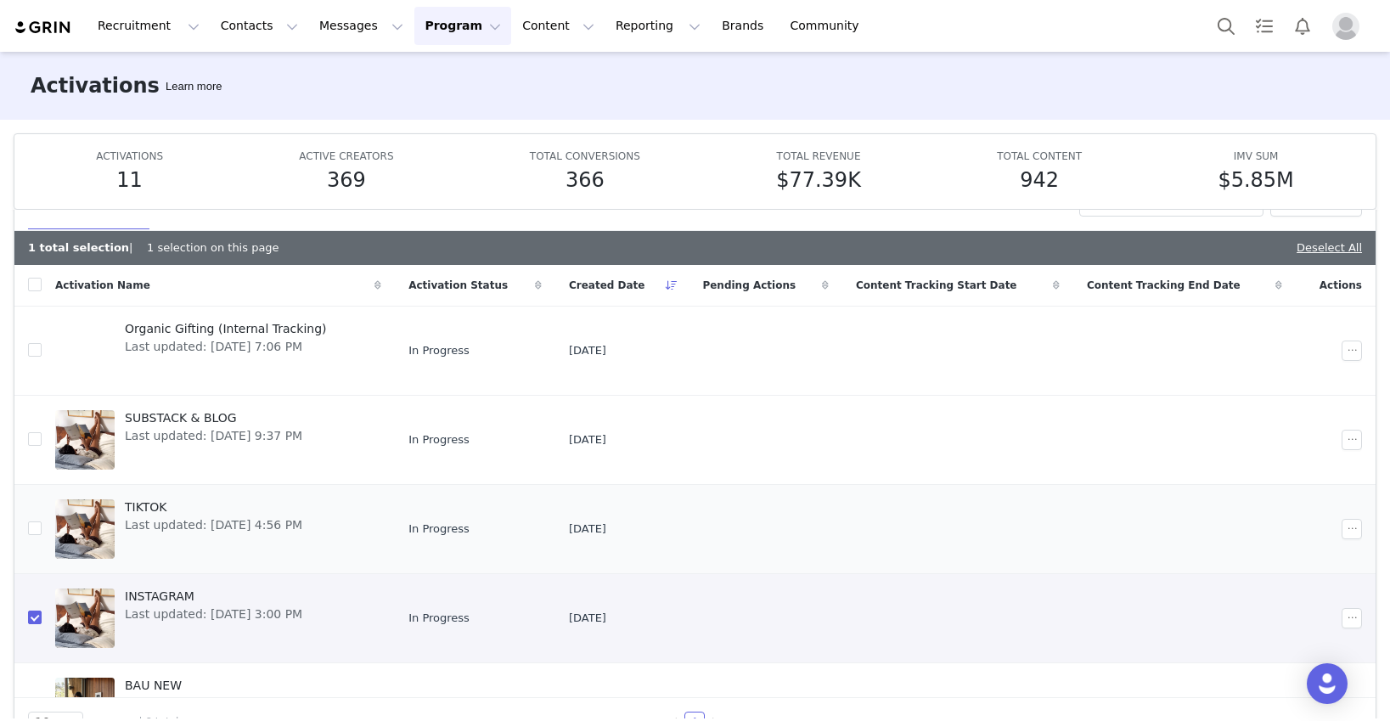
scroll to position [0, 0]
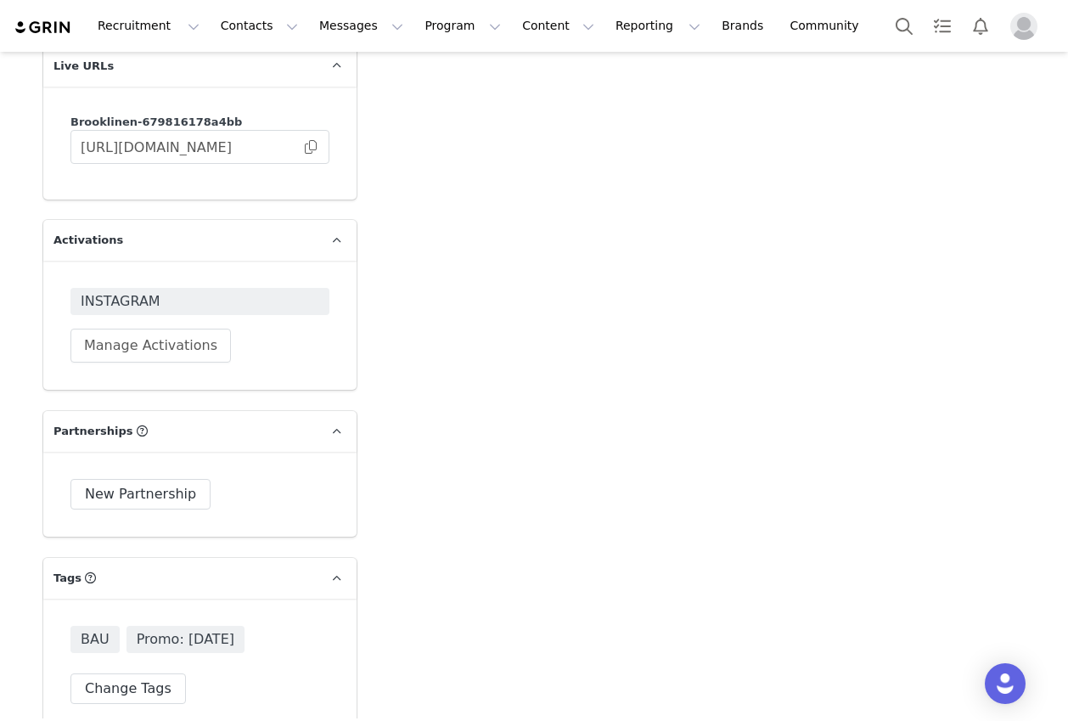
scroll to position [2250, 0]
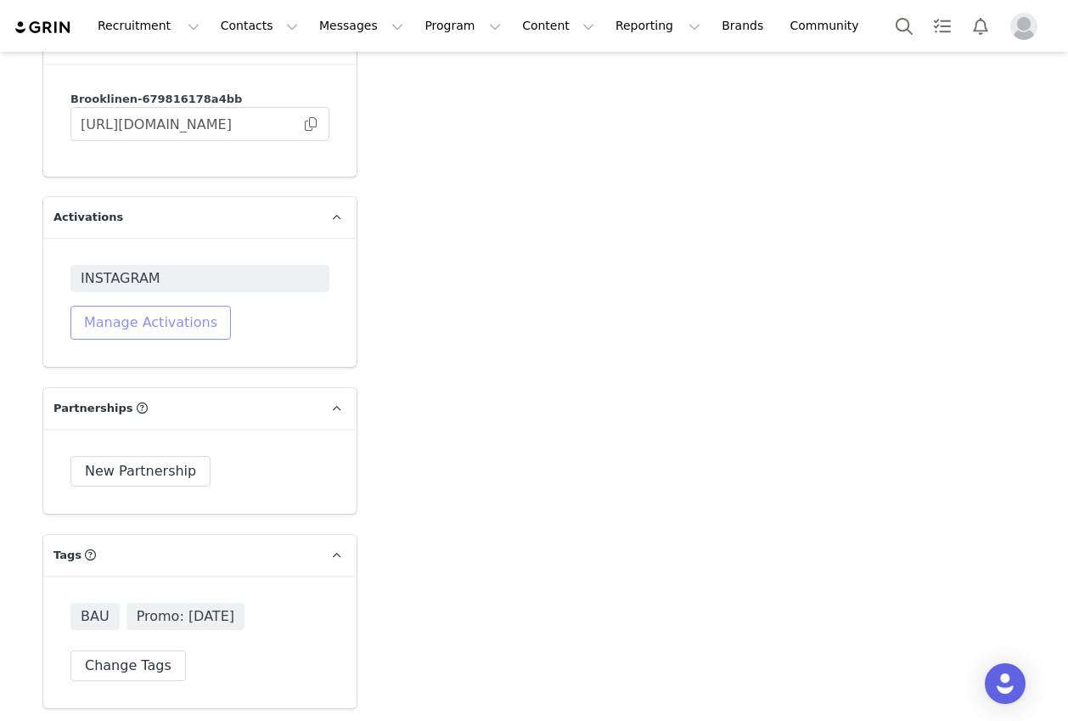
click at [181, 319] on button "Manage Activations" at bounding box center [150, 323] width 160 height 34
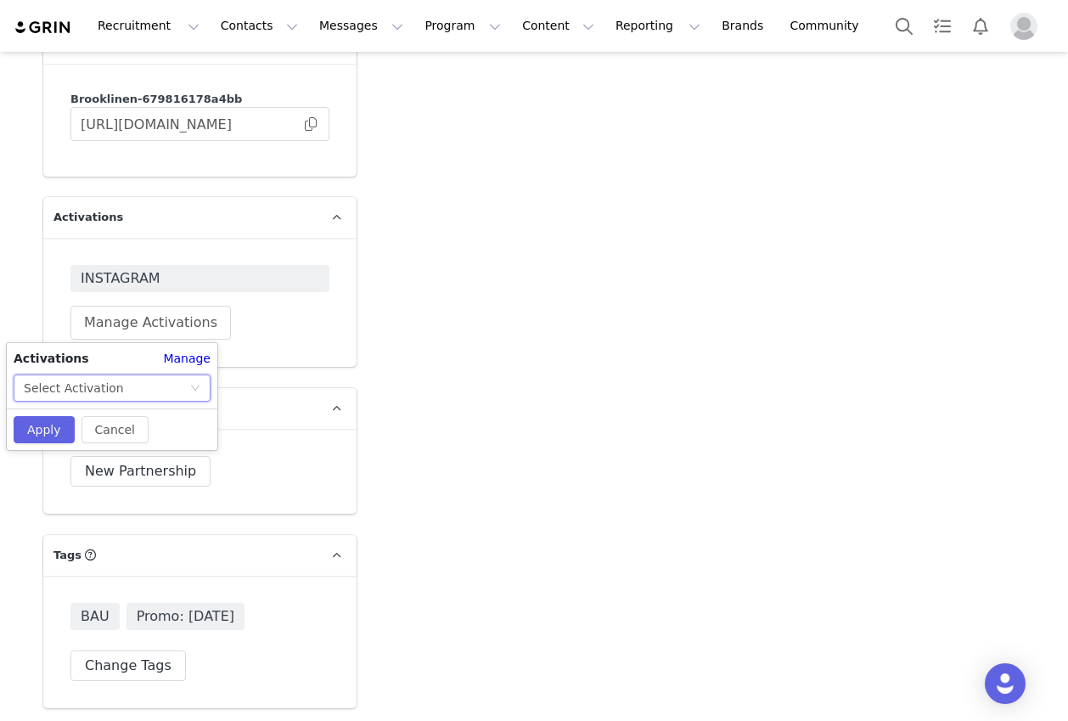
click at [106, 397] on div "Select Activation" at bounding box center [74, 387] width 100 height 25
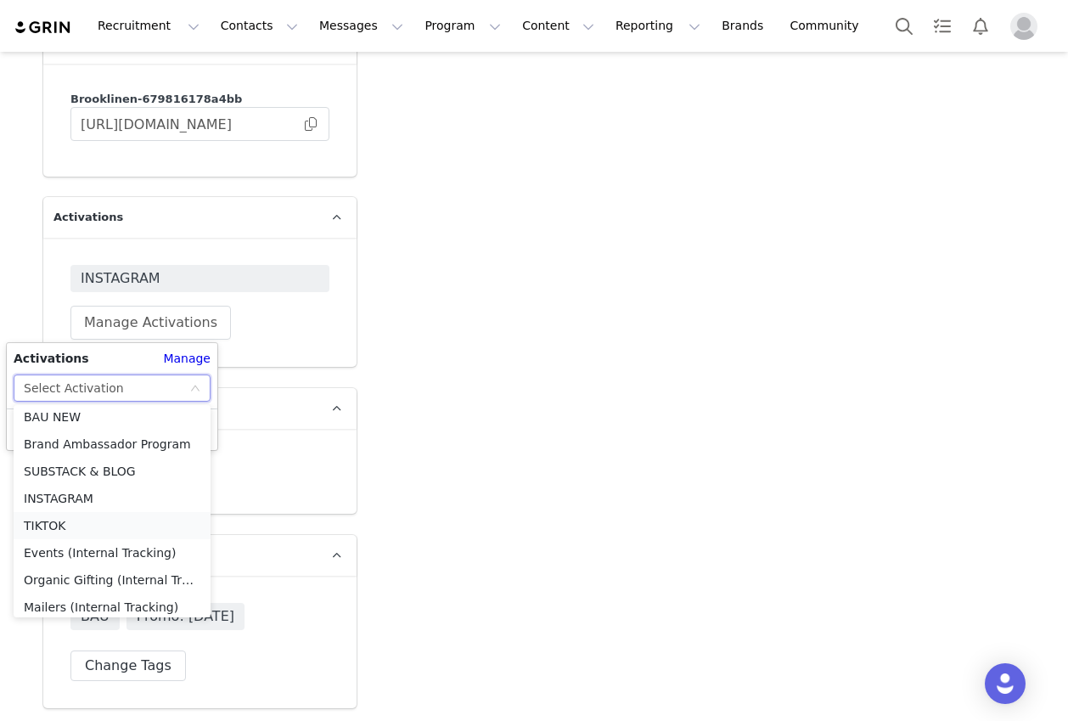
scroll to position [7, 0]
click at [86, 497] on li "INSTAGRAM" at bounding box center [112, 496] width 197 height 27
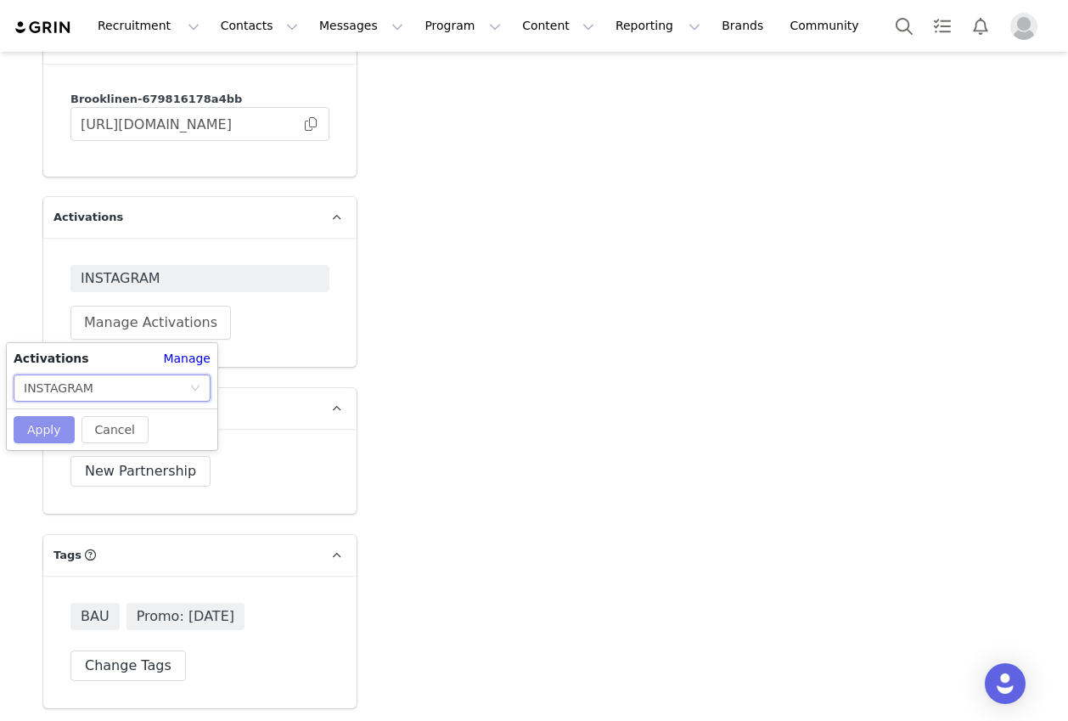
click at [41, 432] on button "Apply" at bounding box center [44, 429] width 61 height 27
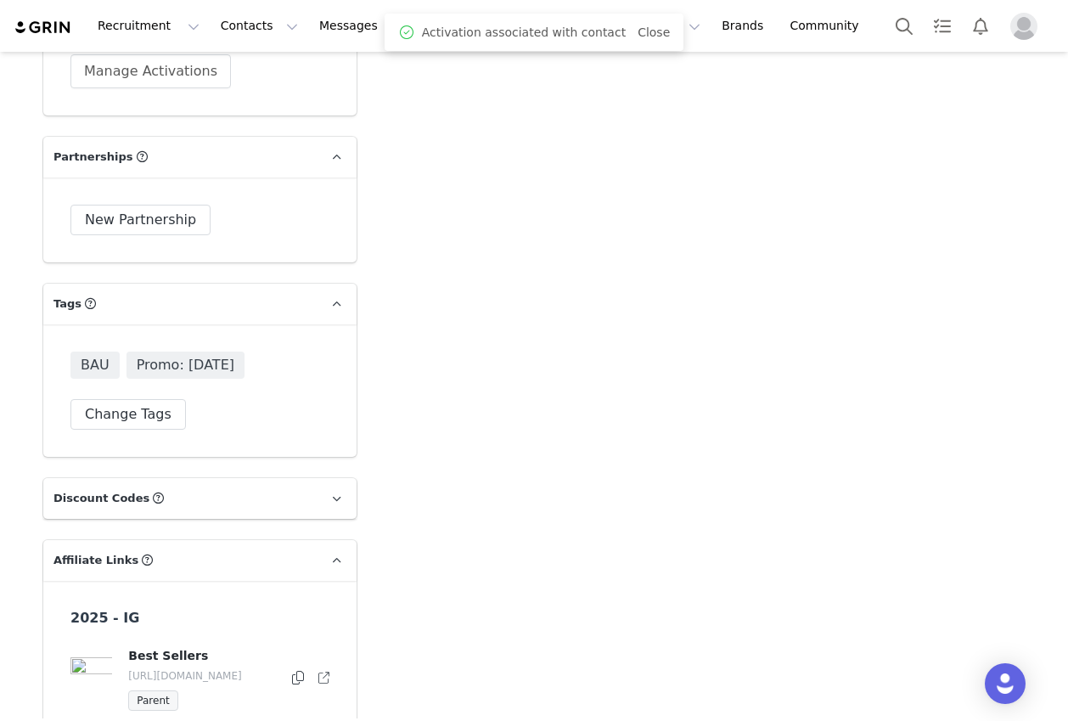
scroll to position [2569, 0]
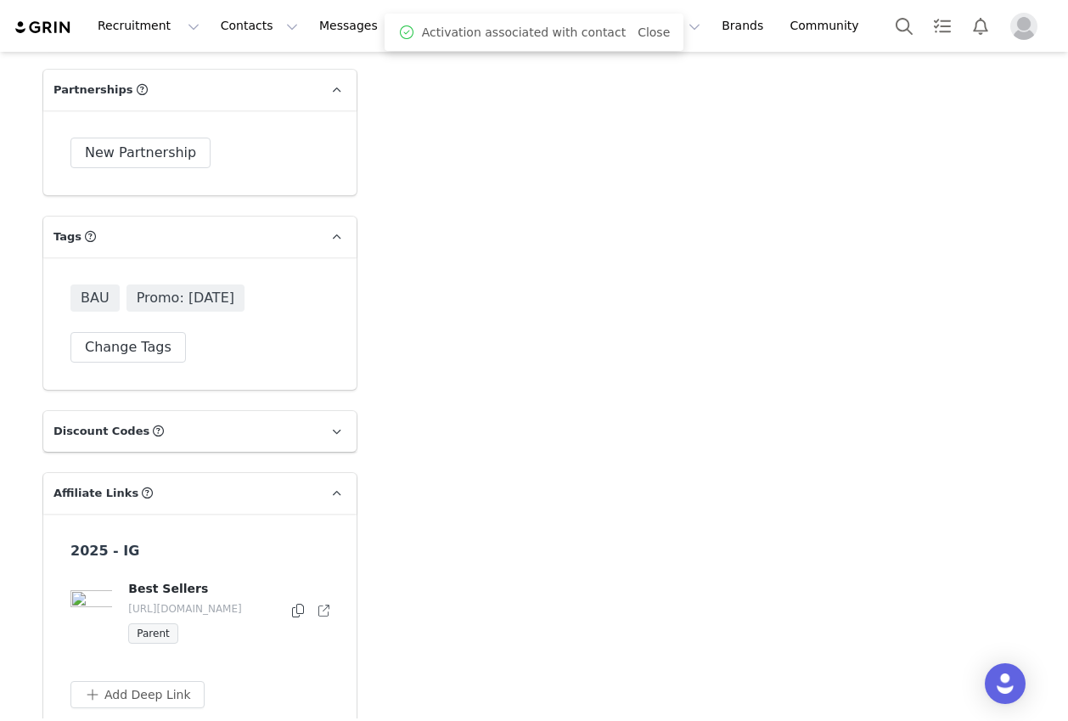
click at [94, 300] on span "BAU" at bounding box center [94, 297] width 49 height 27
click at [244, 288] on span "Promo: 4th of July 2025" at bounding box center [185, 297] width 118 height 27
click at [244, 299] on span "Promo: 4th of July 2025" at bounding box center [185, 297] width 118 height 27
click at [141, 346] on button "Change Tags" at bounding box center [127, 347] width 115 height 31
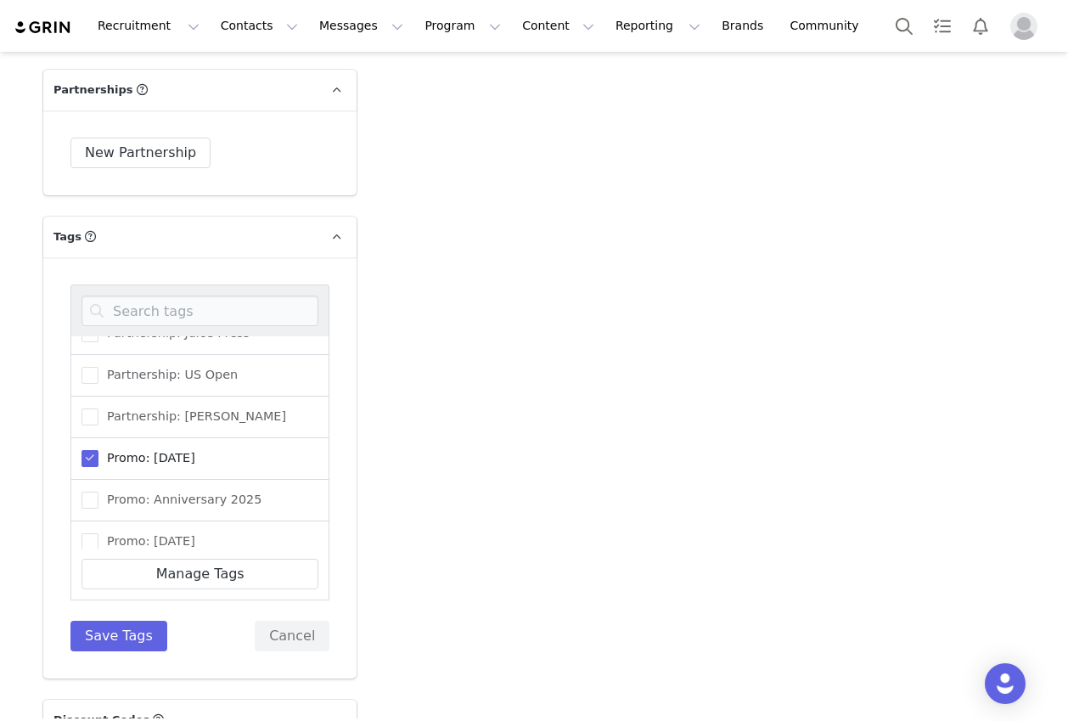
scroll to position [429, 0]
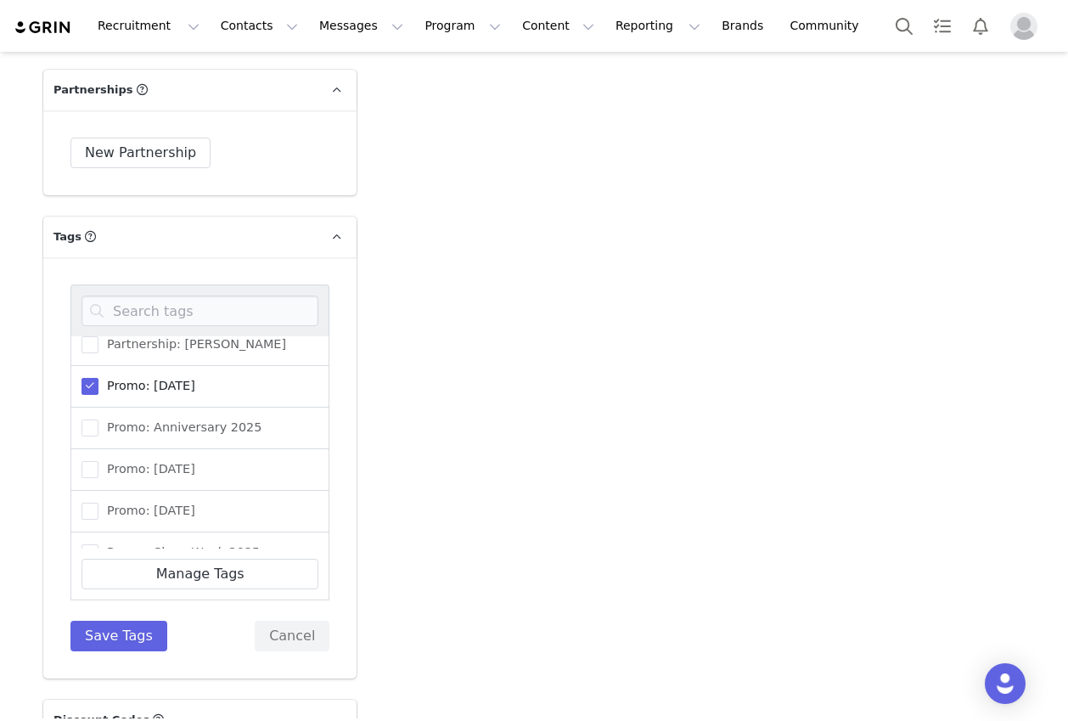
click at [91, 390] on span at bounding box center [89, 386] width 17 height 17
click at [98, 378] on input "Promo: 4th of July 2025" at bounding box center [98, 378] width 0 height 0
click at [126, 638] on button "Save Tags" at bounding box center [118, 636] width 97 height 31
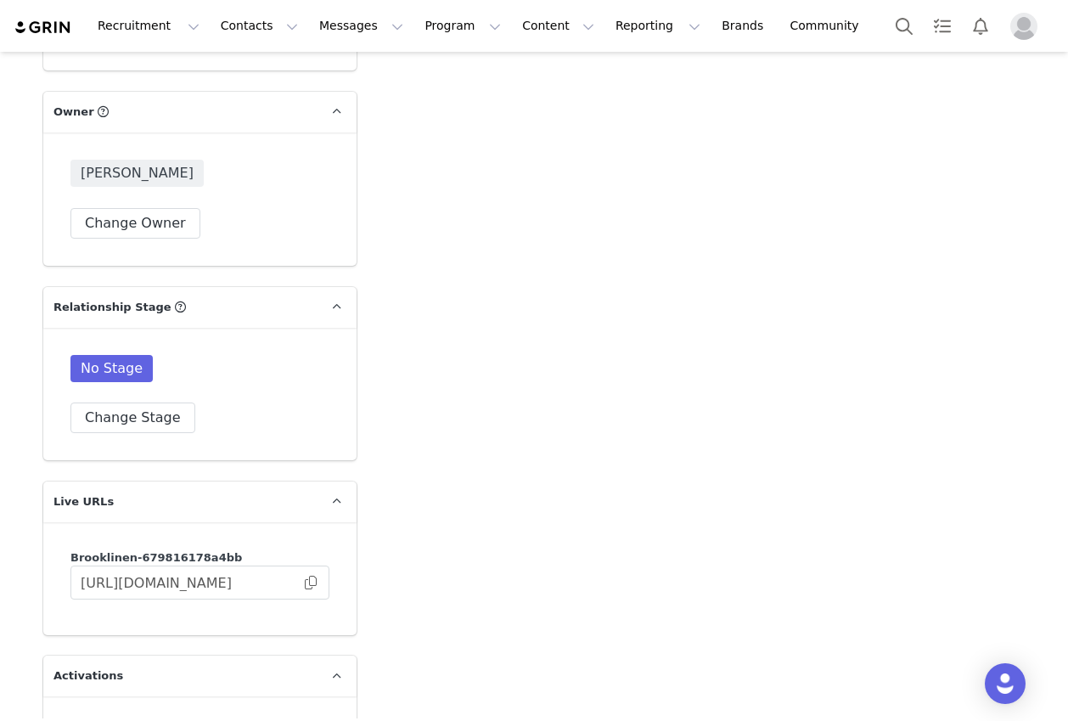
scroll to position [2808, 0]
